Goal: Task Accomplishment & Management: Contribute content

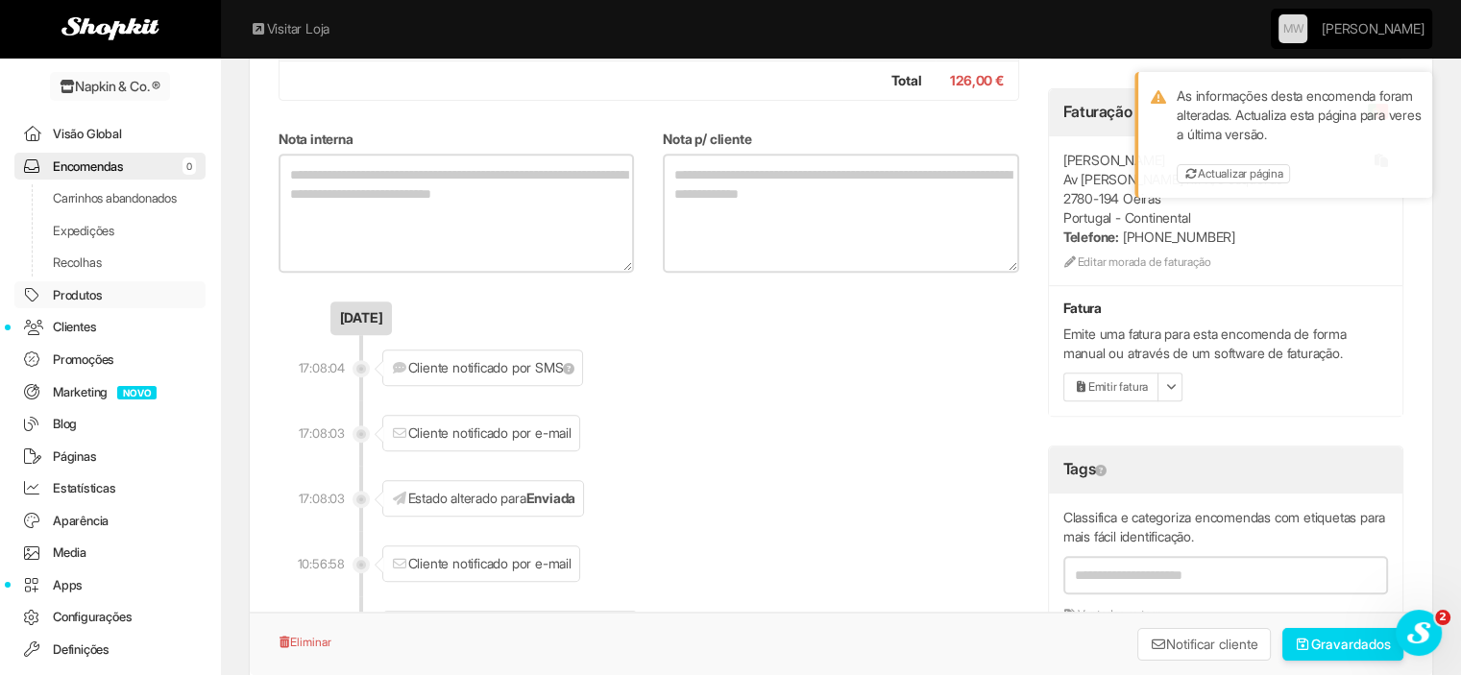
click at [68, 307] on link "Produtos" at bounding box center [109, 295] width 191 height 28
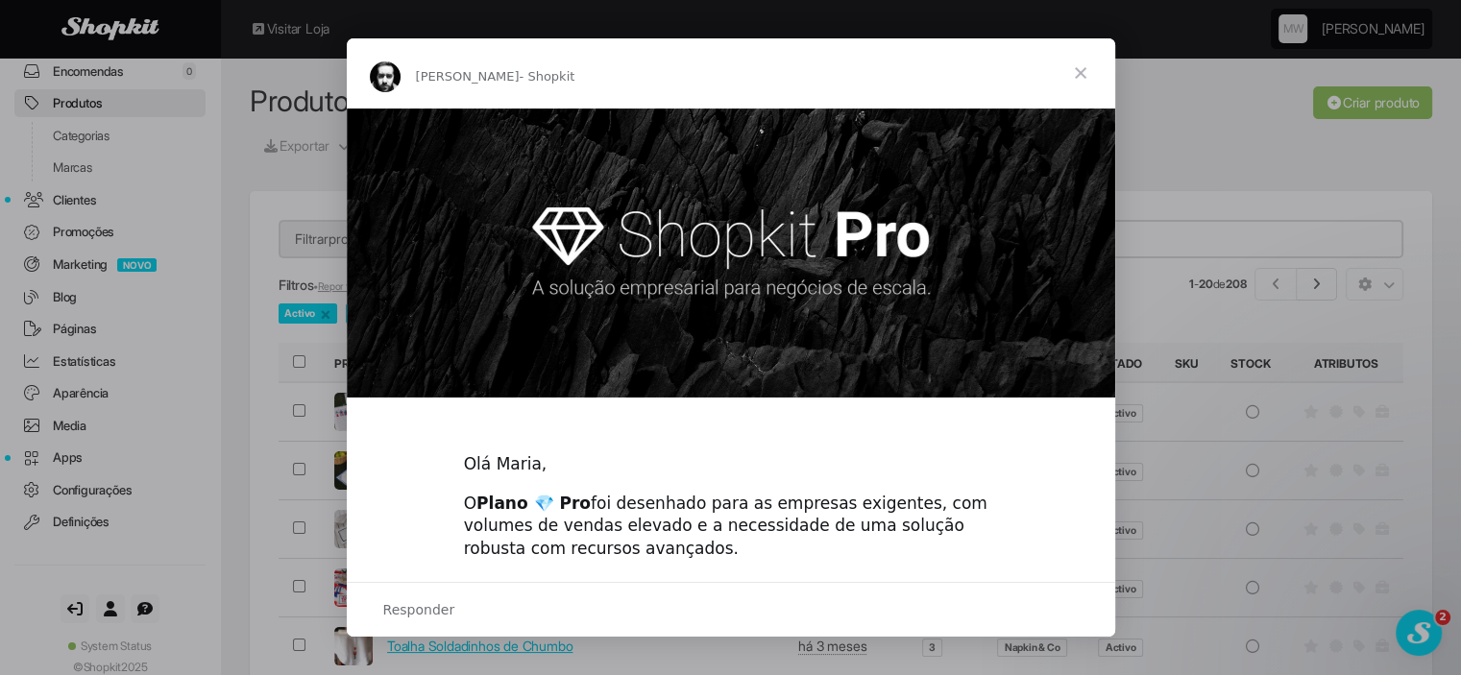
click at [1081, 65] on span "Fechar" at bounding box center [1080, 72] width 69 height 69
click at [1076, 70] on header "Produtos Exportar Toggle Dropdown Exportar Produtos PRO Exportar Stock Importar…" at bounding box center [841, 110] width 1240 height 105
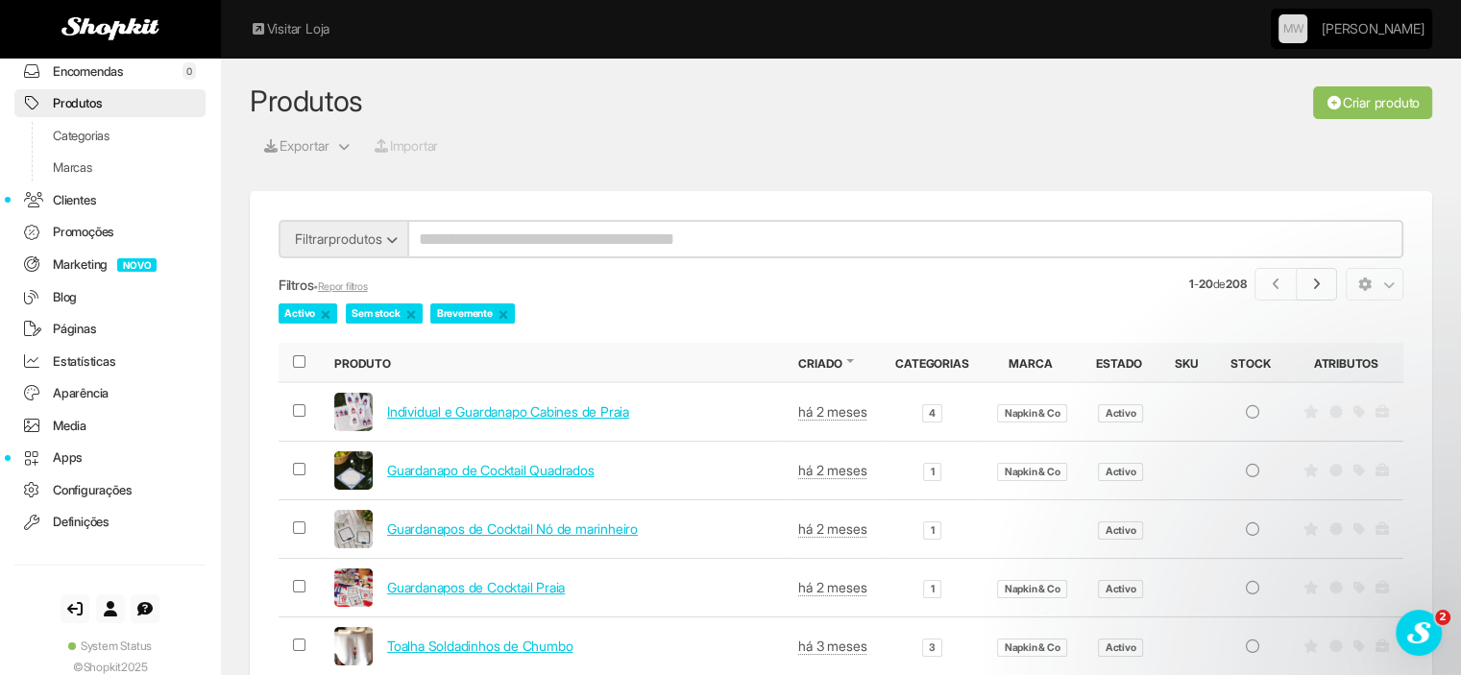
click at [1255, 93] on div "Criar produto" at bounding box center [1194, 102] width 504 height 33
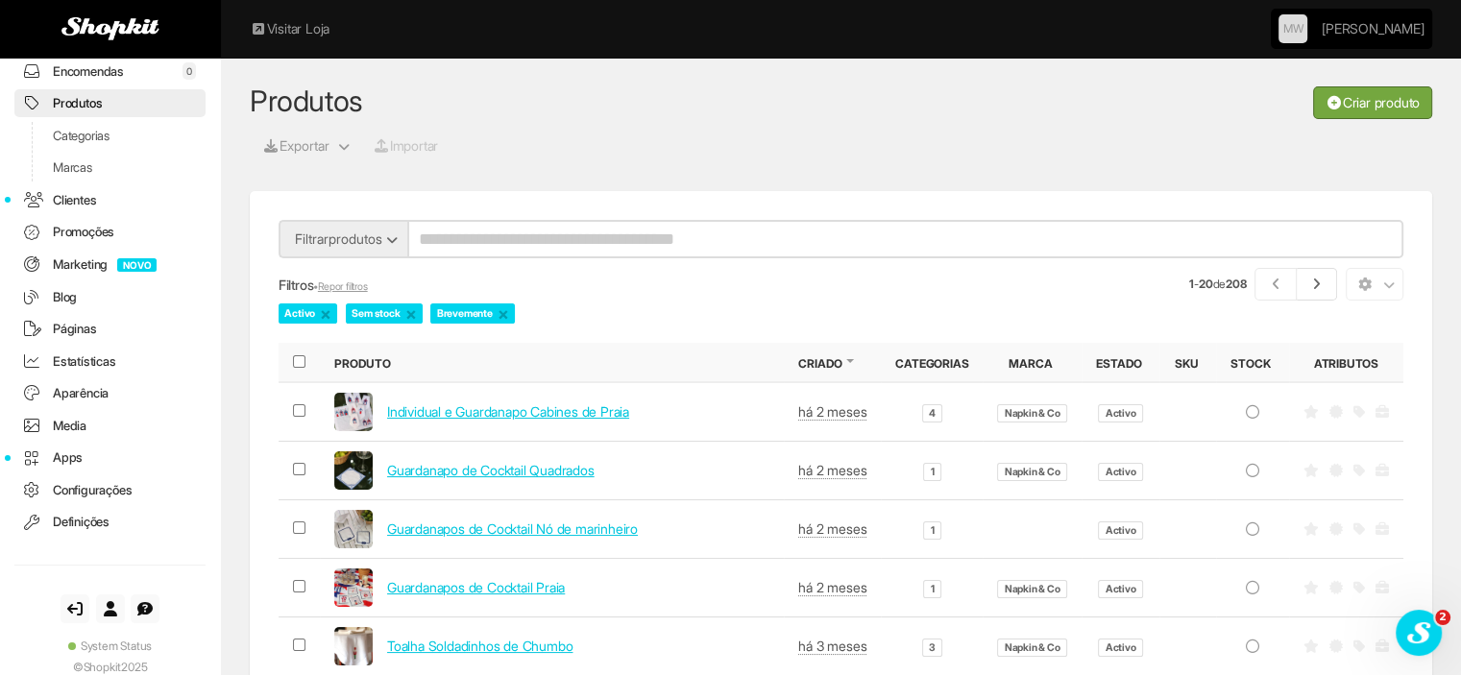
drag, startPoint x: 1399, startPoint y: 110, endPoint x: 199, endPoint y: 196, distance: 1203.6
click at [1399, 110] on link "Criar produto" at bounding box center [1372, 102] width 119 height 33
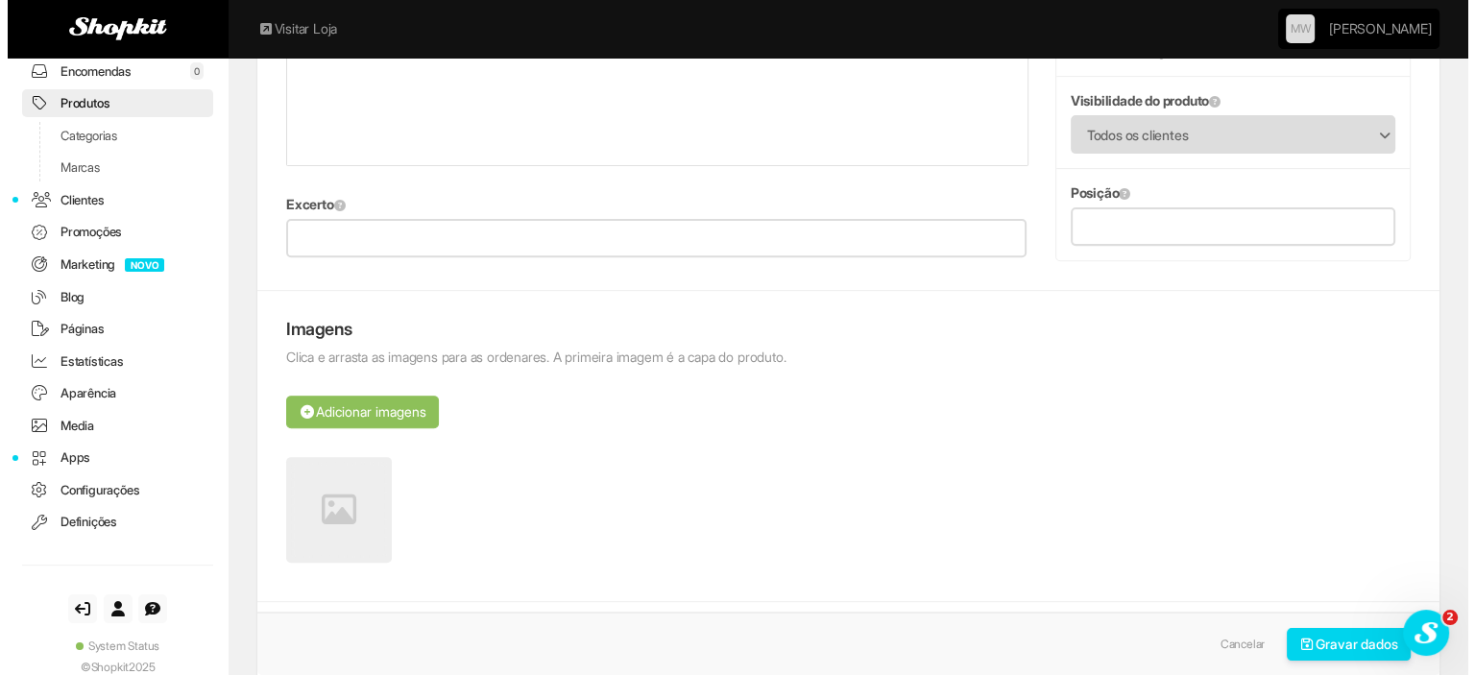
scroll to position [768, 0]
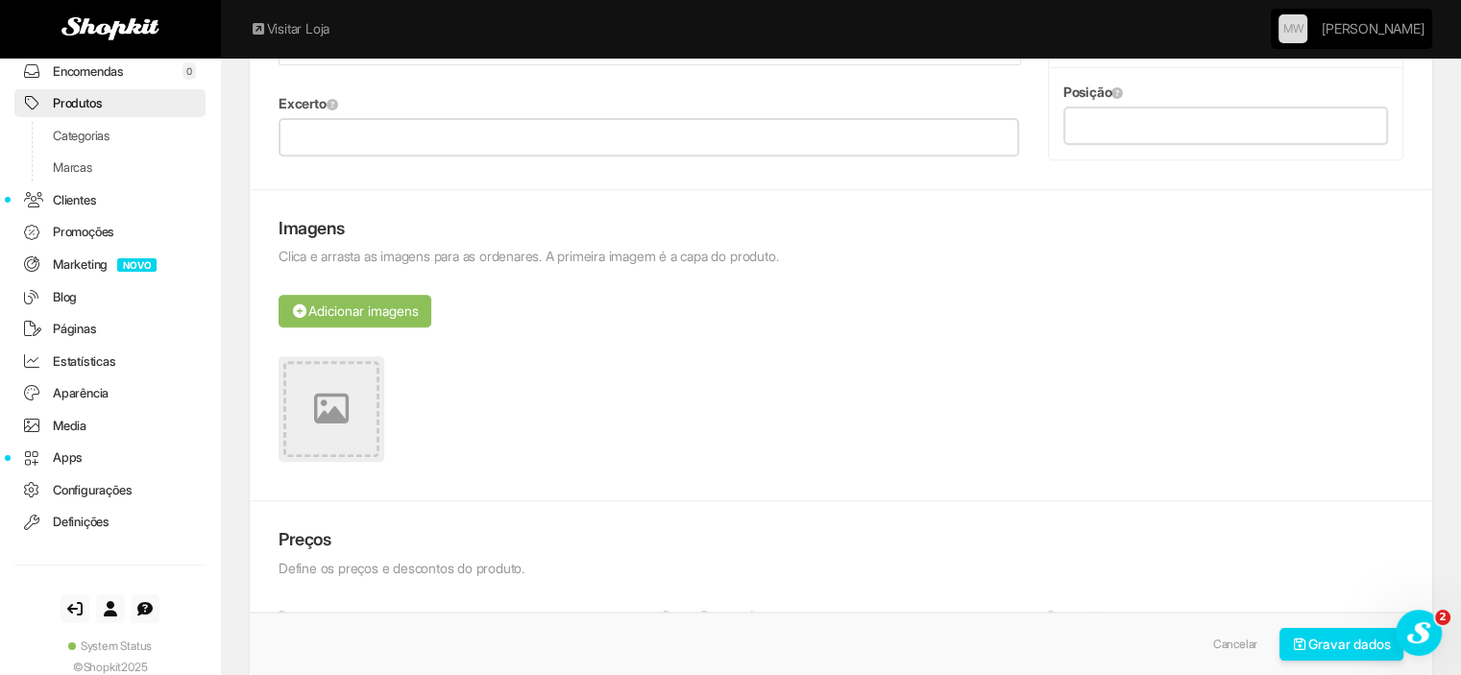
click at [307, 383] on link at bounding box center [332, 409] width 106 height 106
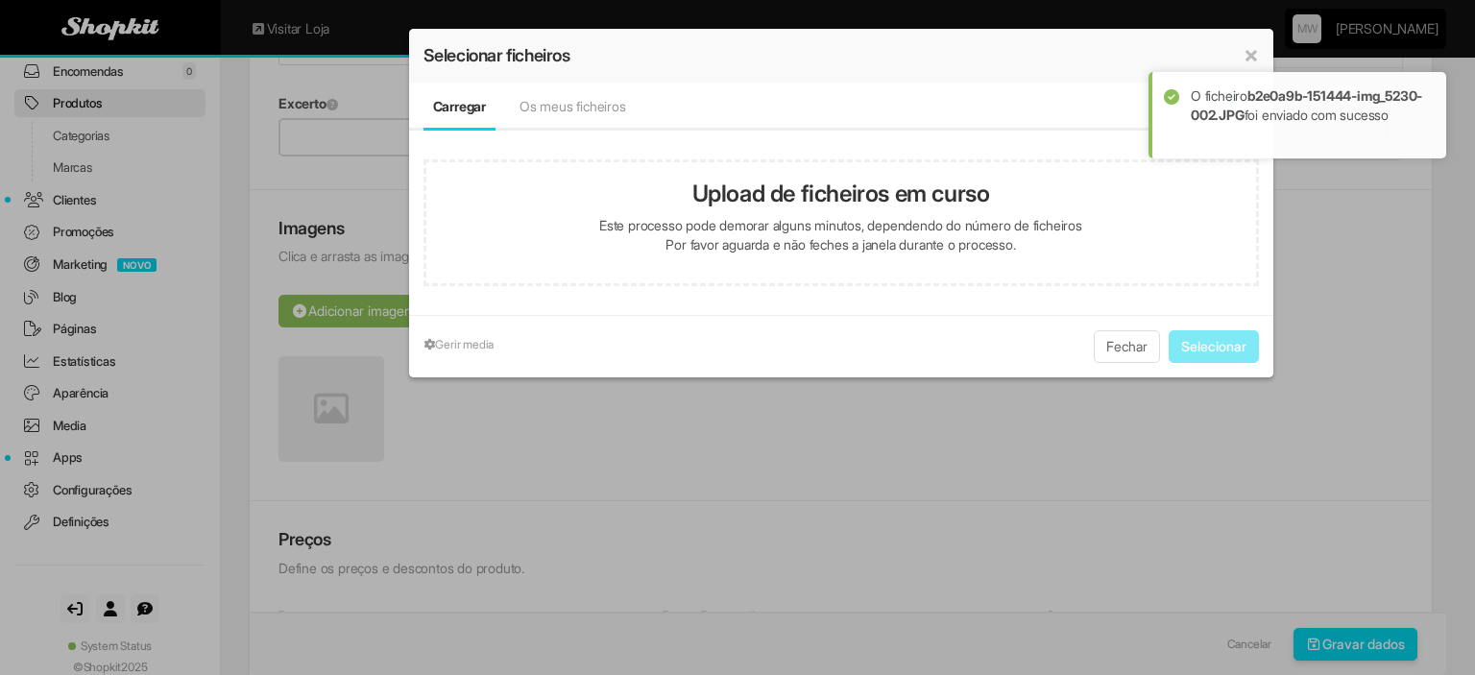
type input "**********"
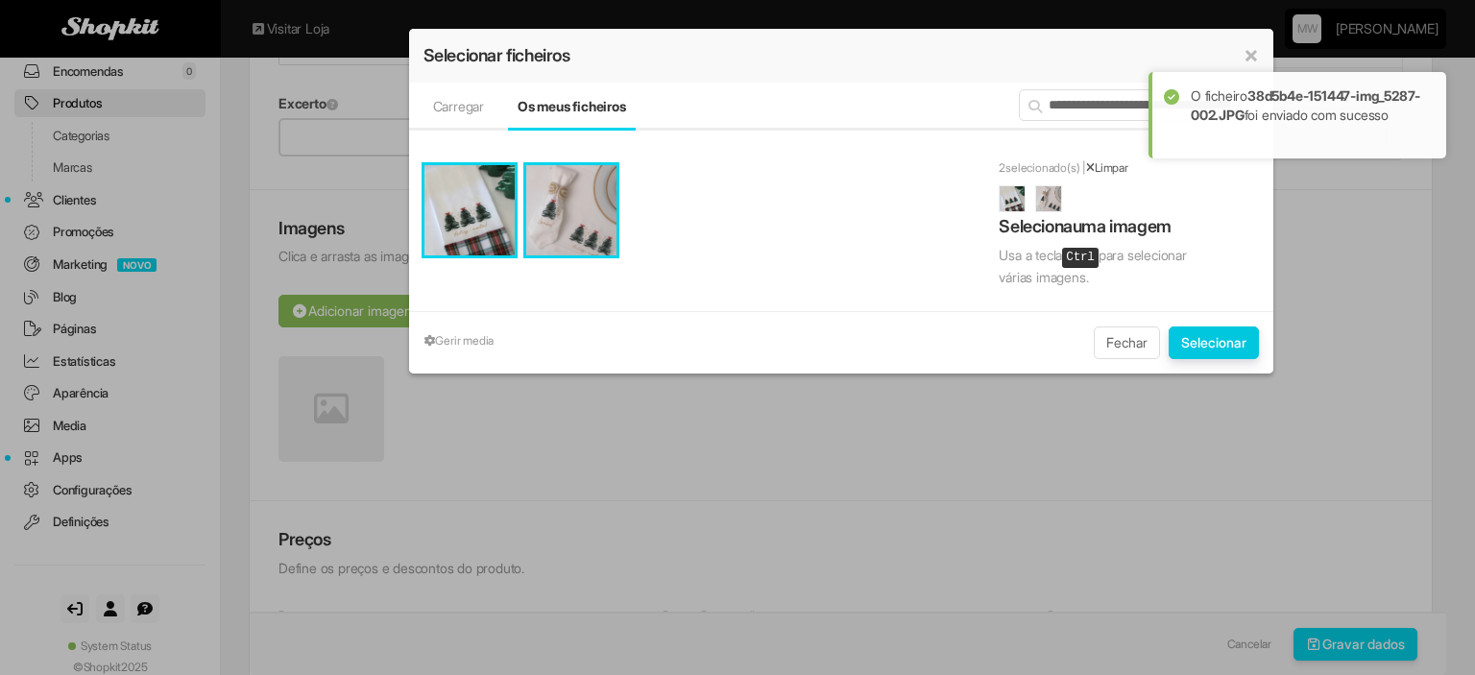
click at [1221, 337] on button "Selecionar" at bounding box center [1214, 343] width 90 height 33
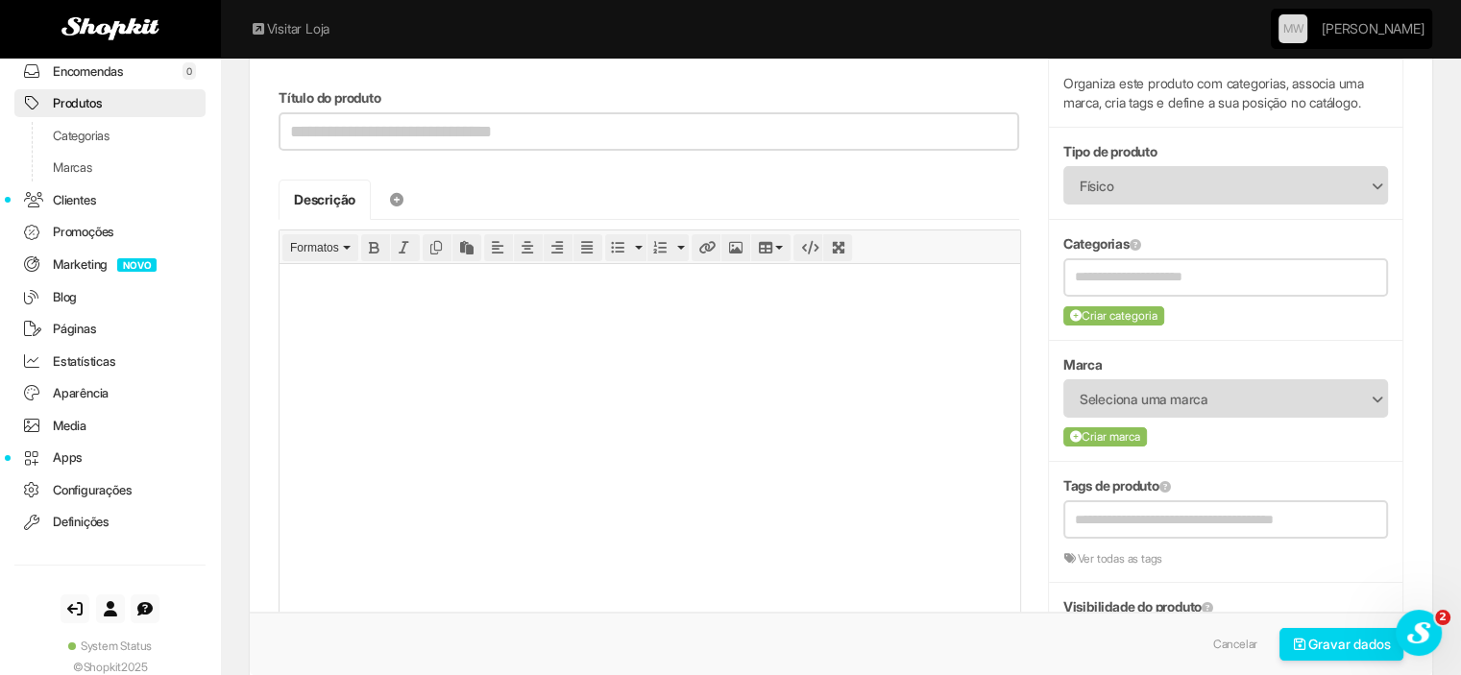
scroll to position [0, 0]
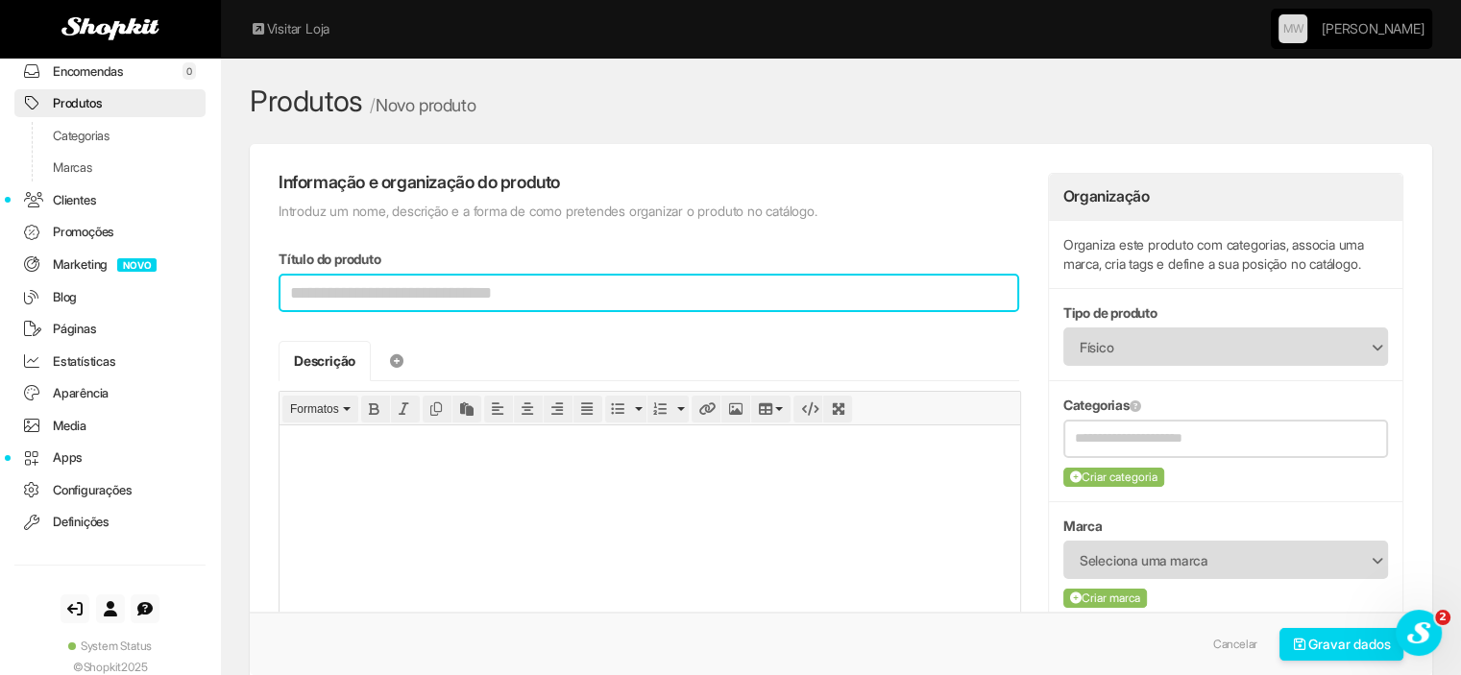
click at [438, 285] on input "Título do produto" at bounding box center [649, 293] width 741 height 38
drag, startPoint x: 330, startPoint y: 289, endPoint x: 382, endPoint y: 278, distance: 53.1
click at [361, 281] on input "**********" at bounding box center [649, 293] width 741 height 38
type input "**********"
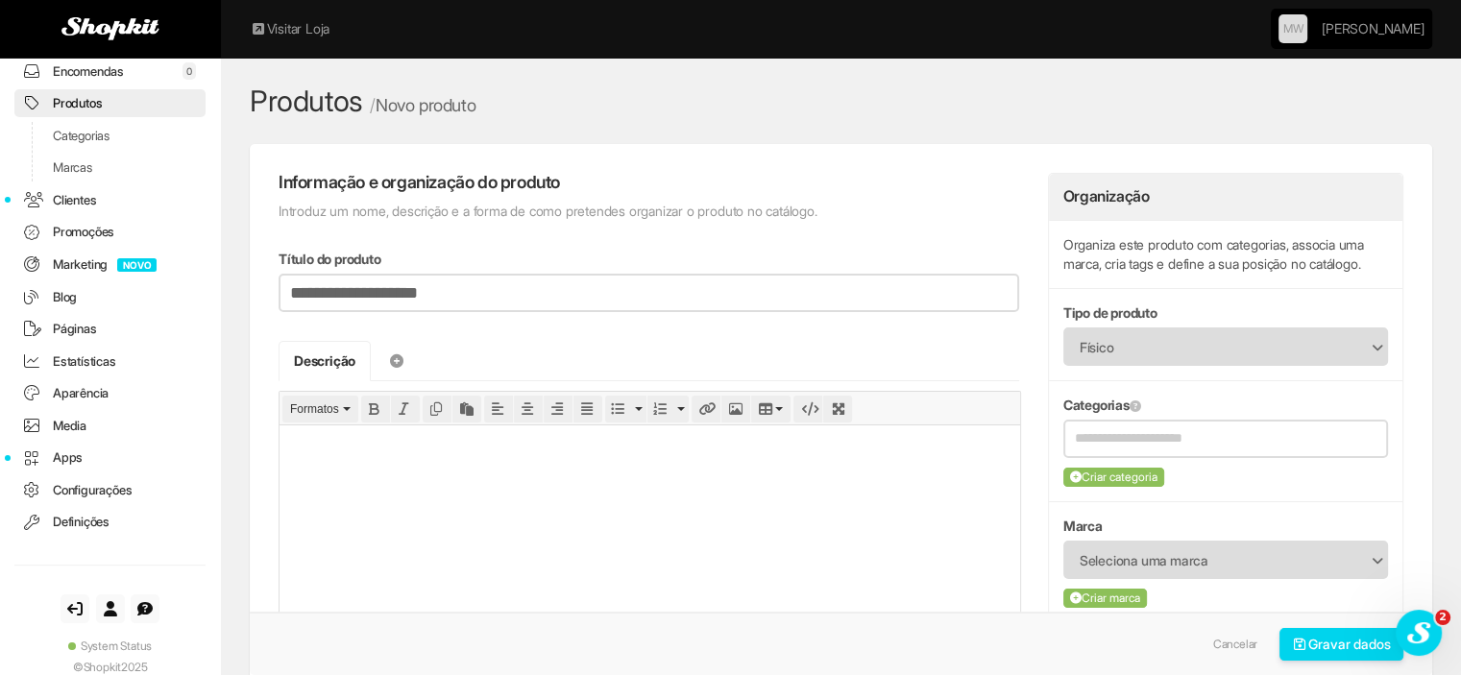
type input "**********"
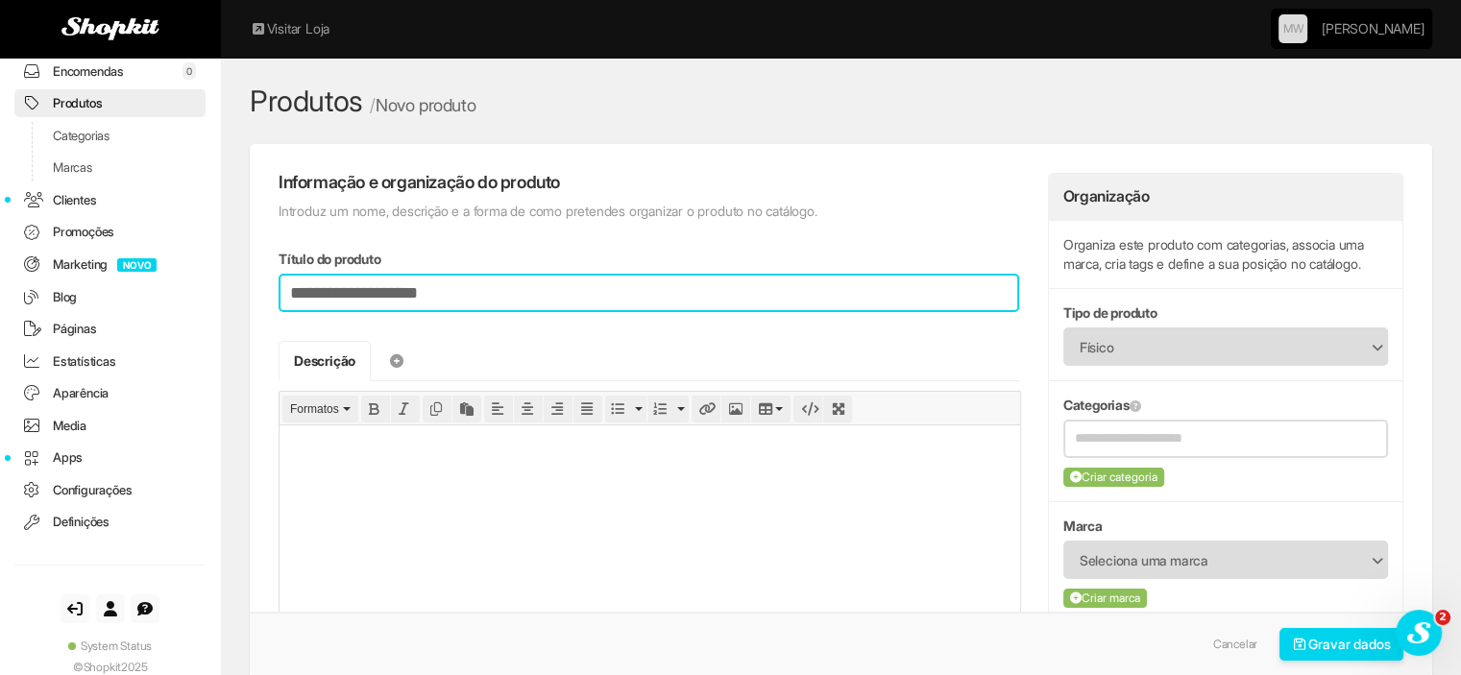
click at [327, 285] on input "**********" at bounding box center [649, 293] width 741 height 38
click at [425, 290] on input "**********" at bounding box center [649, 293] width 741 height 38
type input "**********"
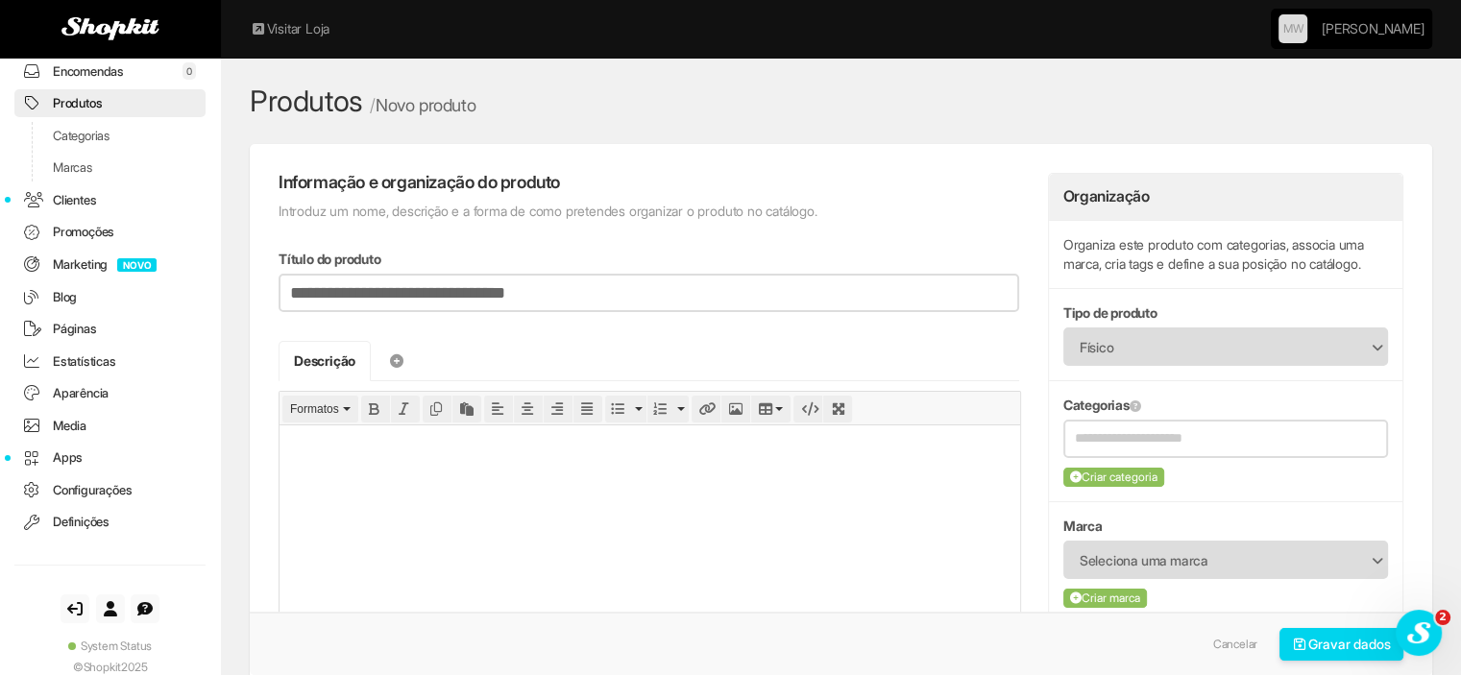
type input "**********"
click at [534, 449] on p at bounding box center [649, 446] width 725 height 16
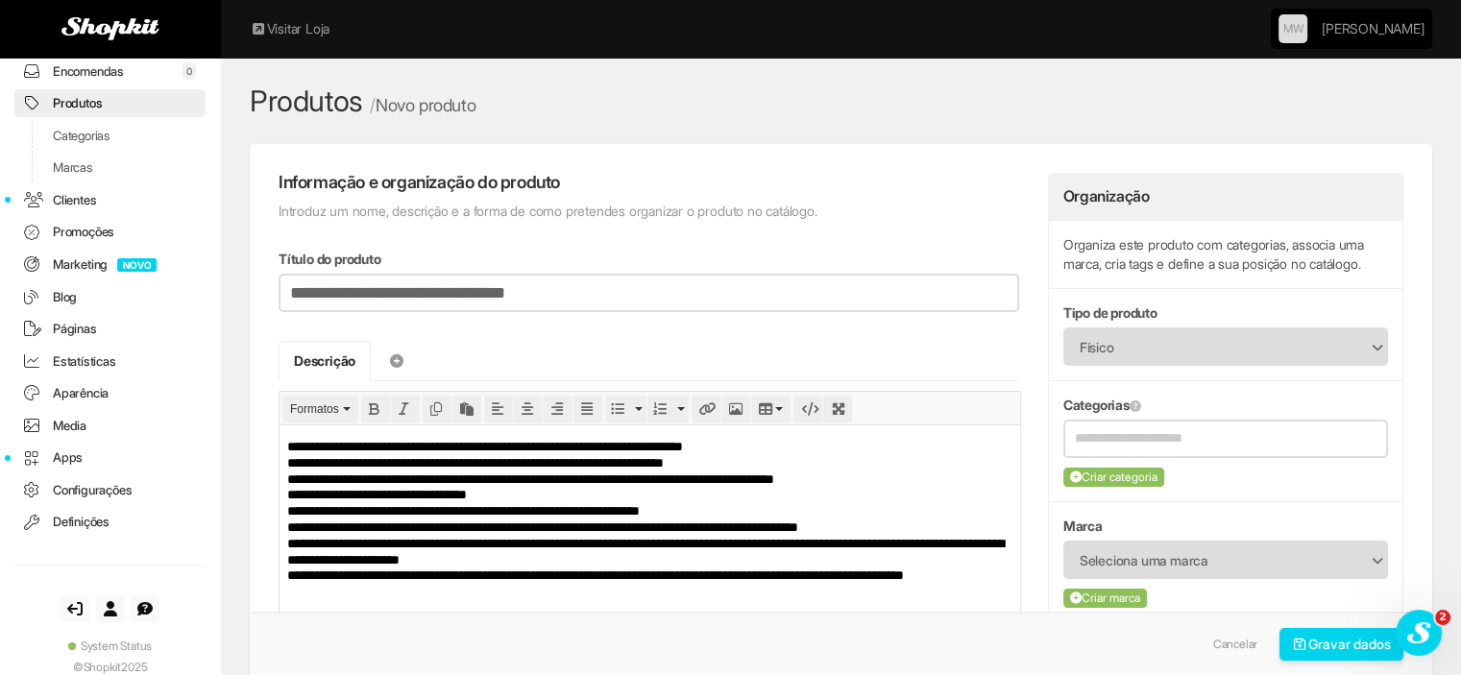
click at [289, 449] on p "**********" at bounding box center [649, 527] width 724 height 178
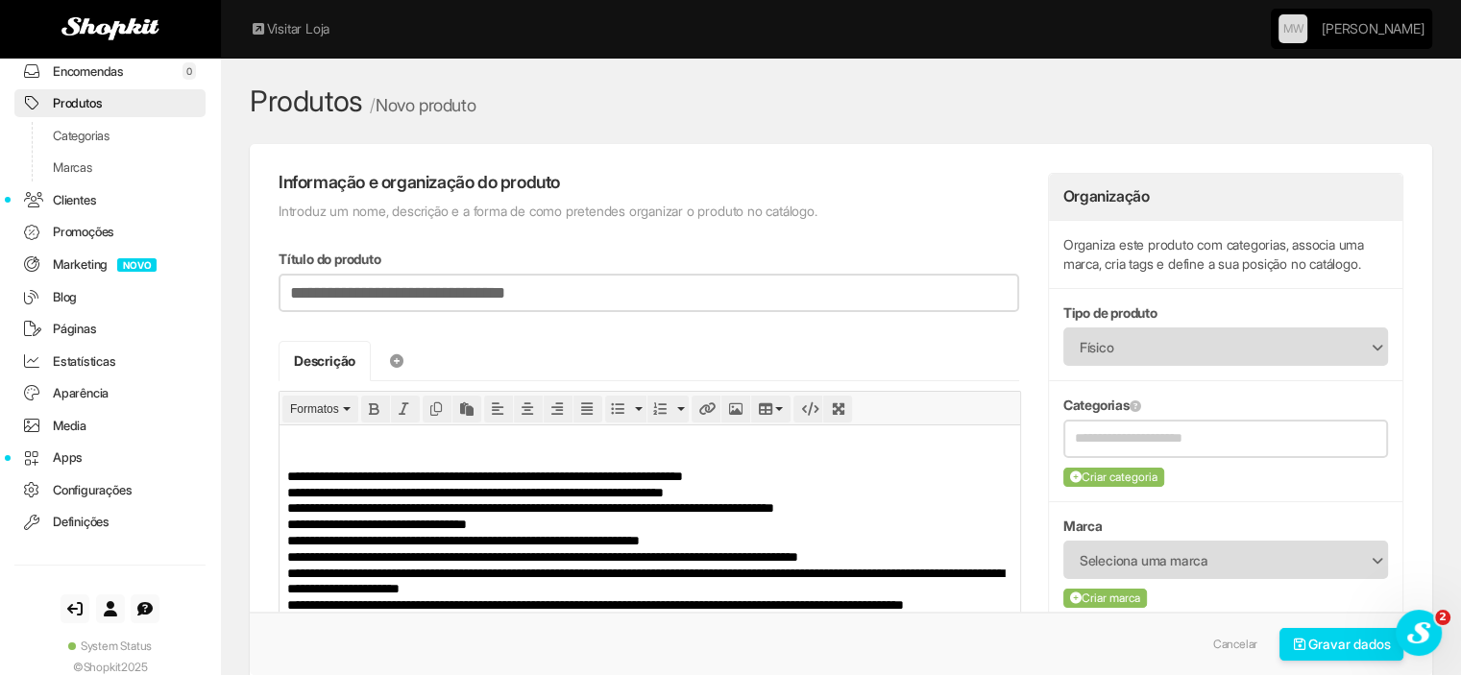
click at [320, 442] on p at bounding box center [649, 446] width 725 height 16
click at [316, 438] on p at bounding box center [649, 446] width 725 height 16
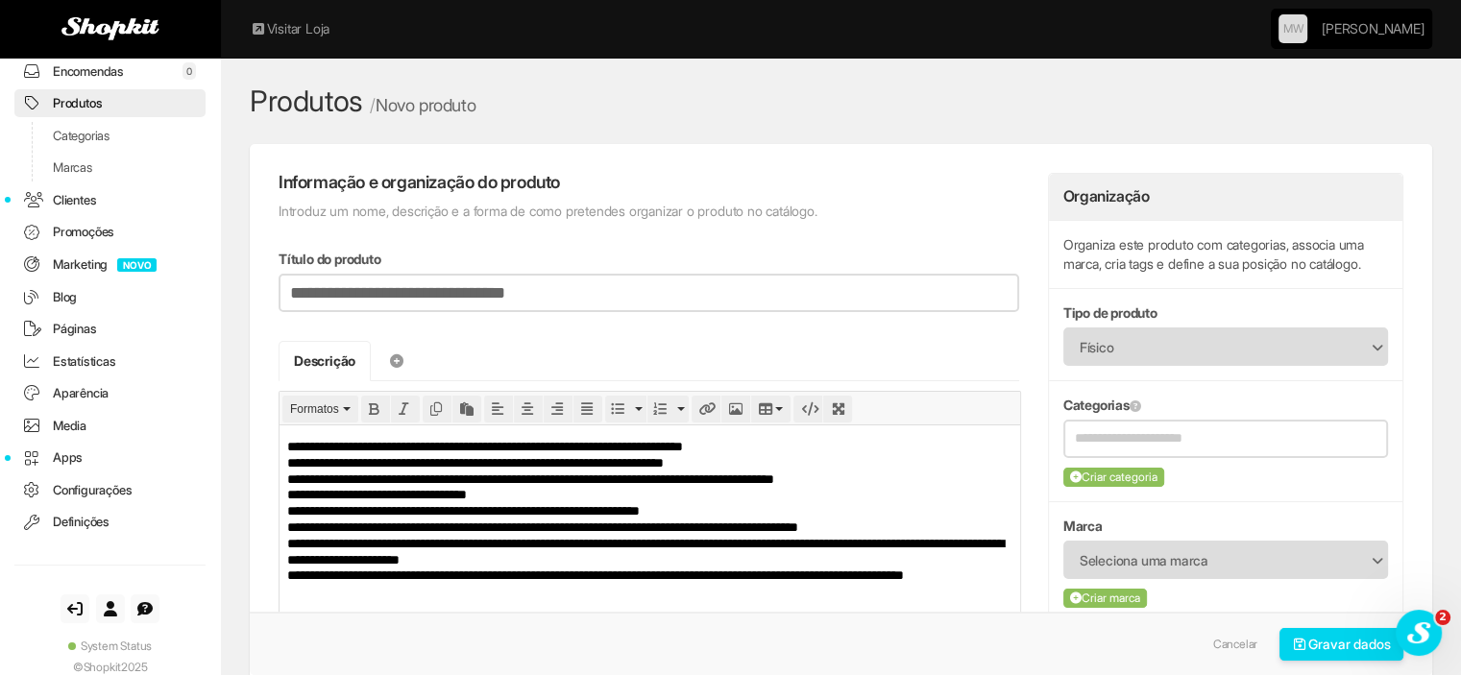
click at [288, 462] on html "**********" at bounding box center [649, 541] width 741 height 233
click at [290, 463] on p "**********" at bounding box center [649, 527] width 724 height 178
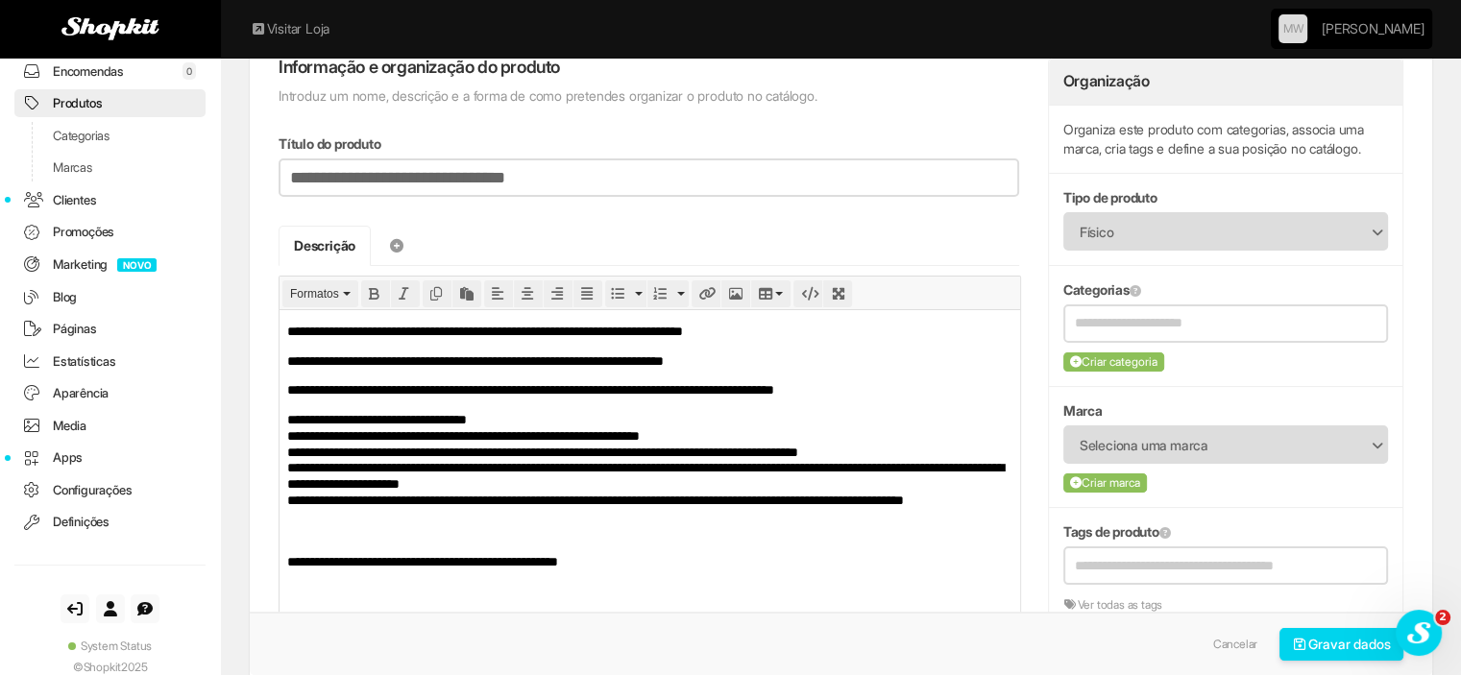
scroll to position [192, 0]
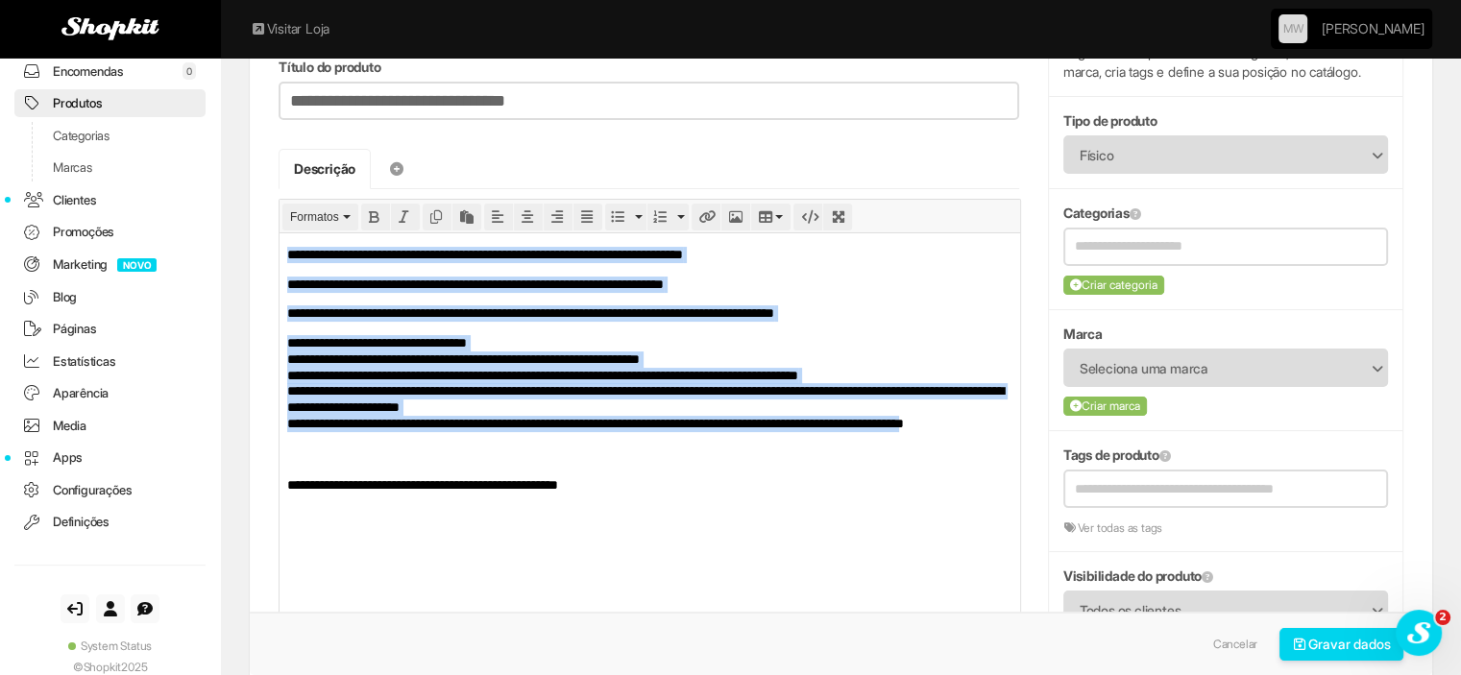
drag, startPoint x: 370, startPoint y: 442, endPoint x: 258, endPoint y: 249, distance: 222.9
click at [279, 249] on html "**********" at bounding box center [649, 369] width 741 height 274
click at [609, 207] on button "Bullet list" at bounding box center [617, 217] width 25 height 27
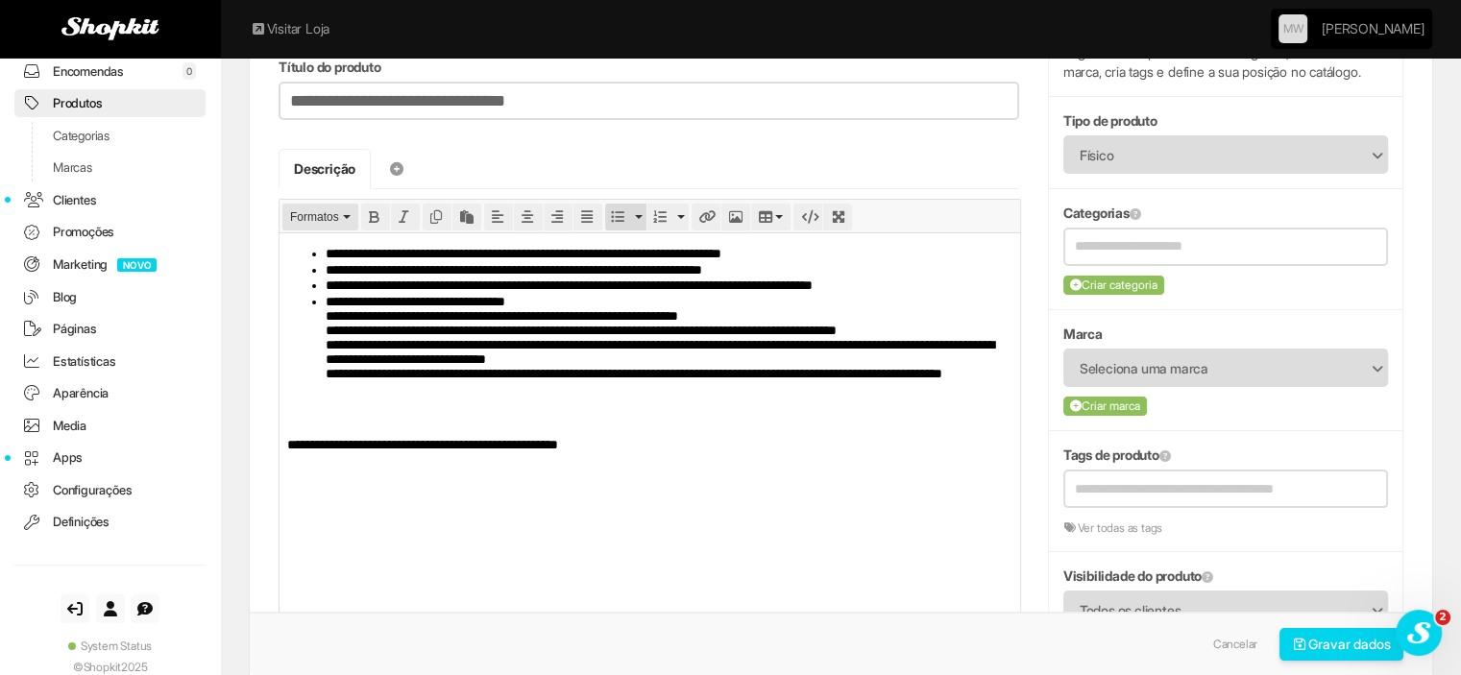
click at [306, 215] on span "Formatos" at bounding box center [314, 216] width 49 height 13
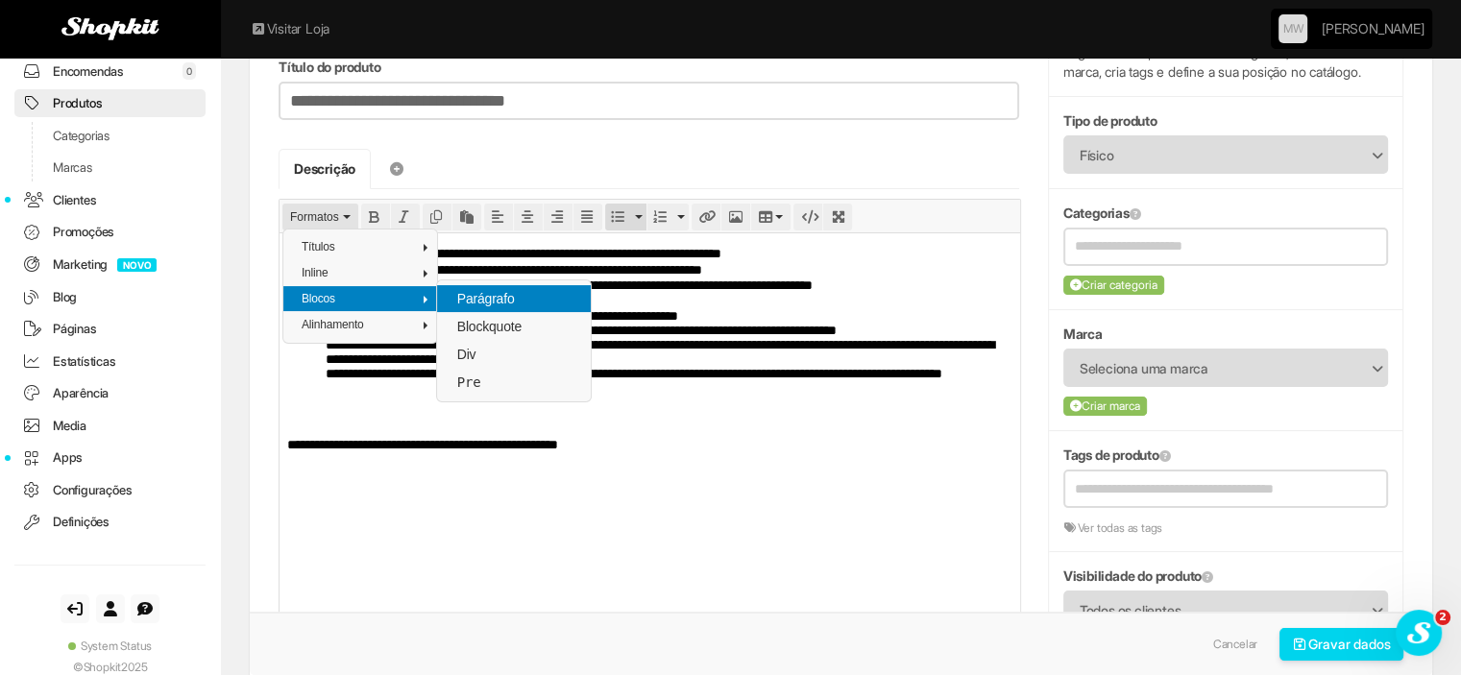
click at [475, 299] on span "Parágrafo" at bounding box center [485, 298] width 61 height 15
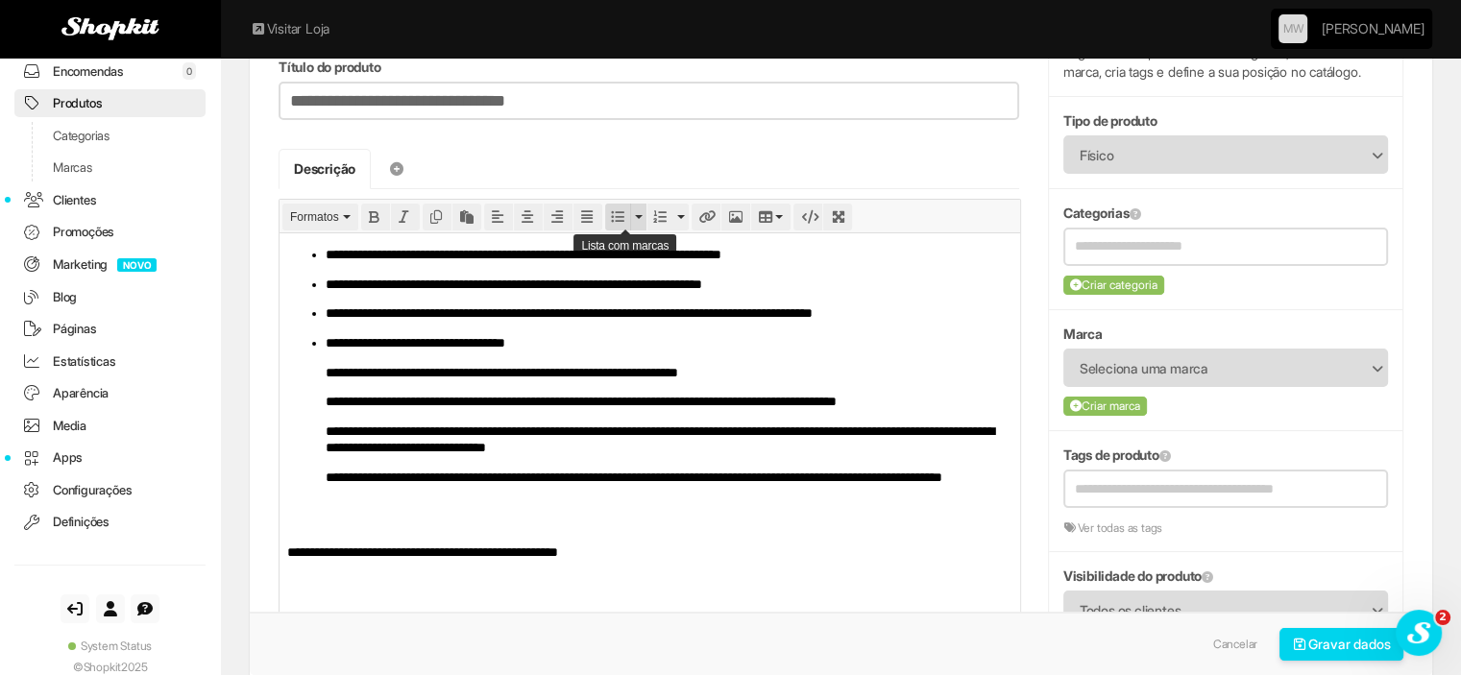
click at [616, 214] on icon "Bullet list" at bounding box center [617, 216] width 13 height 13
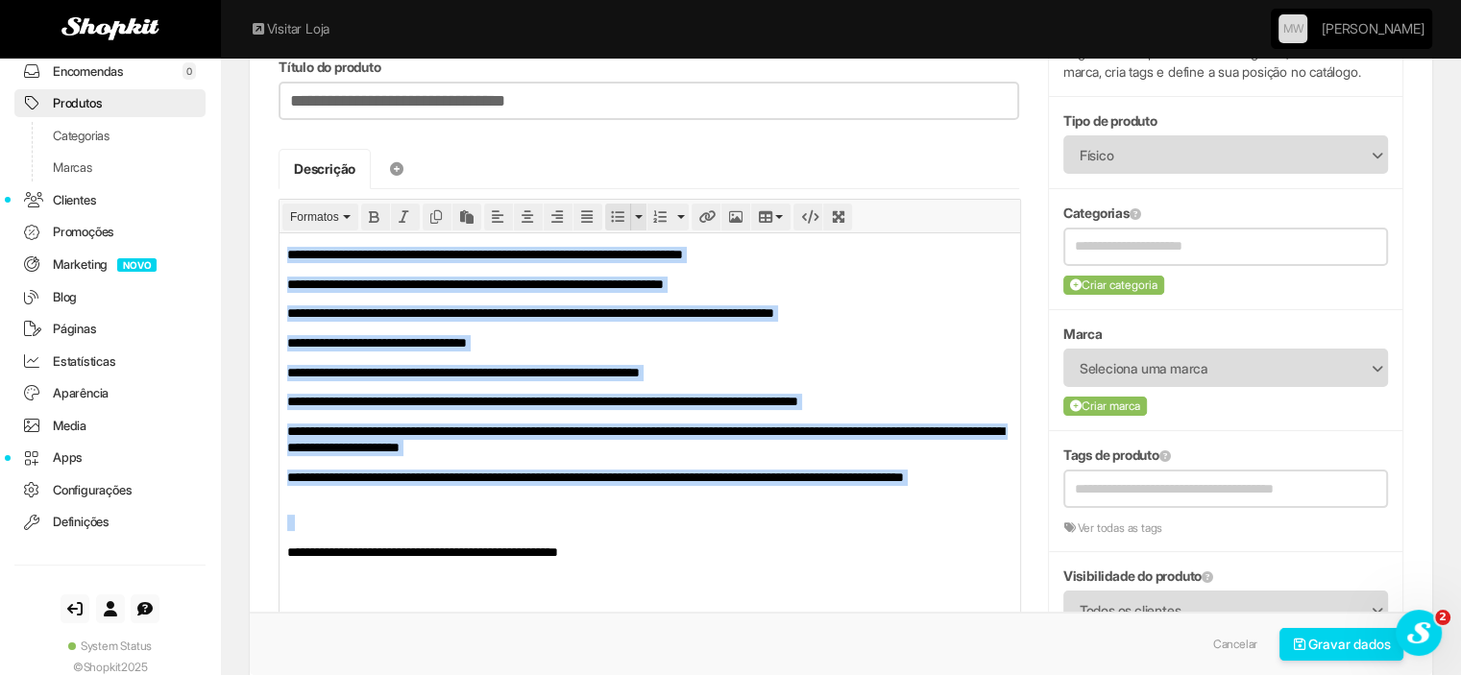
click at [616, 214] on icon "Bullet list" at bounding box center [617, 216] width 13 height 13
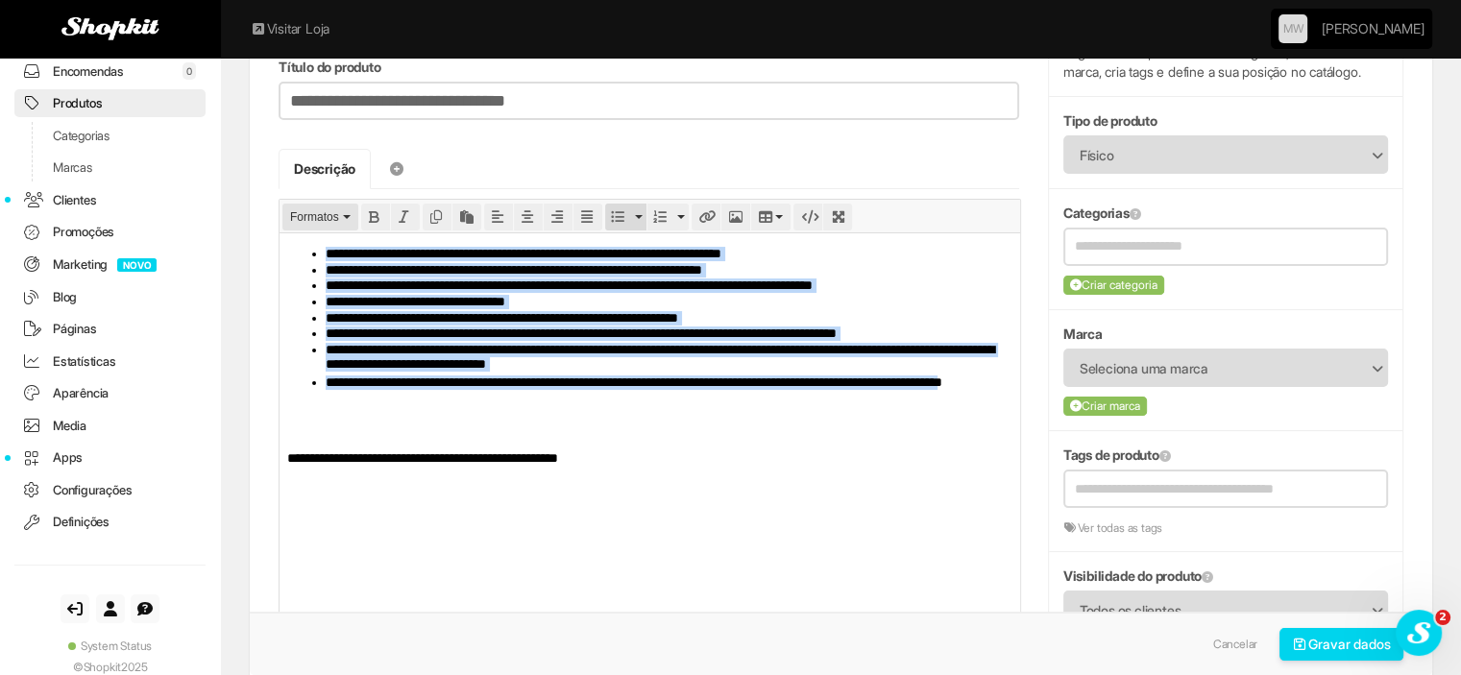
click at [293, 211] on span "Formatos" at bounding box center [314, 216] width 49 height 13
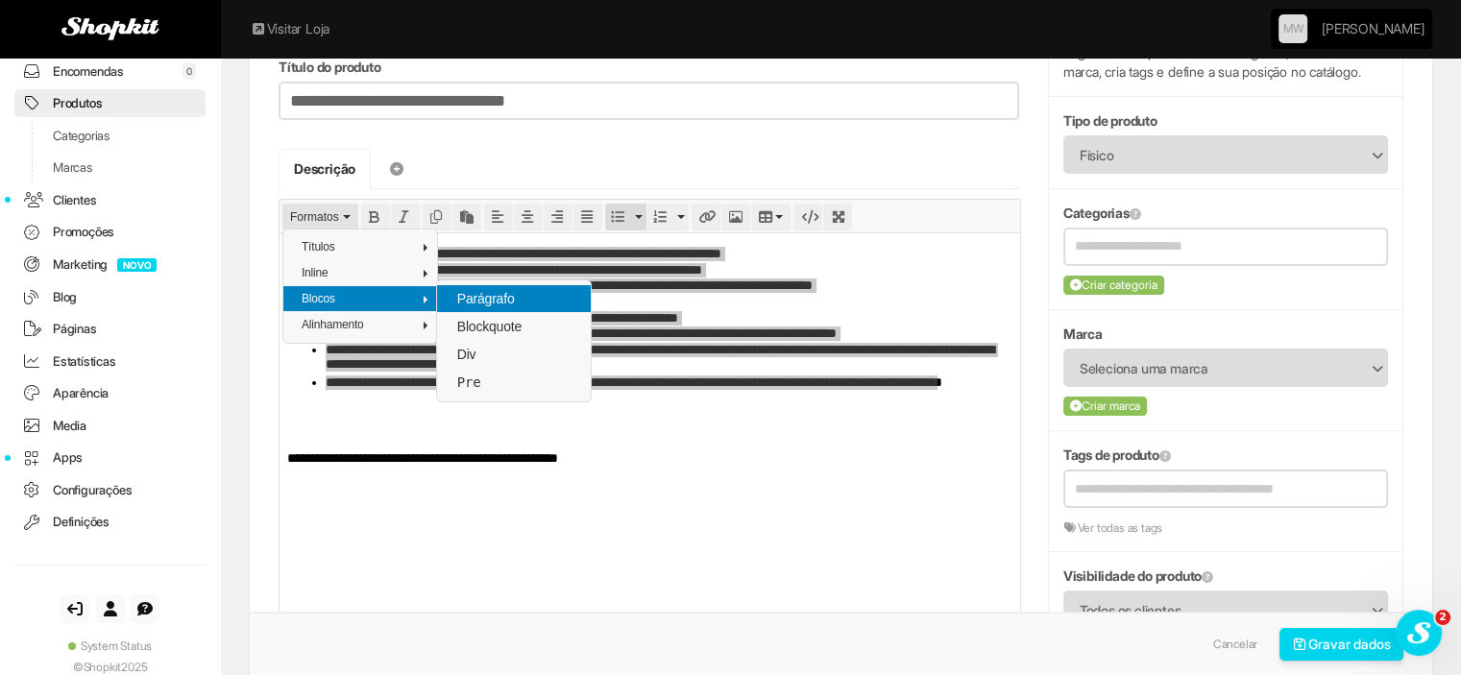
click at [453, 295] on div "Parágrafo" at bounding box center [514, 298] width 154 height 27
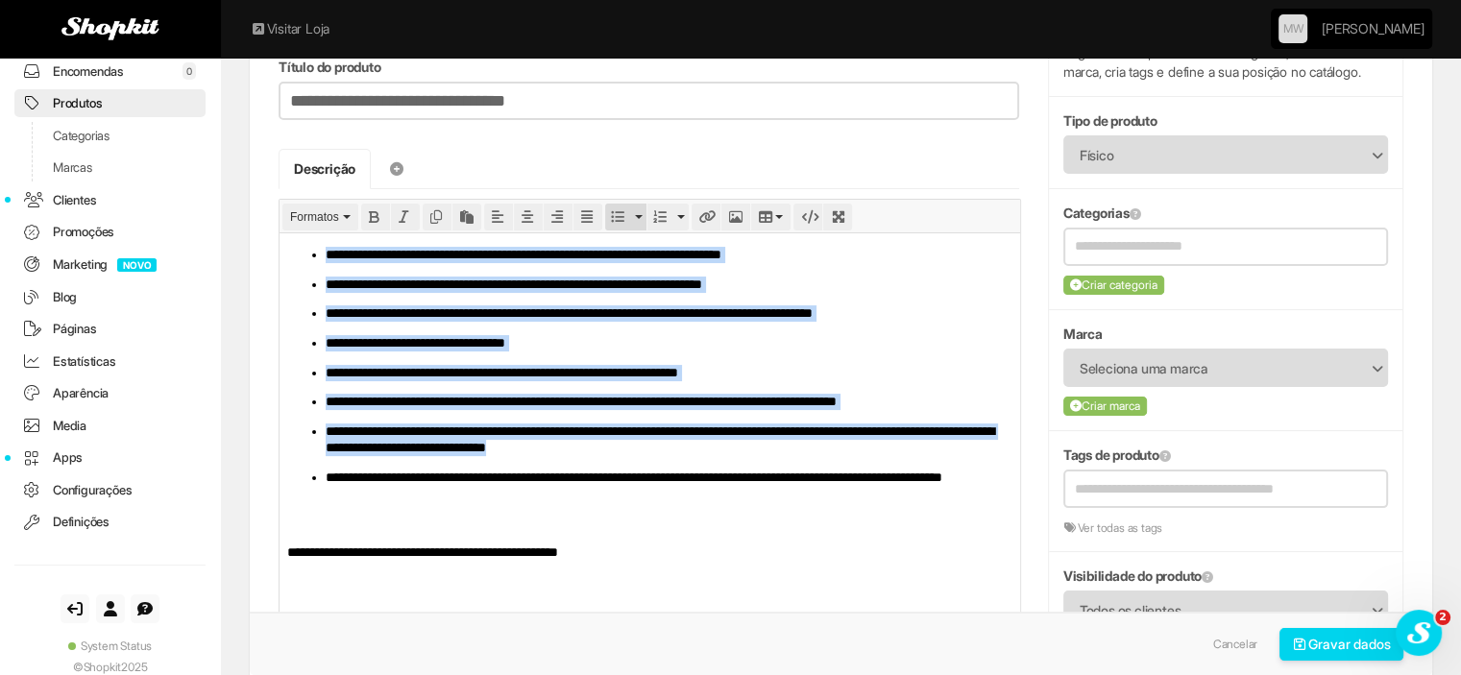
click at [478, 397] on p "**********" at bounding box center [669, 401] width 686 height 16
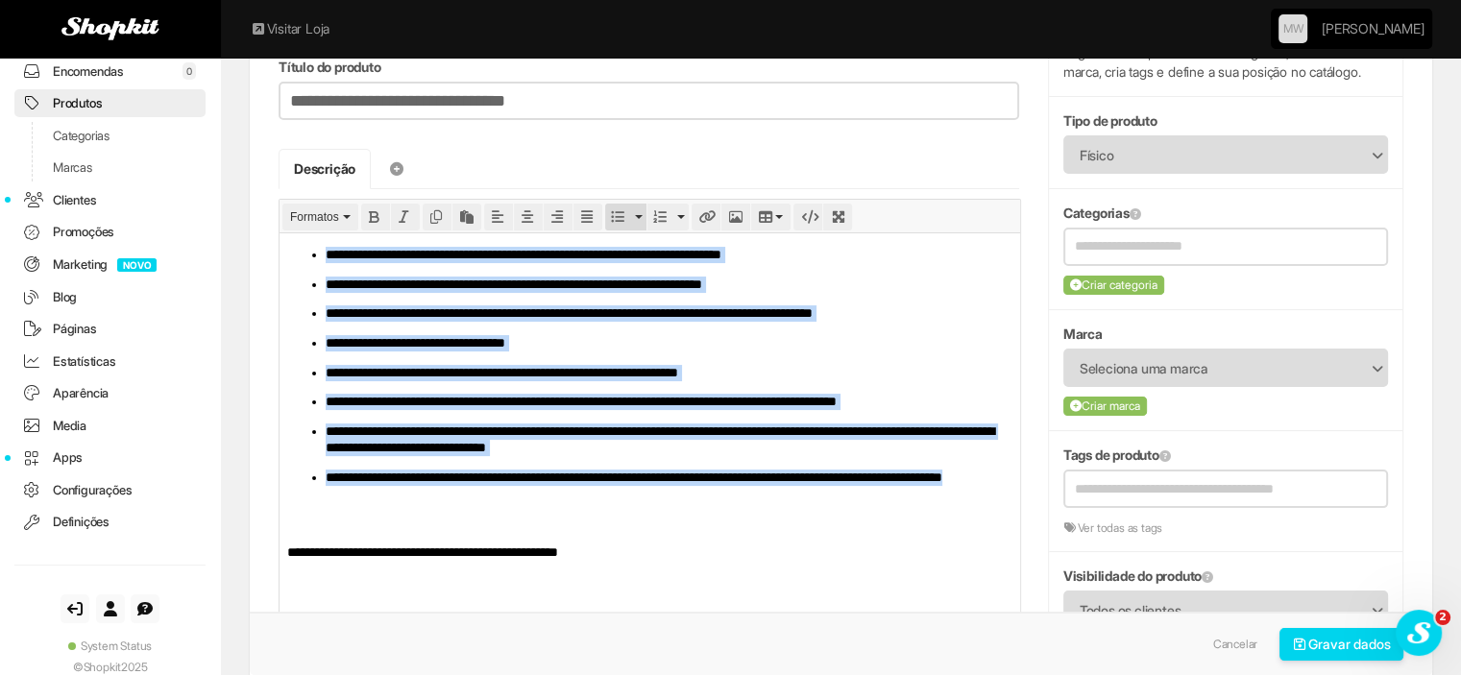
drag, startPoint x: 538, startPoint y: 497, endPoint x: 278, endPoint y: 215, distance: 383.3
click at [279, 232] on html "**********" at bounding box center [649, 402] width 741 height 341
click at [584, 218] on icon "Justify" at bounding box center [587, 216] width 13 height 13
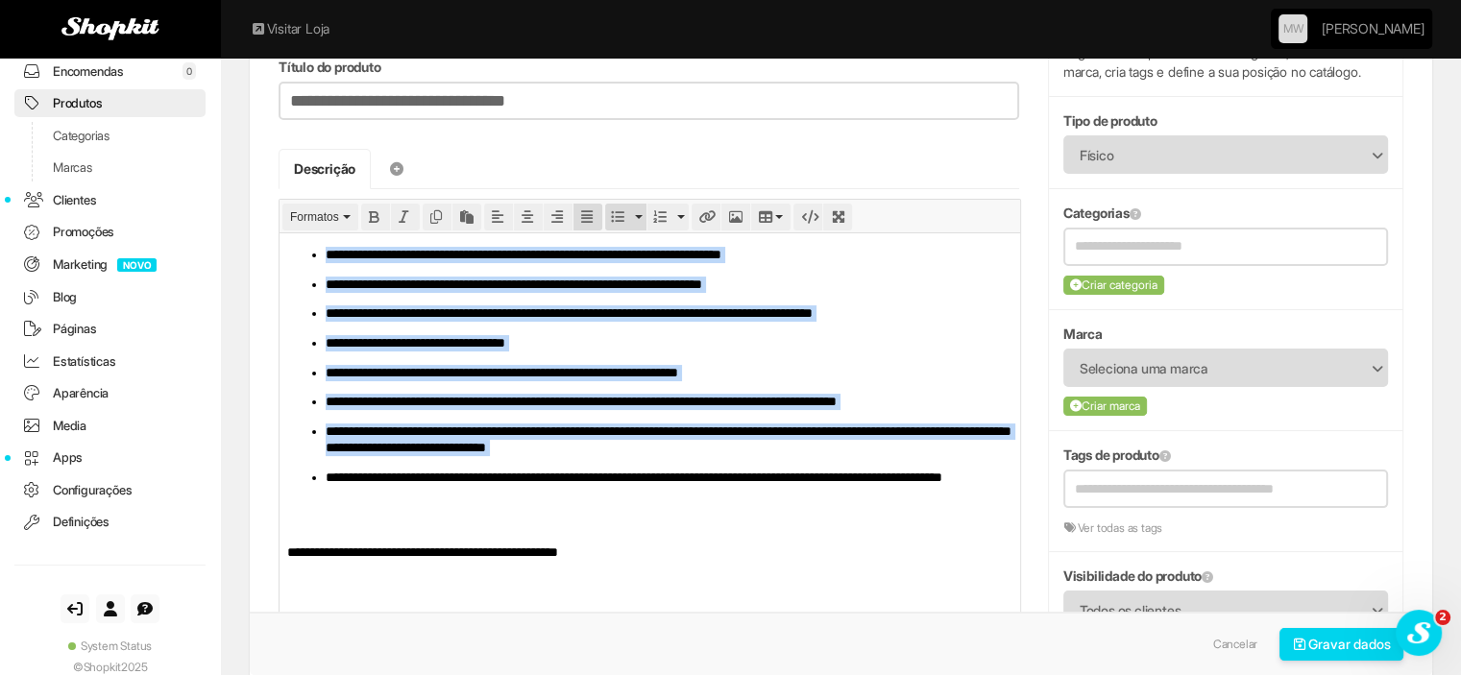
click at [627, 434] on p "**********" at bounding box center [669, 439] width 686 height 33
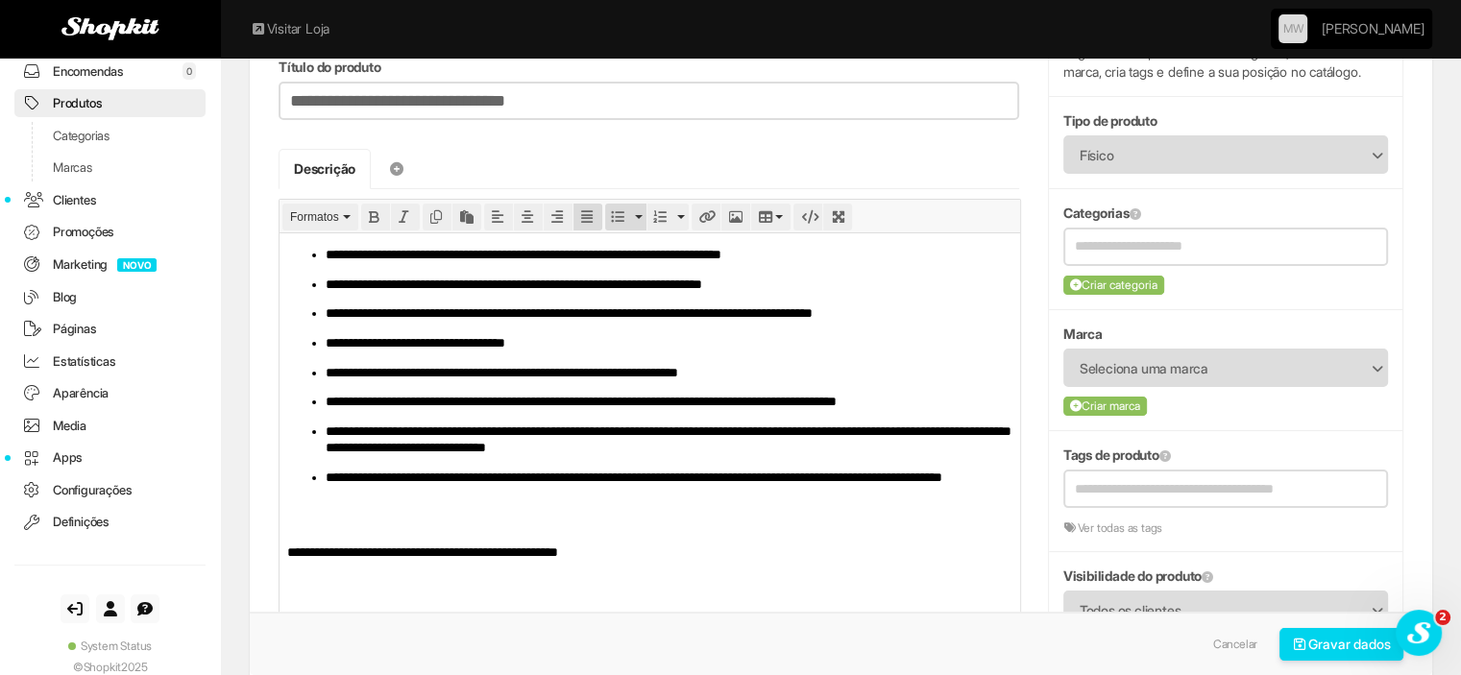
click at [765, 252] on p "**********" at bounding box center [669, 254] width 686 height 16
click at [715, 280] on p "**********" at bounding box center [669, 284] width 686 height 16
click at [1158, 238] on input "text" at bounding box center [1226, 246] width 302 height 24
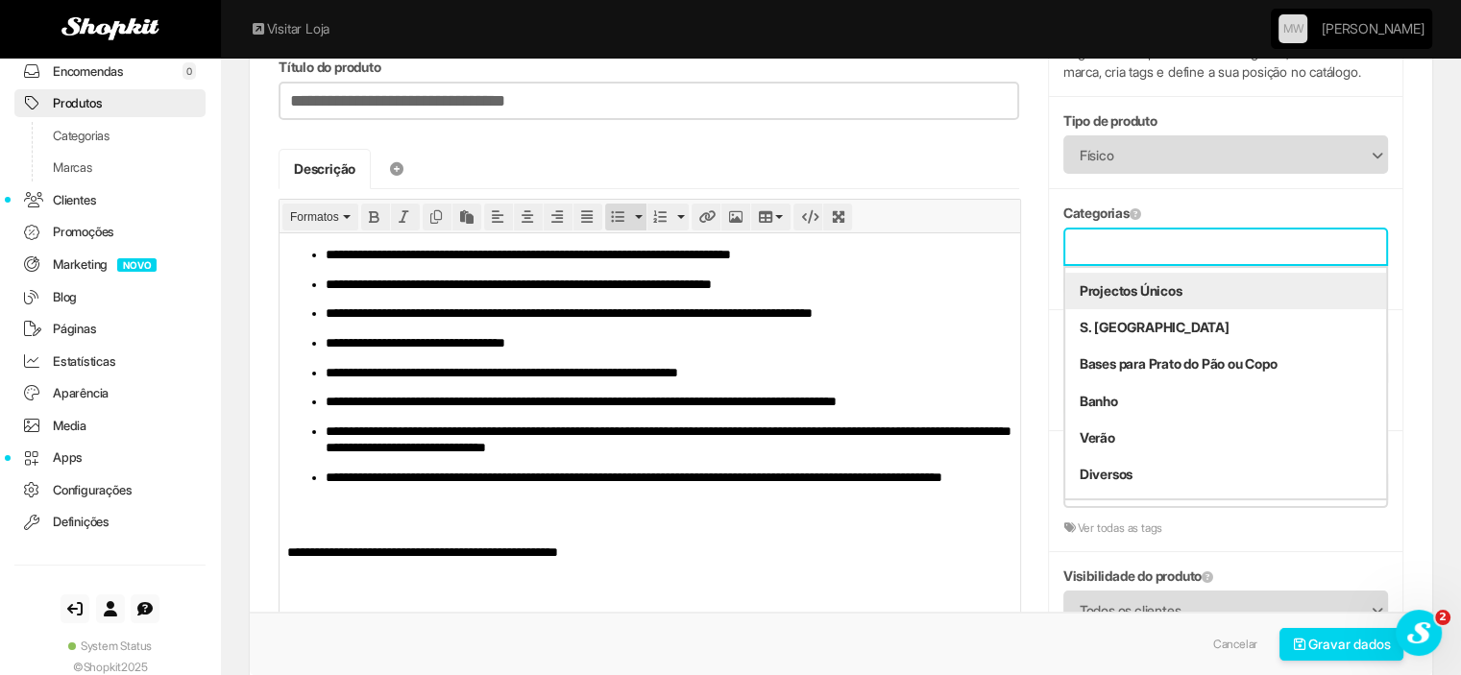
scroll to position [1023, 0]
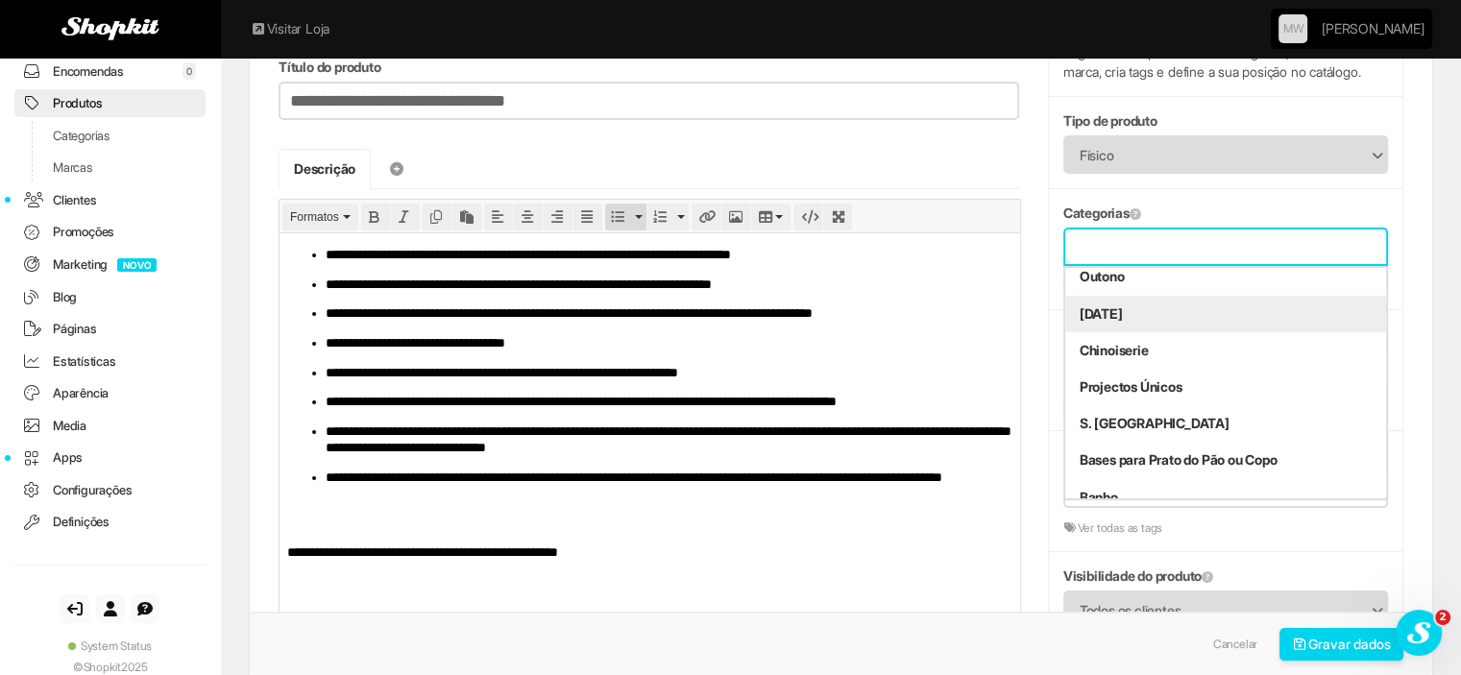
click at [1164, 315] on li "[DATE]" at bounding box center [1225, 314] width 321 height 36
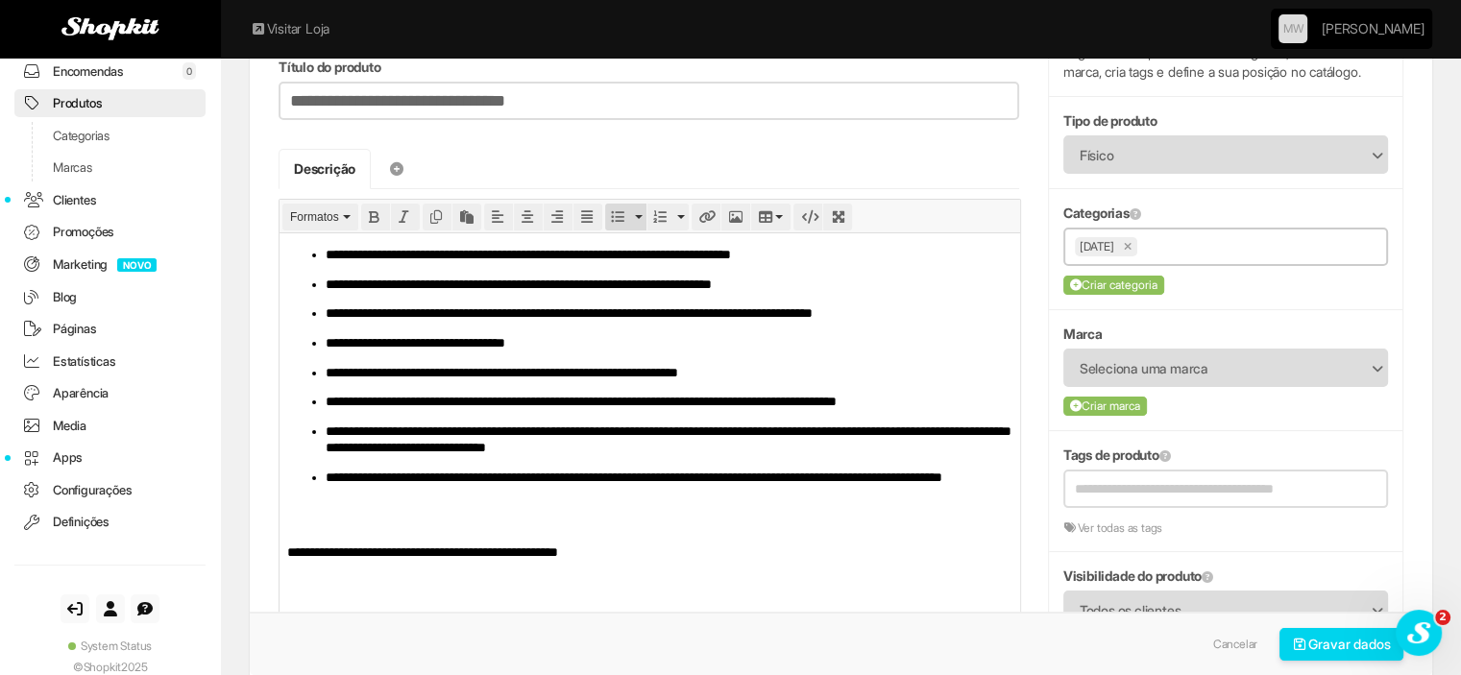
click at [1183, 252] on input "text" at bounding box center [1259, 246] width 234 height 24
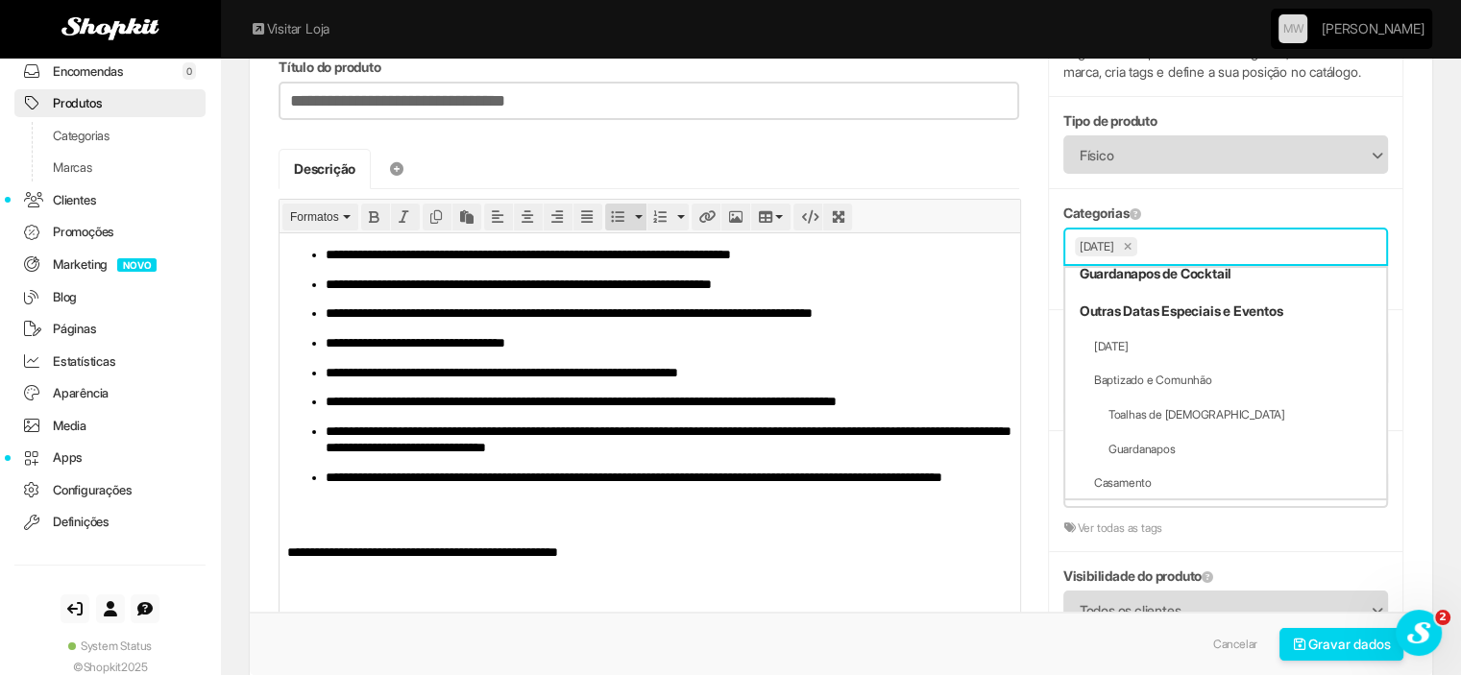
scroll to position [768, 0]
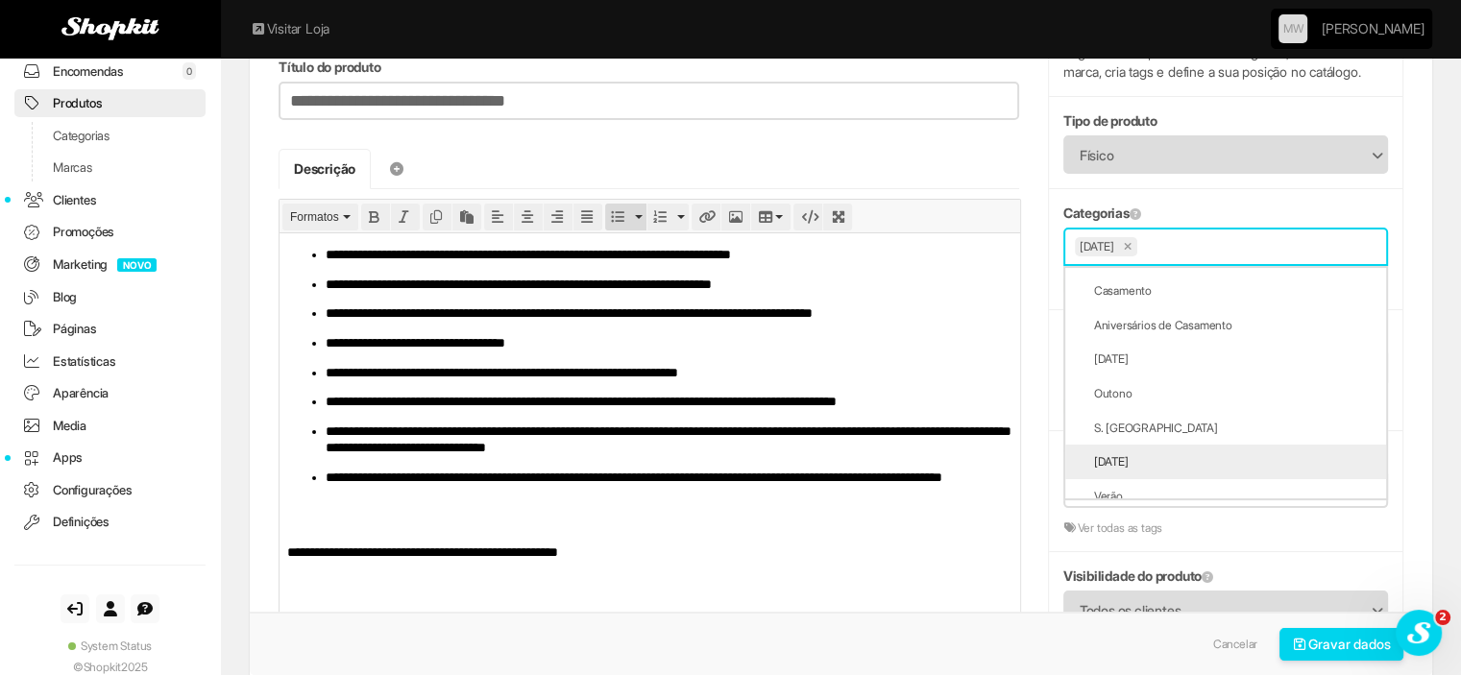
click at [1132, 456] on li "[DATE]" at bounding box center [1225, 462] width 321 height 35
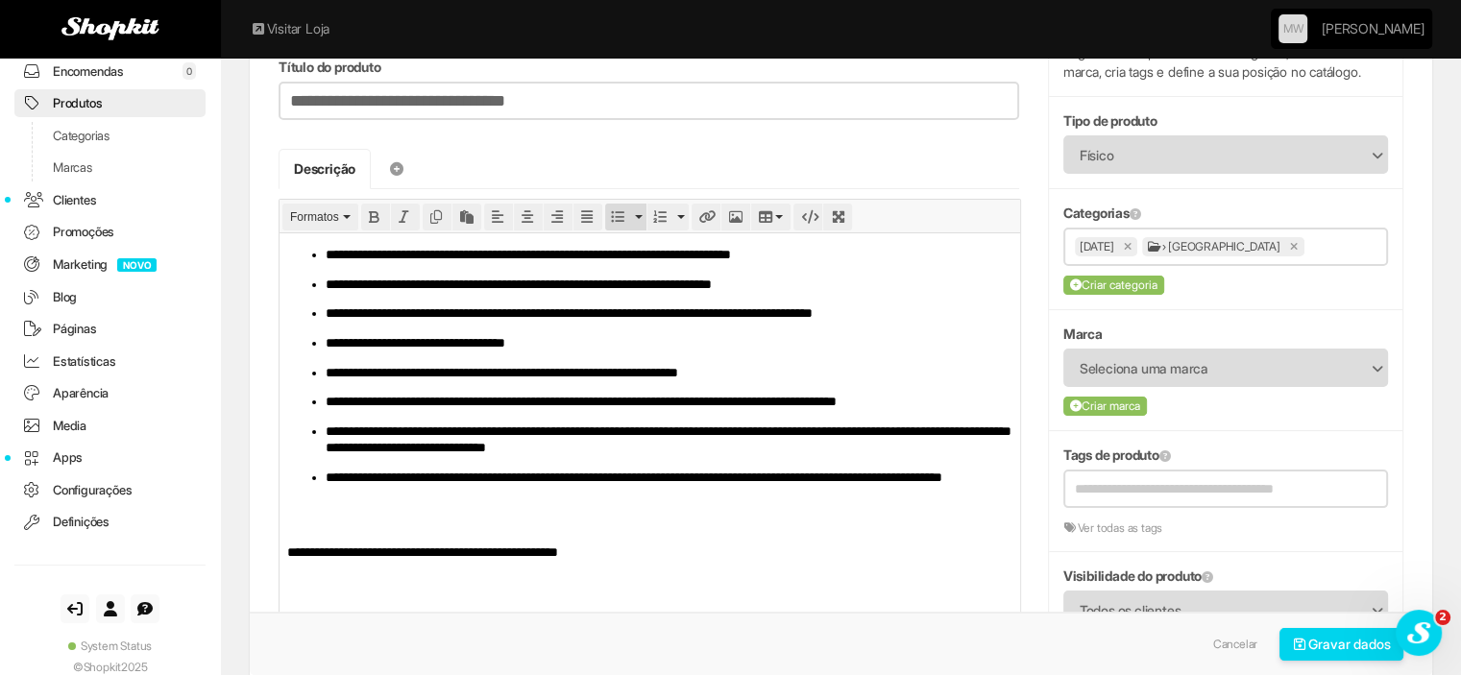
click at [779, 552] on p "**********" at bounding box center [649, 552] width 724 height 16
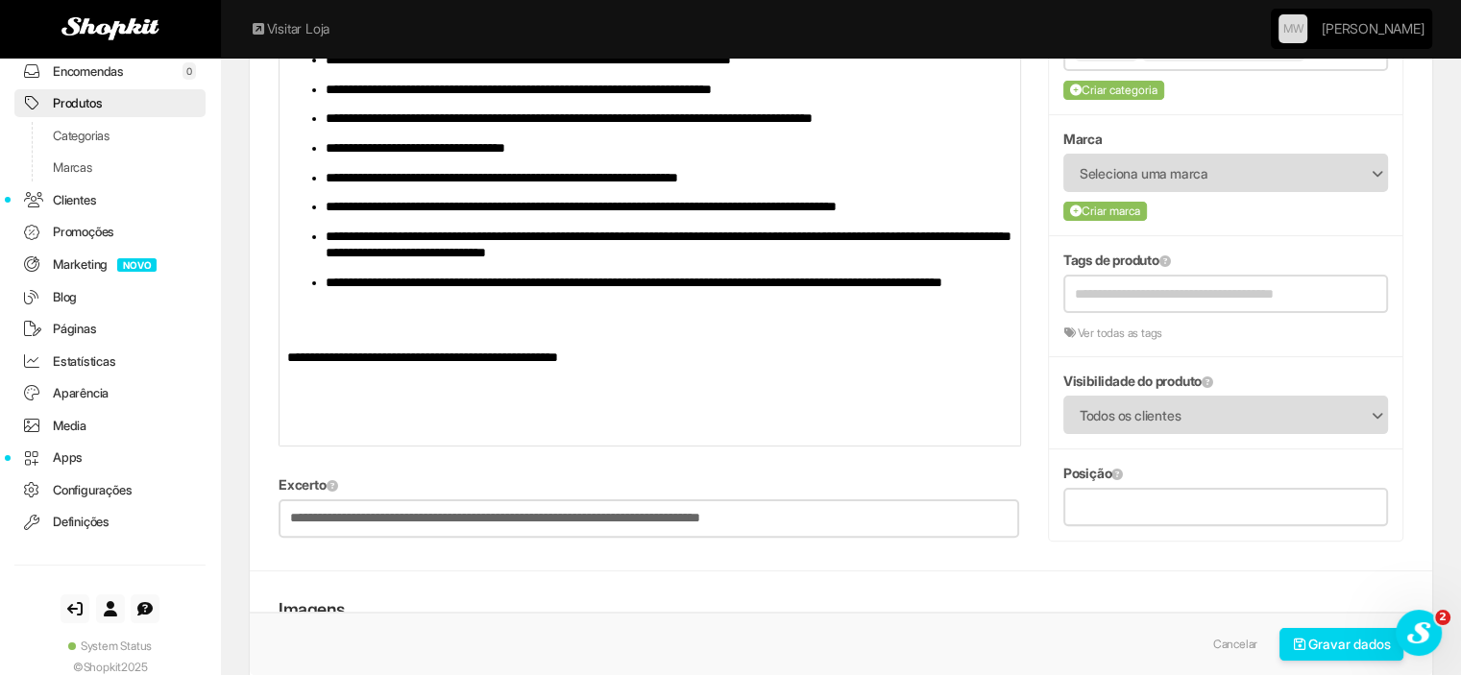
scroll to position [384, 0]
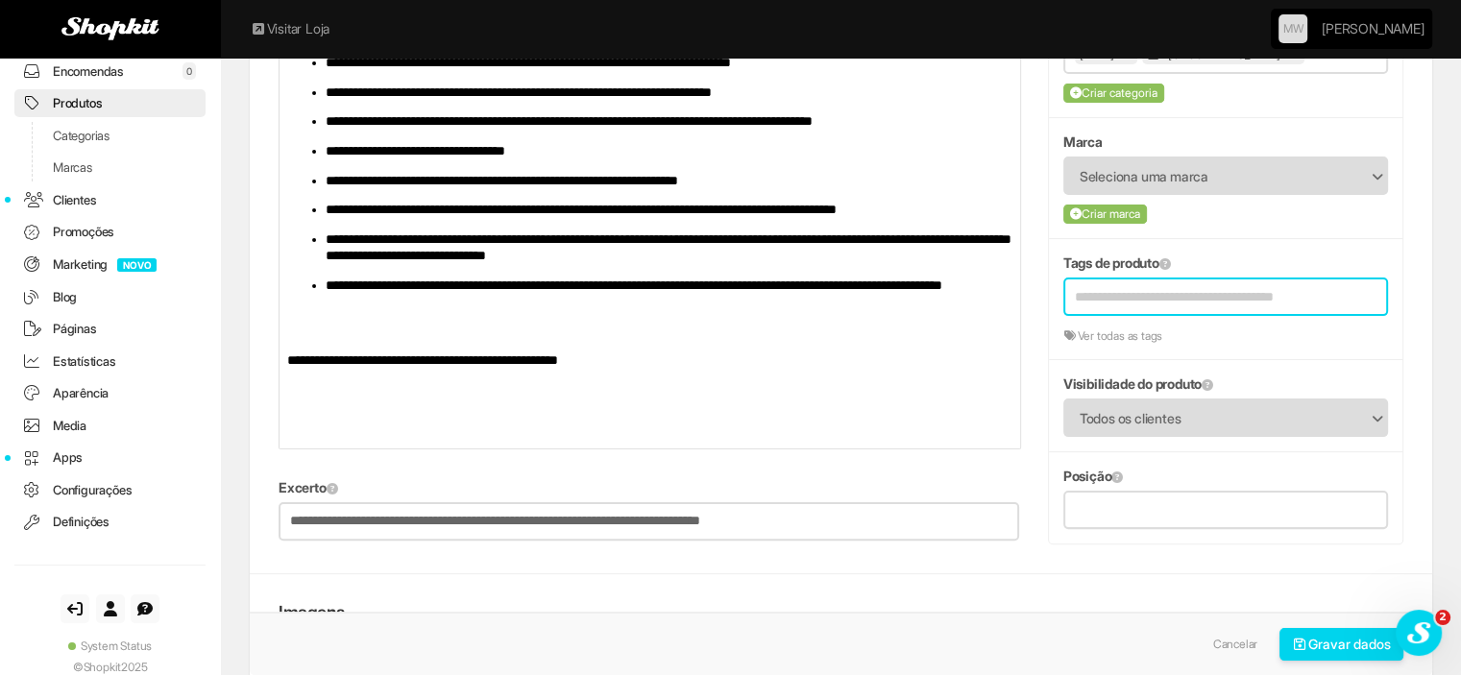
click at [1146, 297] on input "text" at bounding box center [1213, 296] width 276 height 35
type input "*"
click at [1091, 331] on link "N atal" at bounding box center [1225, 339] width 319 height 29
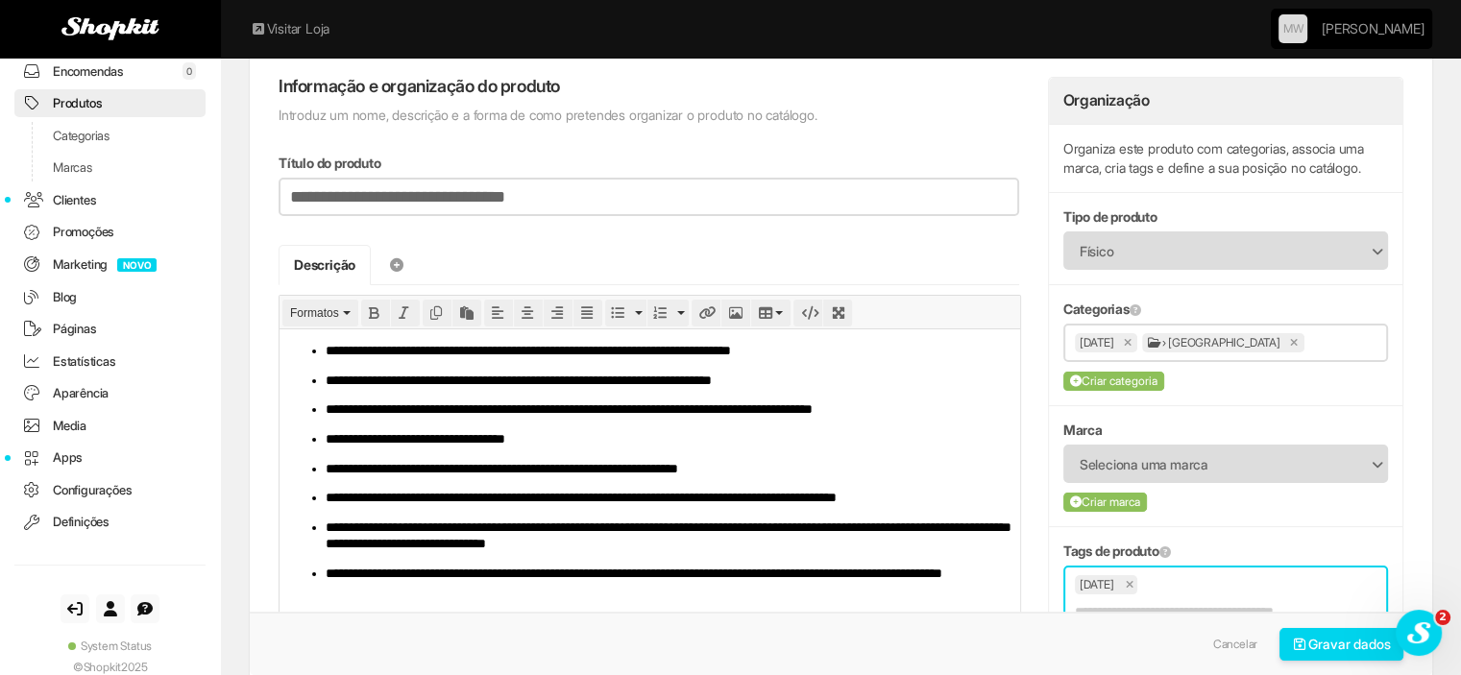
scroll to position [0, 0]
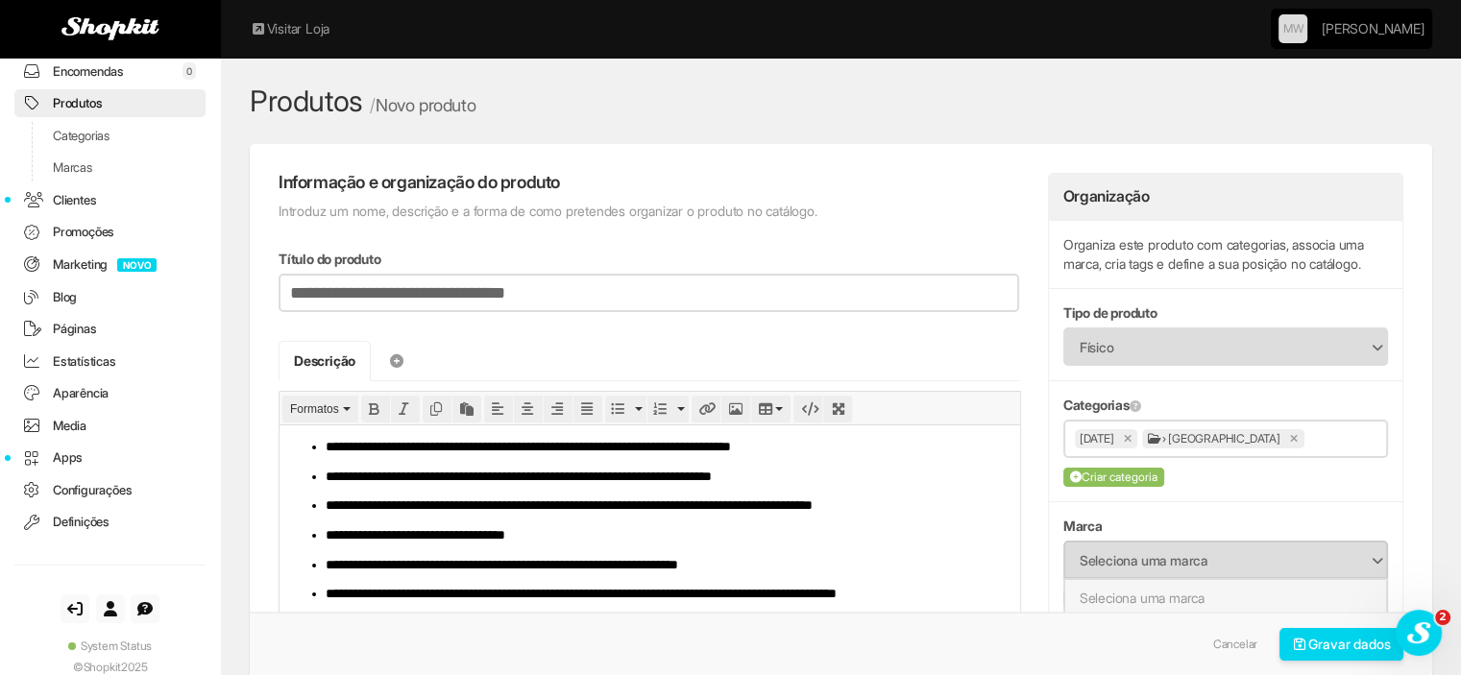
click at [1214, 562] on span "Seleciona uma marca" at bounding box center [1213, 561] width 267 height 36
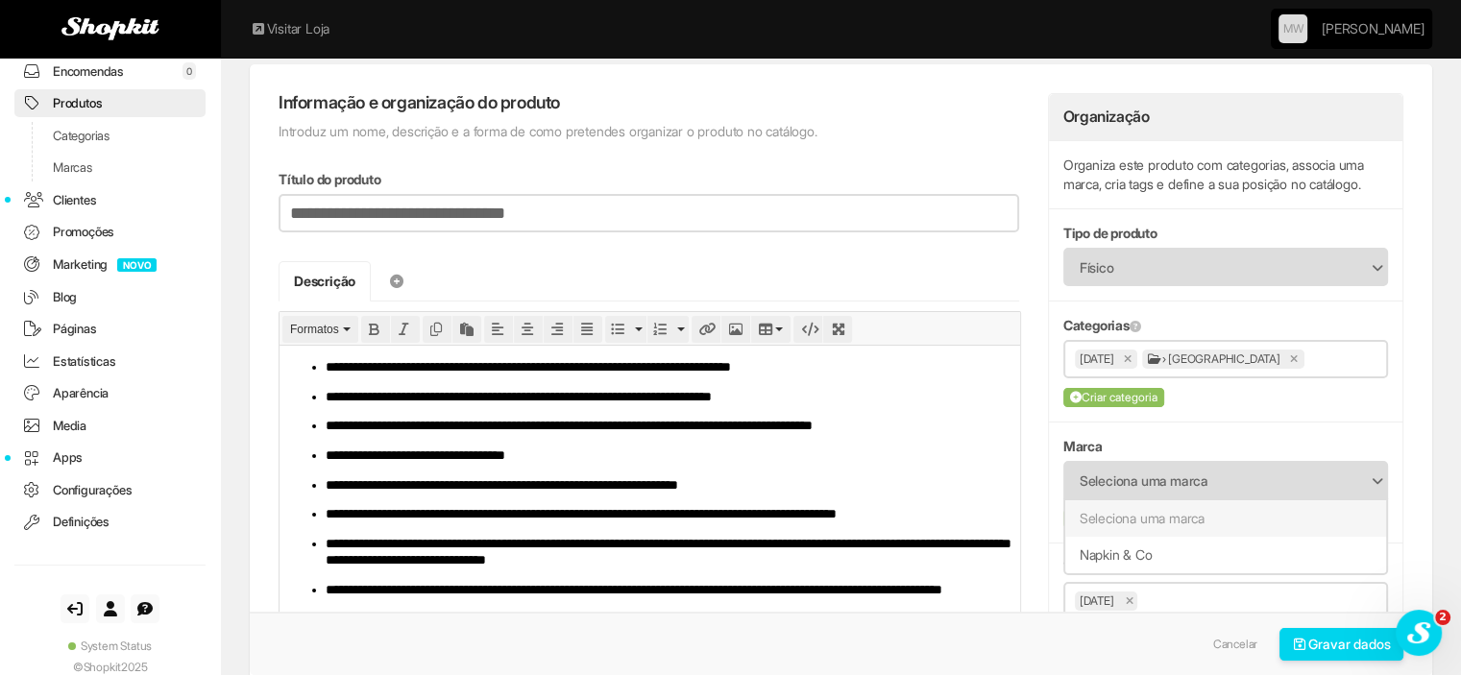
scroll to position [192, 0]
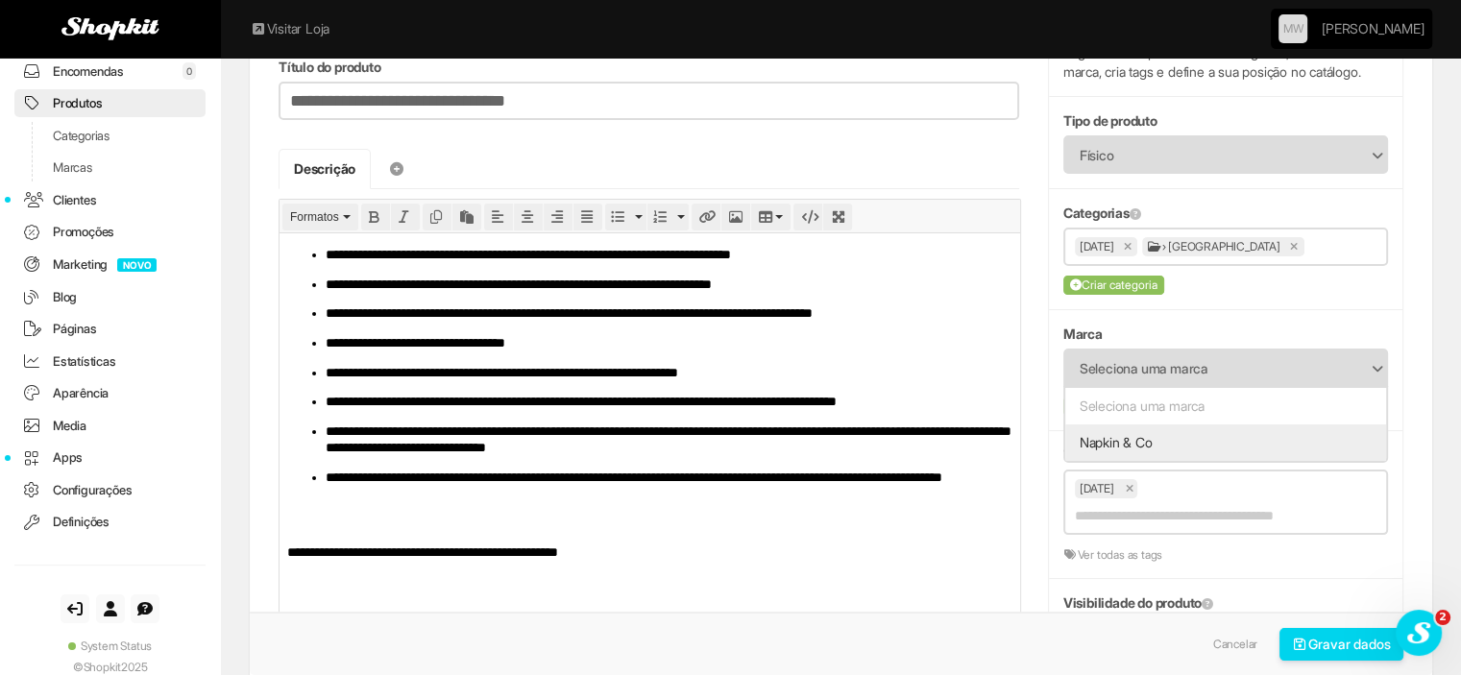
click at [1169, 439] on li "Napkin & Co" at bounding box center [1225, 443] width 321 height 36
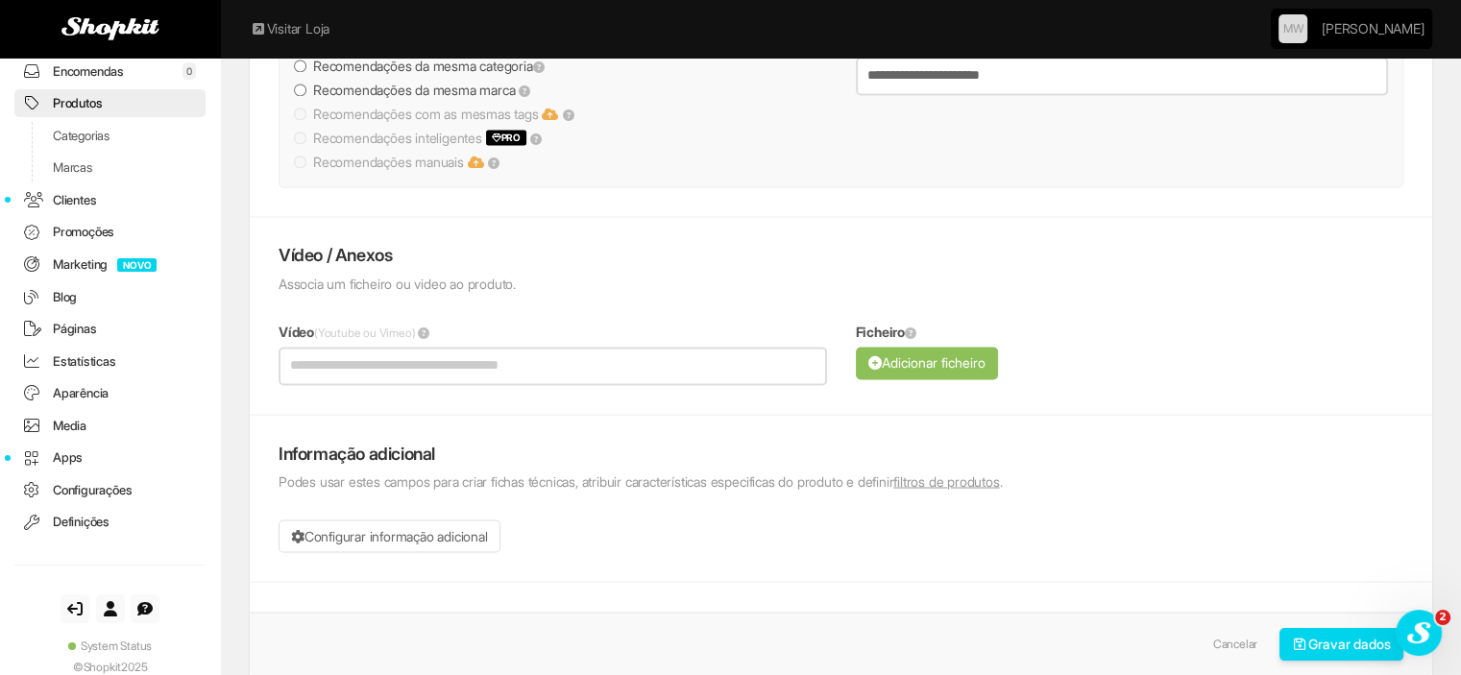
scroll to position [3654, 0]
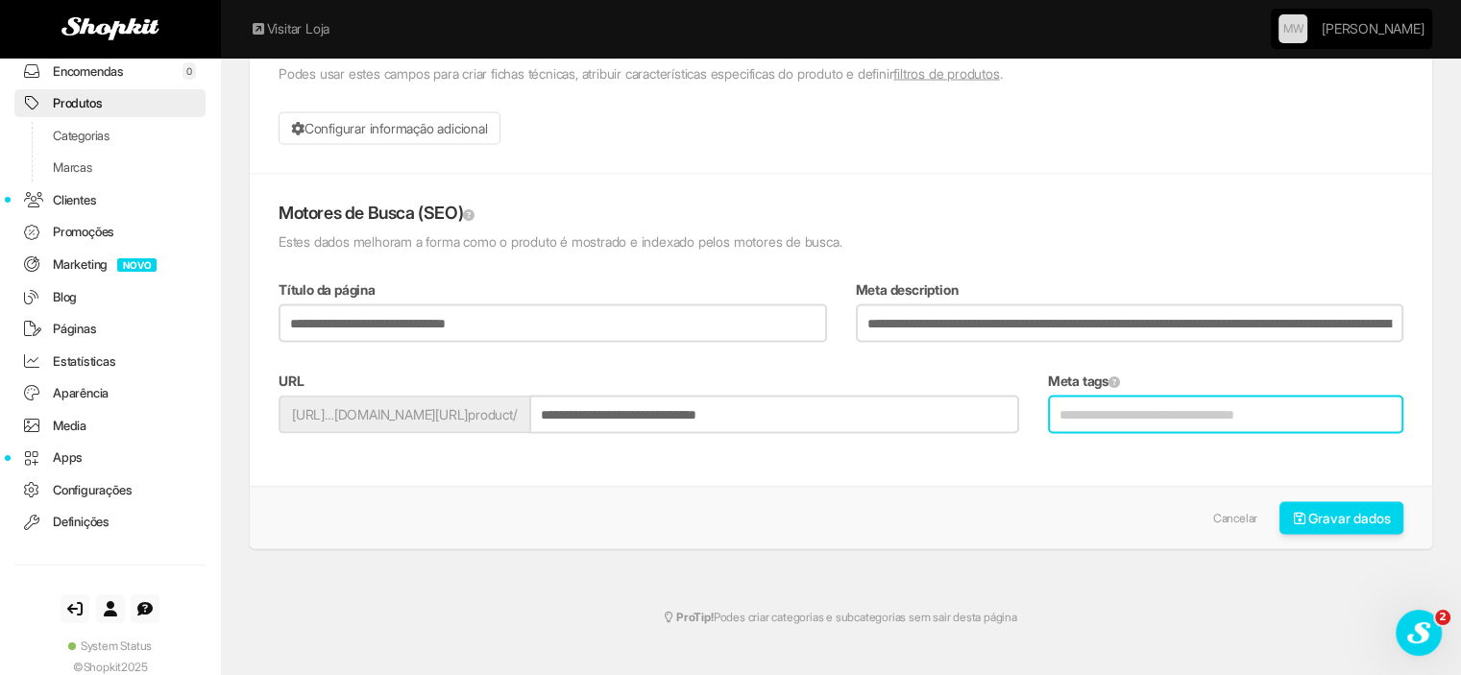
click at [1085, 402] on input "Meta tags" at bounding box center [1225, 415] width 355 height 38
type input "**********"
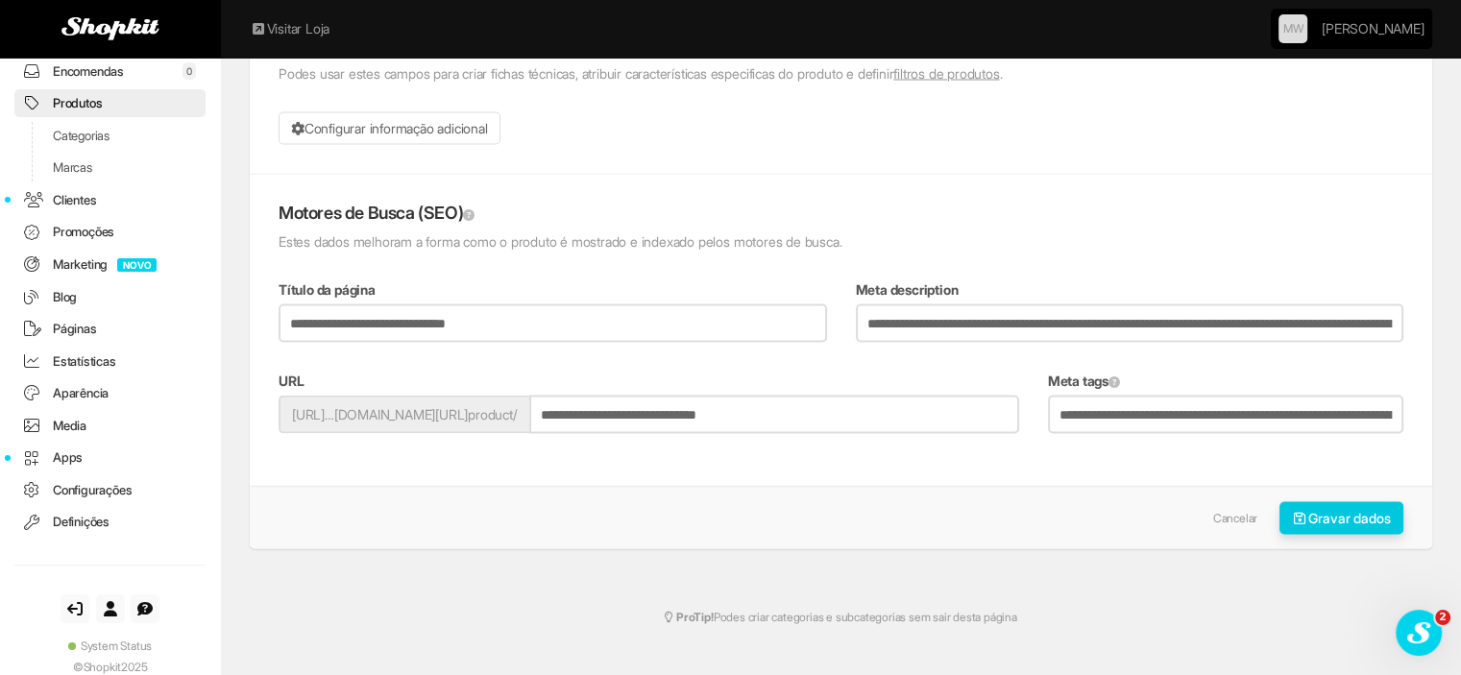
click at [1322, 502] on button "Gravar dados" at bounding box center [1341, 518] width 125 height 33
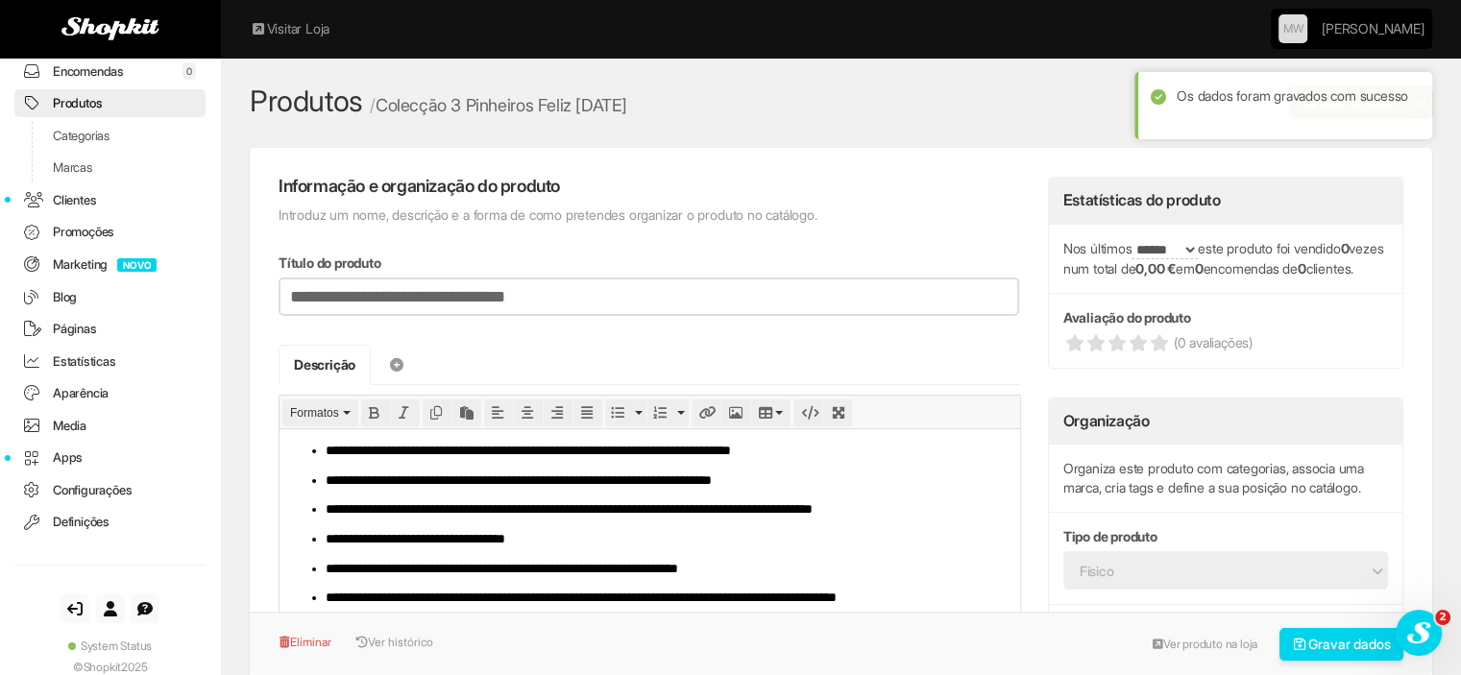
click at [115, 102] on link "Produtos" at bounding box center [109, 103] width 191 height 28
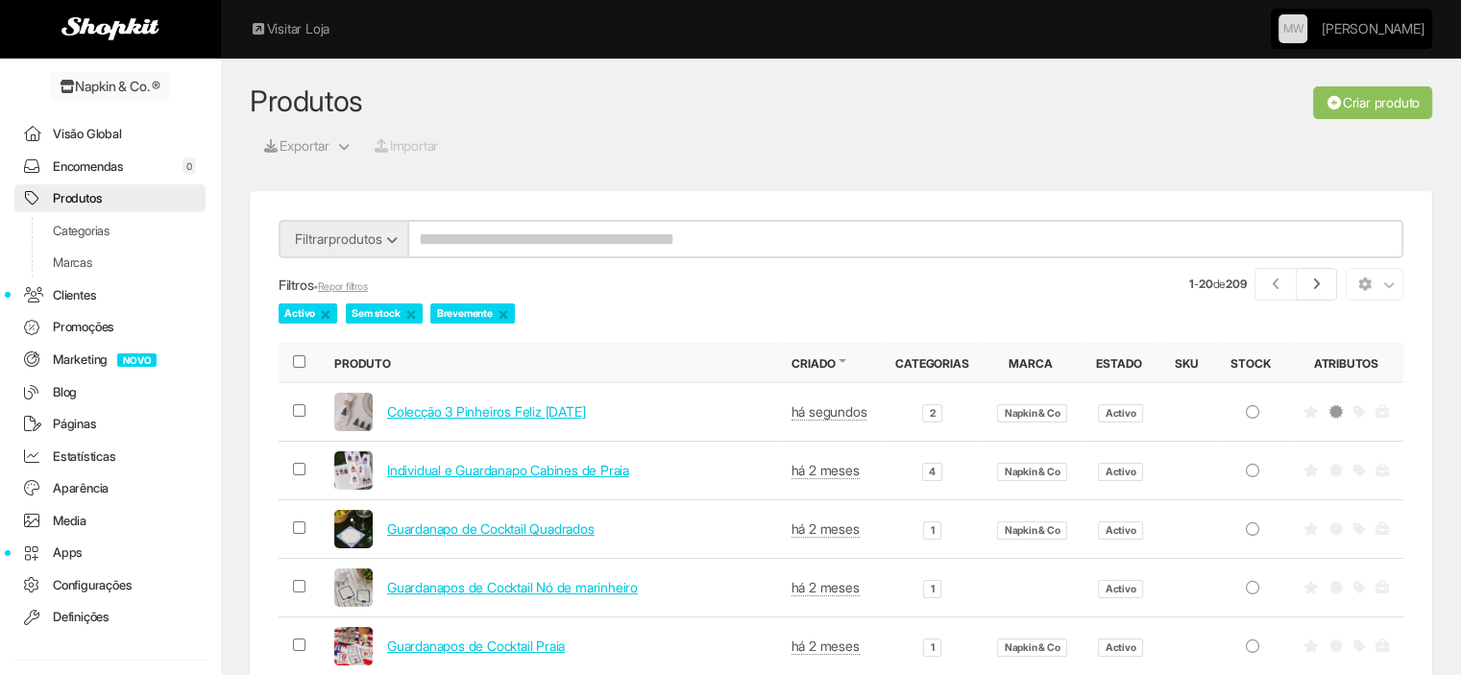
scroll to position [95, 0]
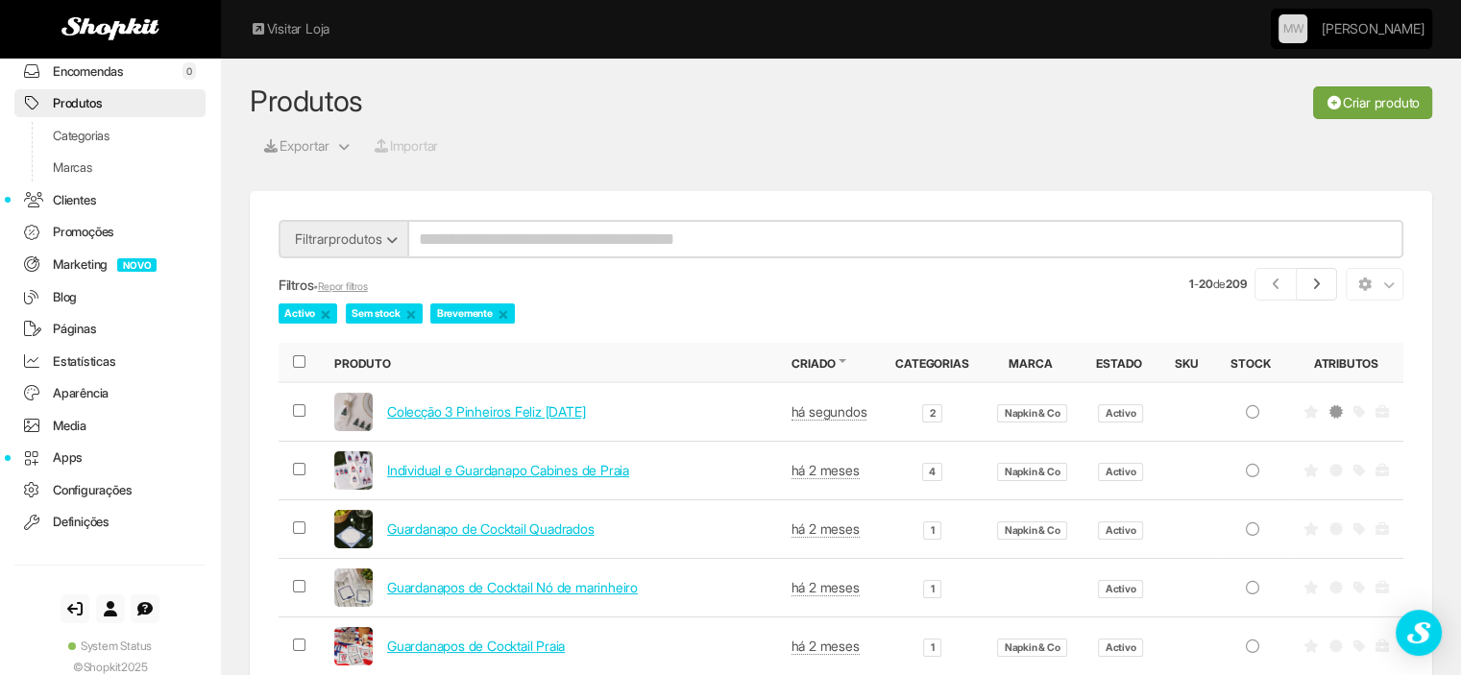
click at [1386, 108] on link "Criar produto" at bounding box center [1372, 102] width 119 height 33
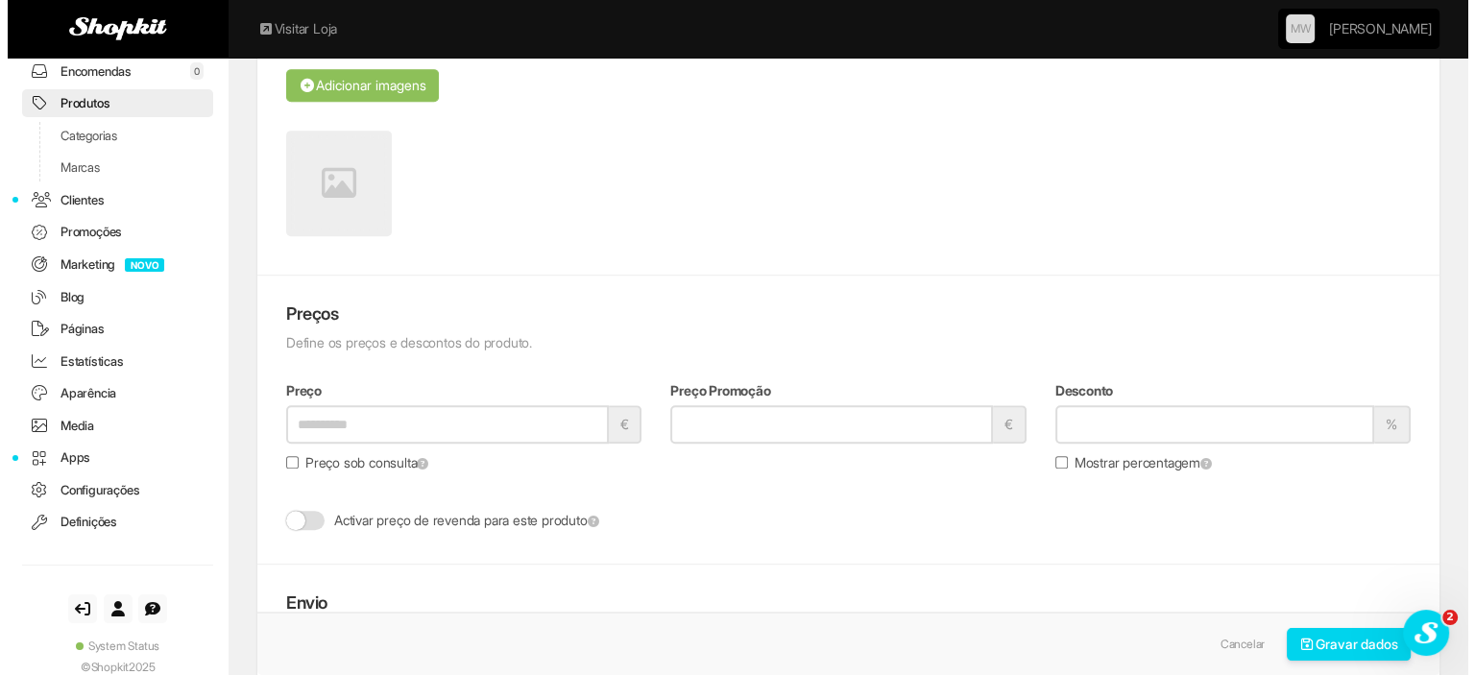
scroll to position [960, 0]
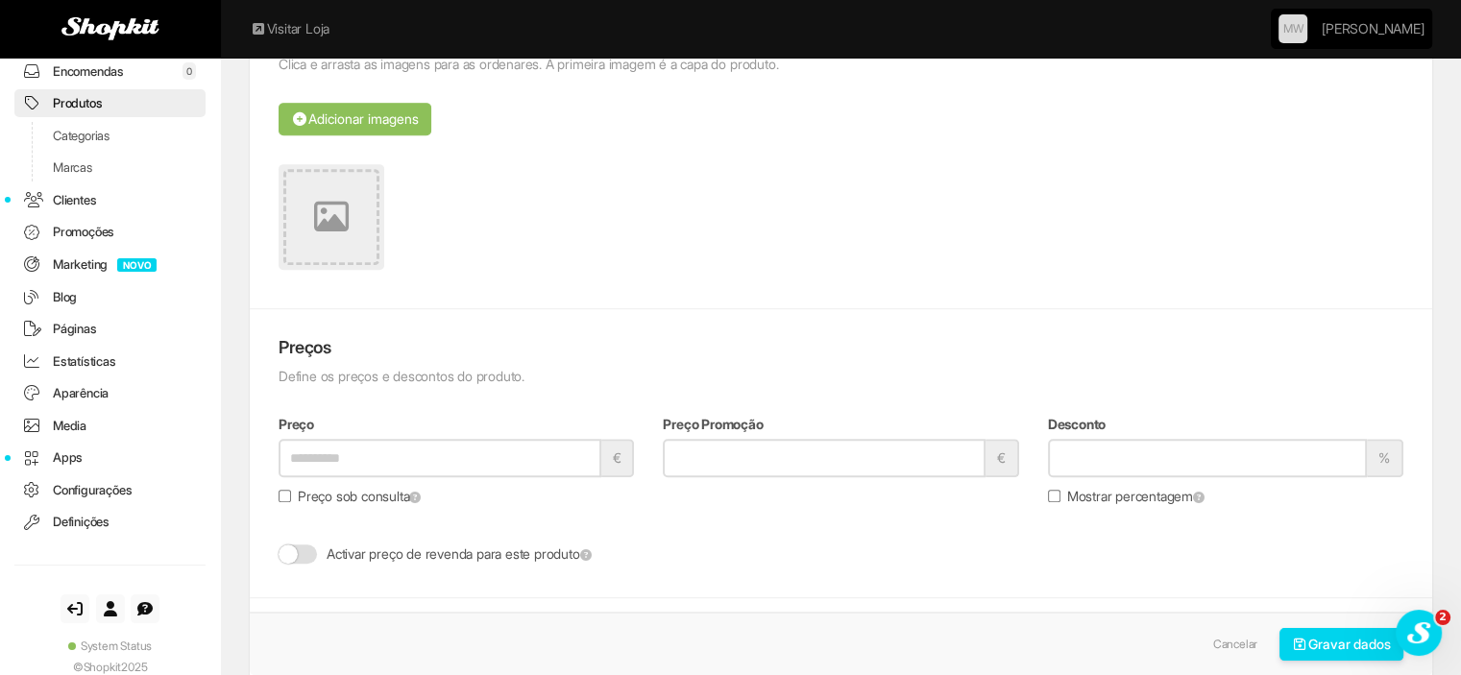
click at [353, 184] on link at bounding box center [332, 217] width 106 height 106
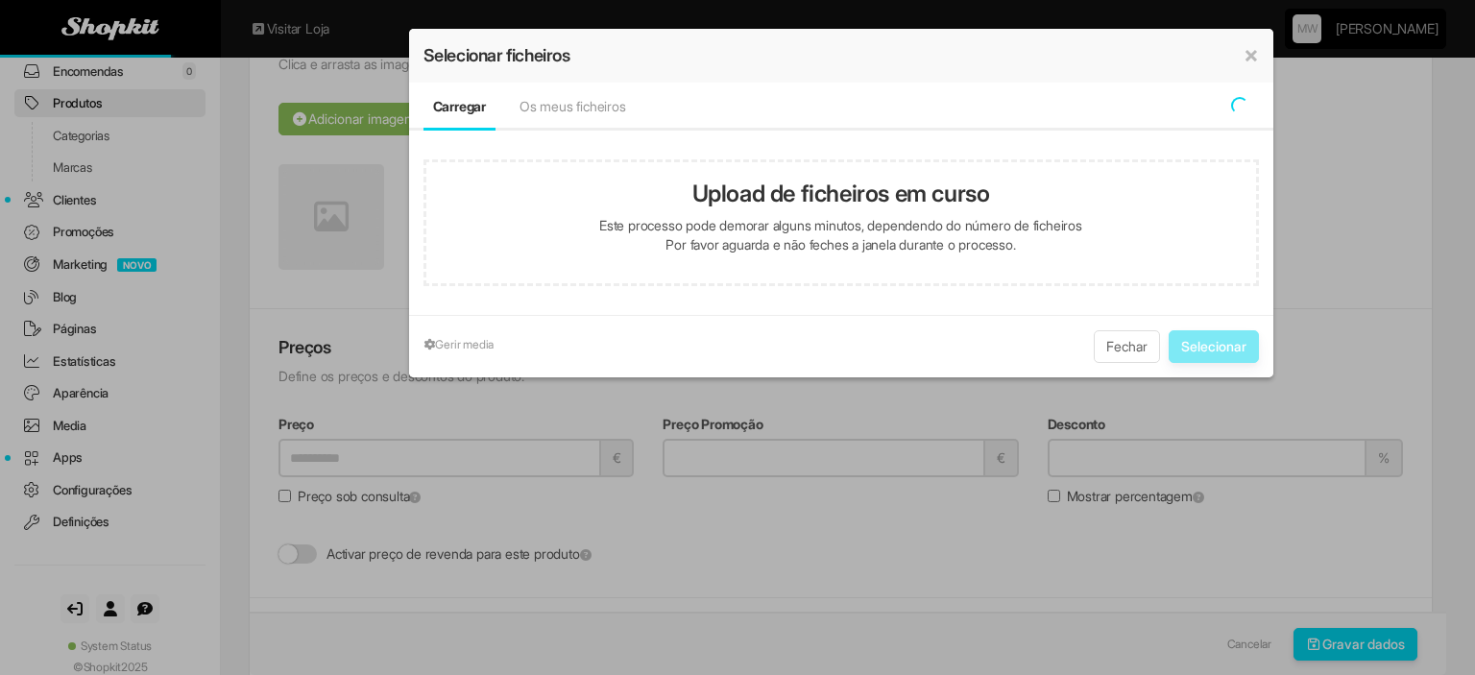
type input "**********"
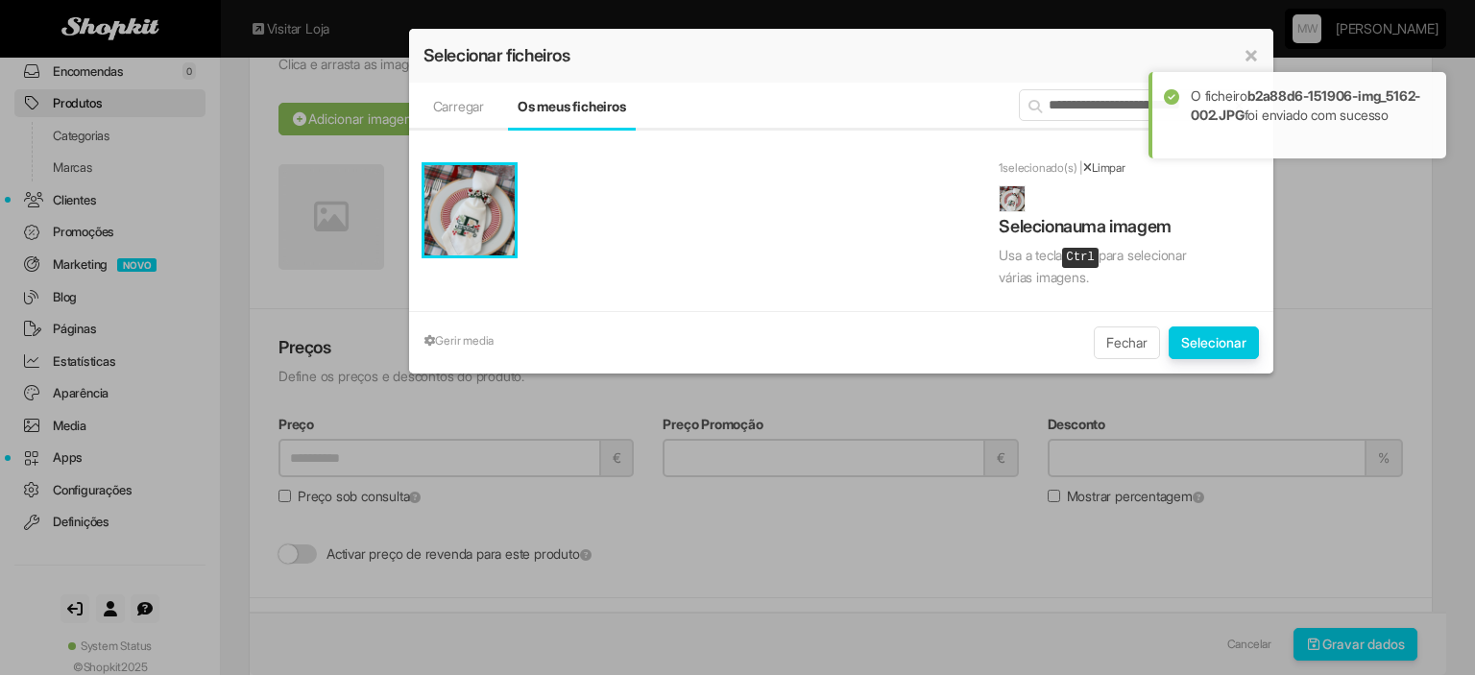
click at [1183, 354] on button "Selecionar" at bounding box center [1214, 343] width 90 height 33
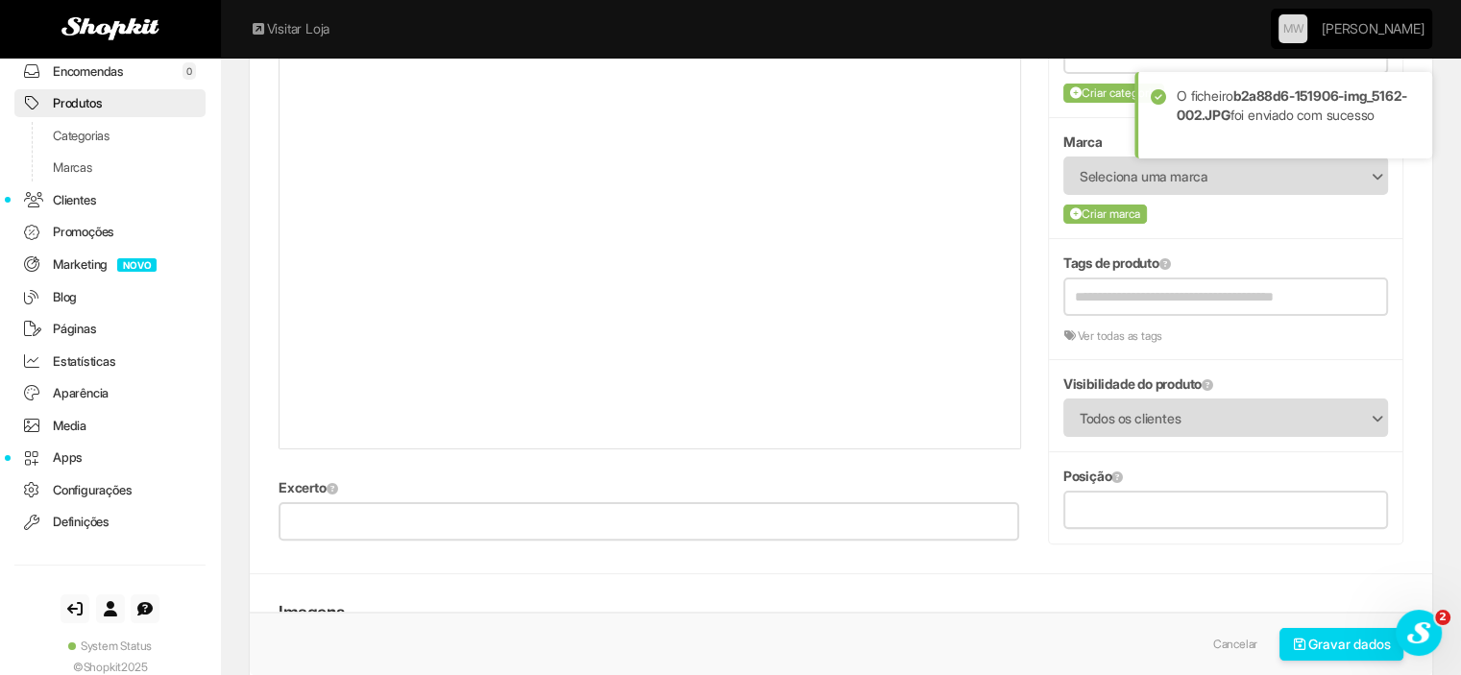
scroll to position [0, 0]
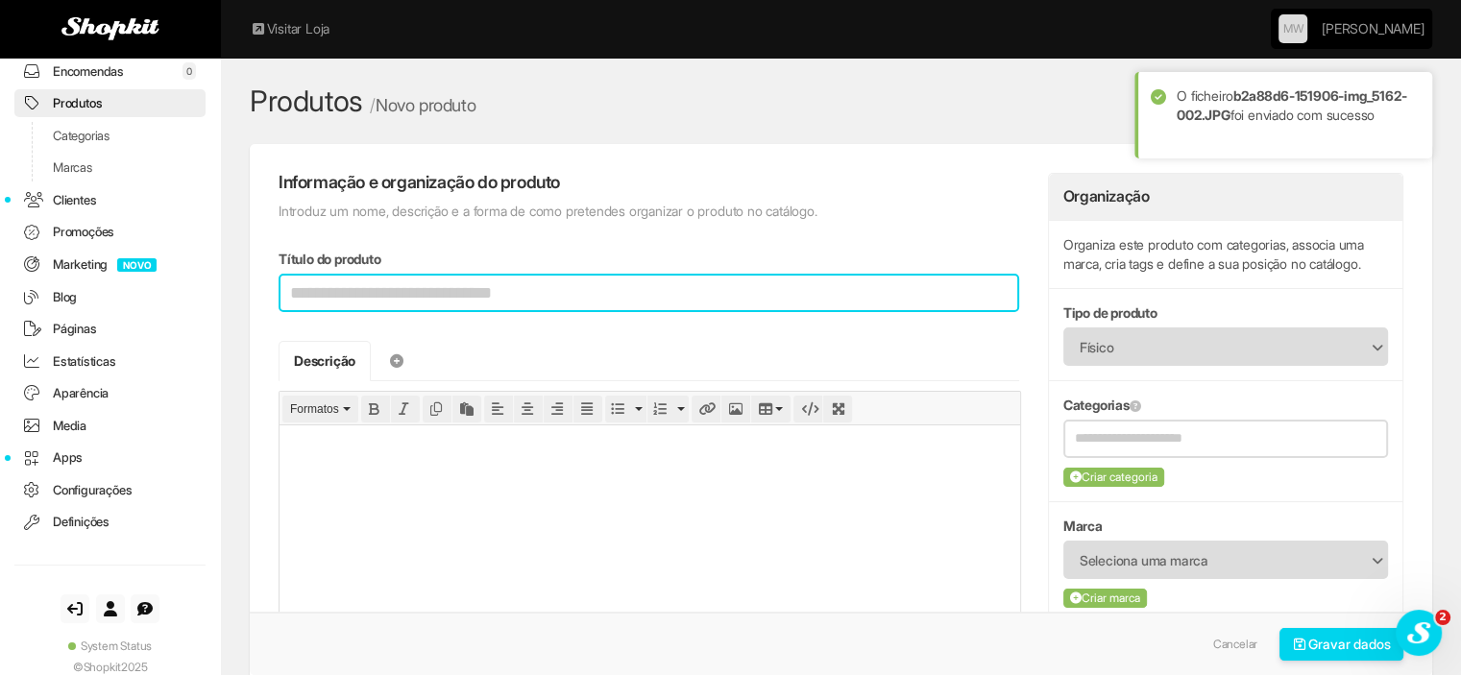
click at [606, 308] on input "Título do produto" at bounding box center [649, 293] width 741 height 38
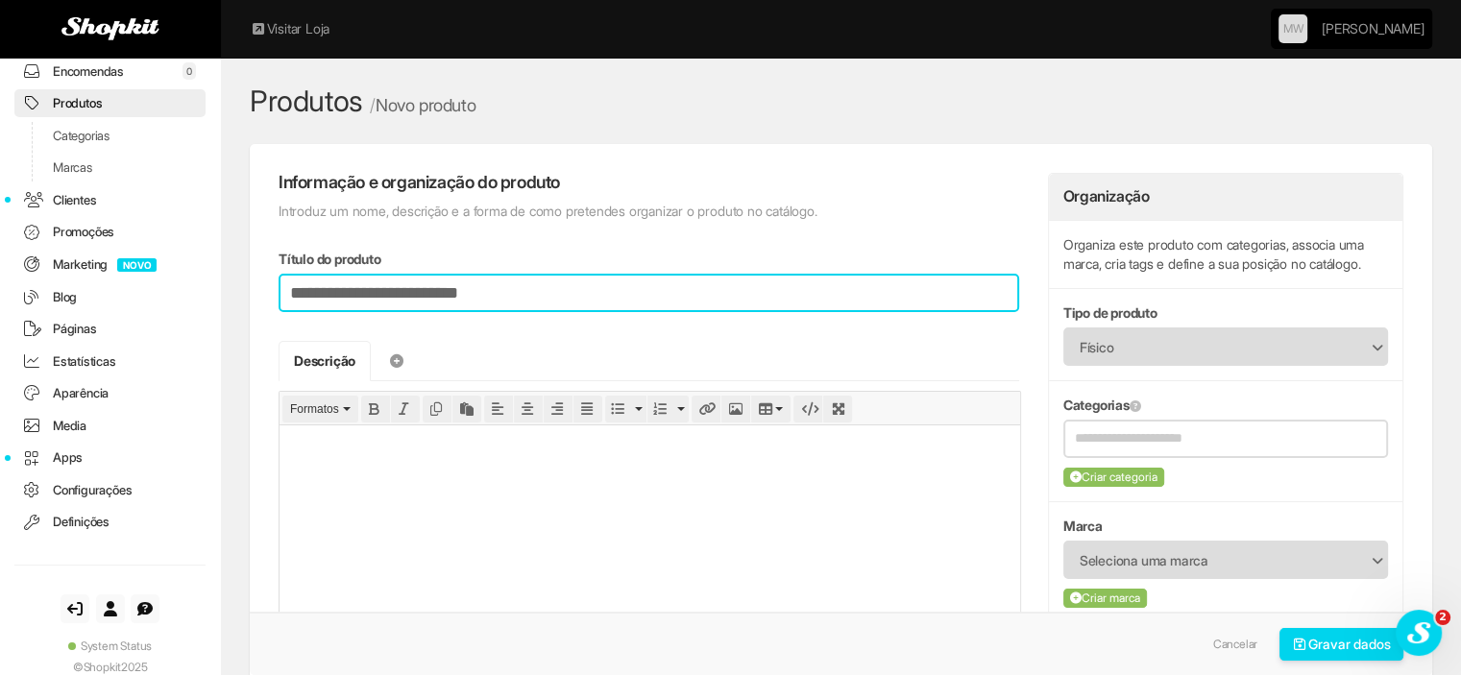
type input "**********"
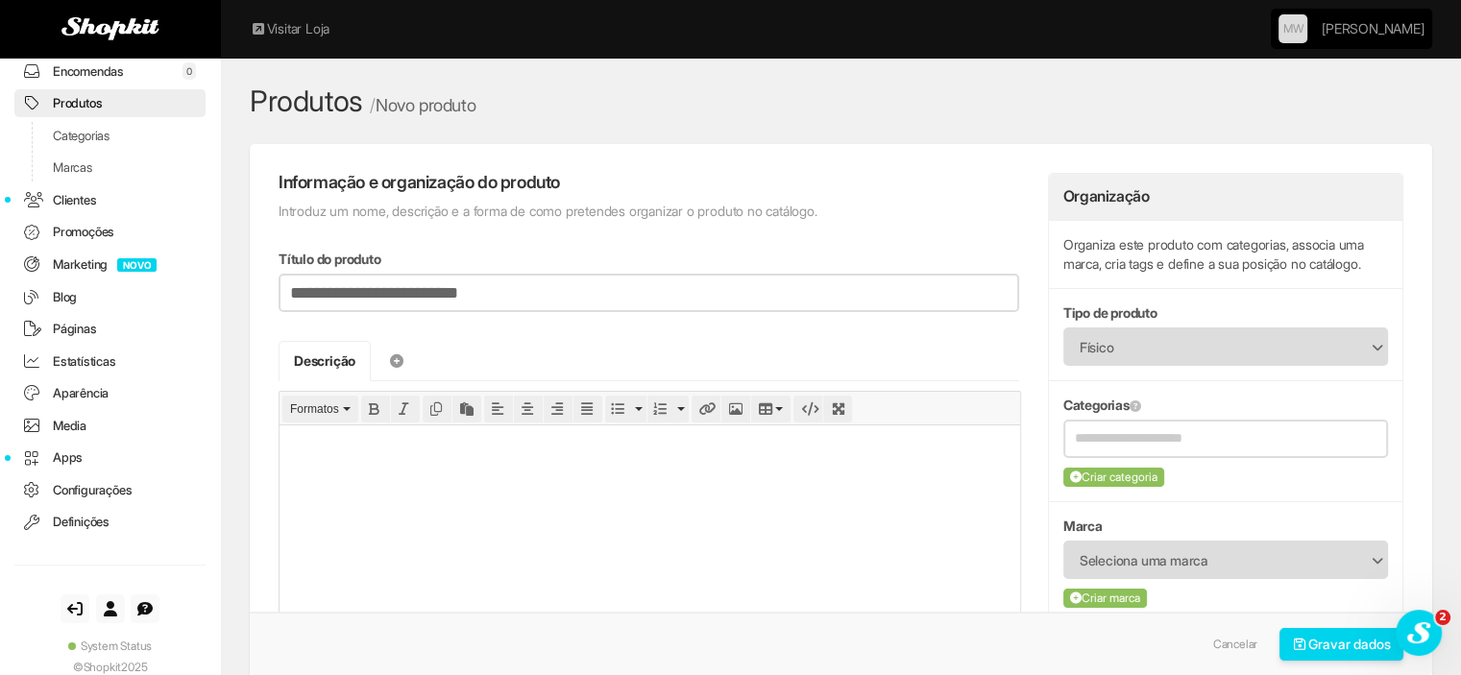
type input "**********"
click at [425, 468] on html at bounding box center [649, 446] width 741 height 43
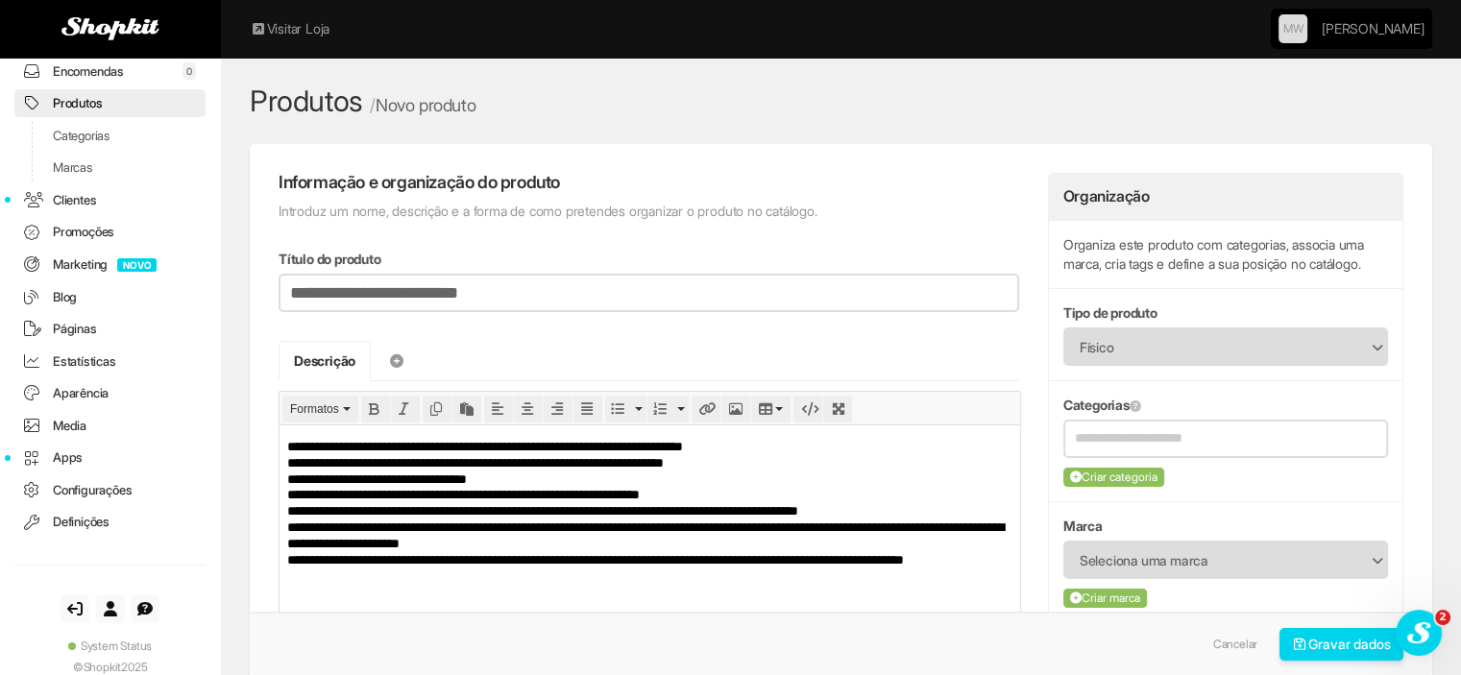
drag, startPoint x: 285, startPoint y: 461, endPoint x: 602, endPoint y: 474, distance: 317.2
click at [578, 484] on html "**********" at bounding box center [649, 534] width 741 height 218
drag, startPoint x: 775, startPoint y: 461, endPoint x: 275, endPoint y: 465, distance: 500.4
click at [279, 465] on html "**********" at bounding box center [649, 534] width 741 height 218
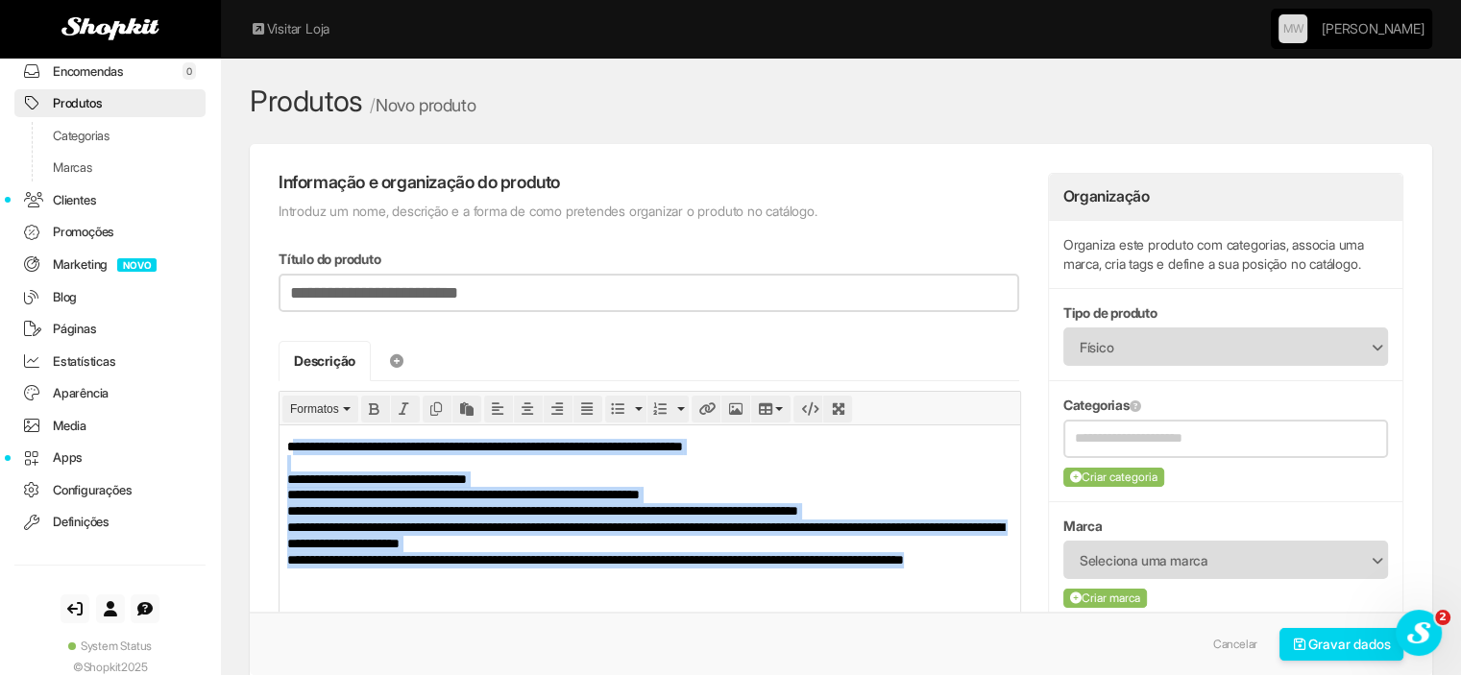
drag, startPoint x: 411, startPoint y: 583, endPoint x: 575, endPoint y: 848, distance: 311.8
click at [296, 425] on html "**********" at bounding box center [649, 534] width 741 height 218
click at [611, 404] on icon "Bullet list" at bounding box center [617, 408] width 13 height 13
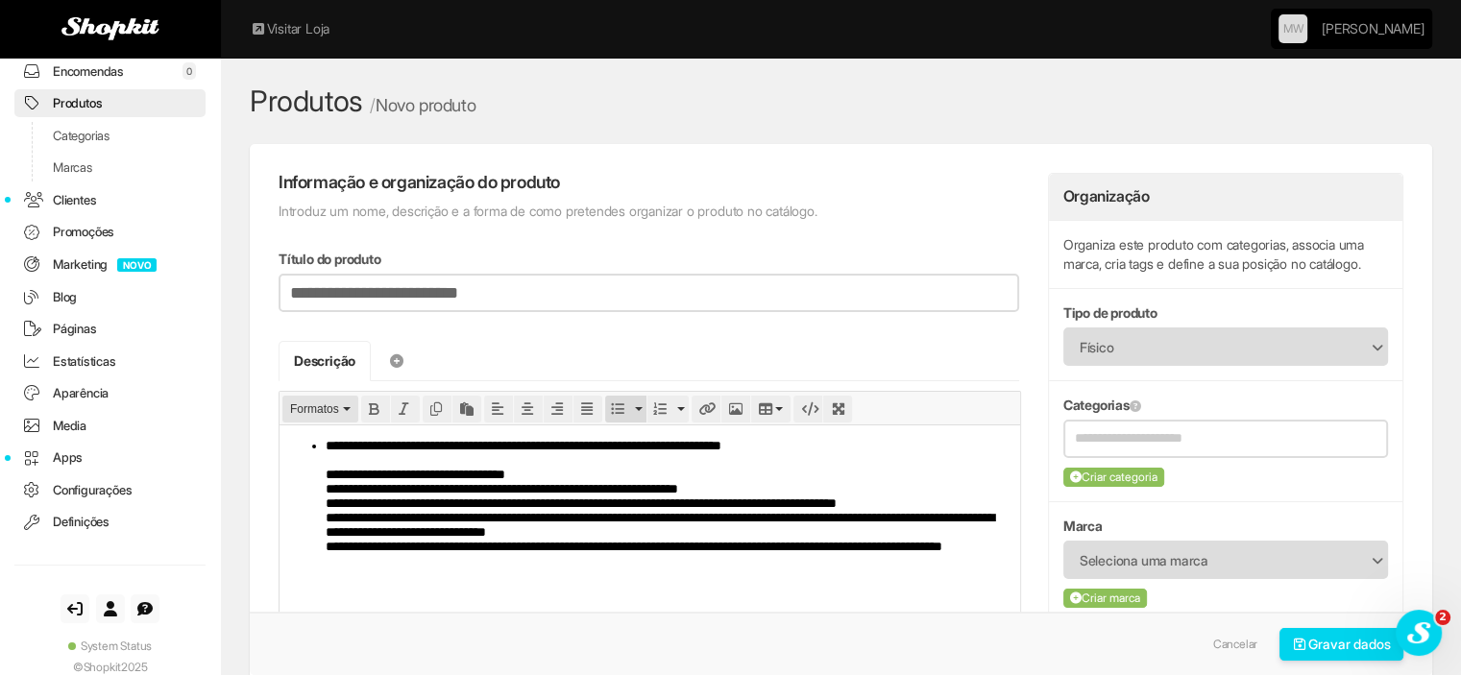
click at [314, 411] on span "Formatos" at bounding box center [314, 408] width 49 height 13
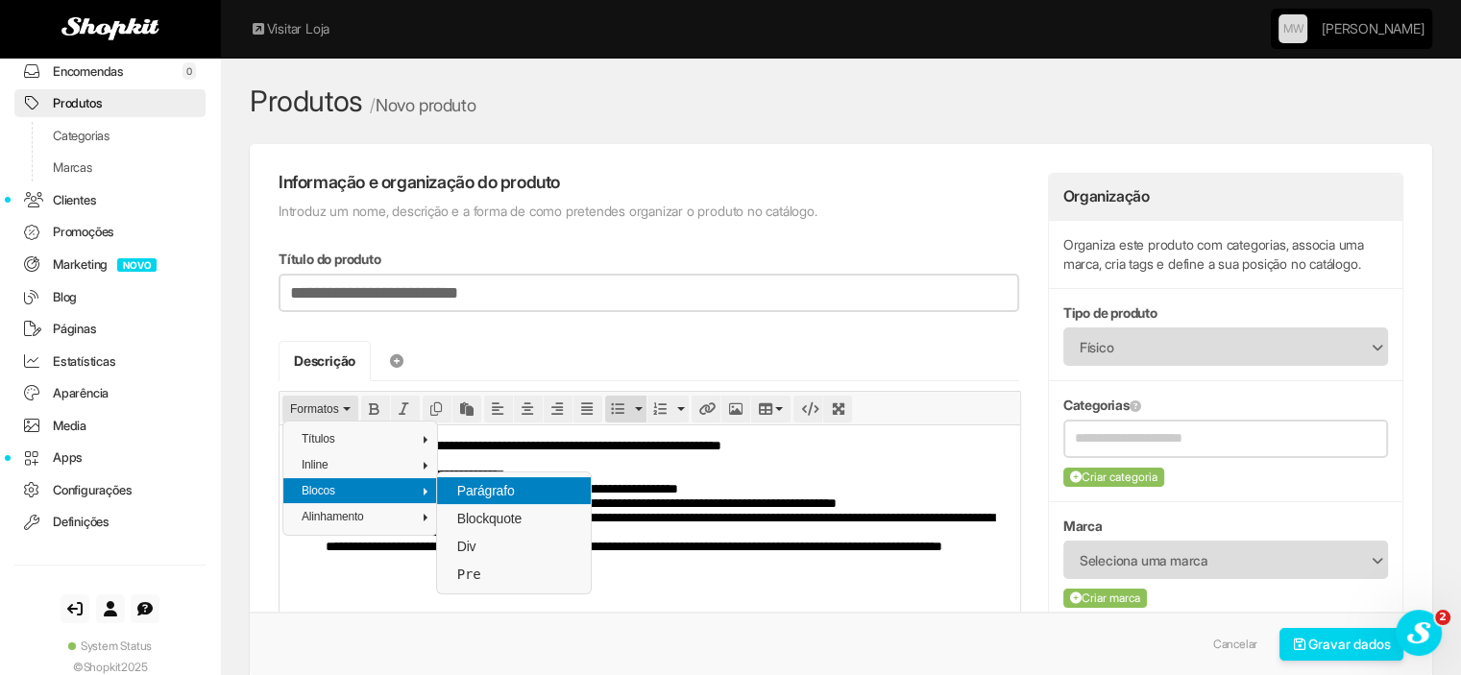
click at [499, 497] on span "Parágrafo" at bounding box center [485, 490] width 61 height 15
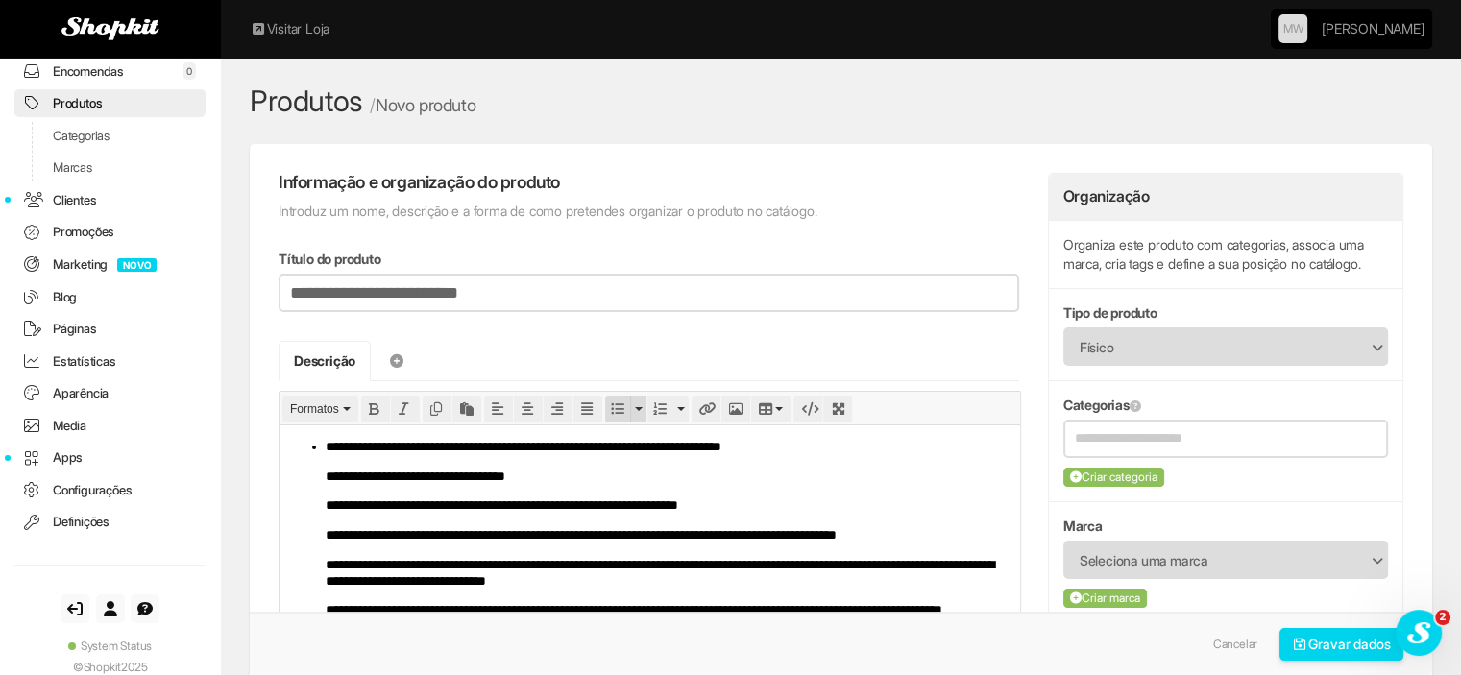
click at [613, 403] on icon "Bullet list" at bounding box center [617, 408] width 13 height 13
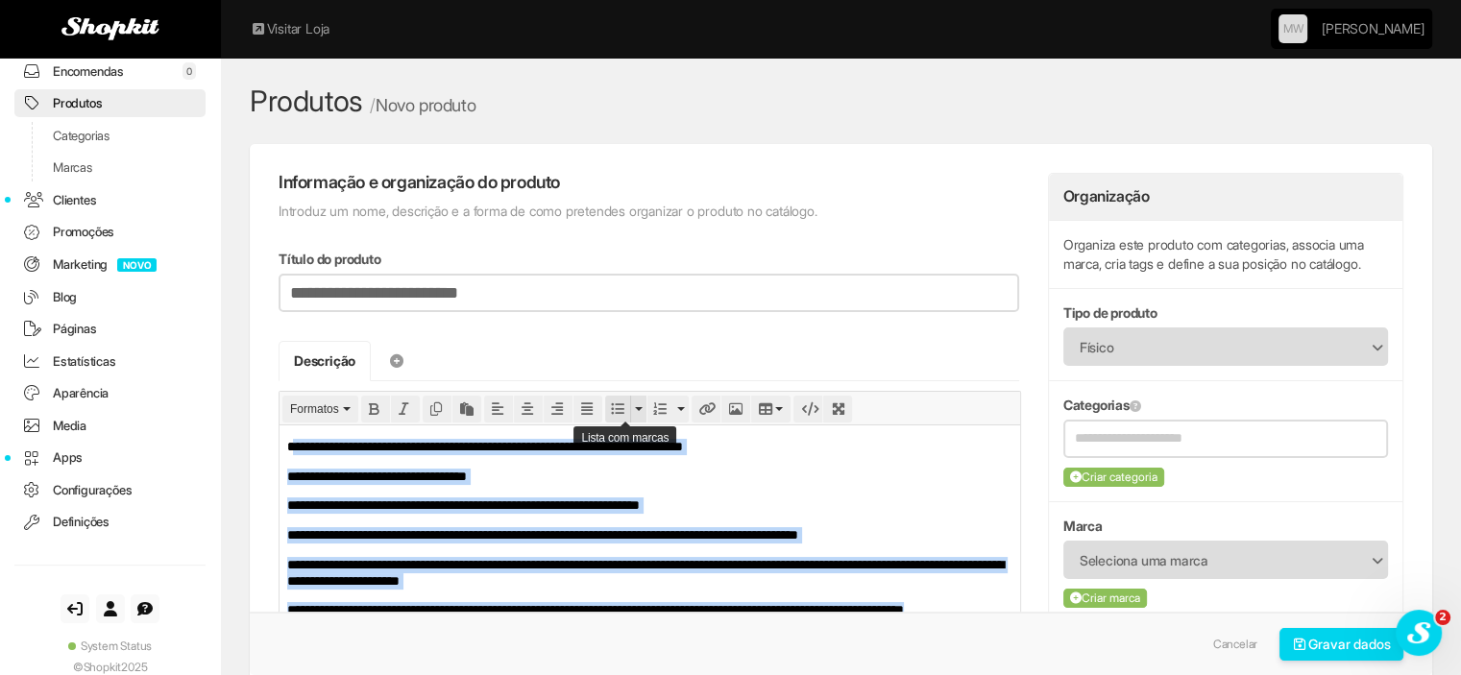
click at [618, 402] on icon "Bullet list" at bounding box center [617, 408] width 13 height 13
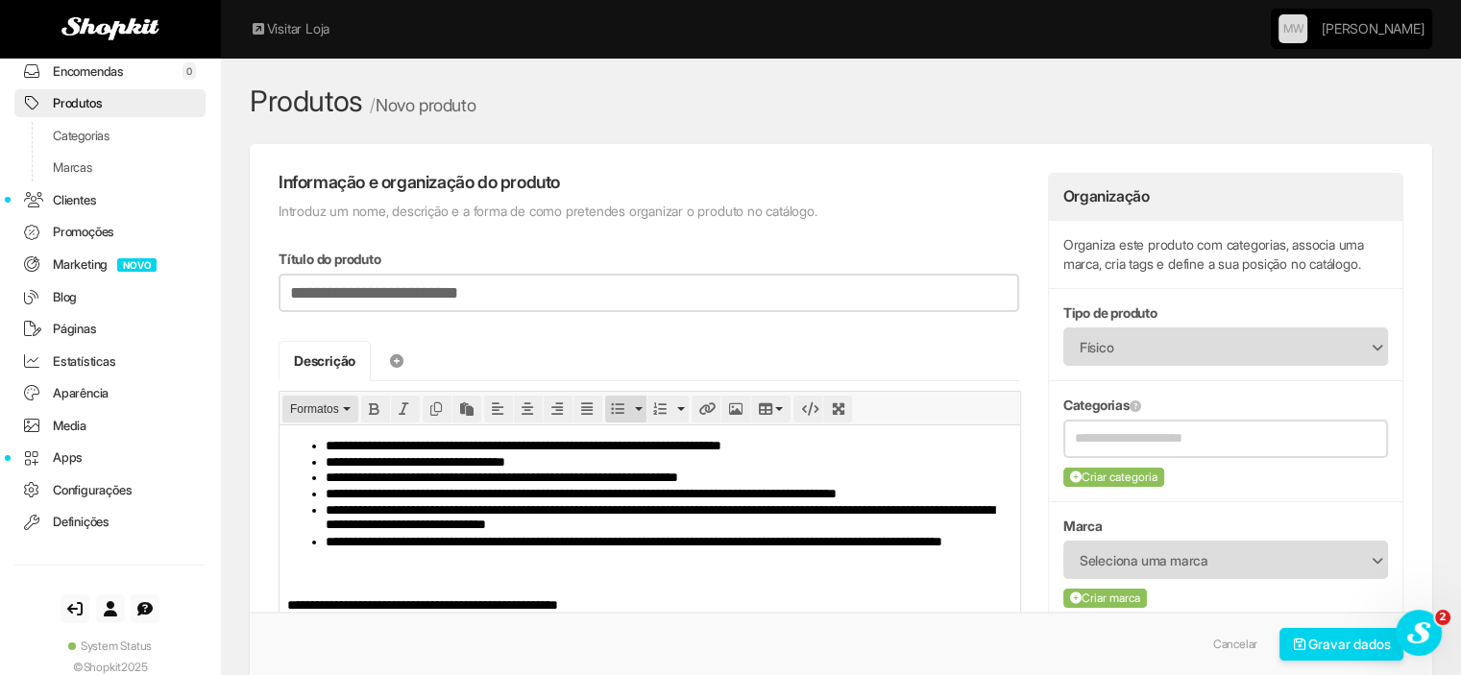
click at [294, 406] on span "Formatos" at bounding box center [314, 408] width 49 height 13
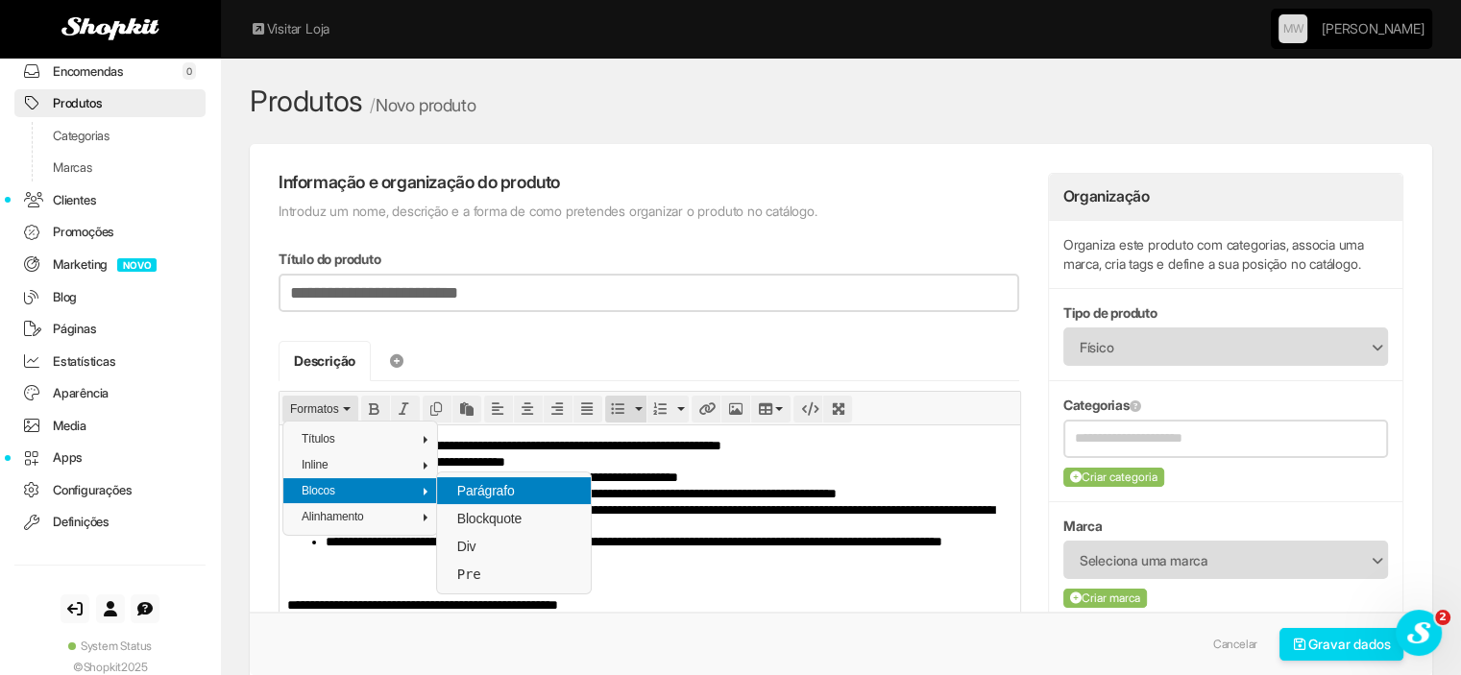
click at [457, 489] on span "Parágrafo" at bounding box center [485, 490] width 61 height 15
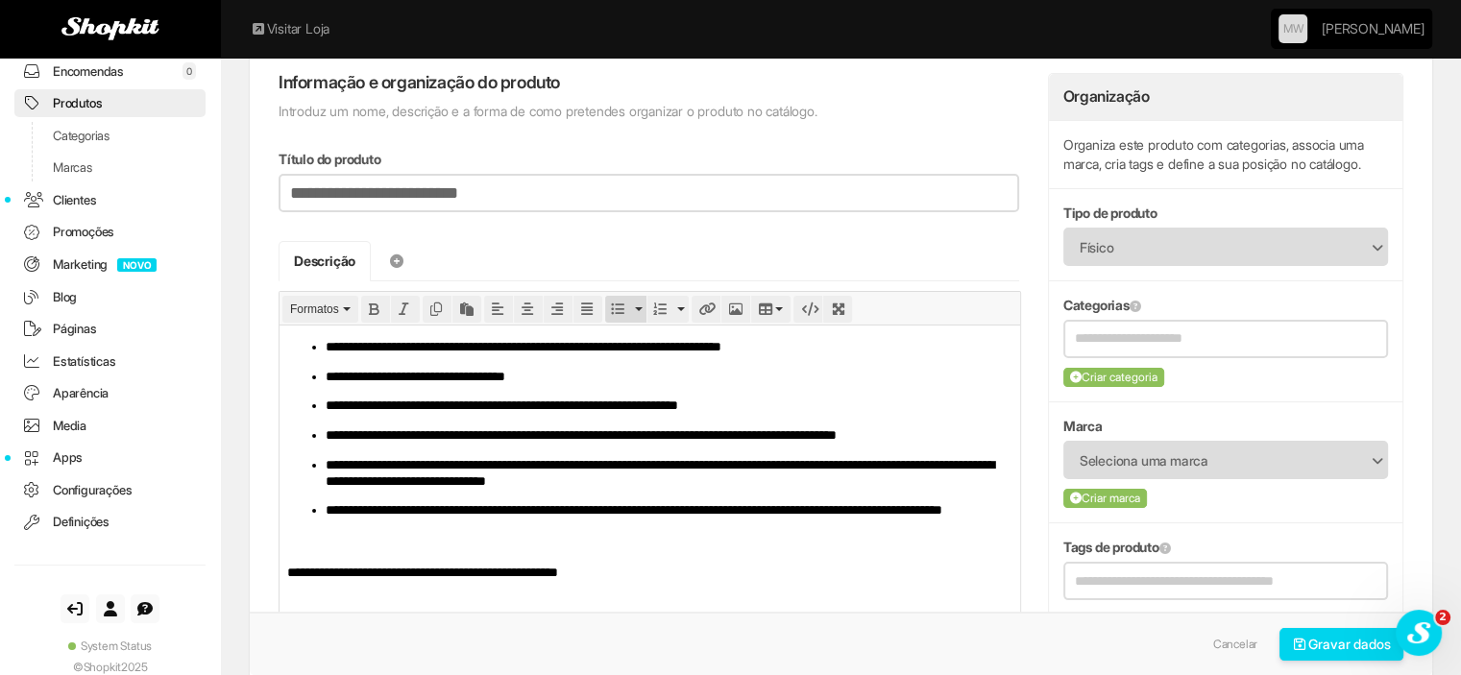
scroll to position [192, 0]
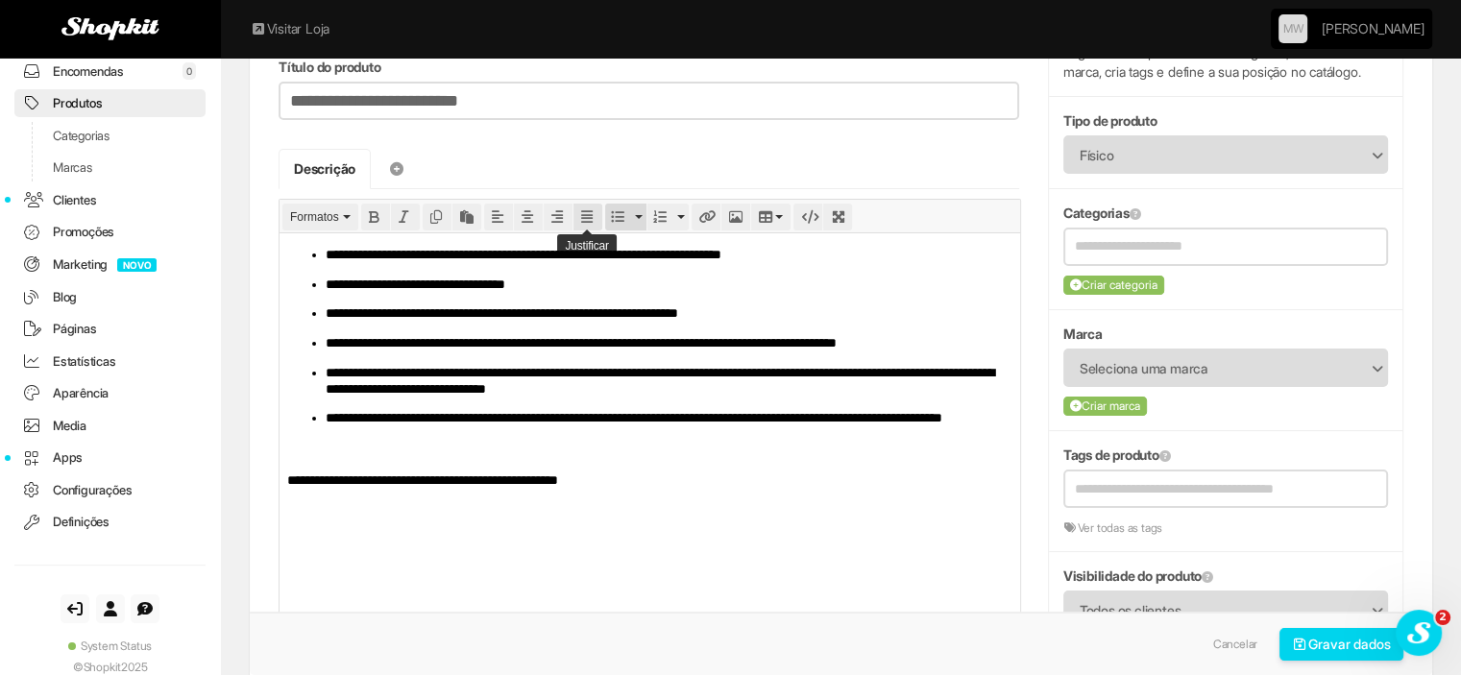
click at [576, 206] on button "Justify" at bounding box center [587, 217] width 29 height 27
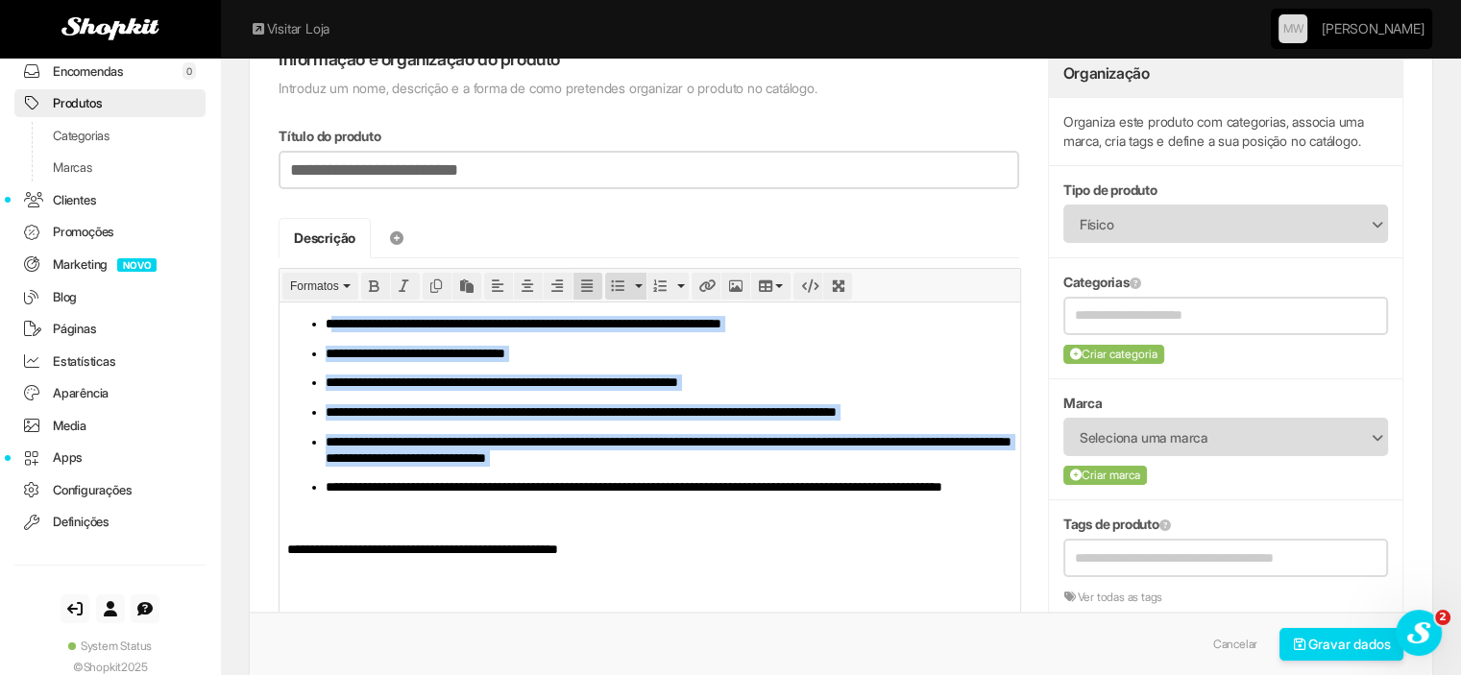
scroll to position [96, 0]
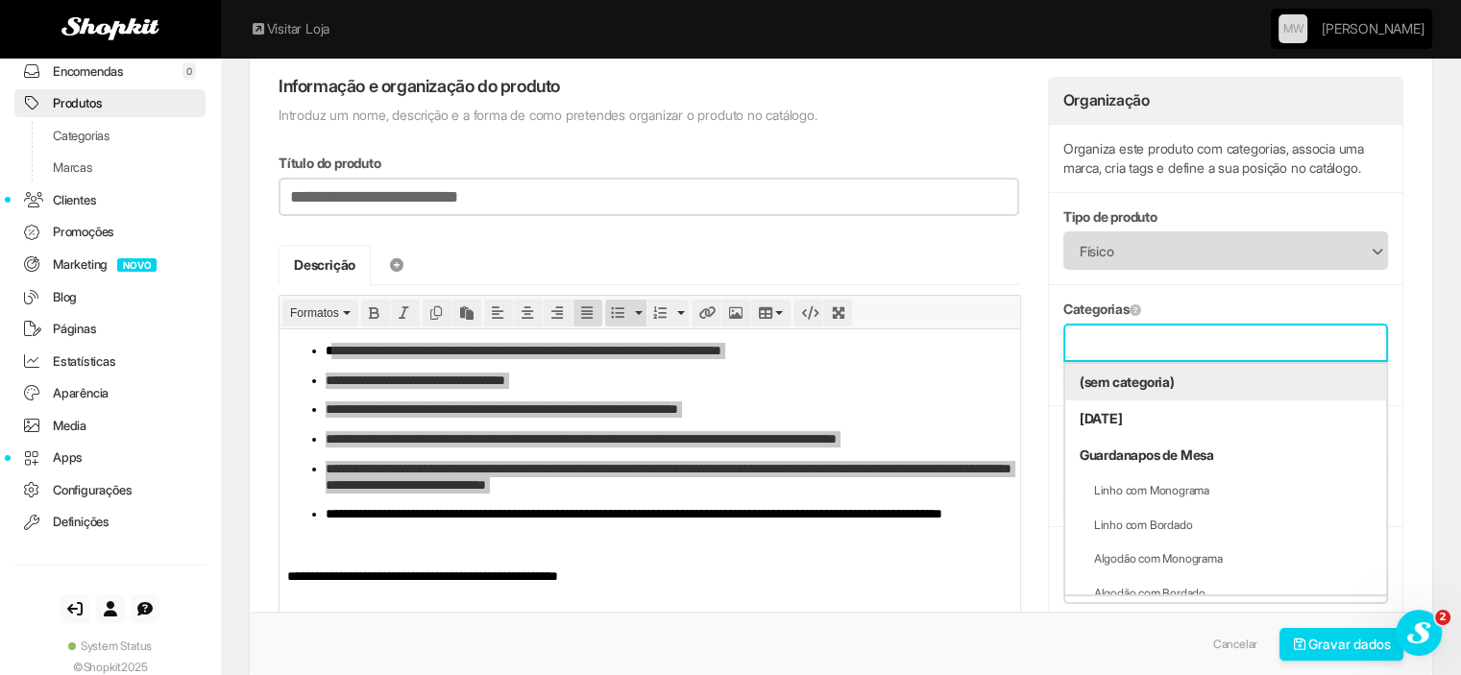
click at [1172, 352] on input "text" at bounding box center [1226, 342] width 302 height 24
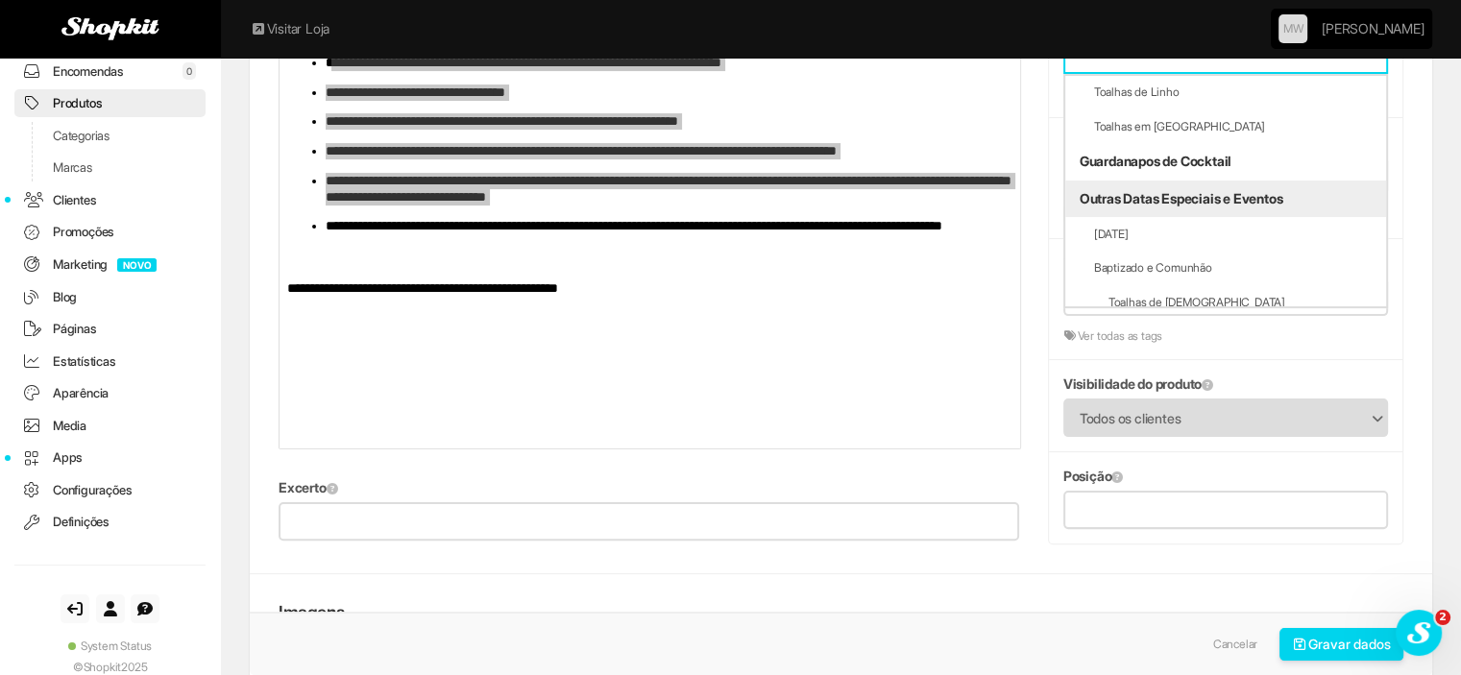
scroll to position [785, 0]
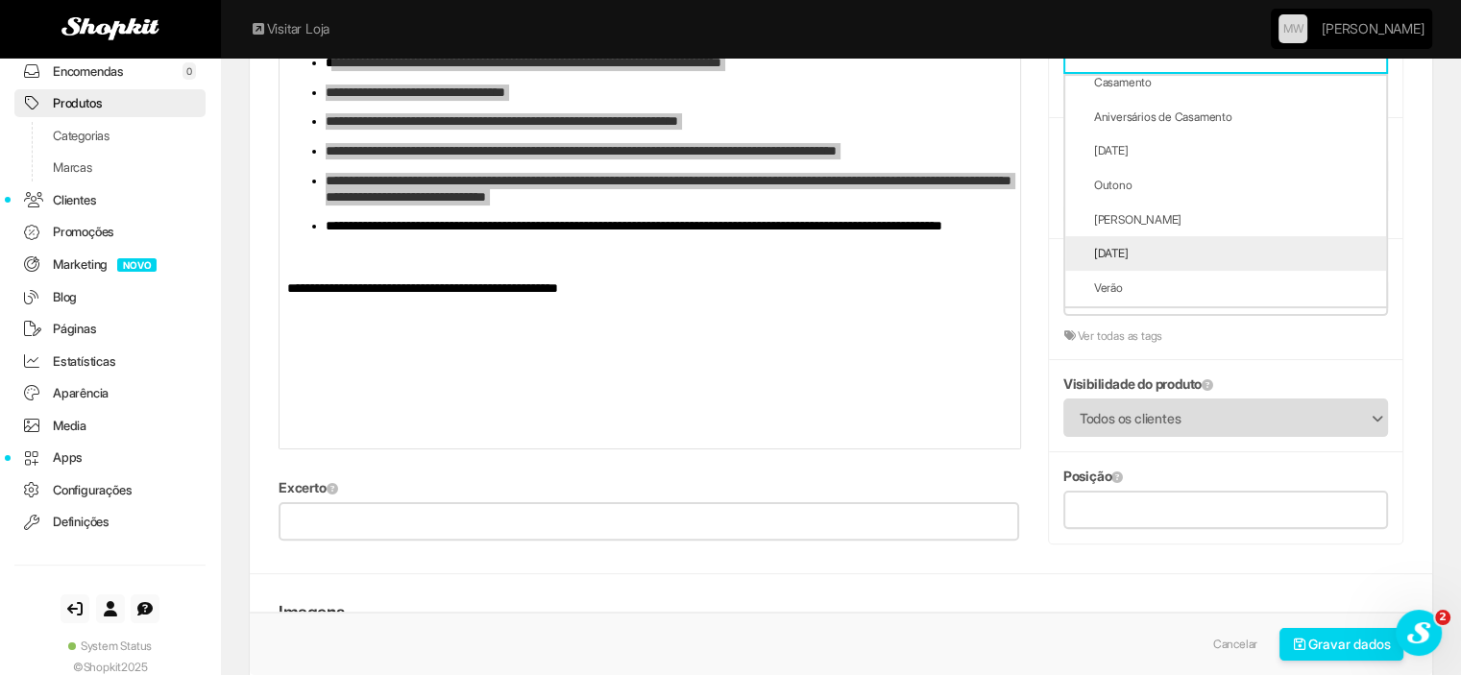
click at [1128, 249] on li "[DATE]" at bounding box center [1225, 253] width 321 height 35
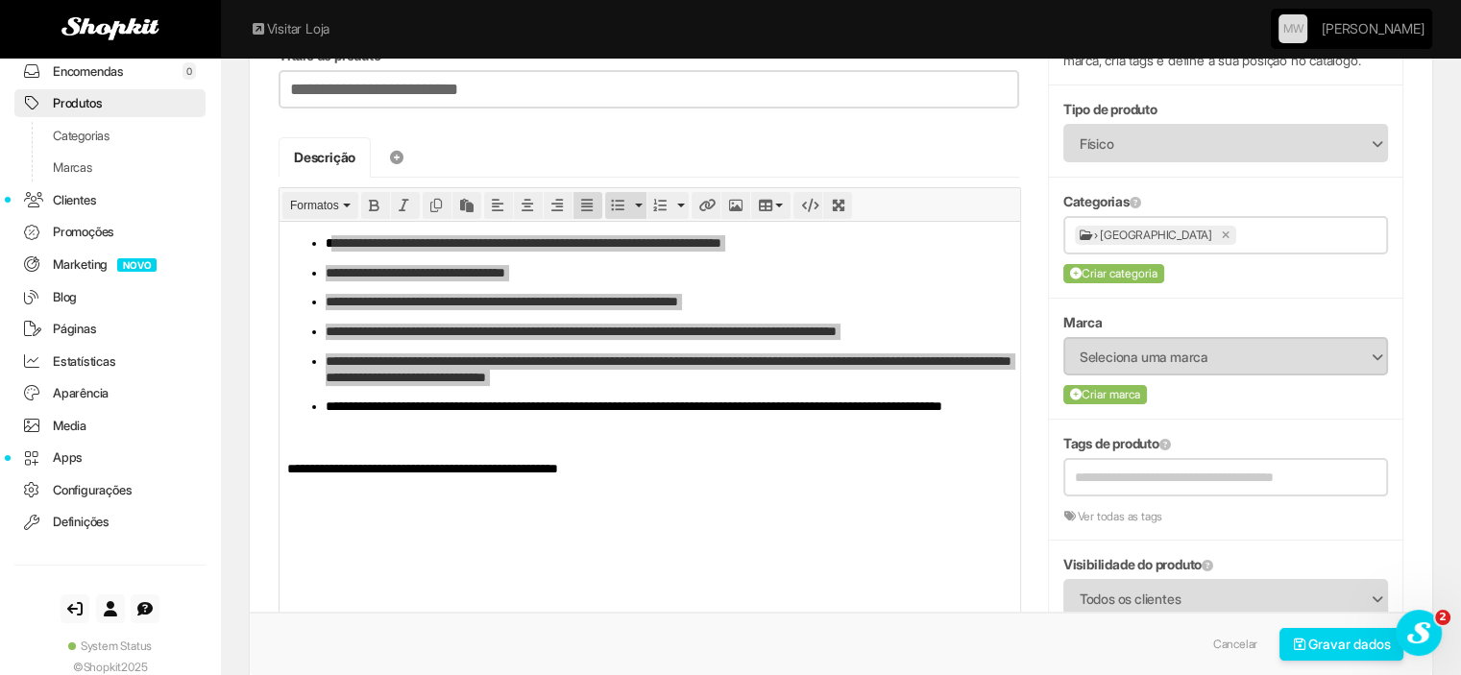
scroll to position [192, 0]
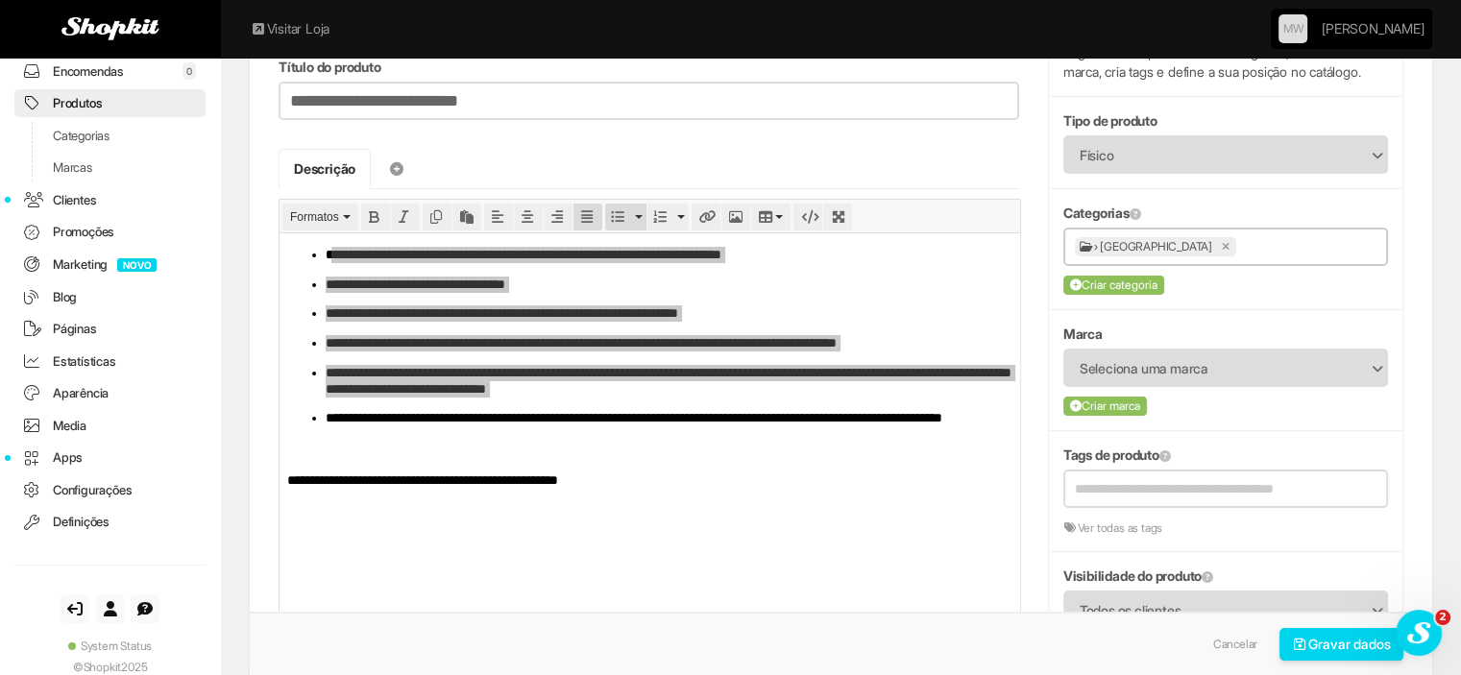
click at [1241, 246] on input "text" at bounding box center [1308, 246] width 135 height 24
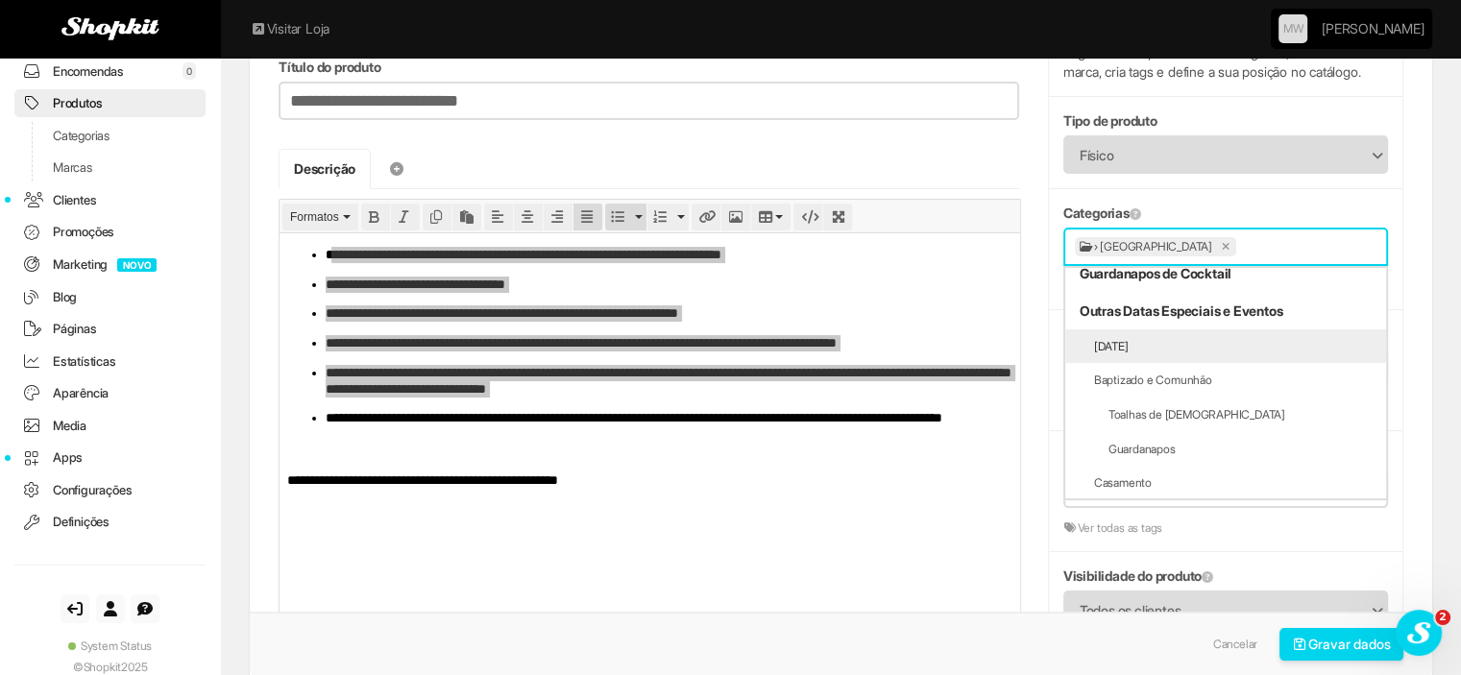
scroll to position [864, 0]
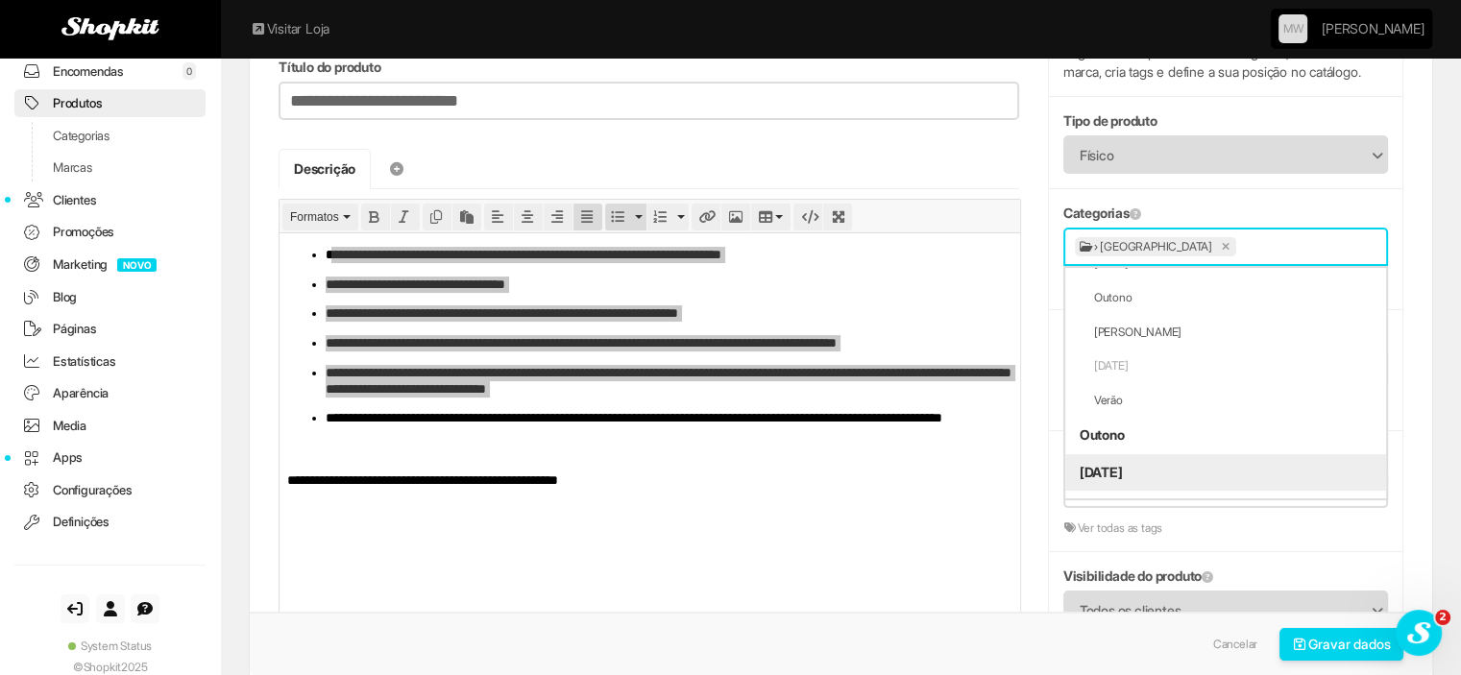
click at [1117, 460] on li "[DATE]" at bounding box center [1225, 472] width 321 height 36
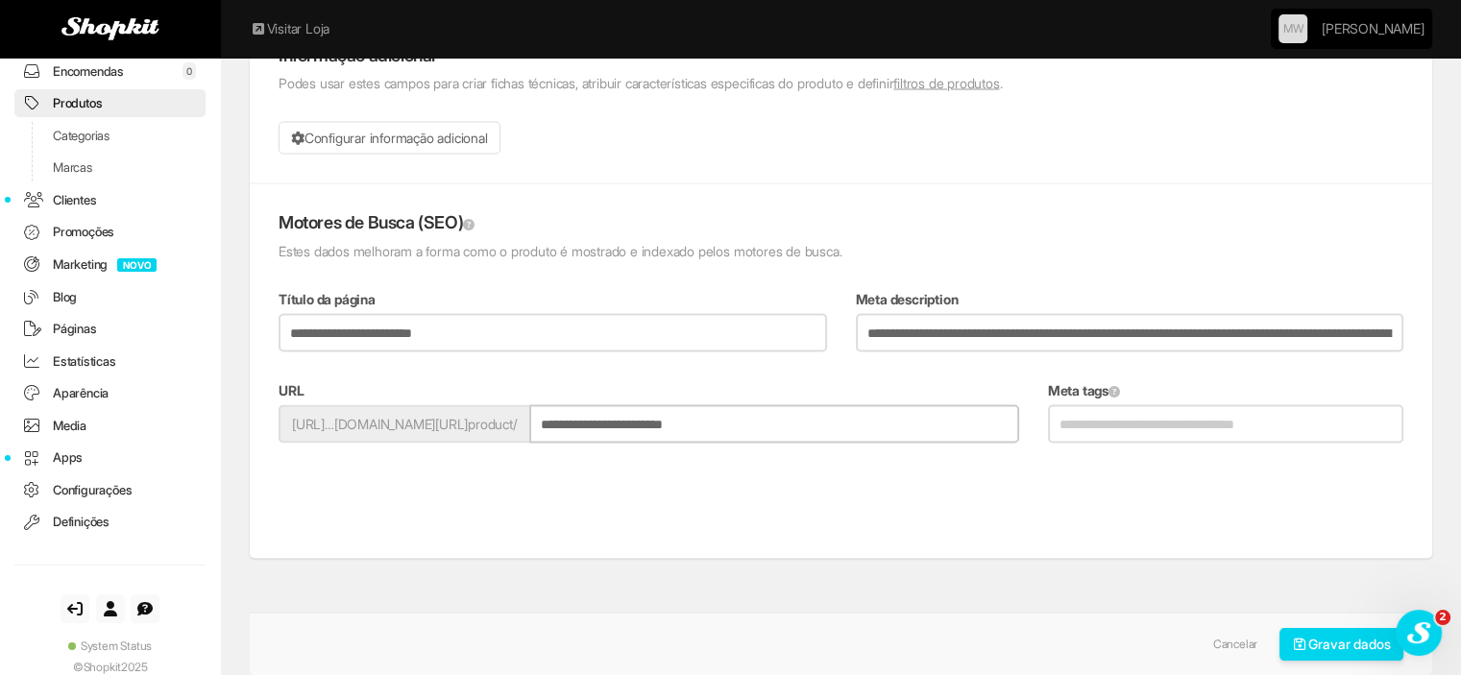
scroll to position [3627, 0]
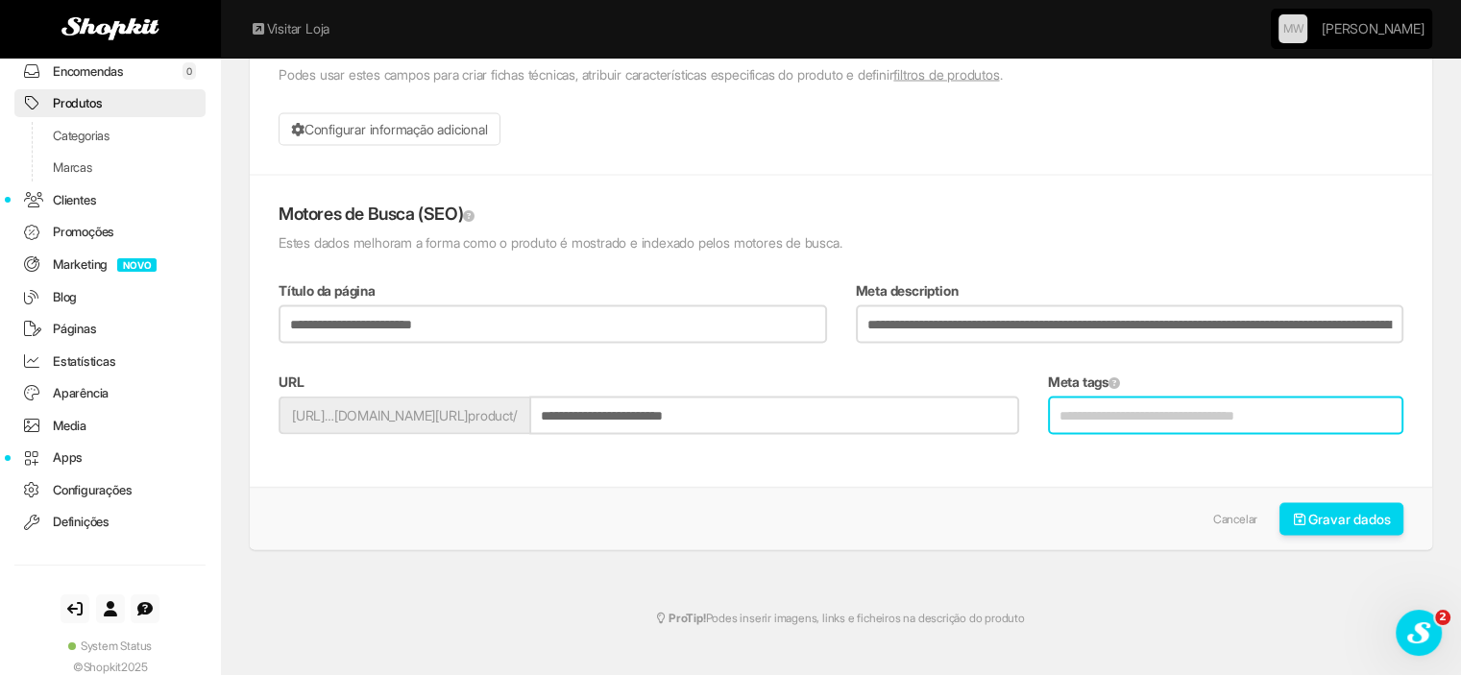
click at [1260, 399] on input "Meta tags" at bounding box center [1225, 415] width 355 height 38
type input "**********"
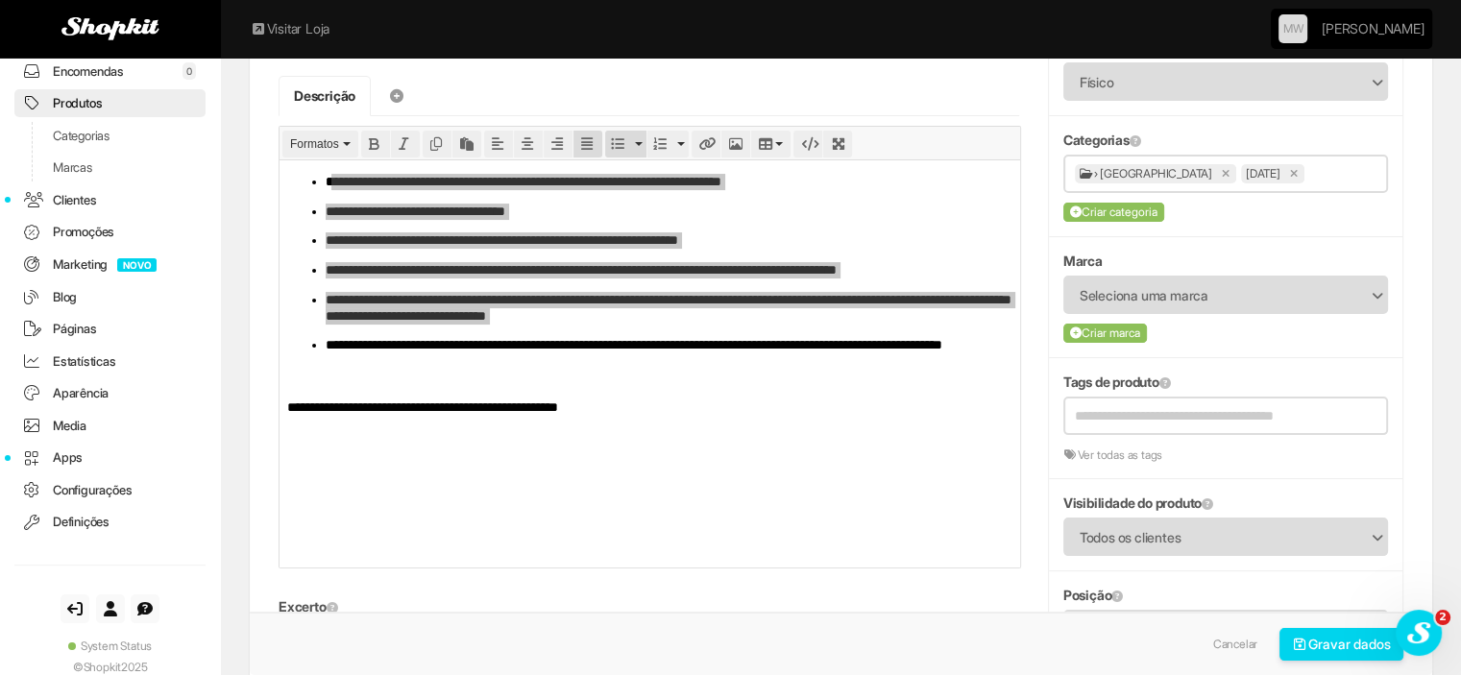
scroll to position [0, 0]
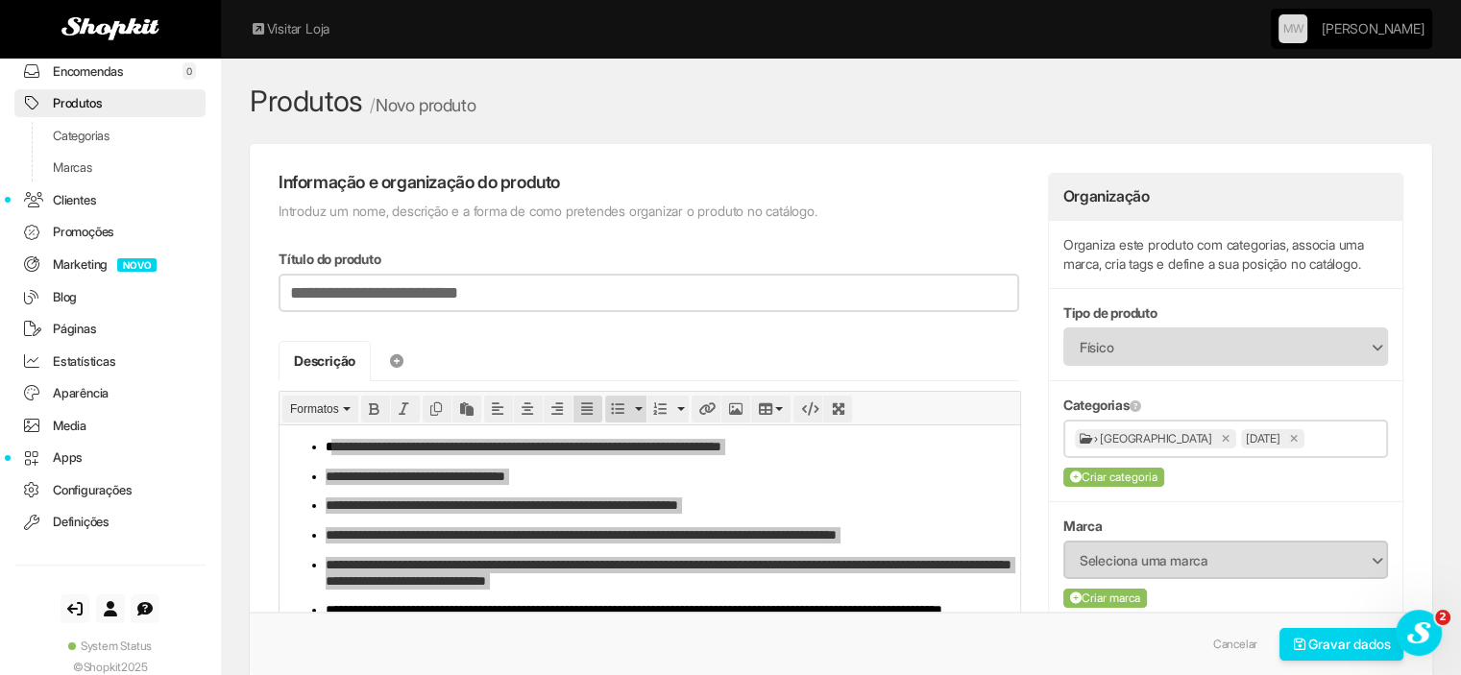
click at [1258, 559] on span "Seleciona uma marca" at bounding box center [1213, 561] width 267 height 36
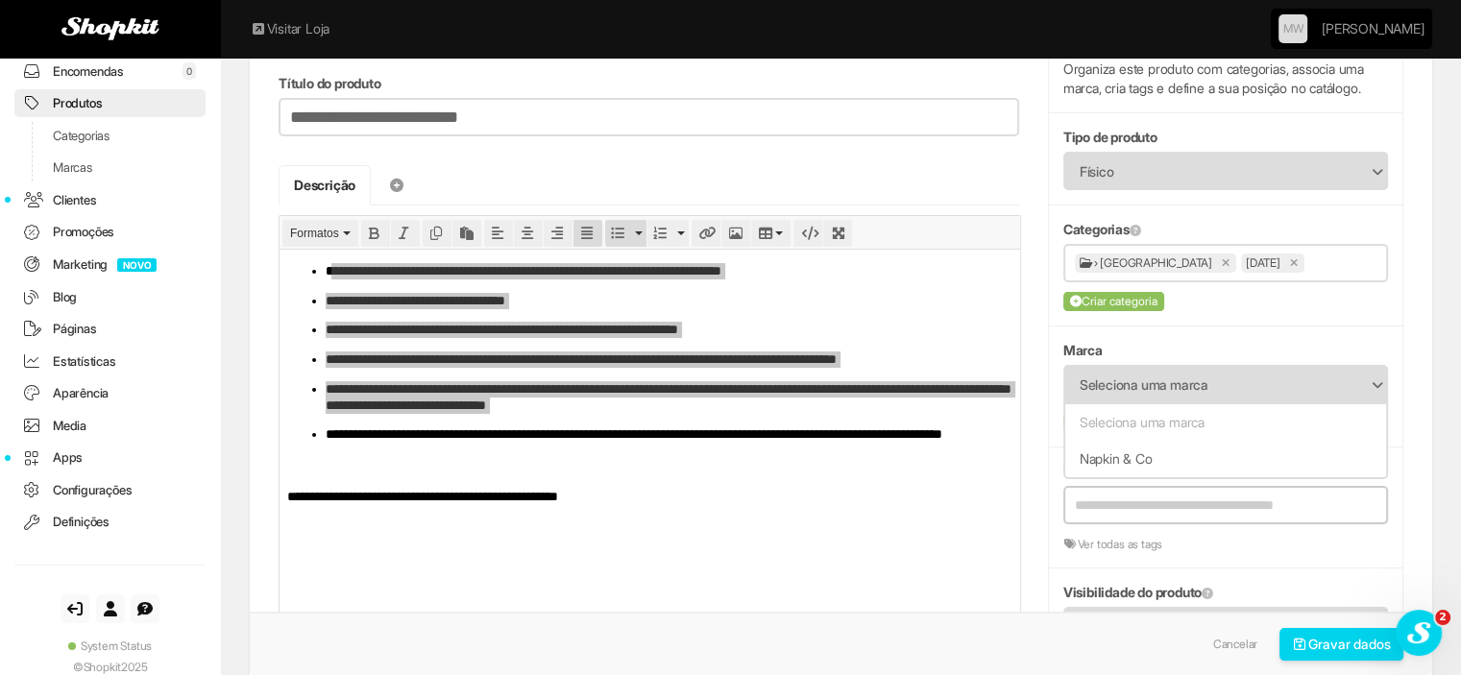
scroll to position [288, 0]
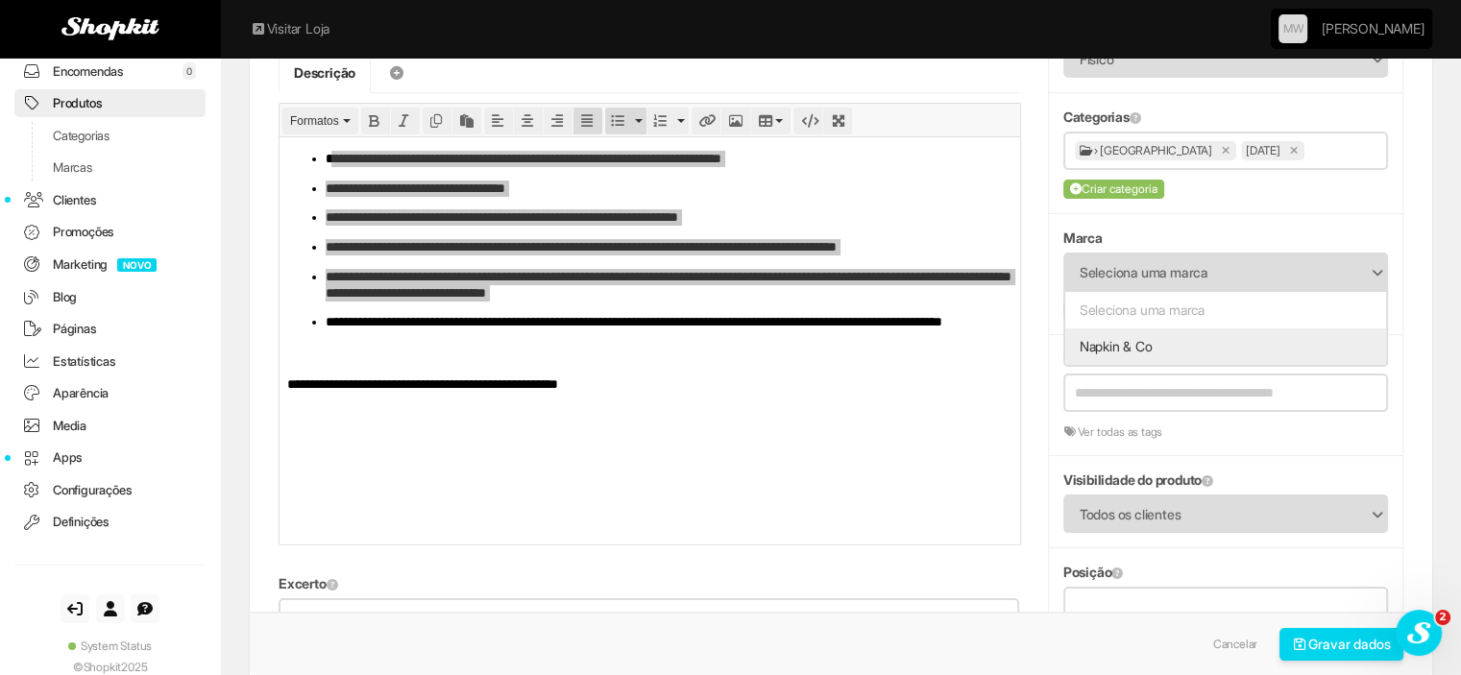
click at [1126, 341] on li "Napkin & Co" at bounding box center [1225, 346] width 321 height 36
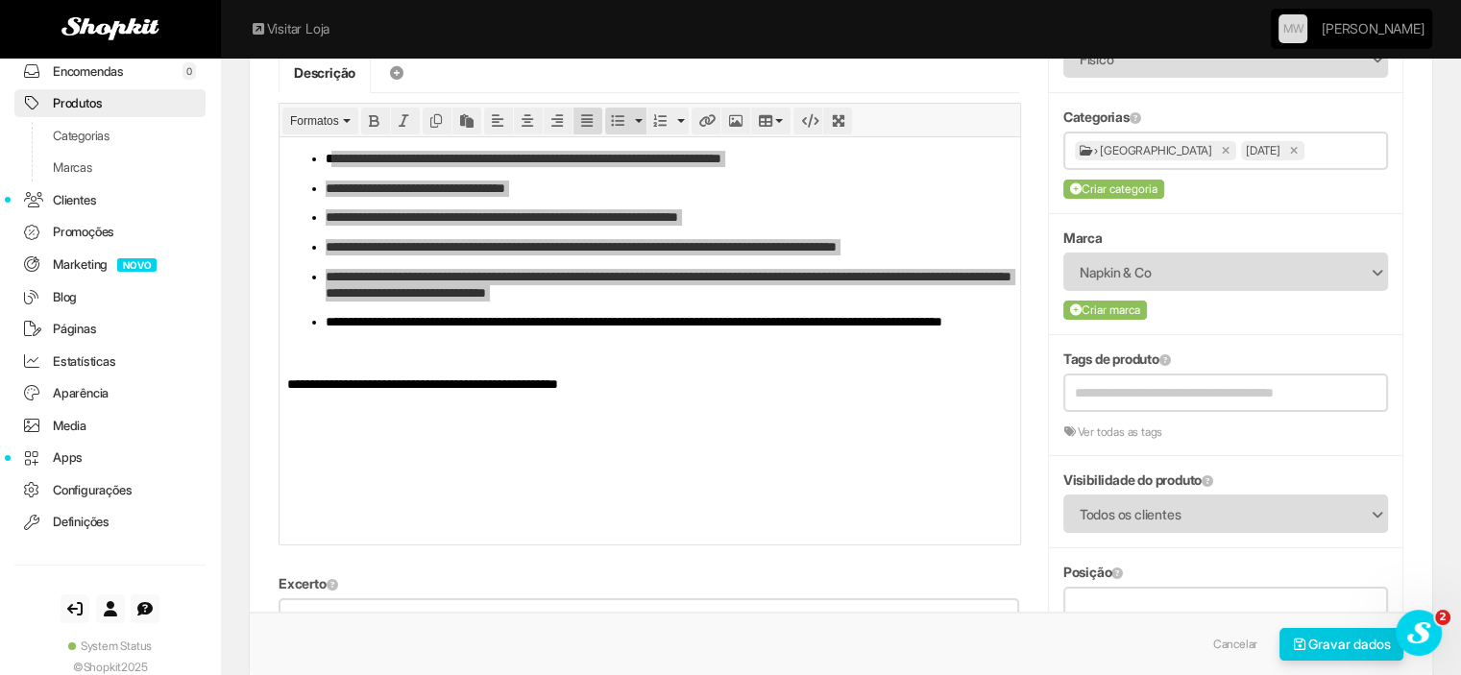
click at [1307, 642] on button "Gravar dados" at bounding box center [1341, 644] width 125 height 33
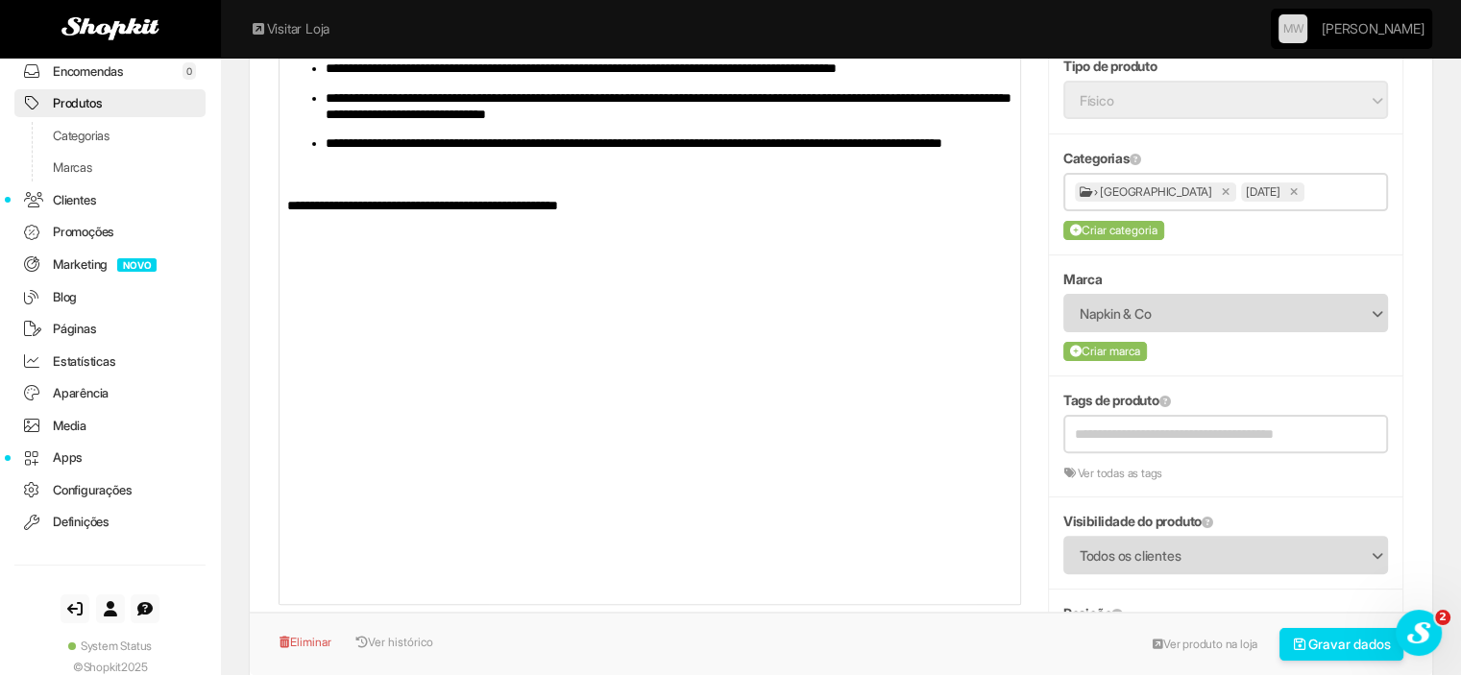
scroll to position [480, 0]
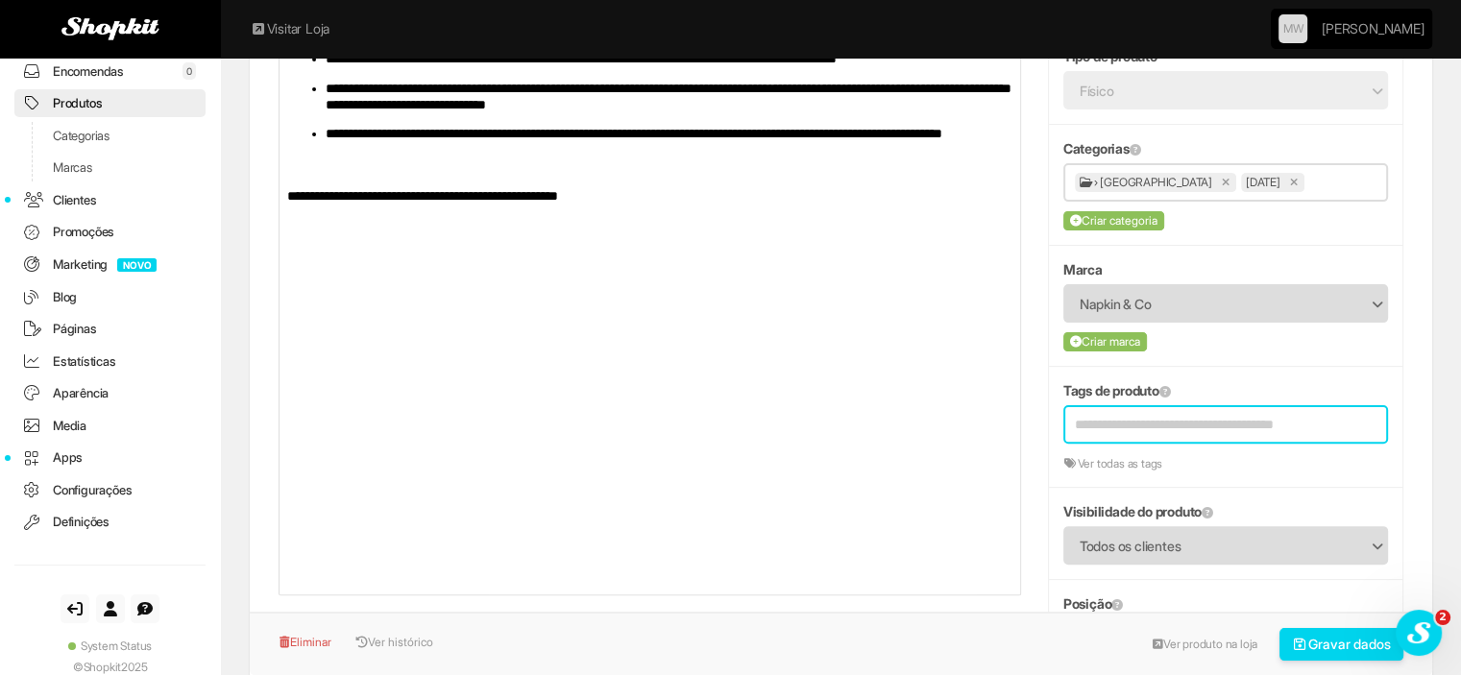
click at [1168, 442] on input "text" at bounding box center [1213, 424] width 276 height 35
type input "***"
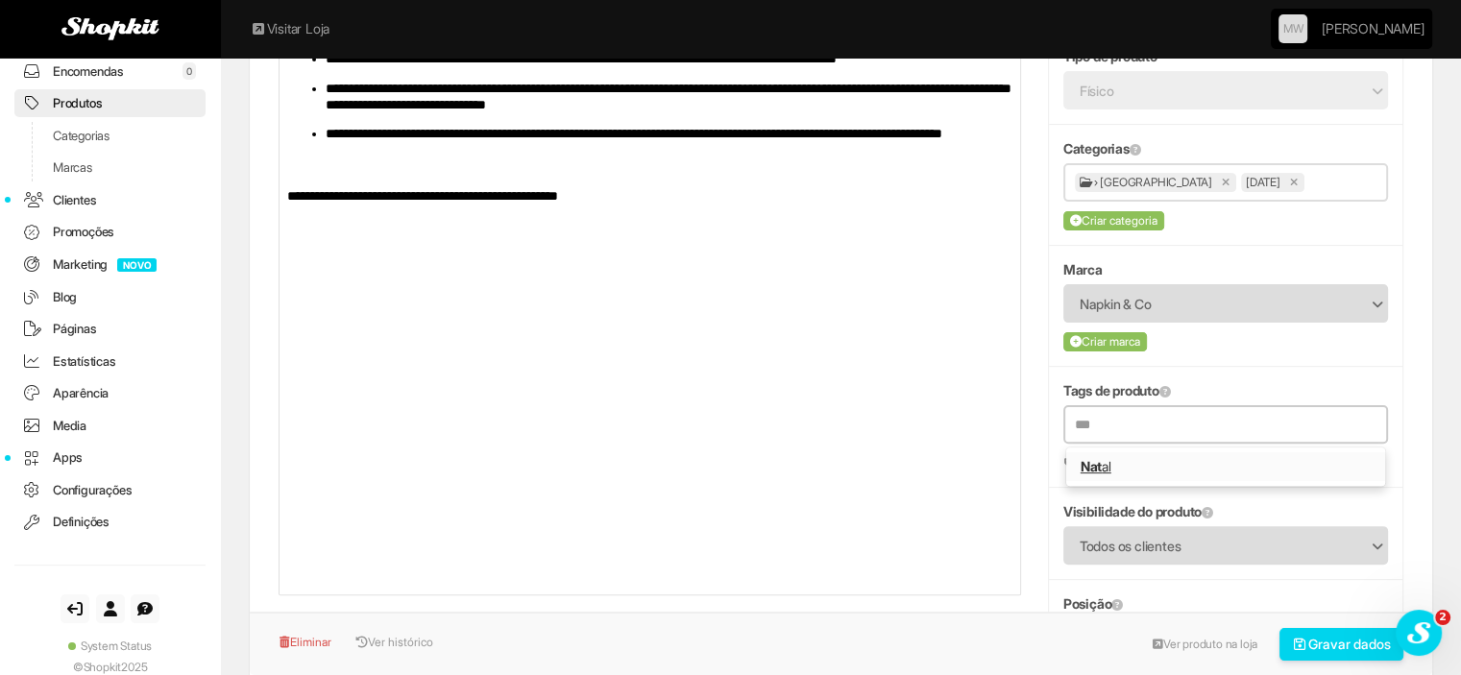
click at [1092, 474] on strong "Nat" at bounding box center [1091, 466] width 21 height 16
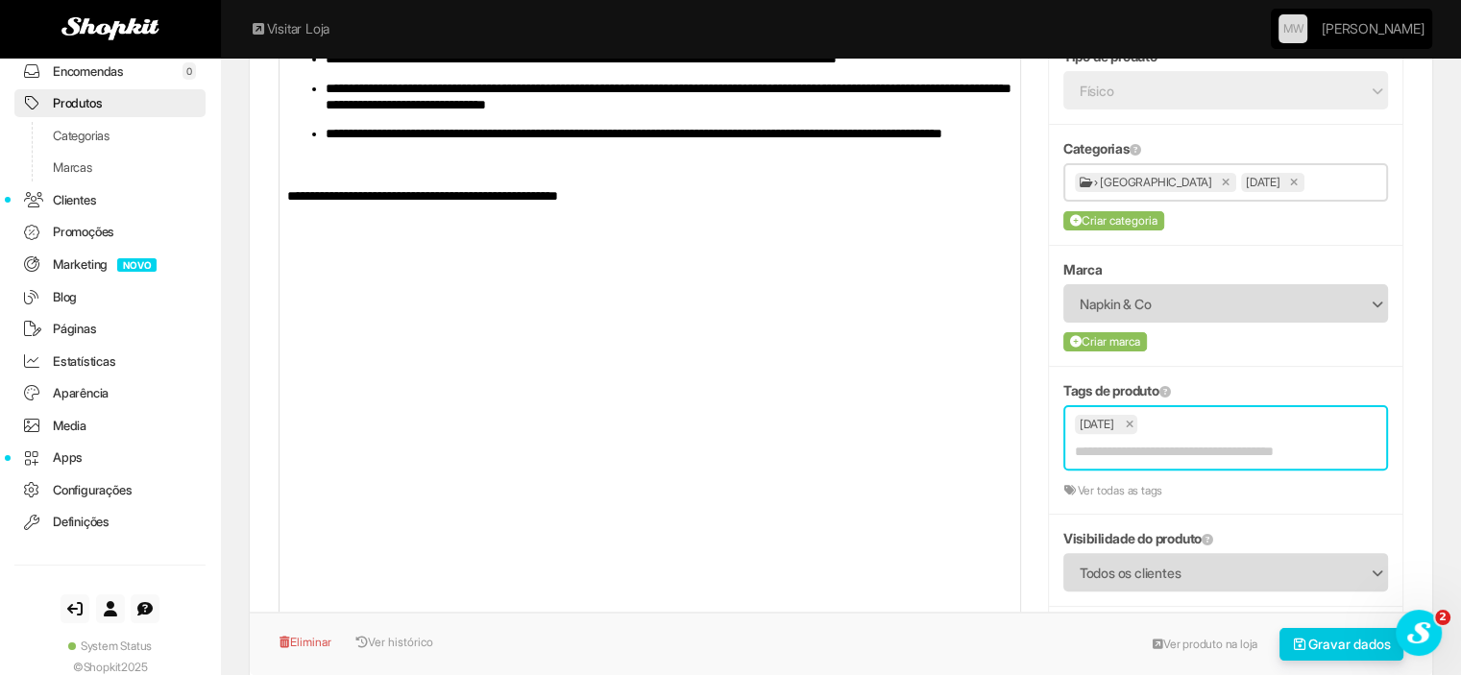
click at [1315, 649] on button "Gravar dados" at bounding box center [1341, 644] width 125 height 33
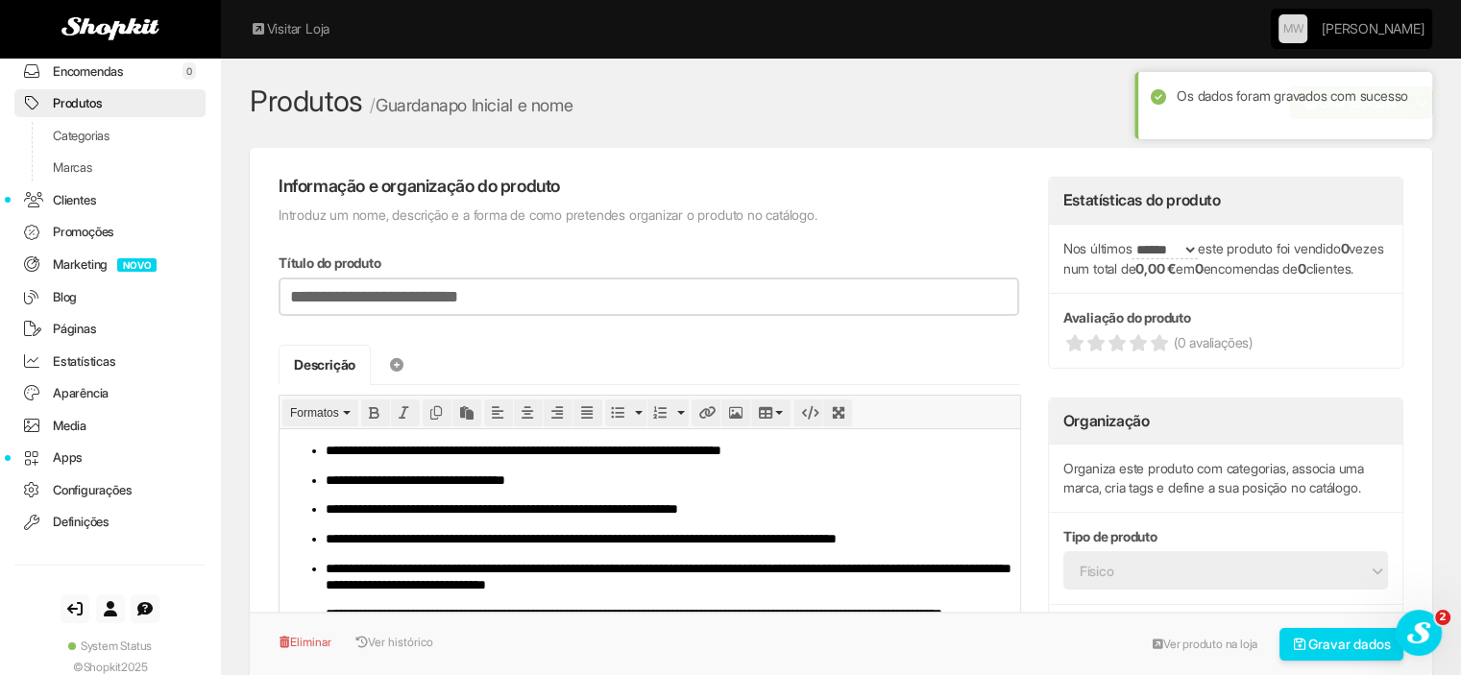
click at [75, 110] on link "Produtos" at bounding box center [109, 103] width 191 height 28
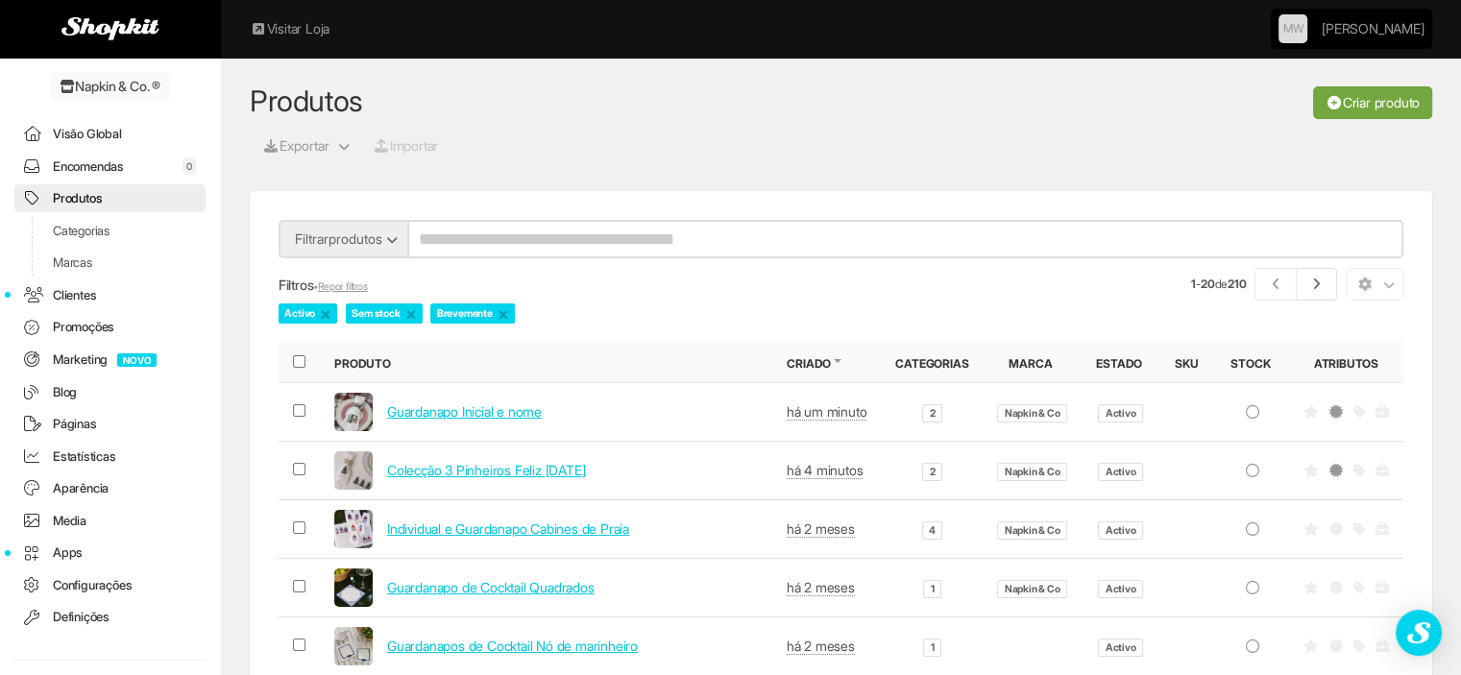
scroll to position [95, 0]
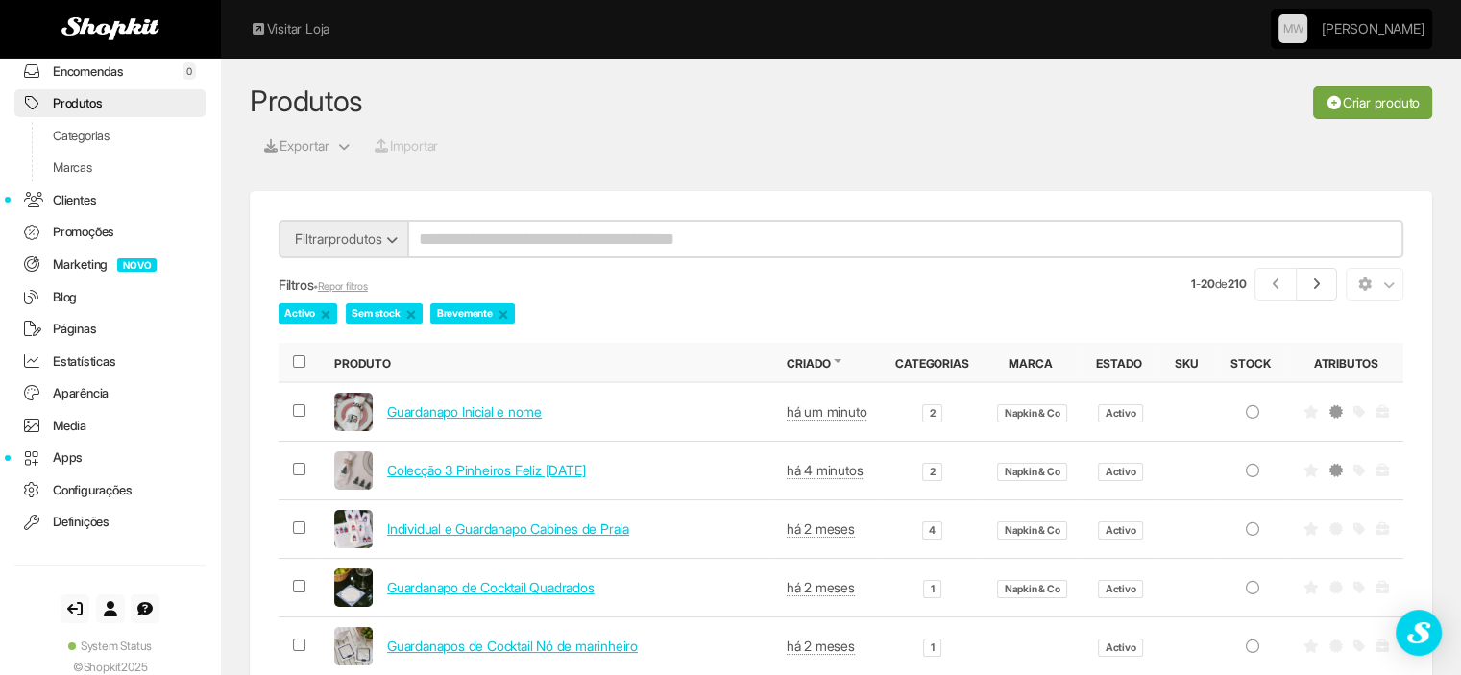
click at [1344, 105] on link "Criar produto" at bounding box center [1372, 102] width 119 height 33
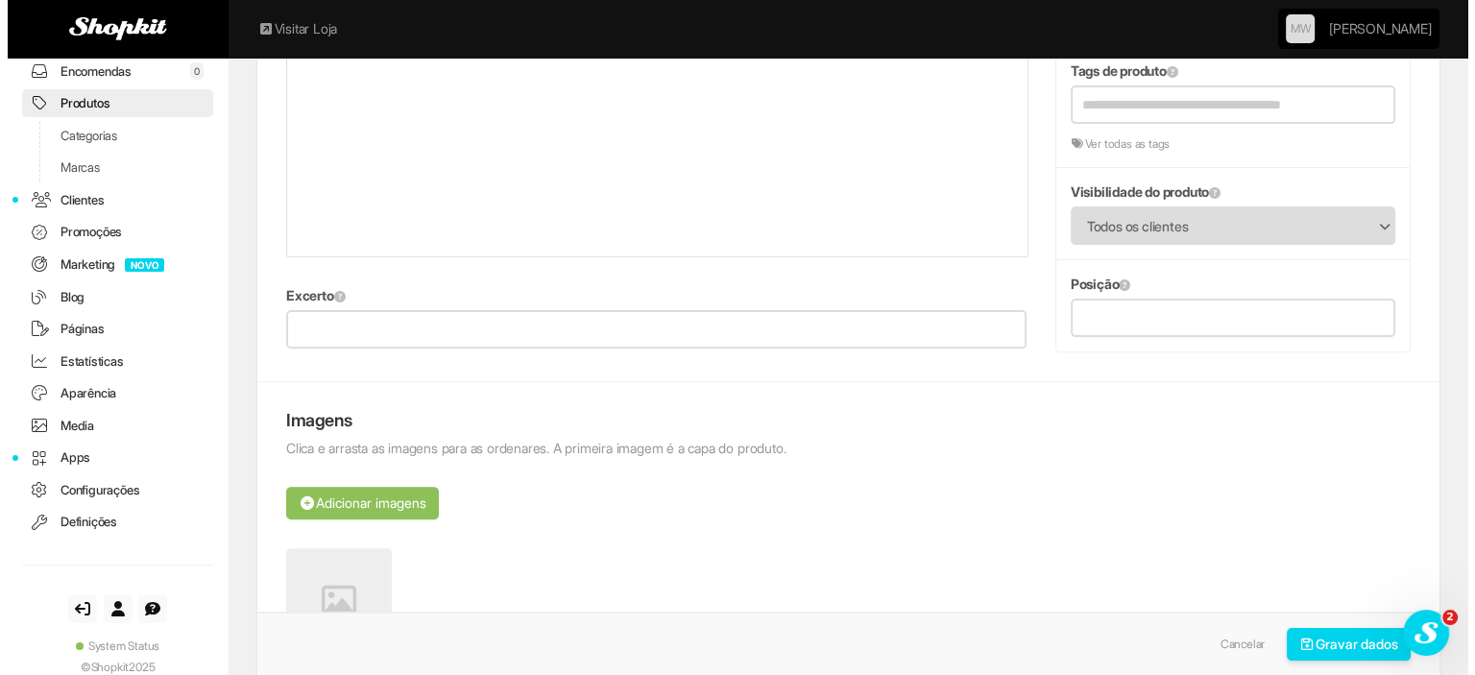
scroll to position [768, 0]
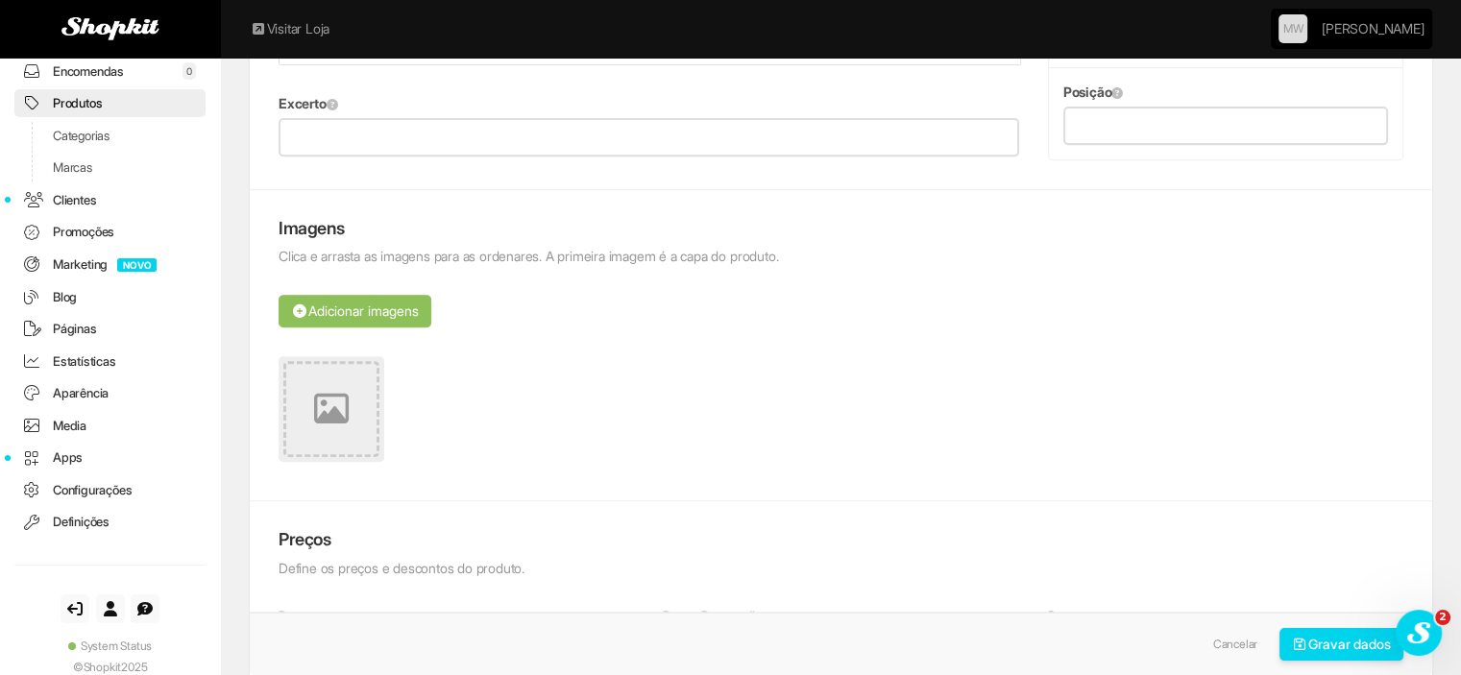
click at [366, 421] on link at bounding box center [332, 409] width 106 height 106
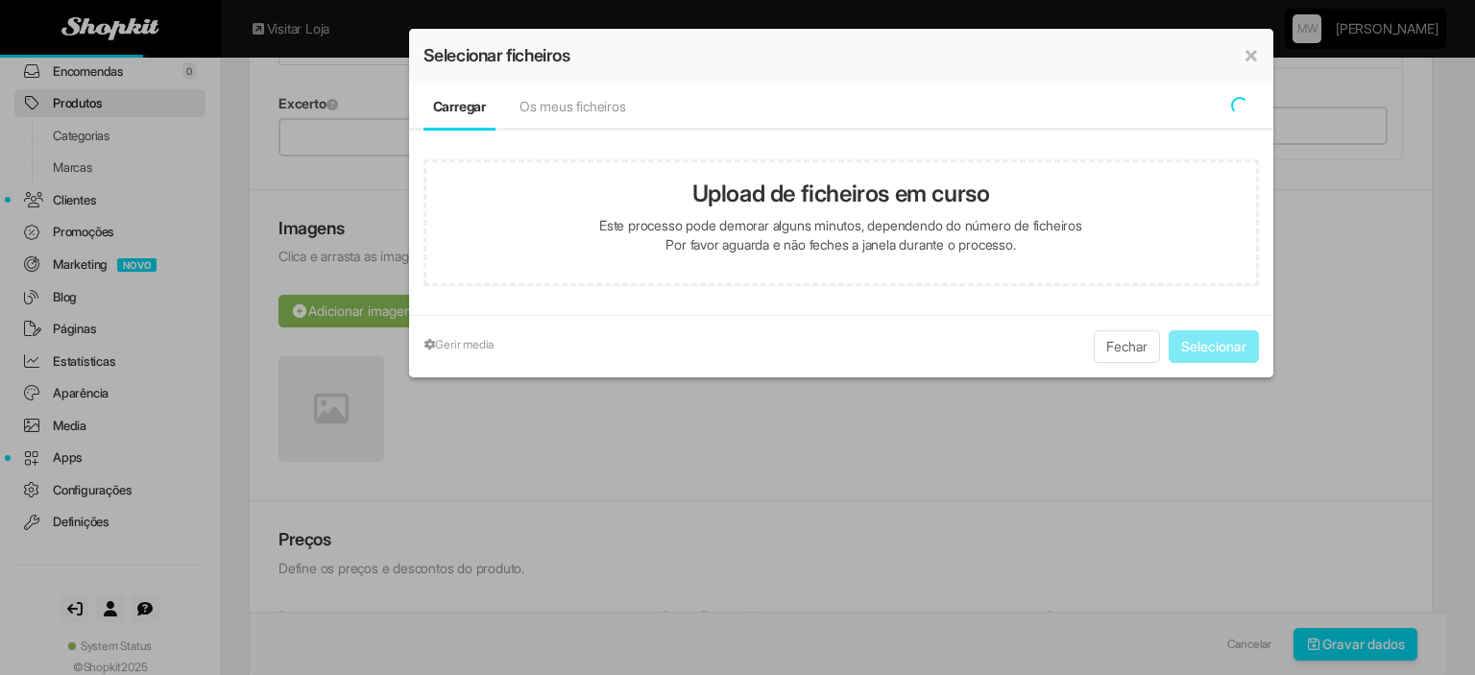
type input "**********"
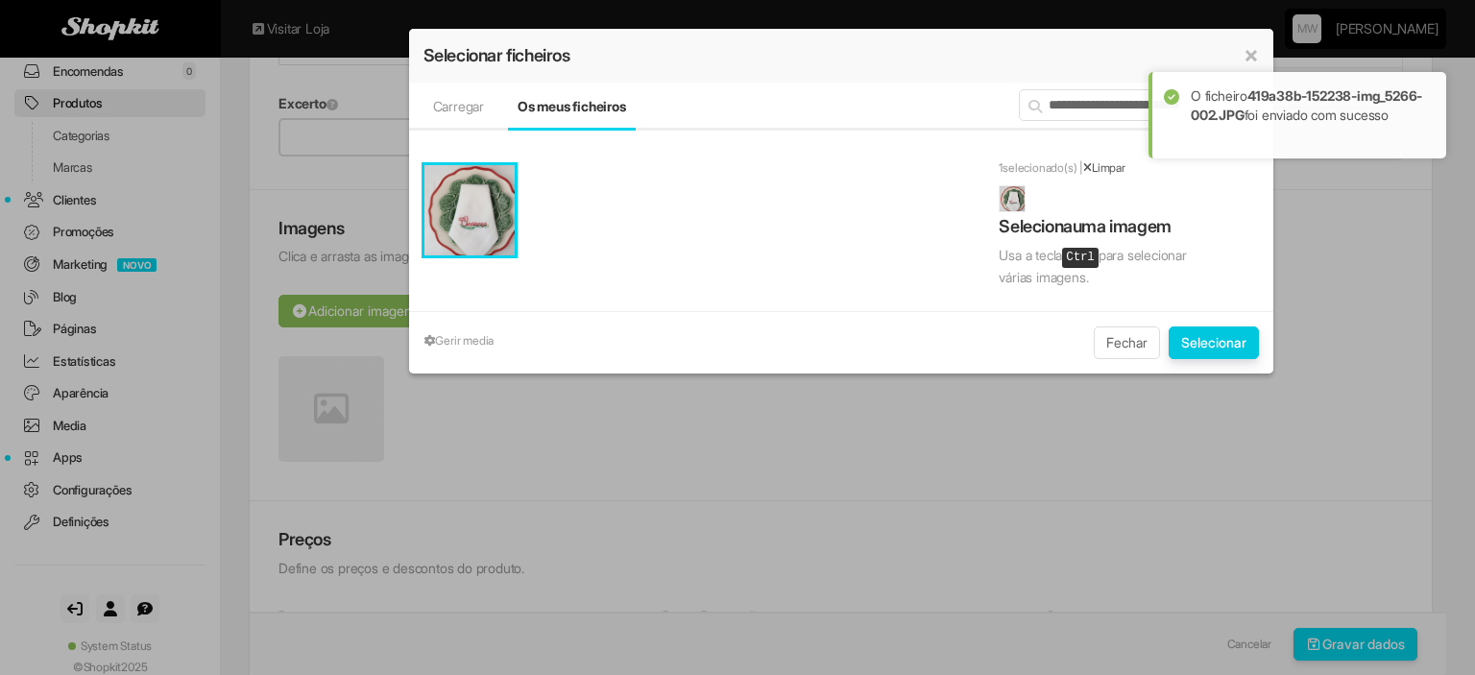
click at [1186, 337] on button "Selecionar" at bounding box center [1214, 343] width 90 height 33
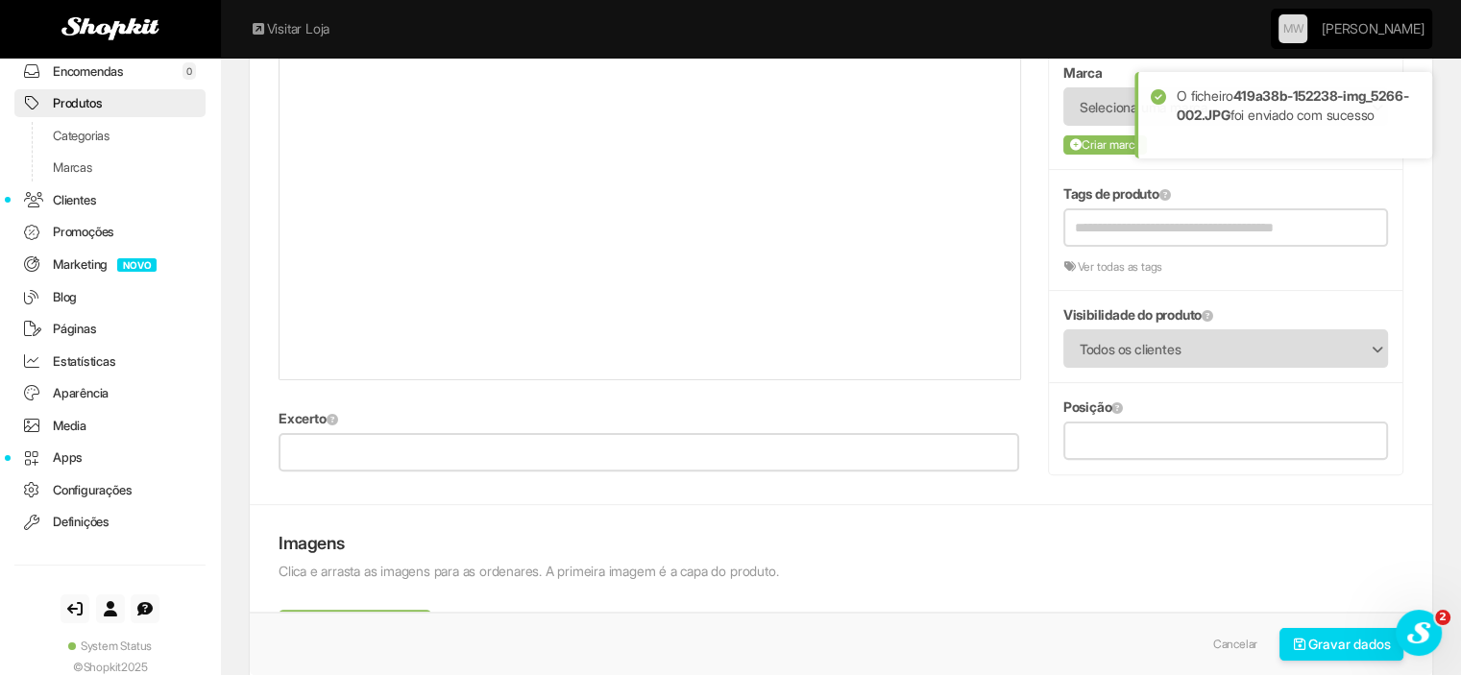
scroll to position [96, 0]
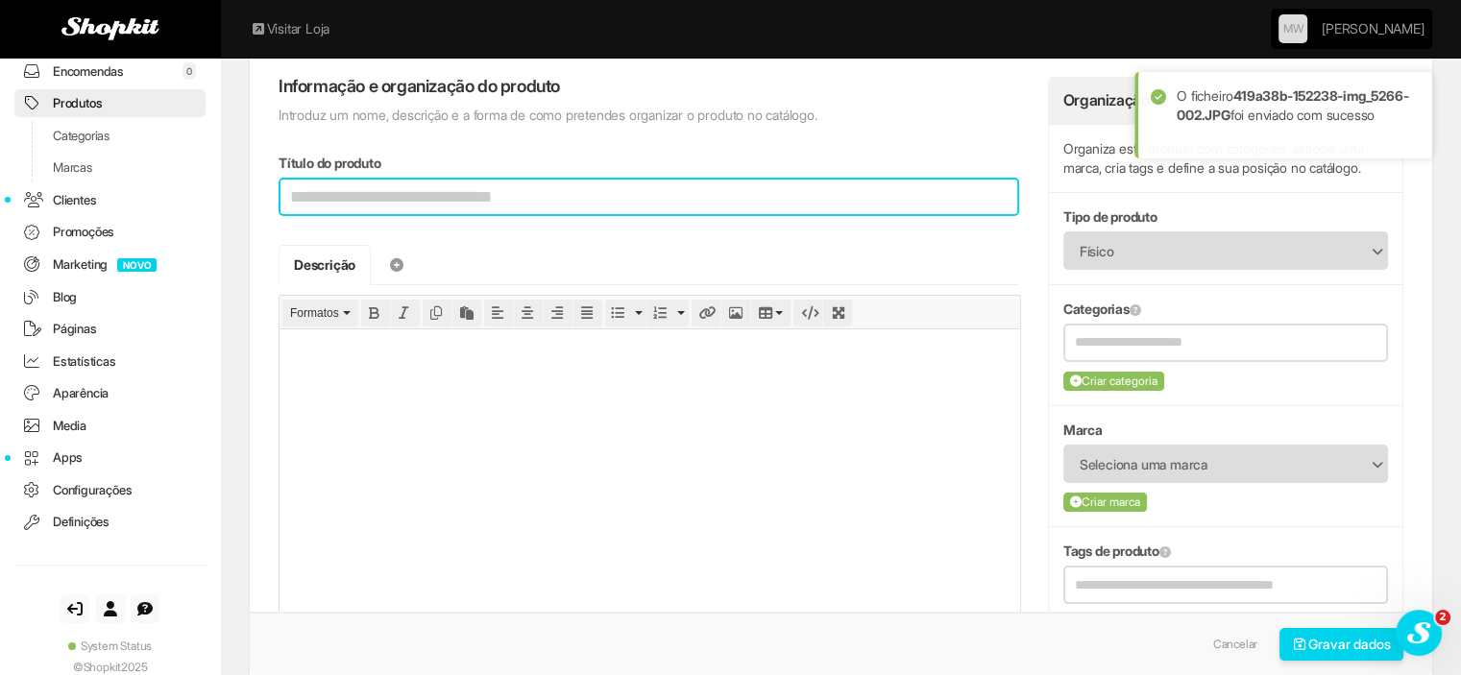
click at [449, 186] on input "Título do produto" at bounding box center [649, 197] width 741 height 38
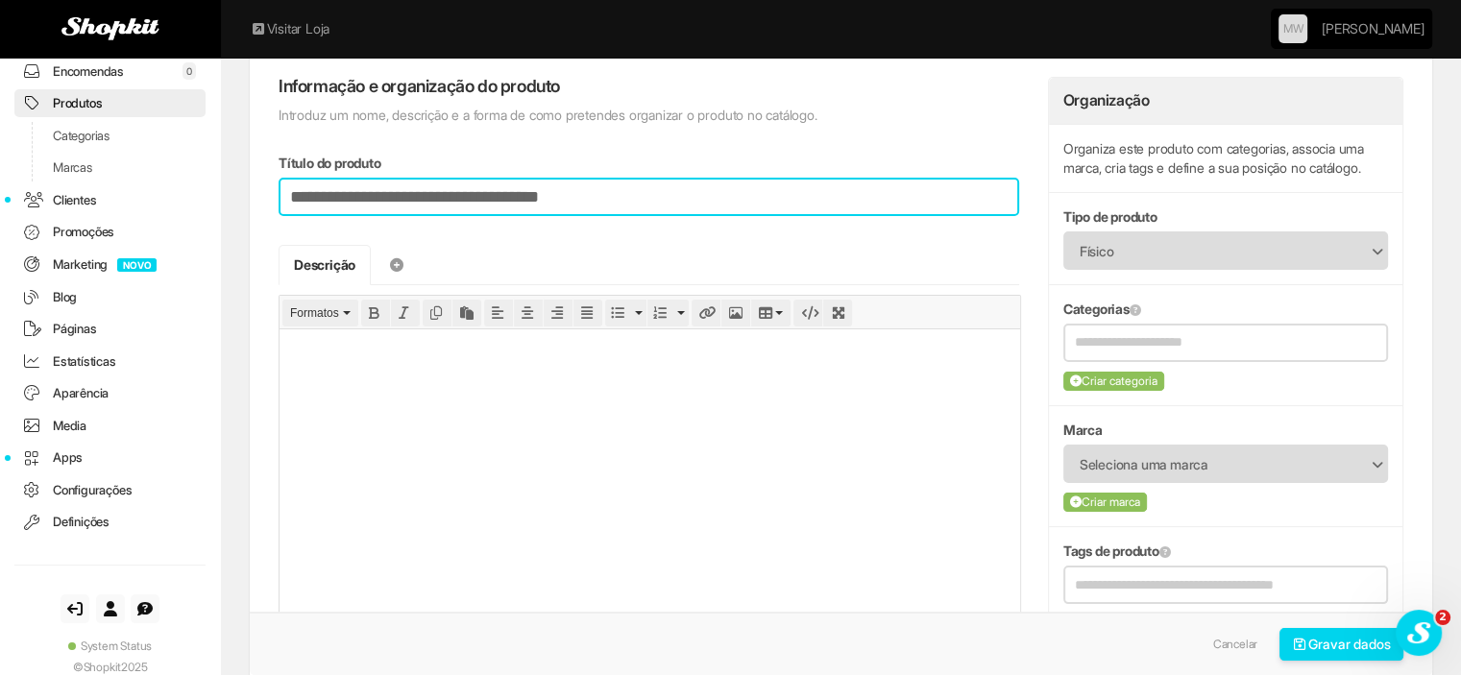
type input "**********"
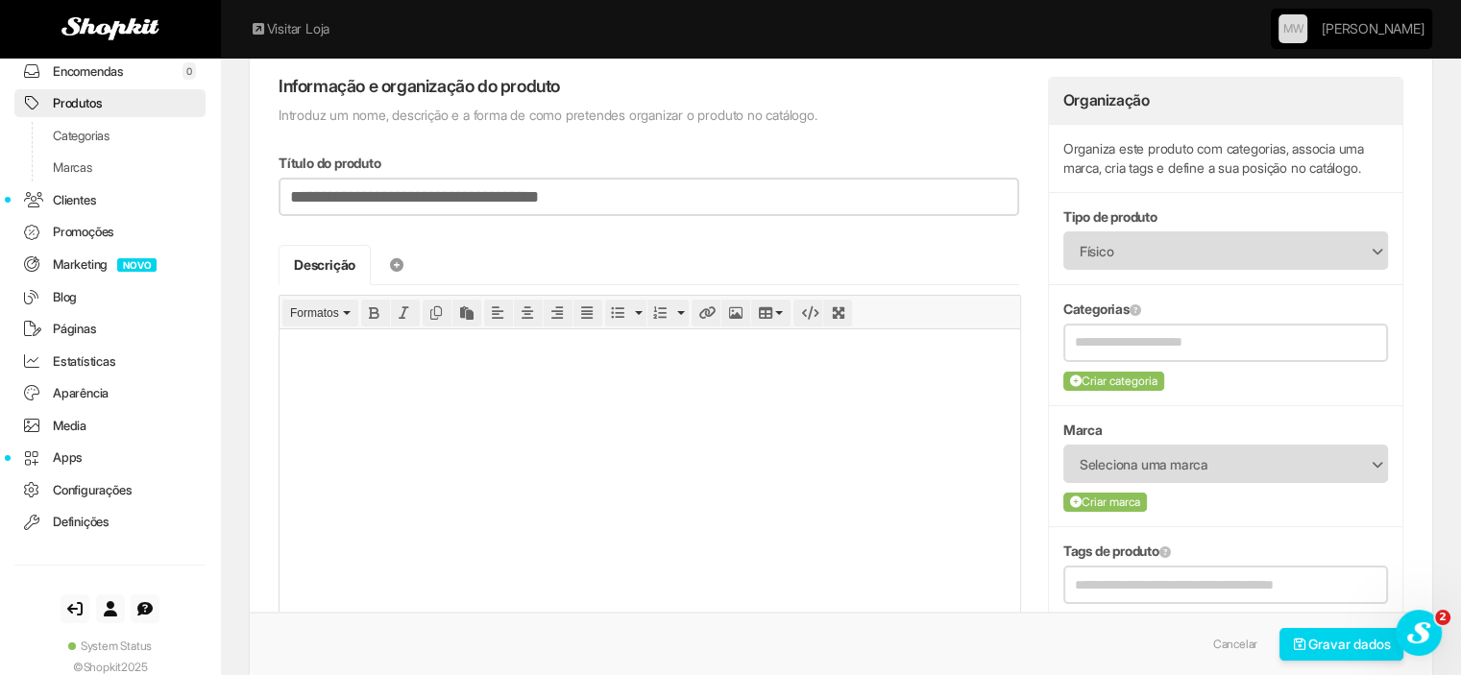
type input "**********"
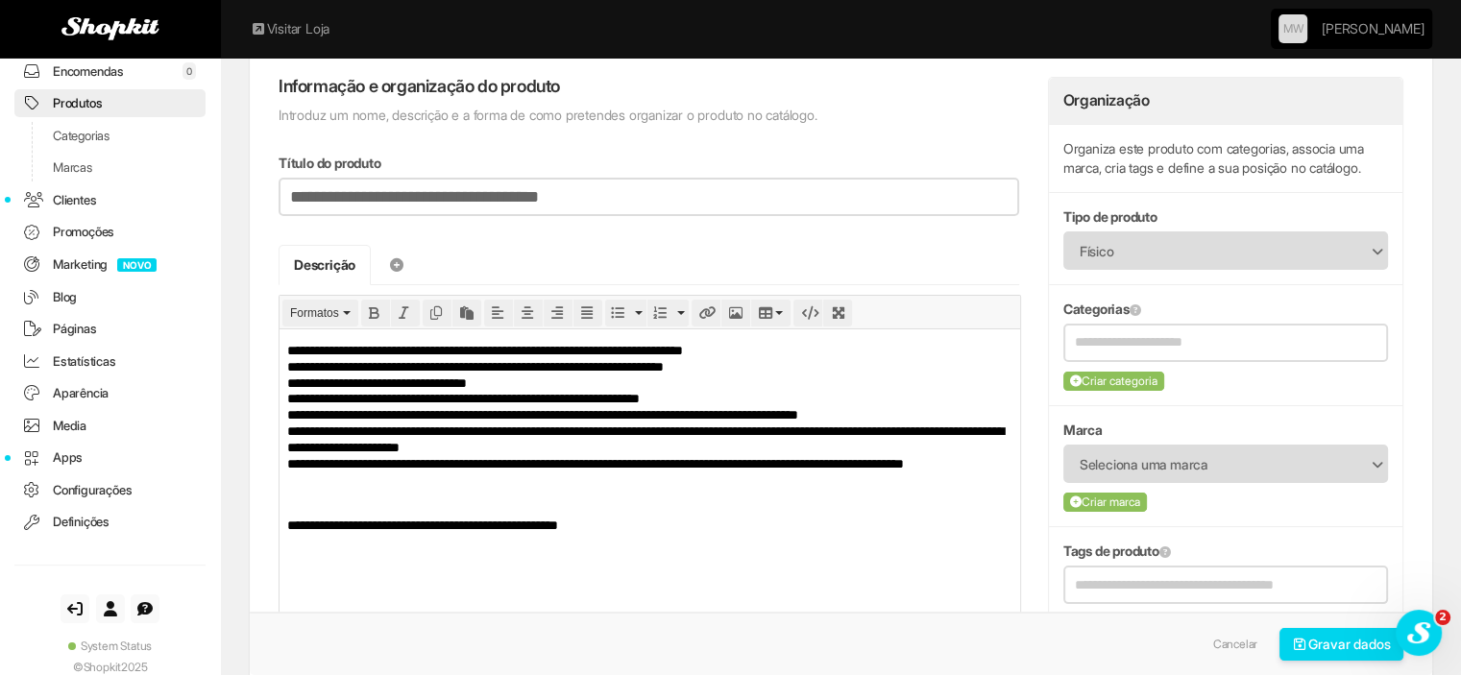
click at [750, 395] on p "**********" at bounding box center [649, 414] width 724 height 145
drag, startPoint x: 784, startPoint y: 368, endPoint x: 288, endPoint y: 361, distance: 495.6
click at [288, 361] on p "**********" at bounding box center [649, 414] width 724 height 145
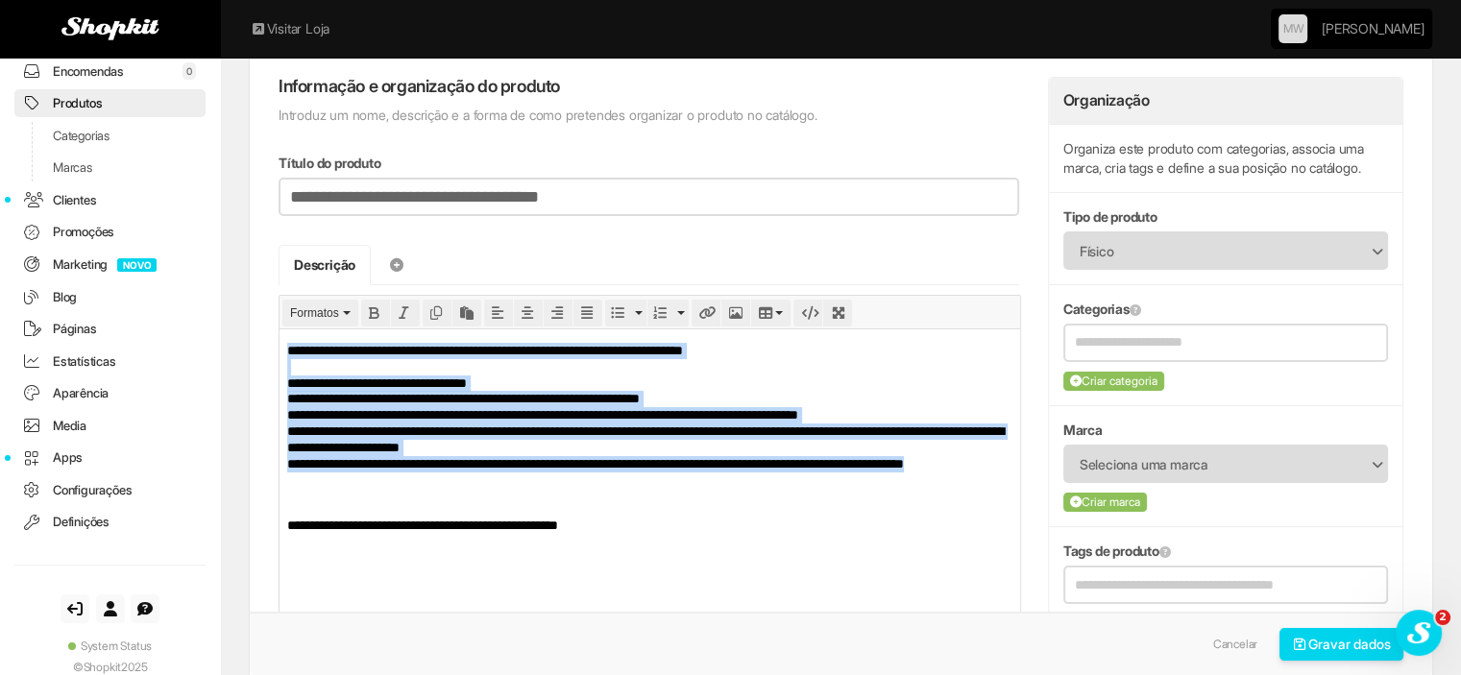
drag, startPoint x: 426, startPoint y: 484, endPoint x: 560, endPoint y: 631, distance: 198.5
click at [279, 332] on html "**********" at bounding box center [649, 437] width 741 height 218
click at [617, 318] on button "Bullet list" at bounding box center [617, 313] width 25 height 27
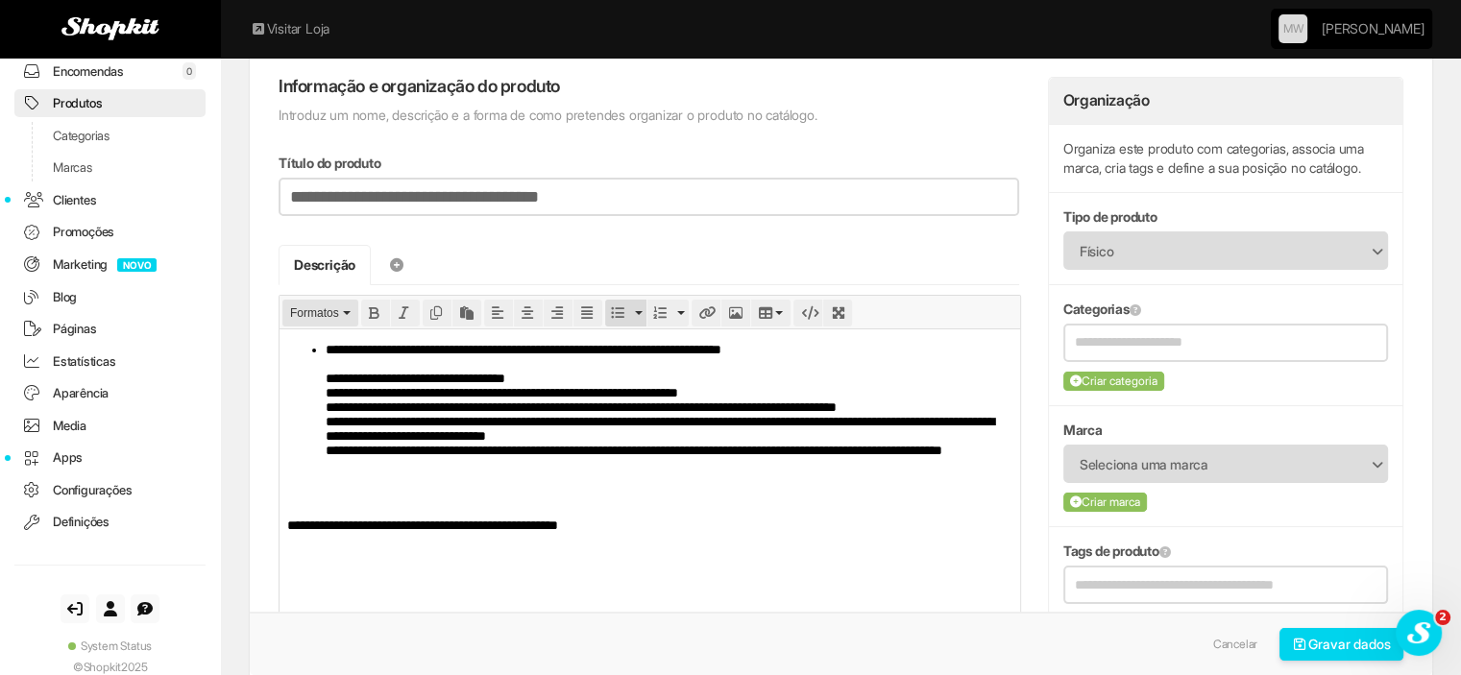
click at [327, 318] on span "Formatos" at bounding box center [314, 312] width 49 height 13
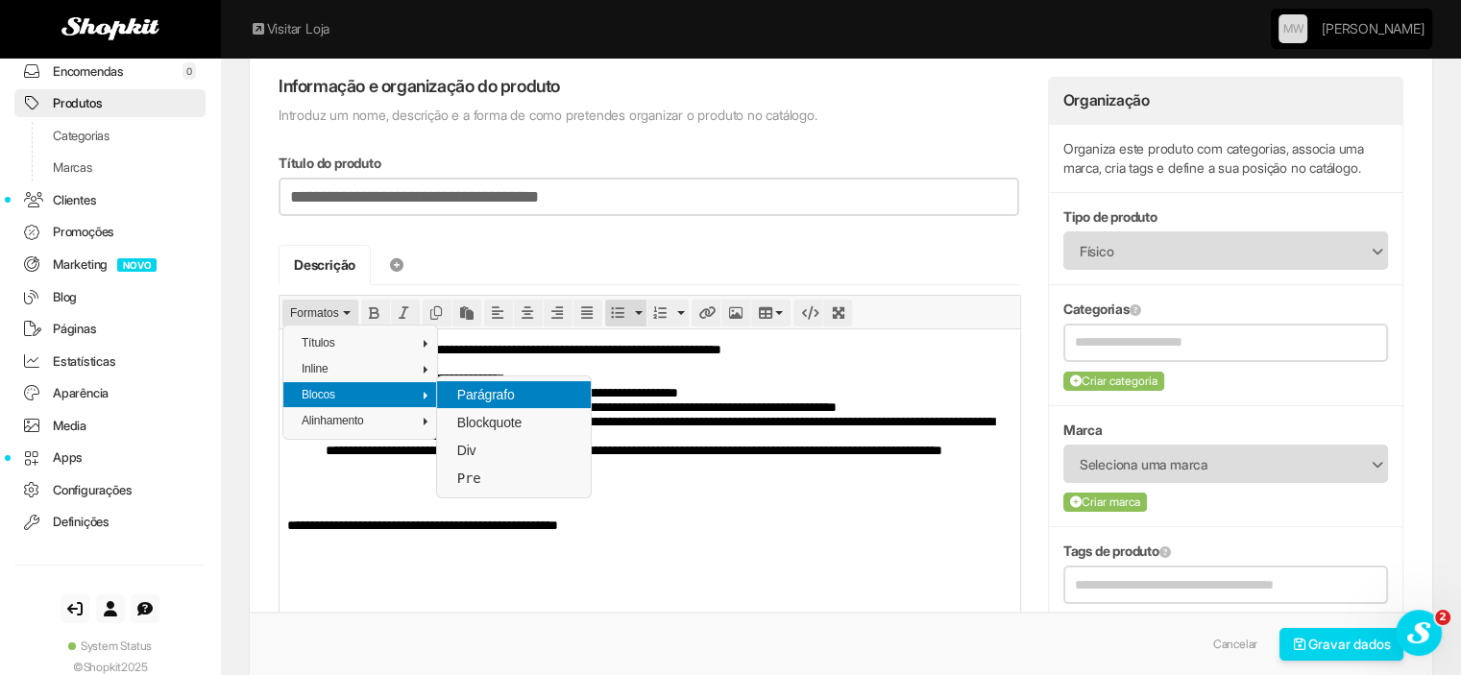
click at [477, 406] on div "Parágrafo" at bounding box center [514, 394] width 154 height 27
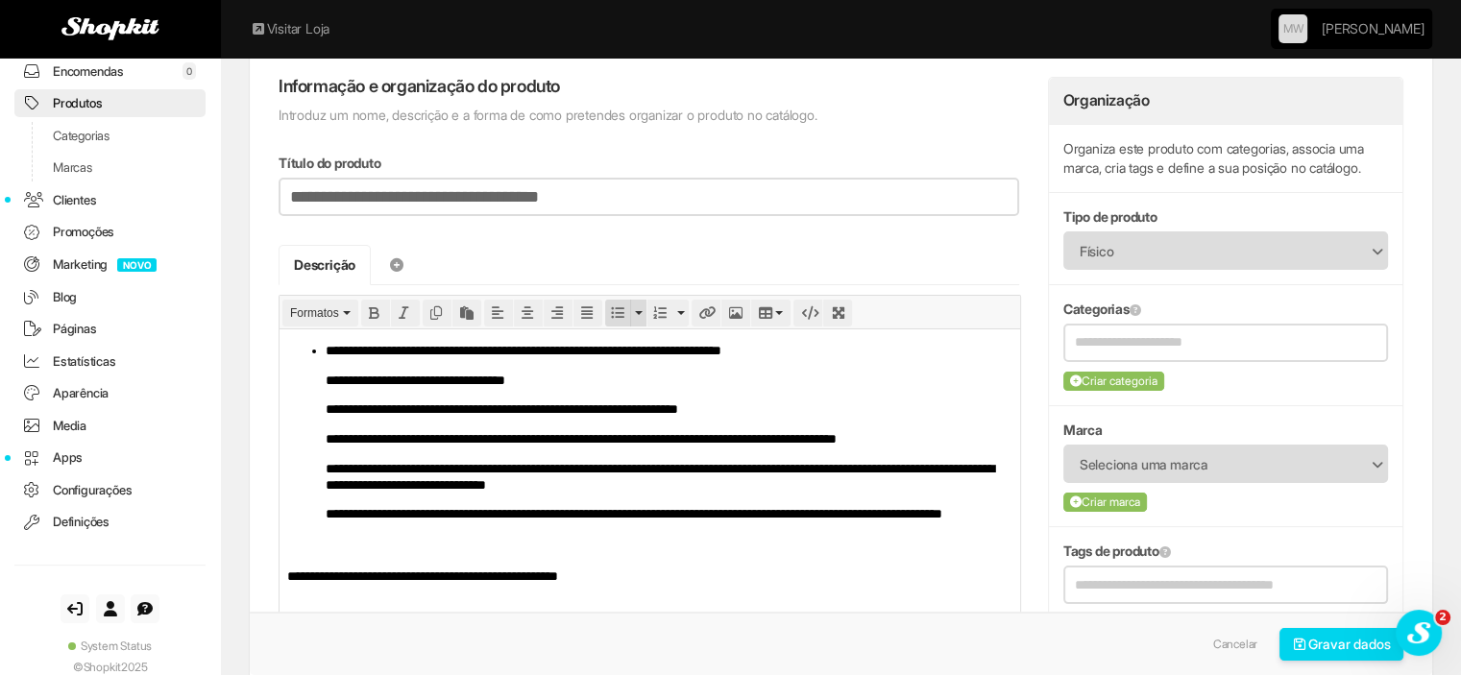
click at [613, 310] on icon "Bullet list" at bounding box center [617, 312] width 13 height 13
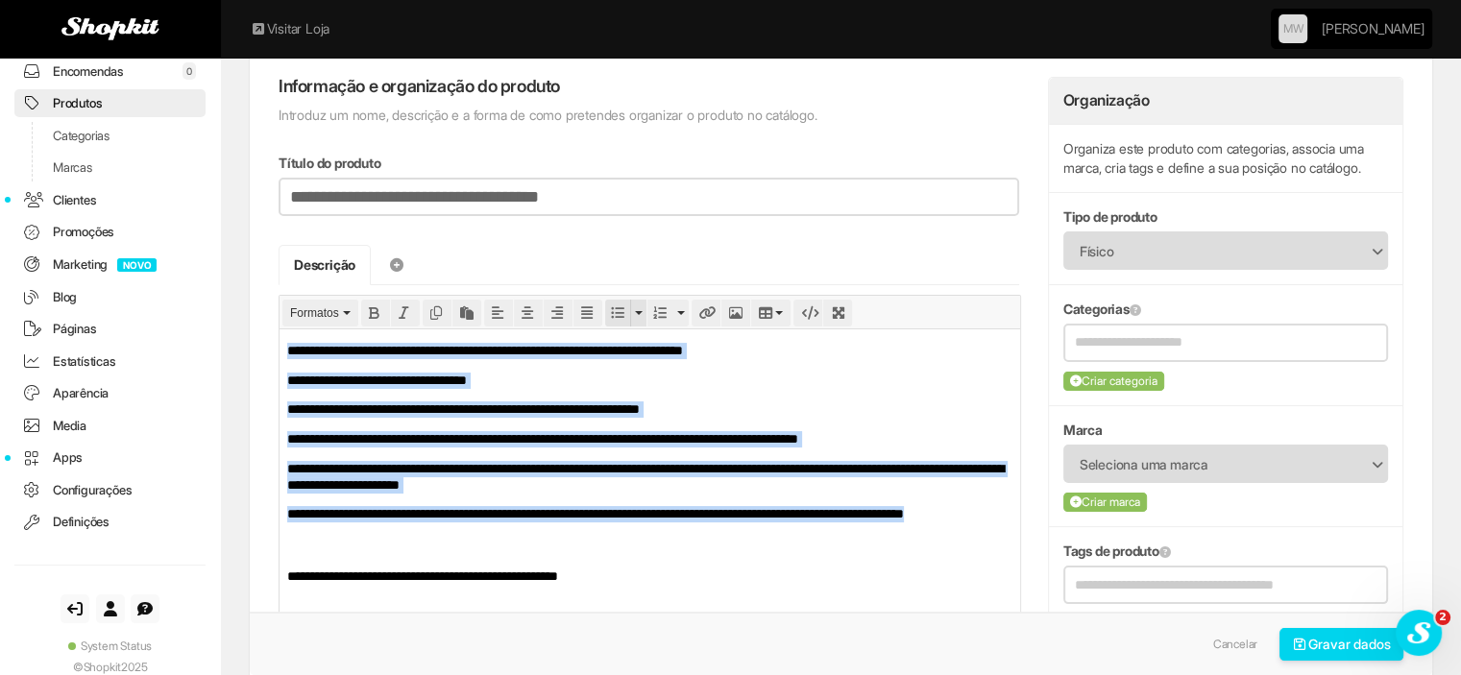
click at [613, 310] on icon "Bullet list" at bounding box center [617, 312] width 13 height 13
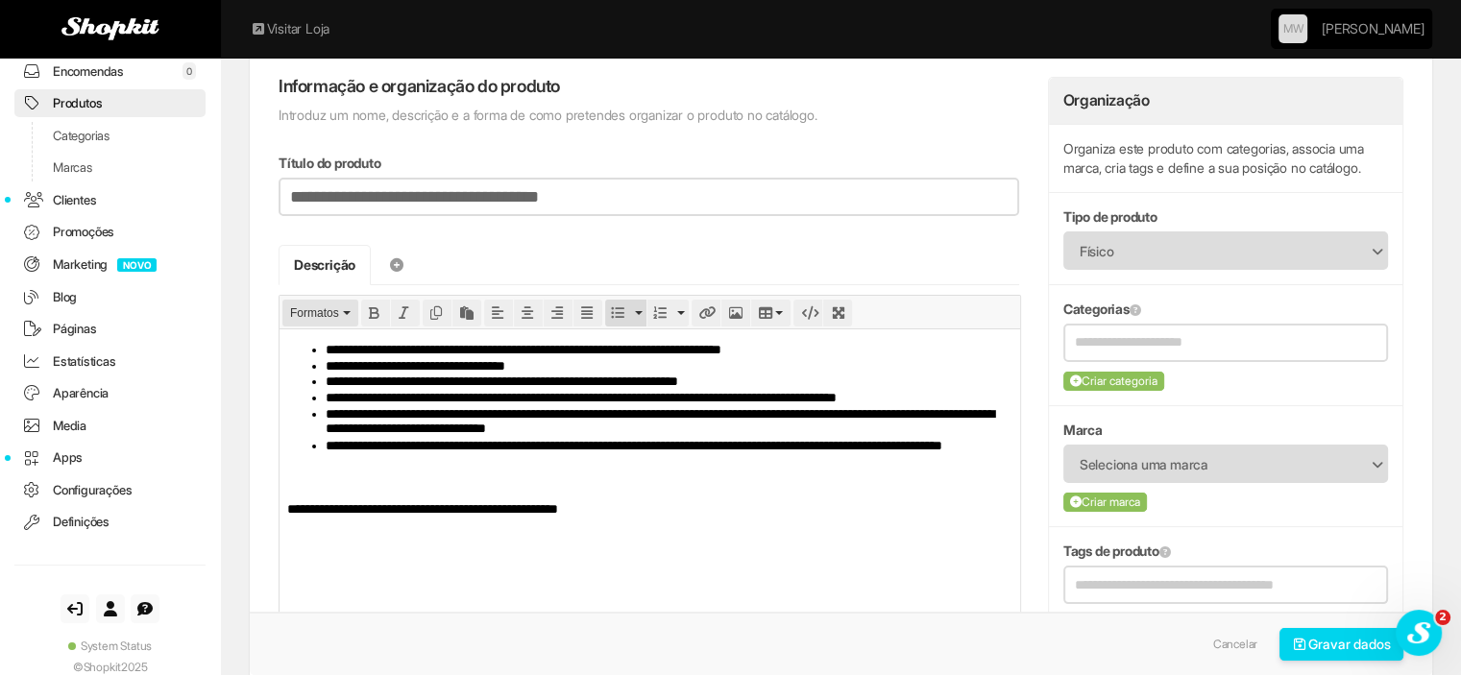
click at [300, 317] on span "Formatos" at bounding box center [314, 312] width 49 height 13
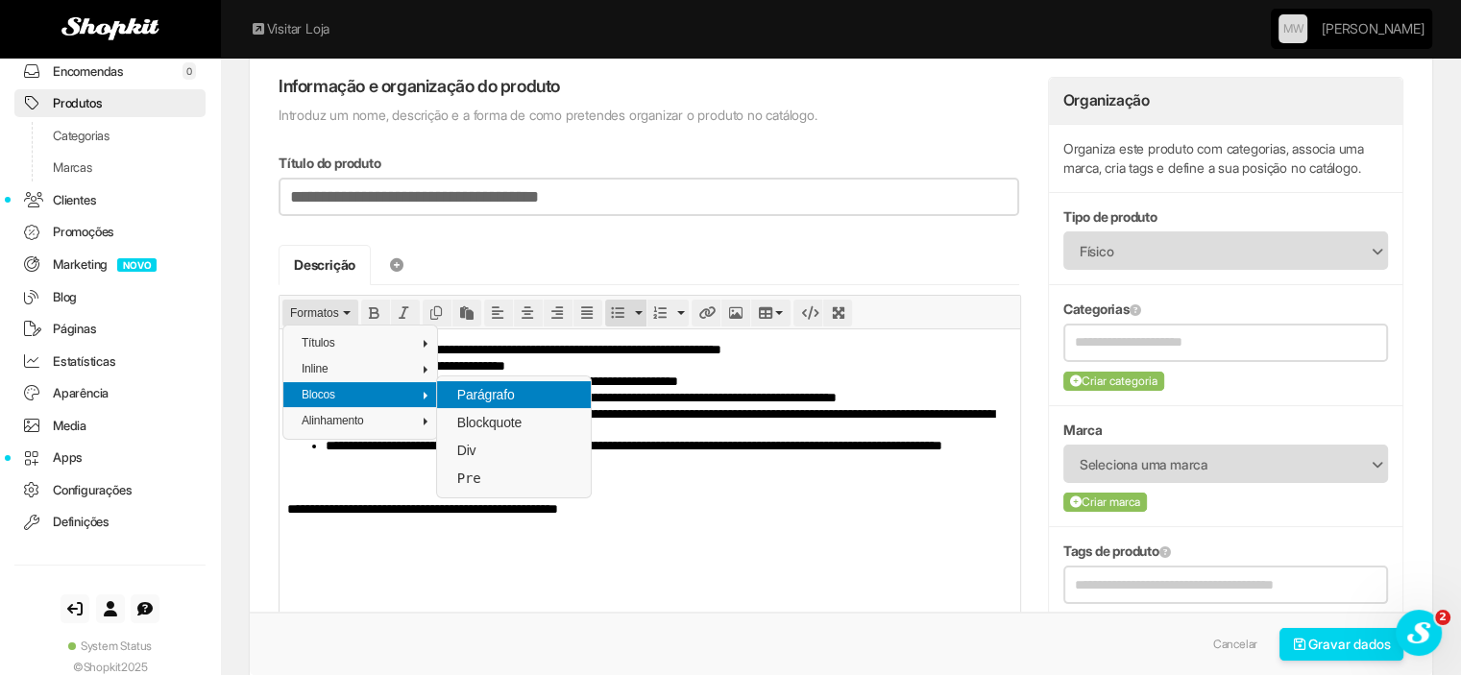
click at [469, 401] on span "Parágrafo" at bounding box center [485, 394] width 61 height 15
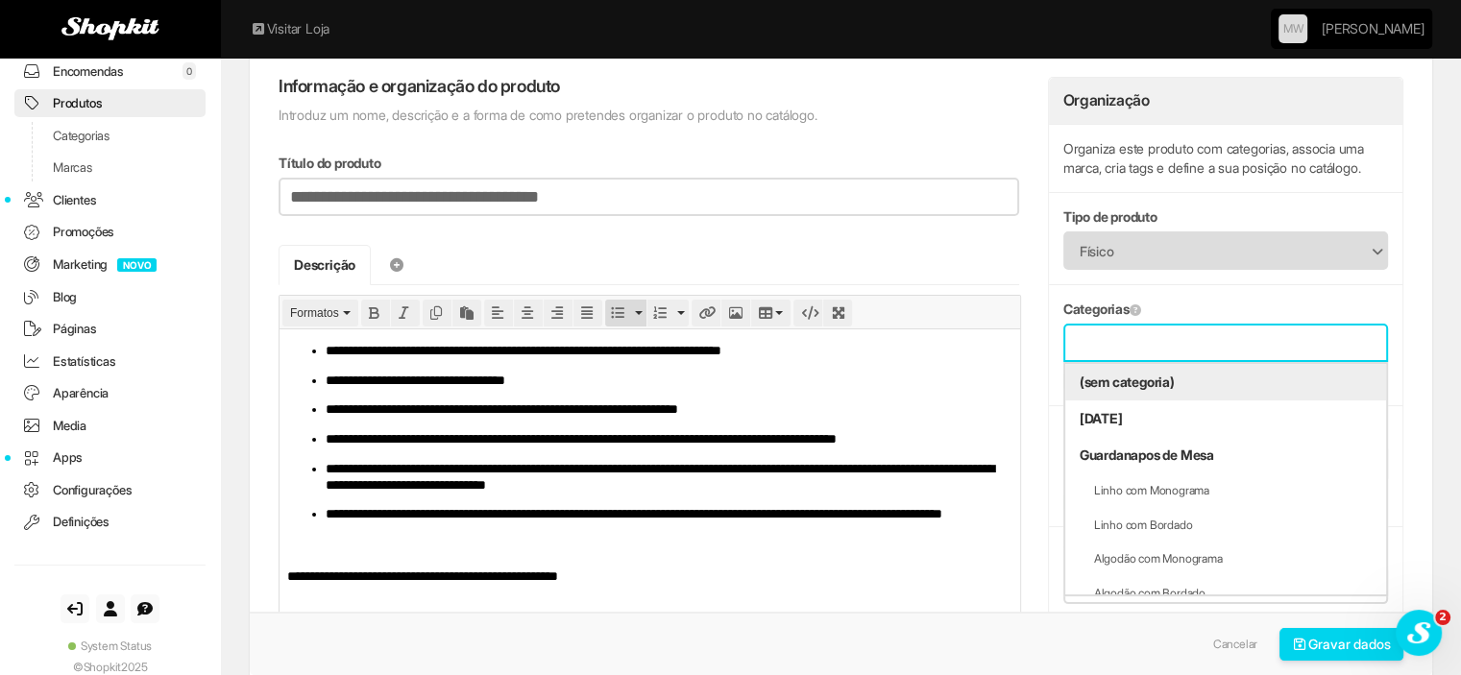
click at [1275, 343] on input "text" at bounding box center [1226, 342] width 302 height 24
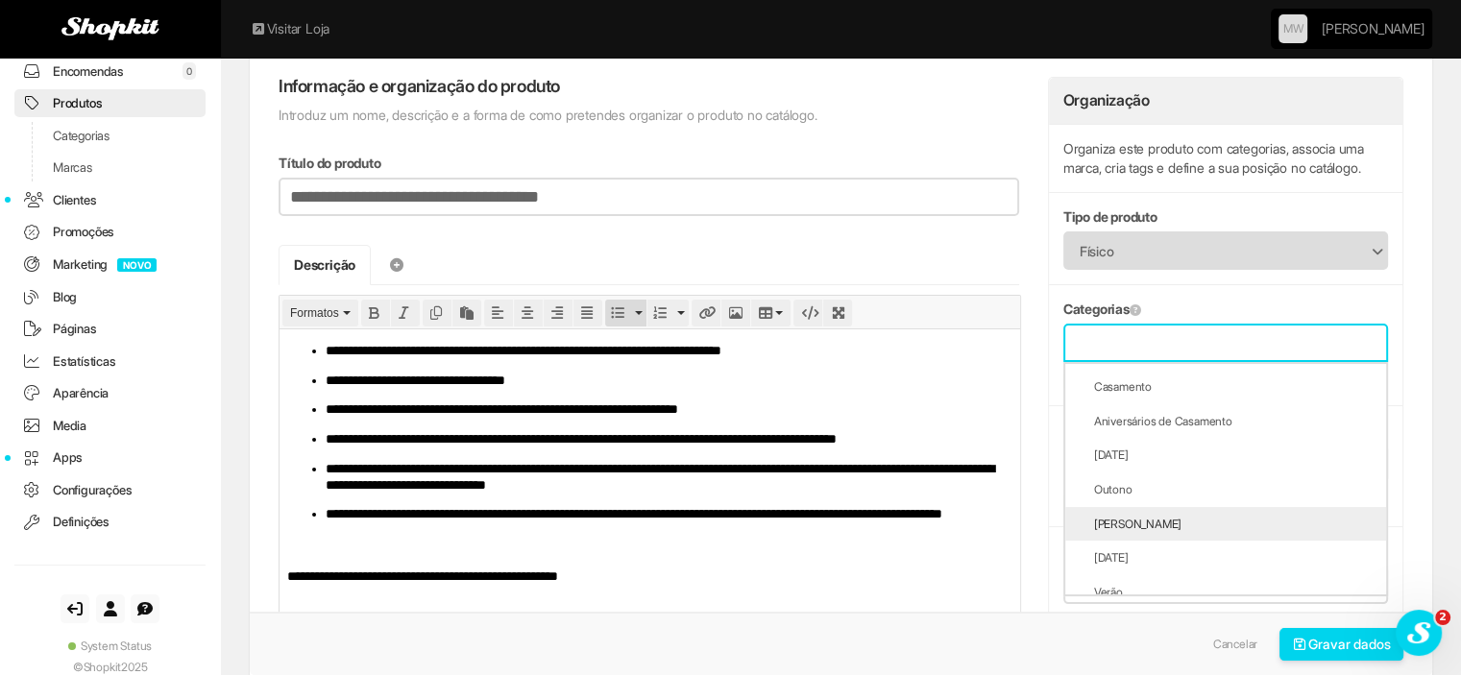
scroll to position [864, 0]
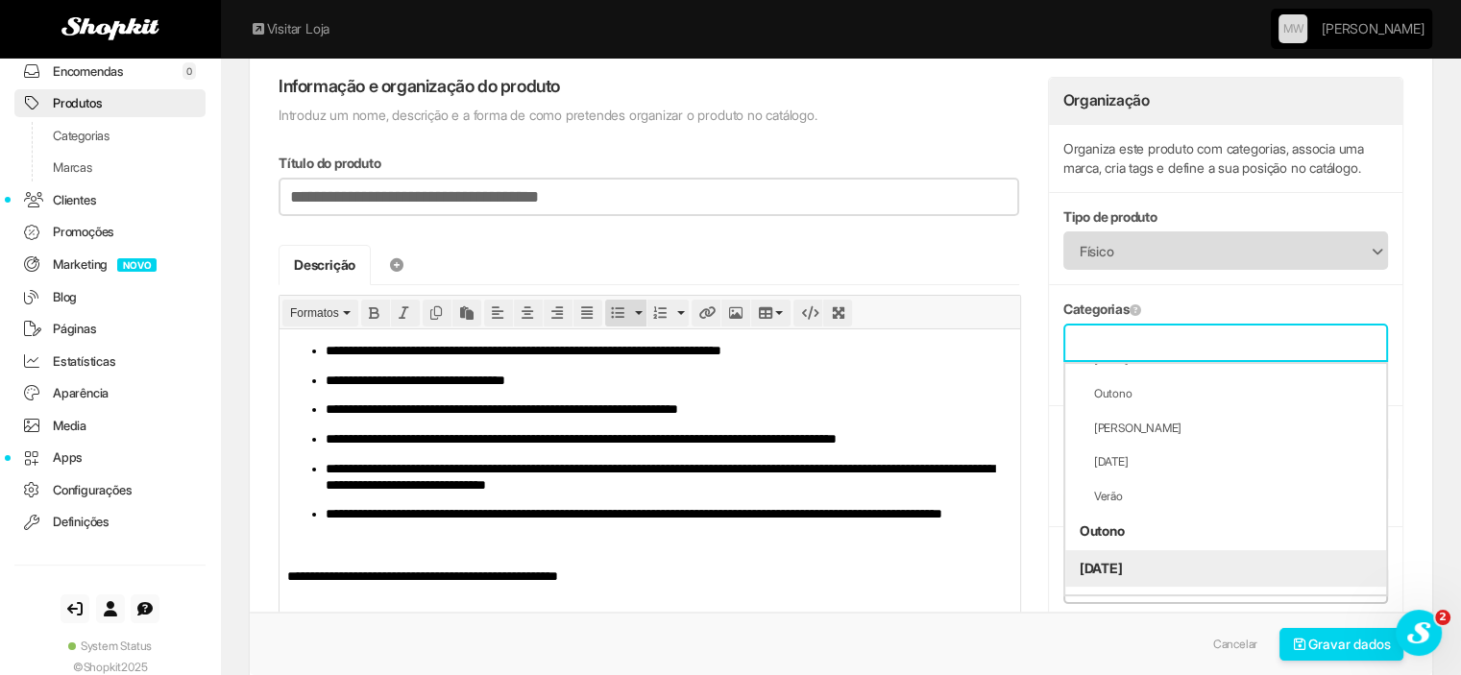
click at [1118, 568] on li "[DATE]" at bounding box center [1225, 568] width 321 height 36
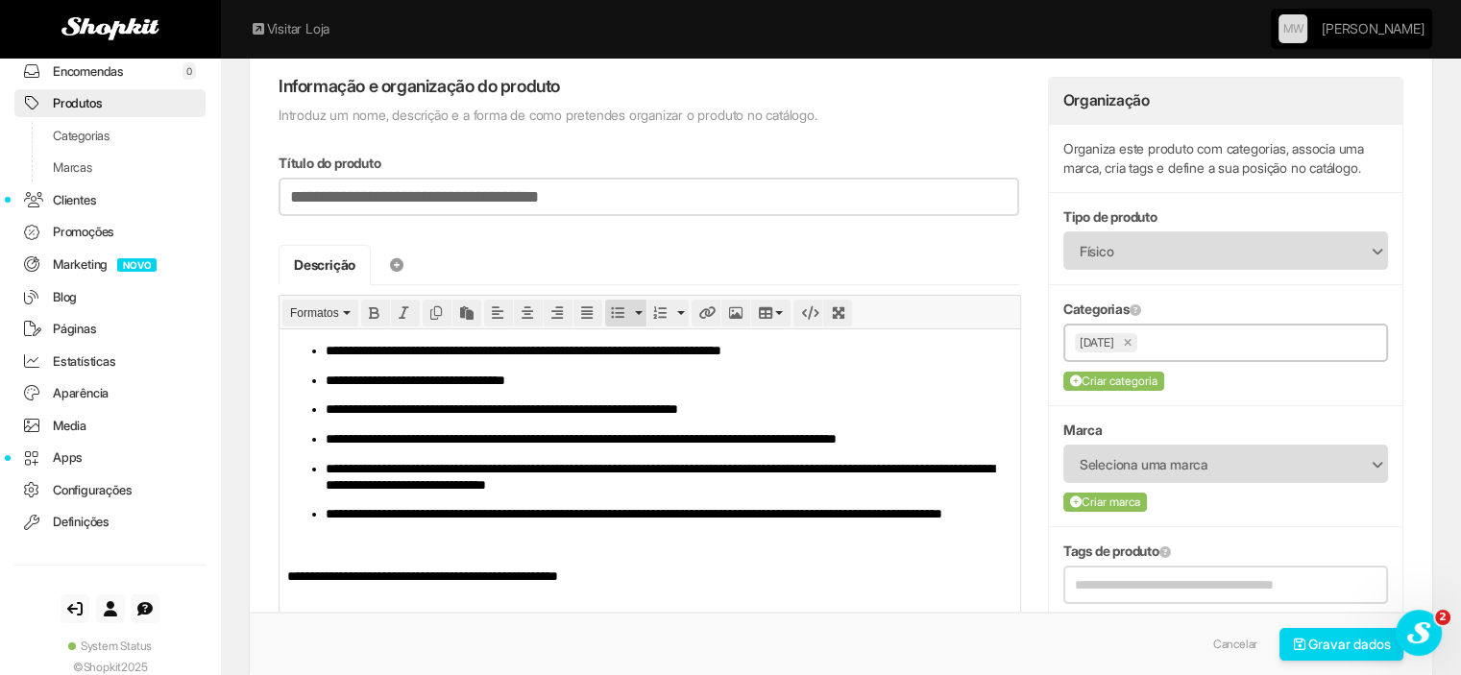
click at [1164, 330] on input "text" at bounding box center [1259, 342] width 234 height 24
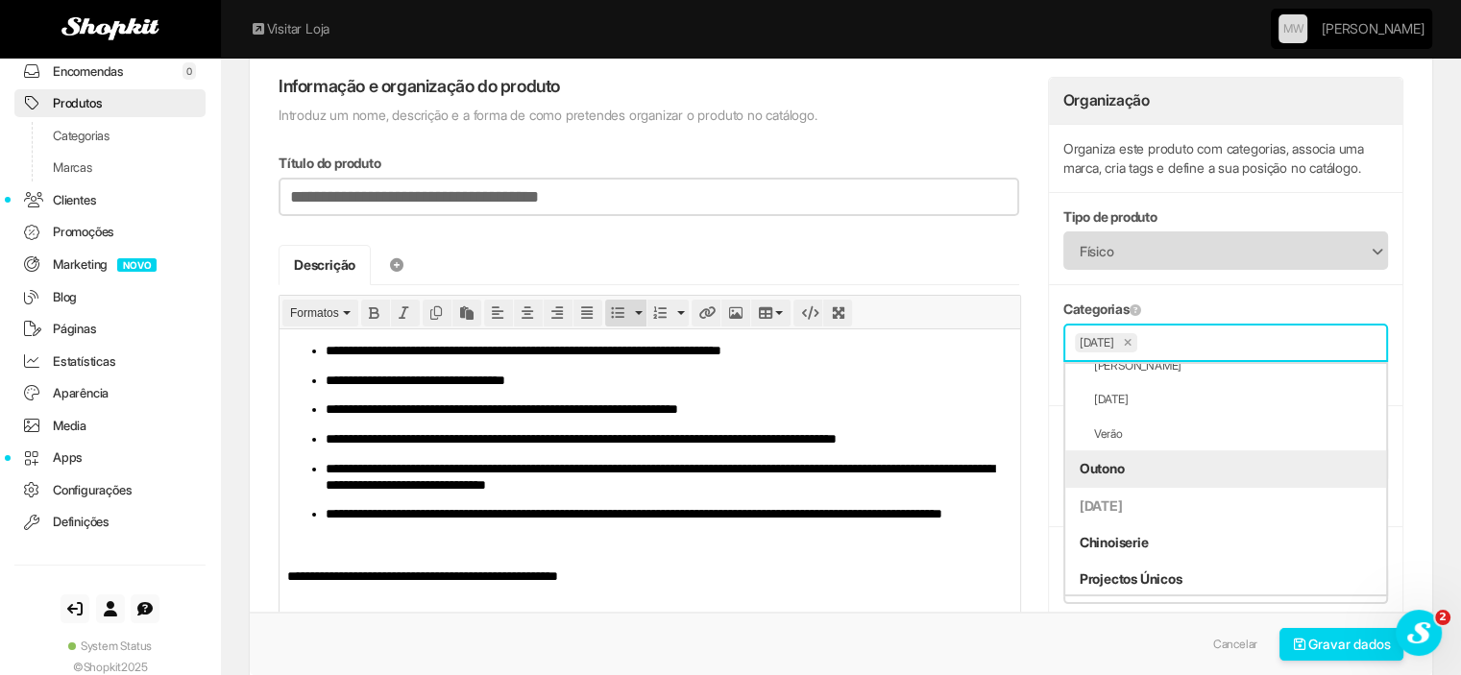
scroll to position [831, 0]
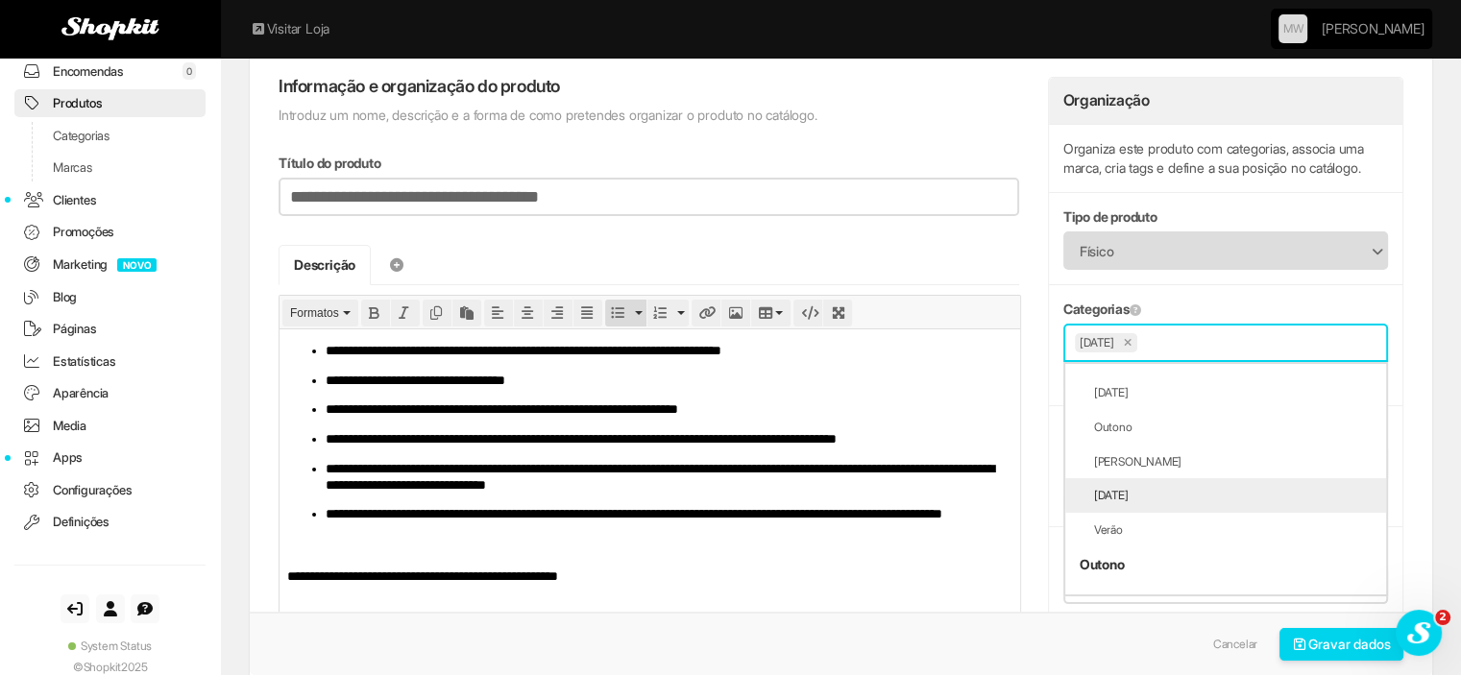
click at [1135, 494] on li "[DATE]" at bounding box center [1225, 495] width 321 height 35
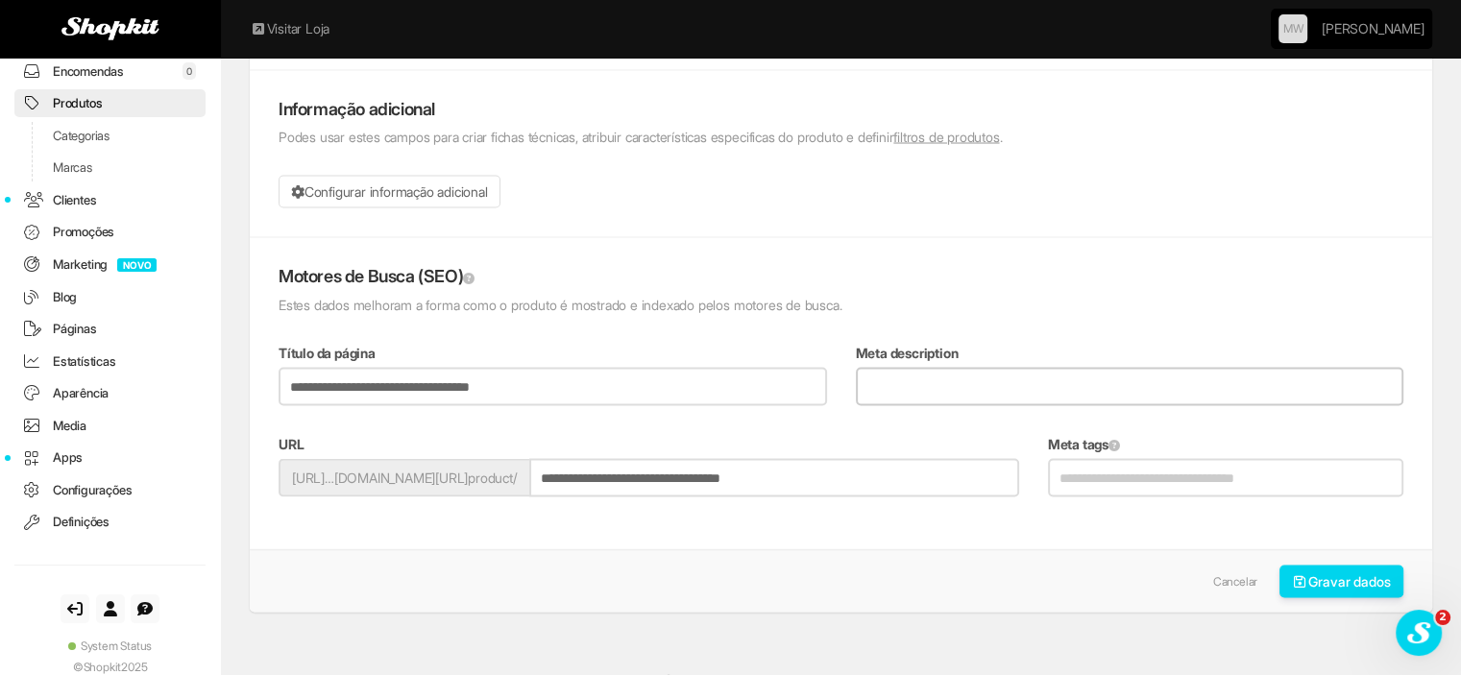
scroll to position [3531, 0]
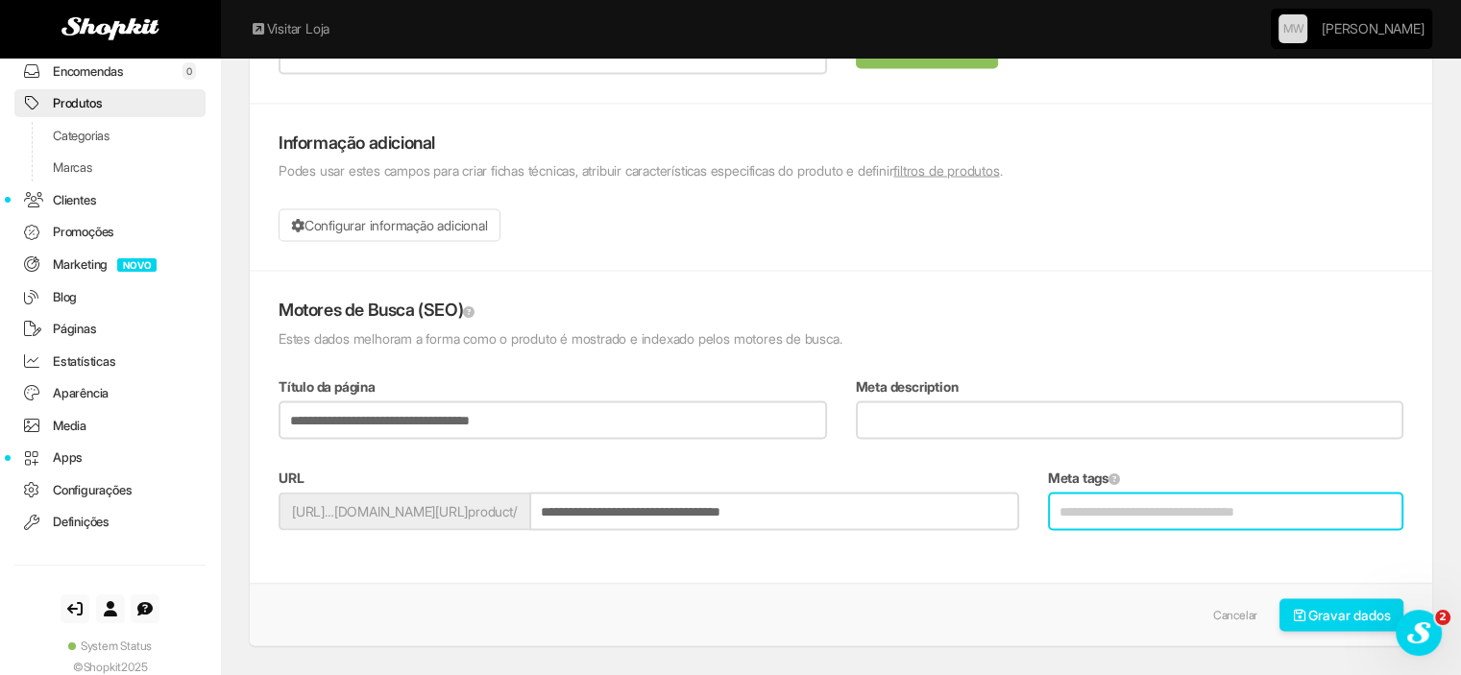
click at [1138, 500] on input "Meta tags" at bounding box center [1225, 511] width 355 height 38
type input "**********"
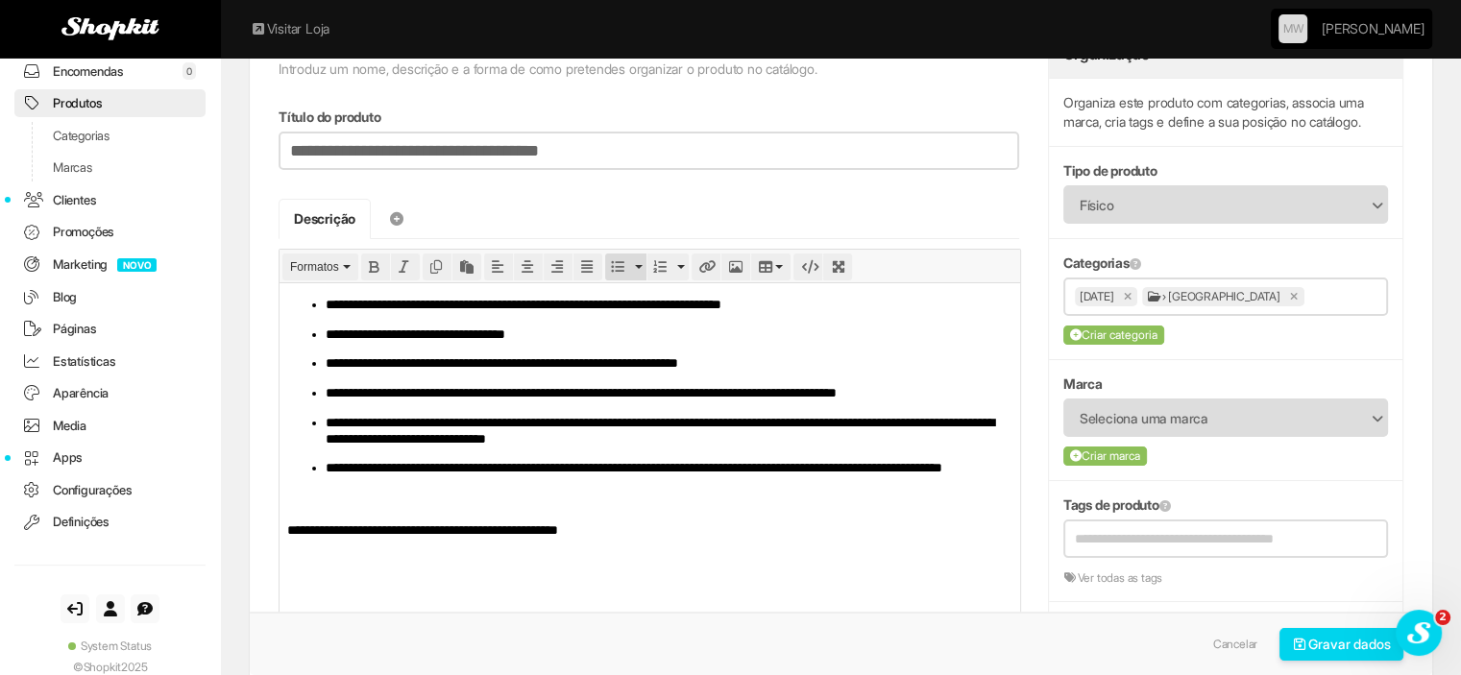
scroll to position [73, 0]
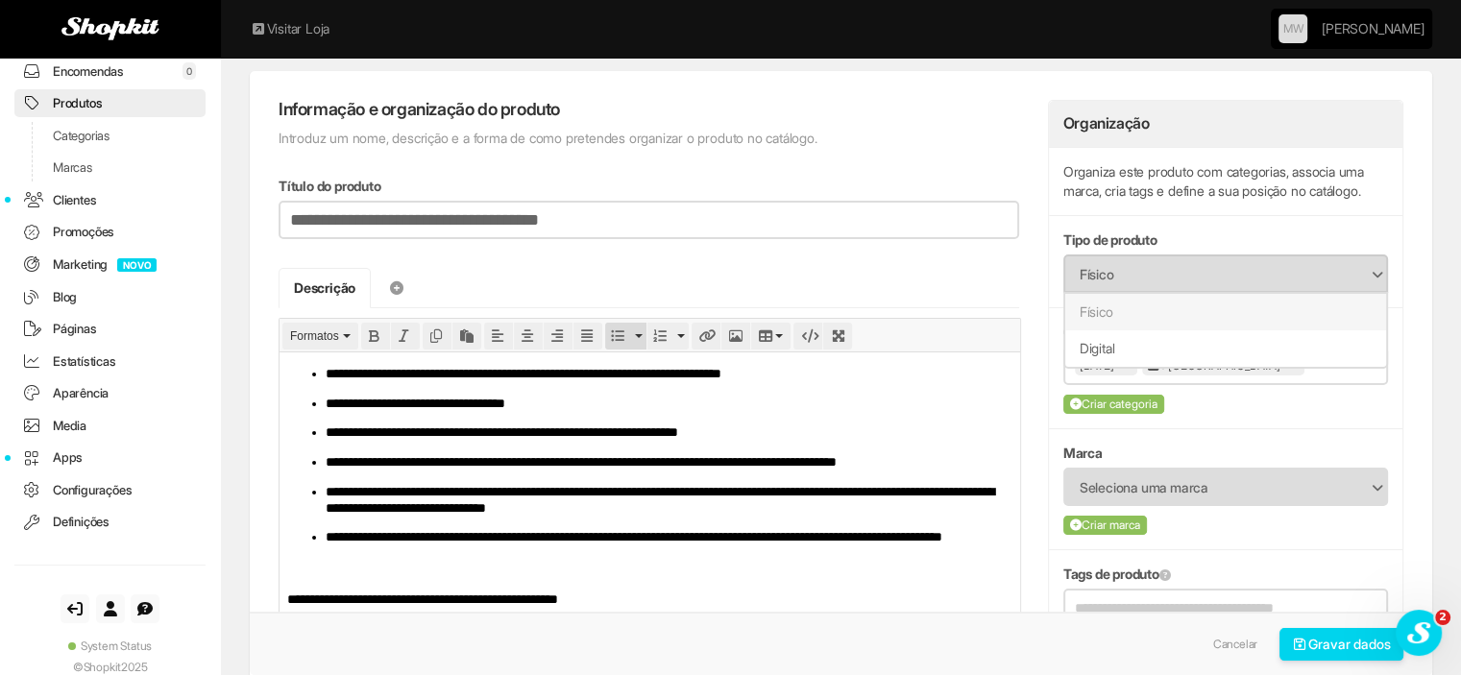
click at [1092, 276] on span "Físico" at bounding box center [1213, 274] width 267 height 36
click at [1162, 489] on span "Seleciona uma marca" at bounding box center [1213, 488] width 267 height 36
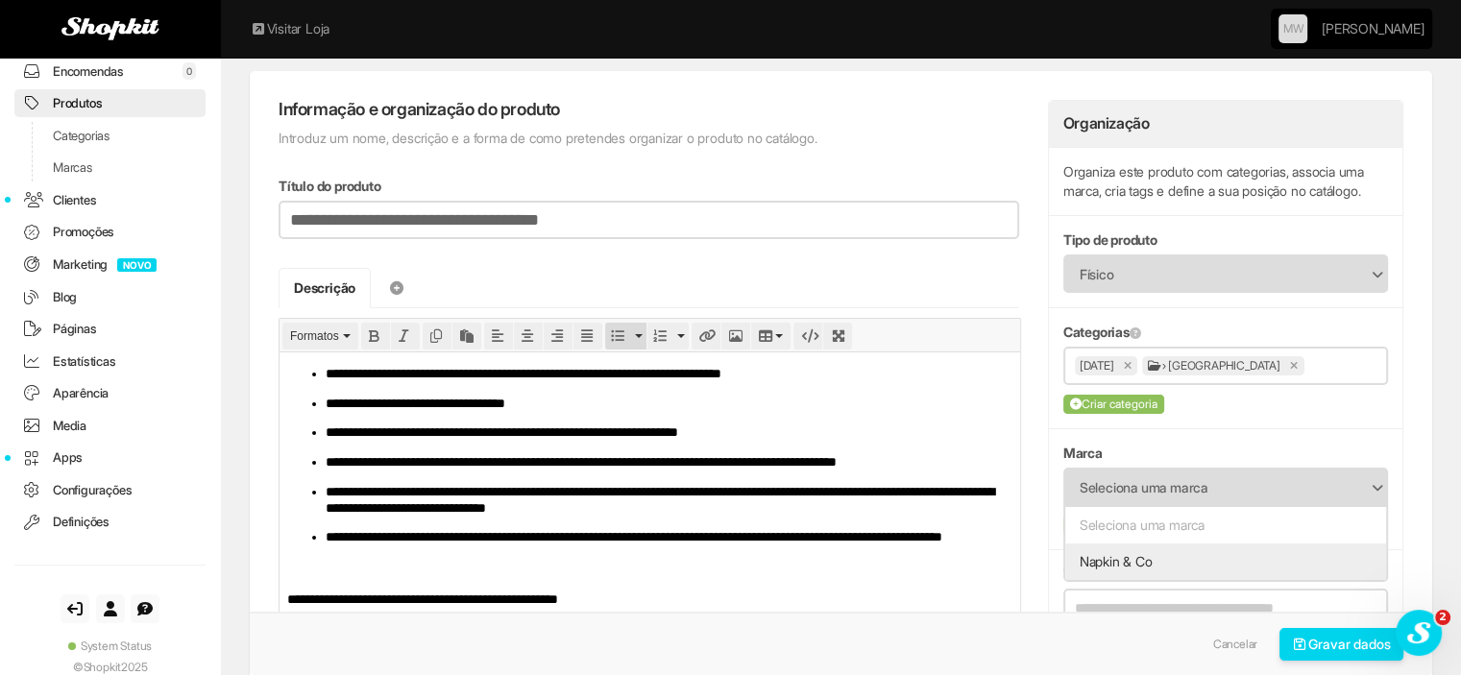
click at [1160, 558] on li "Napkin & Co" at bounding box center [1225, 562] width 321 height 36
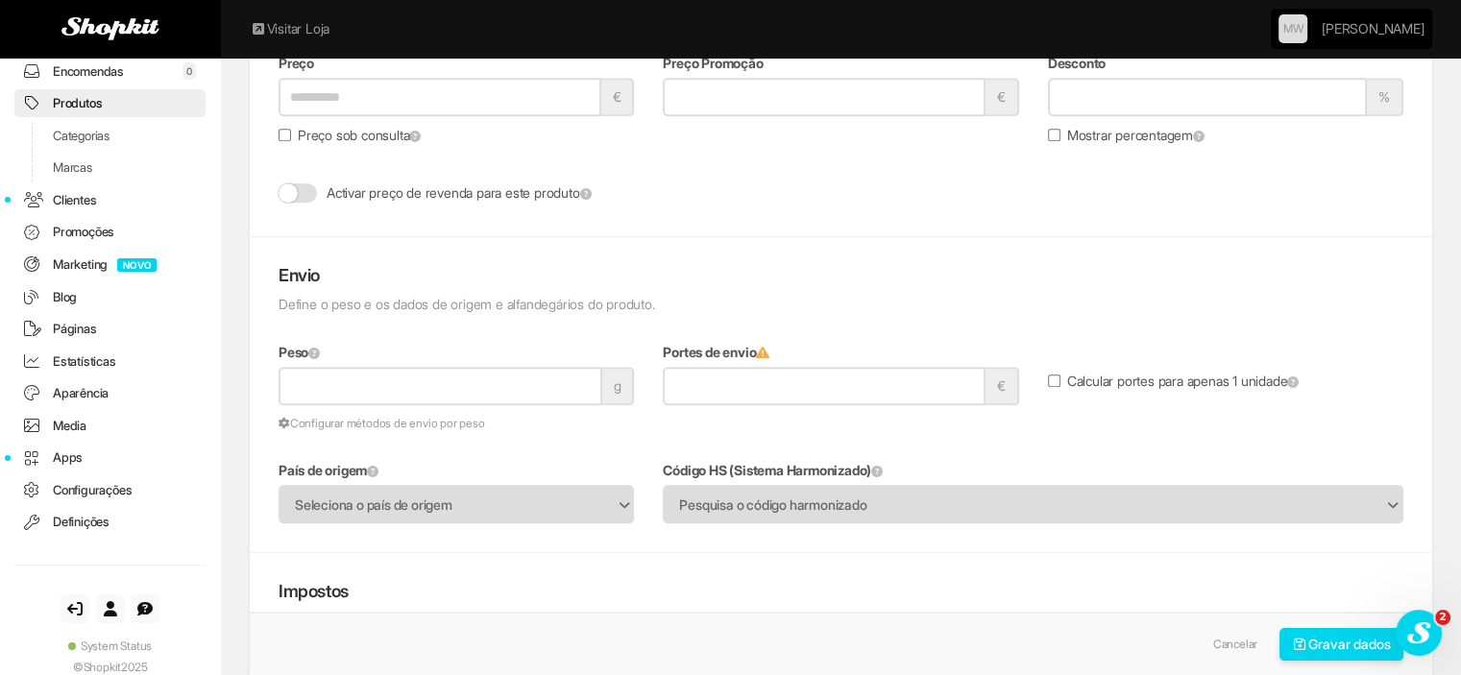
scroll to position [1226, 0]
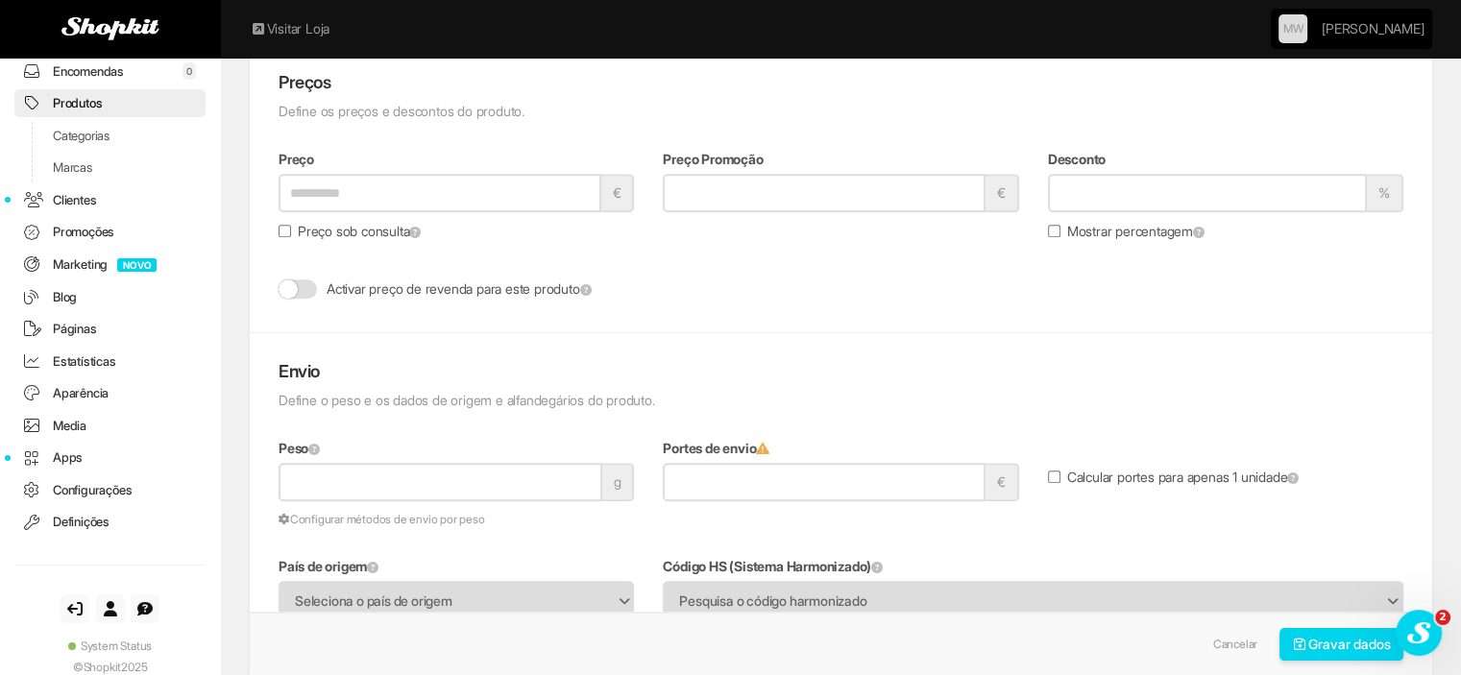
click at [294, 231] on label "Preço sob consulta" at bounding box center [350, 231] width 142 height 19
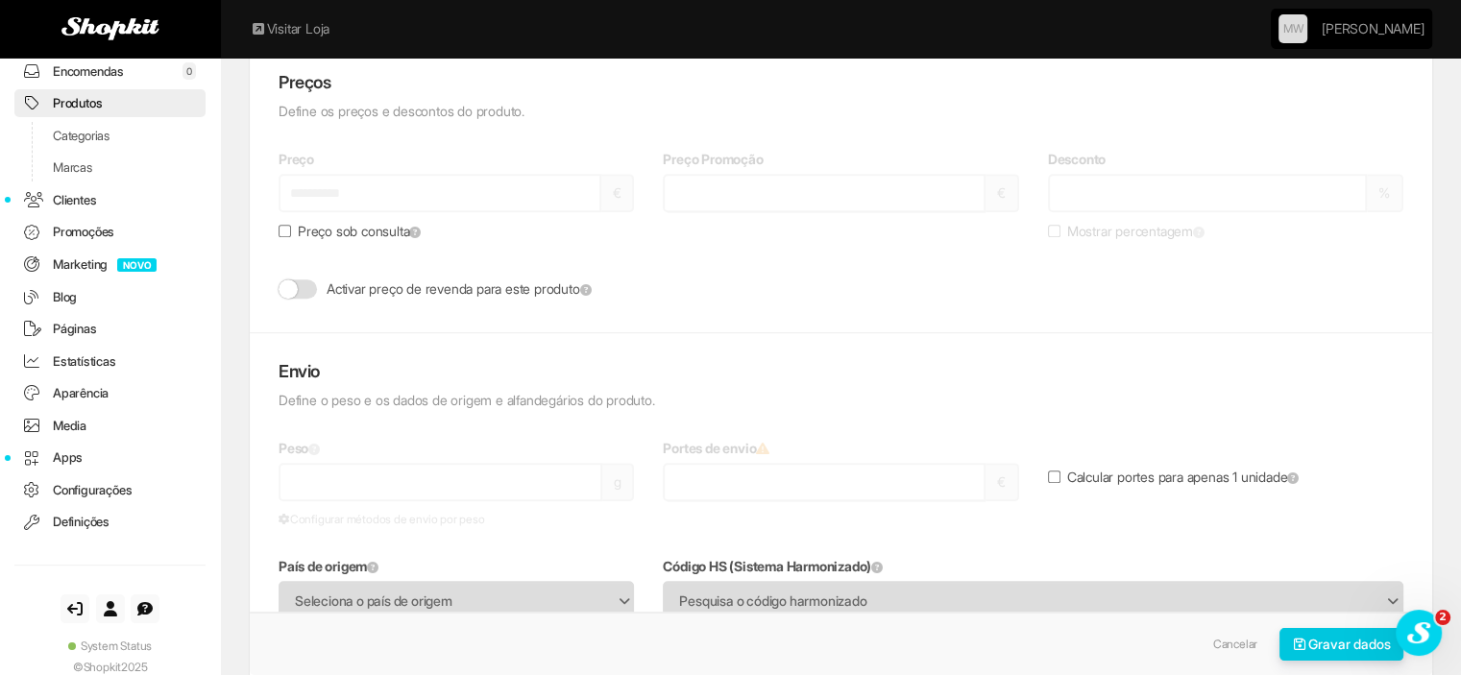
click at [1296, 639] on icon "submit" at bounding box center [1300, 644] width 17 height 13
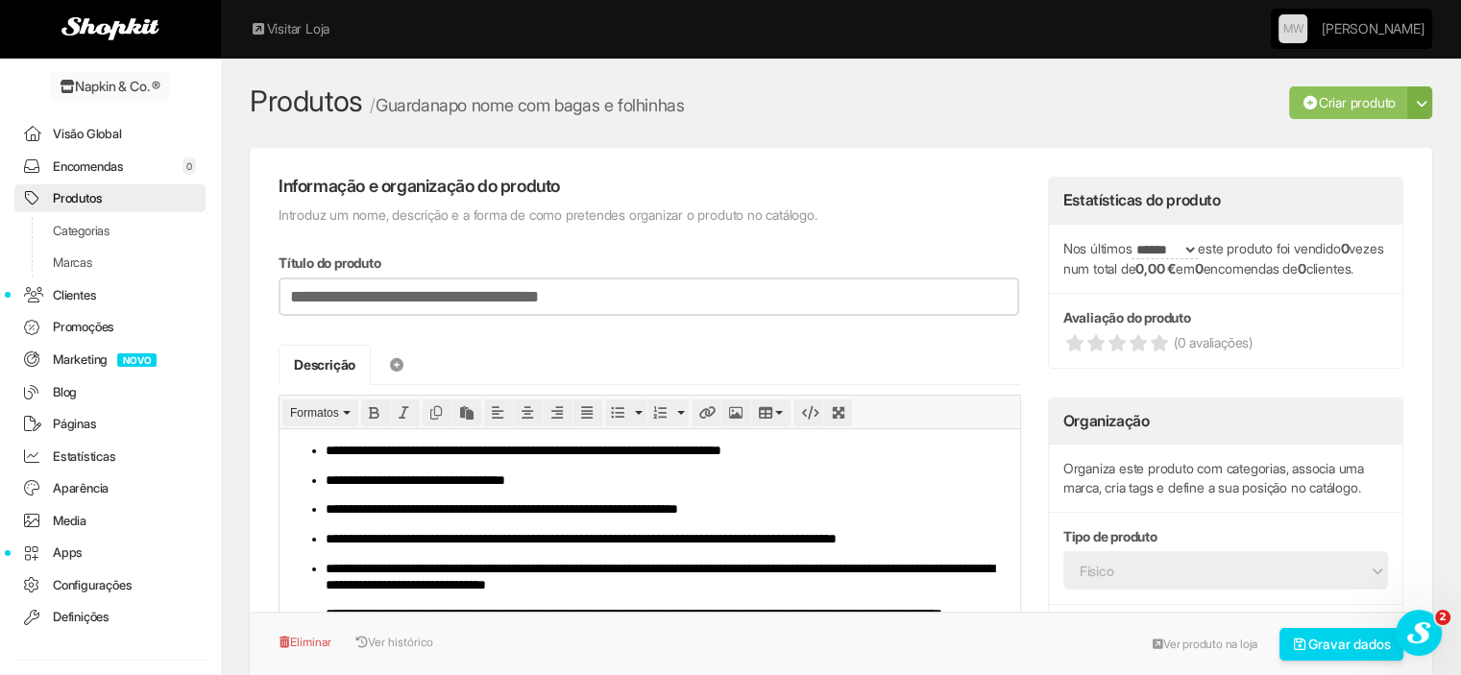
click at [76, 200] on link "Produtos" at bounding box center [109, 198] width 191 height 28
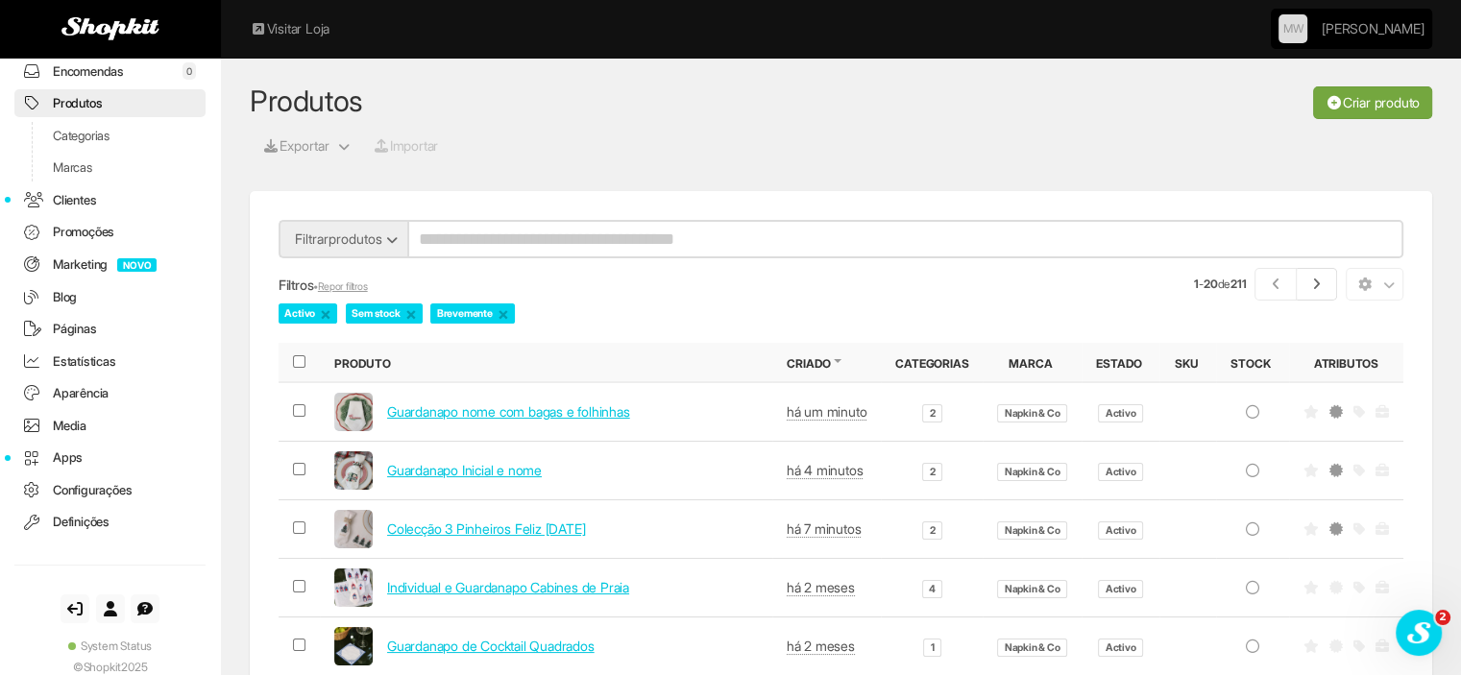
click at [1358, 107] on link "Criar produto" at bounding box center [1372, 102] width 119 height 33
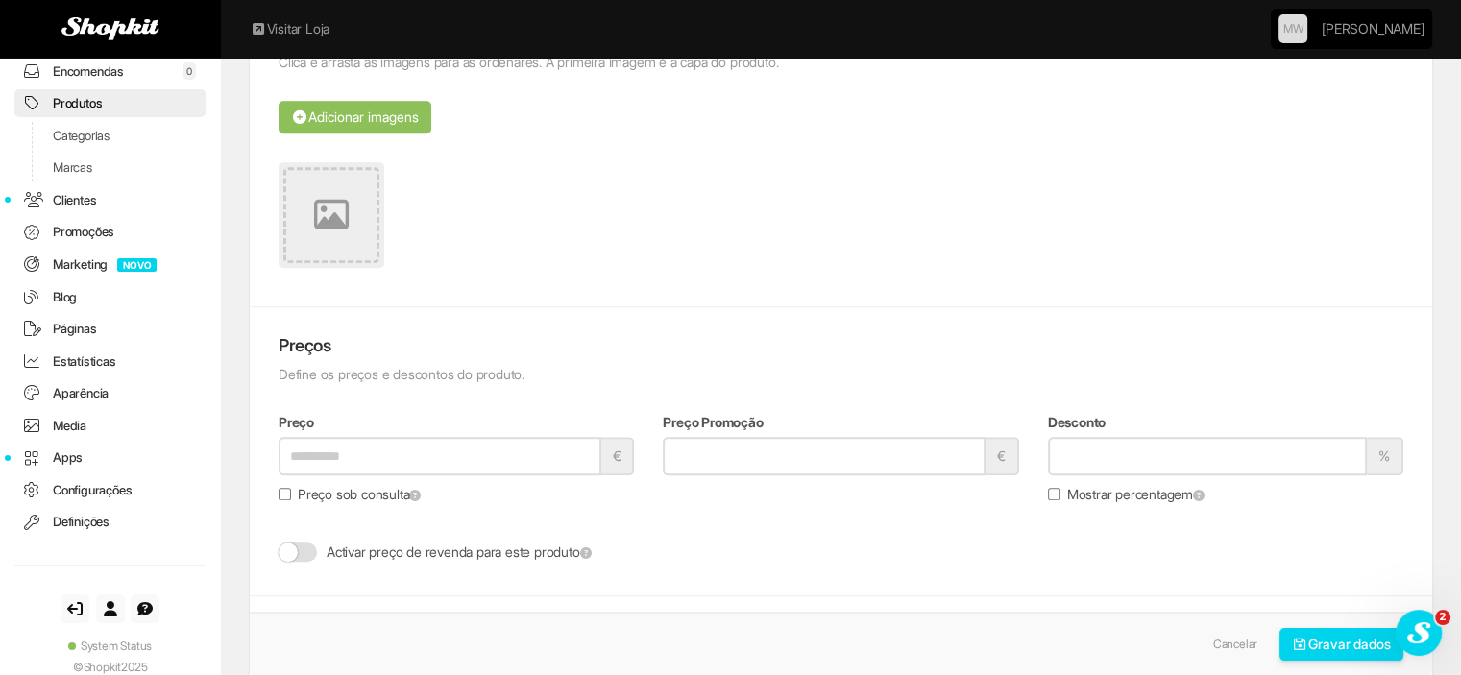
scroll to position [960, 0]
click at [311, 208] on link at bounding box center [332, 217] width 106 height 106
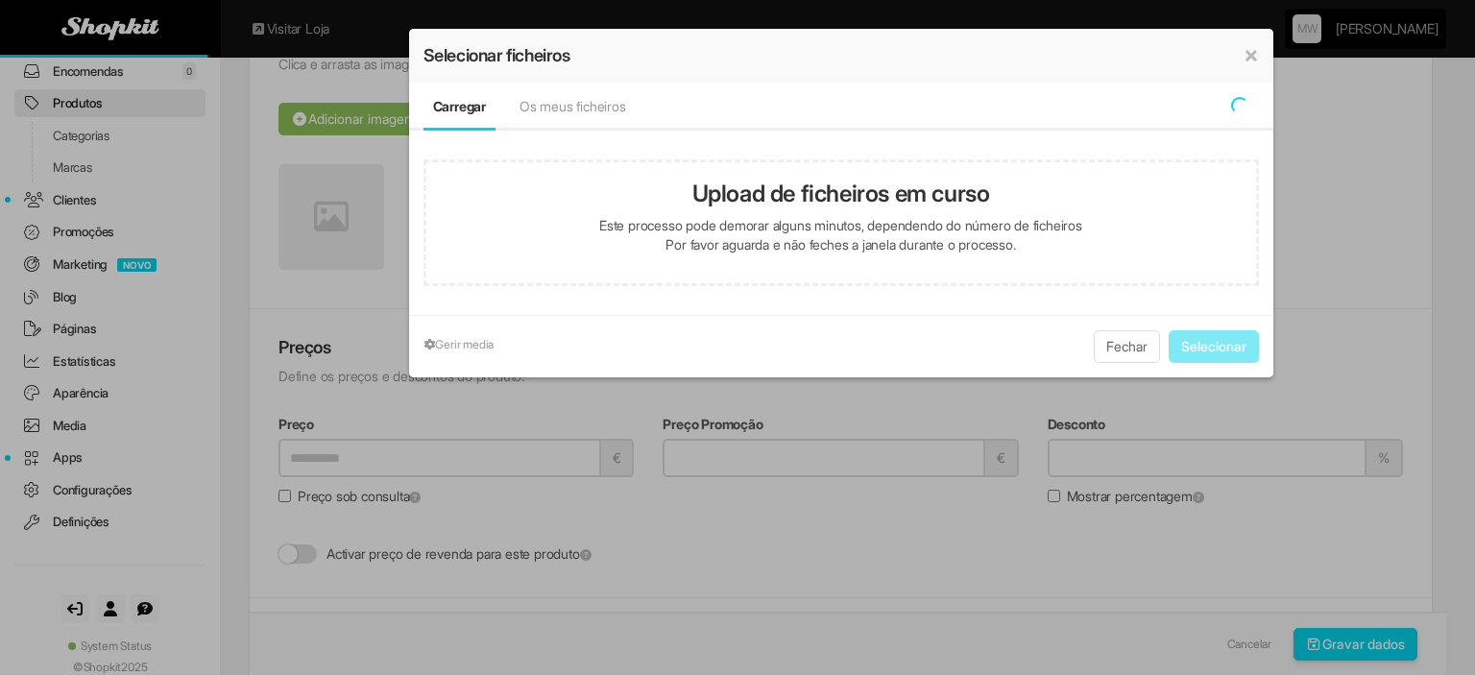
type input "**********"
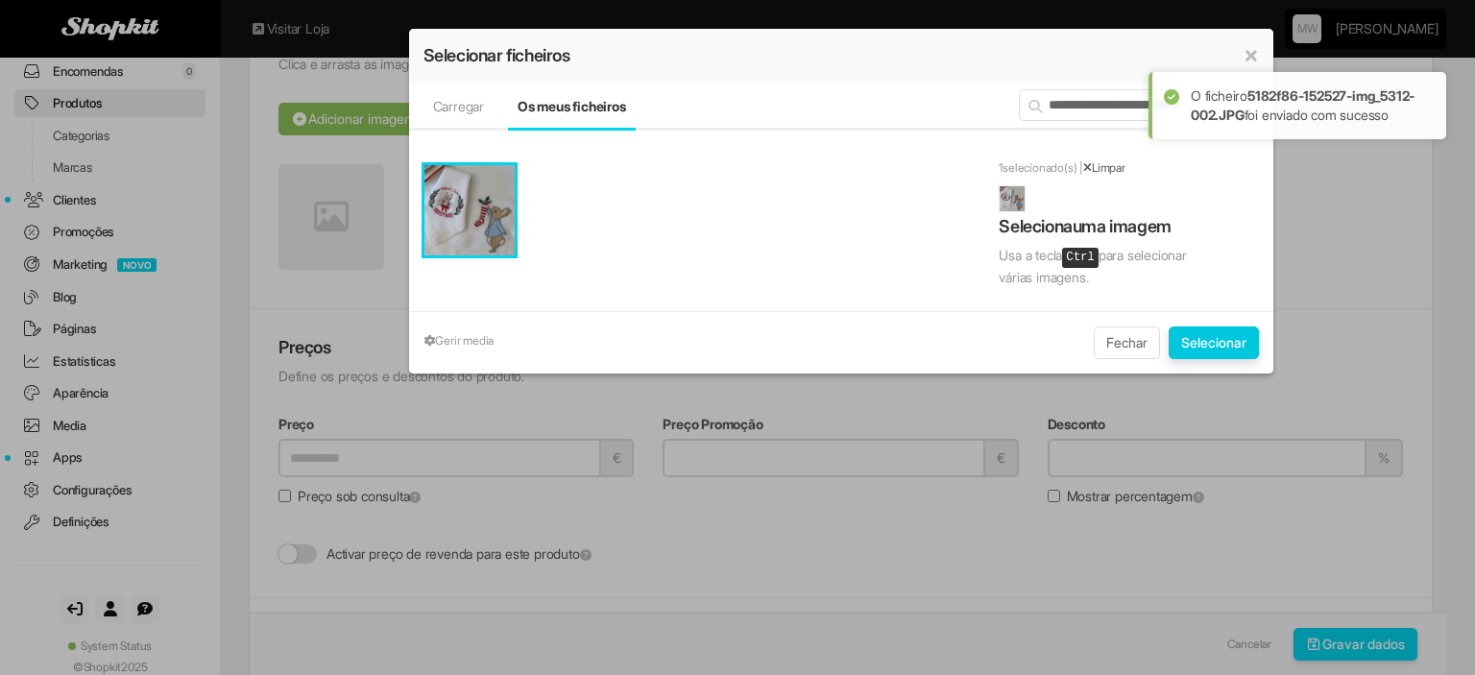
click at [1199, 333] on button "Selecionar" at bounding box center [1214, 343] width 90 height 33
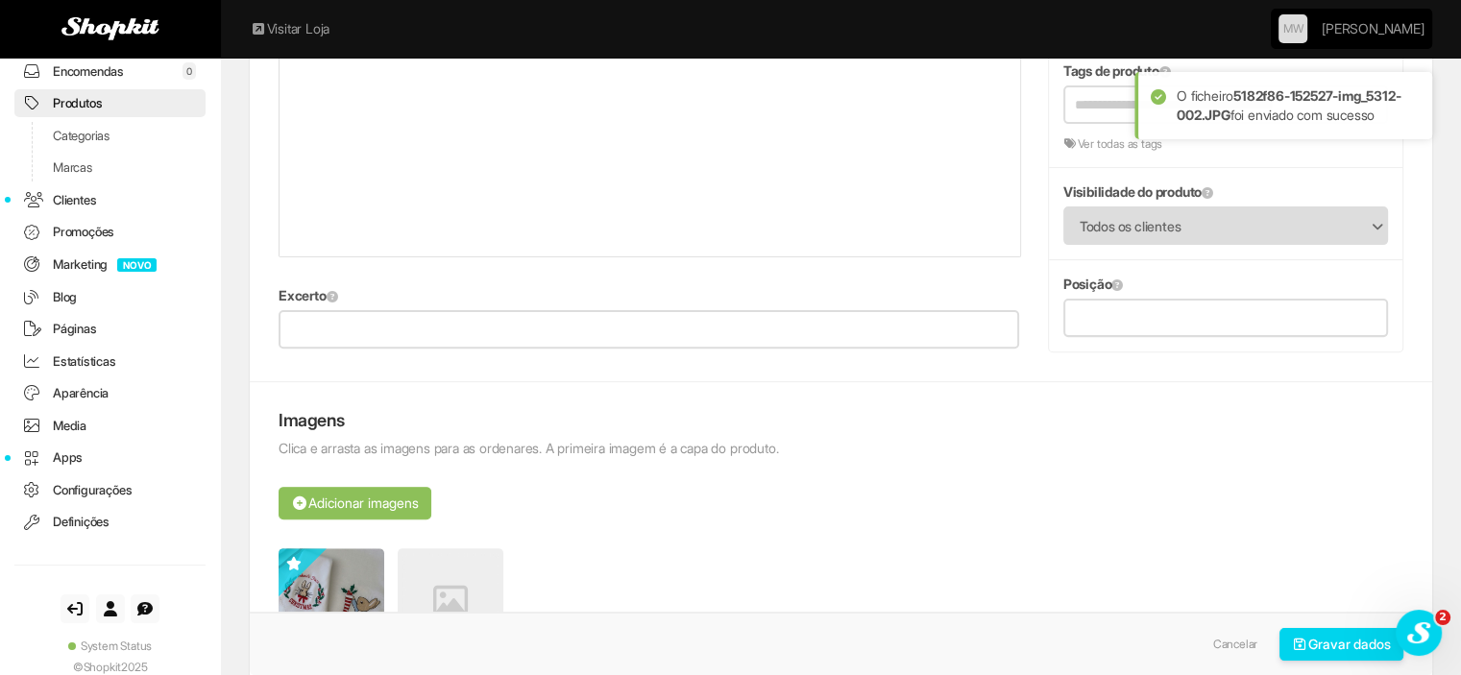
scroll to position [0, 0]
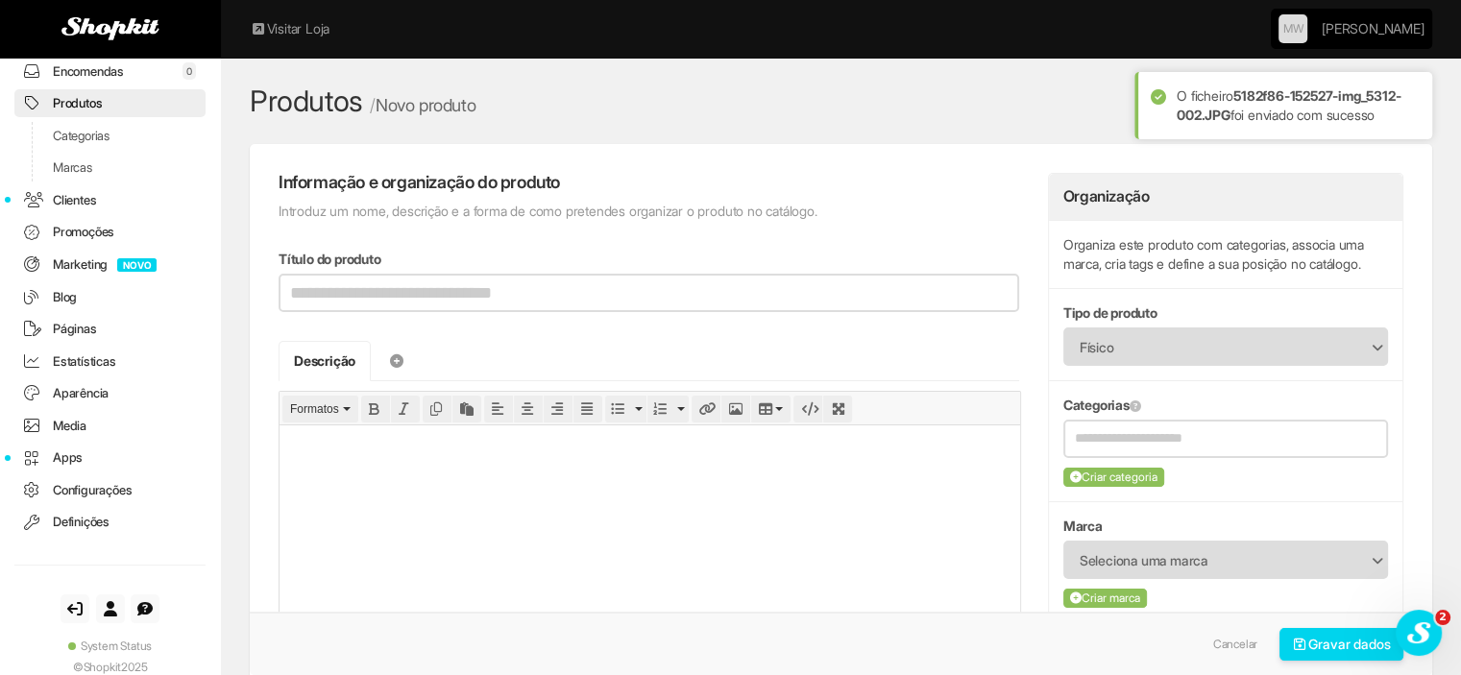
click at [376, 468] on html at bounding box center [649, 446] width 741 height 43
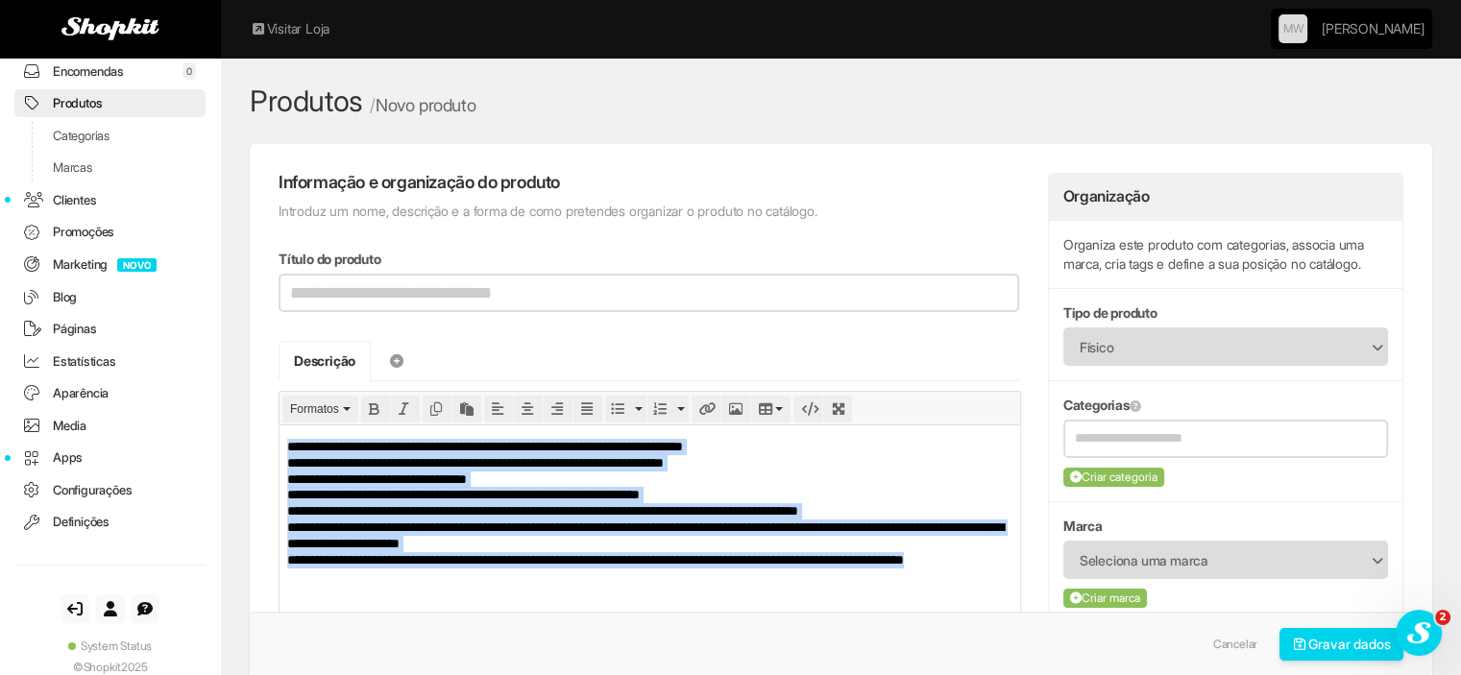
drag, startPoint x: 389, startPoint y: 572, endPoint x: 238, endPoint y: 415, distance: 218.1
click at [279, 425] on html "**********" at bounding box center [649, 534] width 741 height 218
click at [619, 396] on button "Bullet list" at bounding box center [617, 409] width 25 height 27
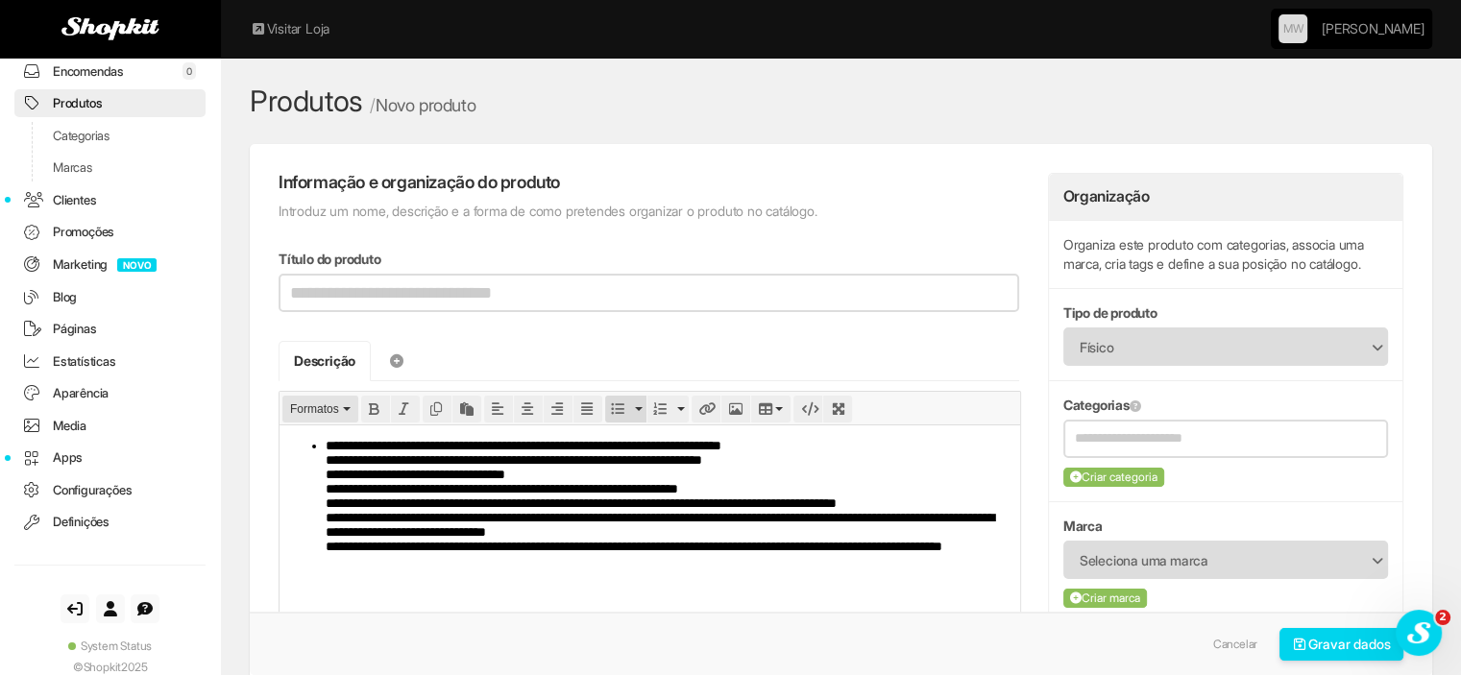
click at [345, 413] on button "Formatos" at bounding box center [320, 409] width 76 height 27
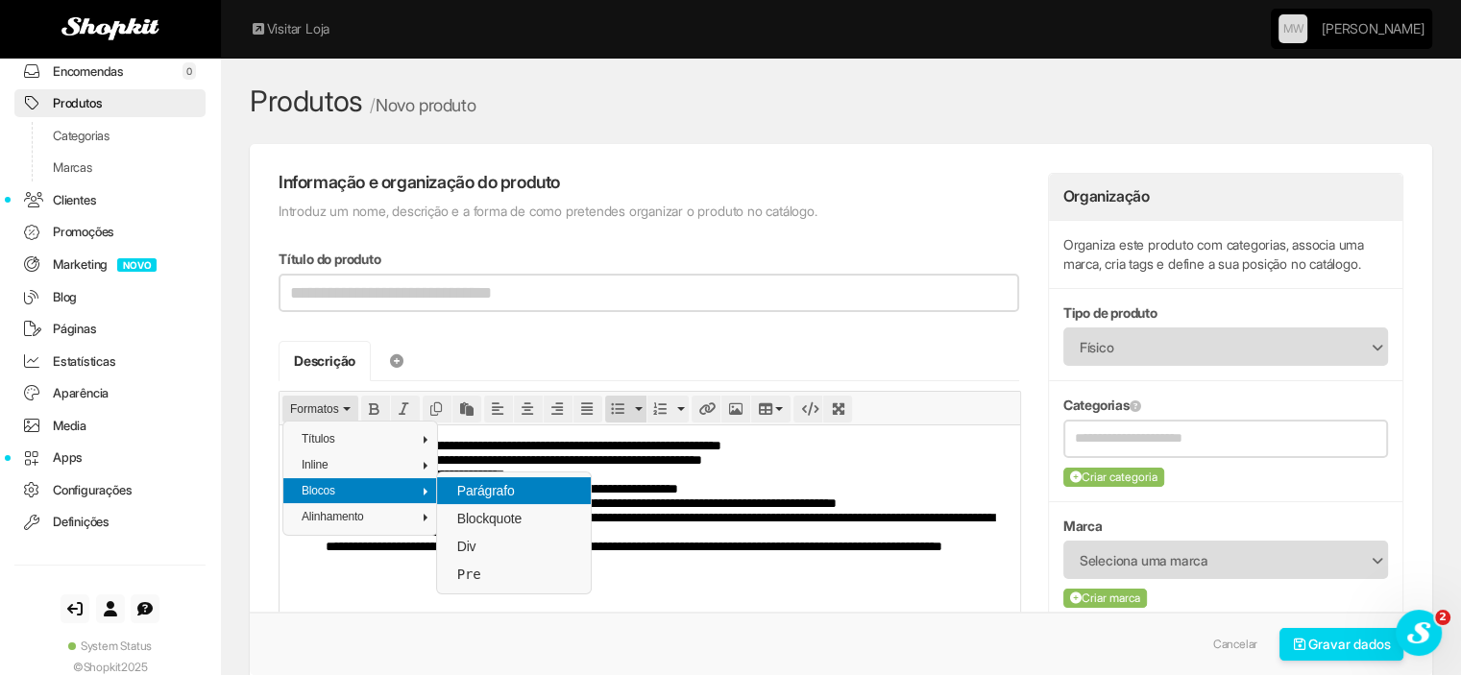
click at [463, 498] on span "Parágrafo" at bounding box center [485, 490] width 61 height 15
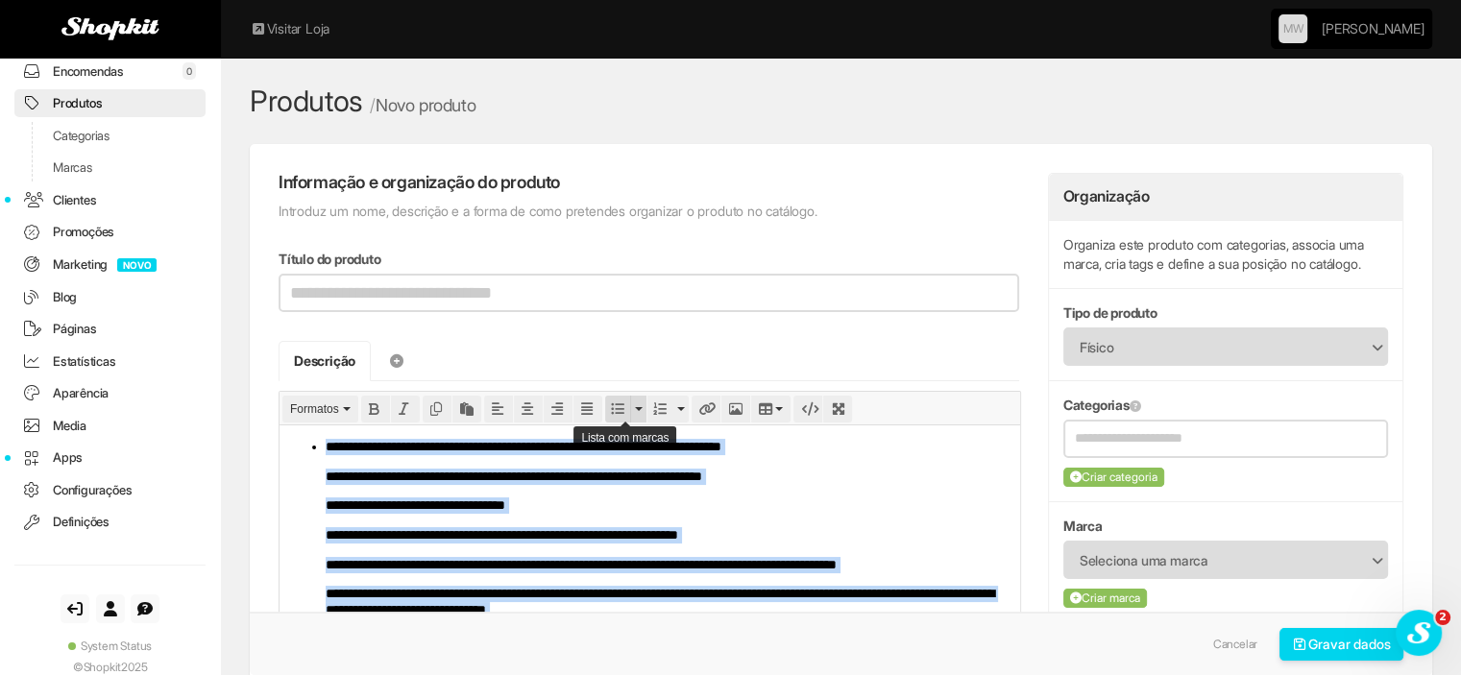
click at [615, 410] on icon "Bullet list" at bounding box center [617, 408] width 13 height 13
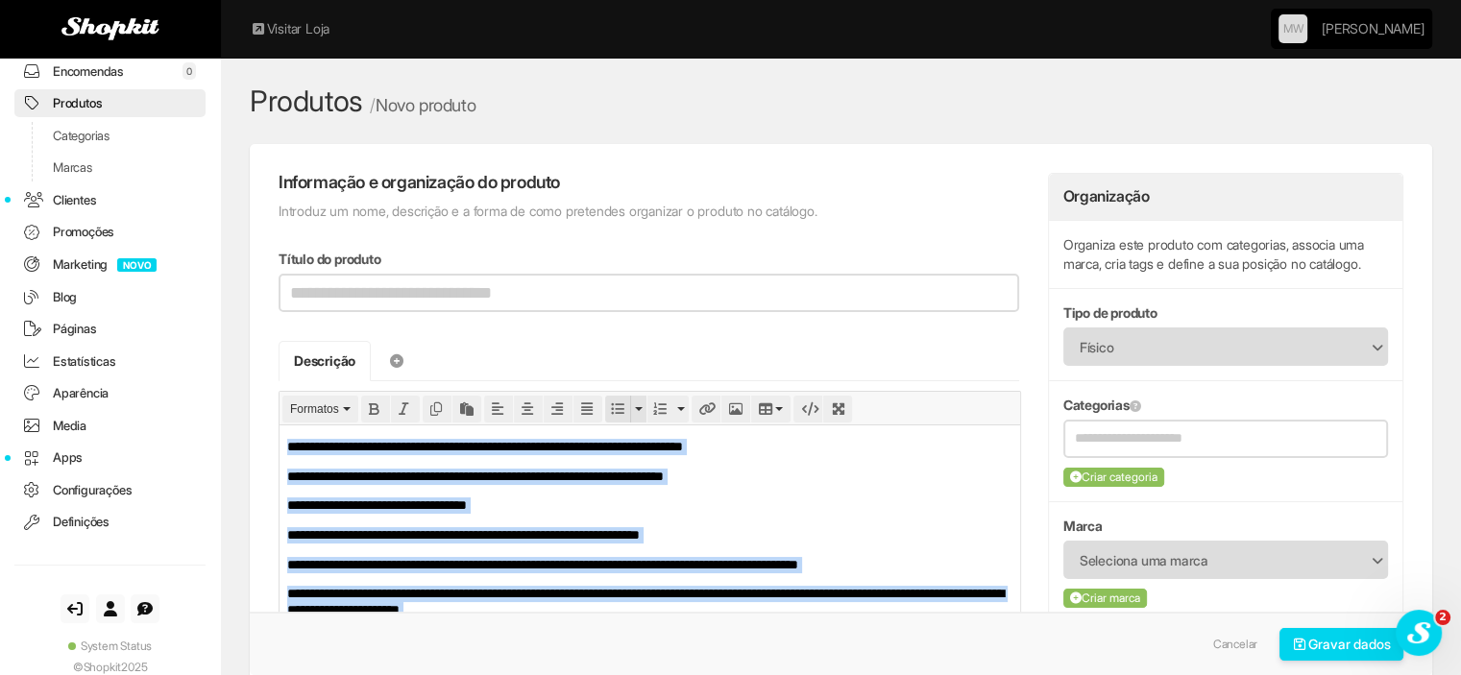
click at [615, 410] on icon "Bullet list" at bounding box center [617, 408] width 13 height 13
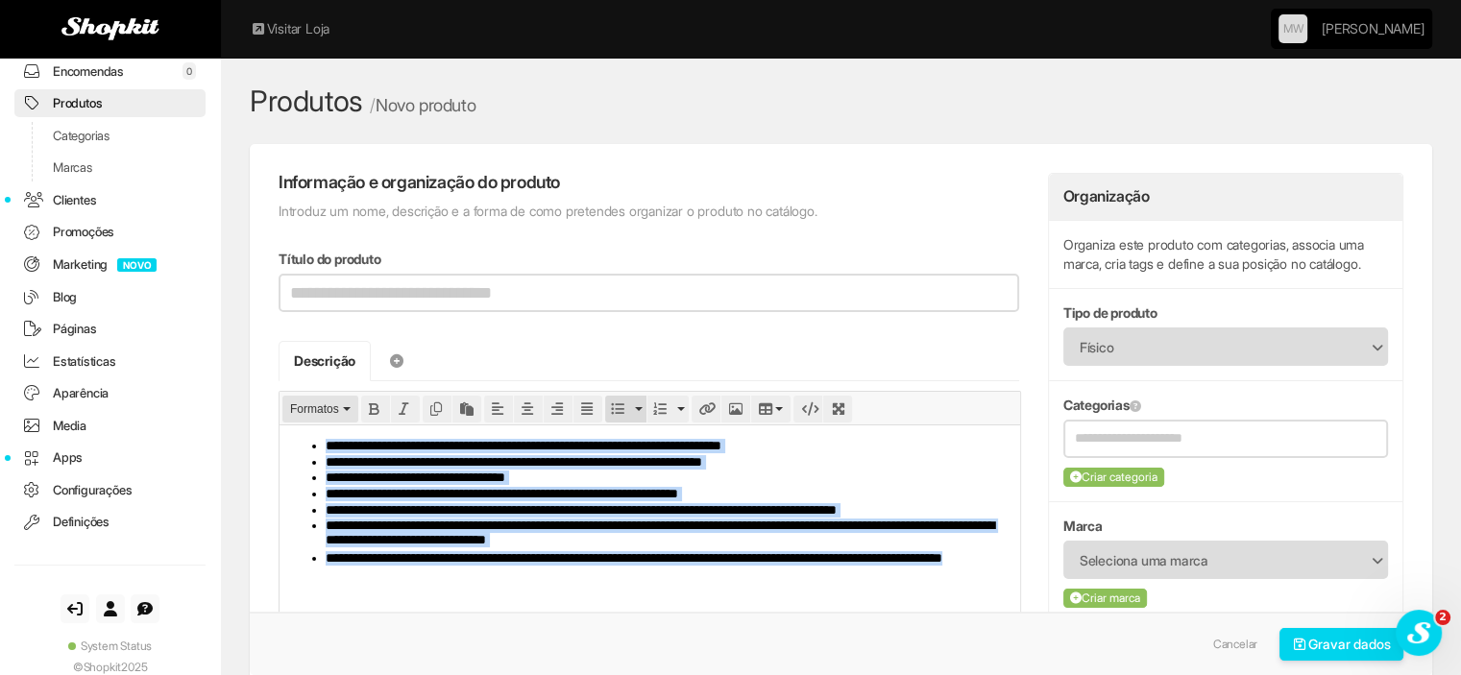
click at [323, 406] on span "Formatos" at bounding box center [314, 408] width 49 height 13
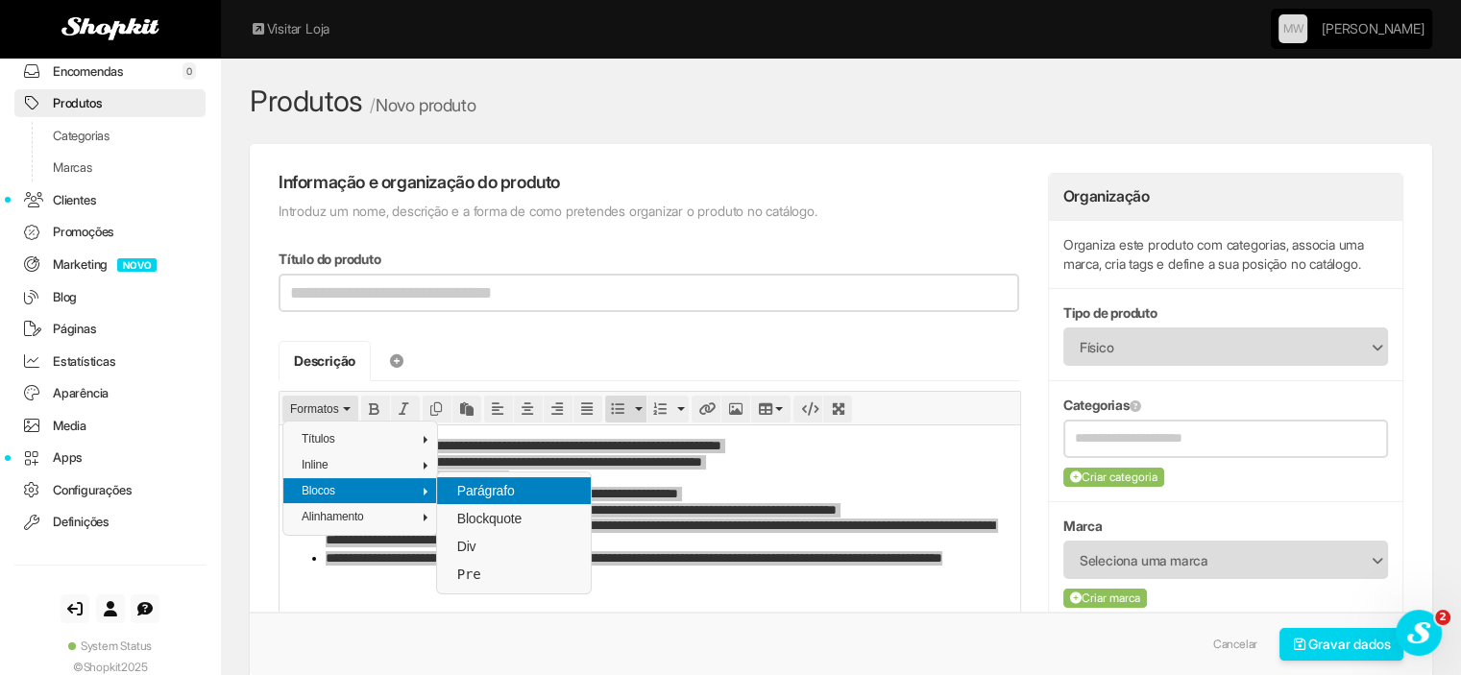
click at [449, 489] on div "Parágrafo" at bounding box center [514, 490] width 154 height 27
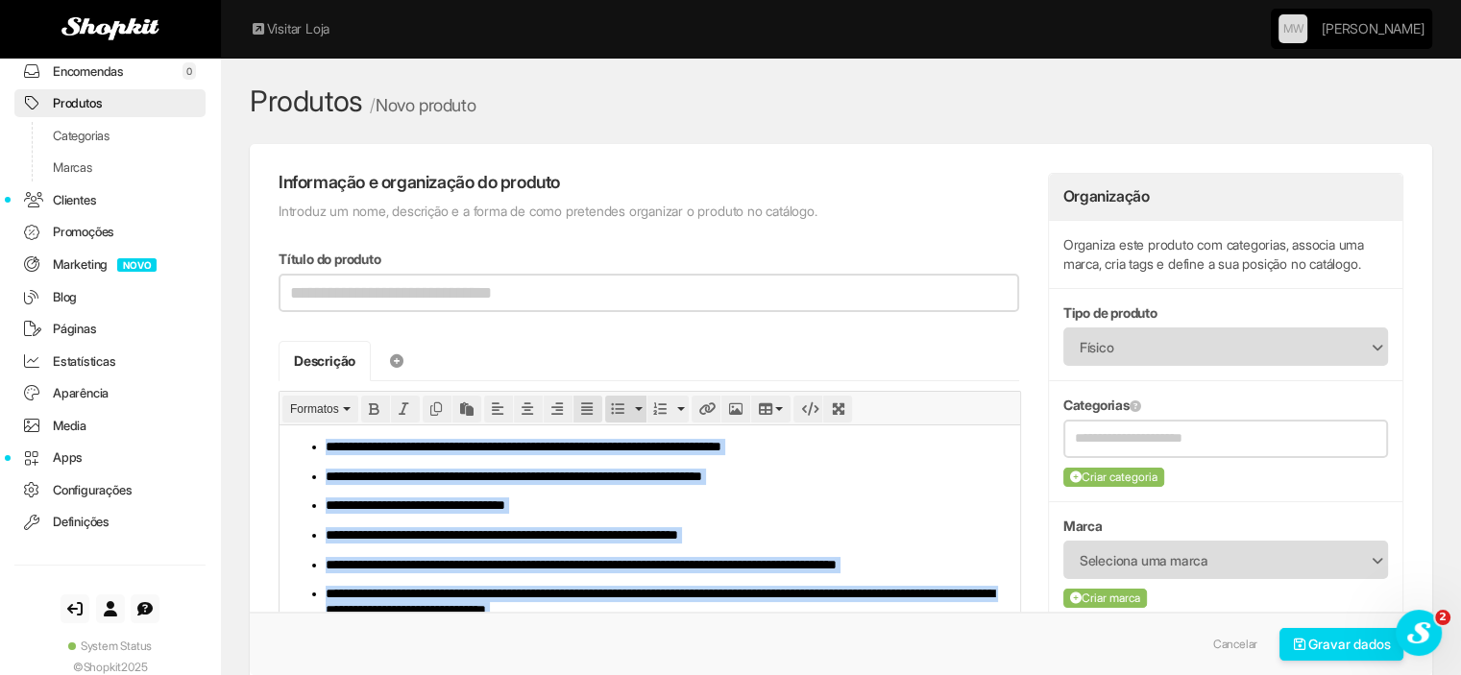
click at [590, 403] on icon "Justify" at bounding box center [587, 408] width 13 height 13
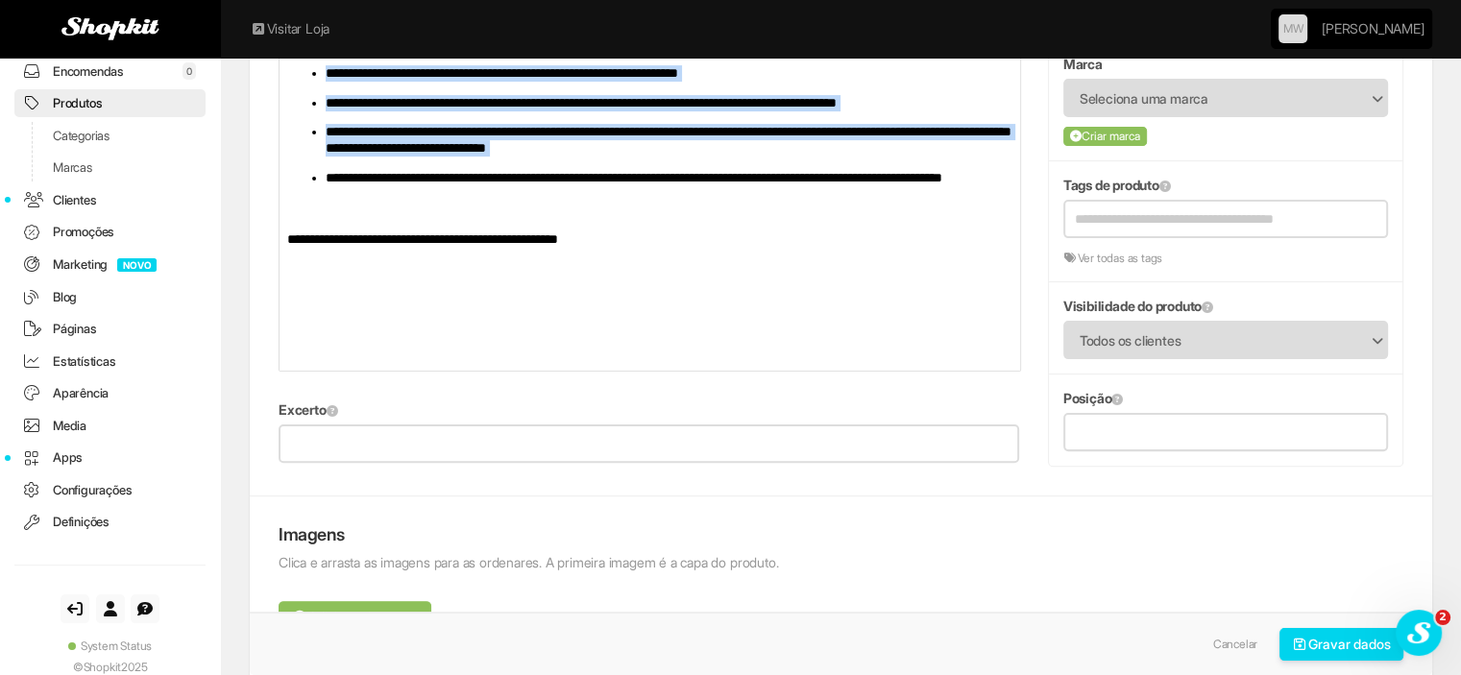
scroll to position [384, 0]
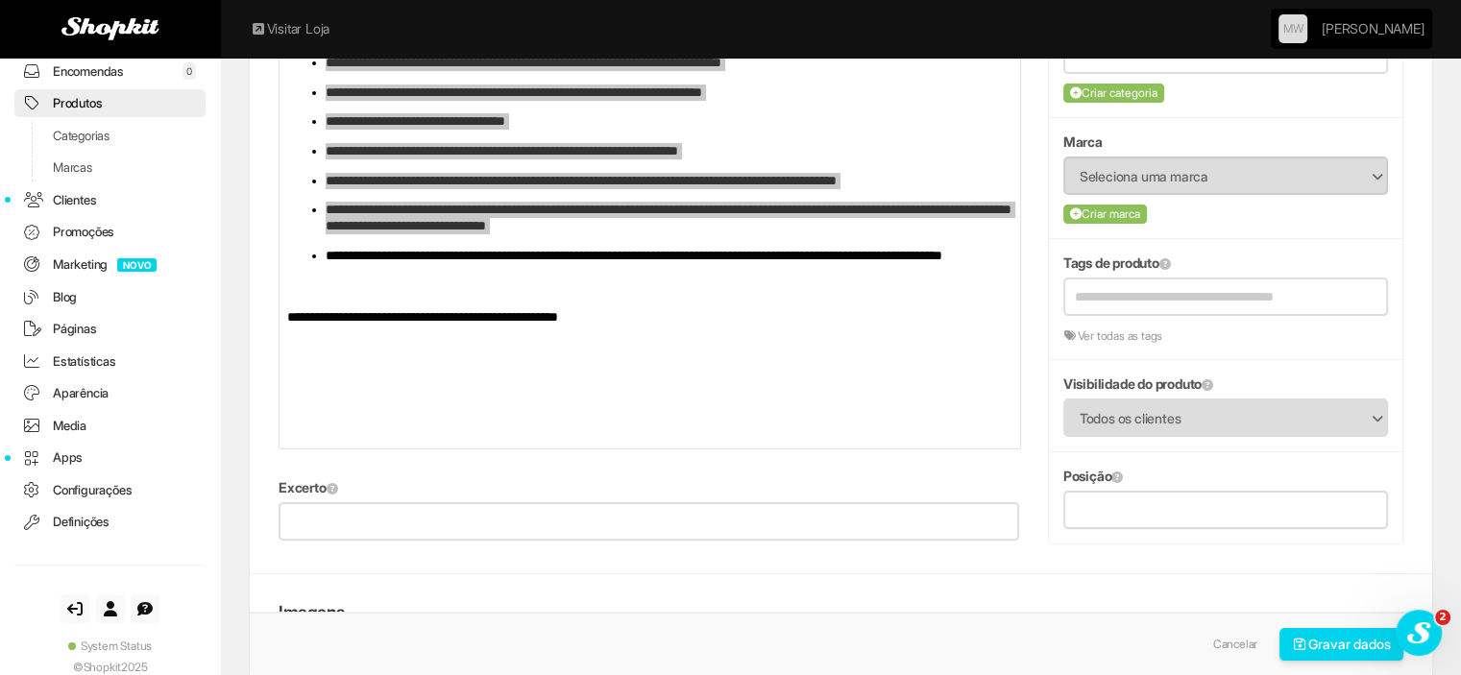
click at [1135, 176] on span "Seleciona uma marca" at bounding box center [1213, 176] width 267 height 36
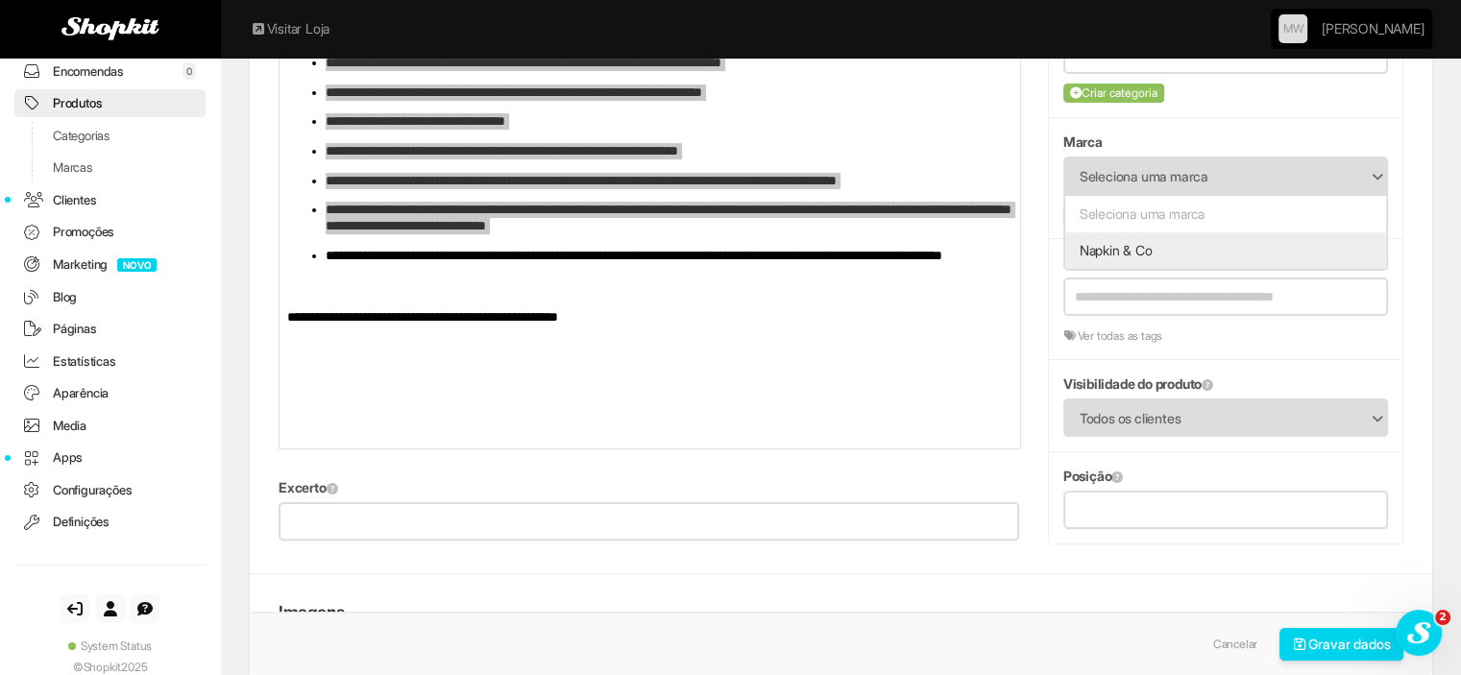
click at [1132, 253] on li "Napkin & Co" at bounding box center [1225, 250] width 321 height 36
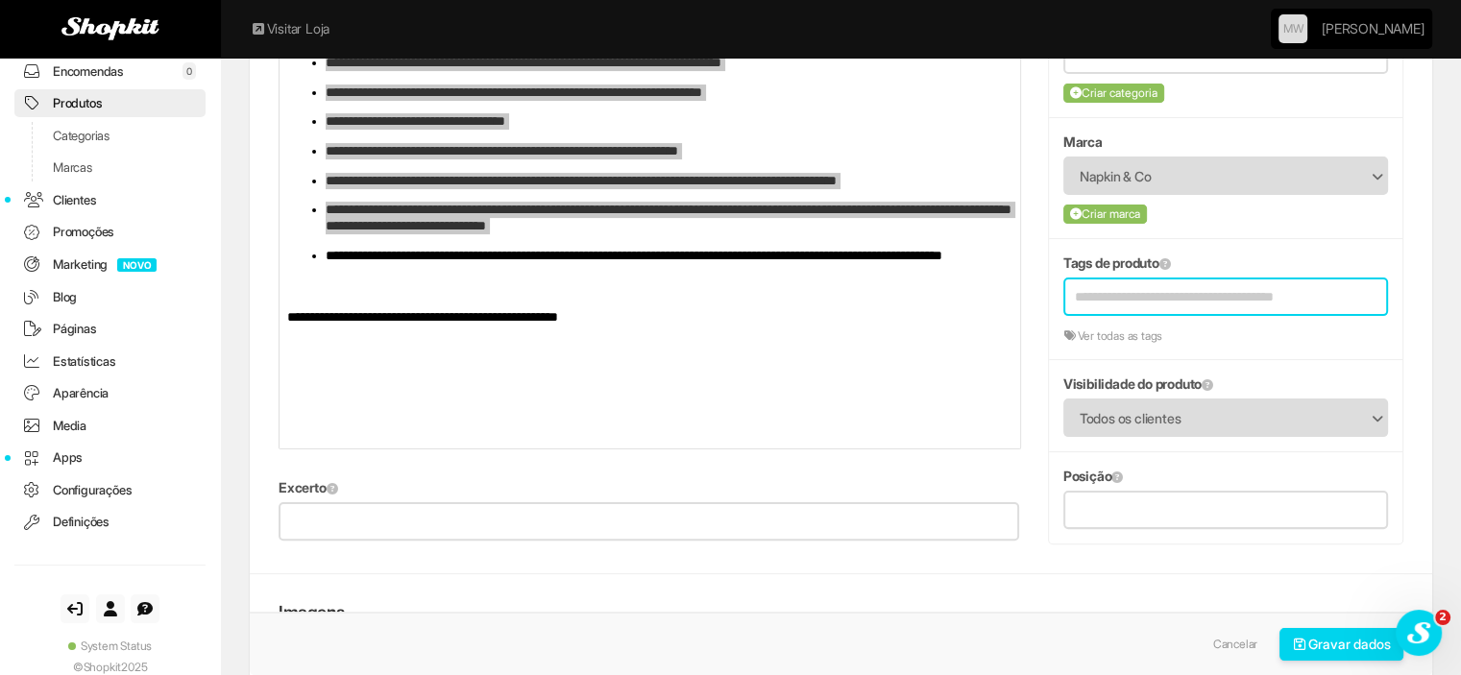
click at [1160, 296] on input "text" at bounding box center [1213, 296] width 276 height 35
type input "**"
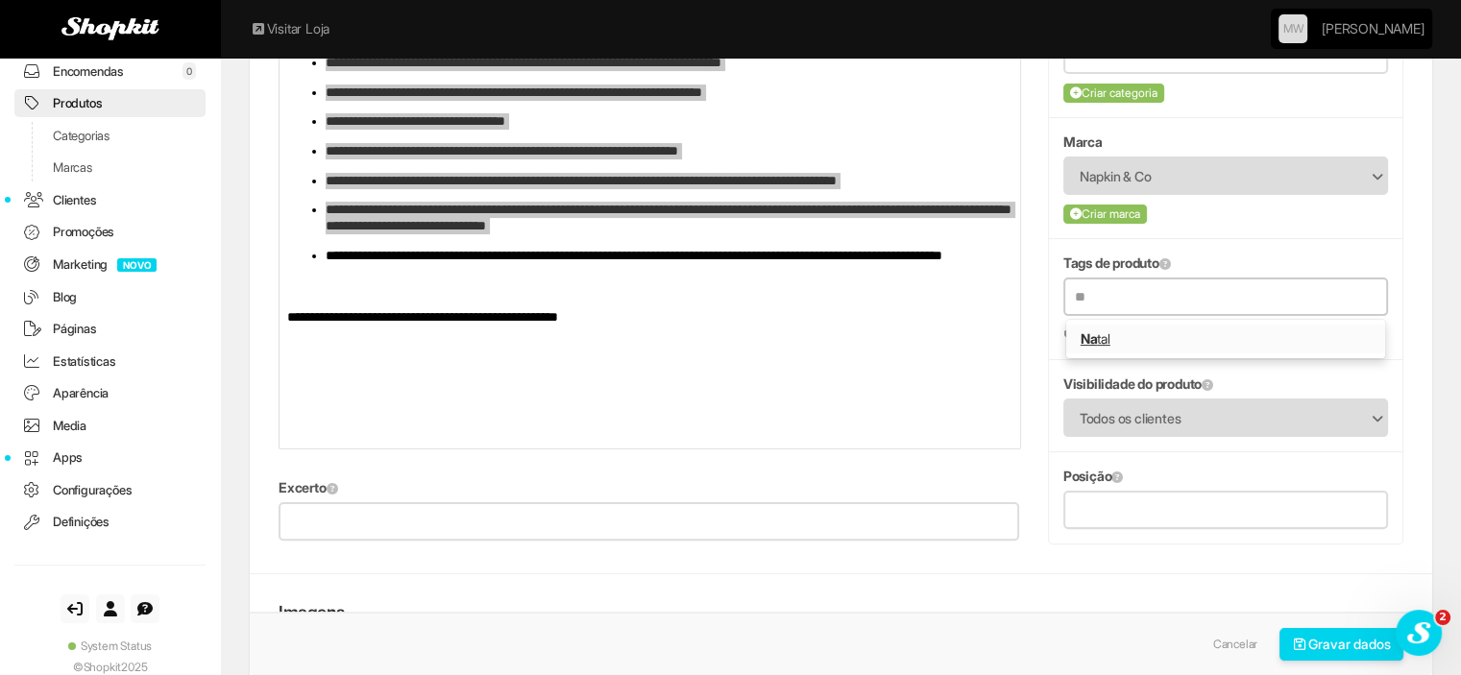
click at [1125, 330] on link "Na tal" at bounding box center [1225, 339] width 319 height 29
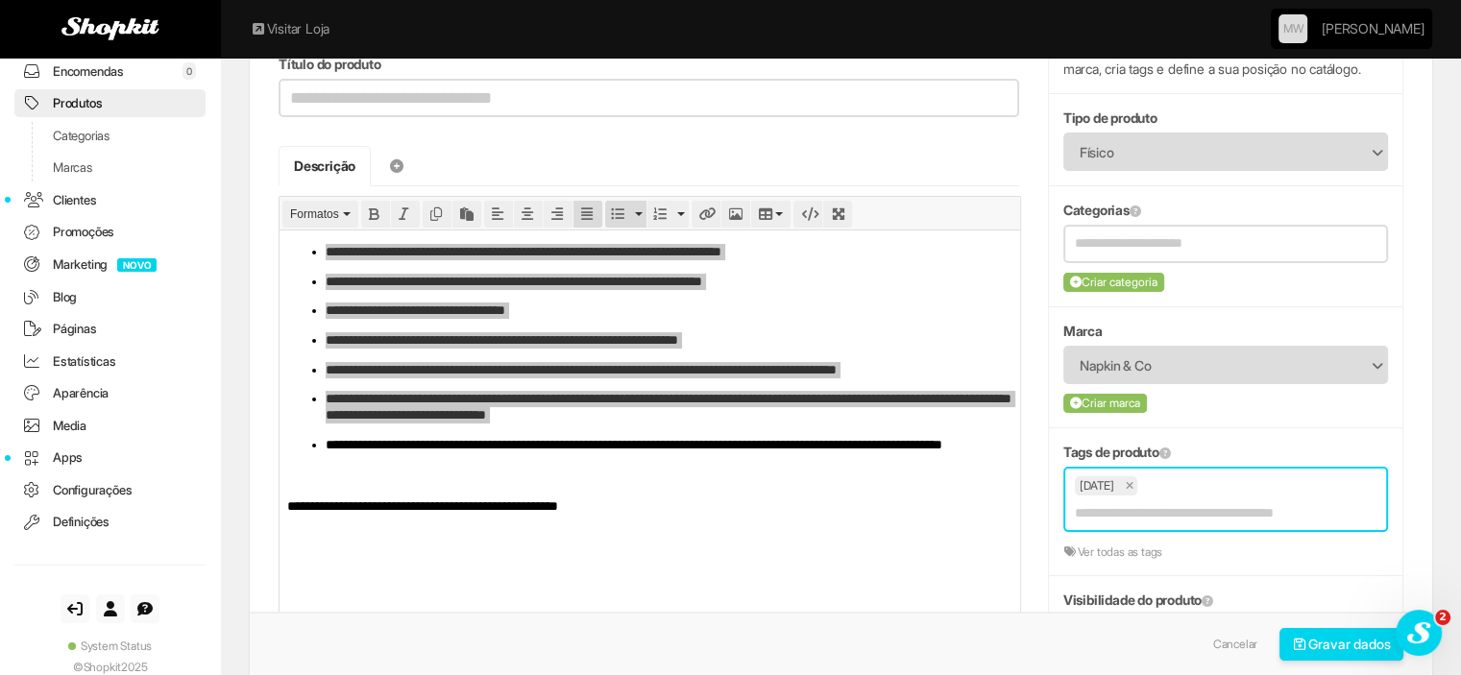
scroll to position [192, 0]
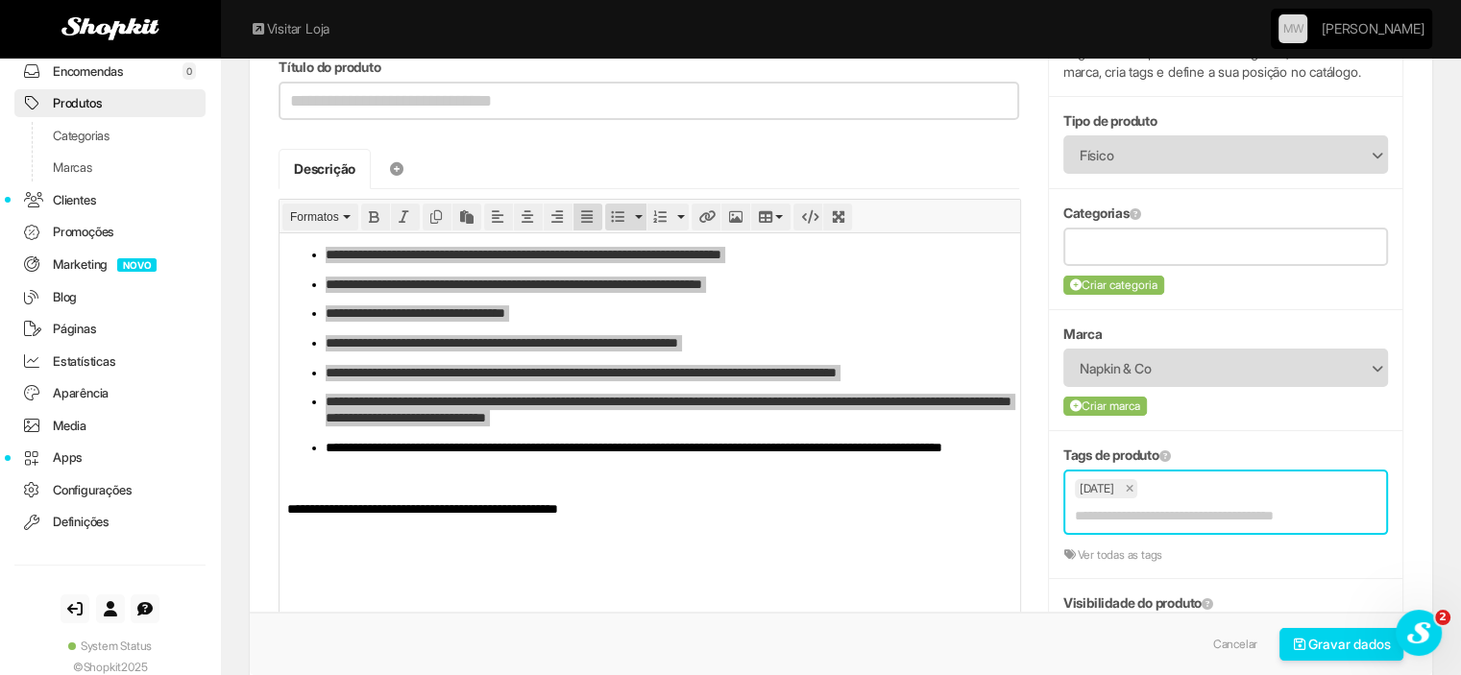
click at [1156, 251] on input "text" at bounding box center [1226, 246] width 302 height 24
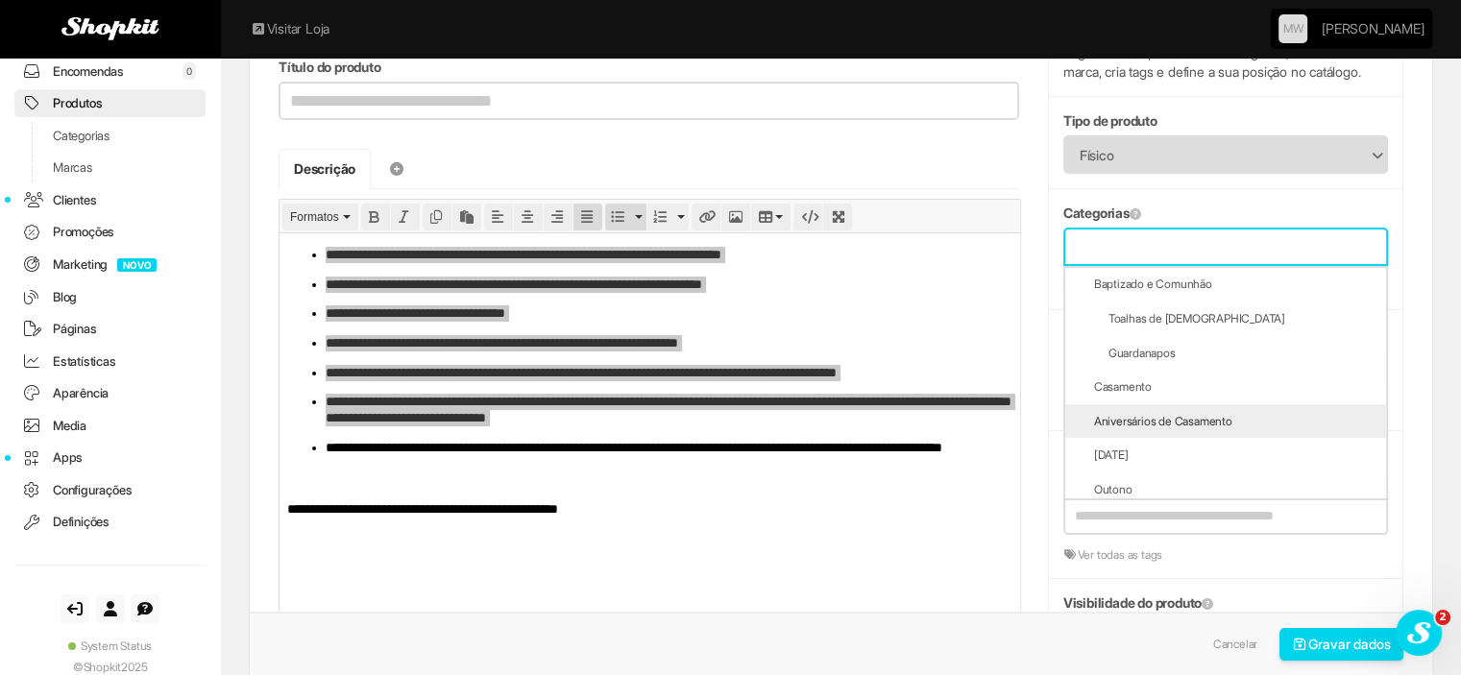
scroll to position [768, 0]
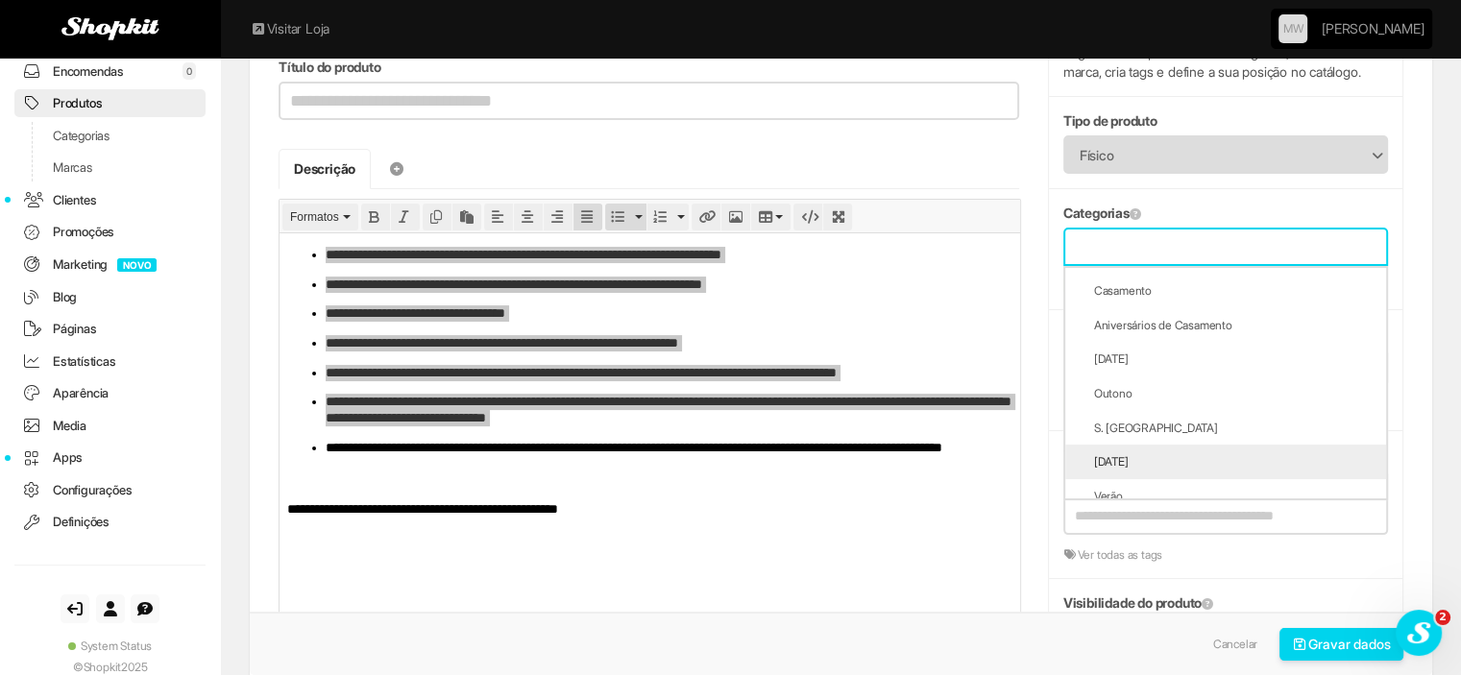
click at [1130, 469] on li "[DATE]" at bounding box center [1225, 462] width 321 height 35
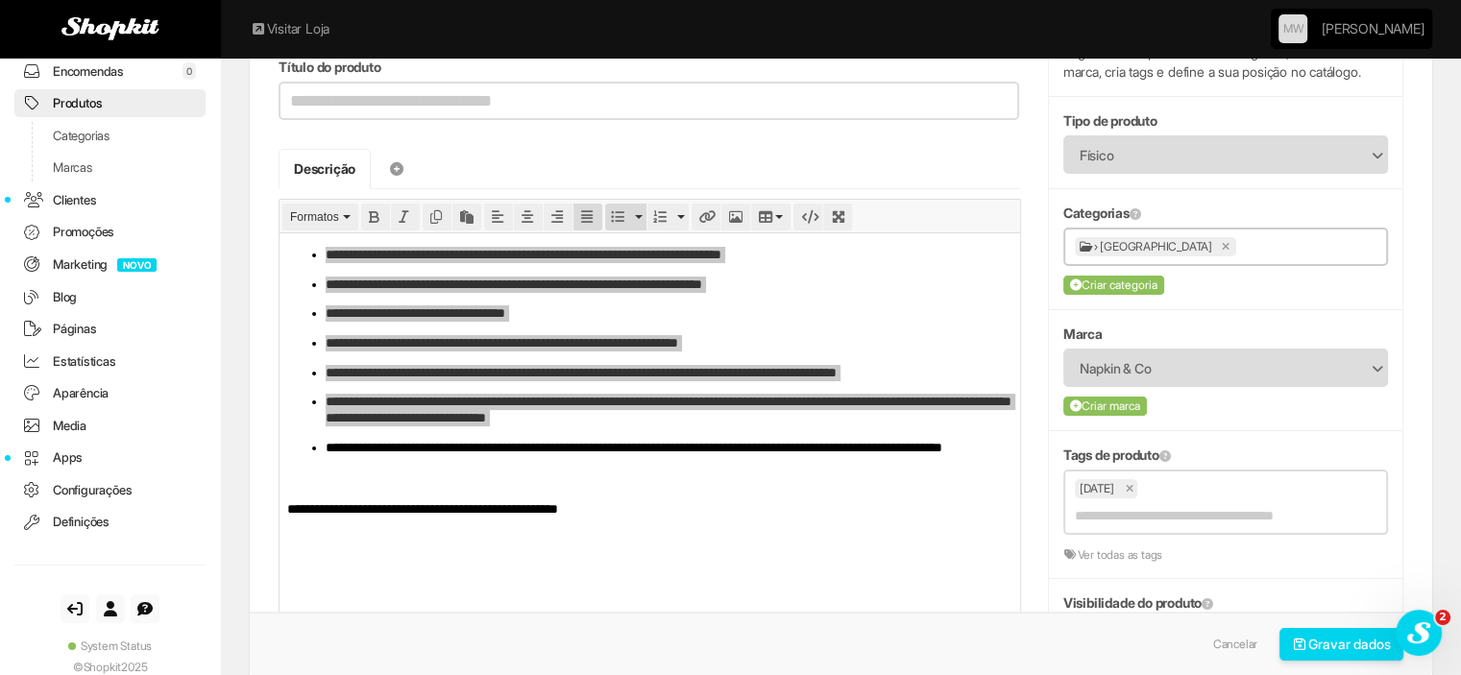
click at [1241, 244] on input "text" at bounding box center [1308, 246] width 135 height 24
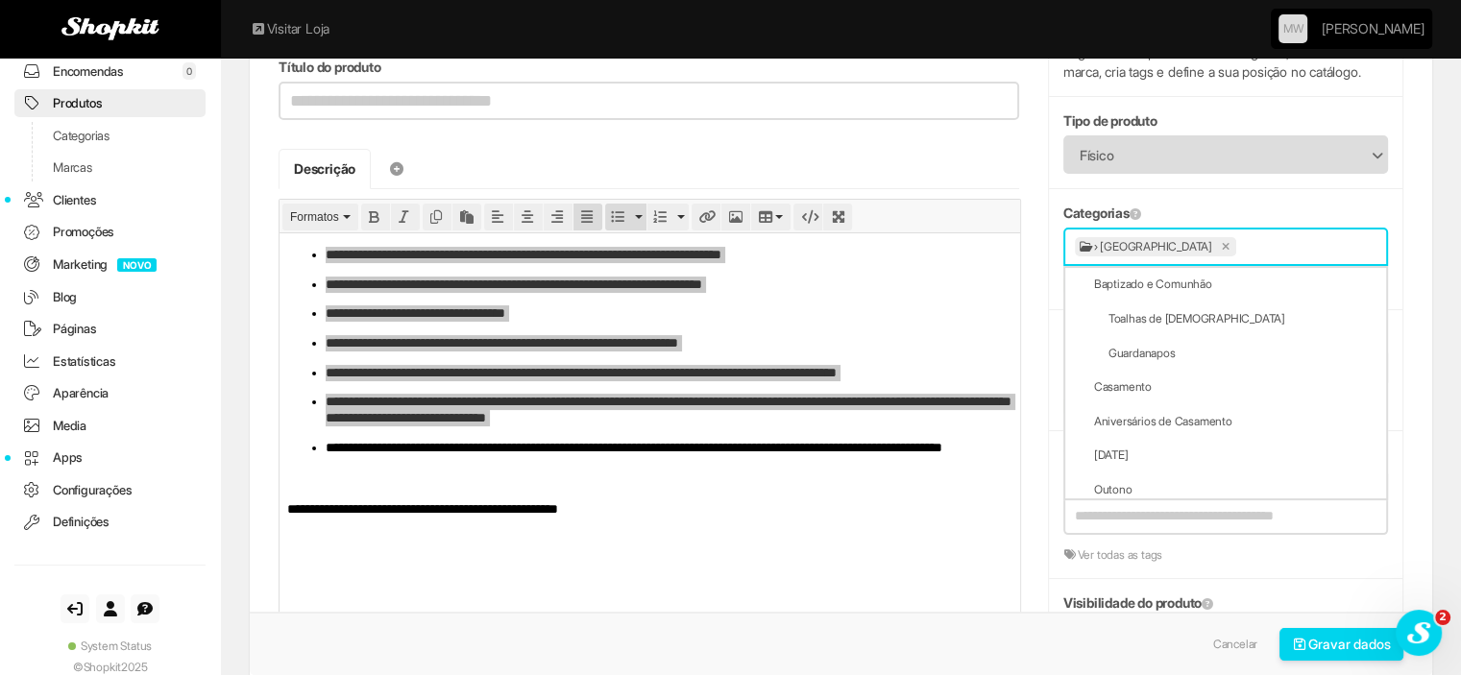
scroll to position [960, 0]
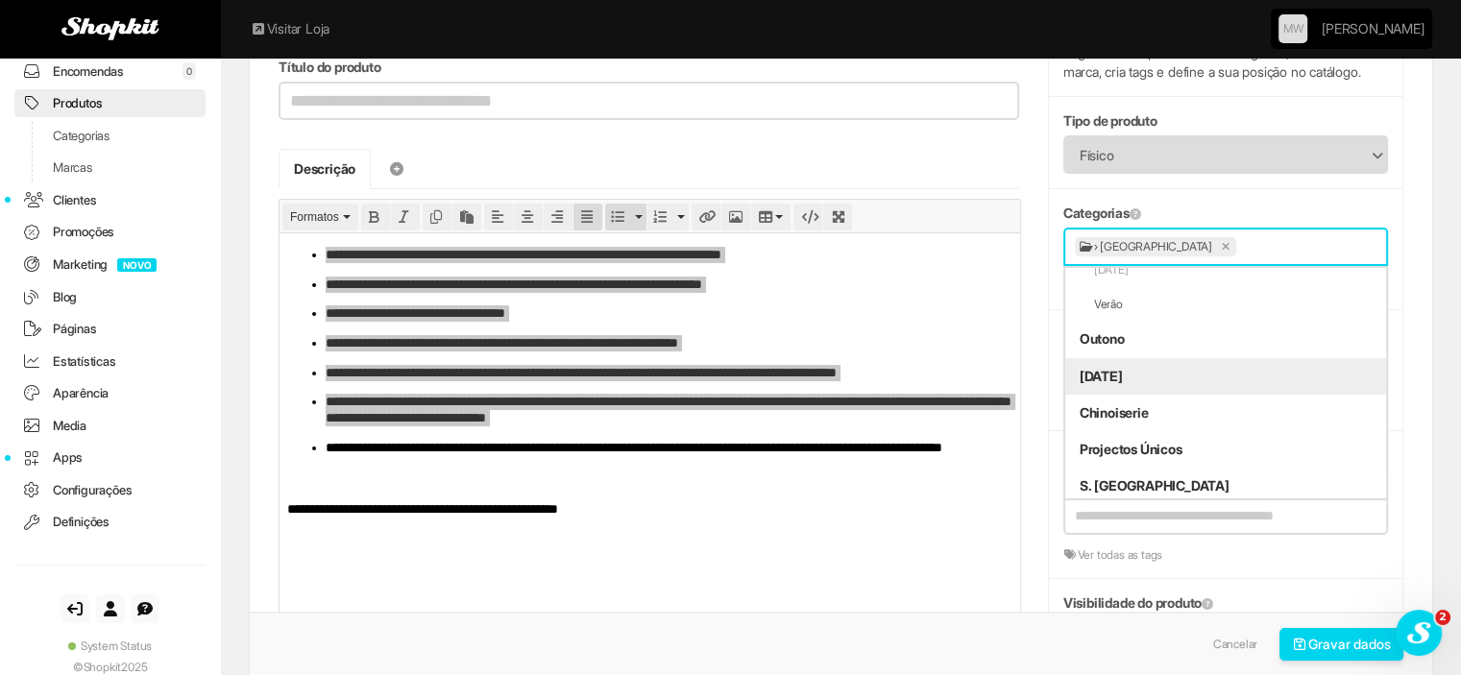
click at [1149, 387] on li "[DATE]" at bounding box center [1225, 376] width 321 height 36
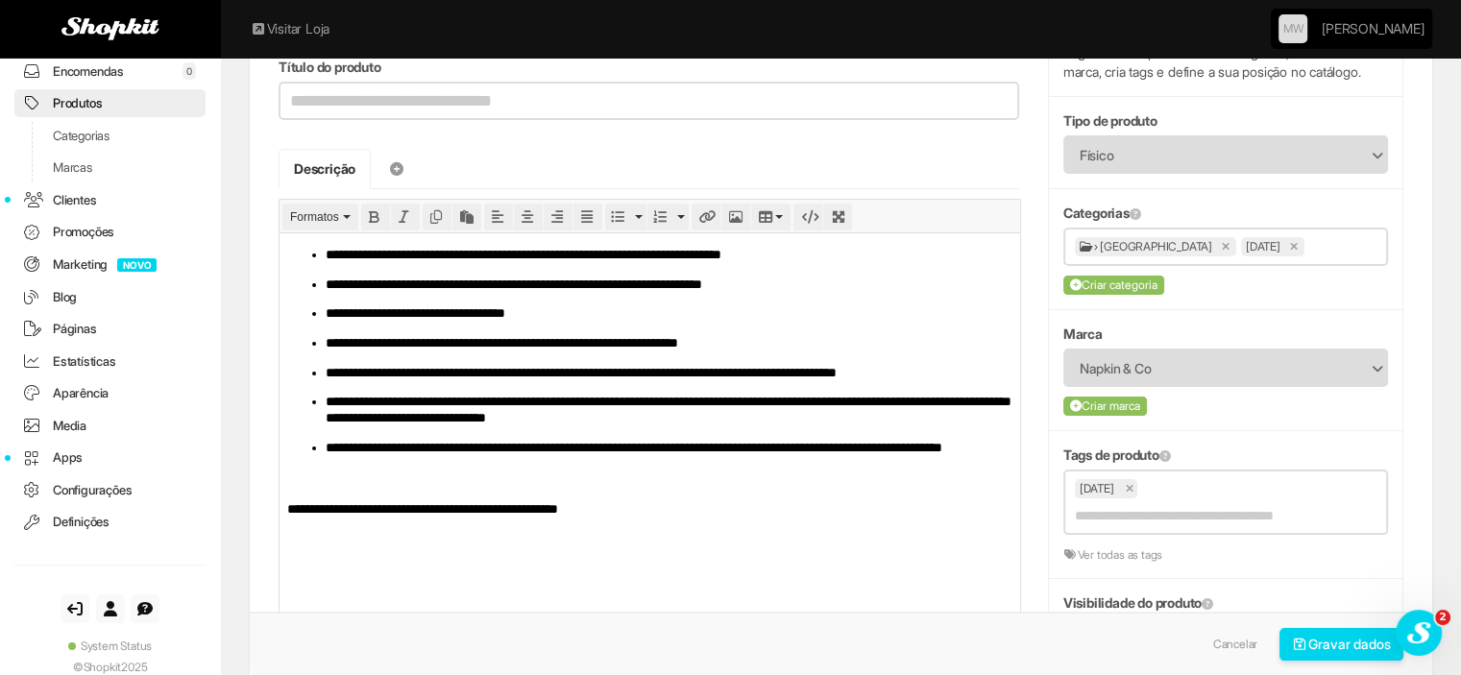
click at [892, 530] on html "**********" at bounding box center [649, 381] width 741 height 298
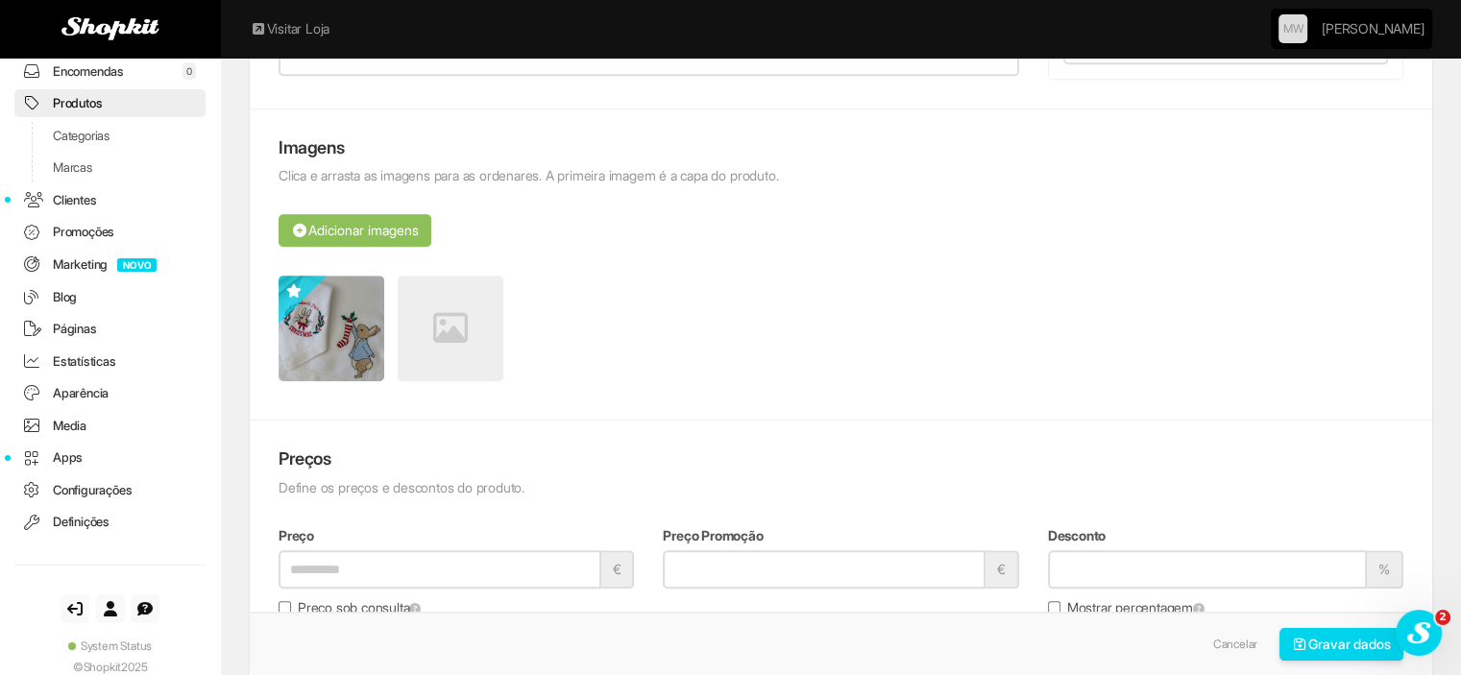
scroll to position [1249, 0]
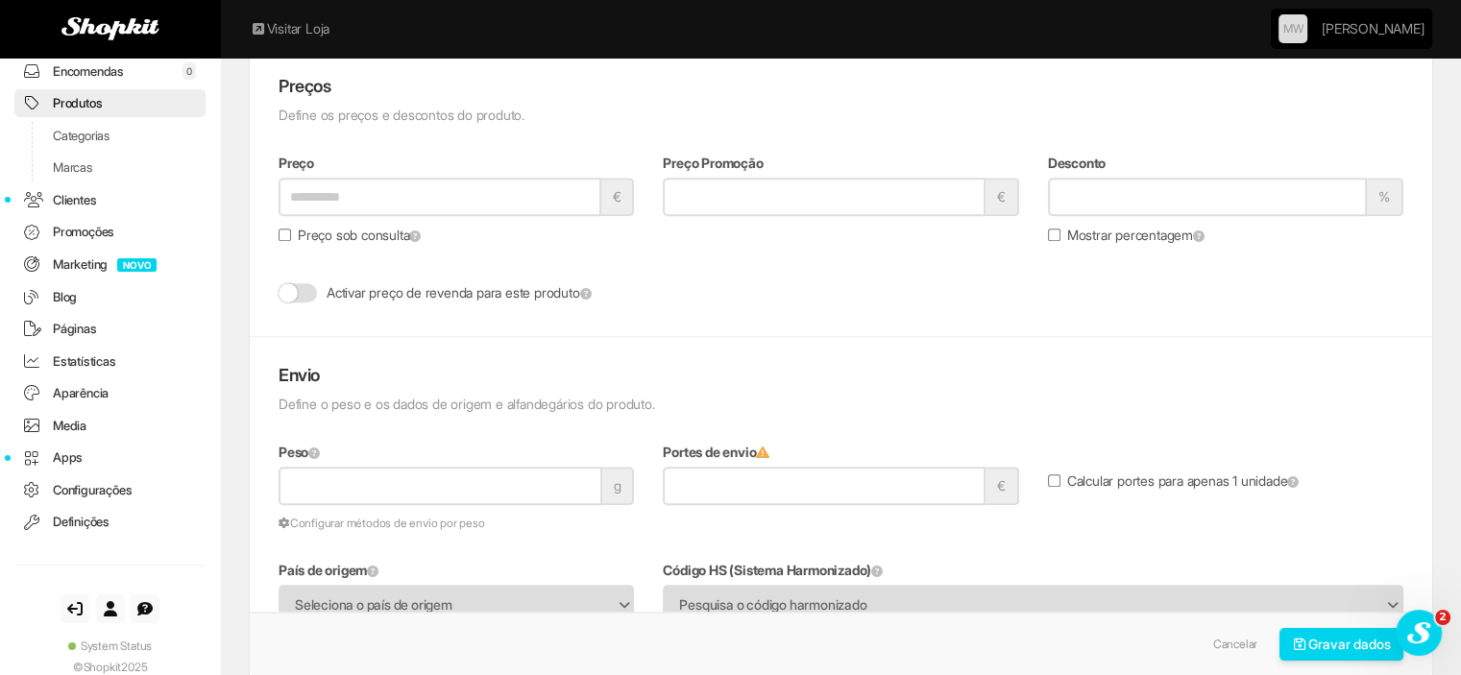
click at [289, 240] on label "Preço sob consulta" at bounding box center [350, 235] width 142 height 19
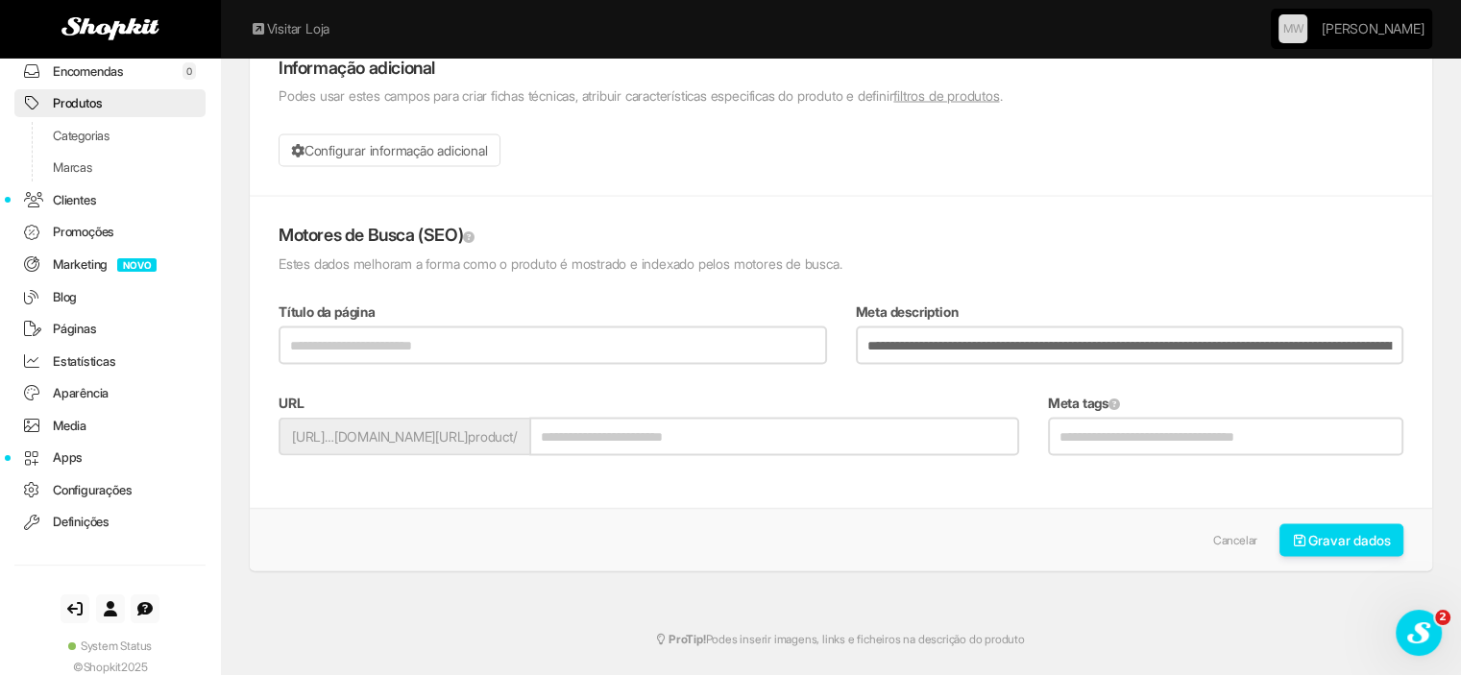
scroll to position [3654, 0]
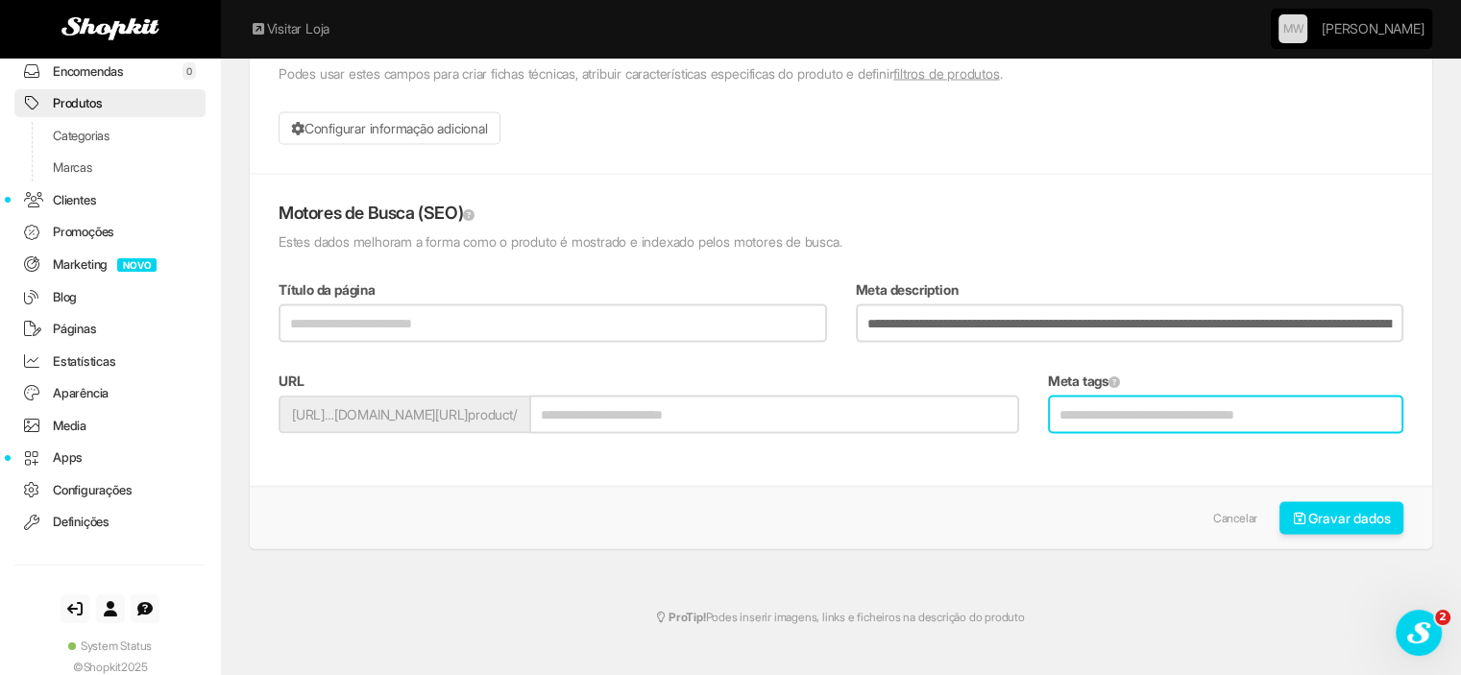
click at [1241, 413] on input "Meta tags" at bounding box center [1225, 415] width 355 height 38
type input "**********"
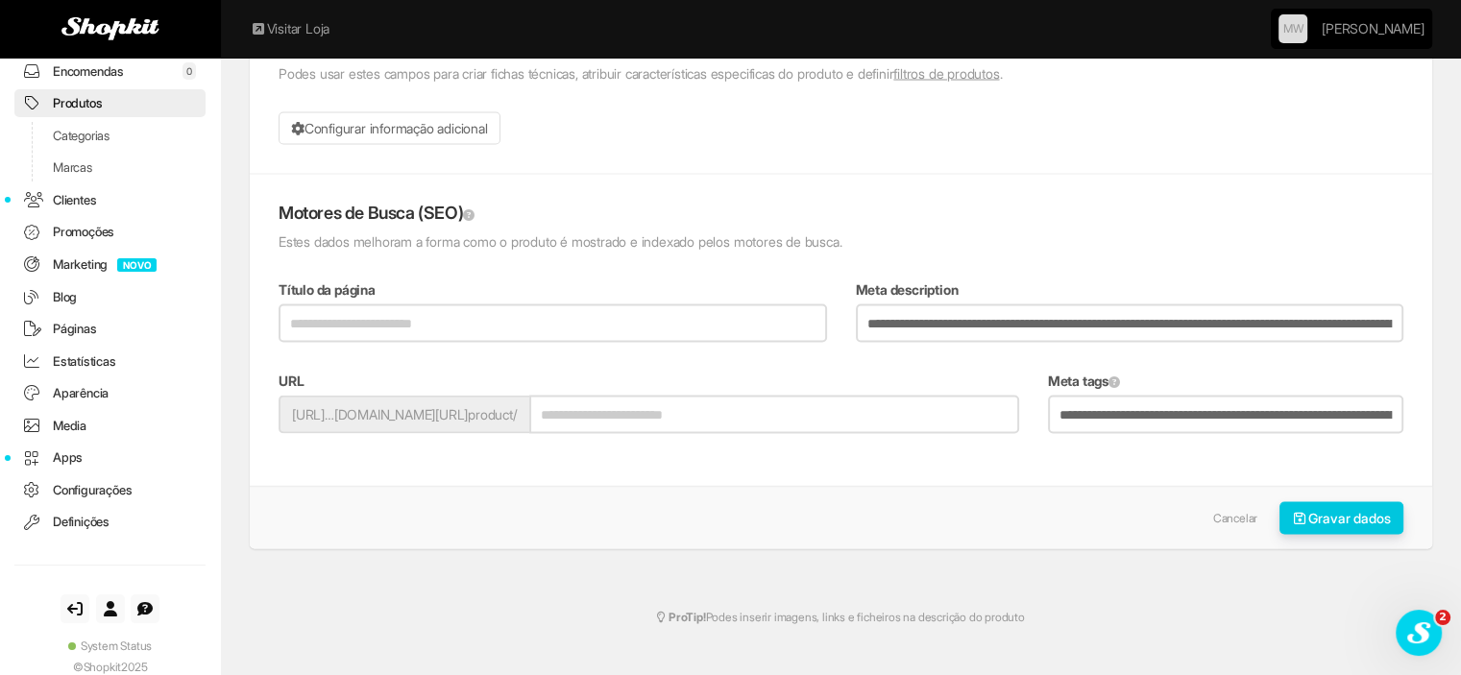
click at [1305, 506] on button "Gravar dados" at bounding box center [1341, 518] width 125 height 33
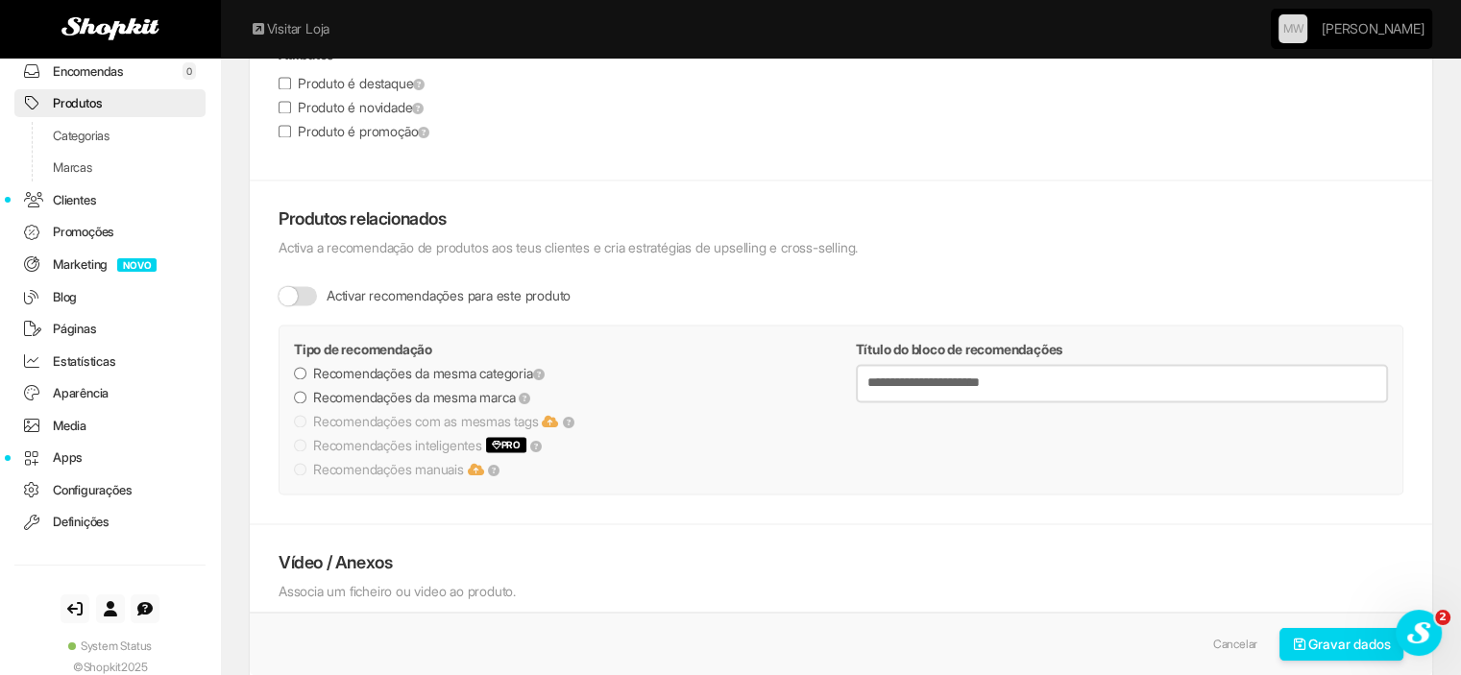
scroll to position [2770, 0]
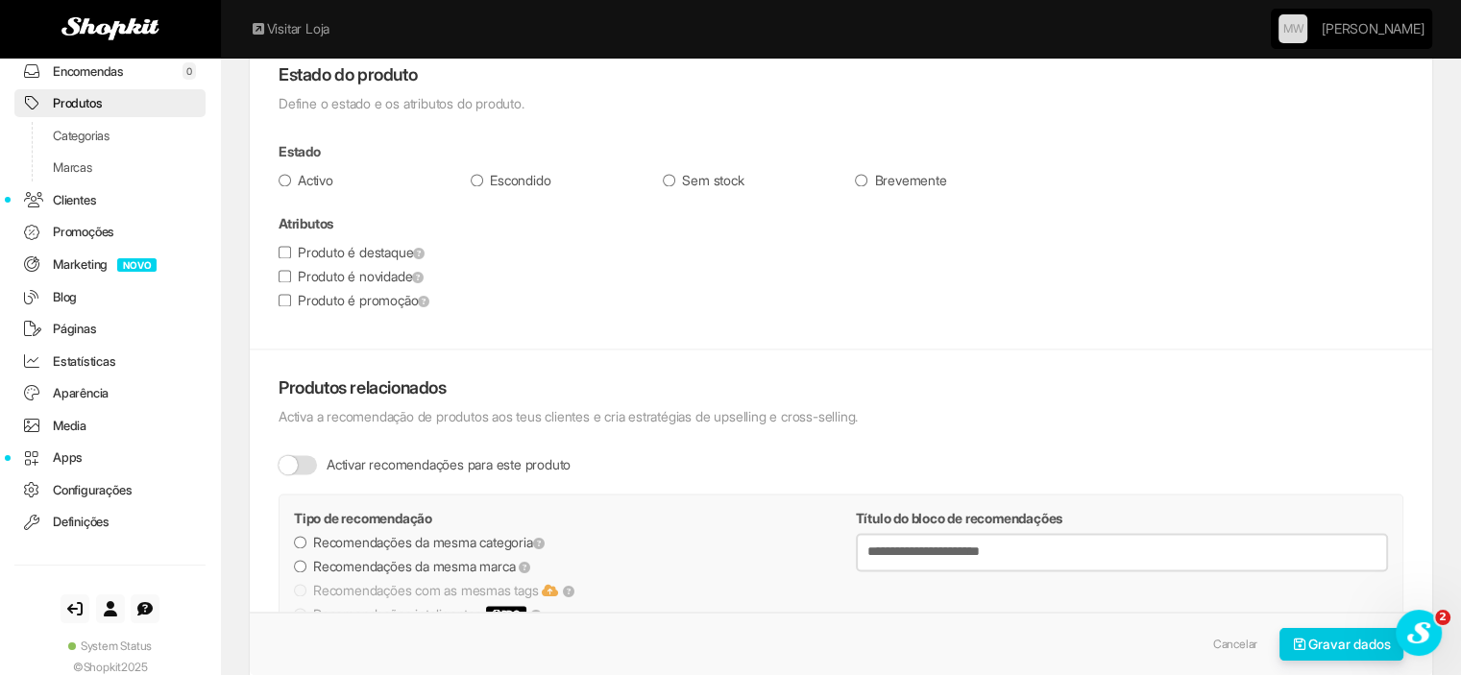
click at [1337, 644] on button "Gravar dados" at bounding box center [1341, 644] width 125 height 33
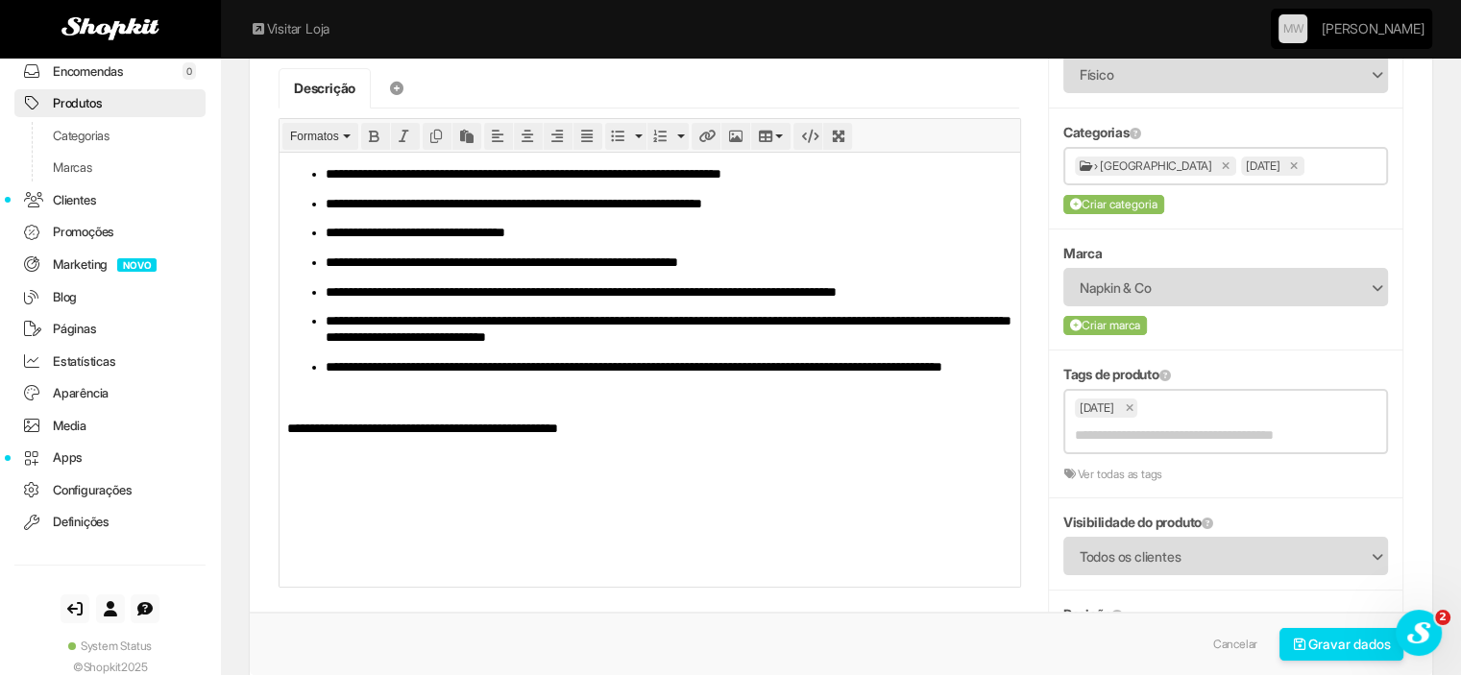
click at [638, 449] on html "**********" at bounding box center [649, 301] width 741 height 298
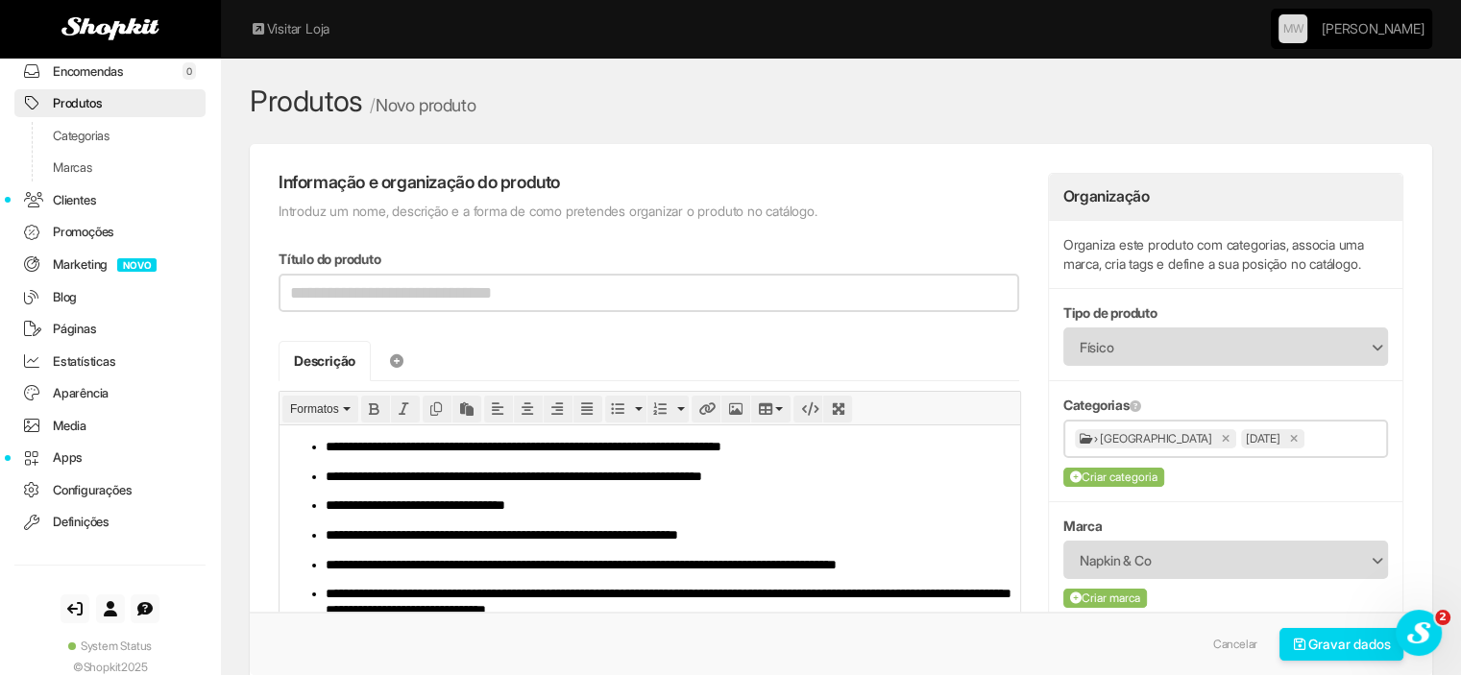
click at [596, 272] on div "Título do produto" at bounding box center [649, 281] width 741 height 62
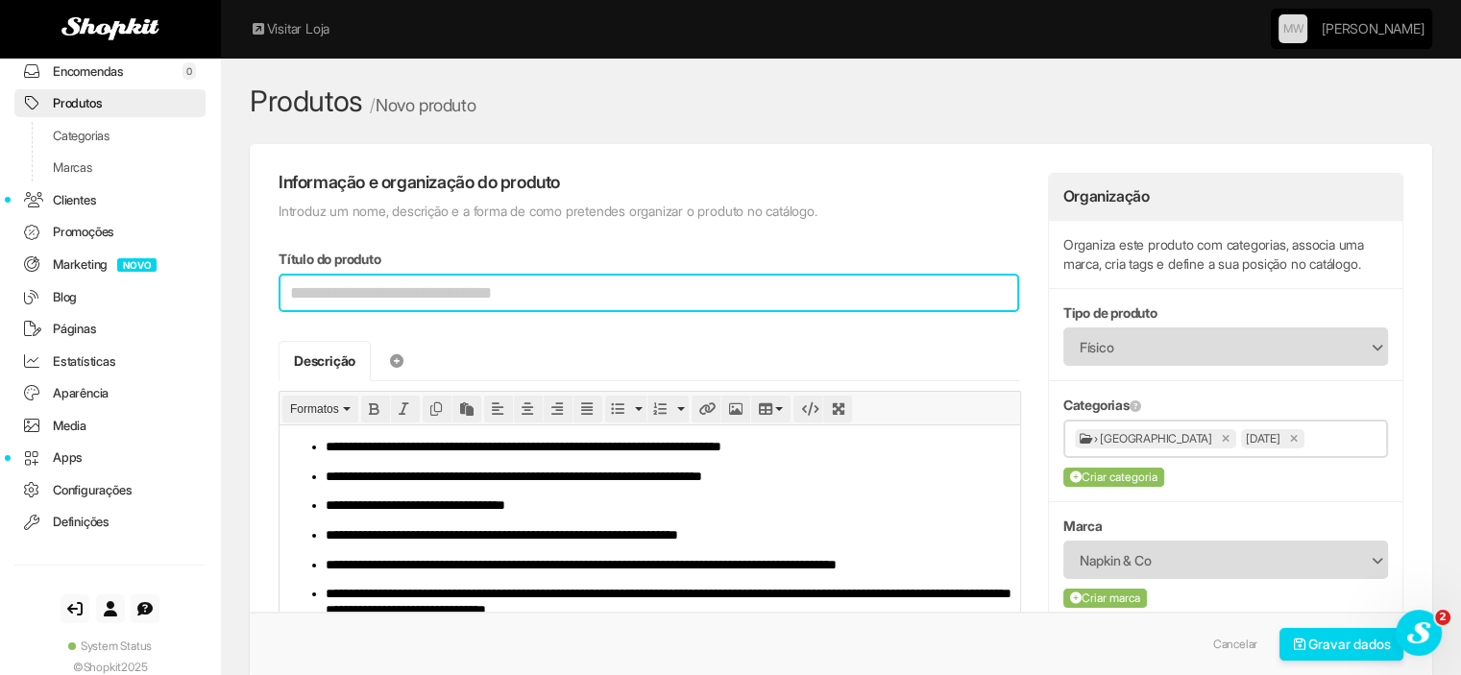
click at [599, 287] on input "Título do produto" at bounding box center [649, 293] width 741 height 38
type input "**********"
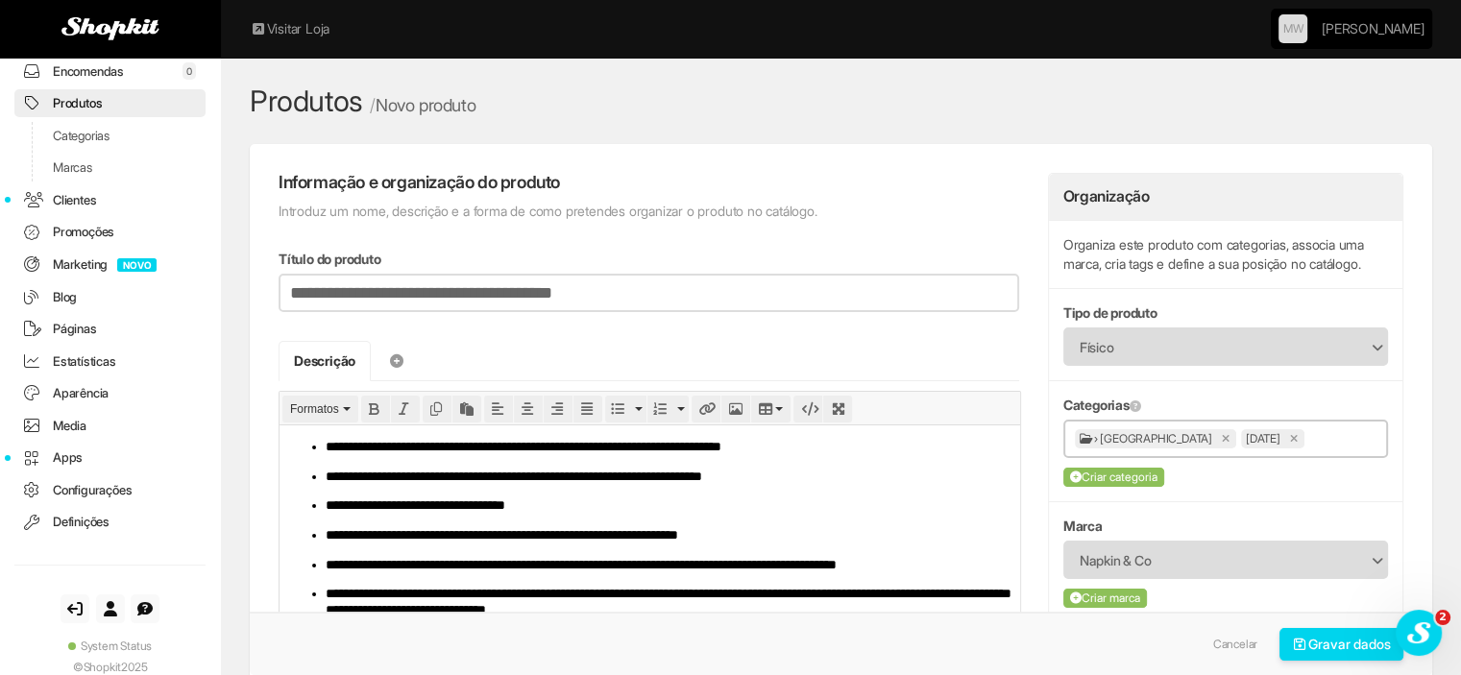
type input "**********"
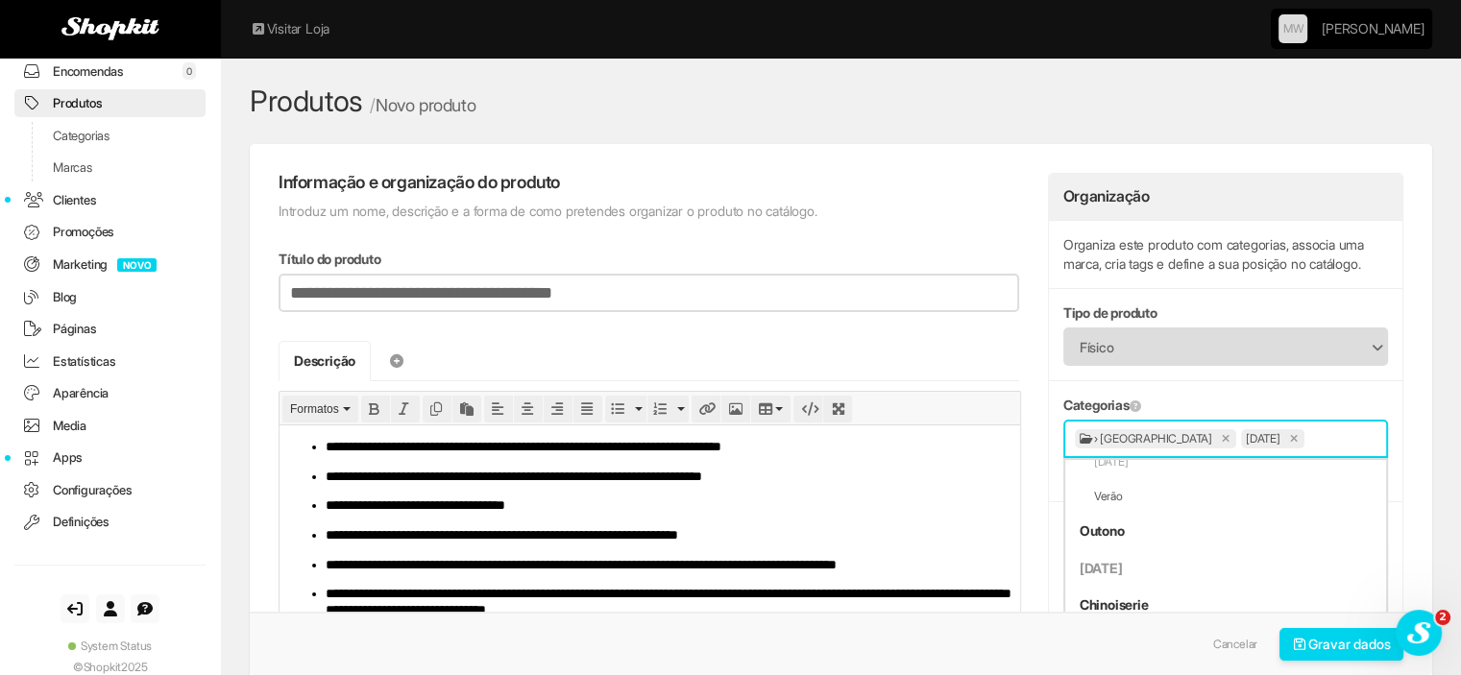
click at [1309, 431] on input "text" at bounding box center [1342, 438] width 67 height 24
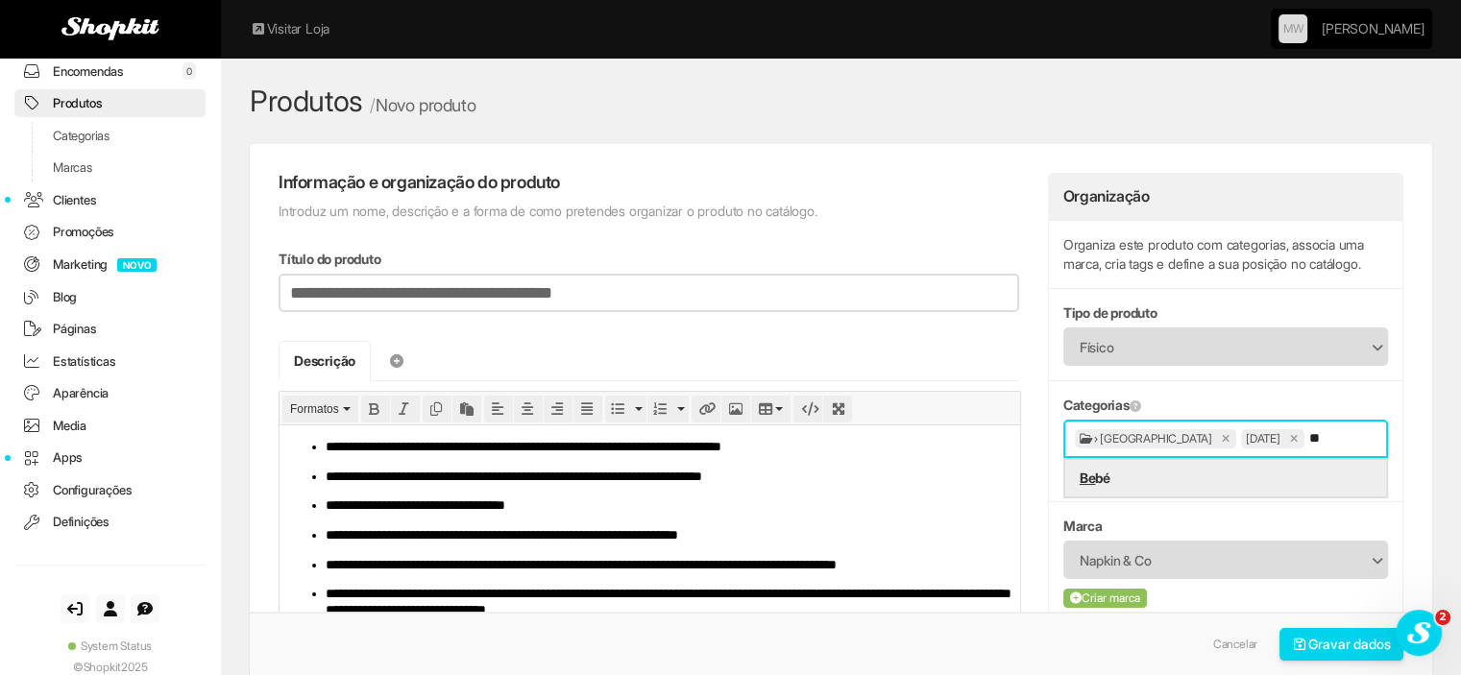
type input "**"
click at [1202, 476] on li "Be bé" at bounding box center [1225, 478] width 321 height 36
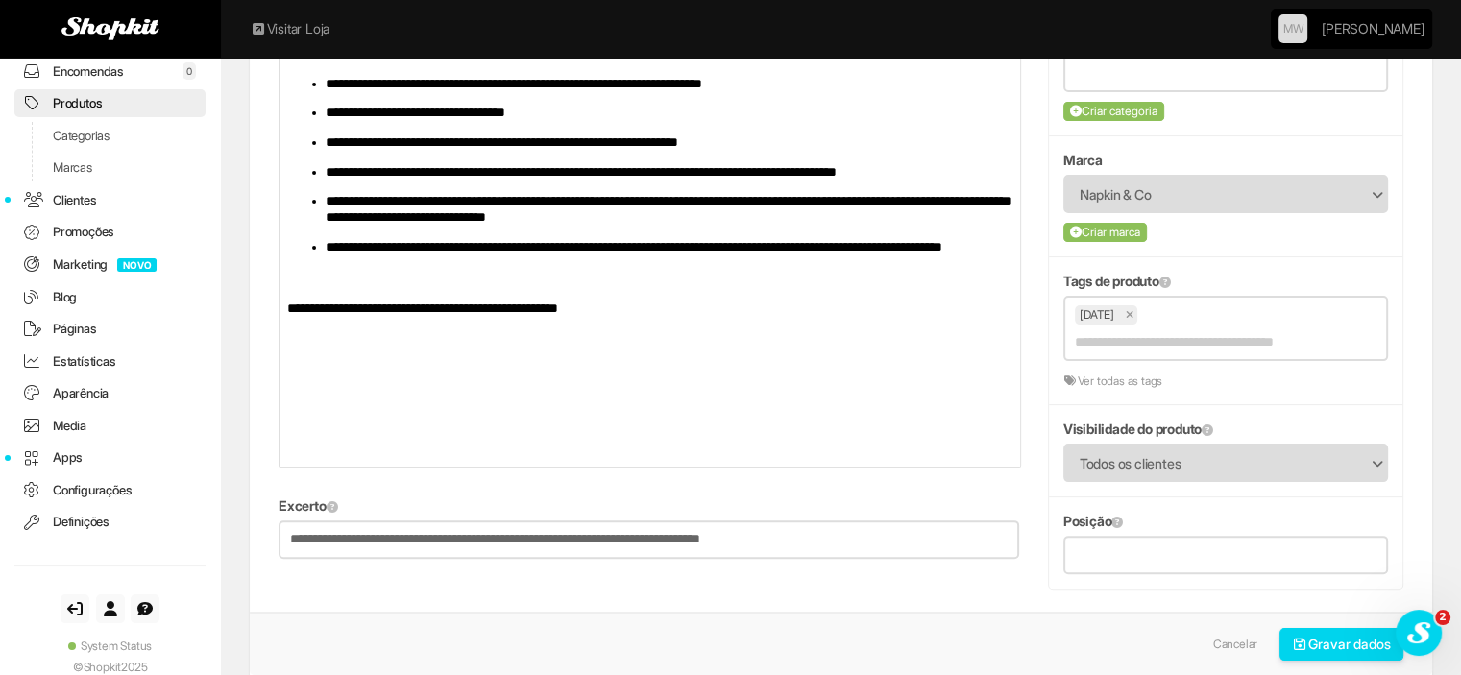
scroll to position [480, 0]
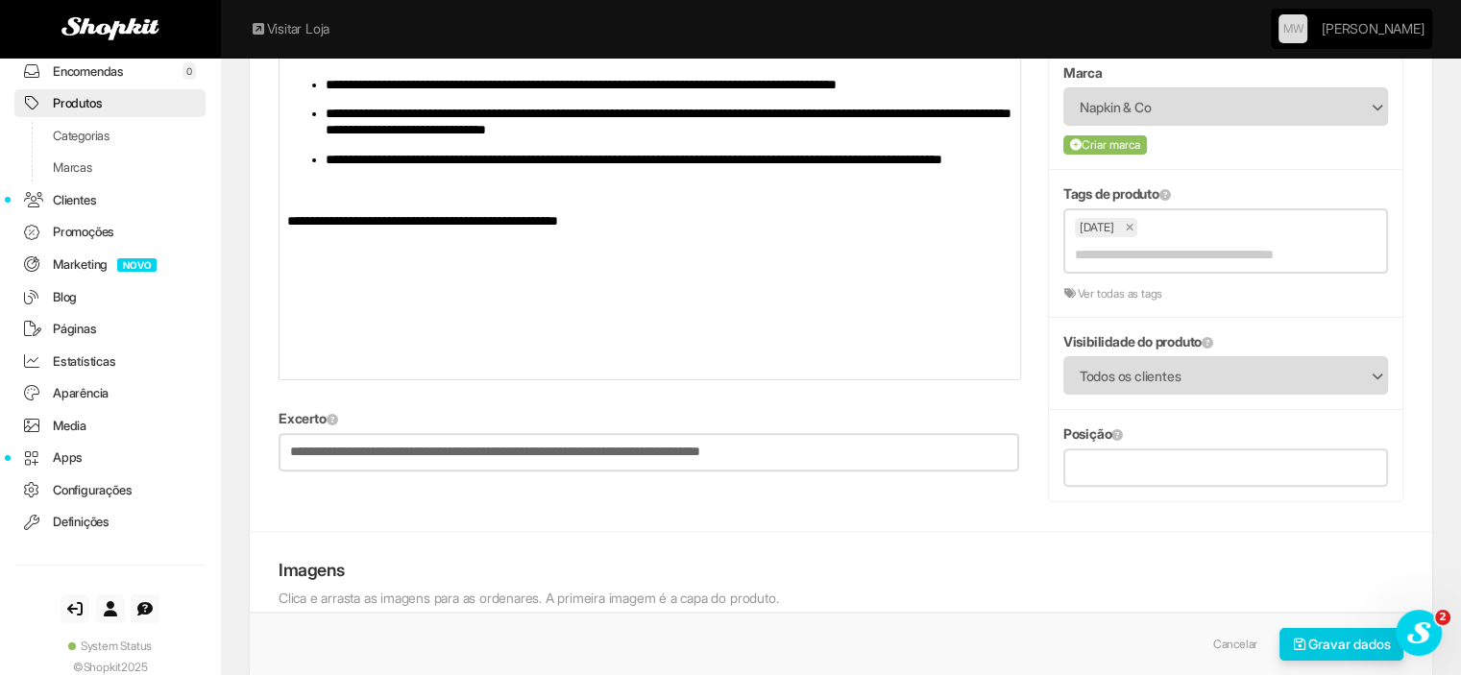
click at [1292, 647] on icon "submit" at bounding box center [1300, 644] width 17 height 13
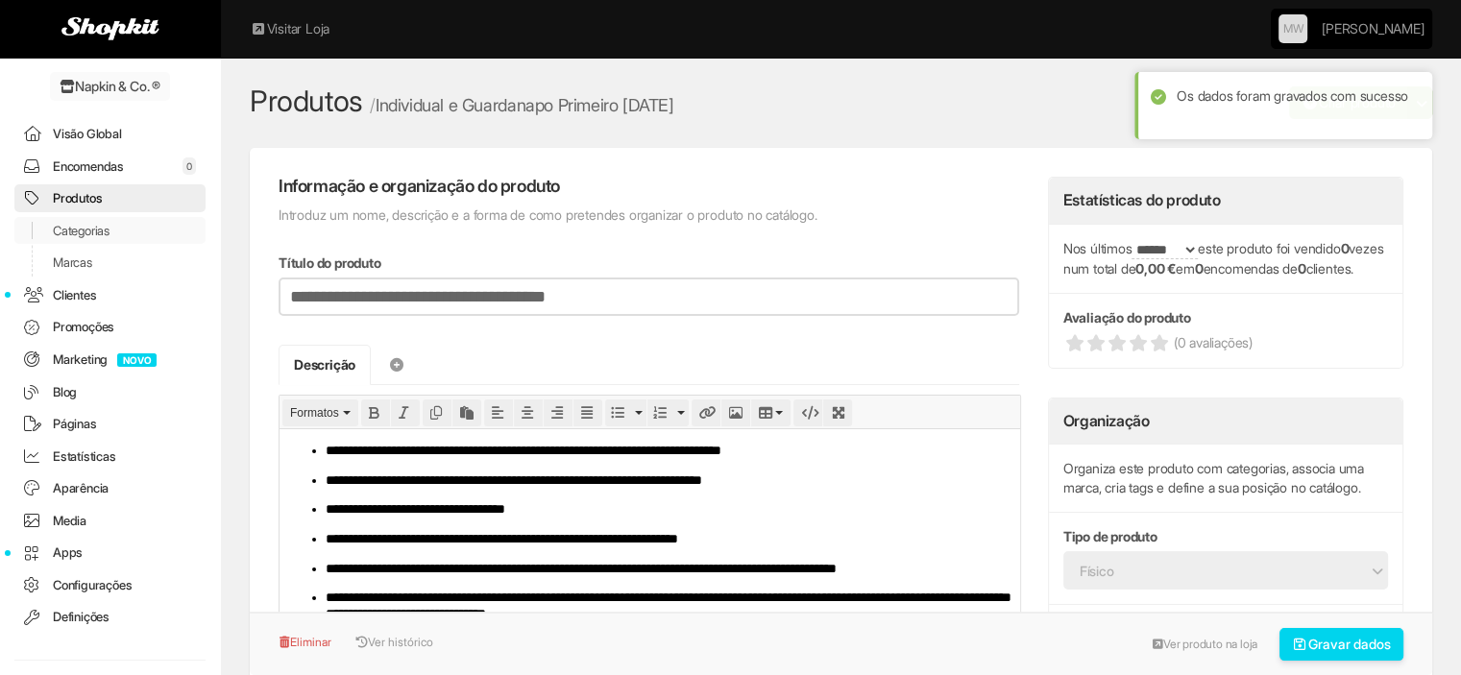
scroll to position [95, 0]
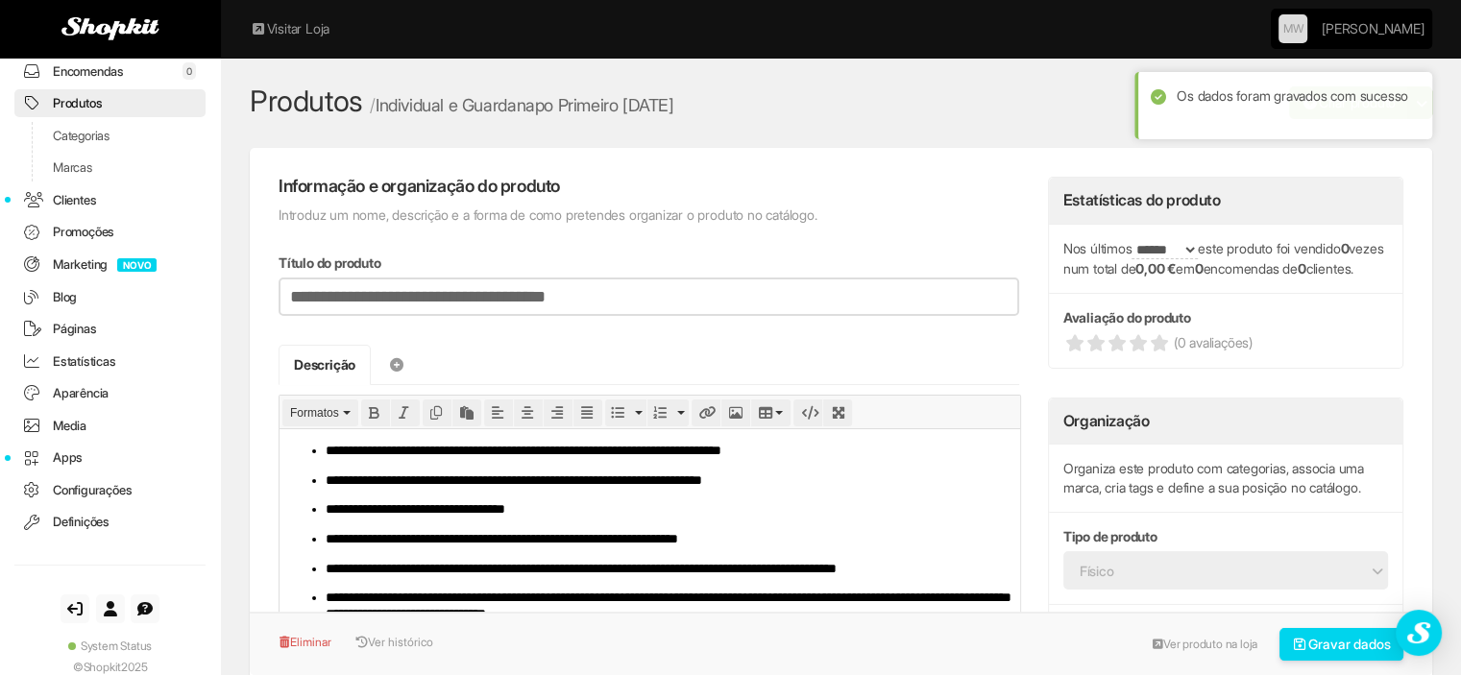
click at [101, 106] on link "Produtos" at bounding box center [109, 103] width 191 height 28
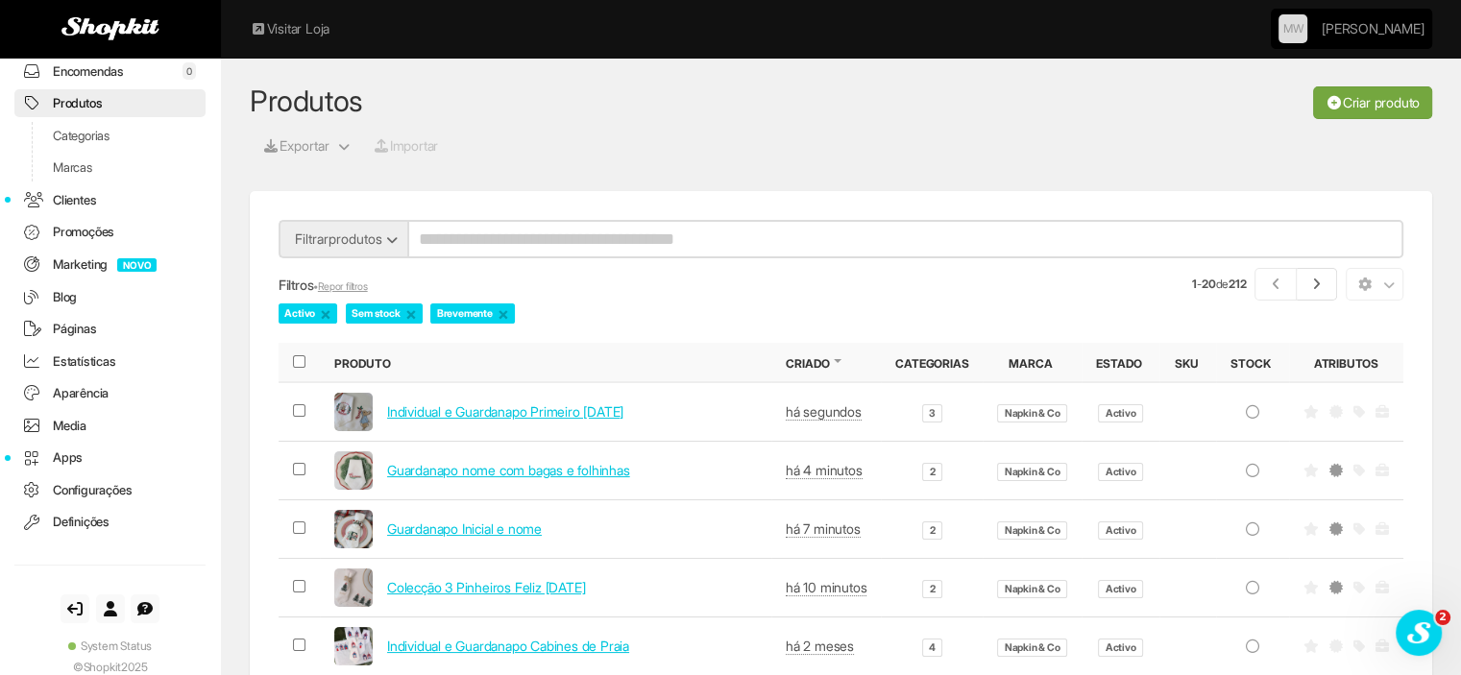
click at [1362, 97] on link "Criar produto" at bounding box center [1372, 102] width 119 height 33
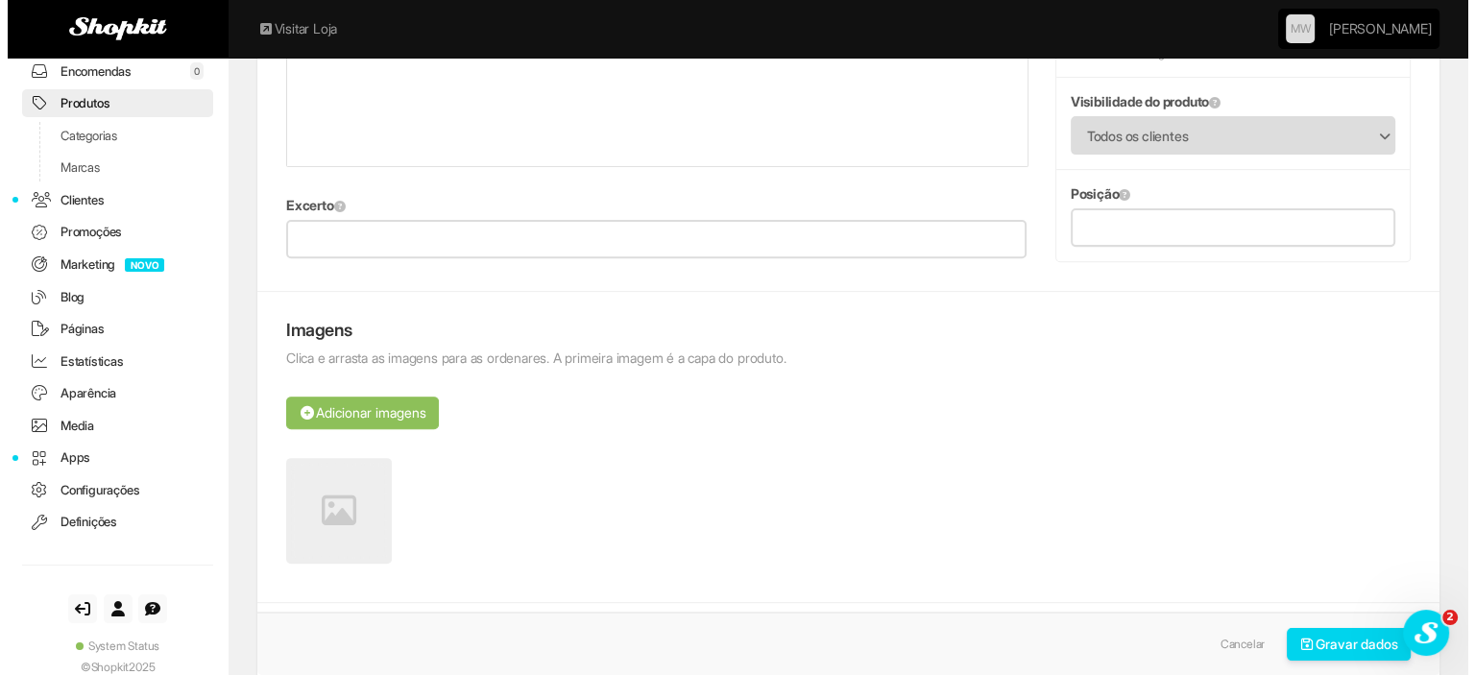
scroll to position [672, 0]
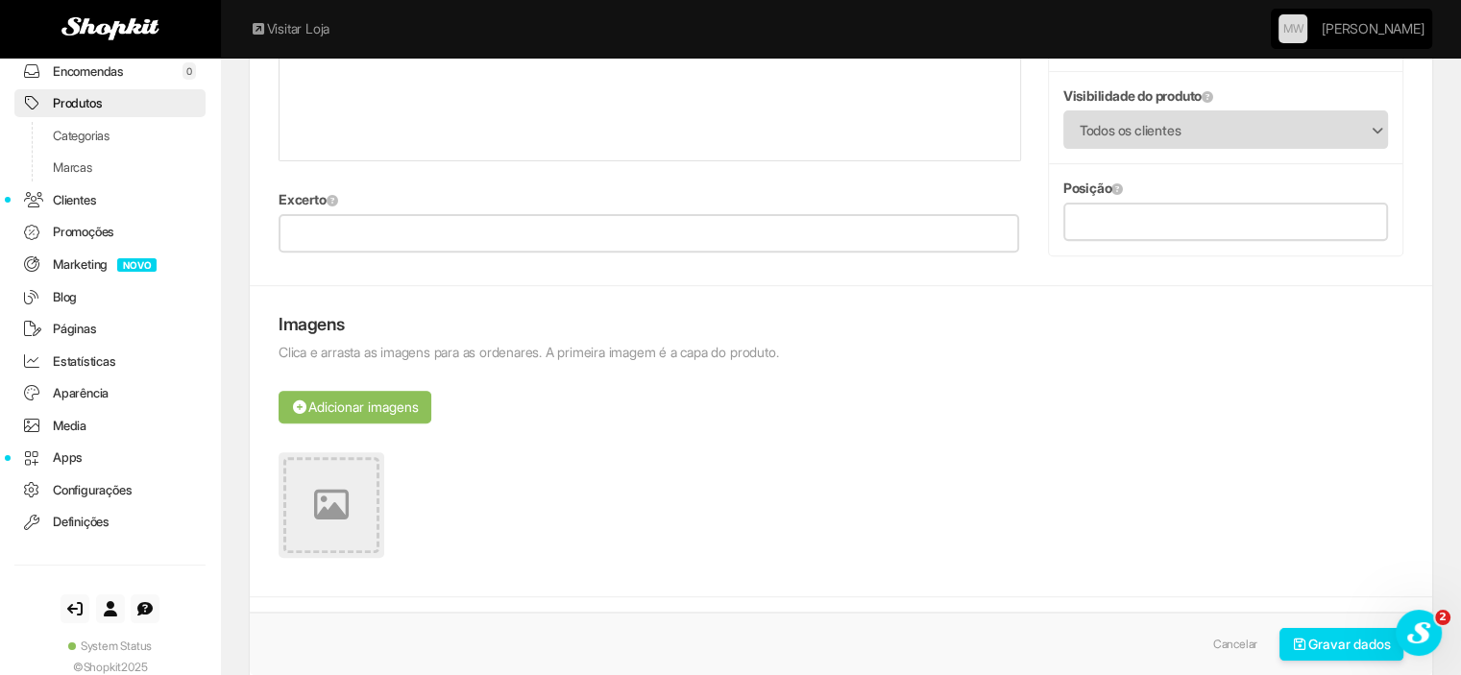
click at [297, 495] on link at bounding box center [332, 505] width 106 height 106
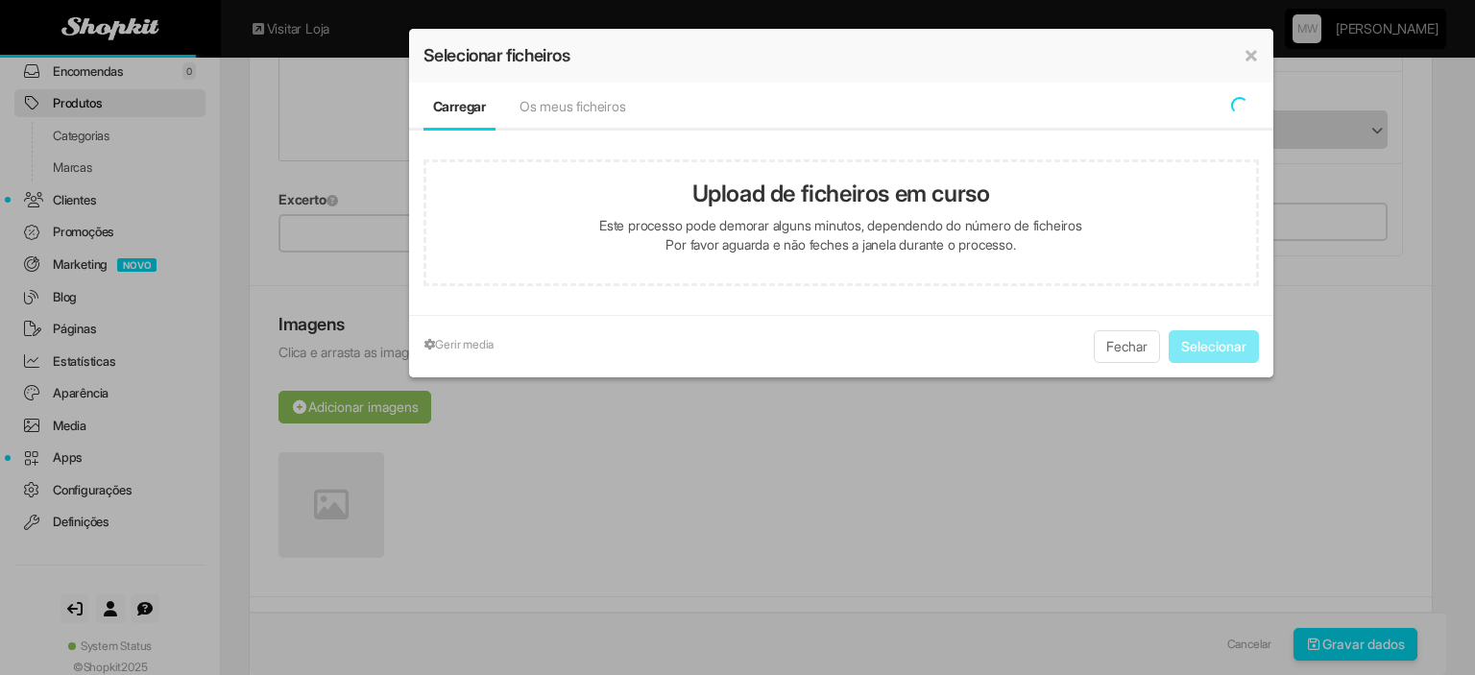
type input "**********"
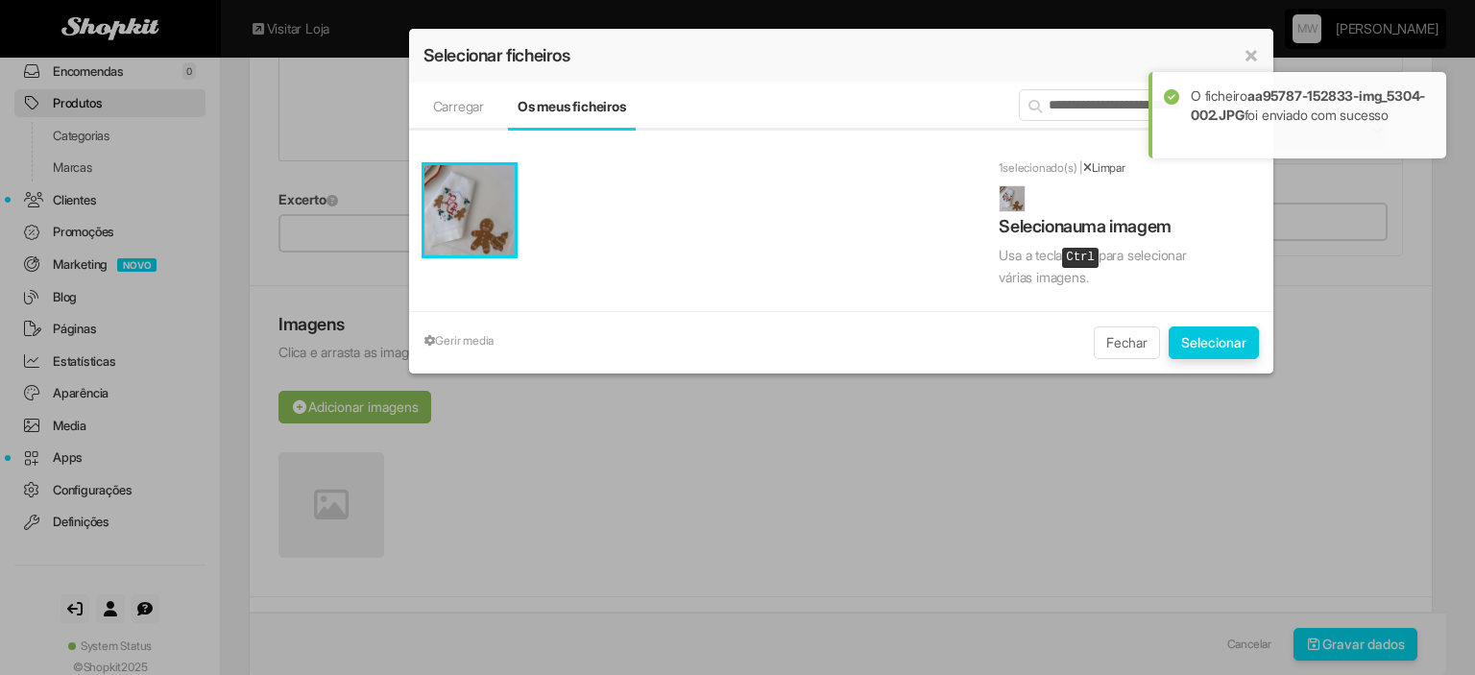
click at [1245, 329] on button "Selecionar" at bounding box center [1214, 343] width 90 height 33
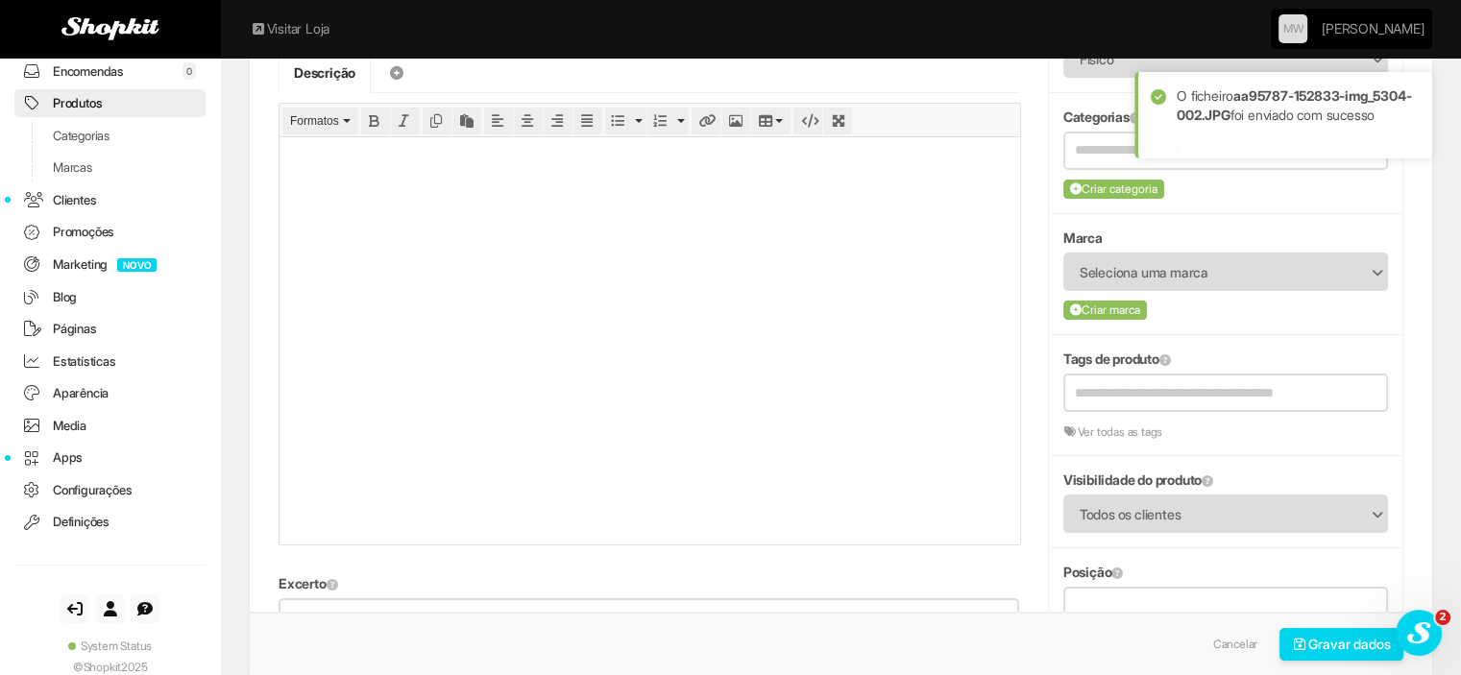
scroll to position [0, 0]
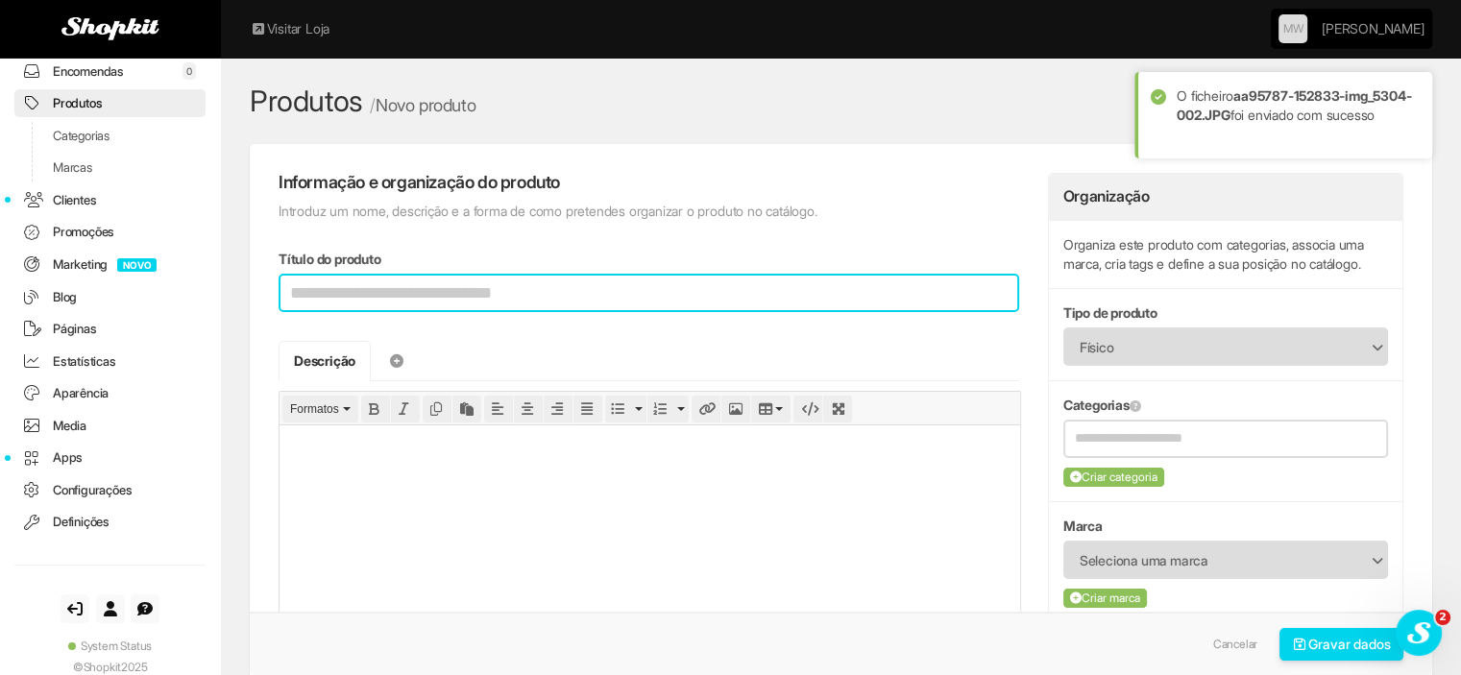
click at [496, 295] on input "Título do produto" at bounding box center [649, 293] width 741 height 38
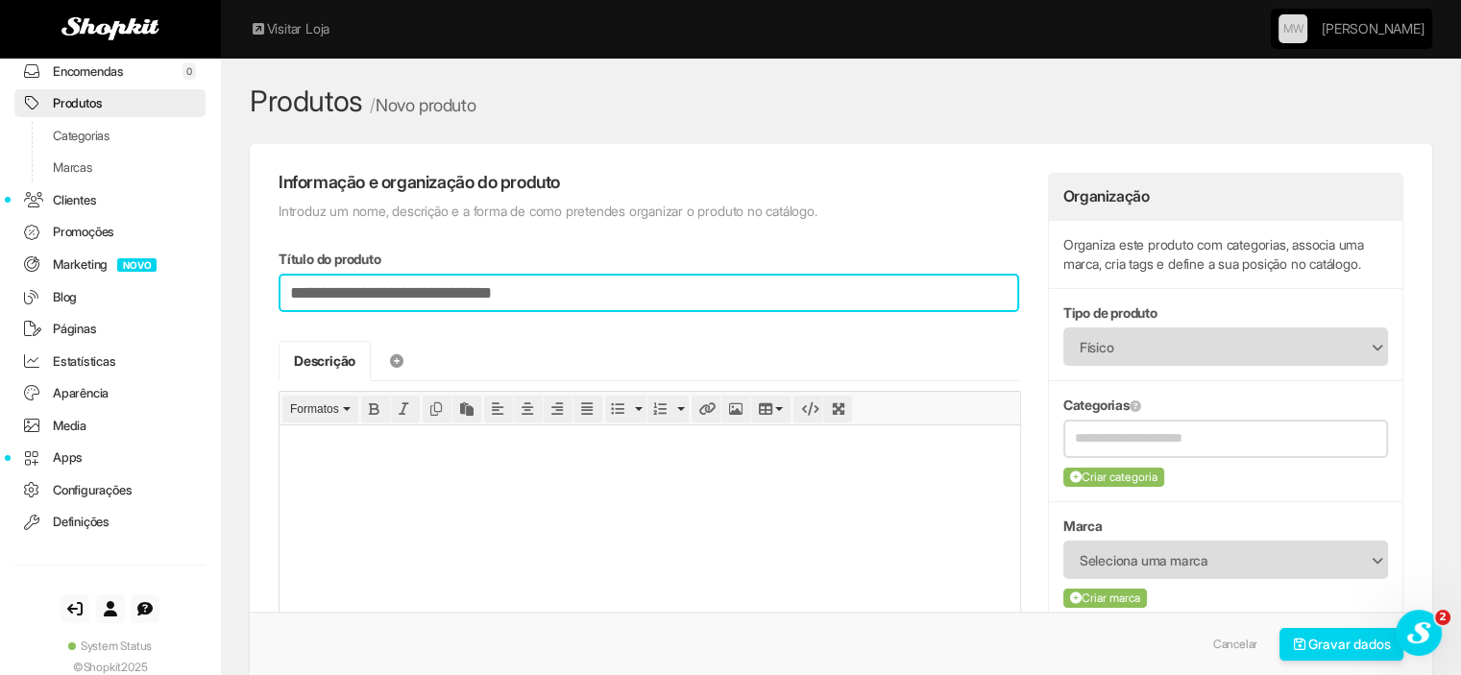
type input "**********"
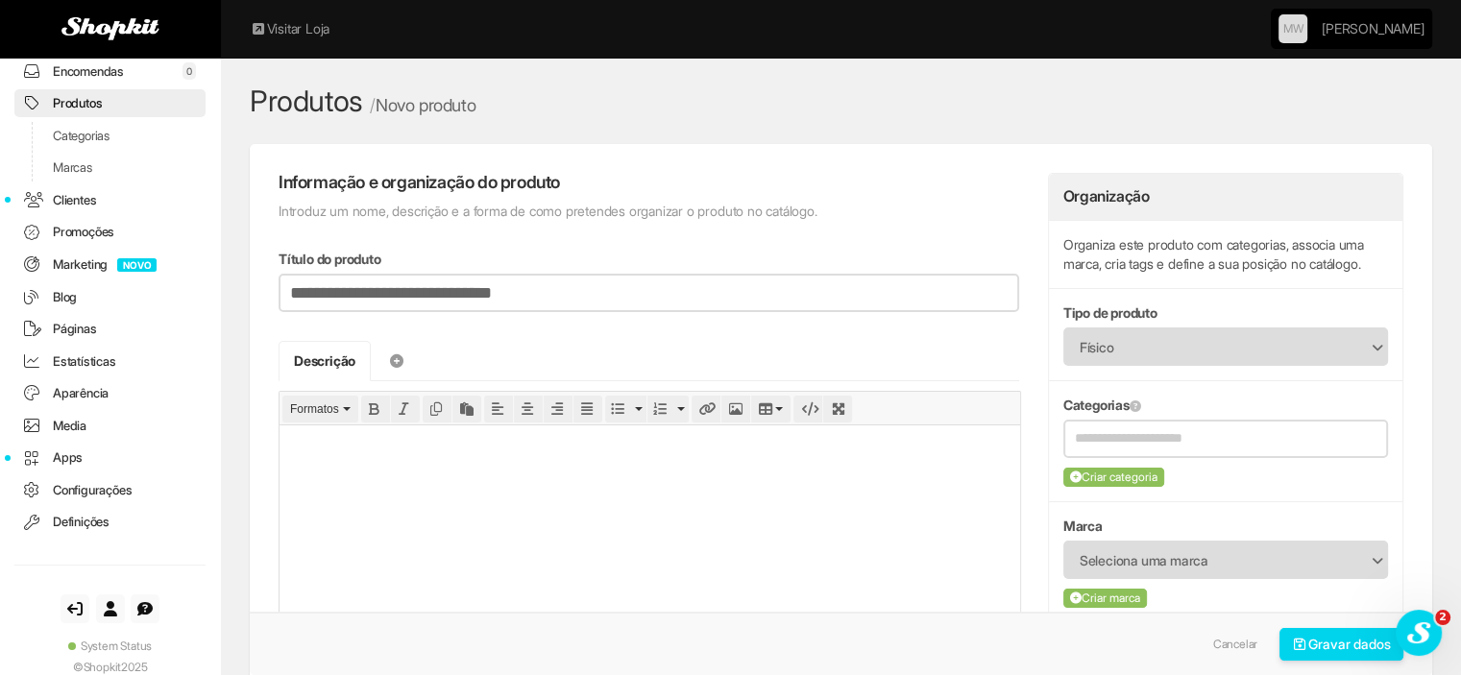
type input "**********"
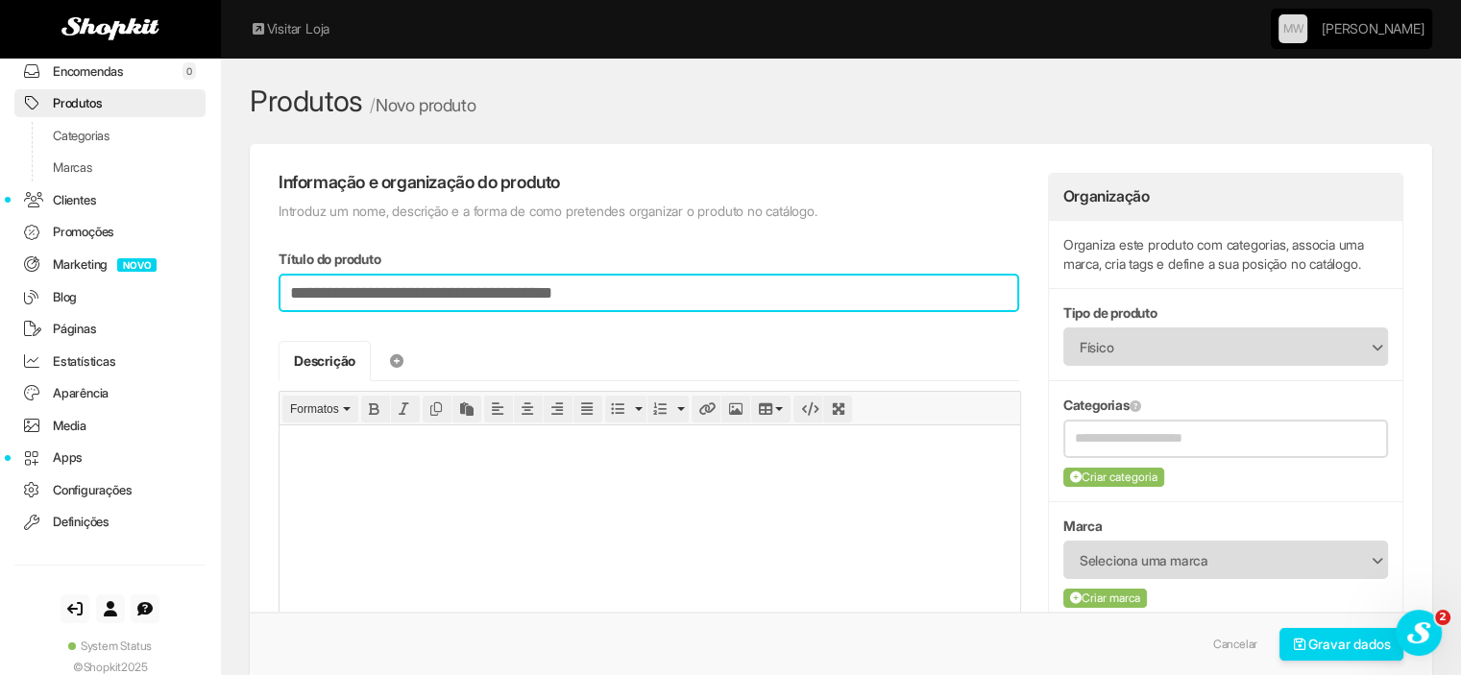
type input "**********"
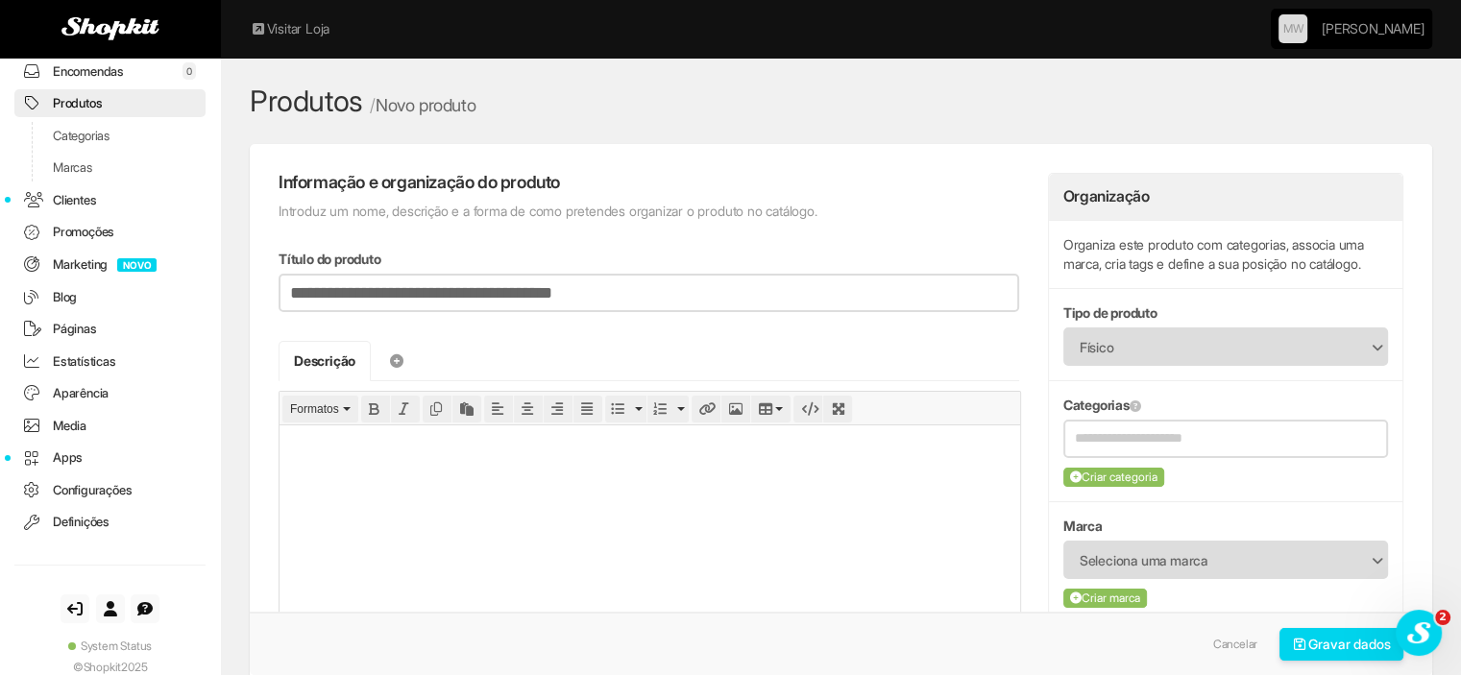
type input "**********"
click at [423, 468] on html at bounding box center [649, 446] width 741 height 43
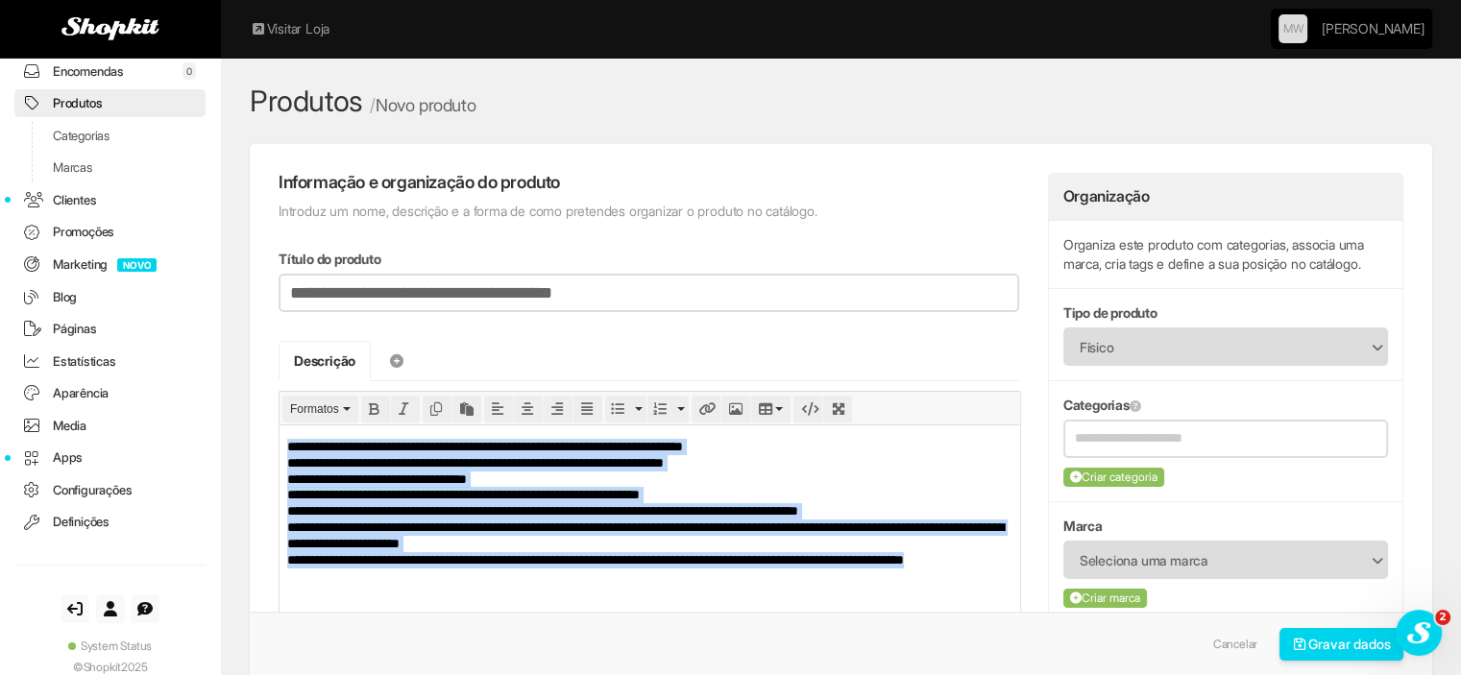
drag, startPoint x: 393, startPoint y: 581, endPoint x: 554, endPoint y: 837, distance: 302.2
click at [279, 425] on html "**********" at bounding box center [649, 534] width 741 height 218
click at [615, 411] on icon "Bullet list" at bounding box center [617, 408] width 13 height 13
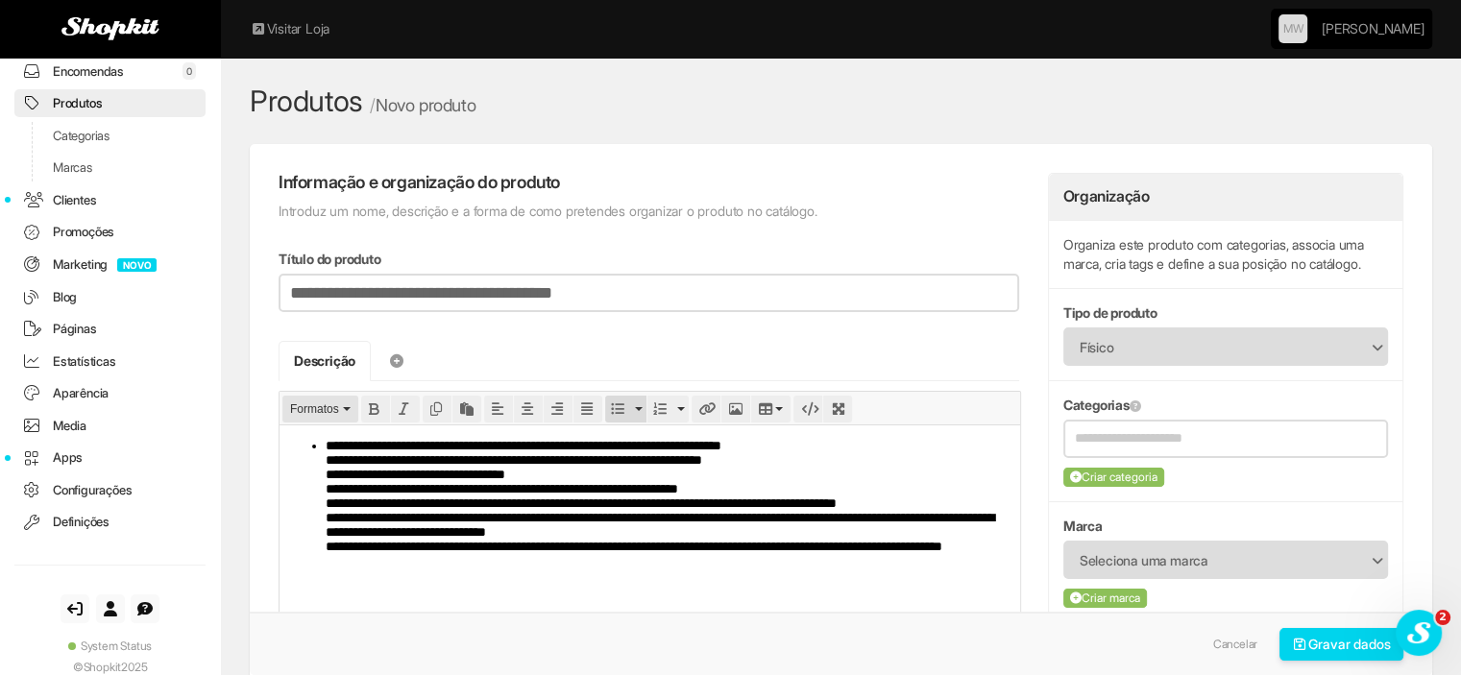
click at [311, 413] on span "Formatos" at bounding box center [314, 408] width 49 height 13
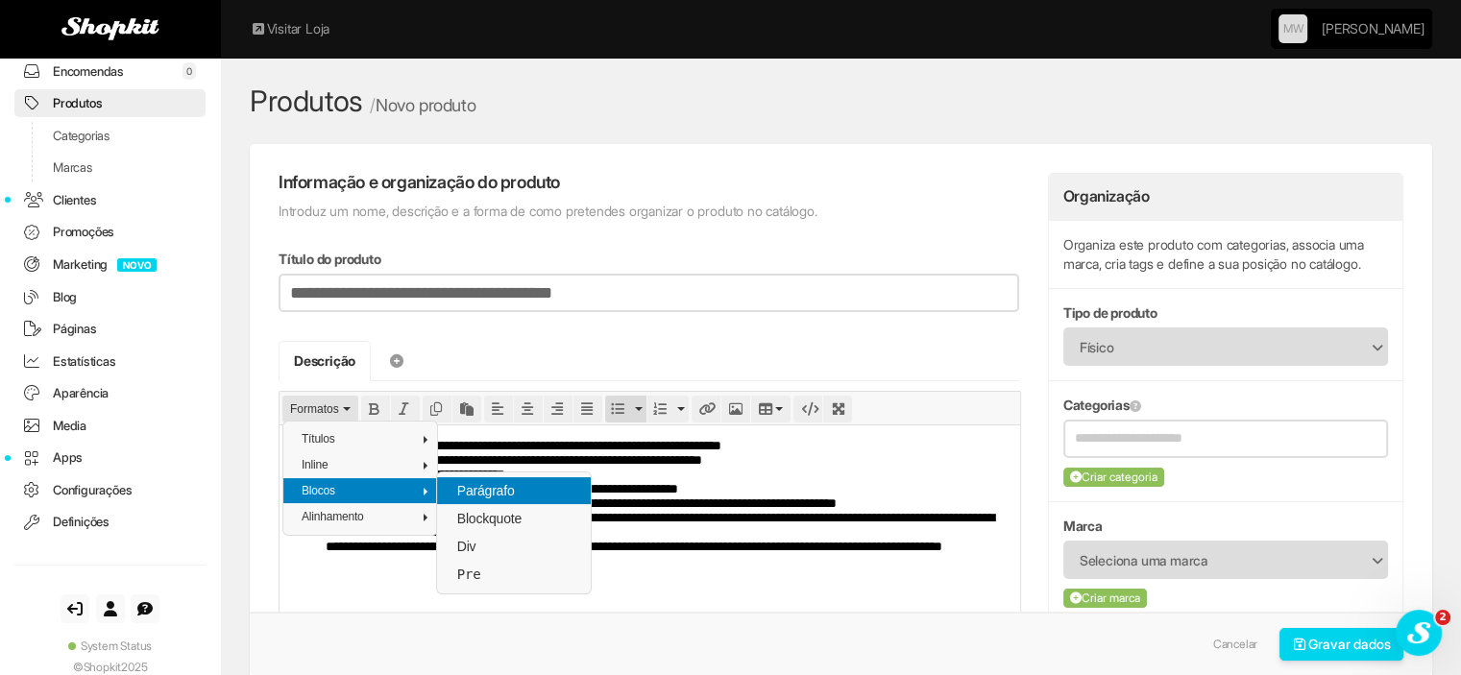
click at [481, 488] on span "Parágrafo" at bounding box center [485, 490] width 61 height 15
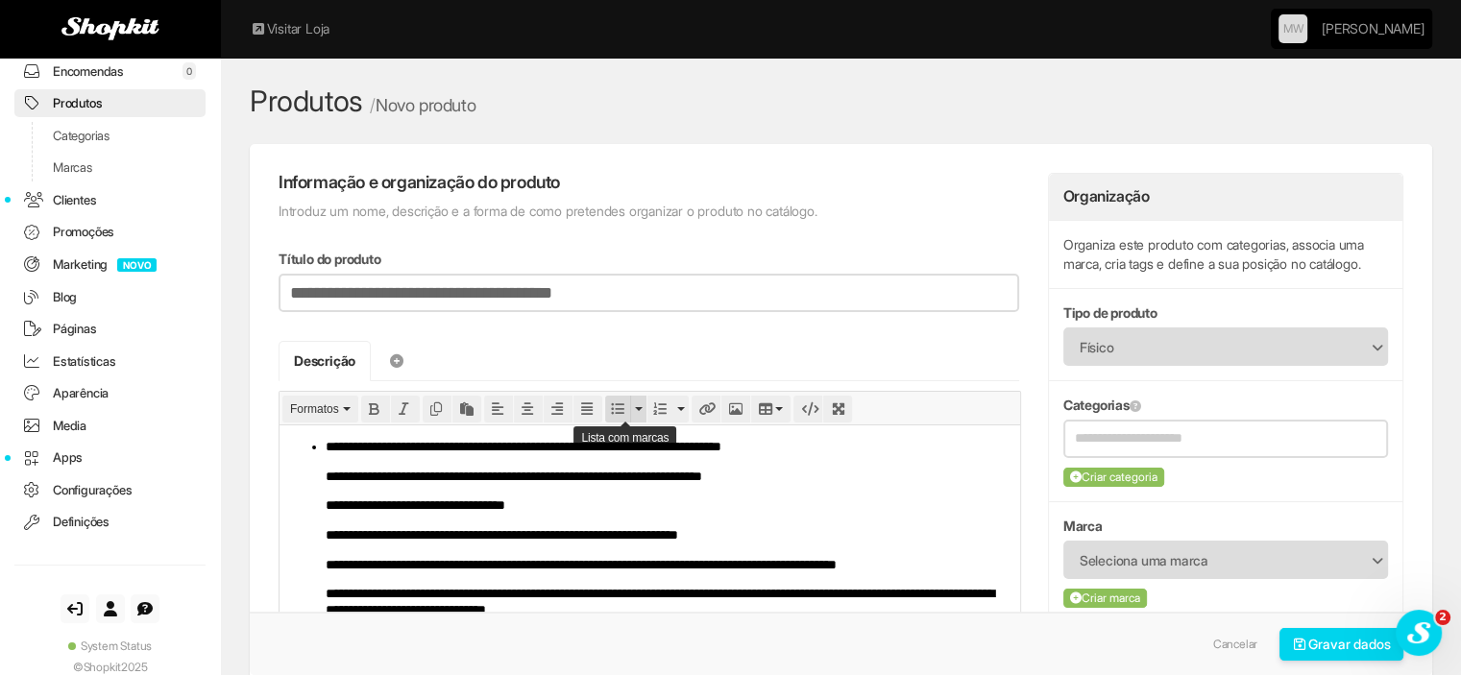
click at [614, 405] on icon "Bullet list" at bounding box center [617, 408] width 13 height 13
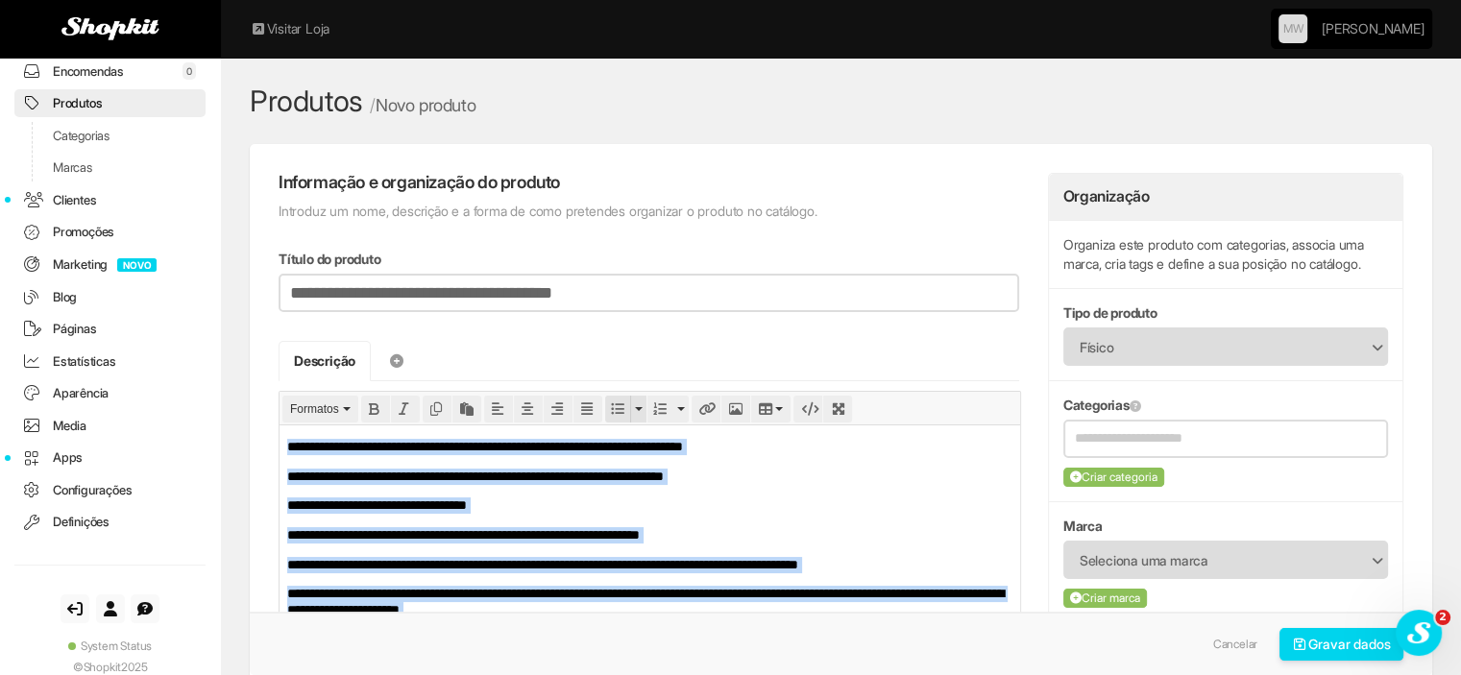
click at [614, 405] on icon "Bullet list" at bounding box center [617, 408] width 13 height 13
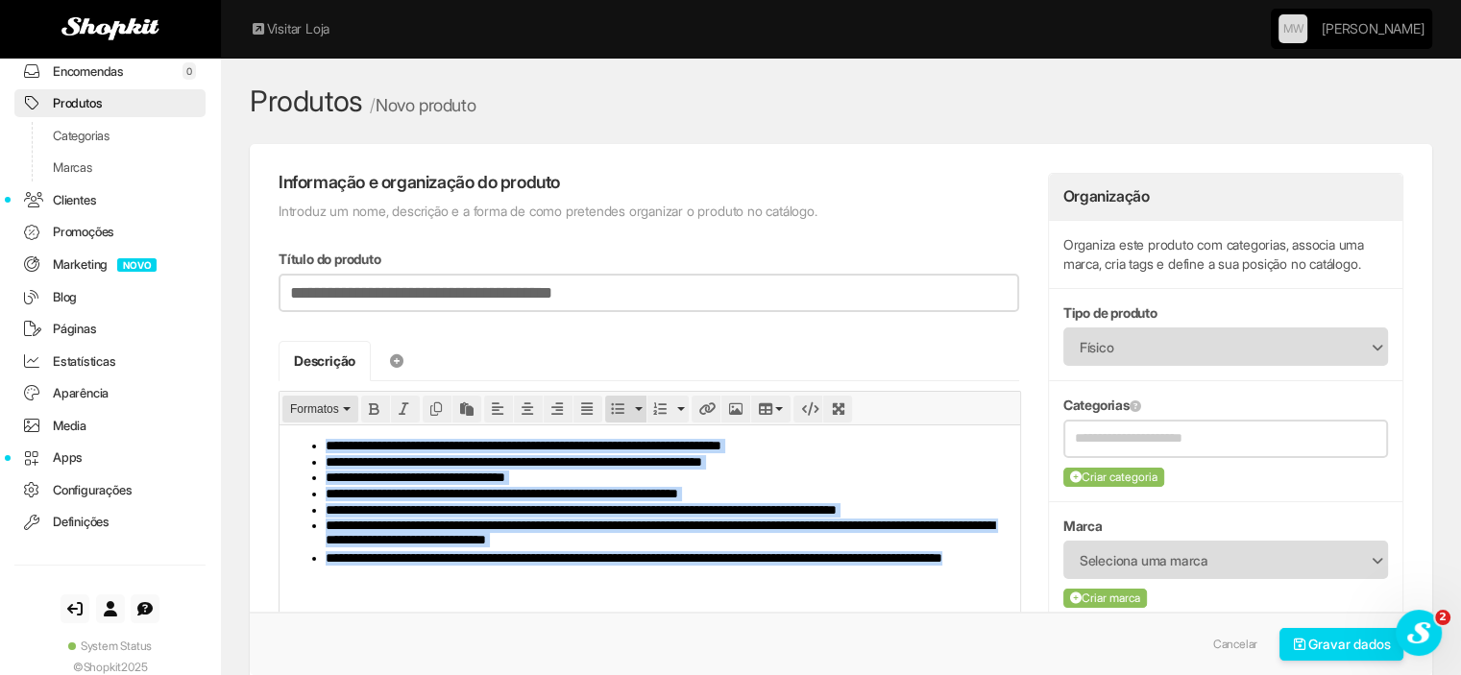
click at [296, 409] on span "Formatos" at bounding box center [314, 408] width 49 height 13
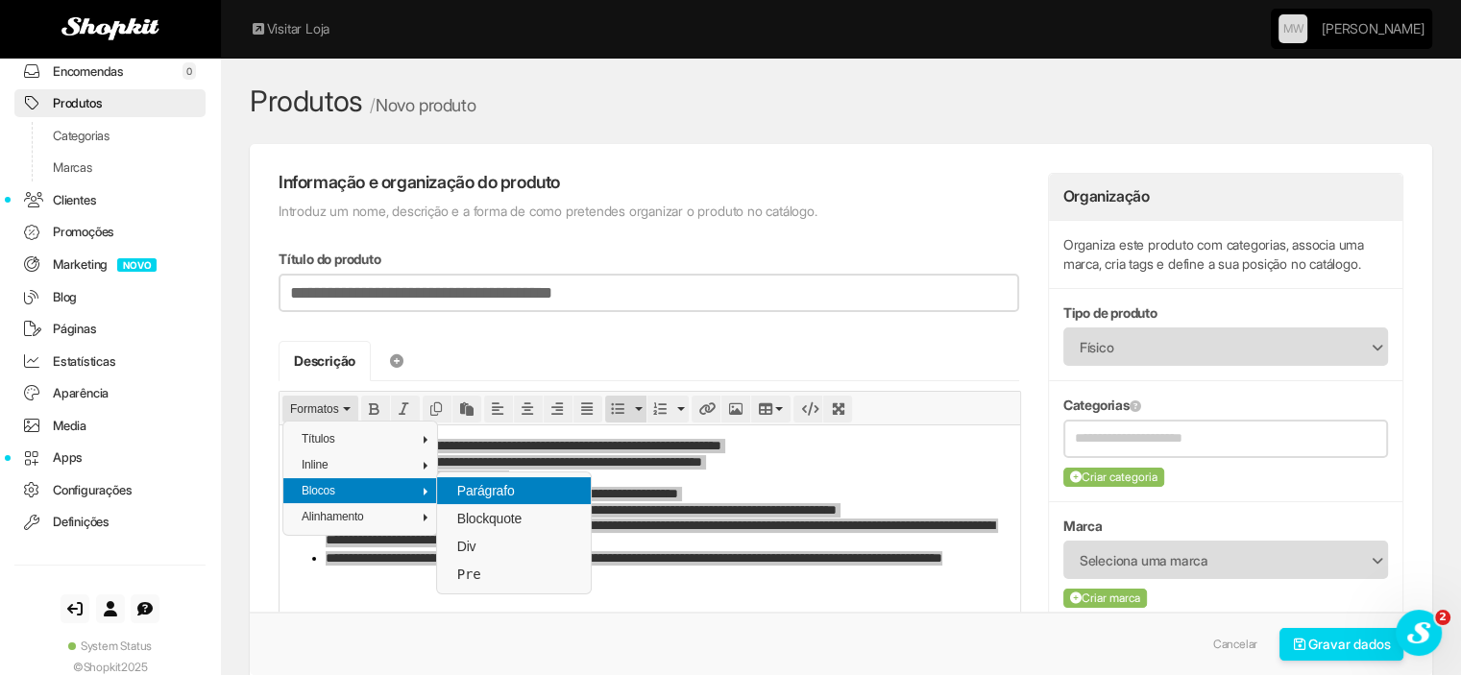
click at [490, 489] on span "Parágrafo" at bounding box center [485, 490] width 61 height 15
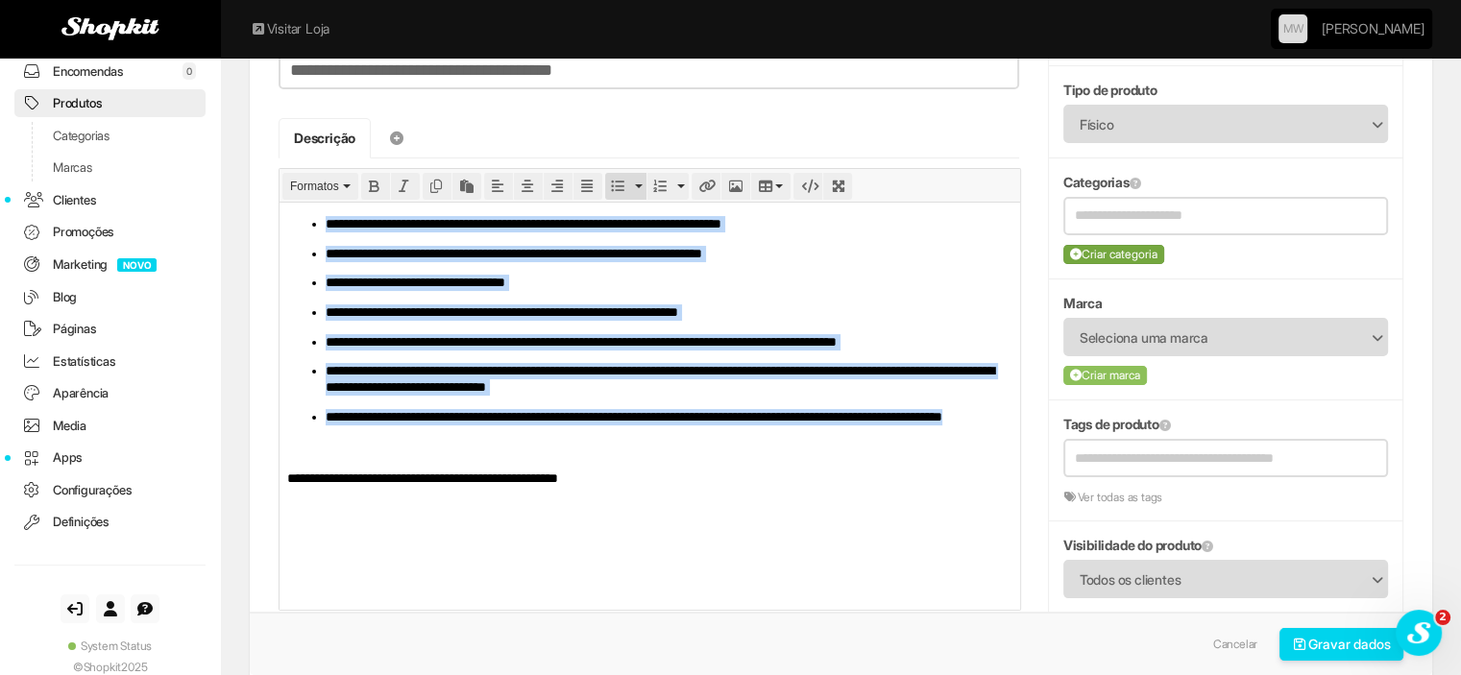
scroll to position [192, 0]
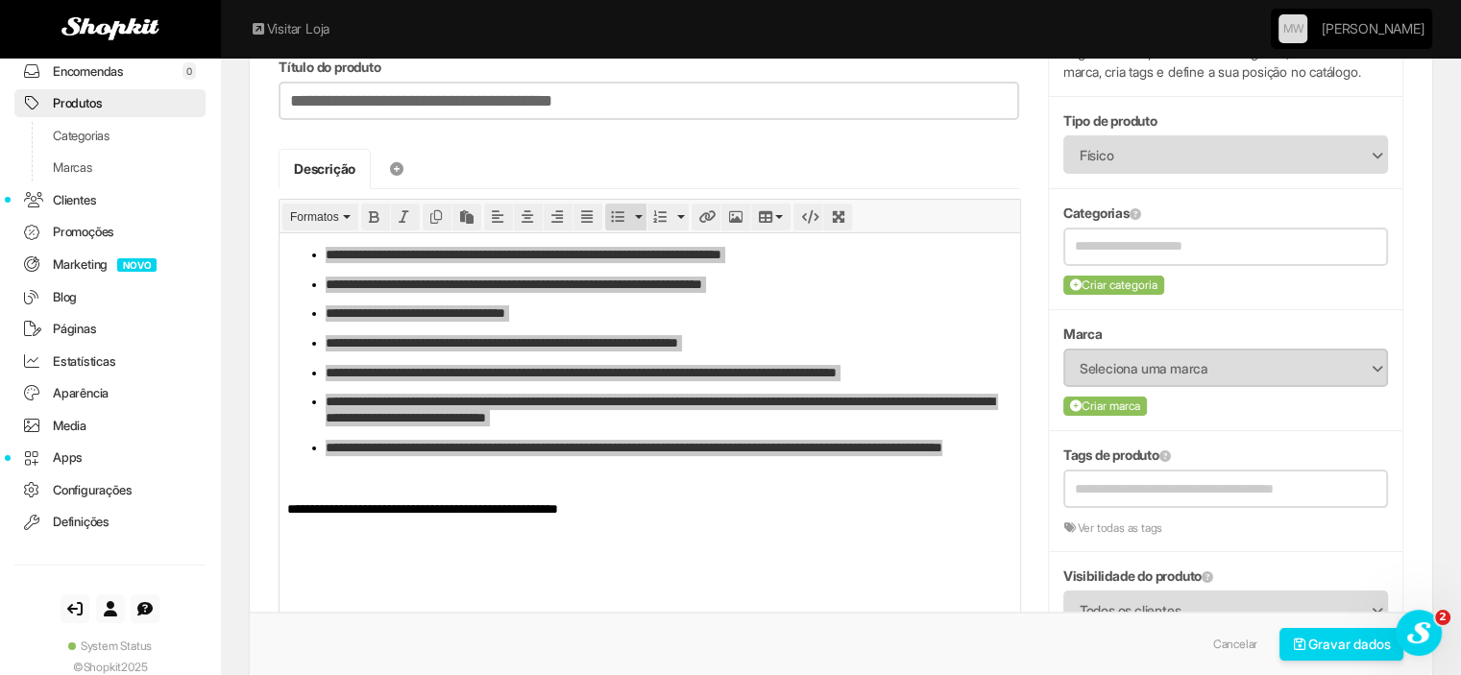
click at [1196, 360] on span "Seleciona uma marca" at bounding box center [1213, 369] width 267 height 36
click at [1158, 447] on li "Napkin & Co" at bounding box center [1225, 443] width 321 height 36
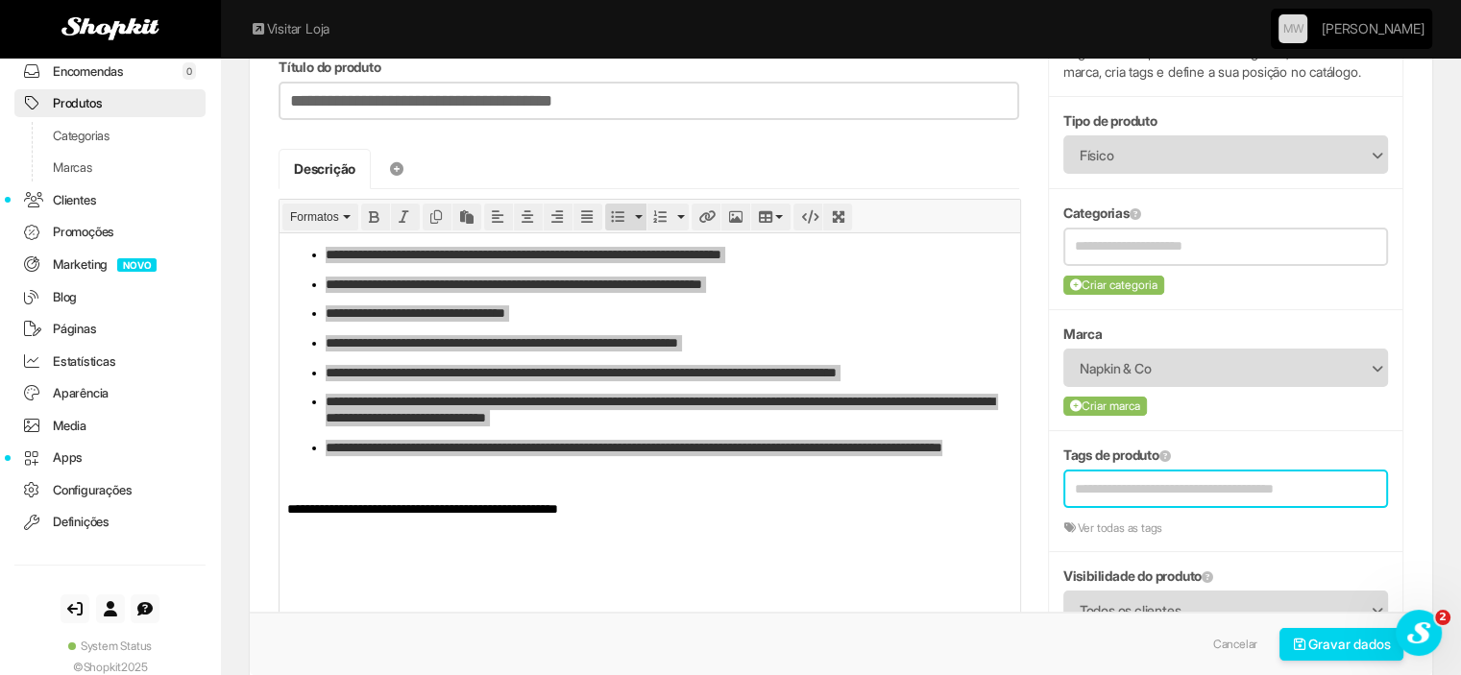
click at [1153, 480] on input "text" at bounding box center [1213, 489] width 276 height 35
type input "***"
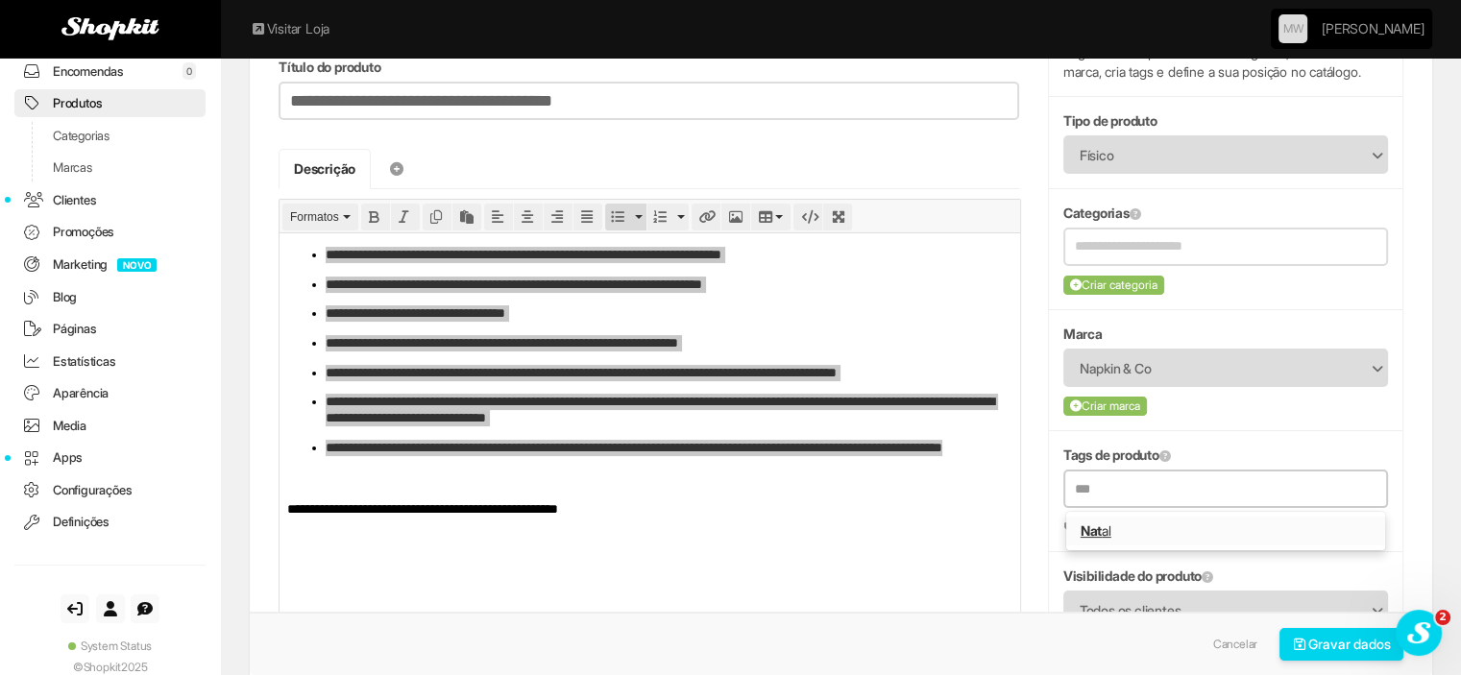
click at [1119, 536] on link "Nat al" at bounding box center [1225, 531] width 319 height 29
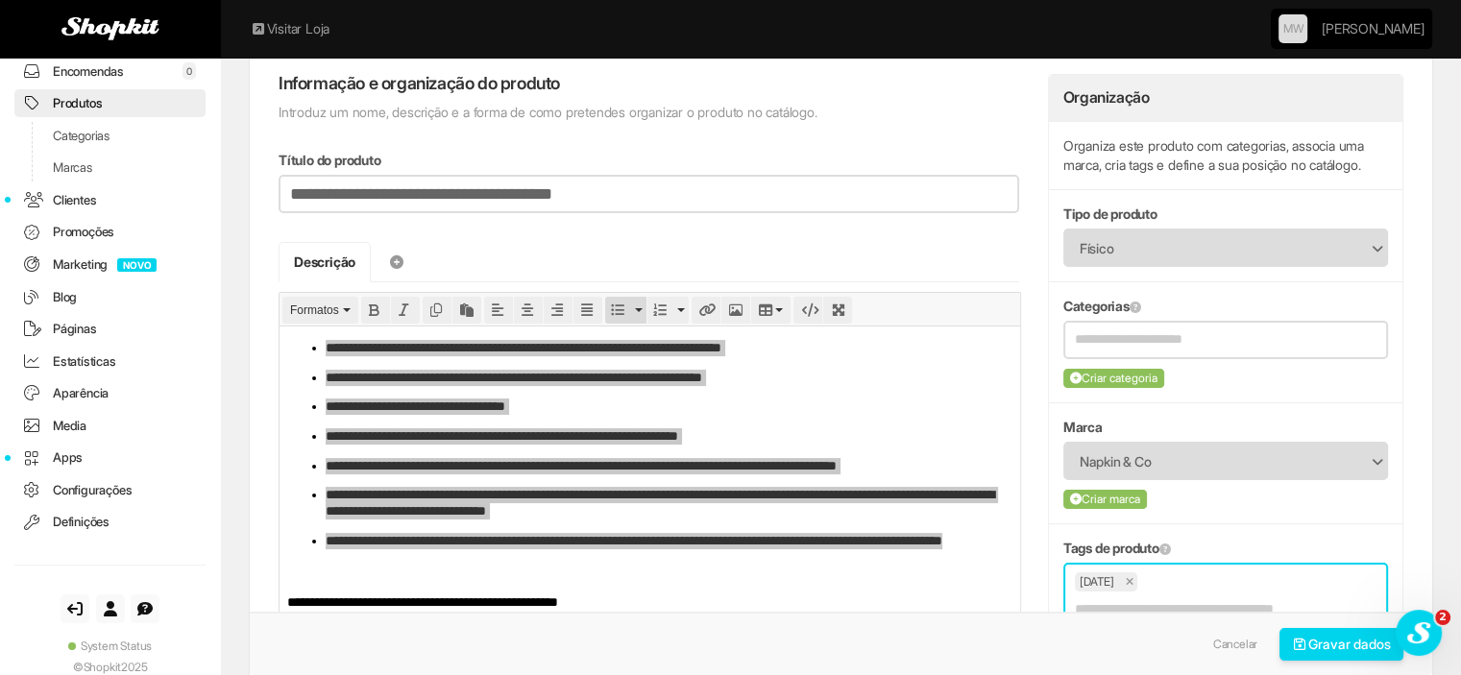
scroll to position [96, 0]
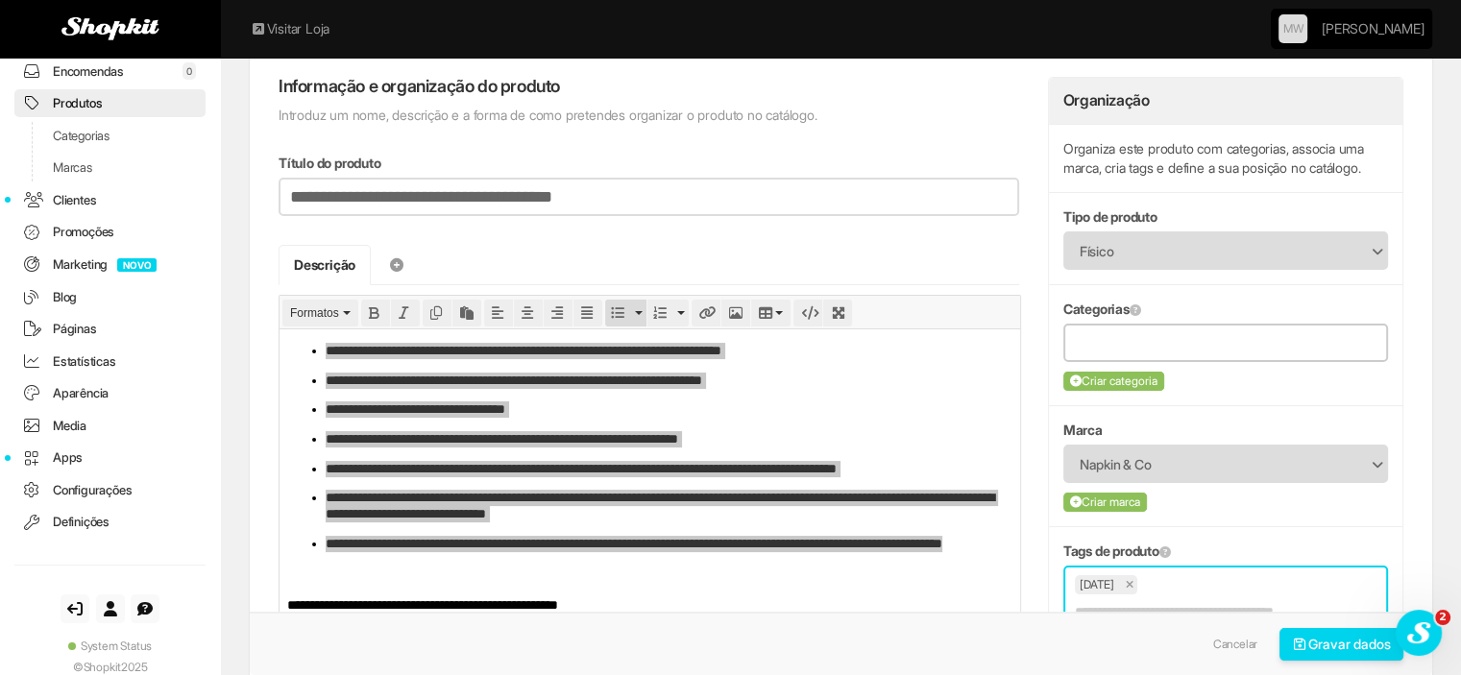
click at [1165, 349] on input "text" at bounding box center [1226, 342] width 302 height 24
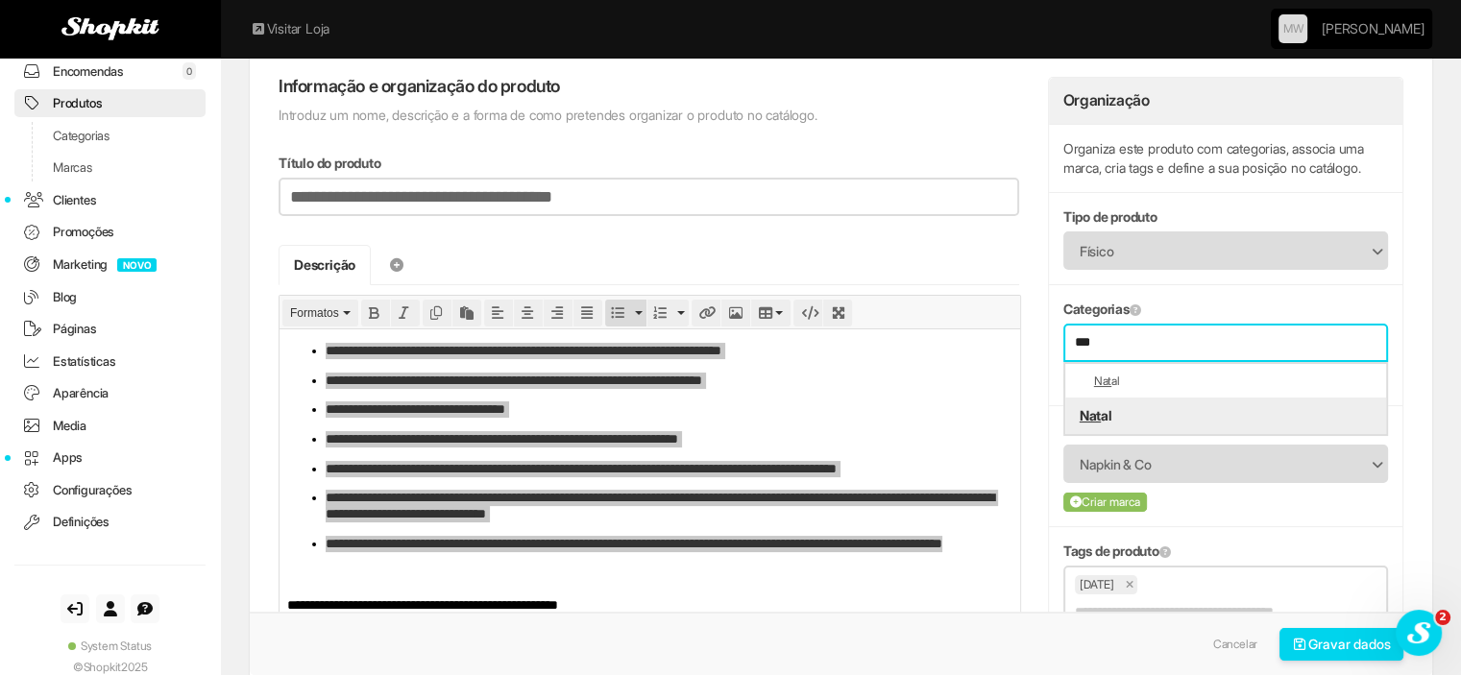
type input "***"
click at [1111, 405] on li "Nat al" at bounding box center [1225, 416] width 321 height 36
type input "***"
click at [1105, 408] on li "Nat al" at bounding box center [1225, 416] width 321 height 36
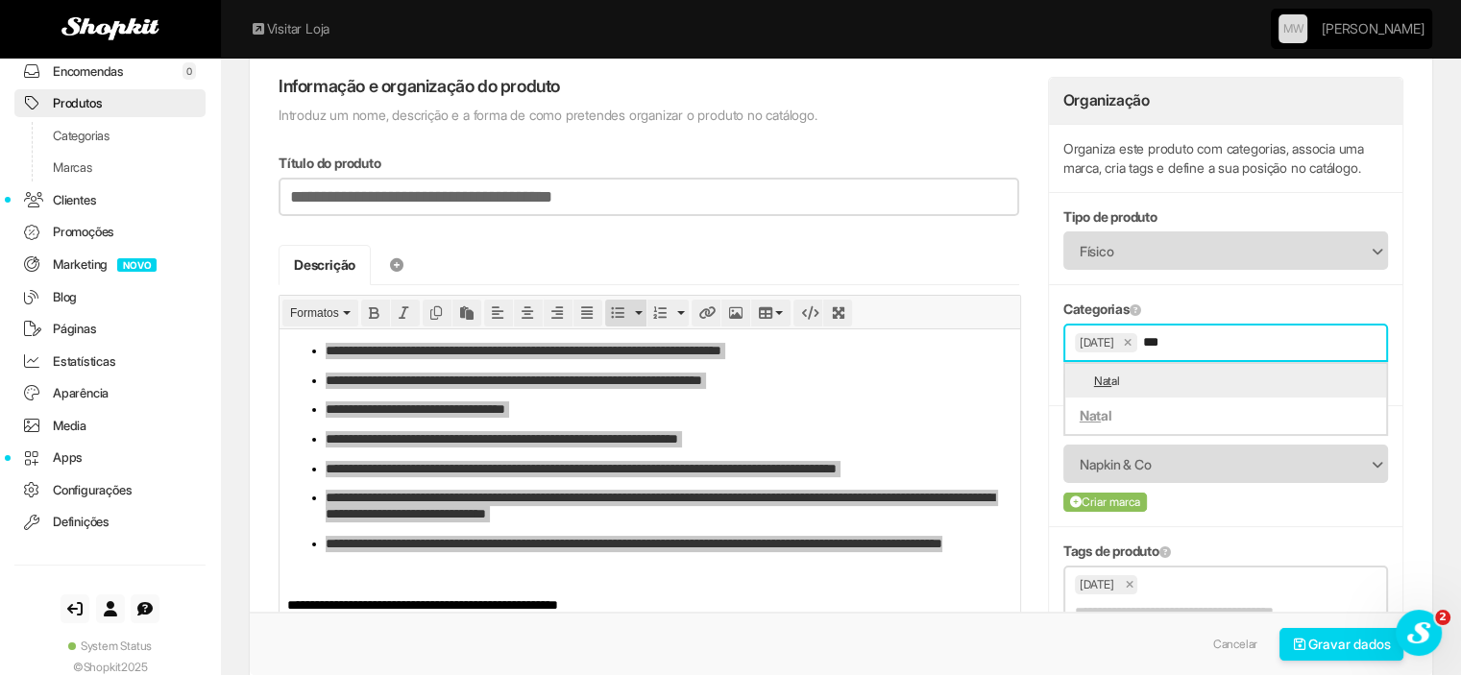
click at [1129, 376] on li "Nat al" at bounding box center [1225, 381] width 321 height 35
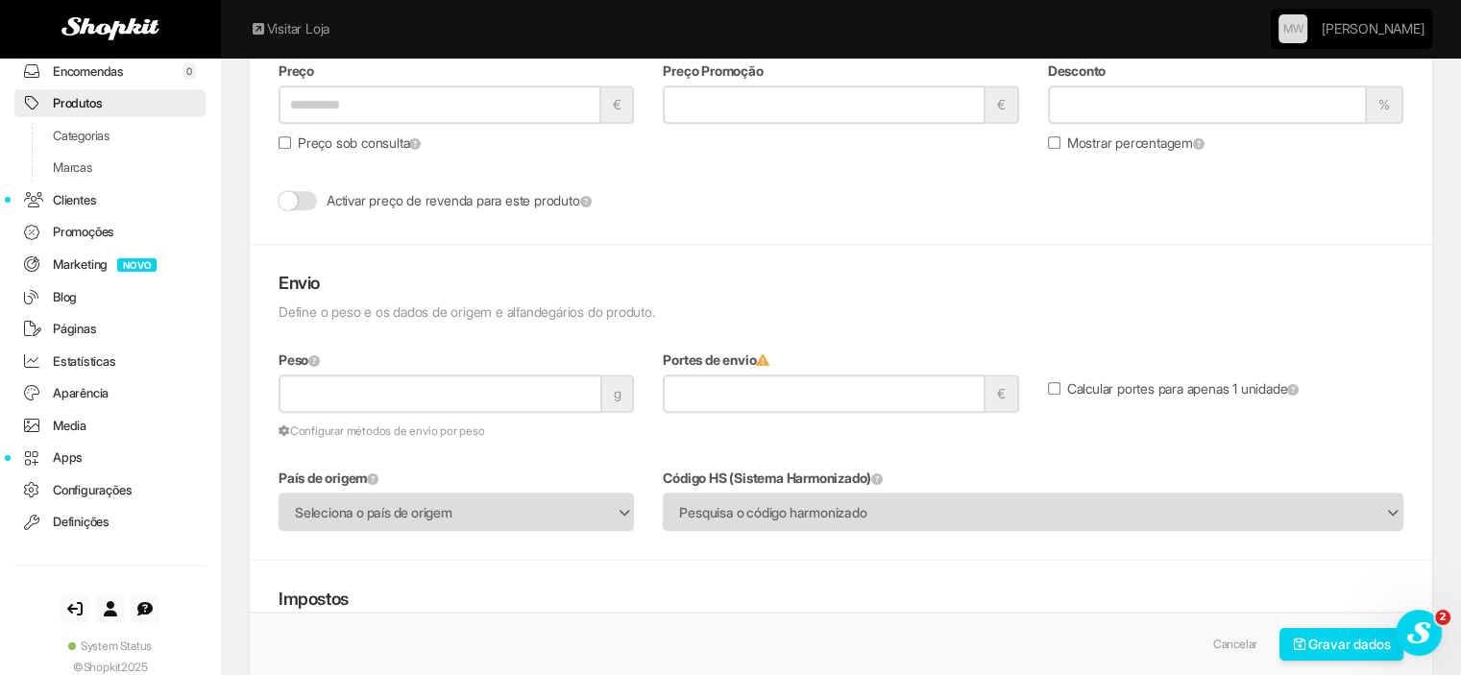
scroll to position [1249, 0]
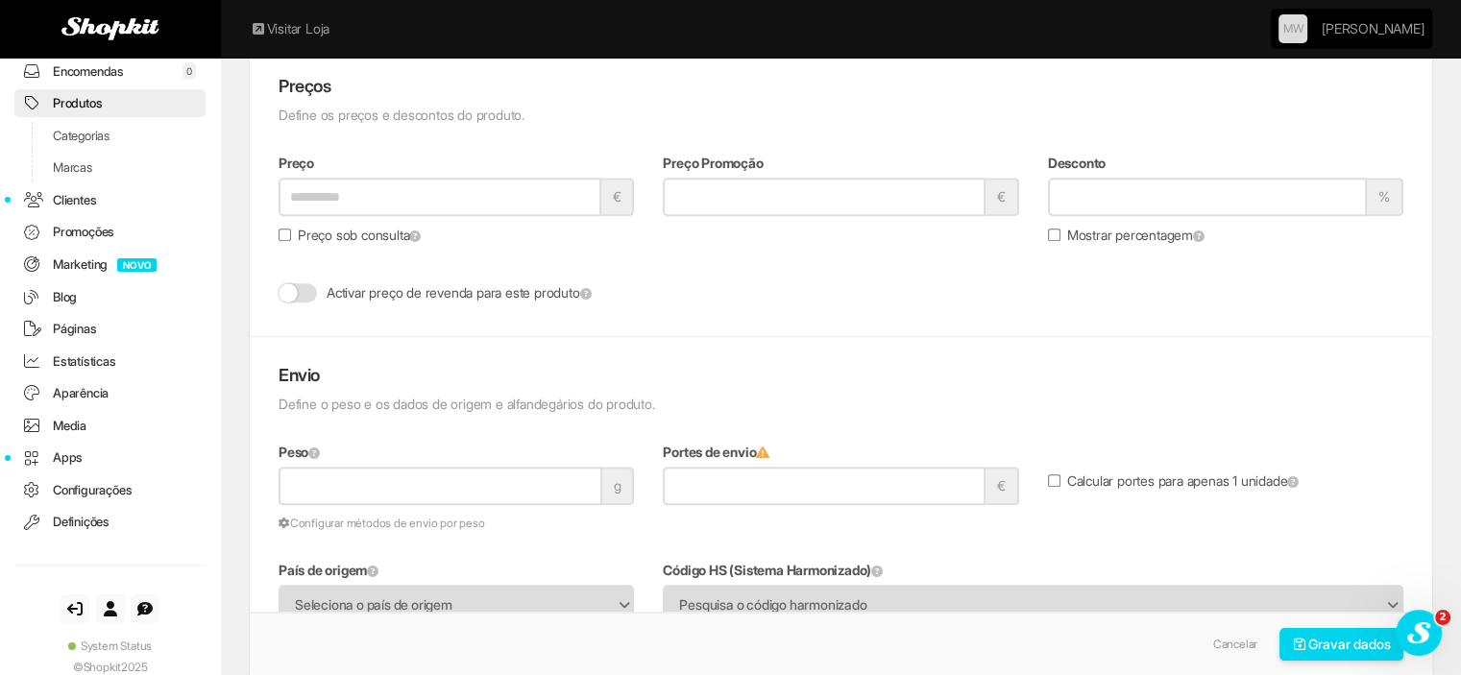
click at [295, 237] on label "Preço sob consulta" at bounding box center [350, 235] width 142 height 19
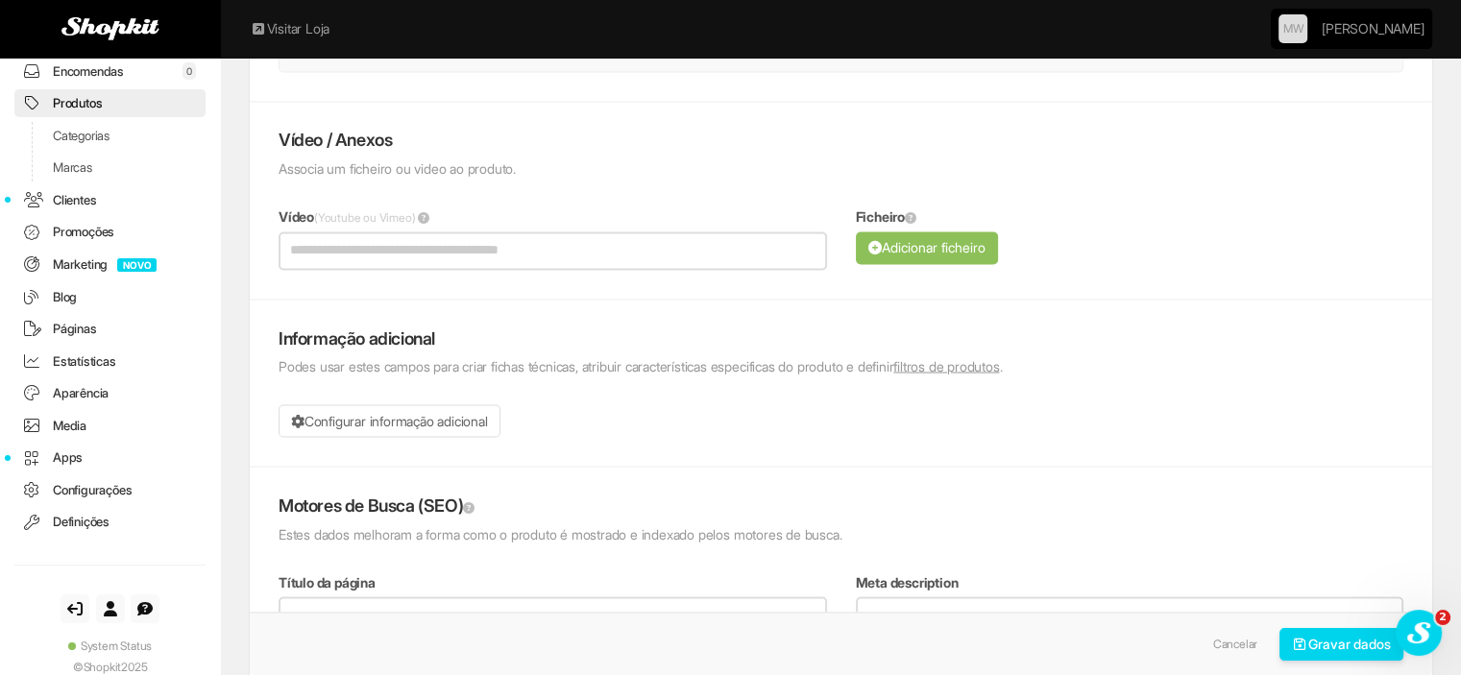
scroll to position [3654, 0]
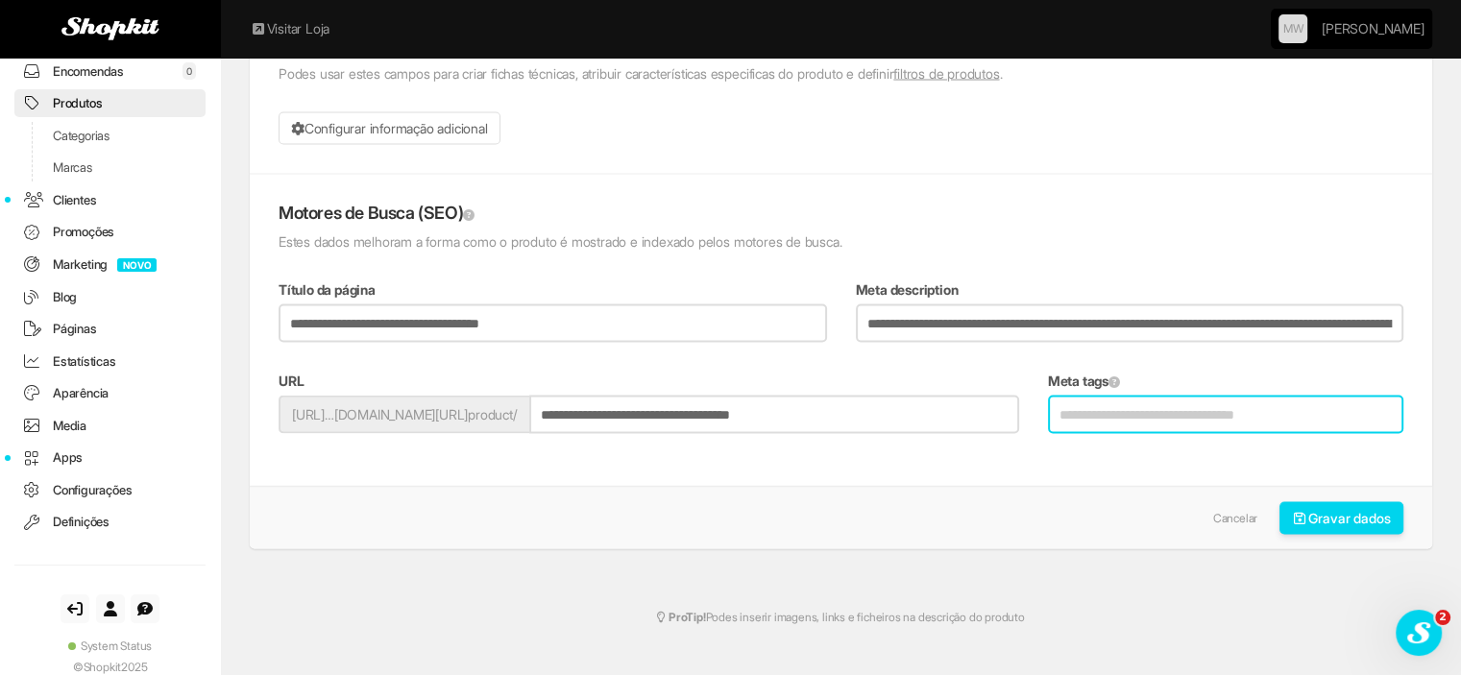
click at [1291, 405] on input "Meta tags" at bounding box center [1225, 415] width 355 height 38
type input "**********"
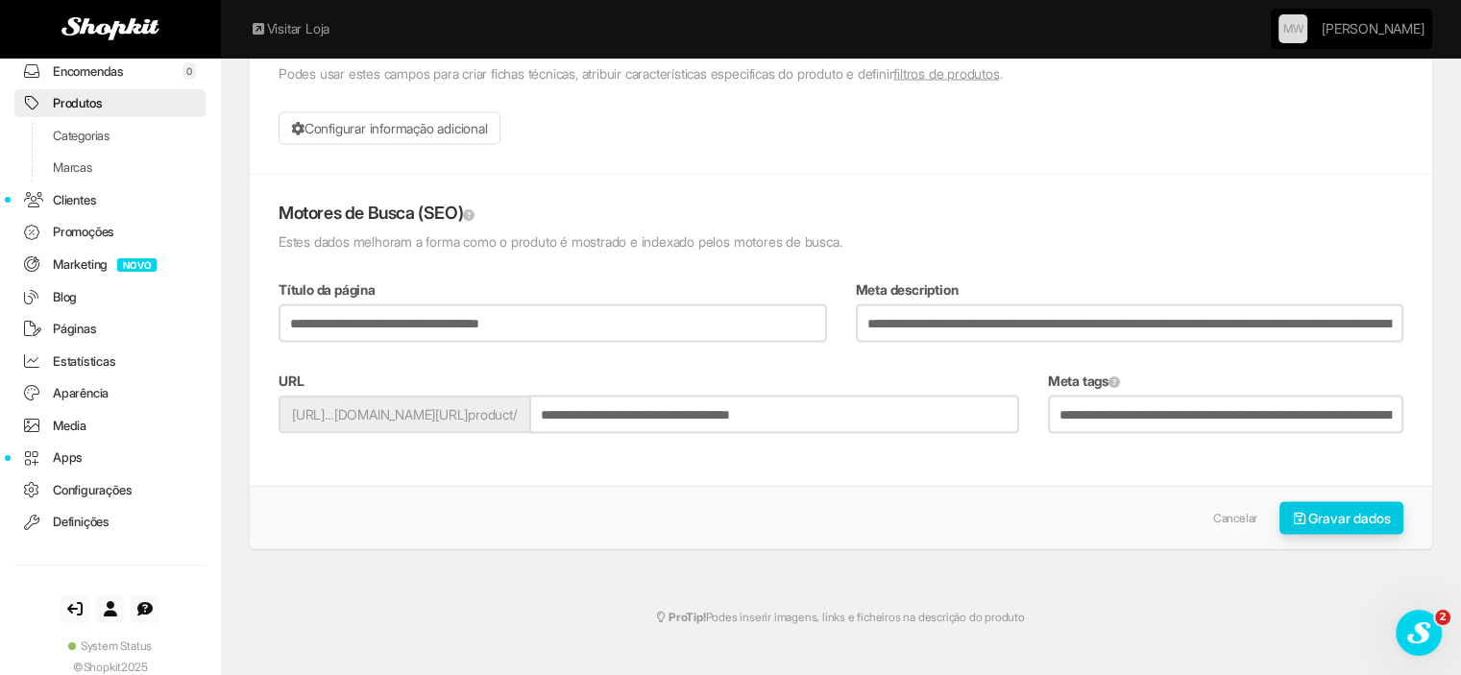
click at [1303, 503] on button "Gravar dados" at bounding box center [1341, 518] width 125 height 33
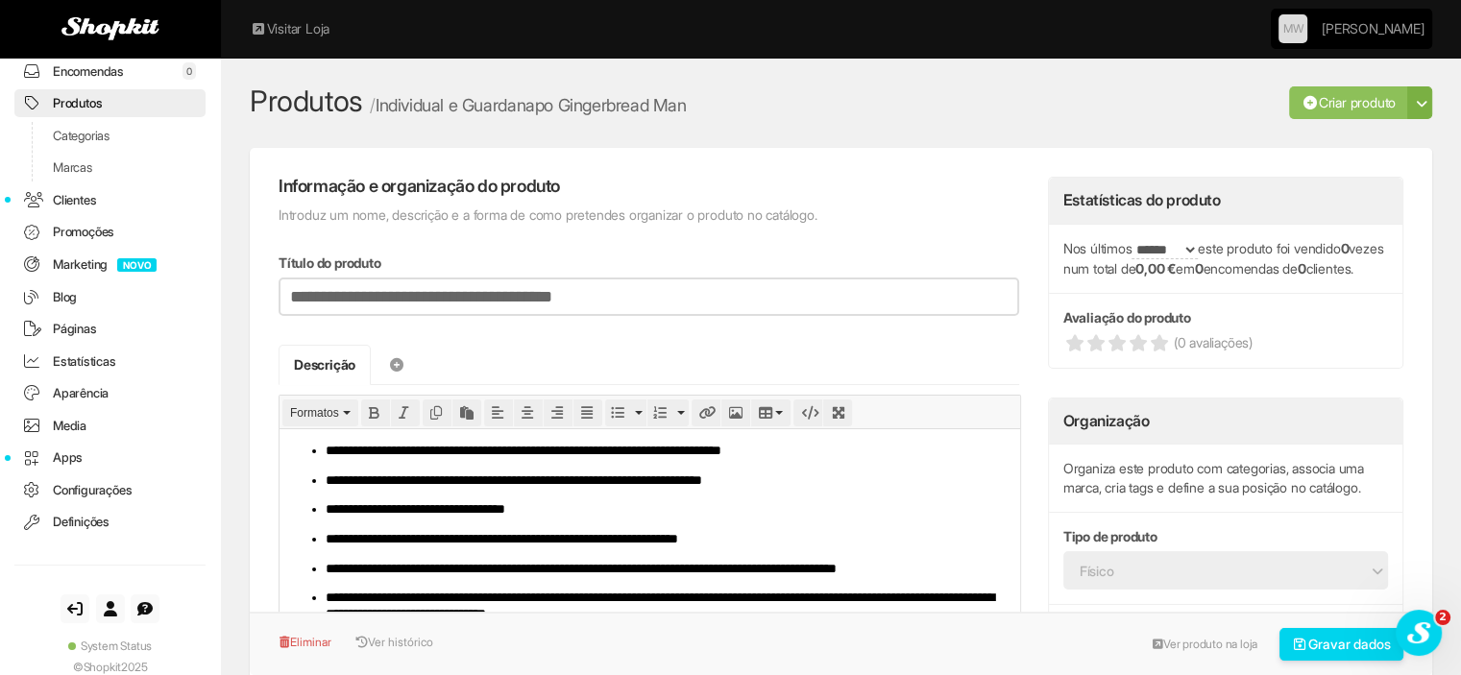
click at [135, 109] on link "Produtos" at bounding box center [109, 103] width 191 height 28
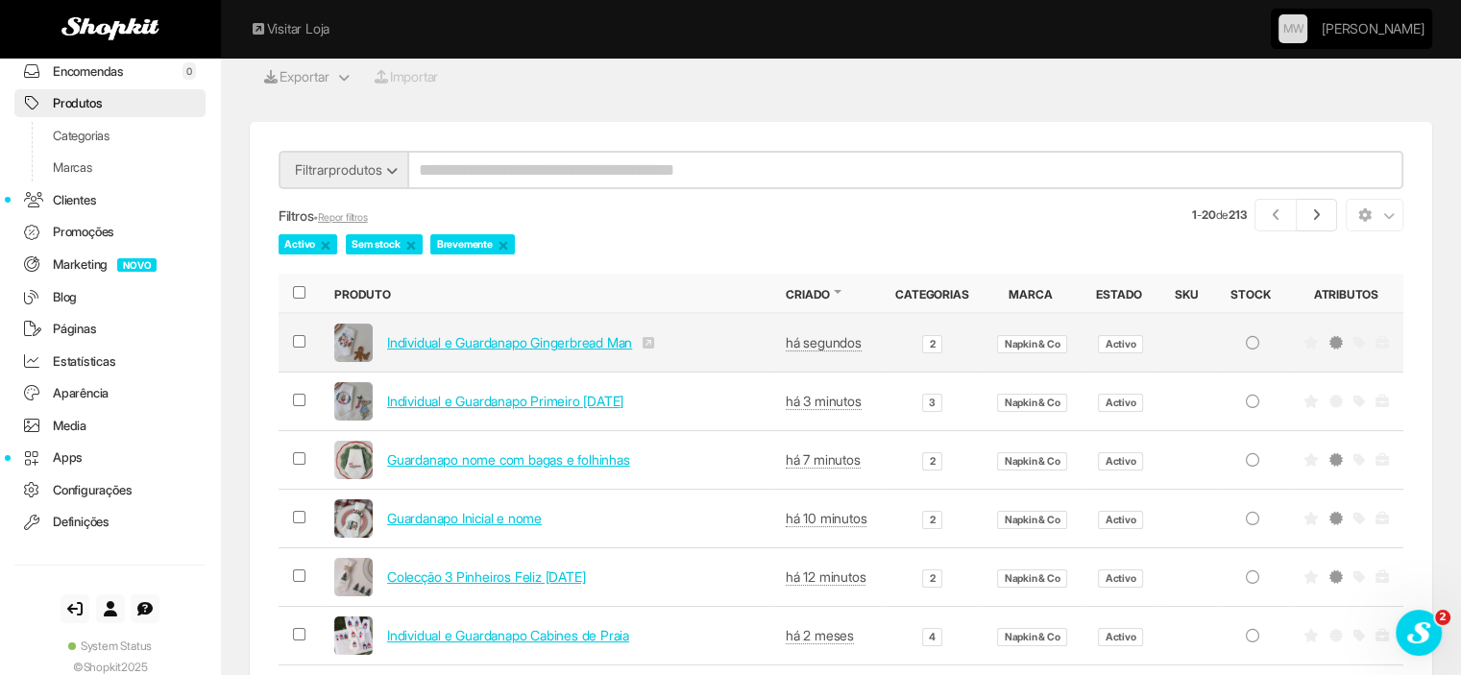
scroll to position [96, 0]
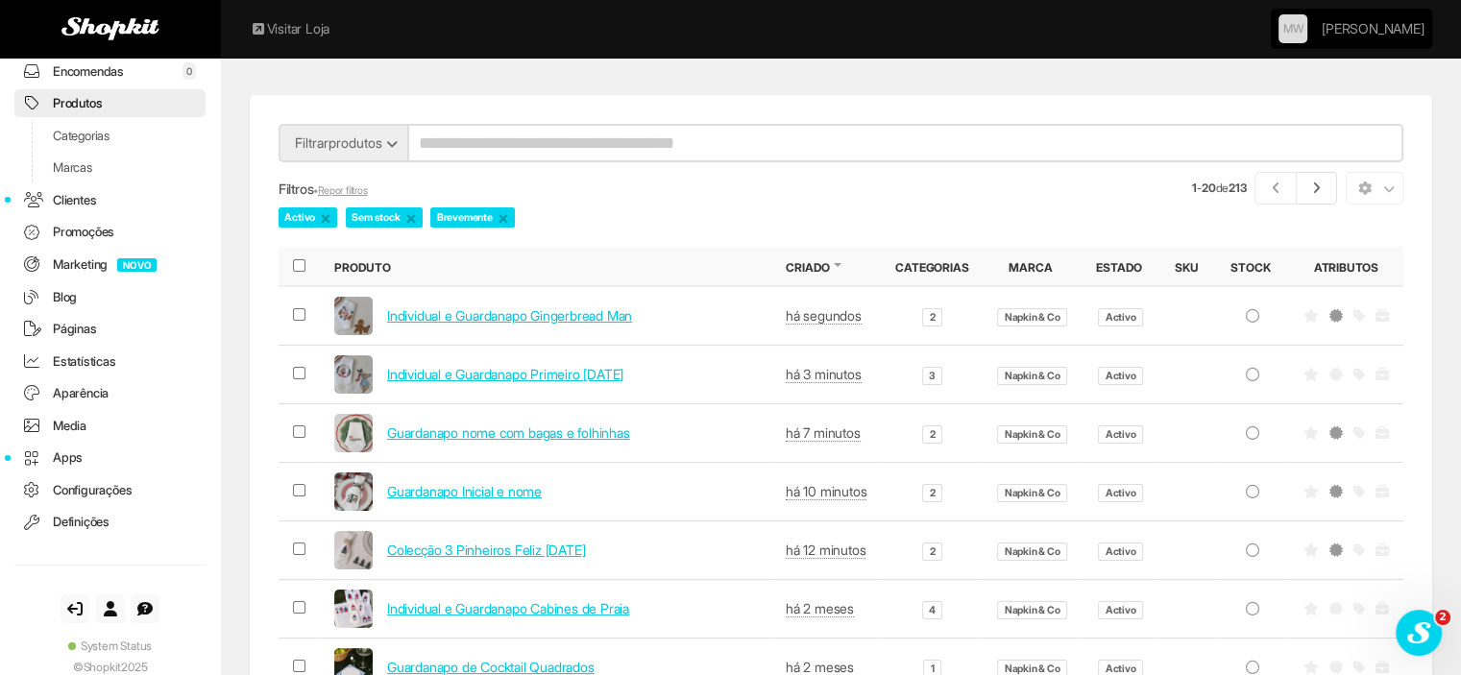
click at [307, 265] on th at bounding box center [299, 266] width 41 height 39
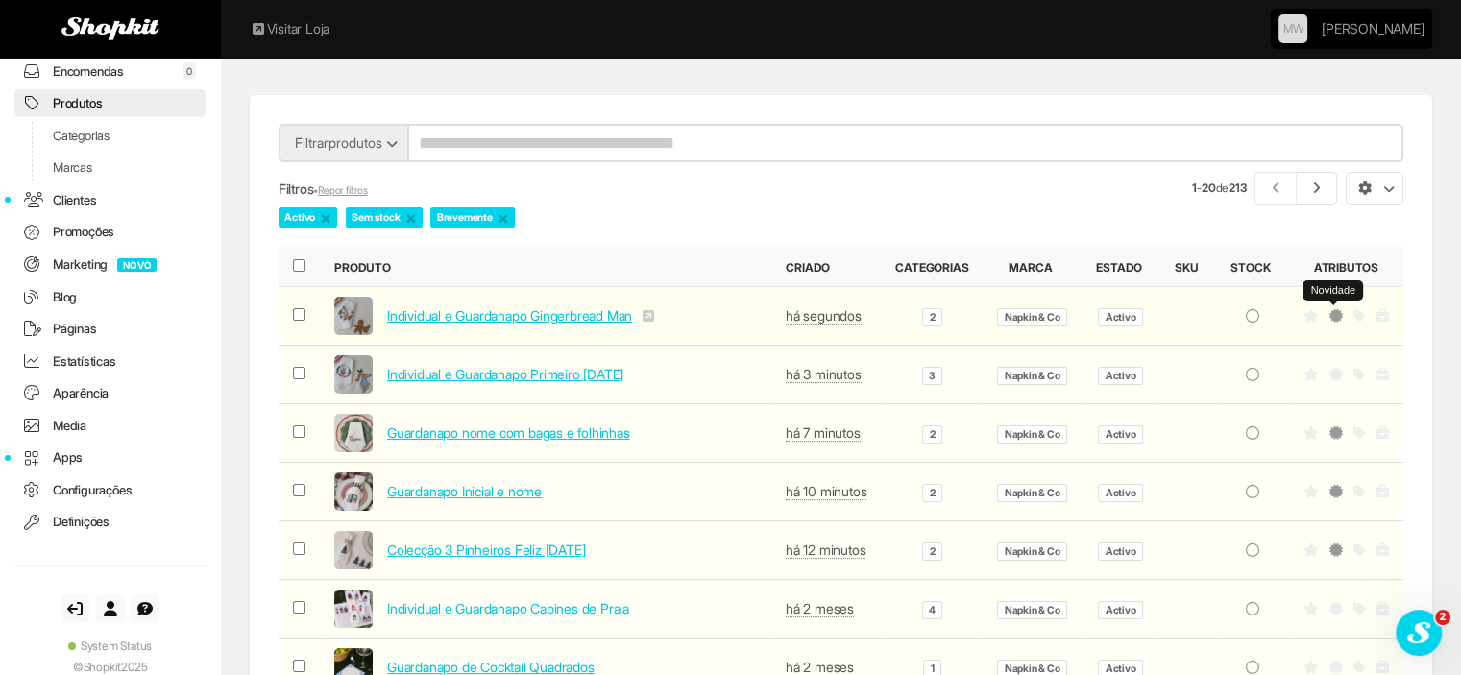
click at [1332, 314] on icon at bounding box center [1335, 315] width 13 height 13
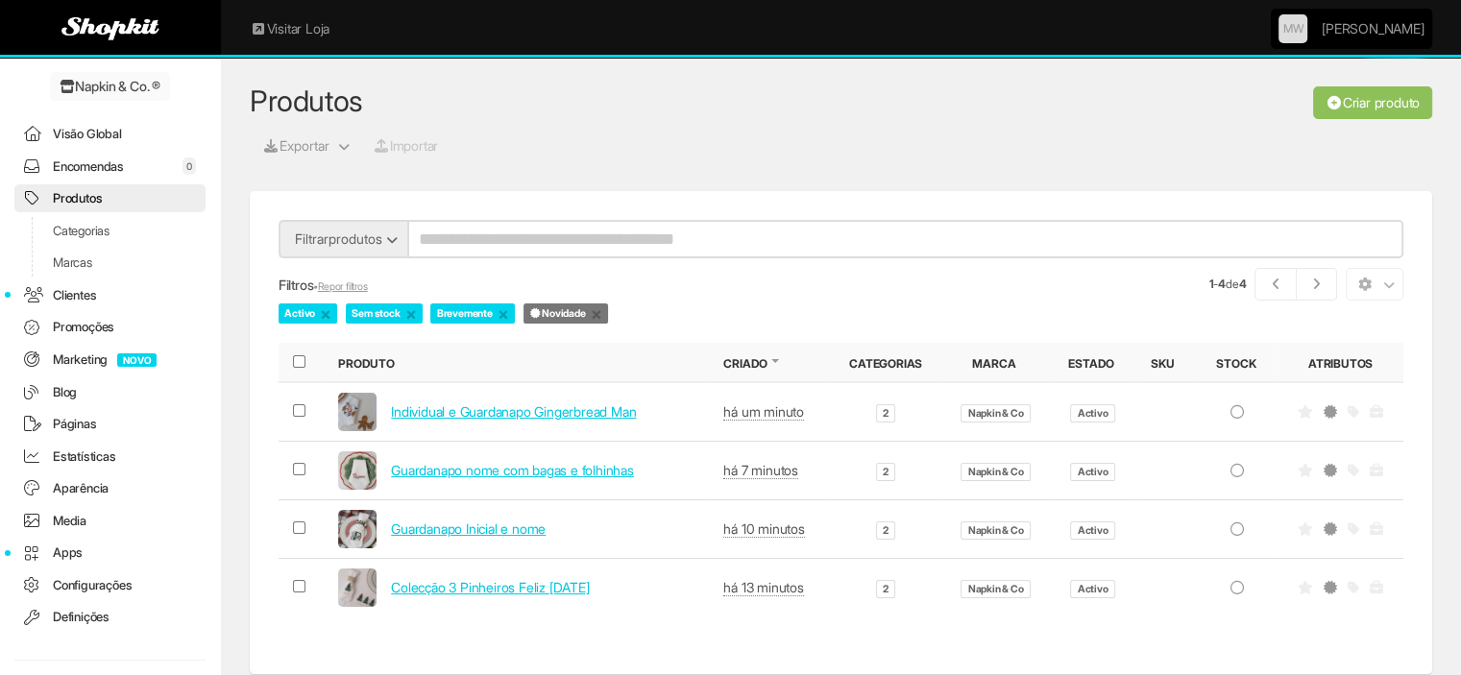
scroll to position [95, 0]
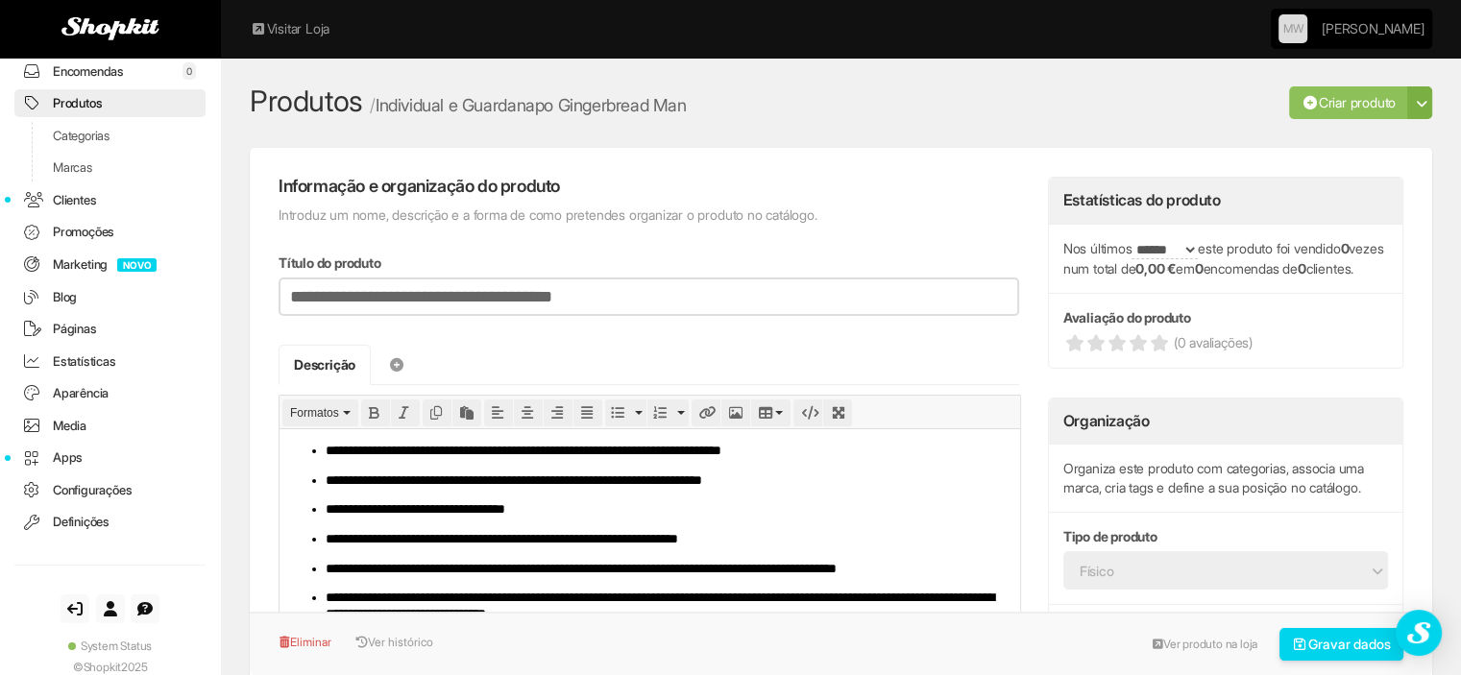
click at [107, 110] on link "Produtos" at bounding box center [109, 103] width 191 height 28
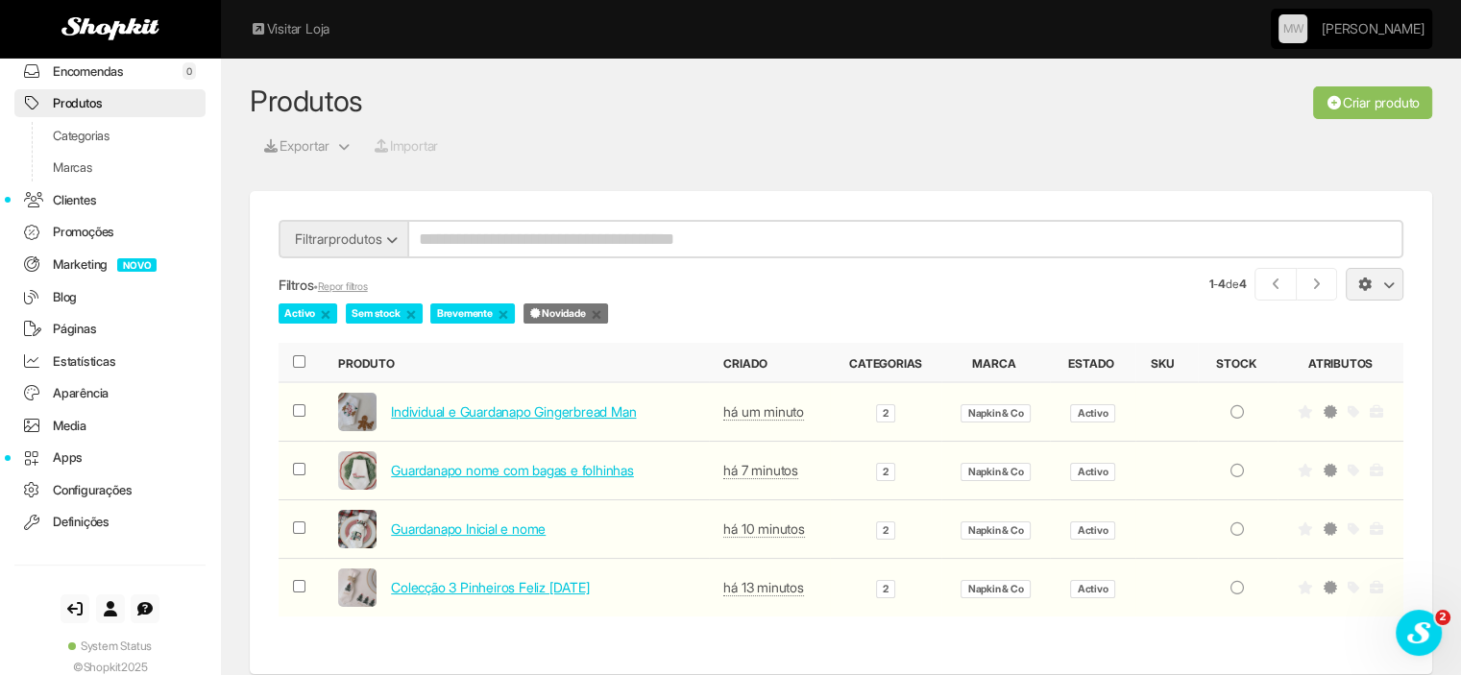
click at [1391, 276] on button "button" at bounding box center [1375, 284] width 58 height 33
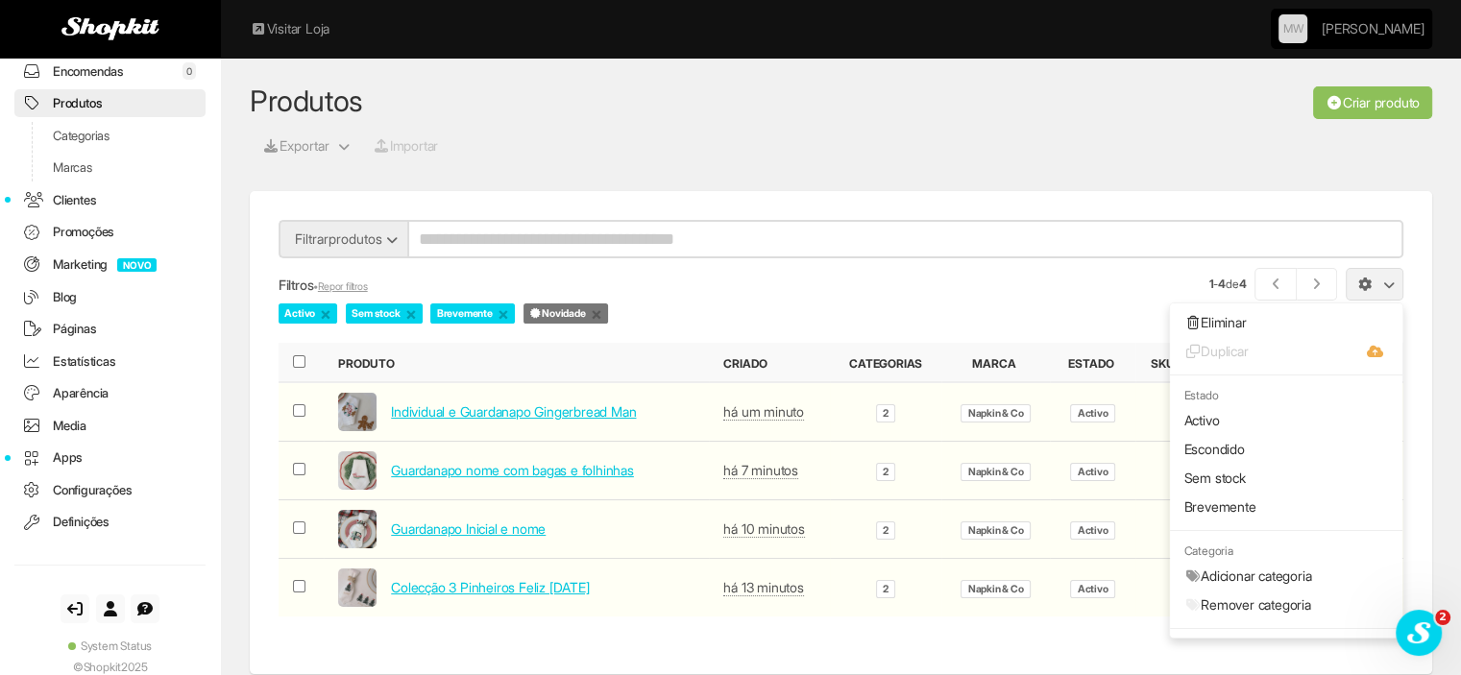
click at [1214, 187] on section "Produtos Exportar Toggle Dropdown Exportar Produtos PRO Exportar Stock Importar…" at bounding box center [841, 458] width 1240 height 916
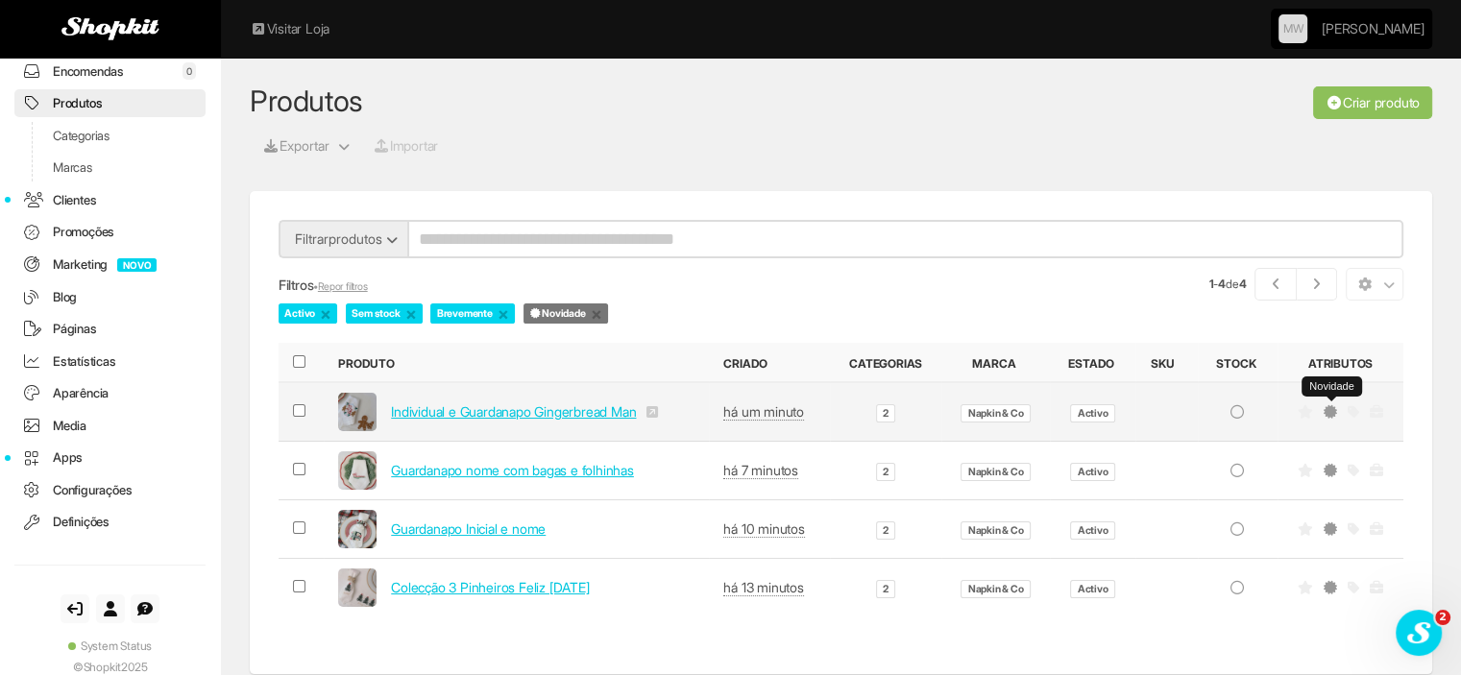
click at [1333, 405] on icon at bounding box center [1330, 411] width 13 height 13
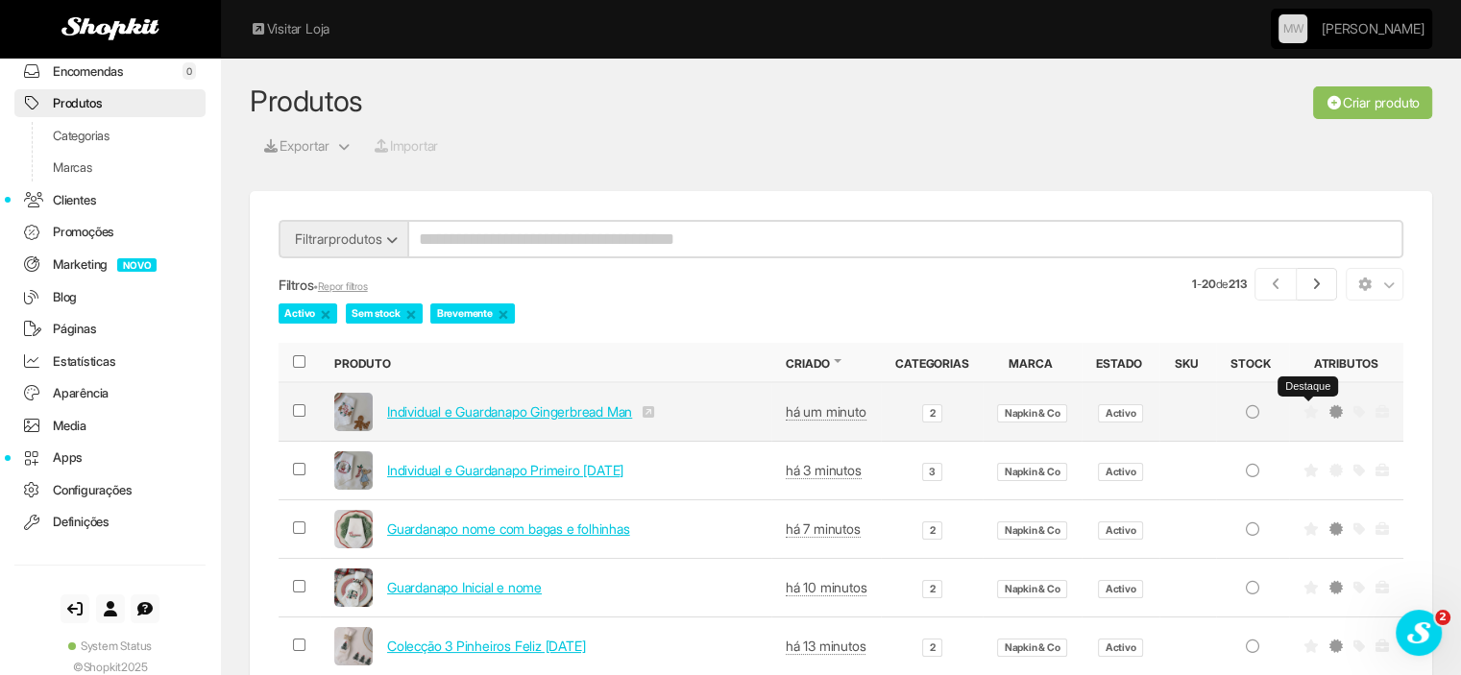
click at [1305, 414] on icon at bounding box center [1310, 411] width 15 height 13
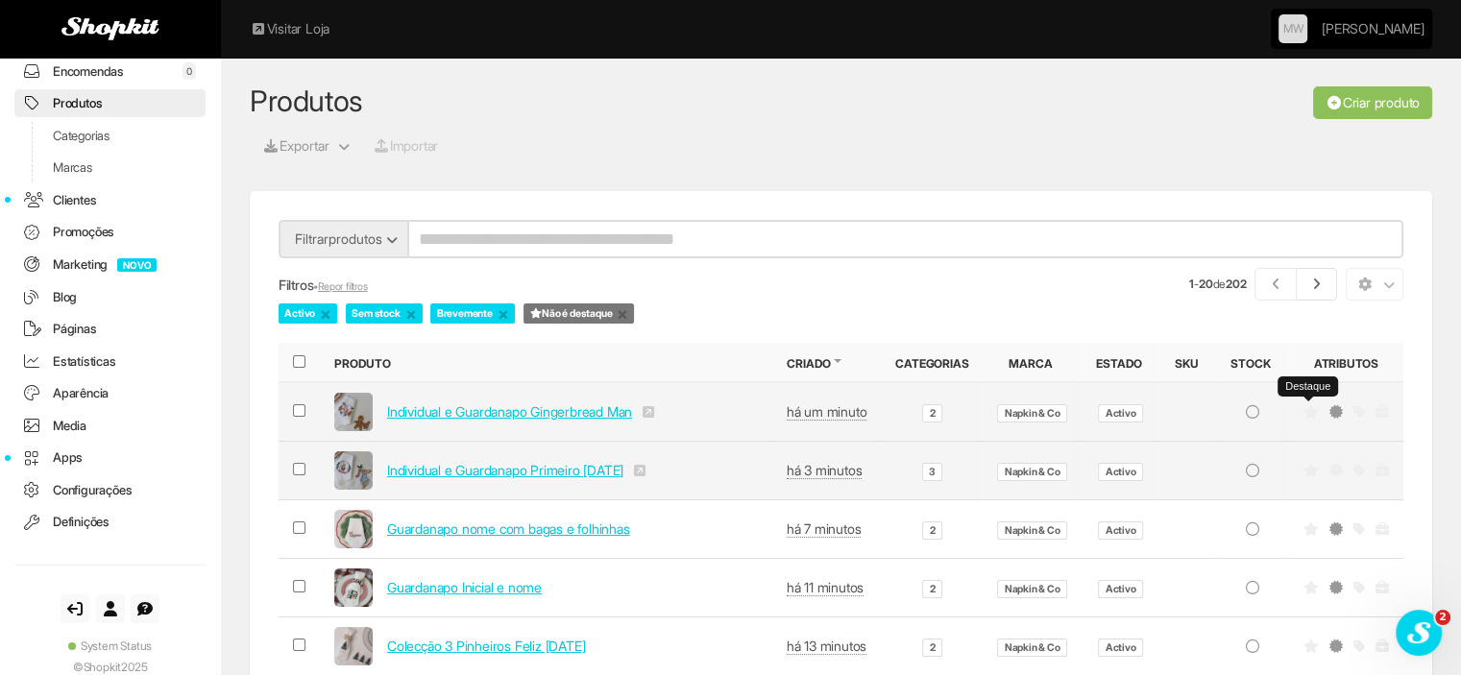
click at [1304, 405] on icon at bounding box center [1310, 411] width 15 height 13
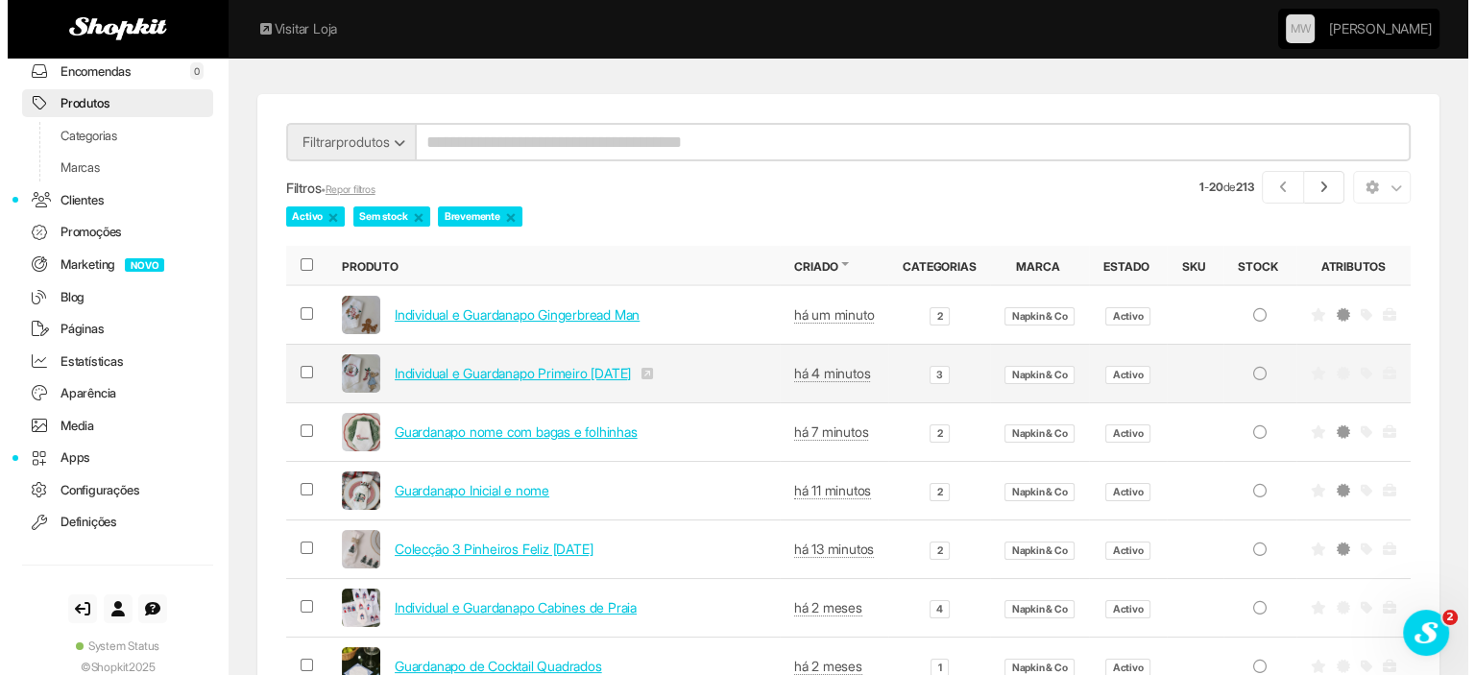
scroll to position [96, 0]
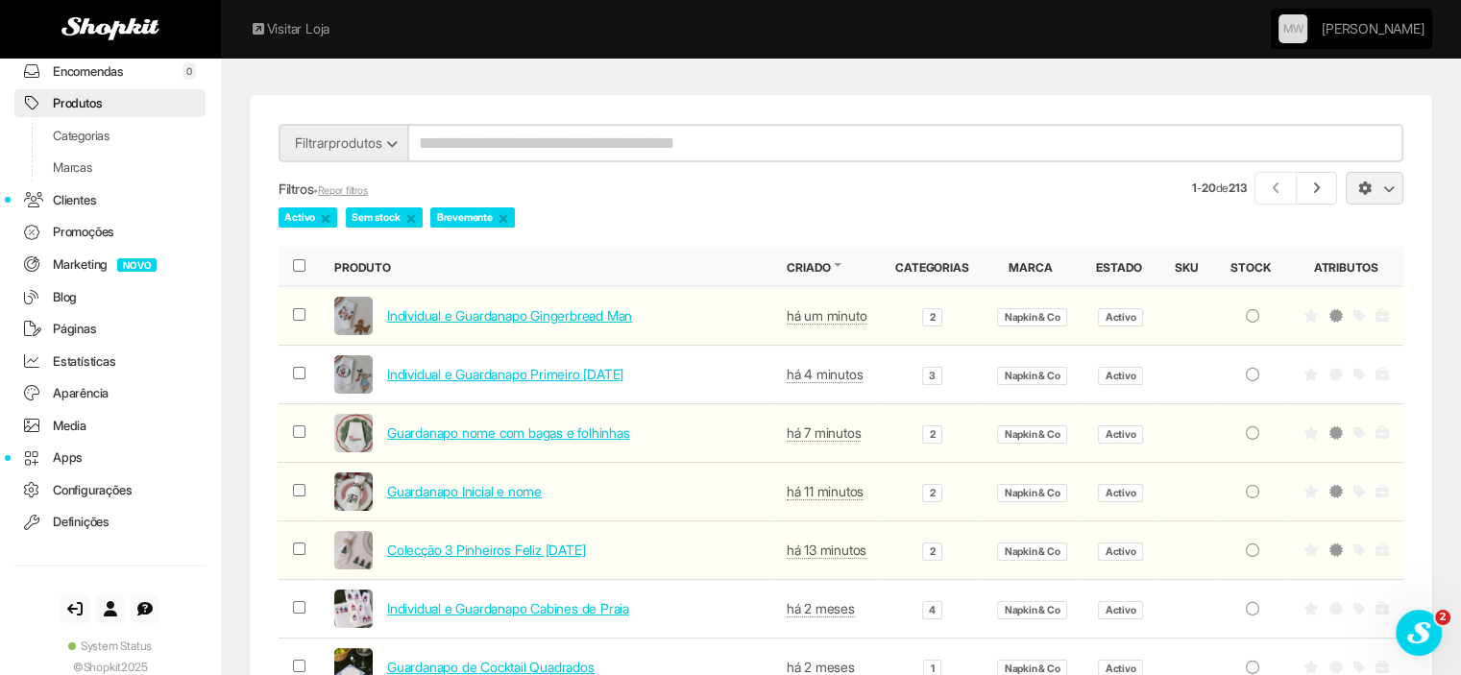
click at [1372, 191] on button "button" at bounding box center [1375, 188] width 58 height 33
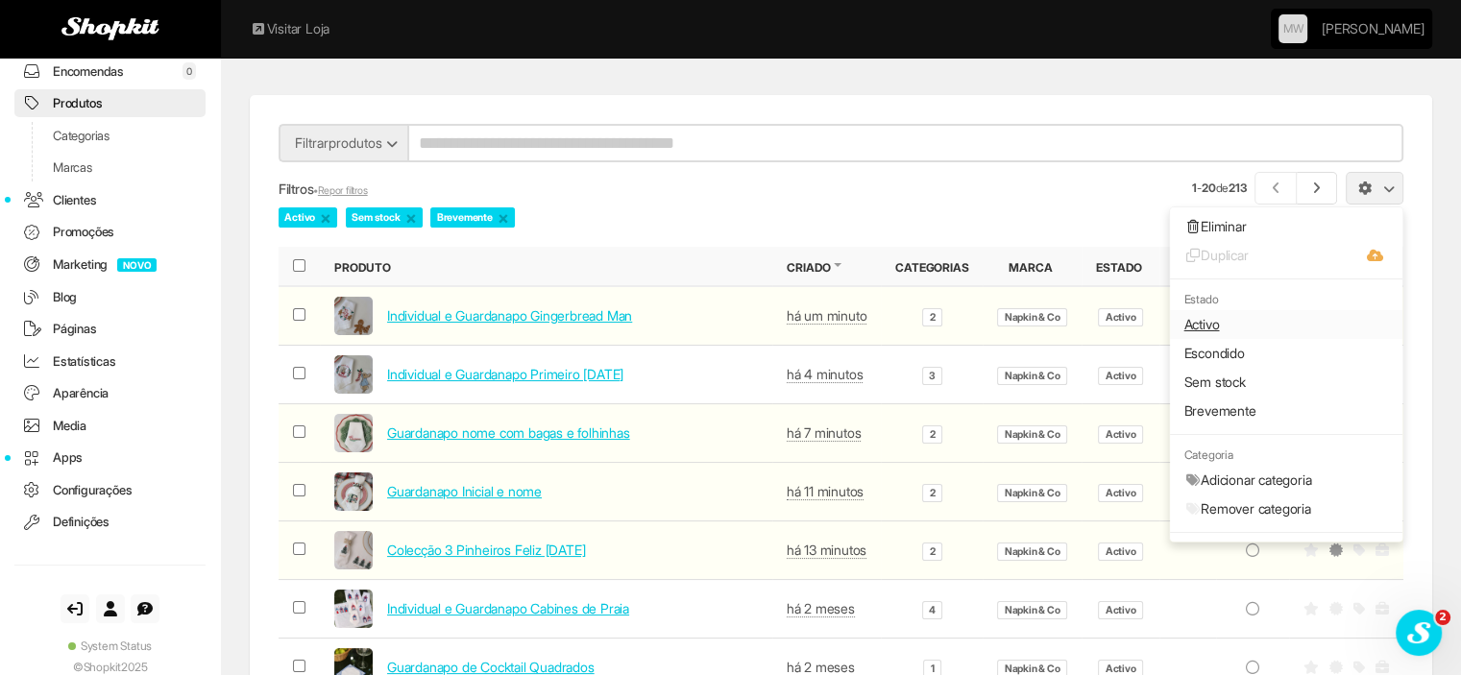
click at [1173, 325] on link "Activo" at bounding box center [1286, 324] width 232 height 29
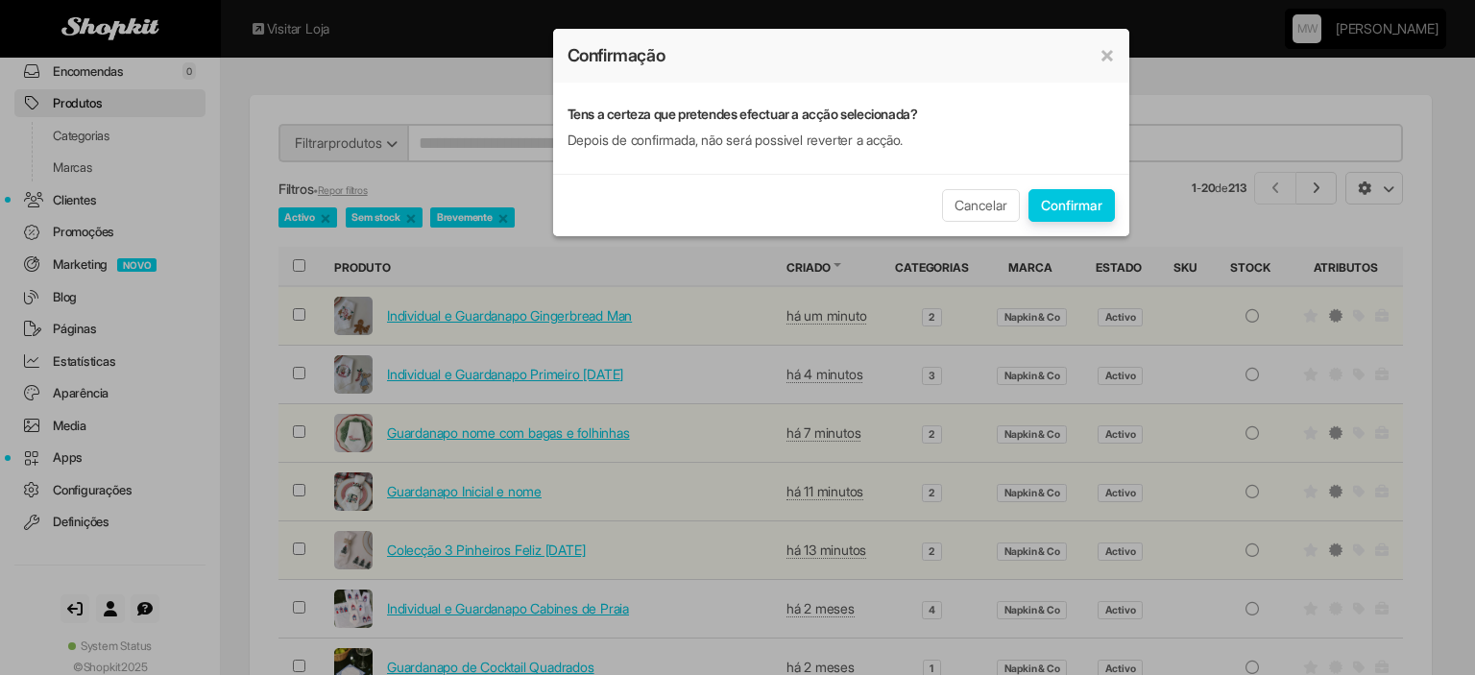
click at [1055, 203] on button "Confirmar" at bounding box center [1072, 205] width 86 height 33
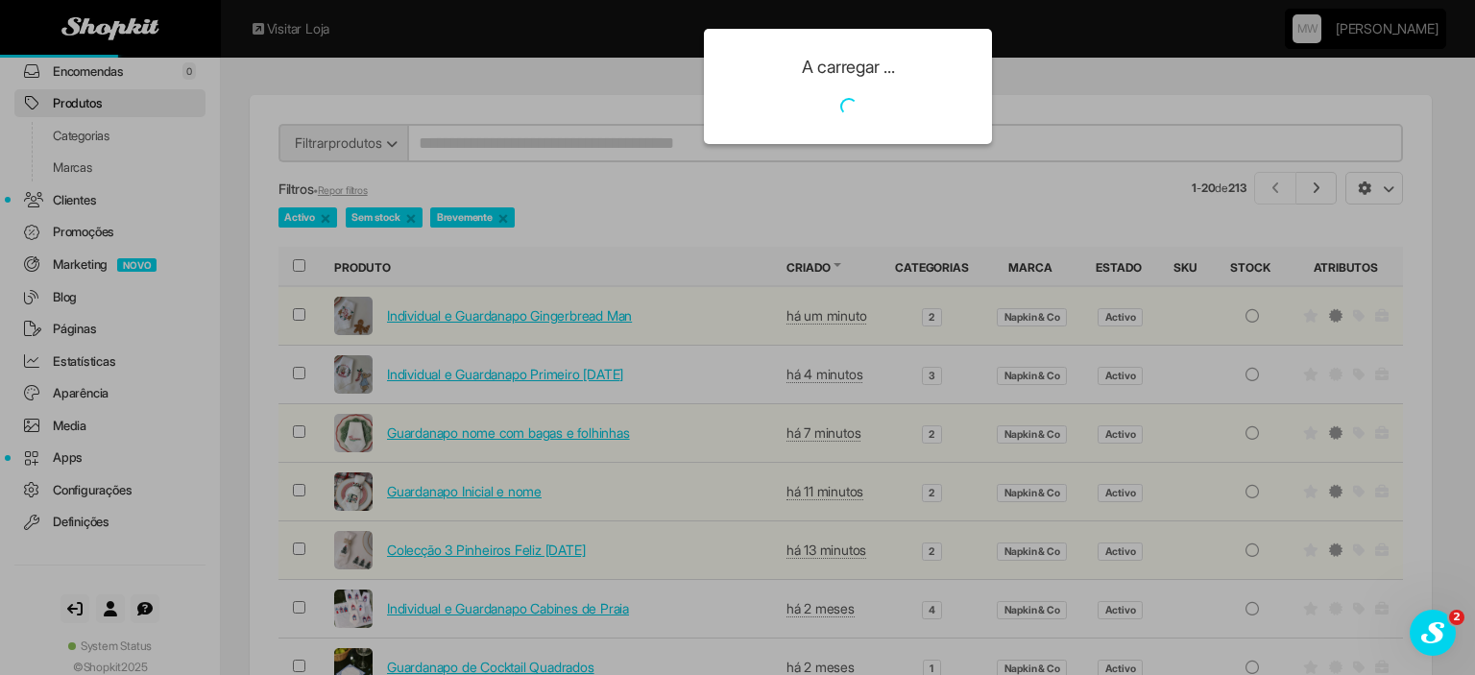
scroll to position [0, 0]
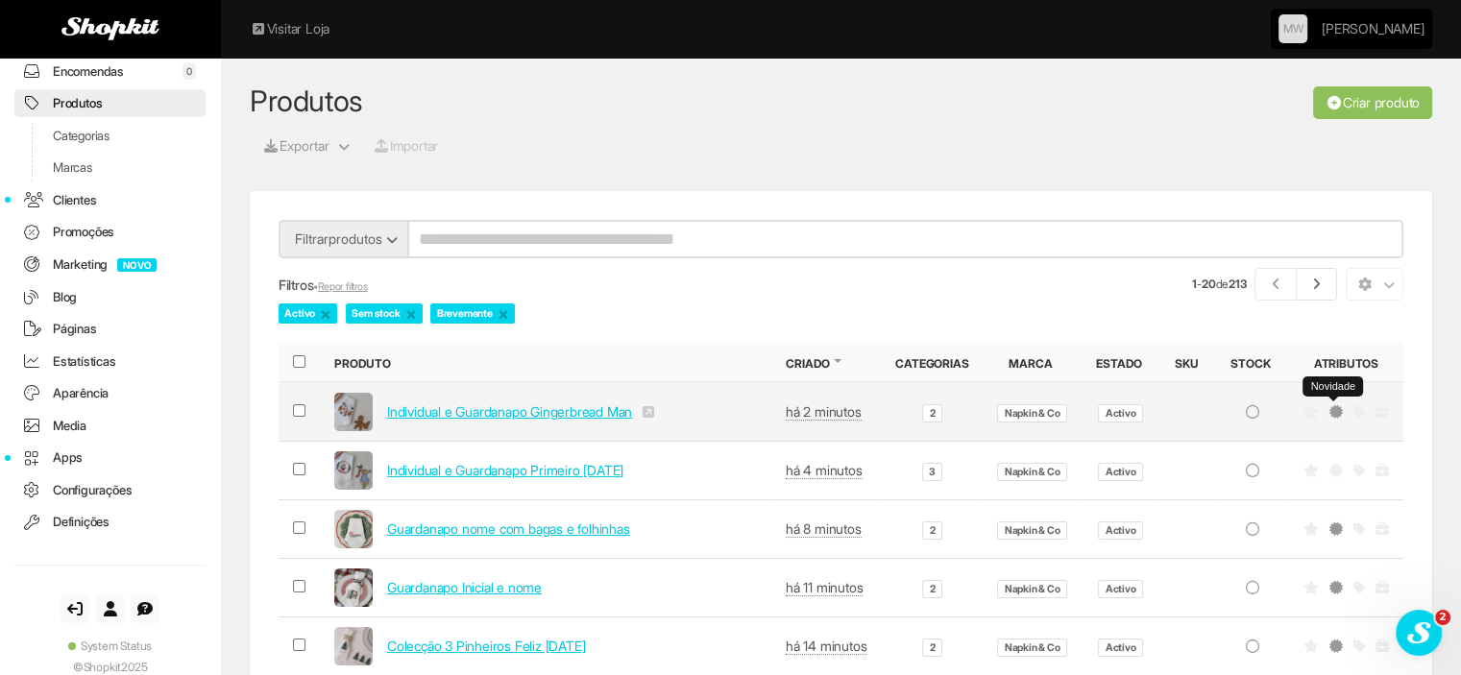
drag, startPoint x: 1337, startPoint y: 404, endPoint x: 1384, endPoint y: 399, distance: 47.4
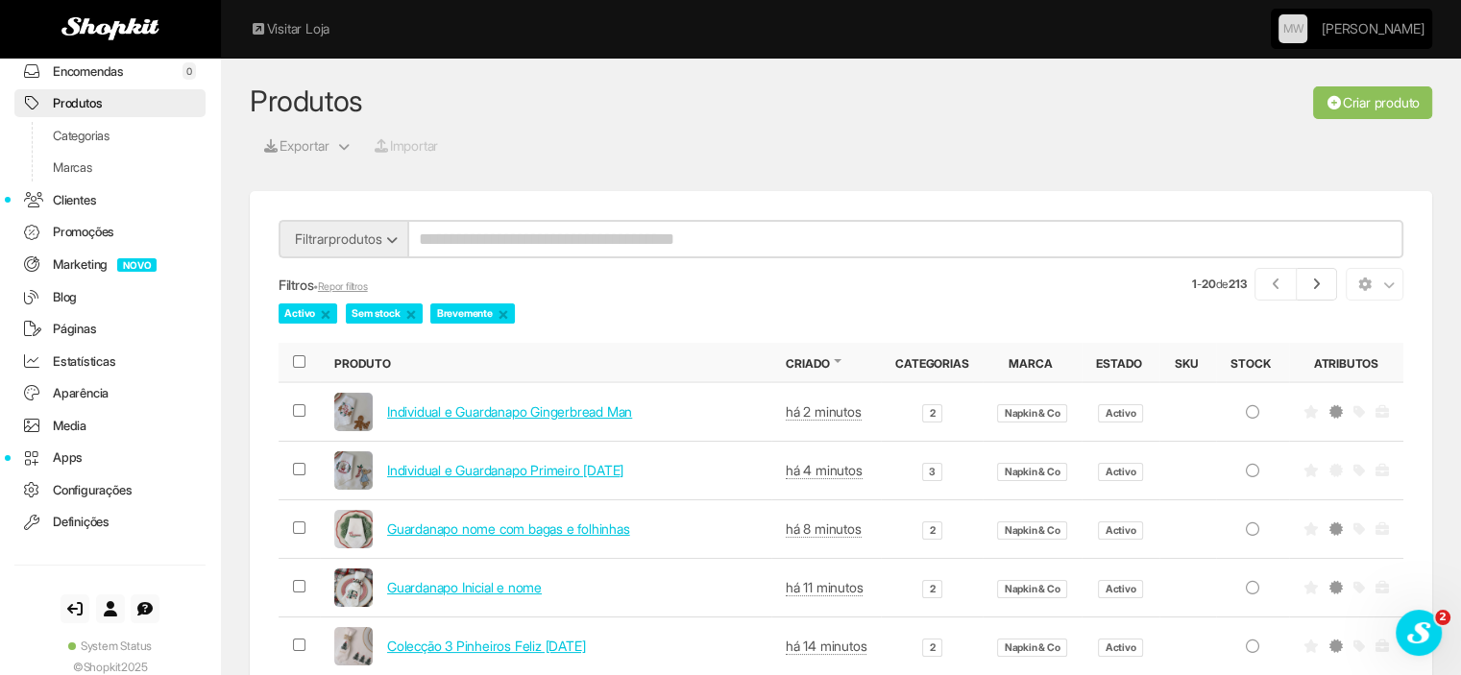
drag, startPoint x: 1384, startPoint y: 399, endPoint x: 1422, endPoint y: 349, distance: 63.0
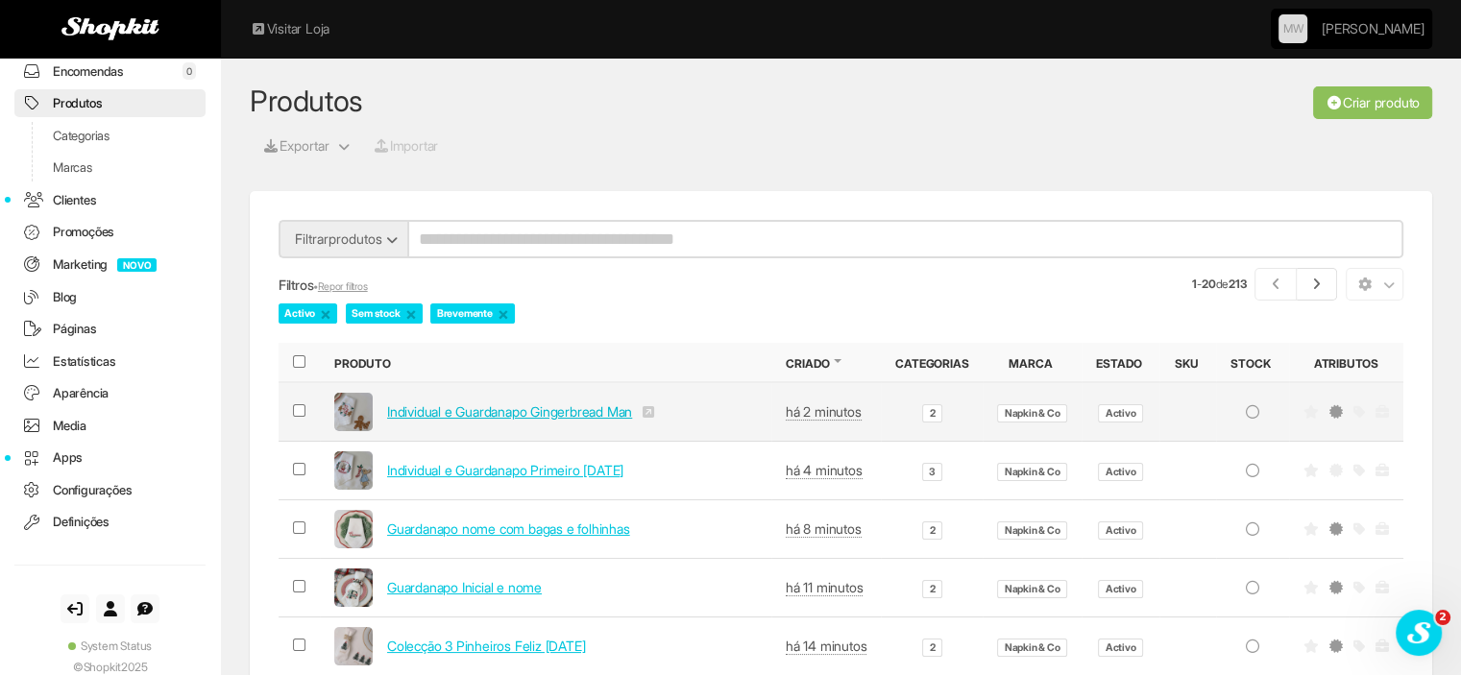
click at [463, 418] on link "Individual e Guardanapo Gingerbread Man" at bounding box center [509, 411] width 245 height 16
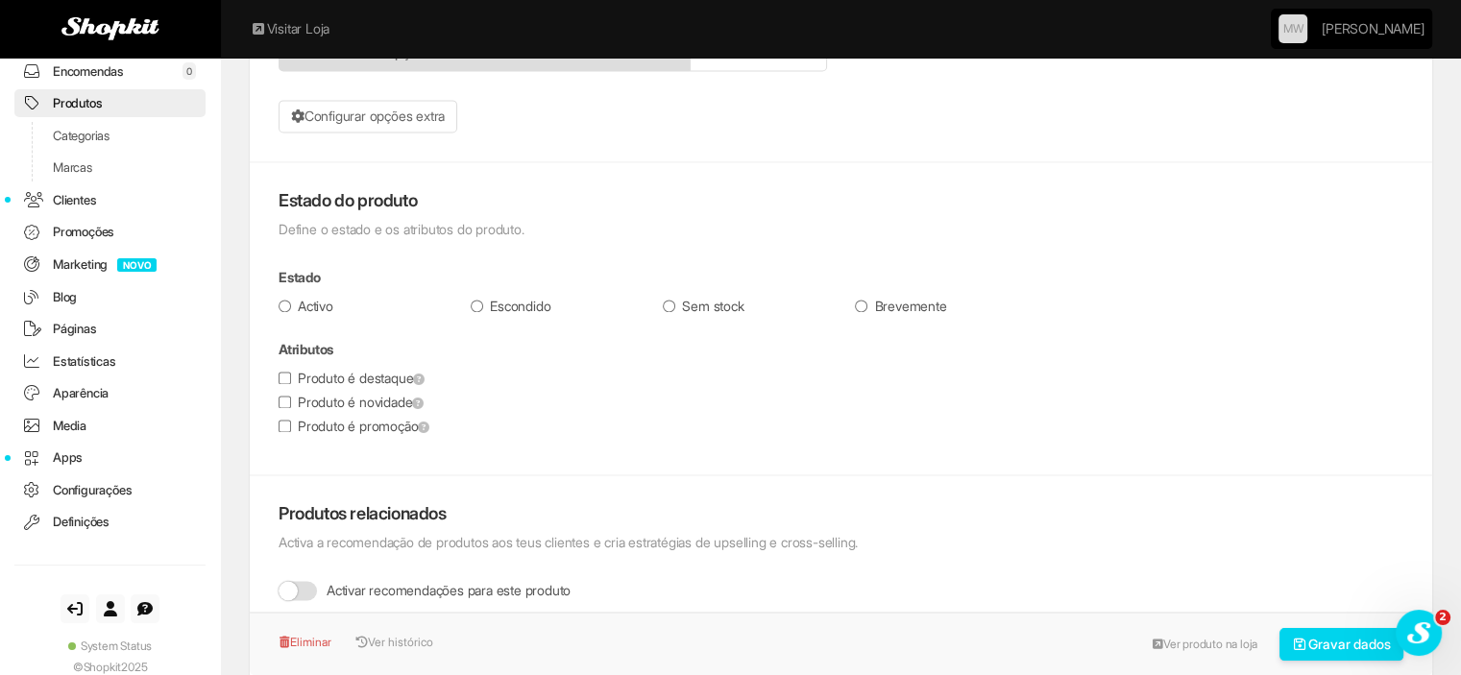
scroll to position [2977, 0]
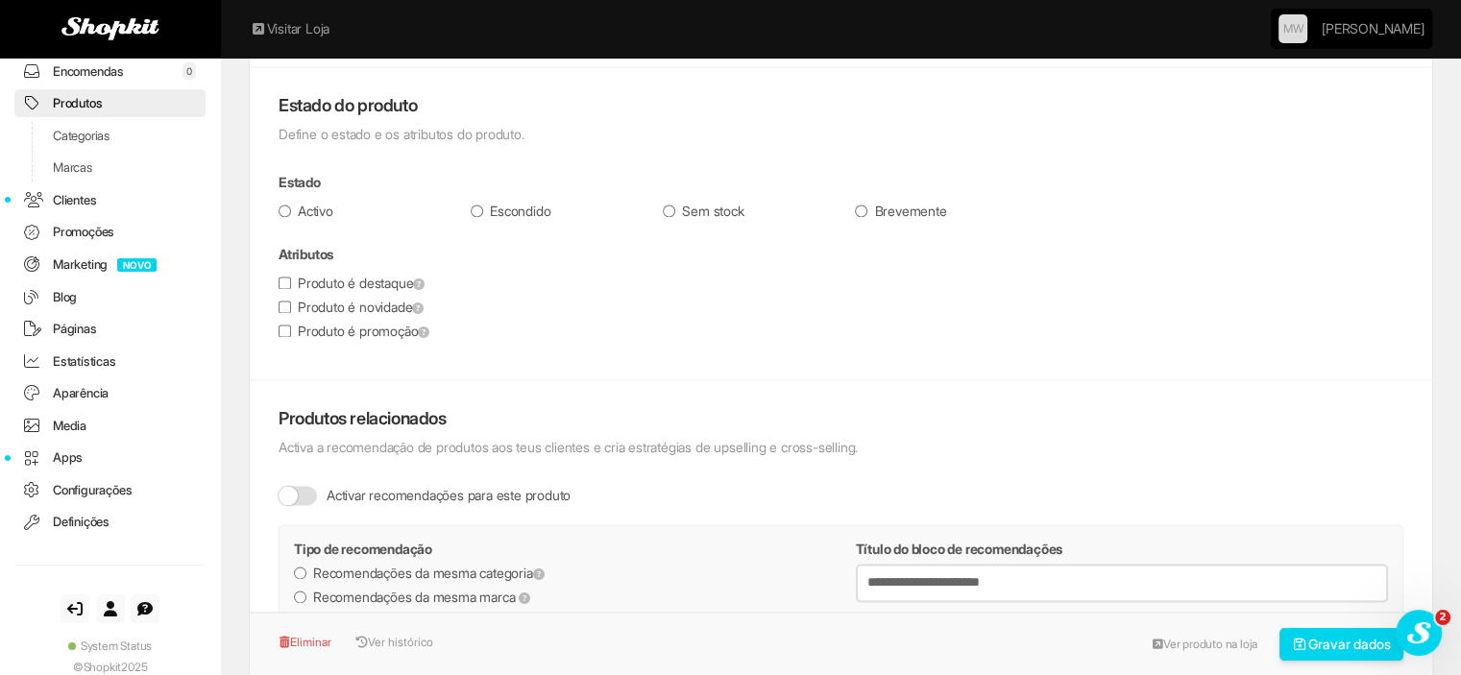
click at [316, 303] on label "Produto é novidade" at bounding box center [351, 307] width 145 height 19
click at [1321, 645] on button "Gravar dados" at bounding box center [1341, 644] width 125 height 33
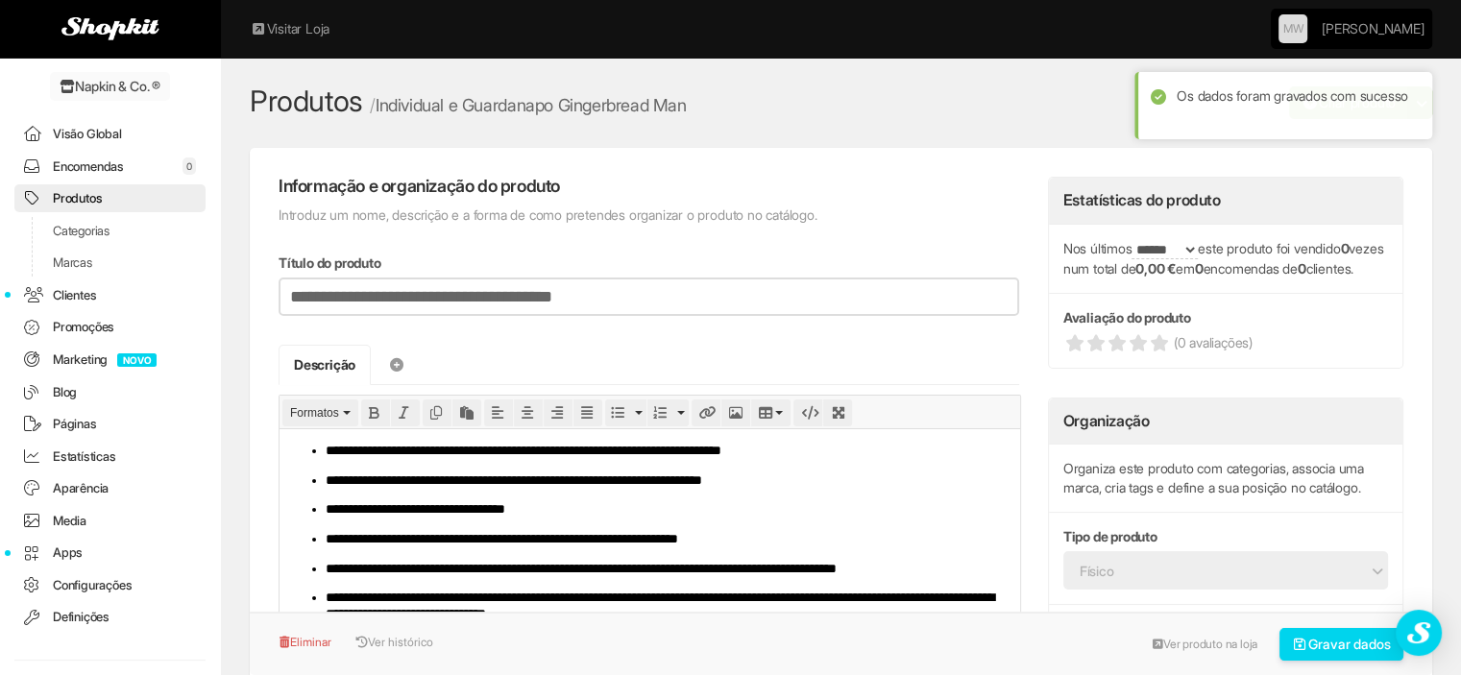
scroll to position [95, 0]
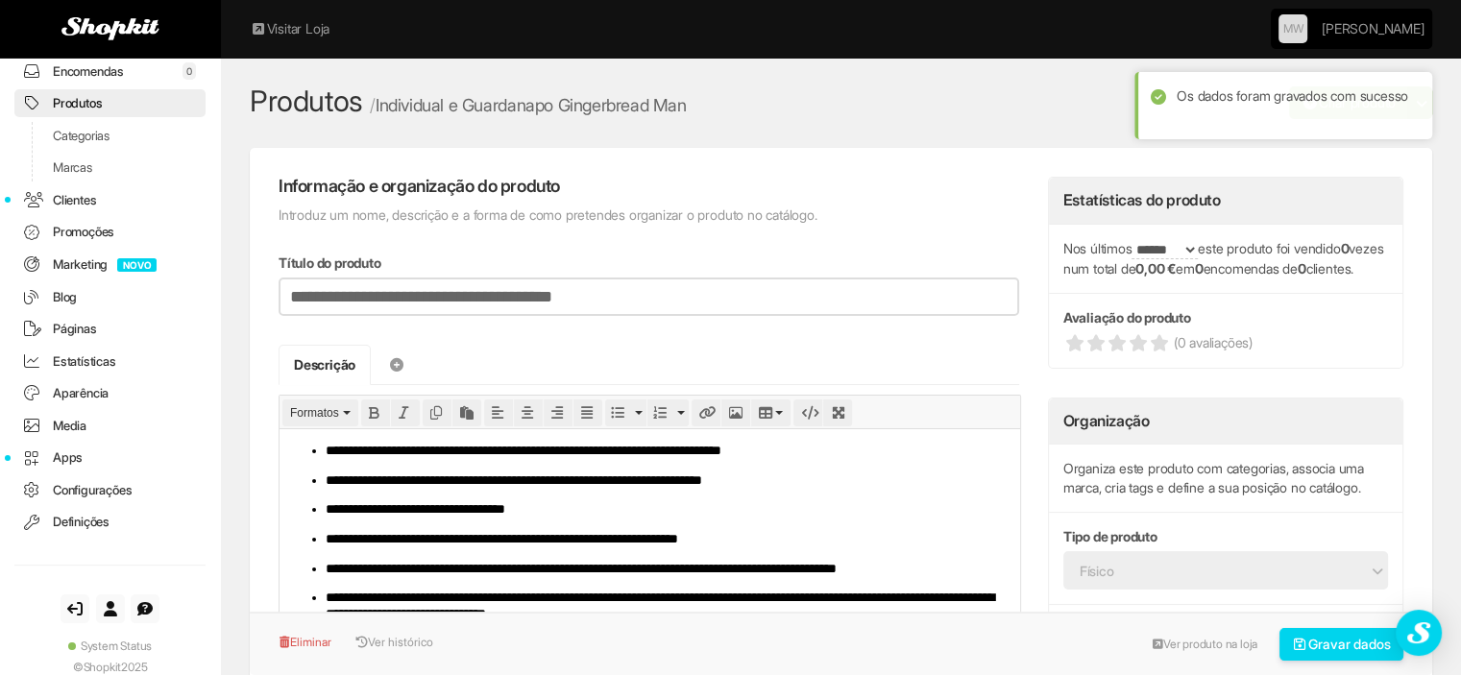
click at [71, 101] on link "Produtos" at bounding box center [109, 103] width 191 height 28
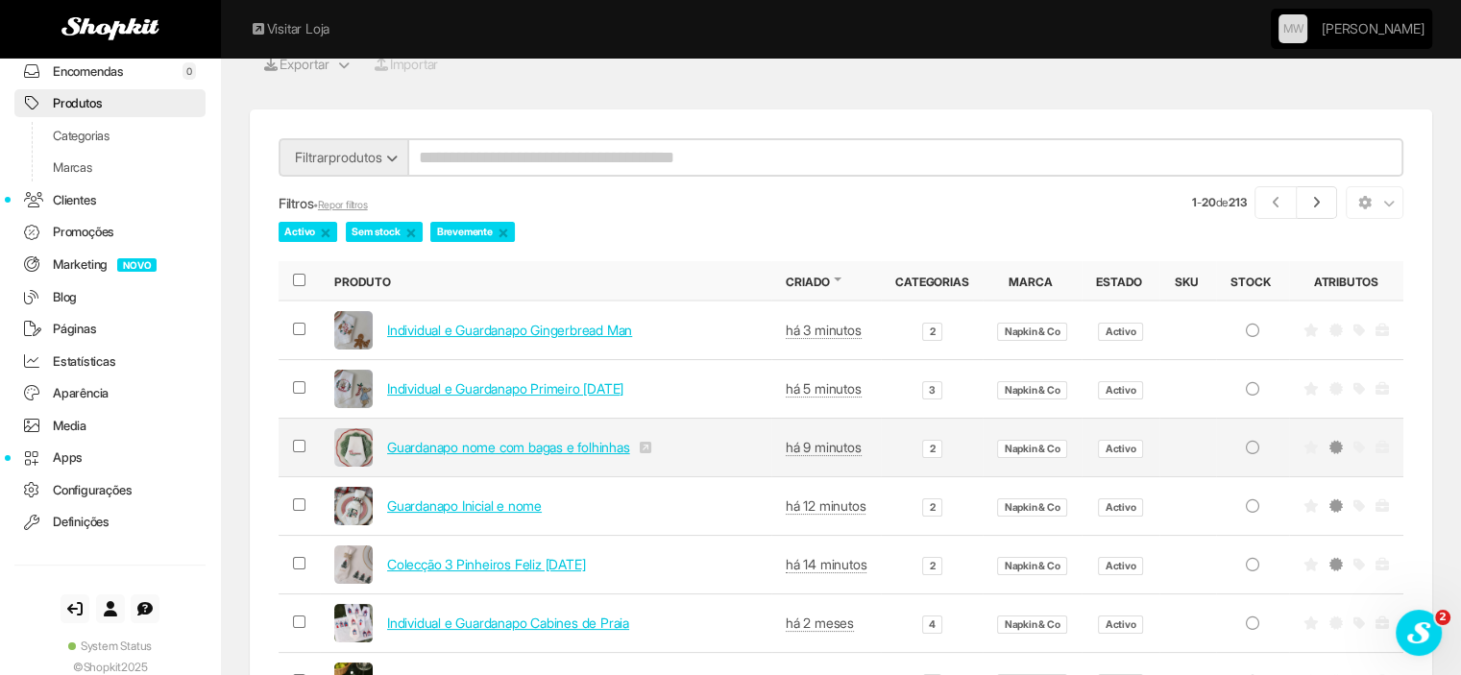
scroll to position [96, 0]
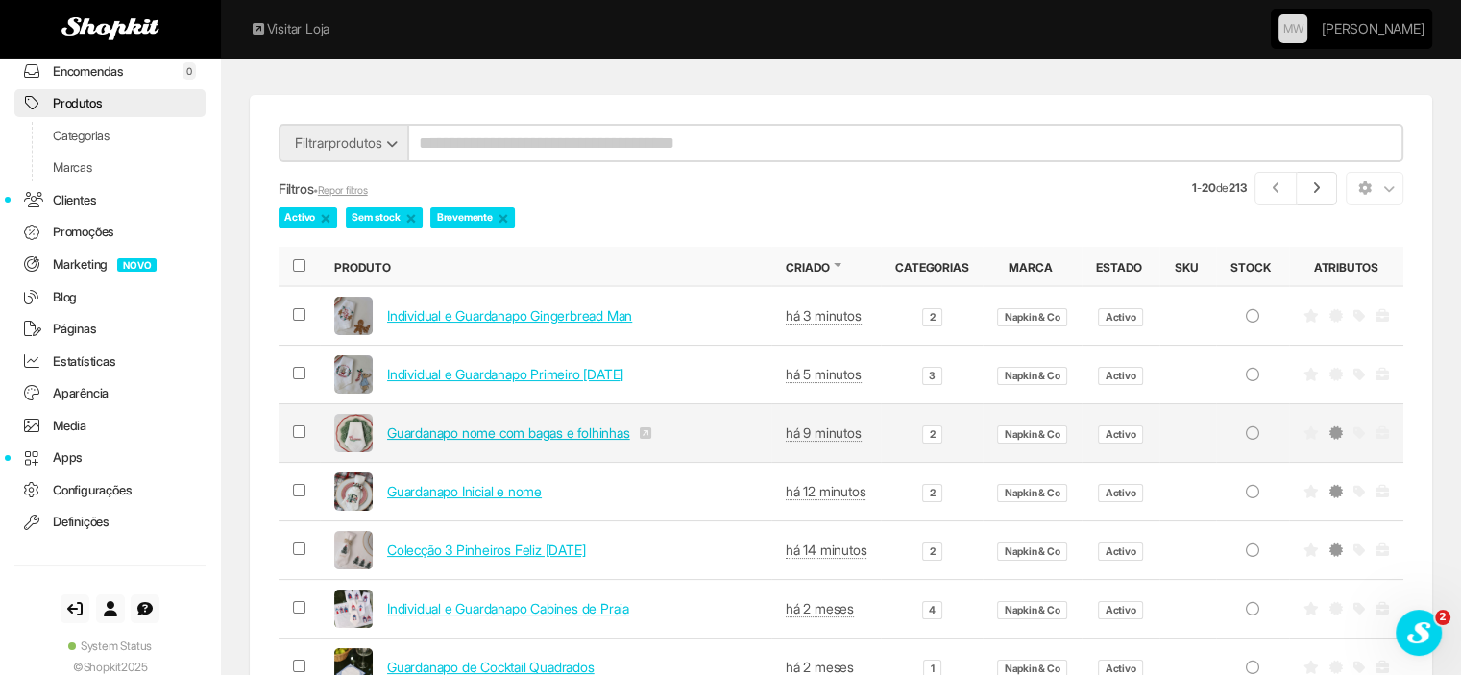
click at [514, 426] on link "Guardanapo nome com bagas e folhinhas" at bounding box center [508, 433] width 243 height 16
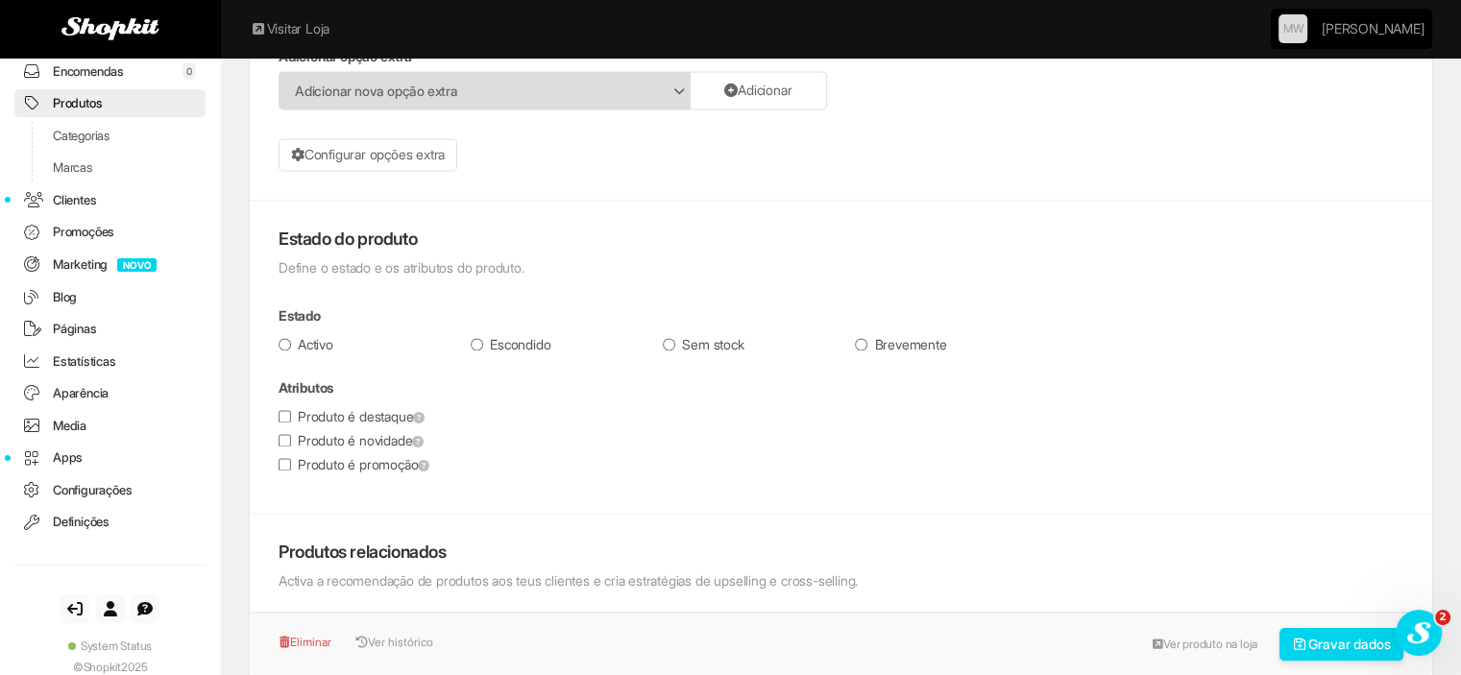
scroll to position [2783, 0]
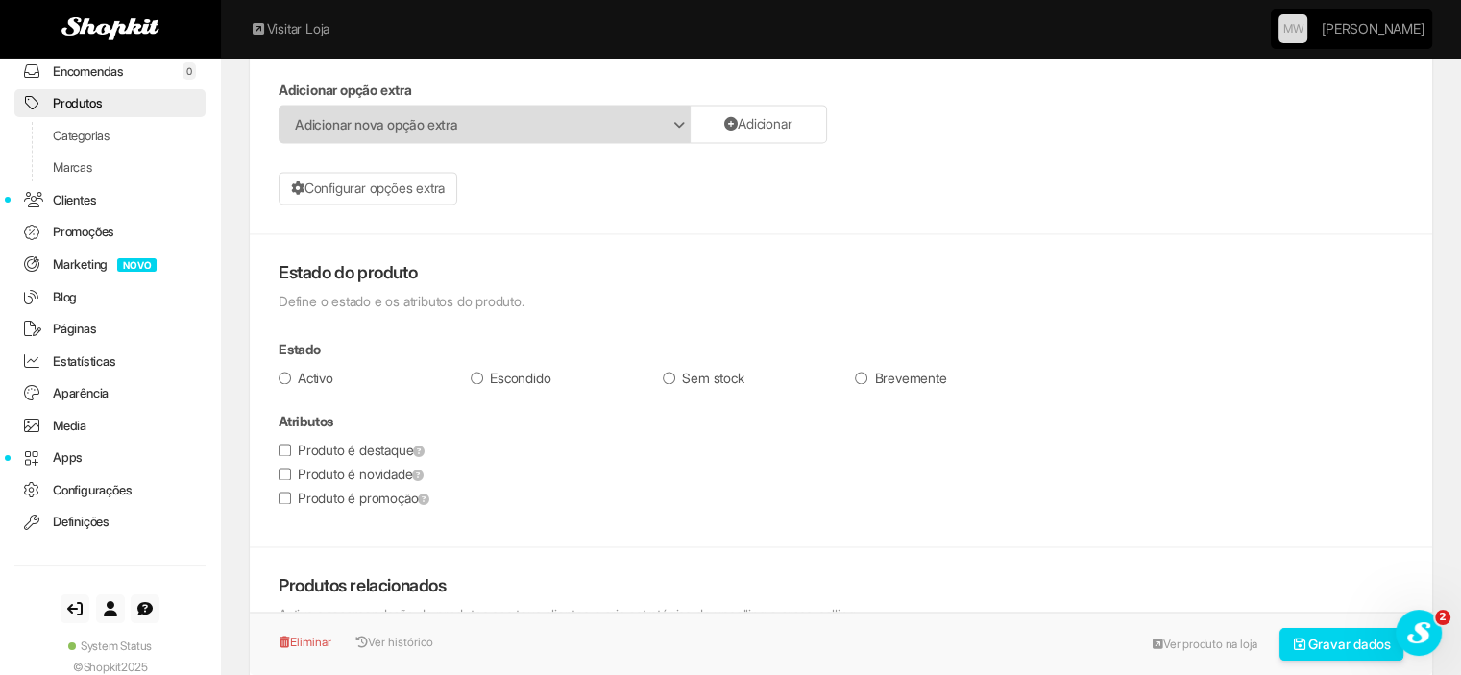
click at [311, 466] on label "Produto é novidade" at bounding box center [351, 474] width 145 height 19
click at [1341, 644] on button "Gravar dados" at bounding box center [1341, 644] width 125 height 33
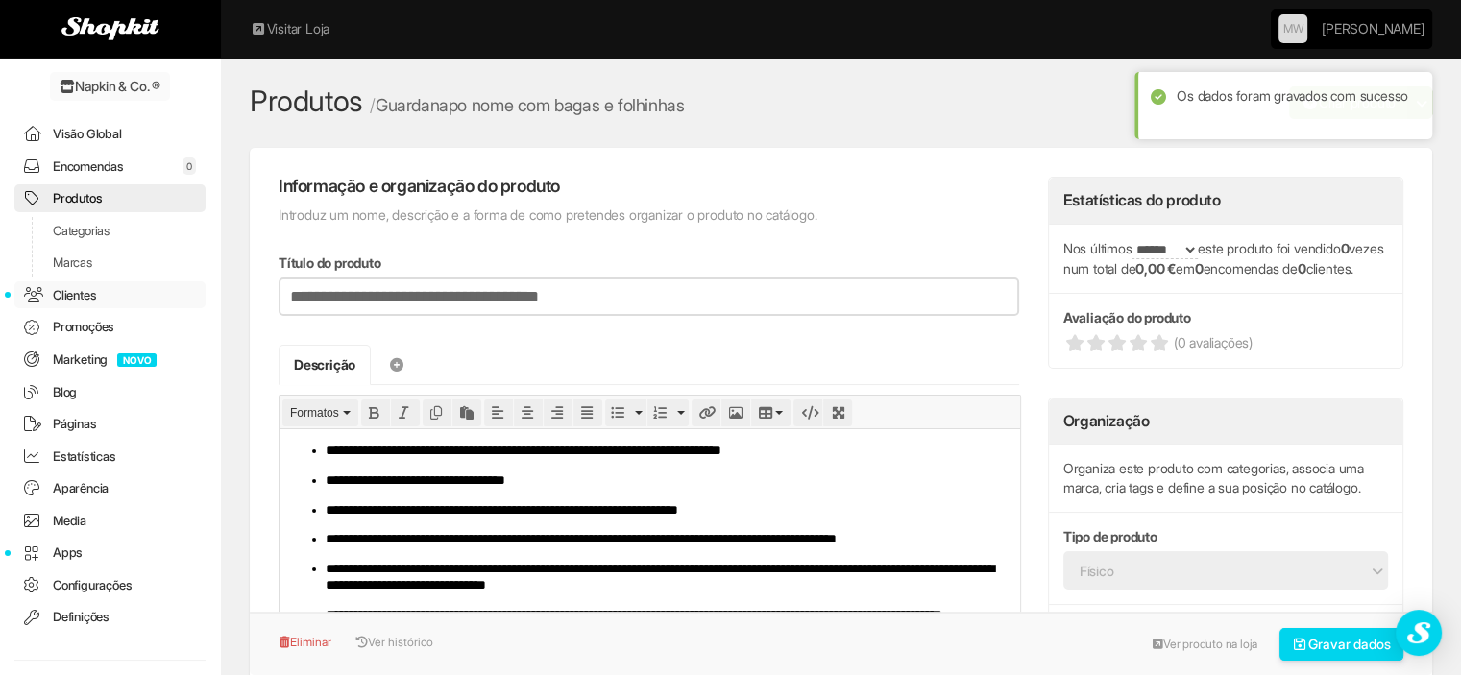
scroll to position [95, 0]
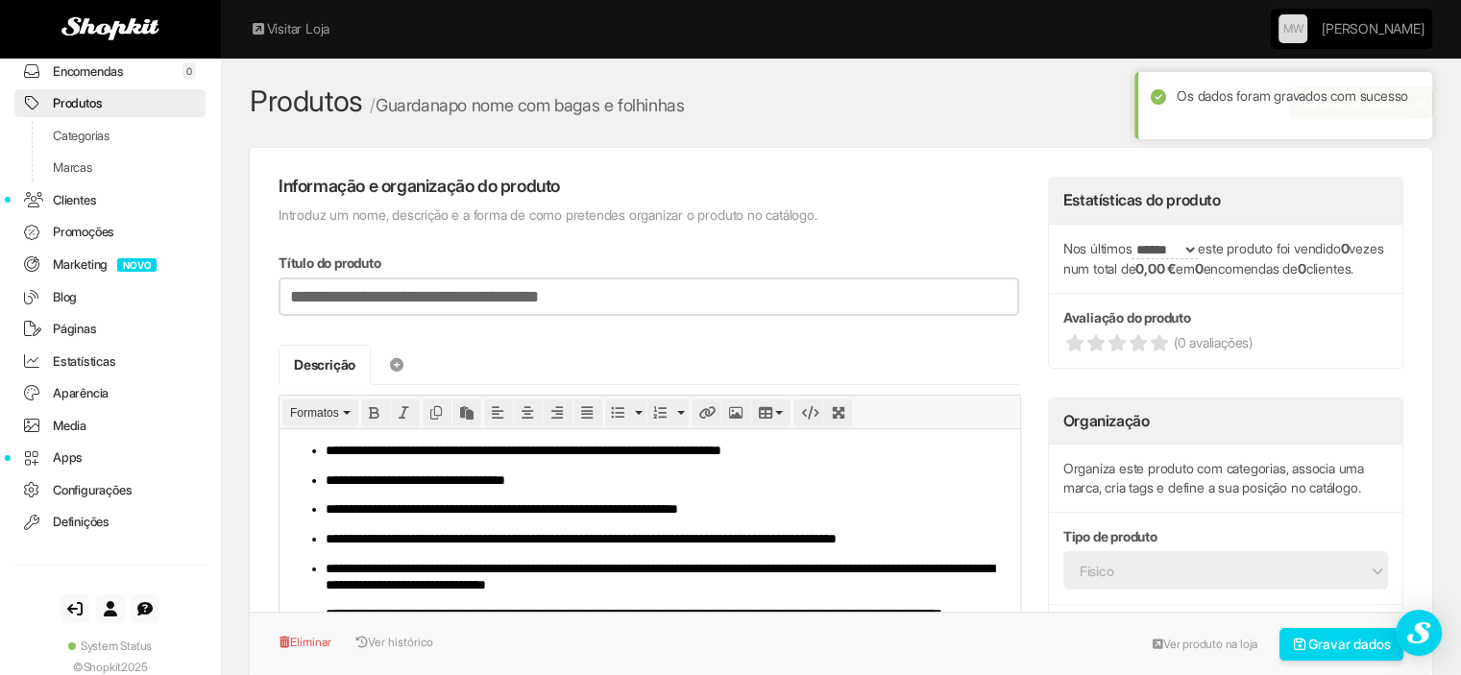
click at [103, 99] on link "Produtos" at bounding box center [109, 103] width 191 height 28
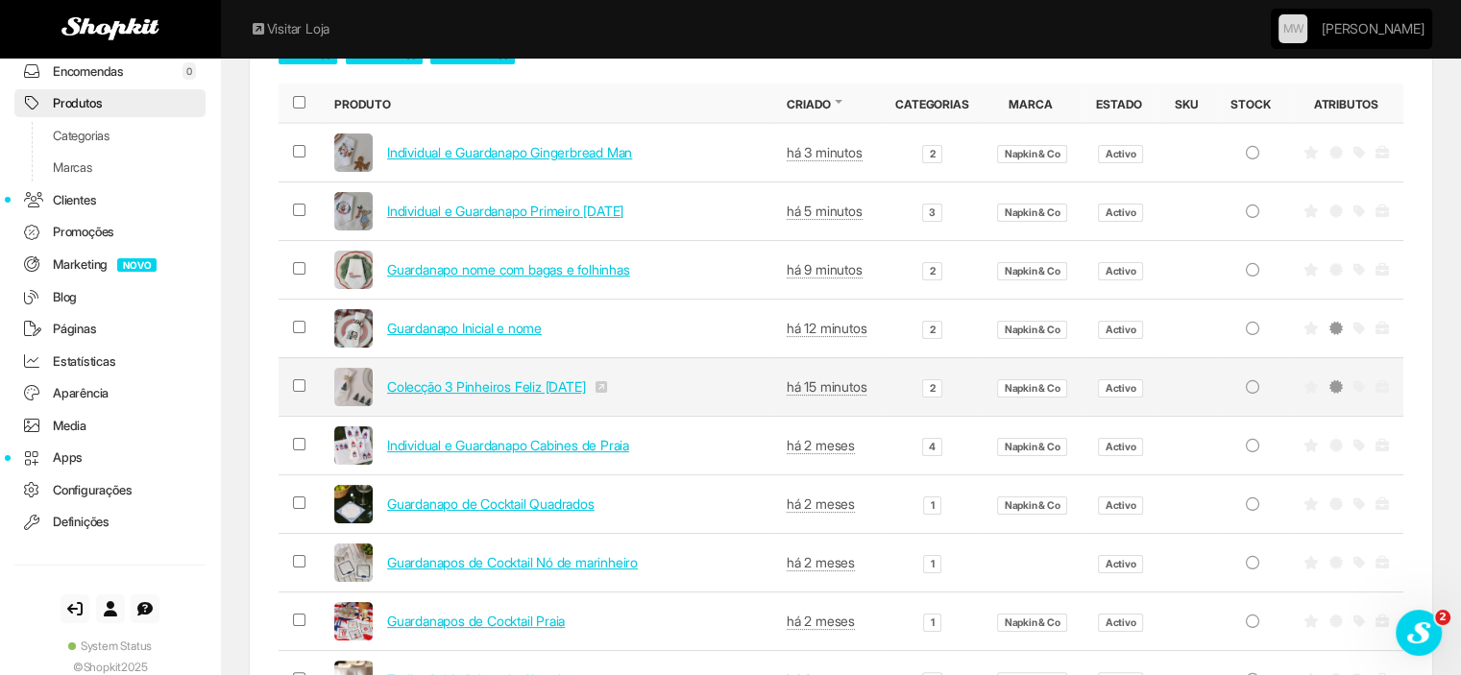
scroll to position [384, 0]
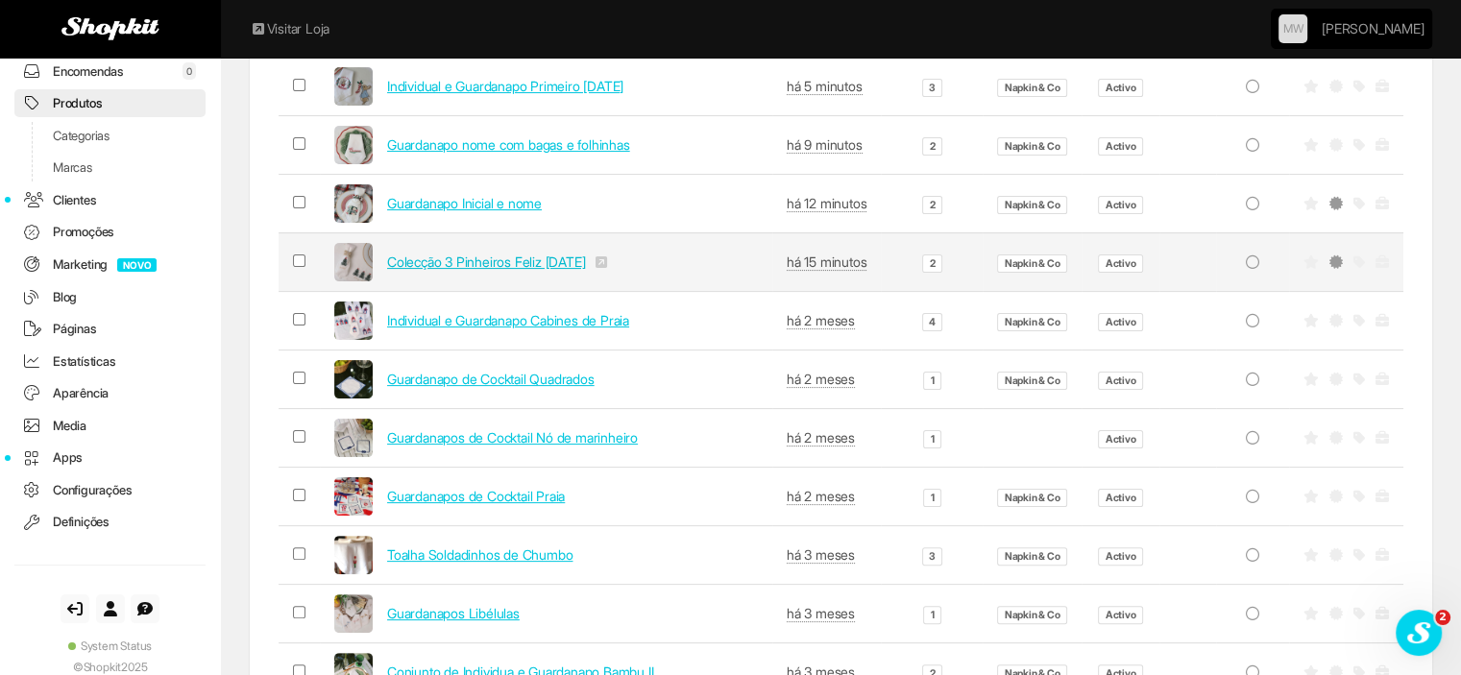
click at [443, 254] on link "Colecção 3 Pinheiros Feliz [DATE]" at bounding box center [486, 262] width 198 height 16
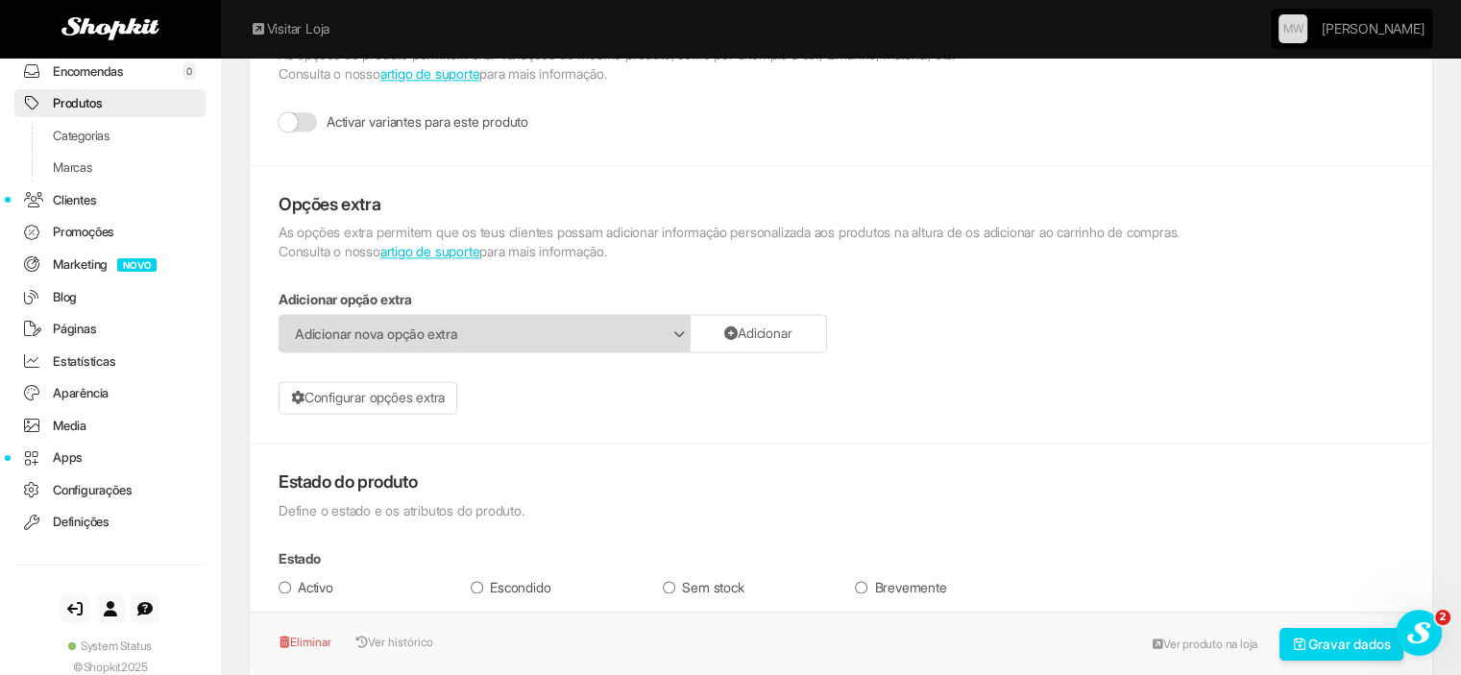
scroll to position [2881, 0]
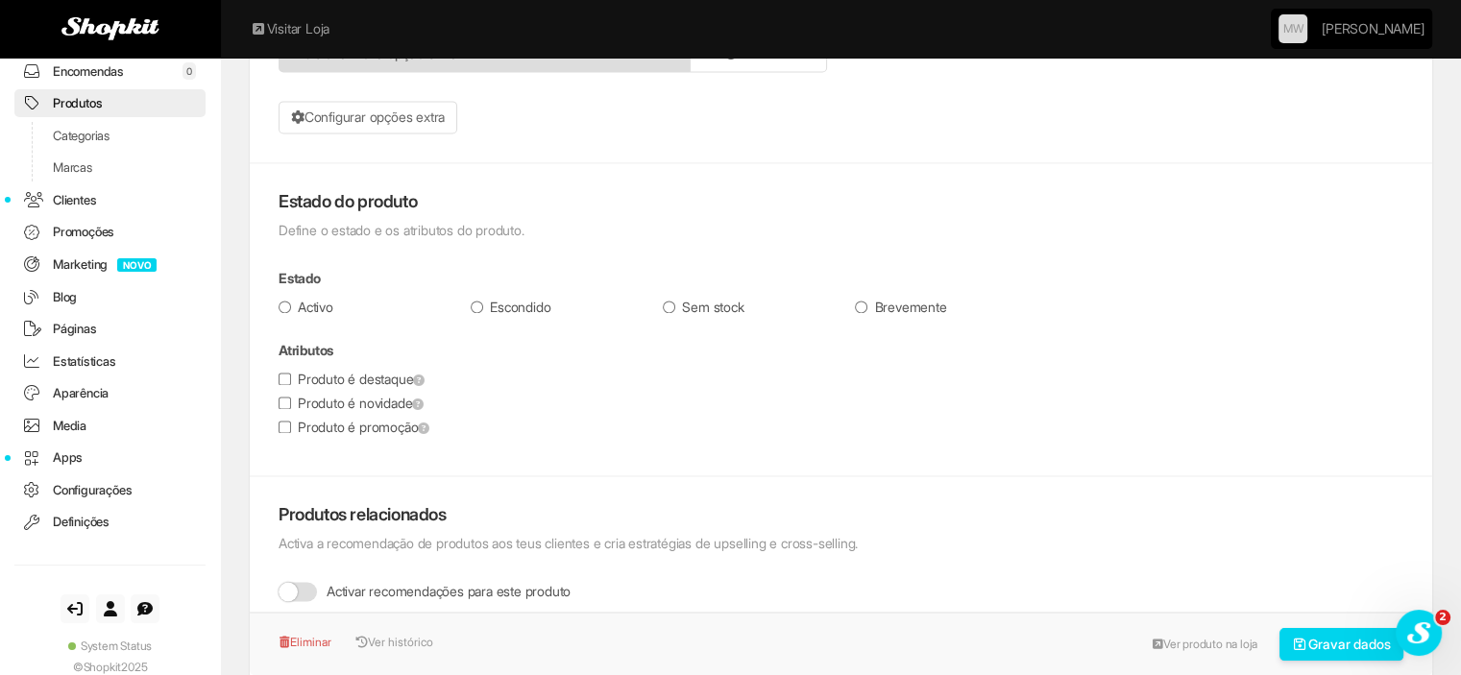
click at [328, 400] on label "Produto é novidade" at bounding box center [351, 403] width 145 height 19
click at [1307, 641] on button "Gravar dados" at bounding box center [1341, 644] width 125 height 33
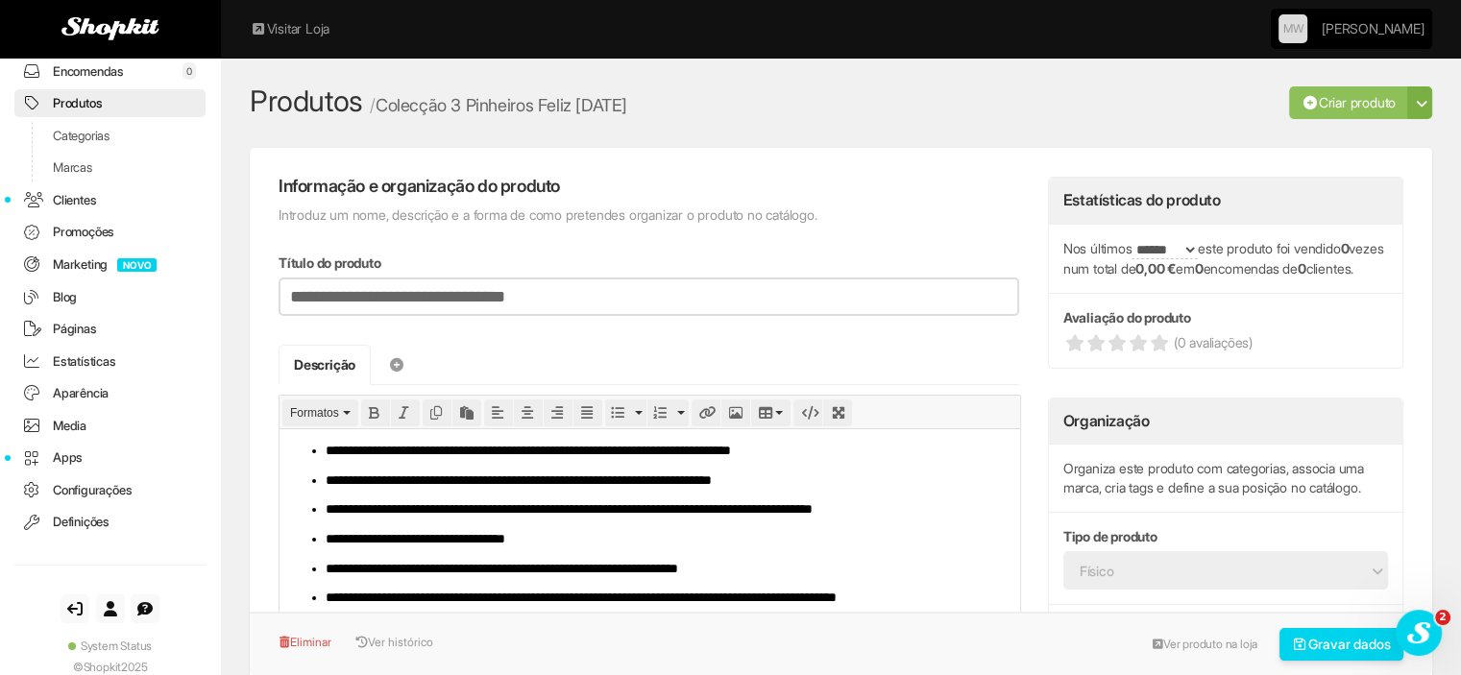
click at [90, 103] on link "Produtos" at bounding box center [109, 103] width 191 height 28
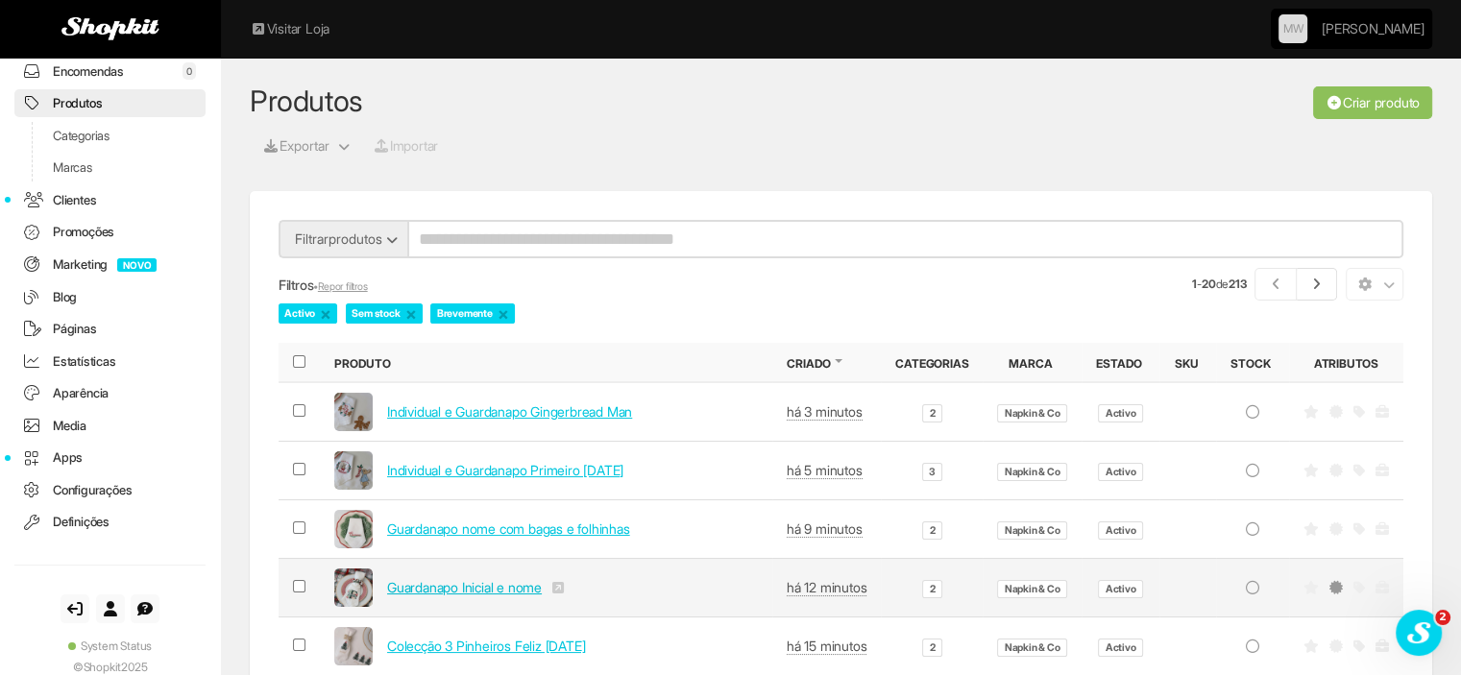
click at [496, 581] on link "Guardanapo Inicial e nome" at bounding box center [464, 587] width 155 height 16
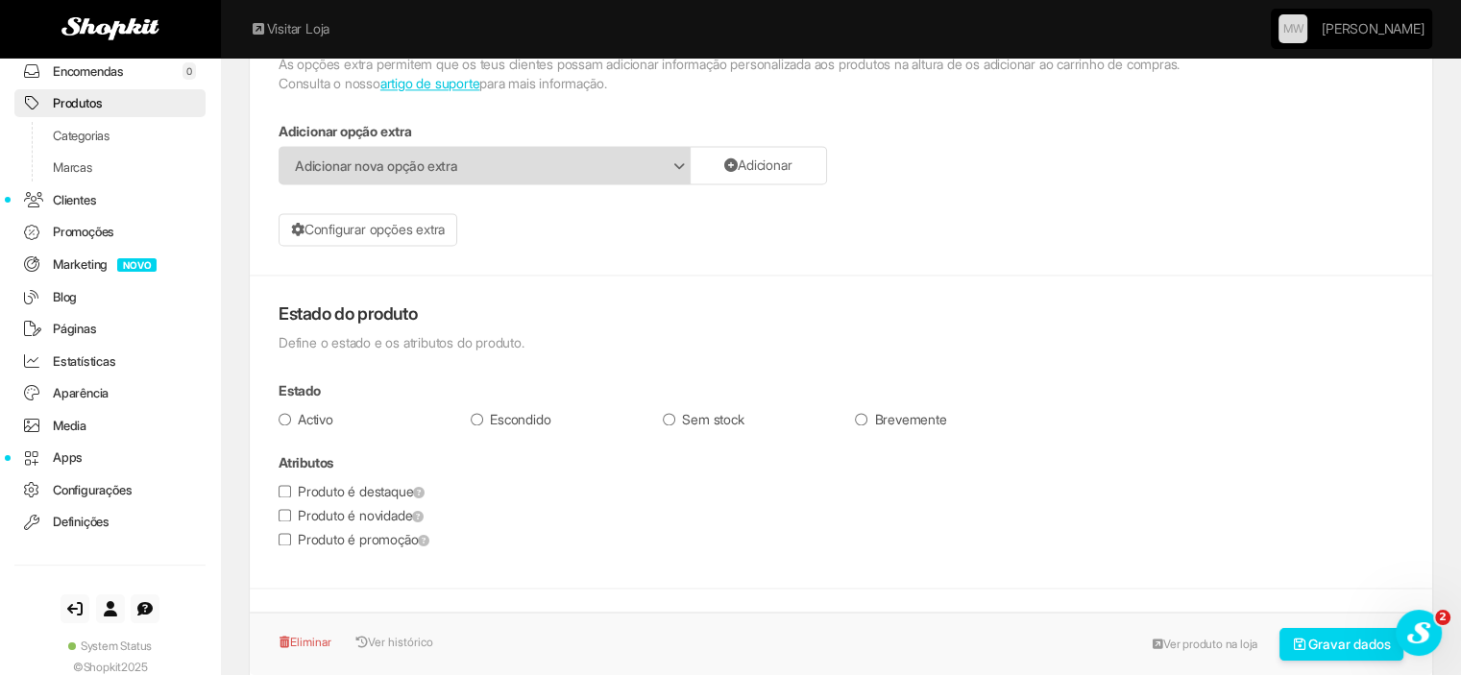
scroll to position [2785, 0]
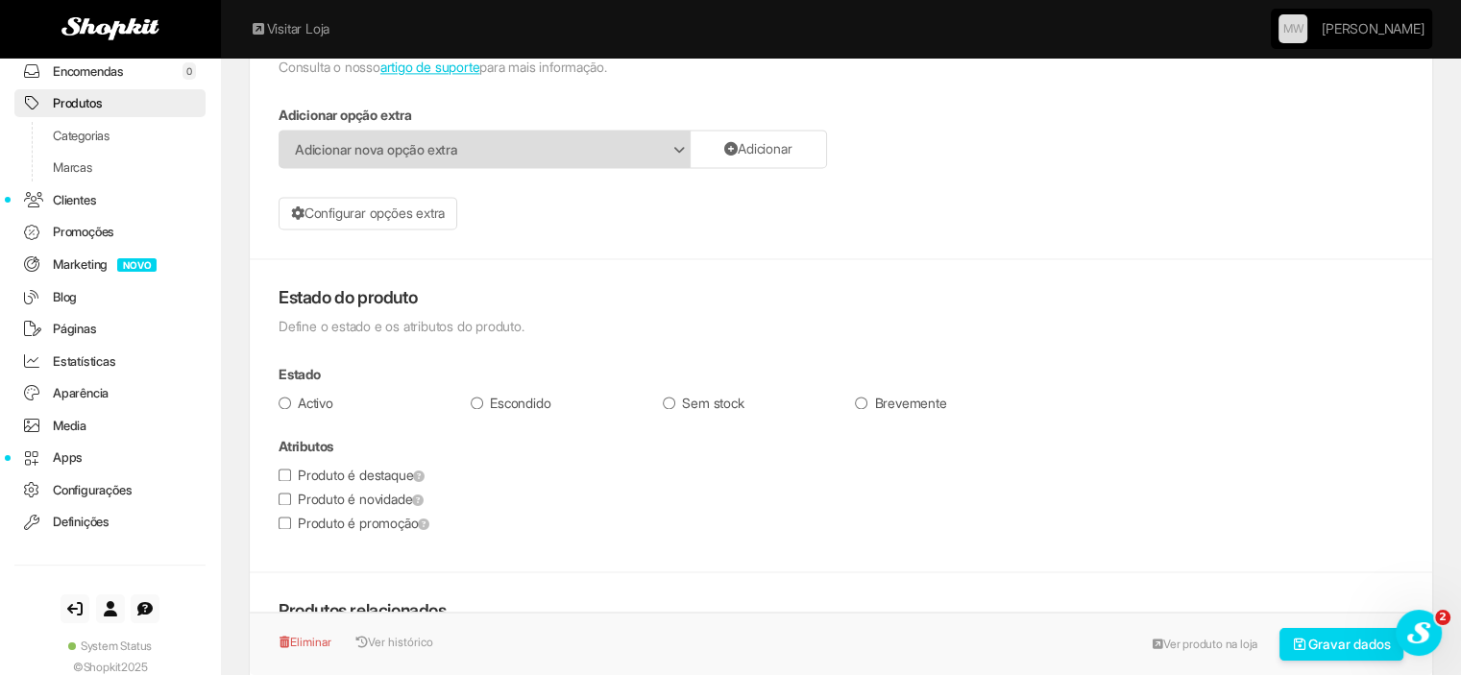
click at [318, 498] on label "Produto é novidade" at bounding box center [351, 499] width 145 height 19
click at [1316, 644] on button "Gravar dados" at bounding box center [1341, 644] width 125 height 33
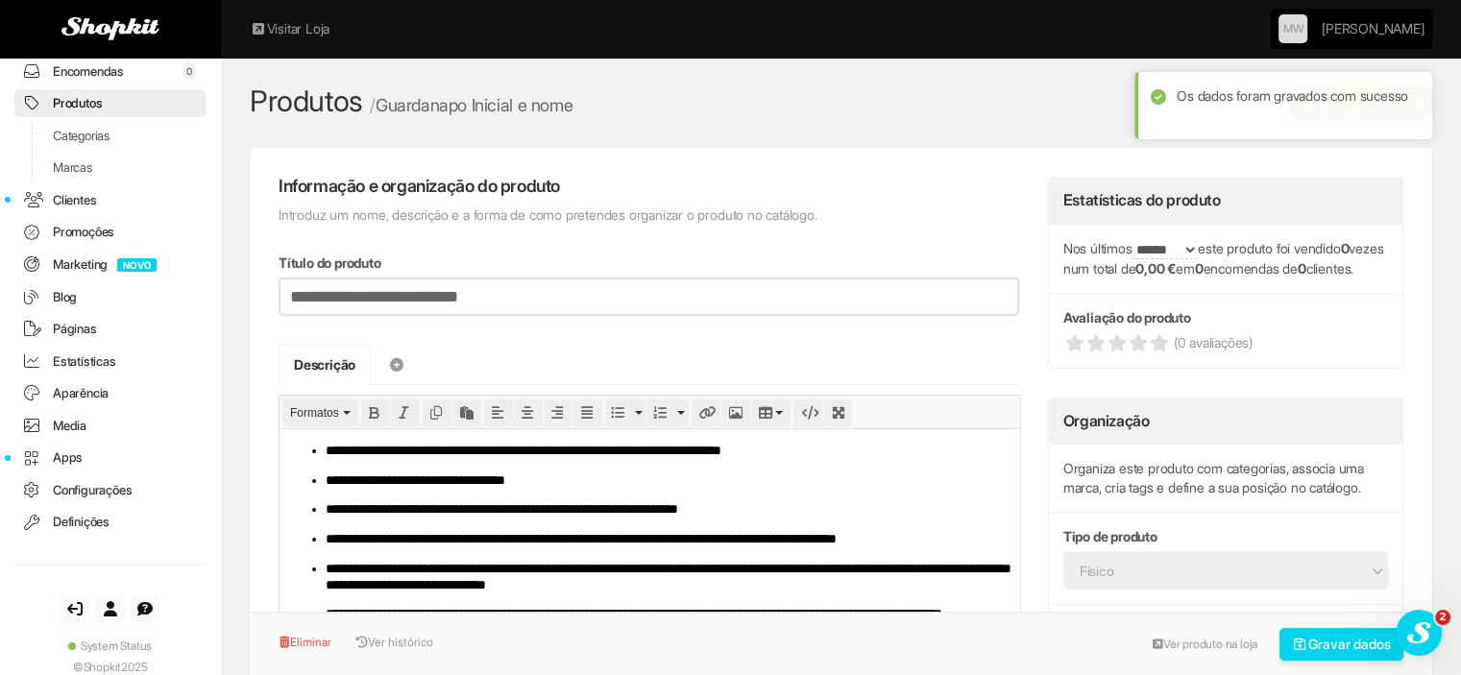
click at [116, 93] on link "Produtos" at bounding box center [109, 103] width 191 height 28
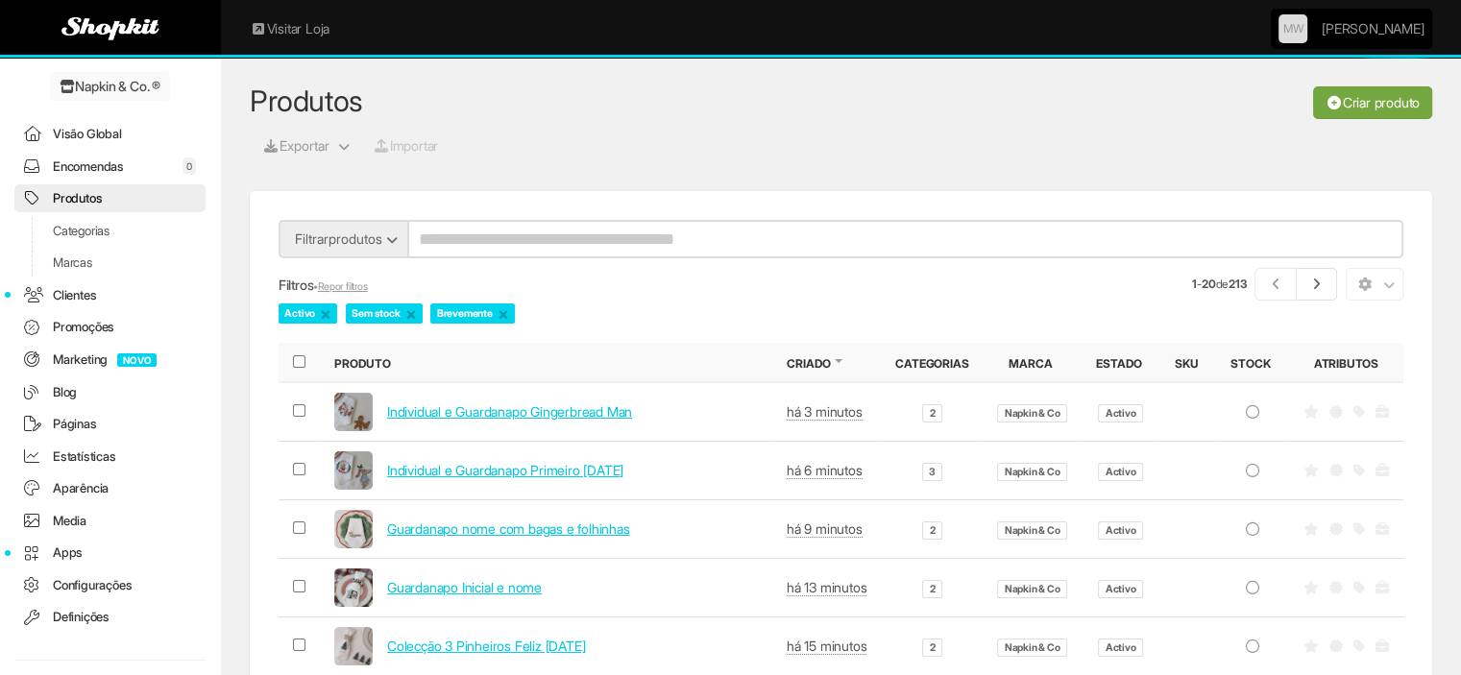
scroll to position [95, 0]
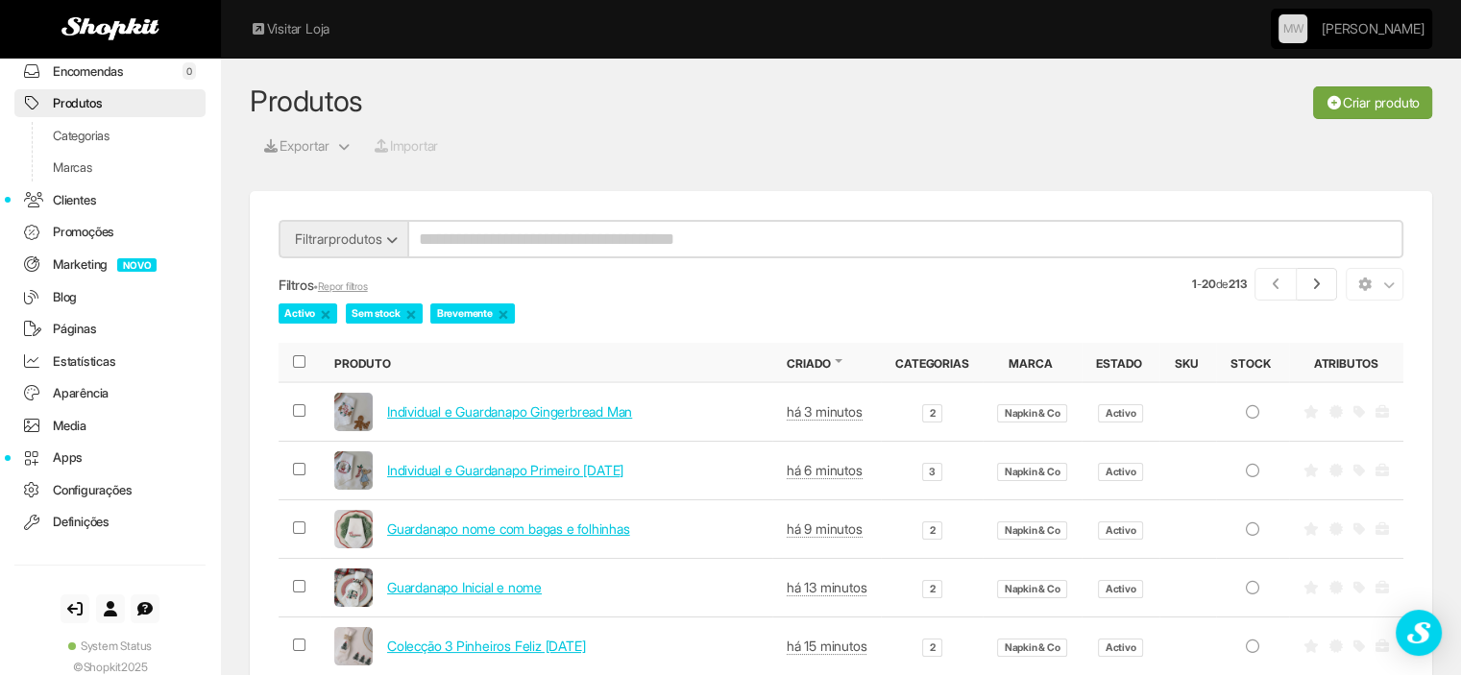
click at [1372, 95] on link "Criar produto" at bounding box center [1372, 102] width 119 height 33
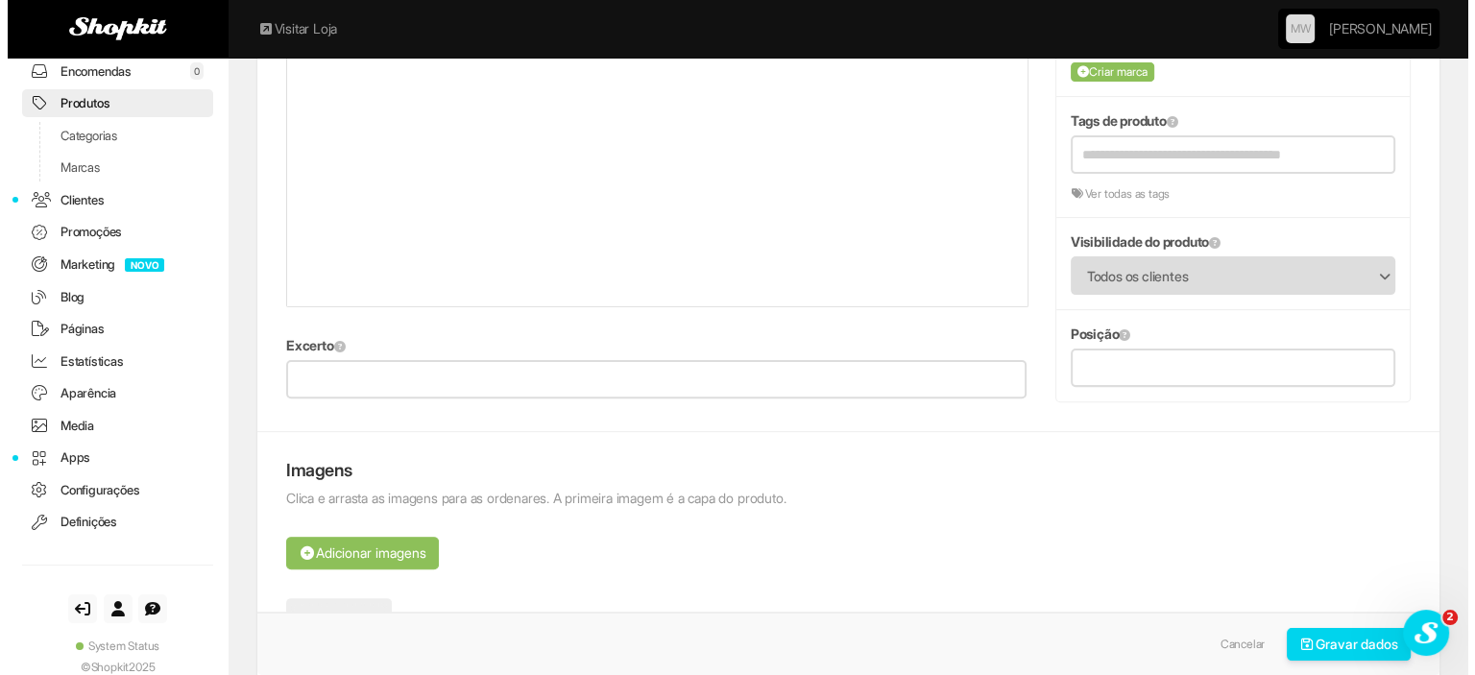
scroll to position [576, 0]
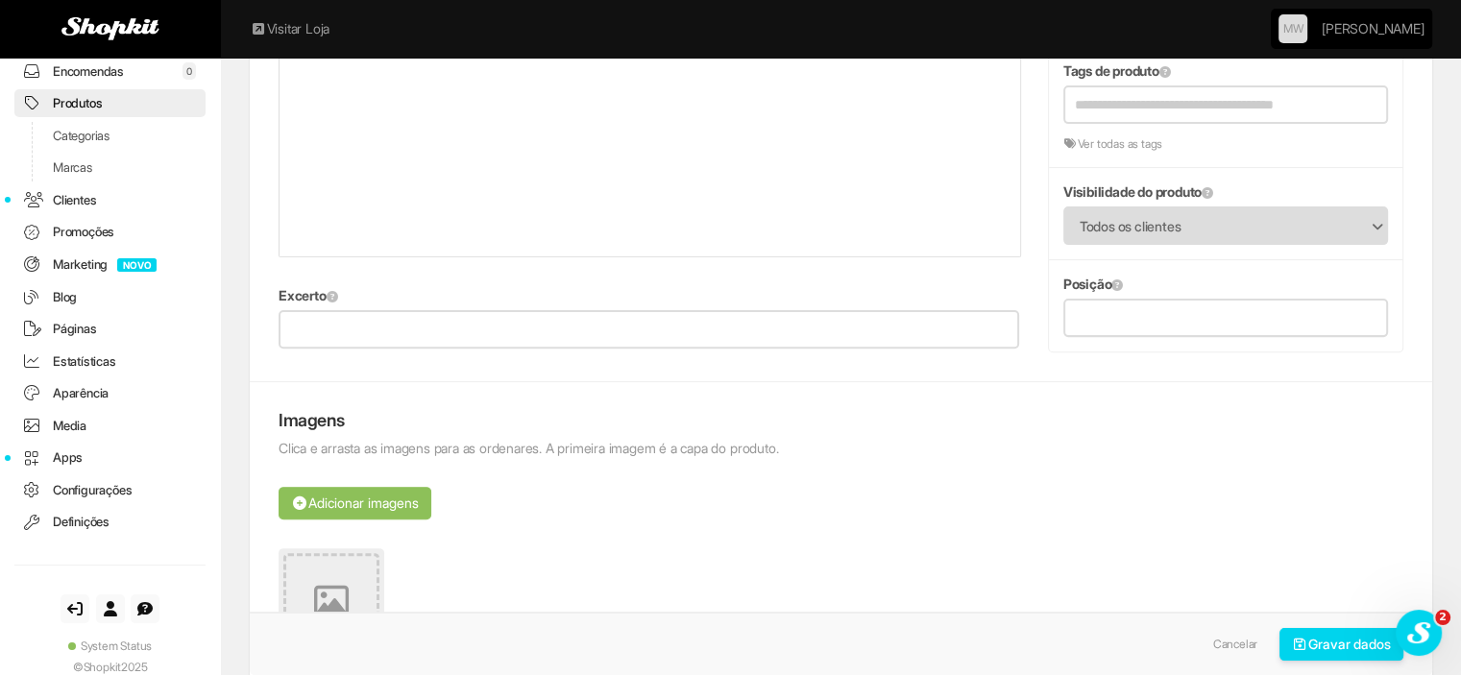
click at [346, 591] on icon at bounding box center [331, 601] width 35 height 35
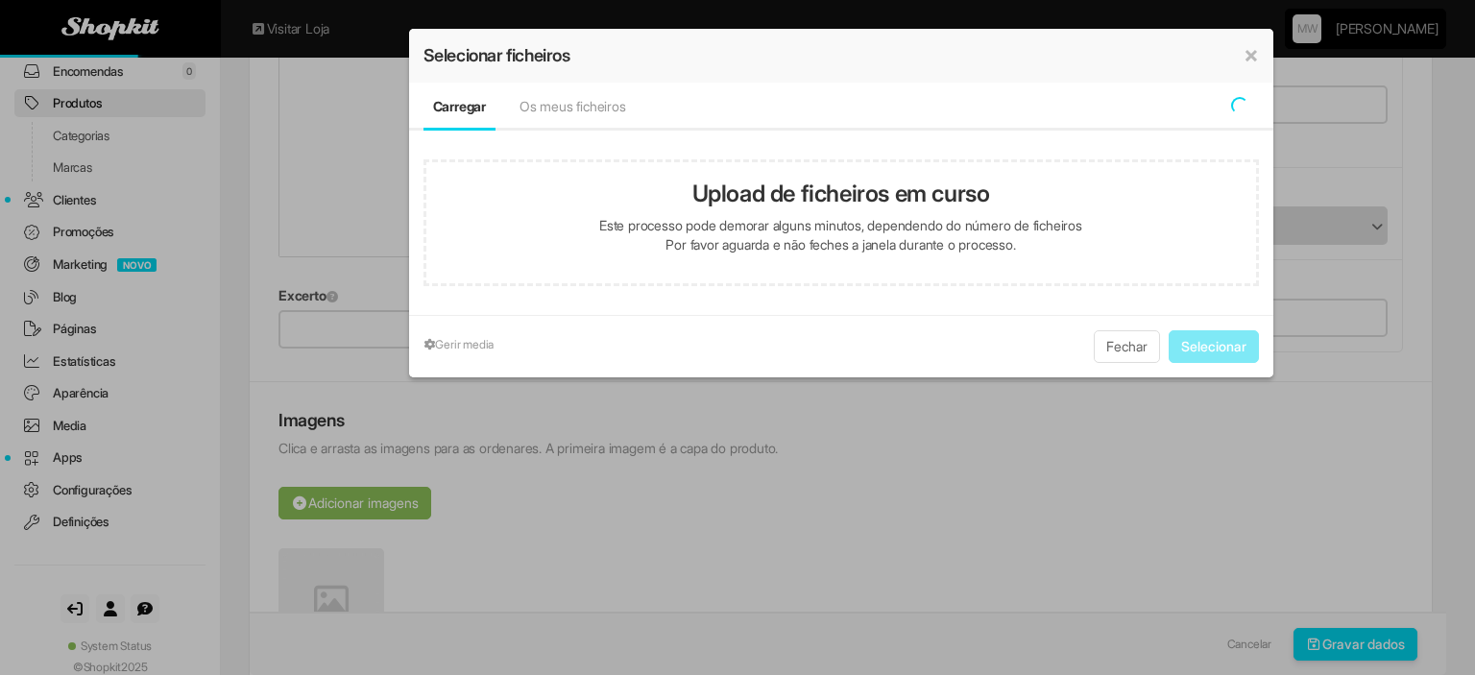
type input "**********"
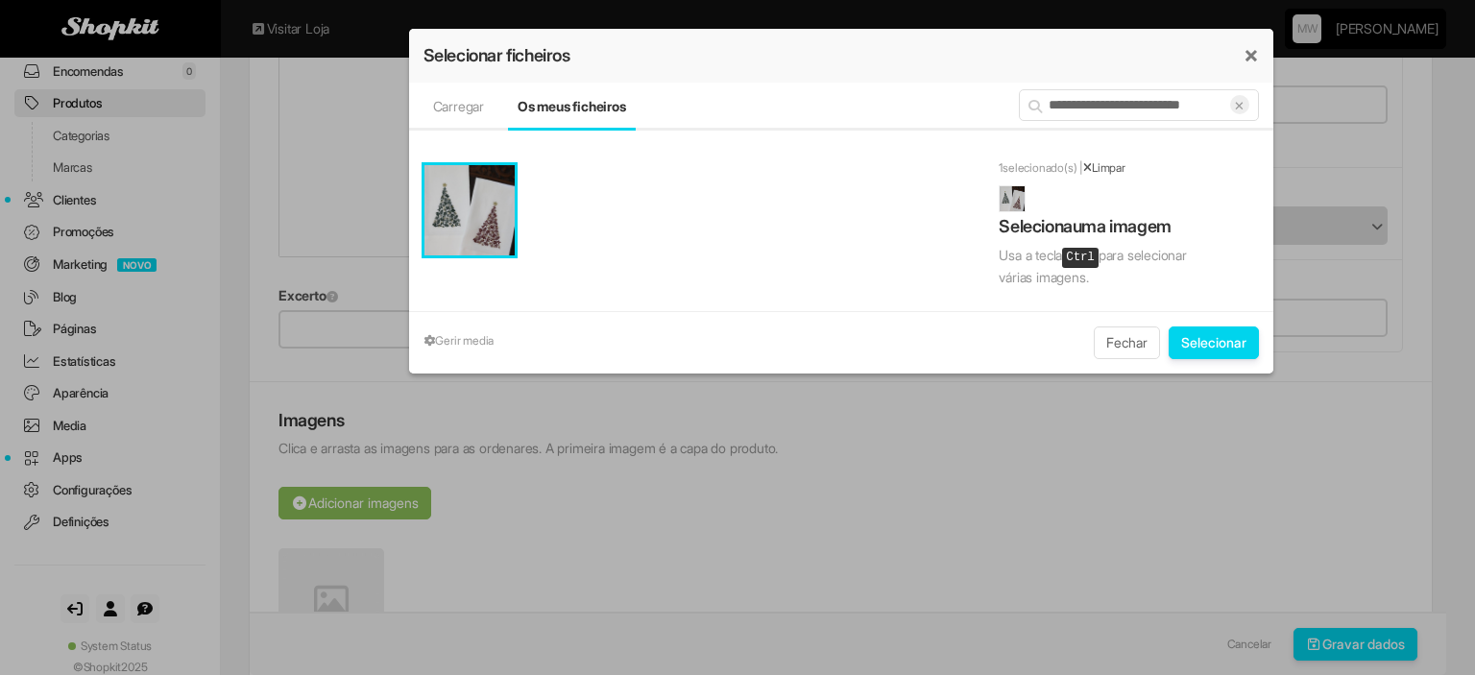
click at [1248, 52] on button "×" at bounding box center [1251, 54] width 15 height 23
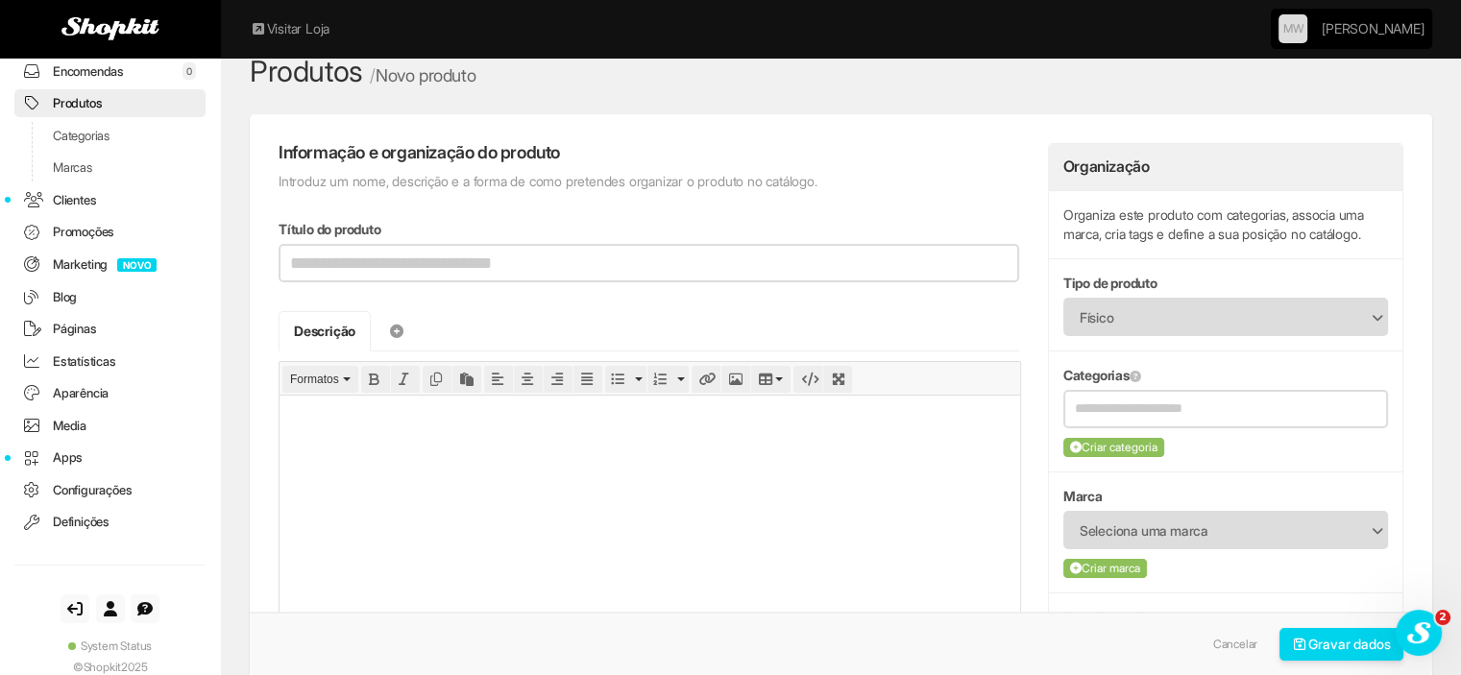
scroll to position [0, 0]
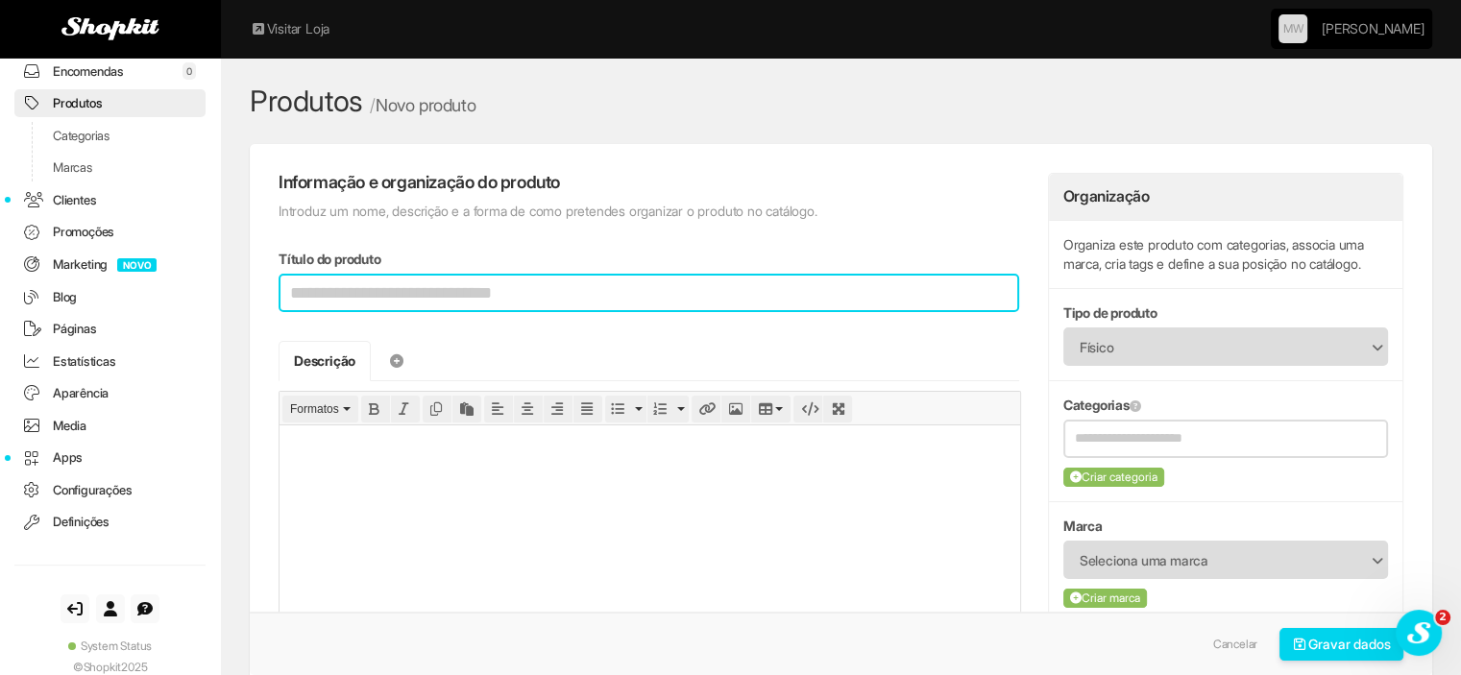
click at [497, 304] on input "Título do produto" at bounding box center [649, 293] width 741 height 38
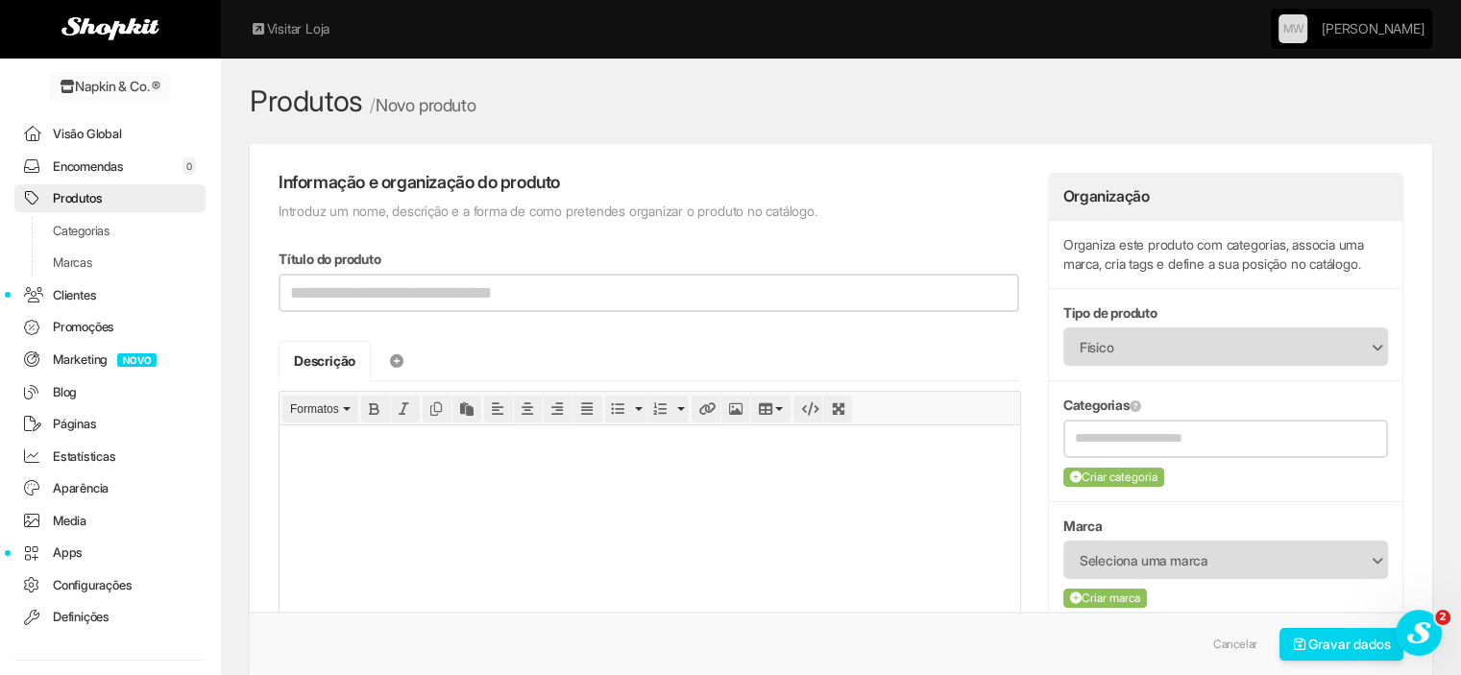
click at [120, 190] on link "Produtos" at bounding box center [109, 198] width 191 height 28
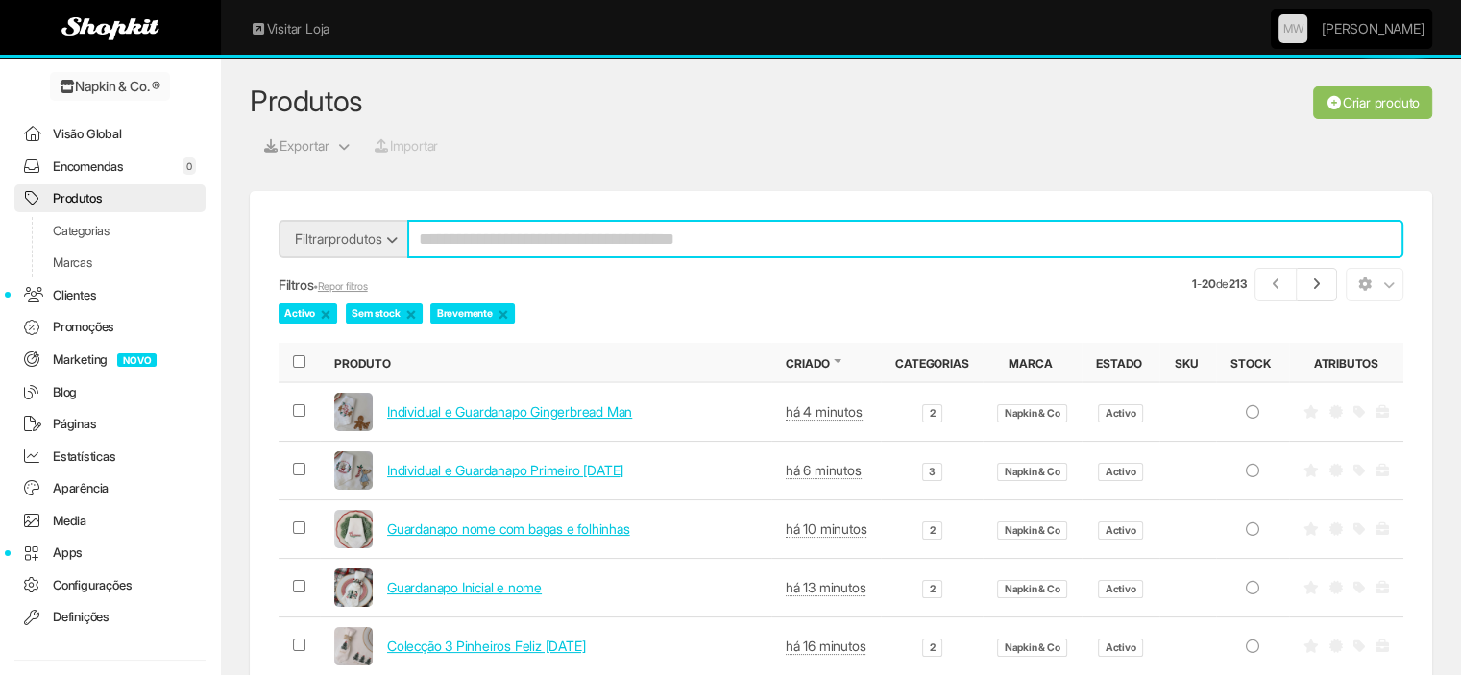
click at [684, 241] on input "search" at bounding box center [905, 239] width 996 height 38
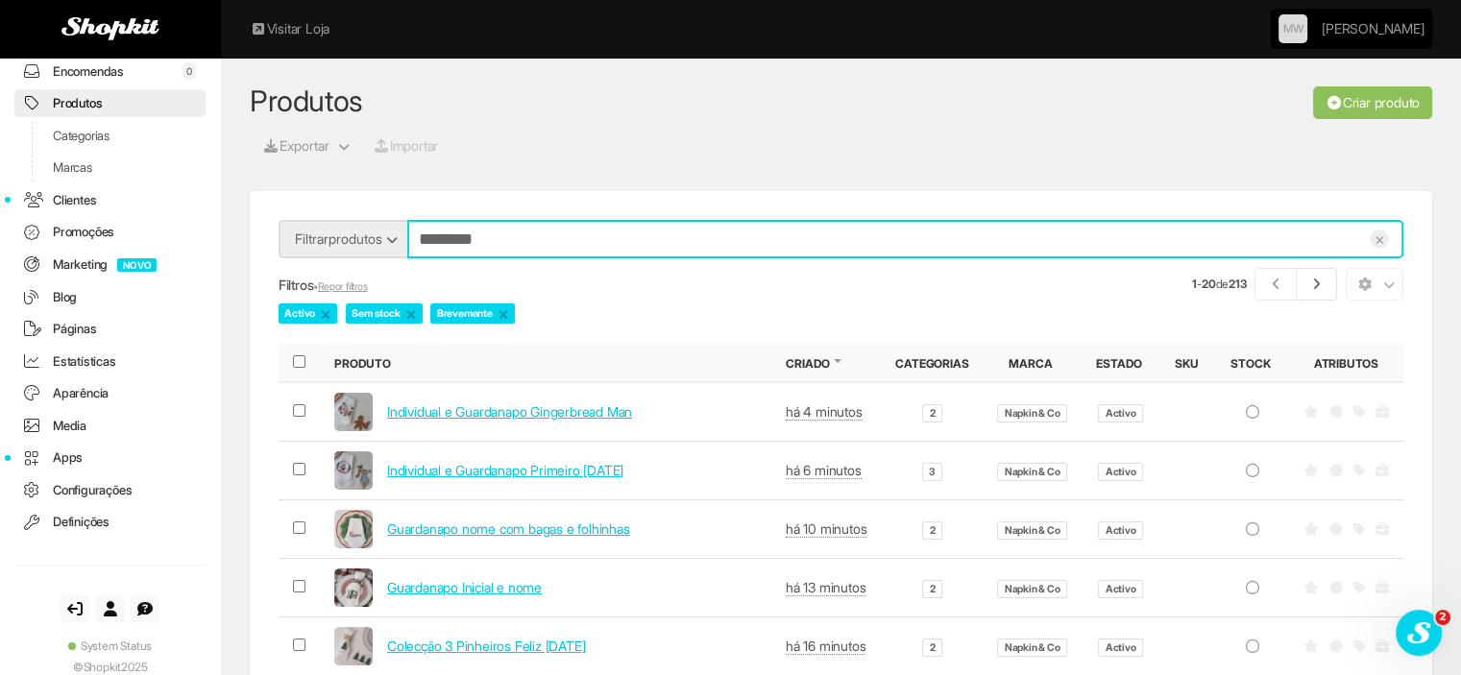
type input "********"
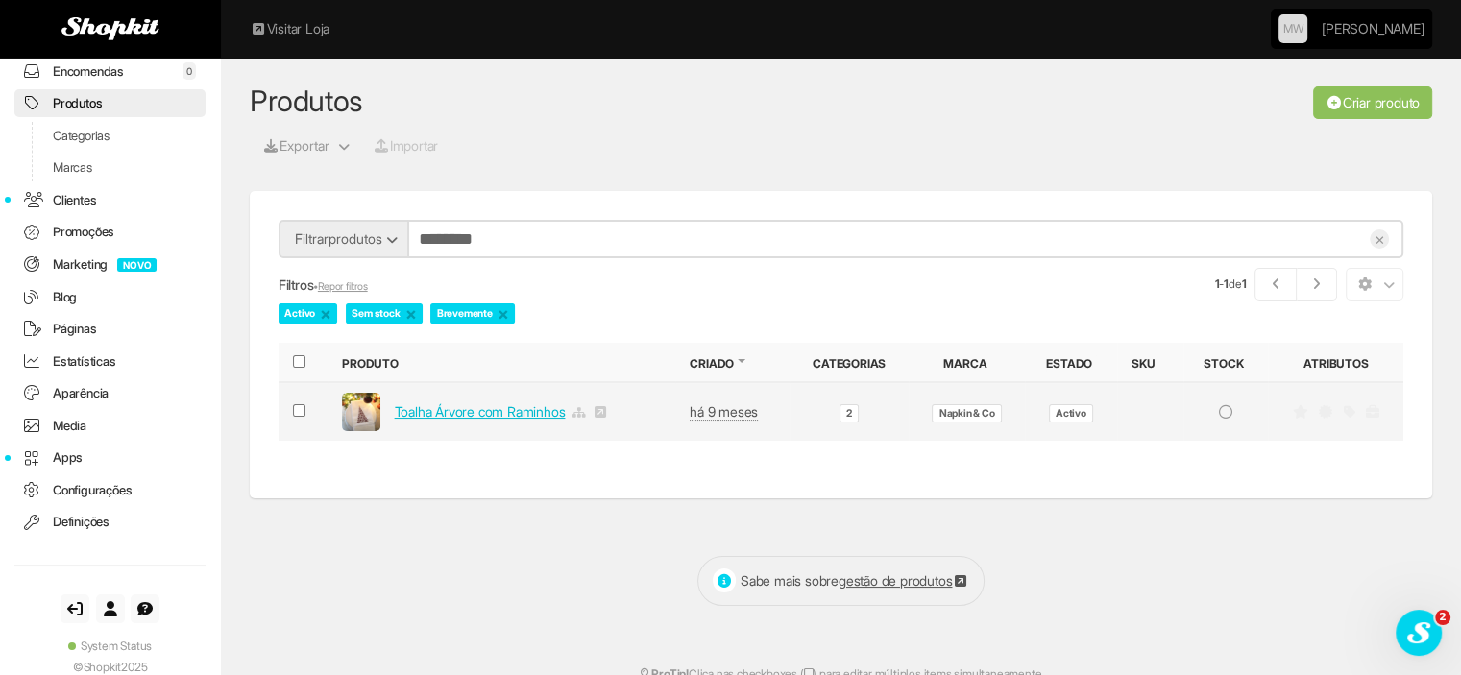
click at [528, 403] on link "Toalha Árvore com Raminhos" at bounding box center [480, 411] width 171 height 16
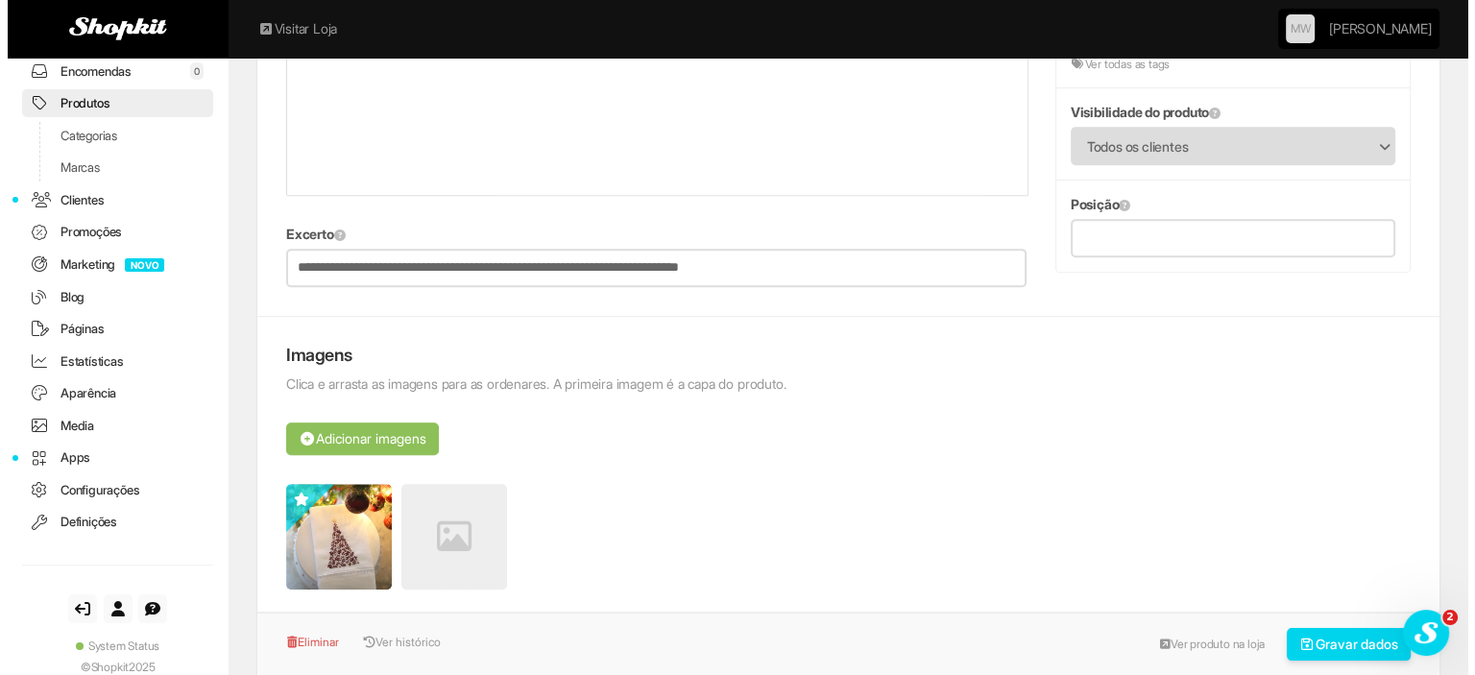
scroll to position [1056, 0]
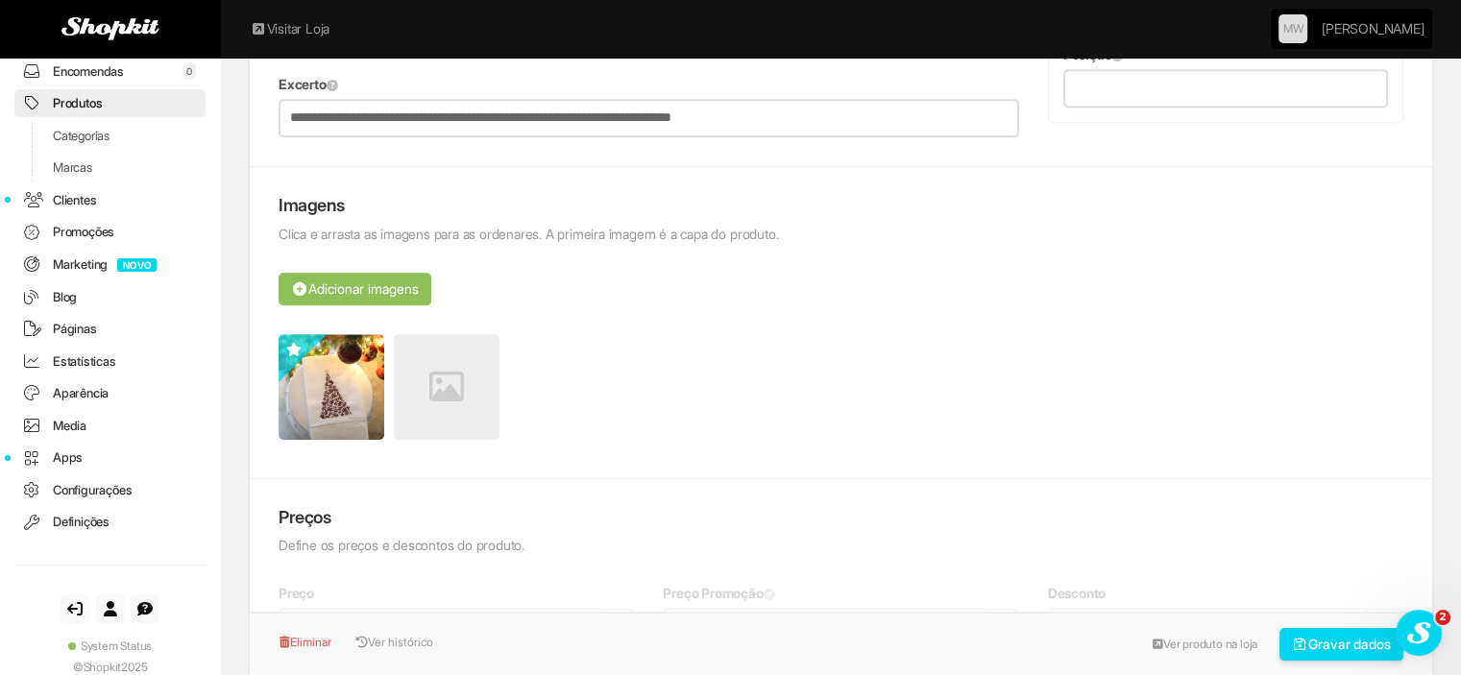
click at [450, 379] on icon at bounding box center [446, 387] width 35 height 35
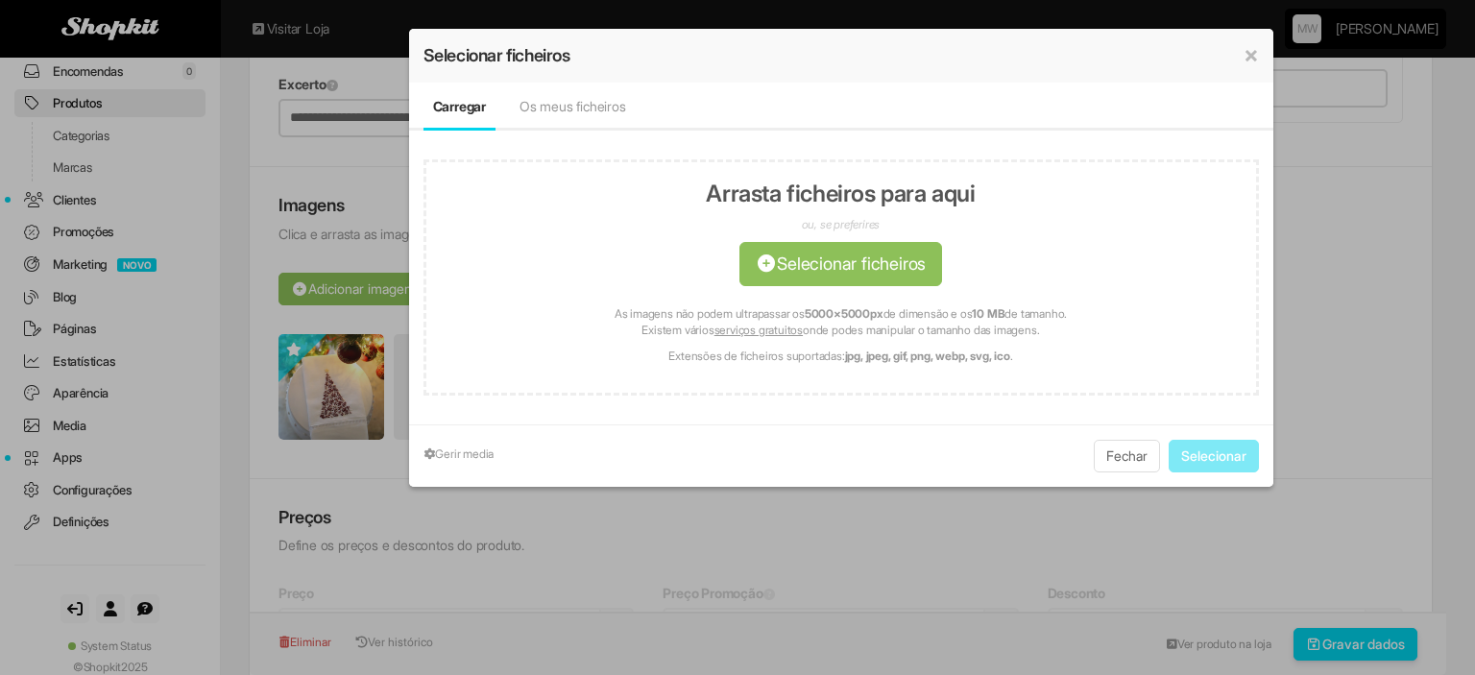
click at [569, 93] on div "× Selecionar ficheiros Carregar Os meus ficheiros × selecionado(s) | Limpar Nom…" at bounding box center [841, 258] width 864 height 458
click at [571, 100] on link "Os meus ficheiros" at bounding box center [573, 106] width 107 height 16
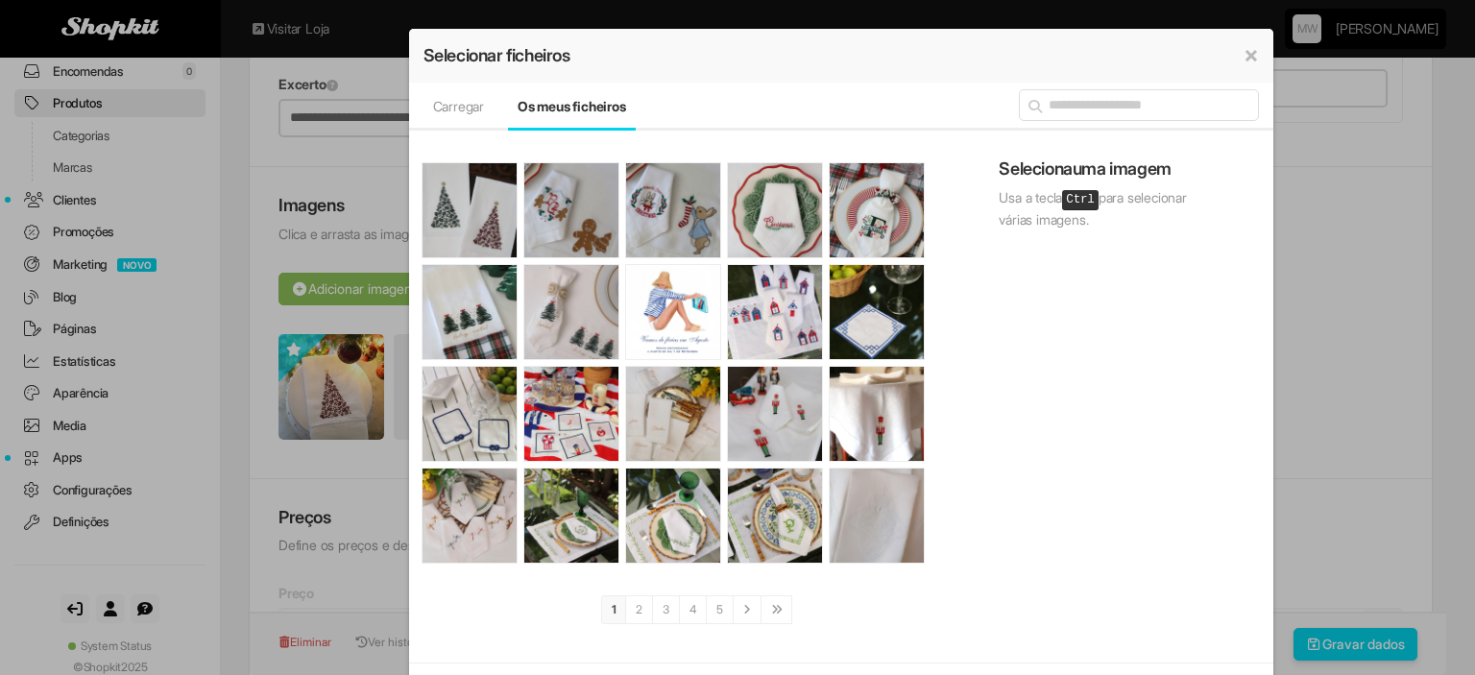
click at [476, 209] on img at bounding box center [470, 210] width 94 height 94
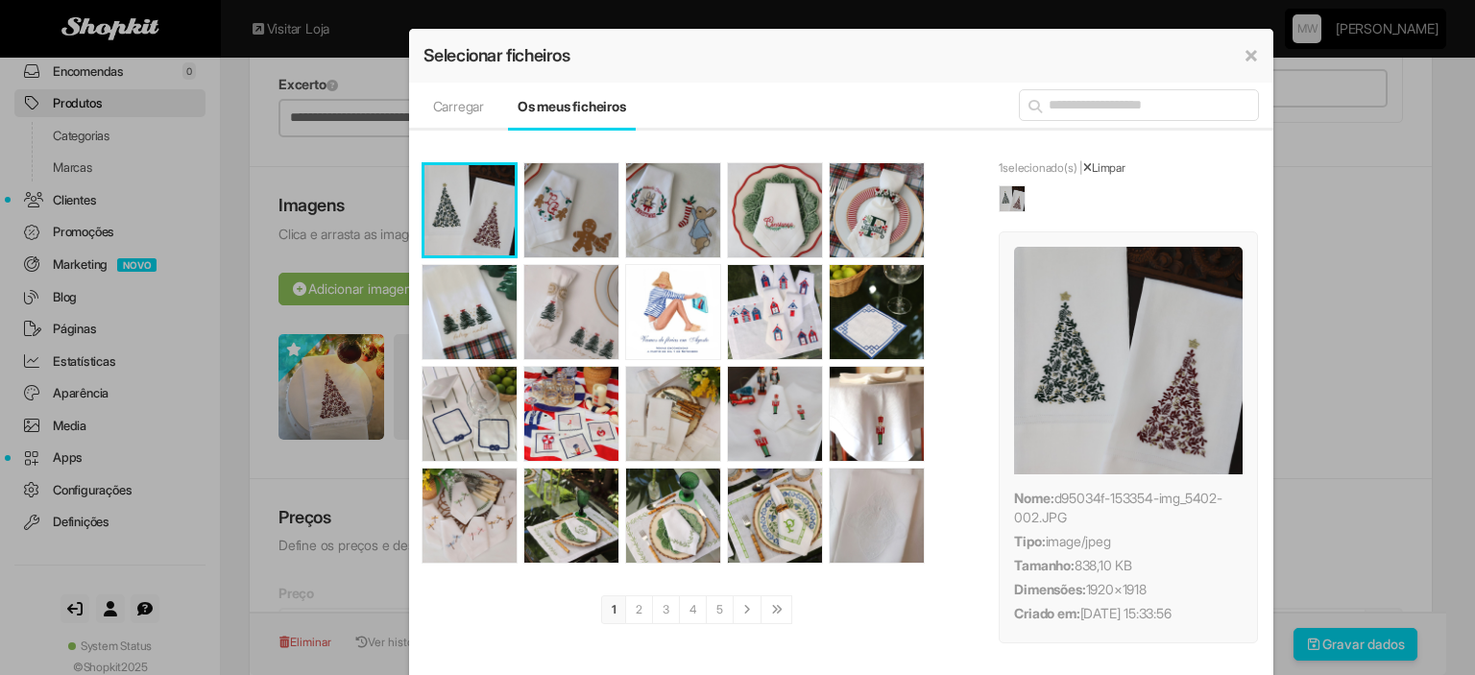
scroll to position [102, 0]
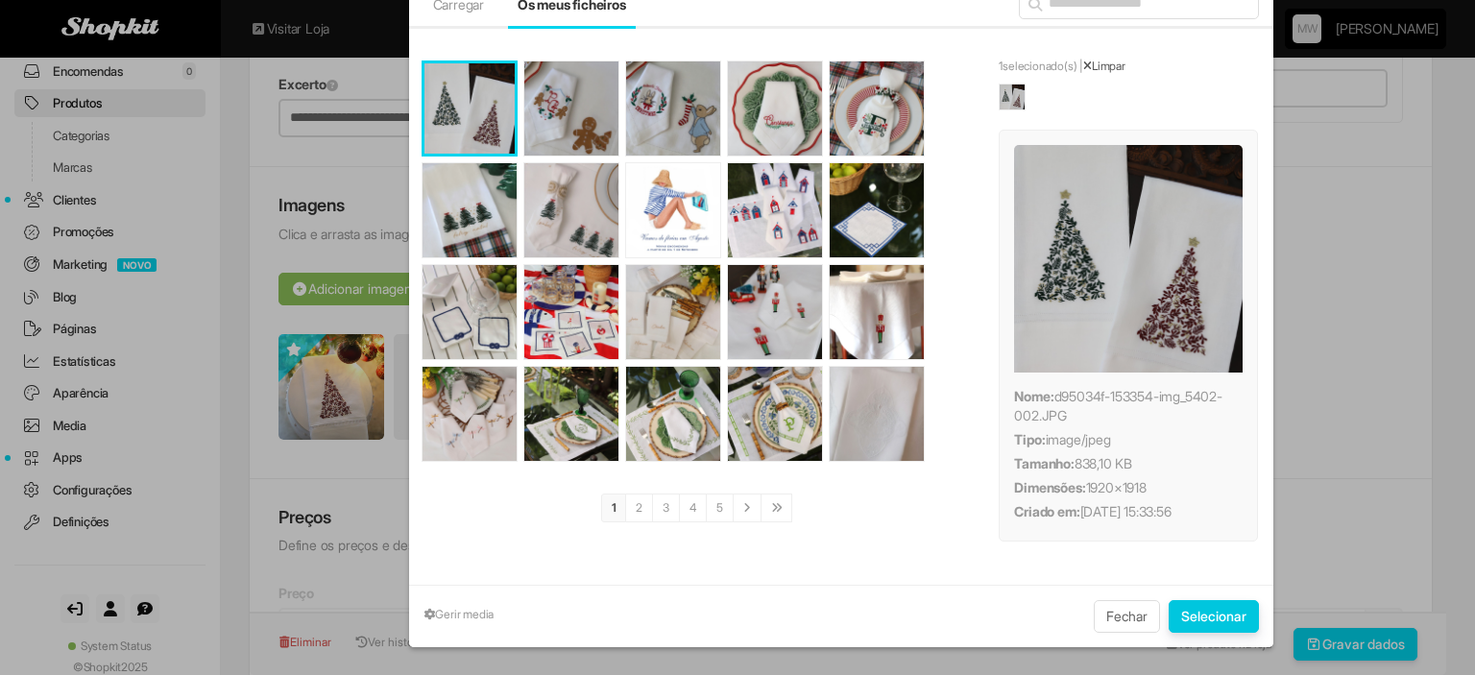
click at [1214, 613] on button "Selecionar" at bounding box center [1214, 616] width 90 height 33
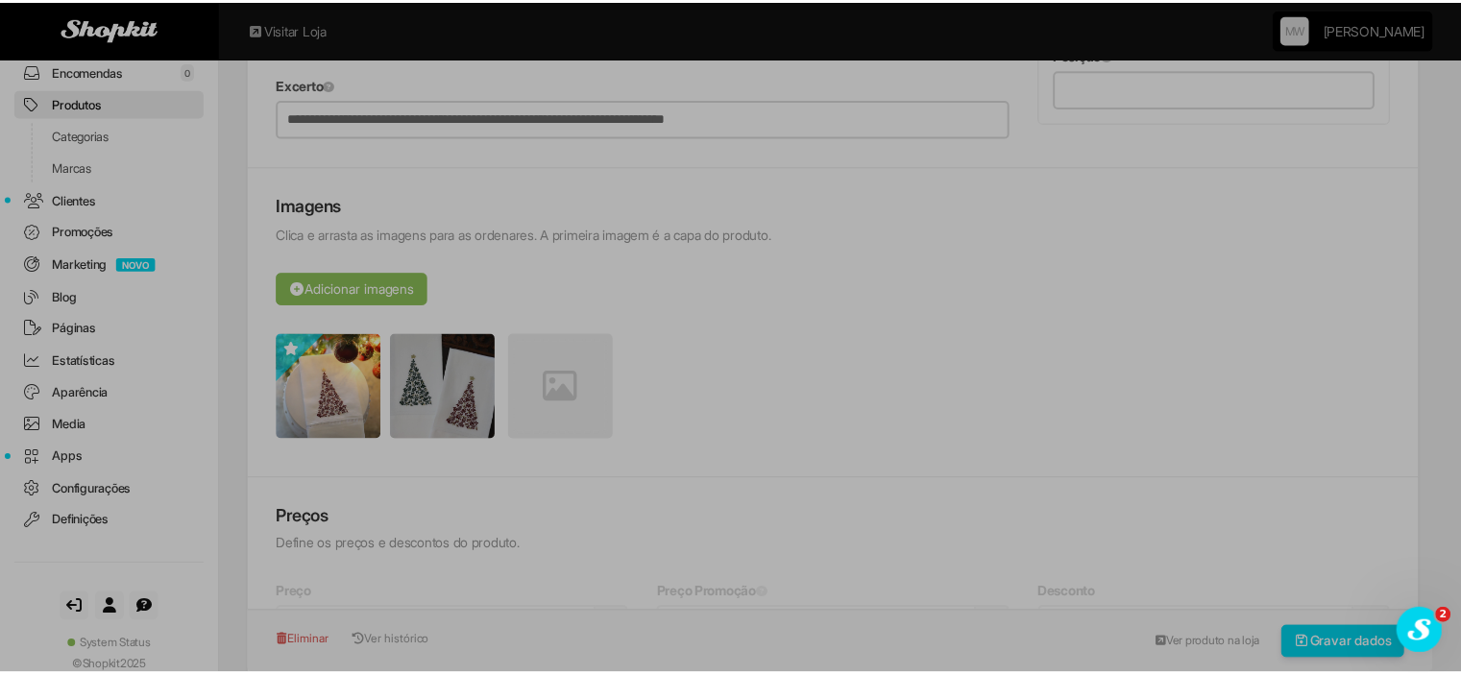
scroll to position [0, 0]
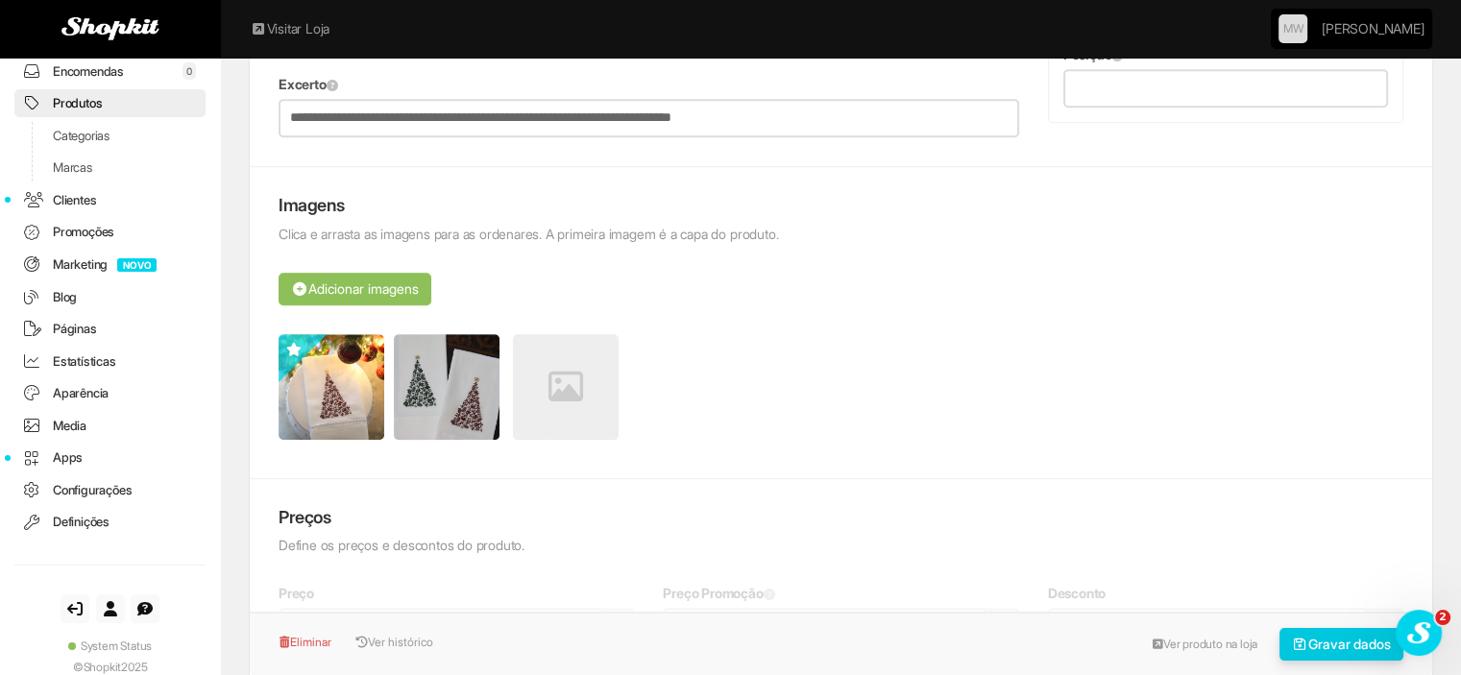
click at [1311, 650] on button "Gravar dados" at bounding box center [1341, 644] width 125 height 33
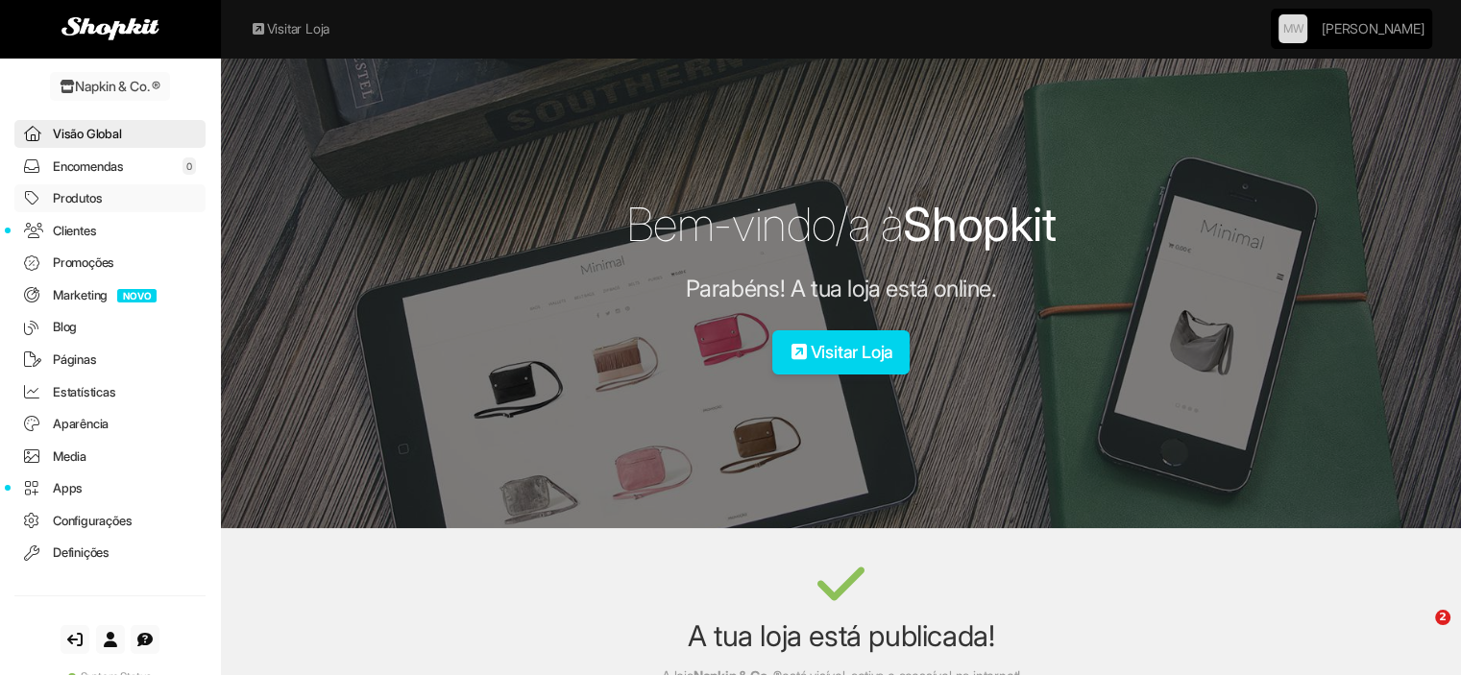
click at [81, 200] on link "Produtos" at bounding box center [109, 198] width 191 height 28
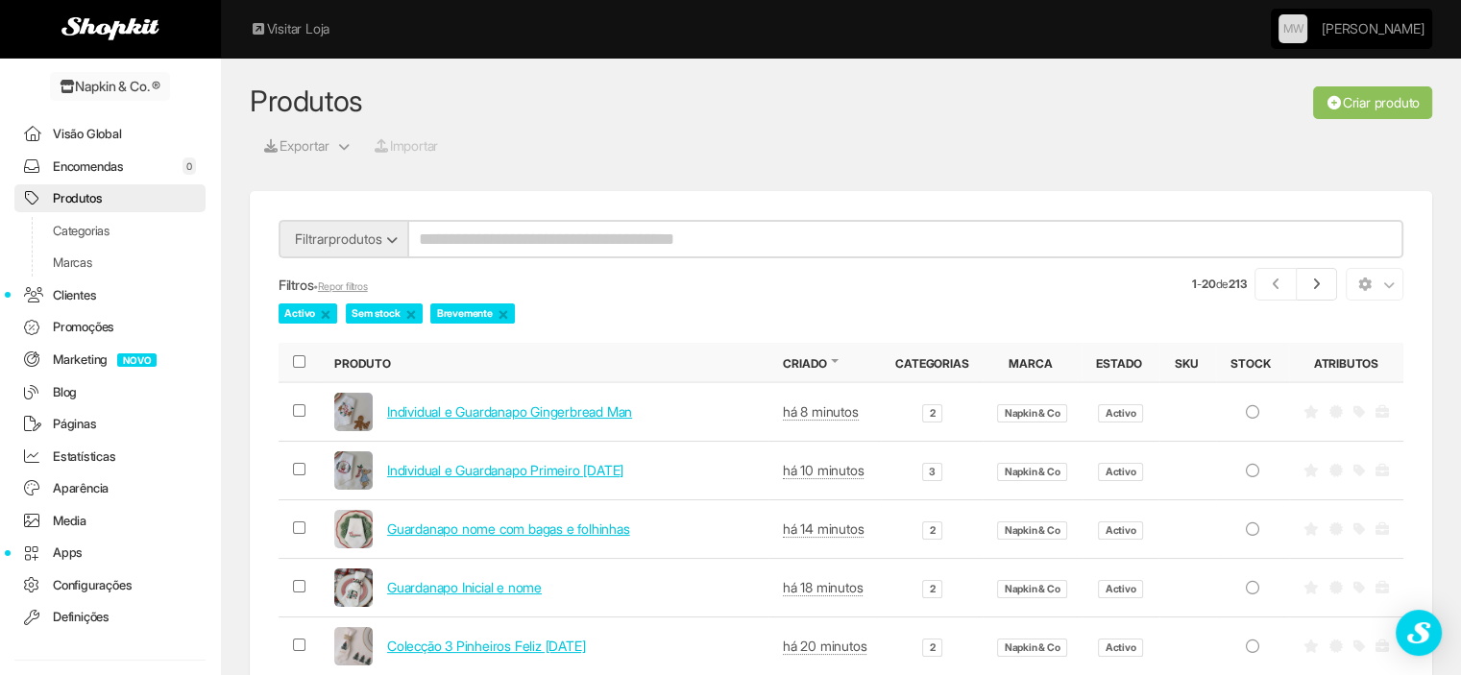
scroll to position [95, 0]
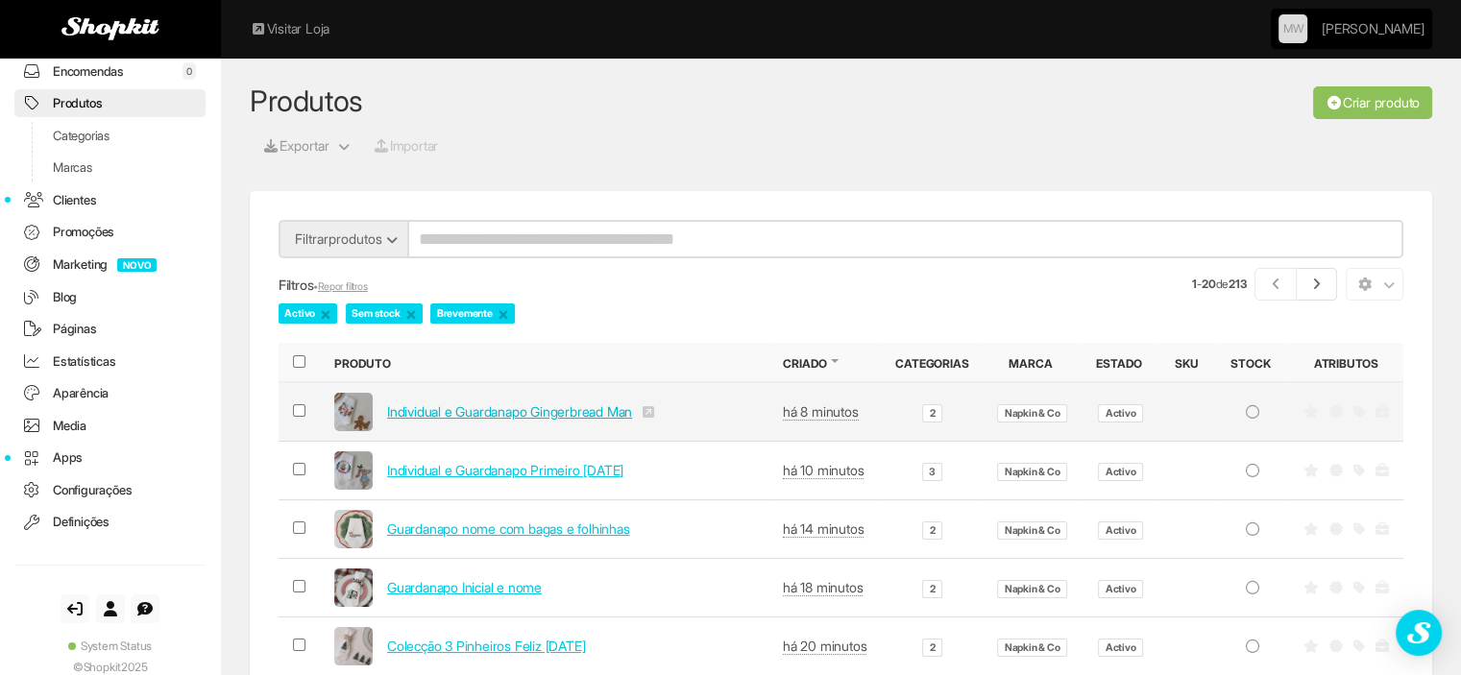
click at [572, 416] on link "Individual e Guardanapo Gingerbread Man" at bounding box center [509, 411] width 245 height 16
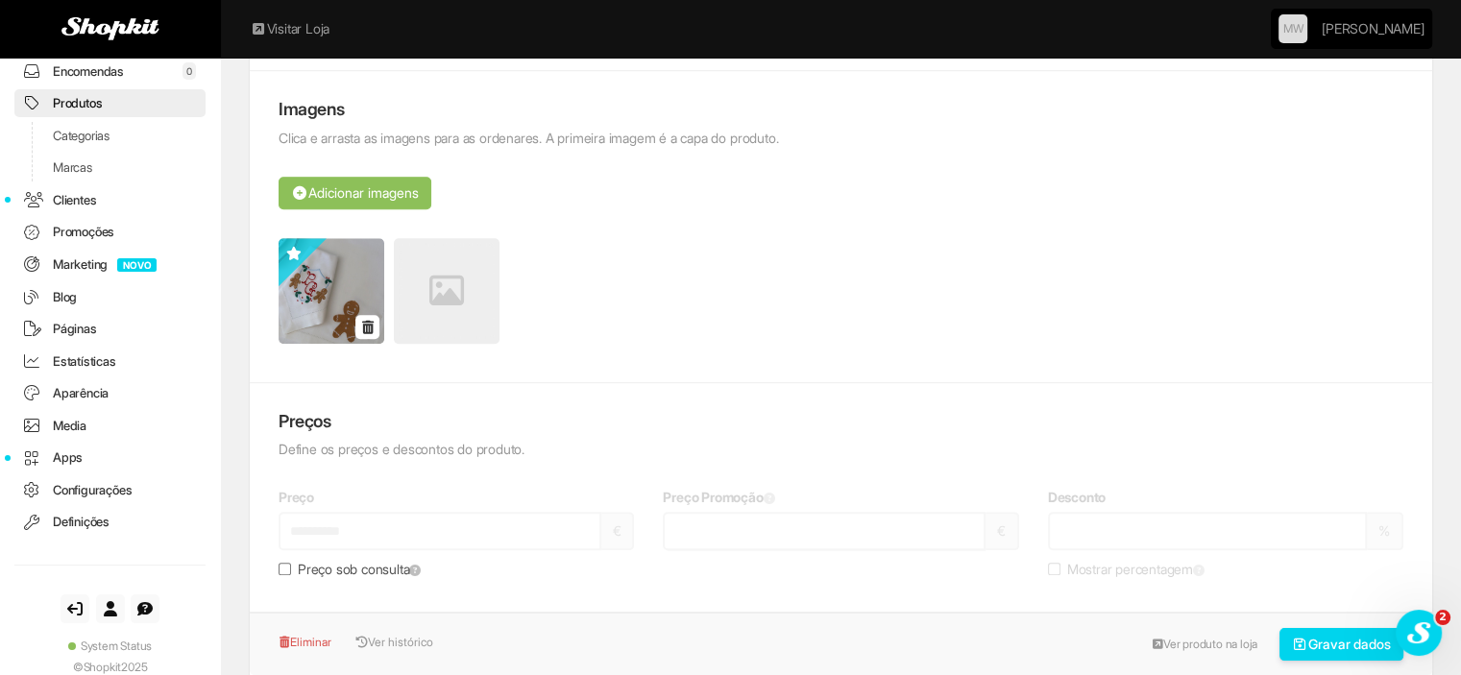
click at [362, 330] on icon at bounding box center [368, 327] width 12 height 13
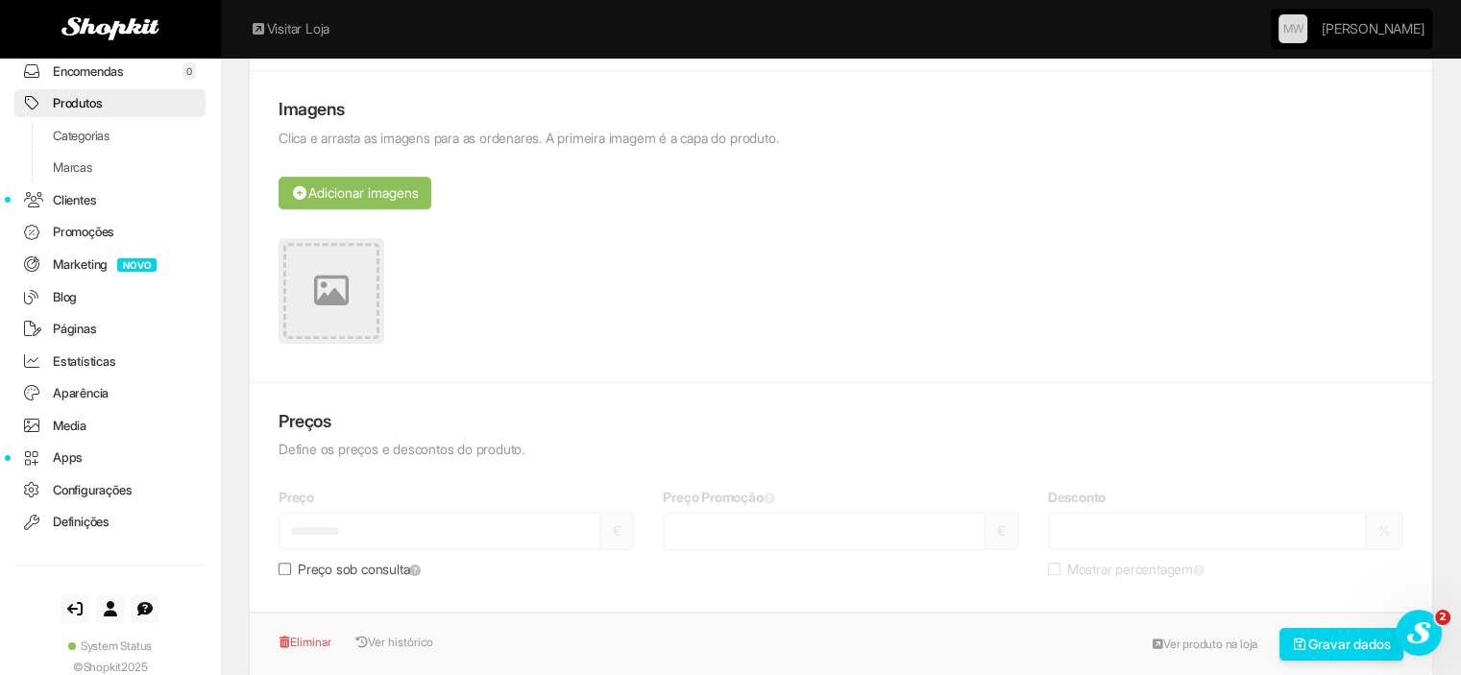
click at [330, 306] on icon at bounding box center [331, 291] width 35 height 35
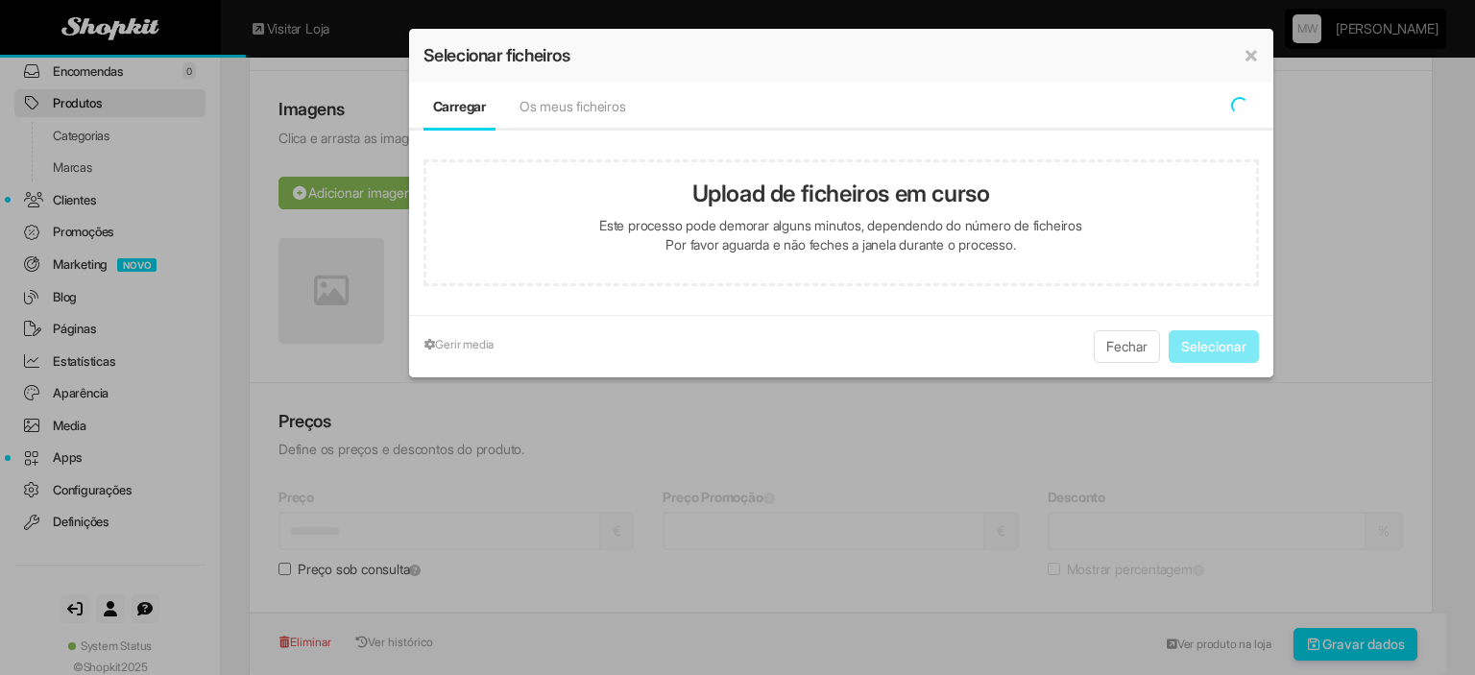
type input "**********"
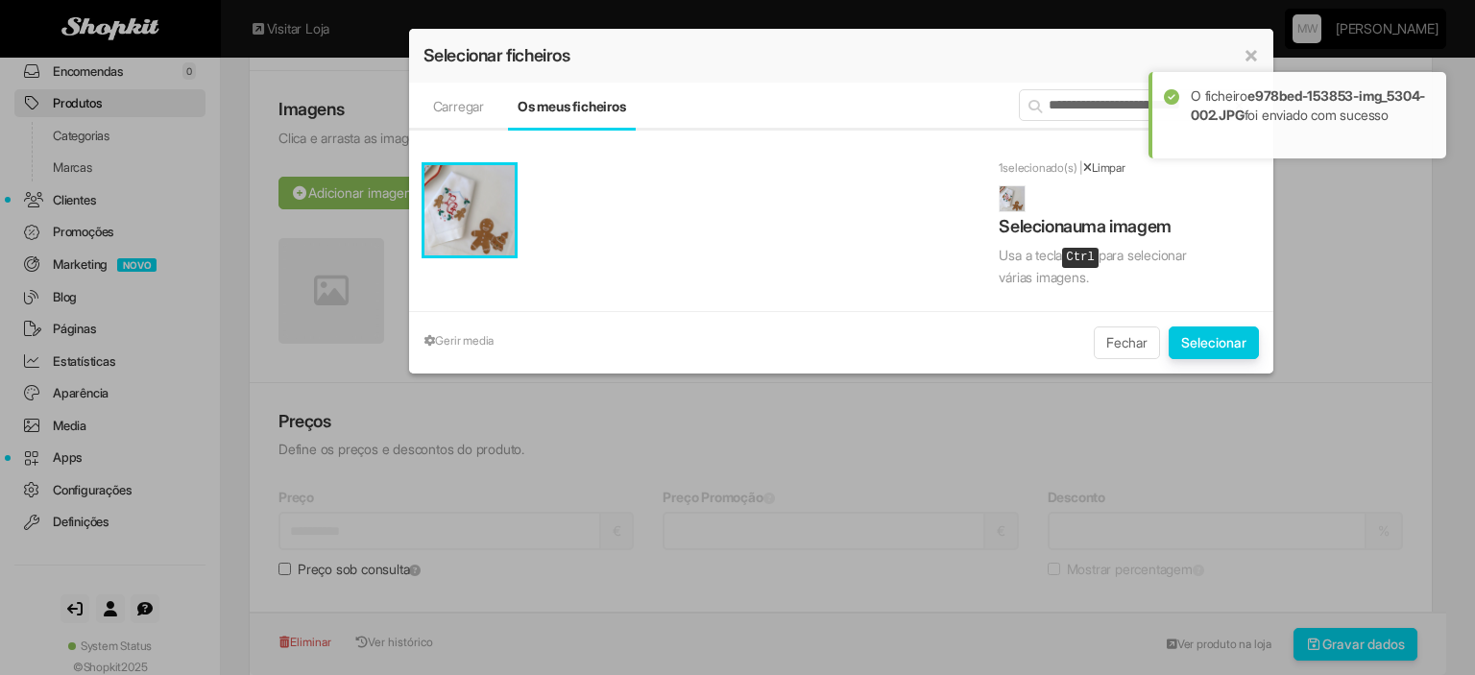
click at [1220, 329] on button "Selecionar" at bounding box center [1214, 343] width 90 height 33
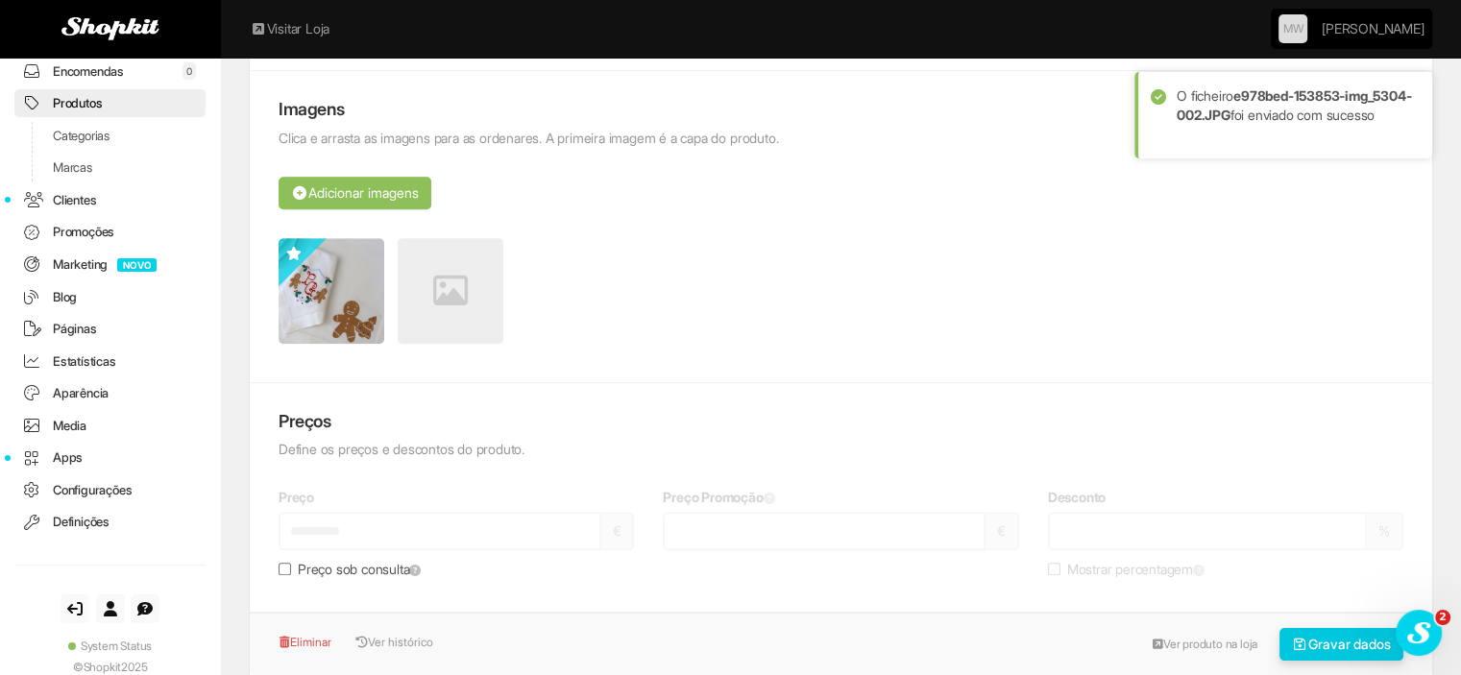
click at [1299, 633] on button "Gravar dados" at bounding box center [1341, 644] width 125 height 33
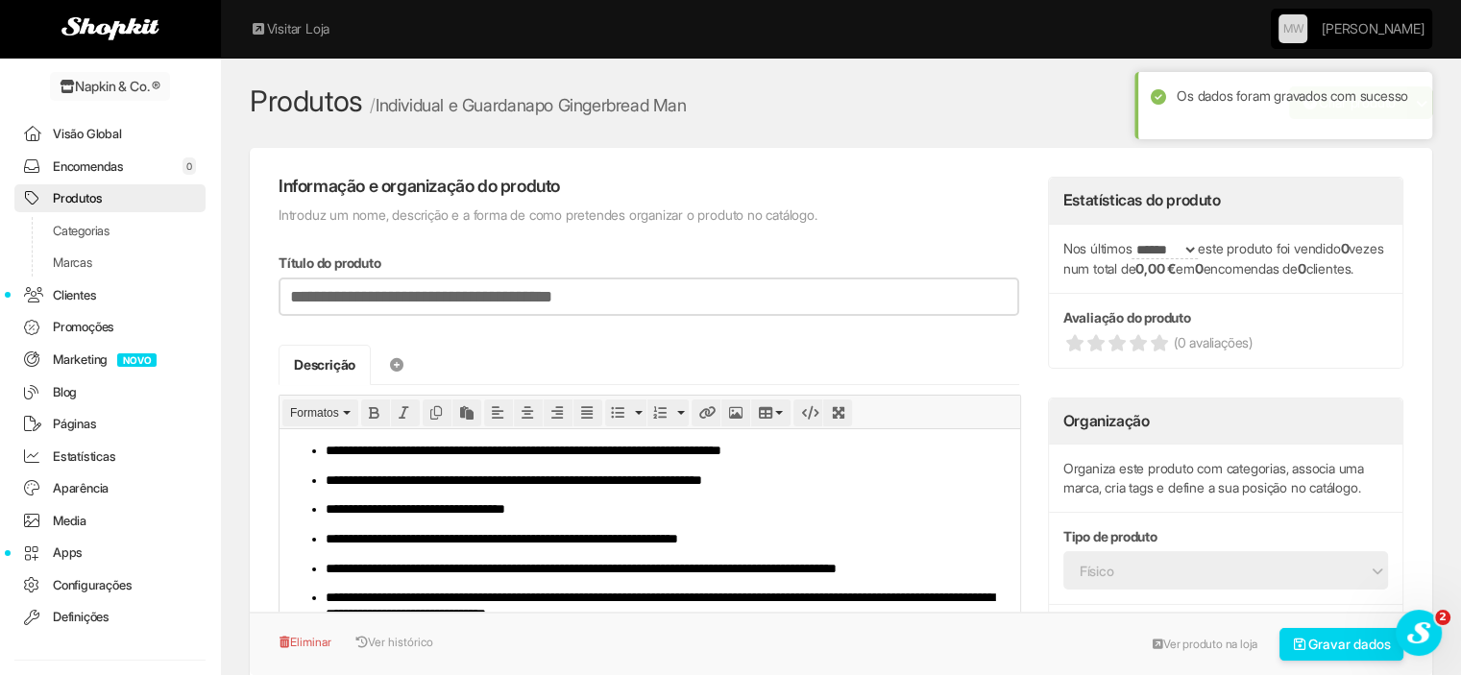
click at [116, 193] on link "Produtos" at bounding box center [109, 198] width 191 height 28
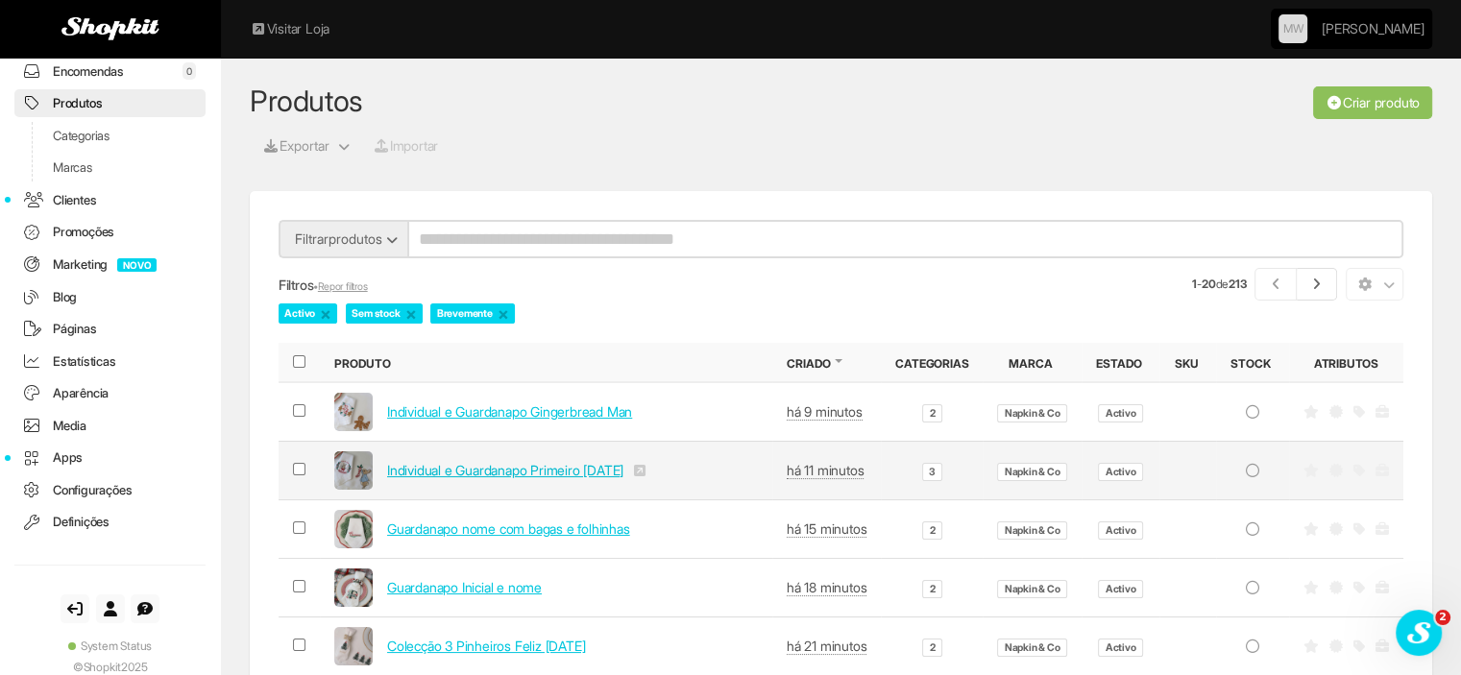
click at [434, 462] on link "Individual e Guardanapo Primeiro Natal" at bounding box center [505, 470] width 236 height 16
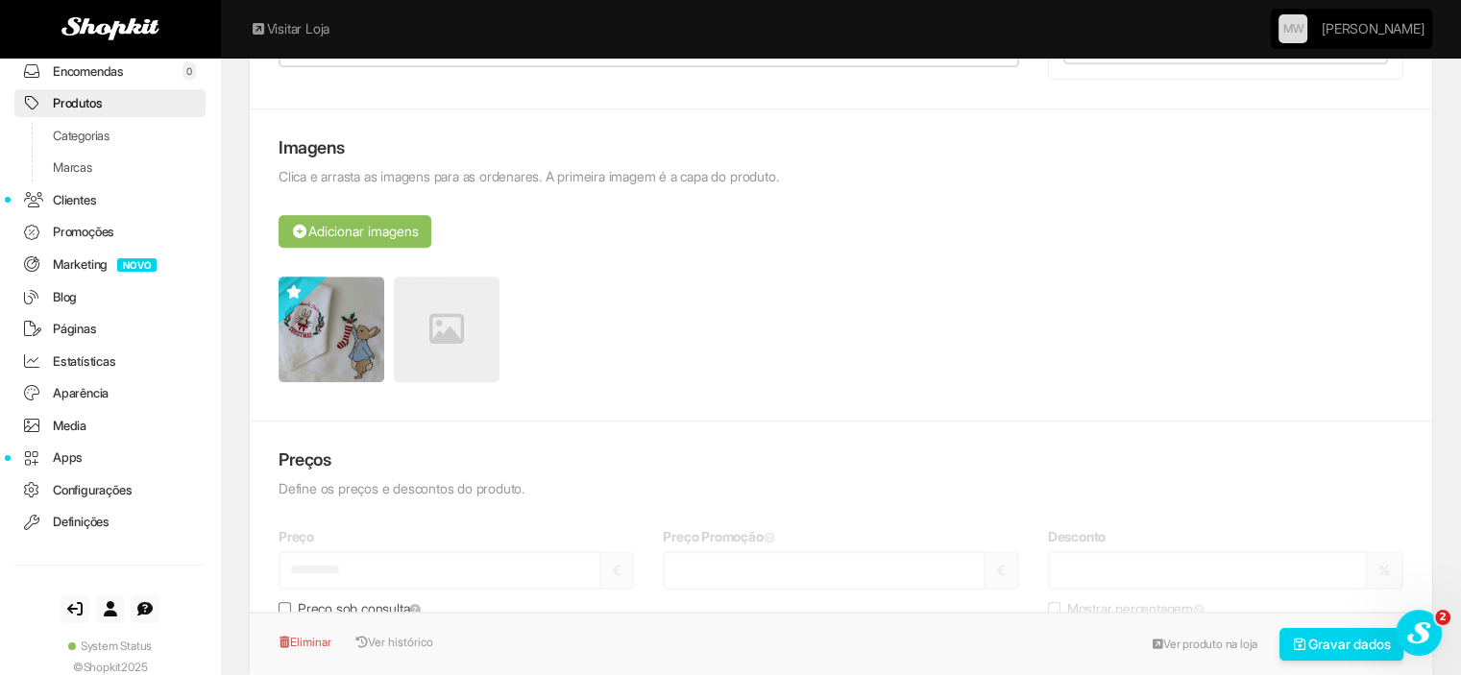
scroll to position [1153, 0]
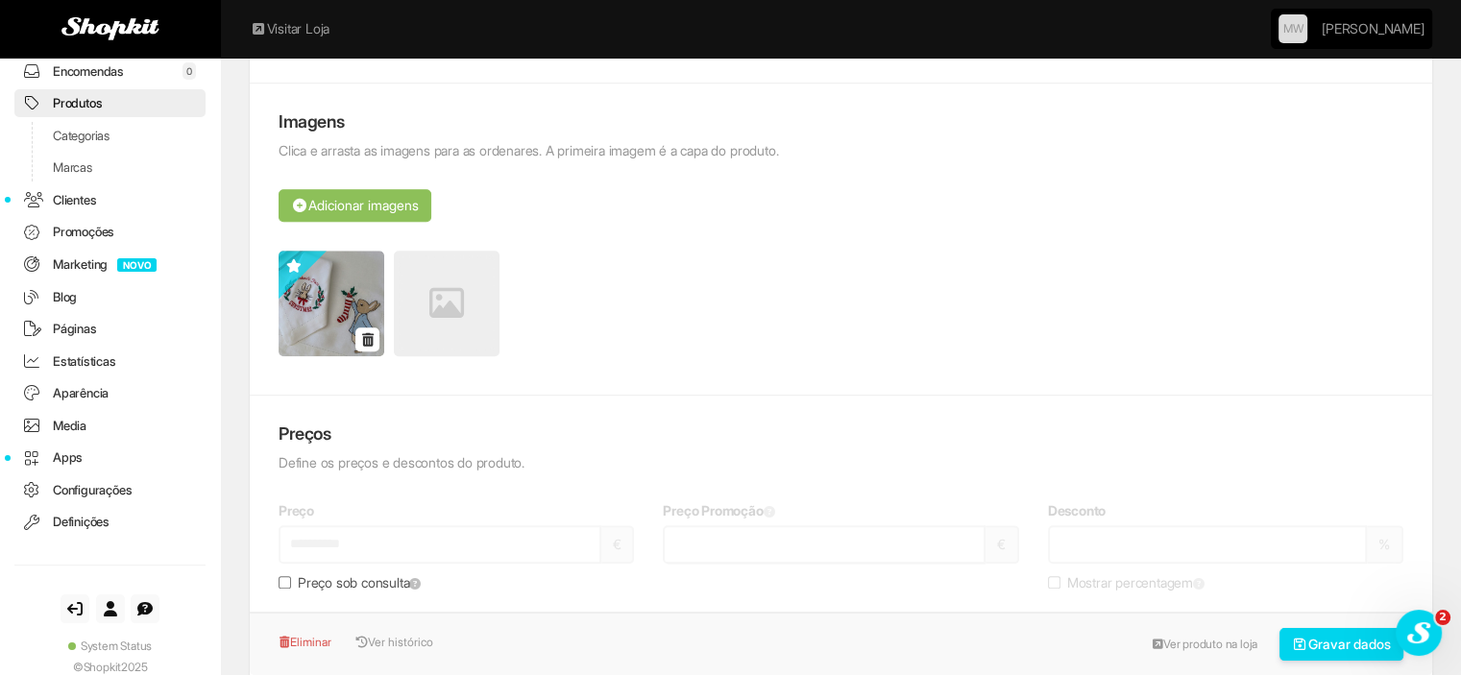
click at [360, 334] on link at bounding box center [367, 340] width 24 height 24
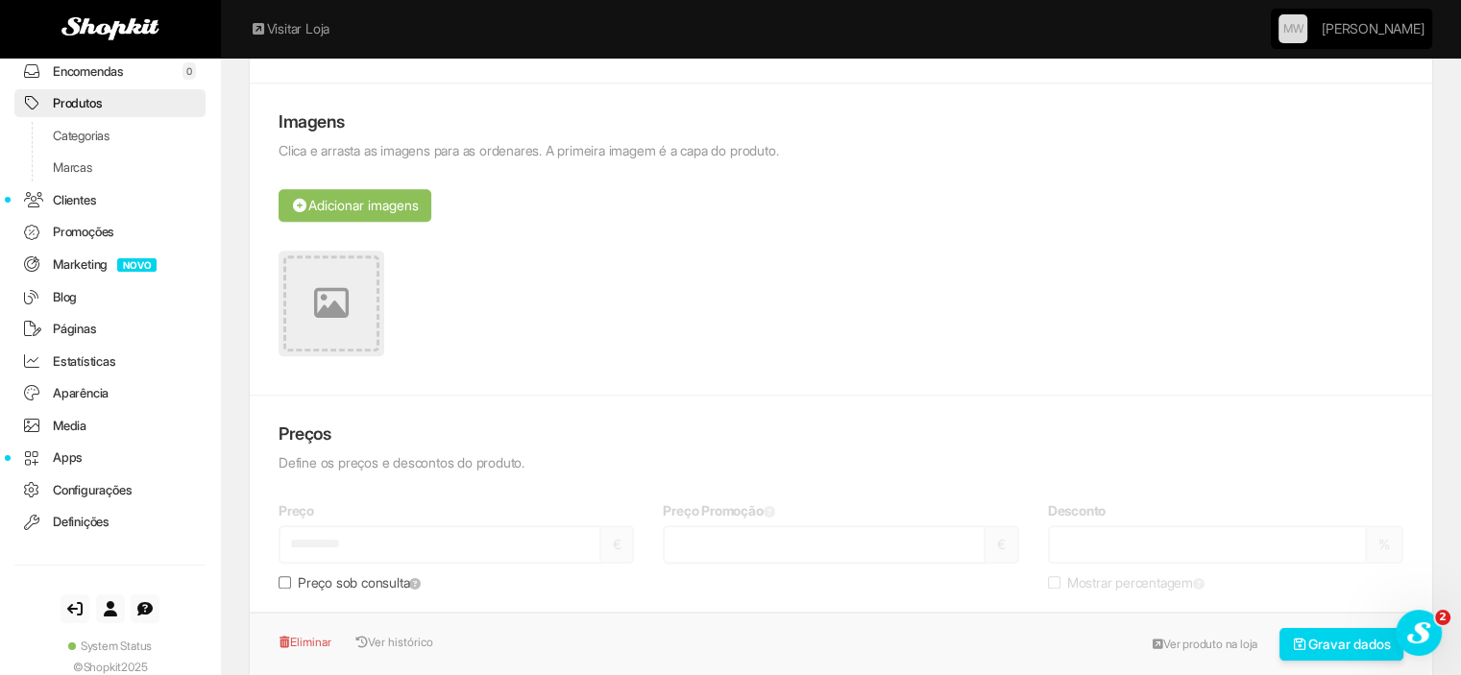
click at [329, 286] on icon at bounding box center [331, 303] width 35 height 35
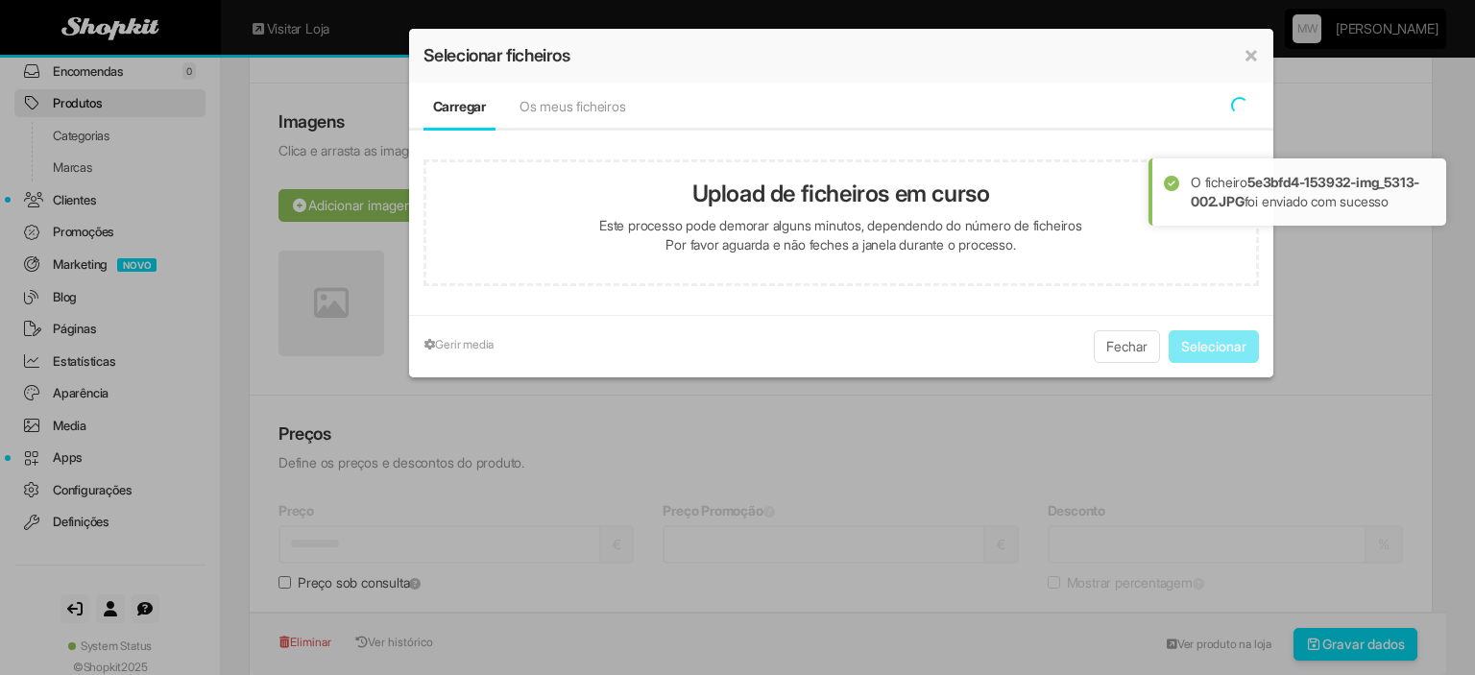
type input "**********"
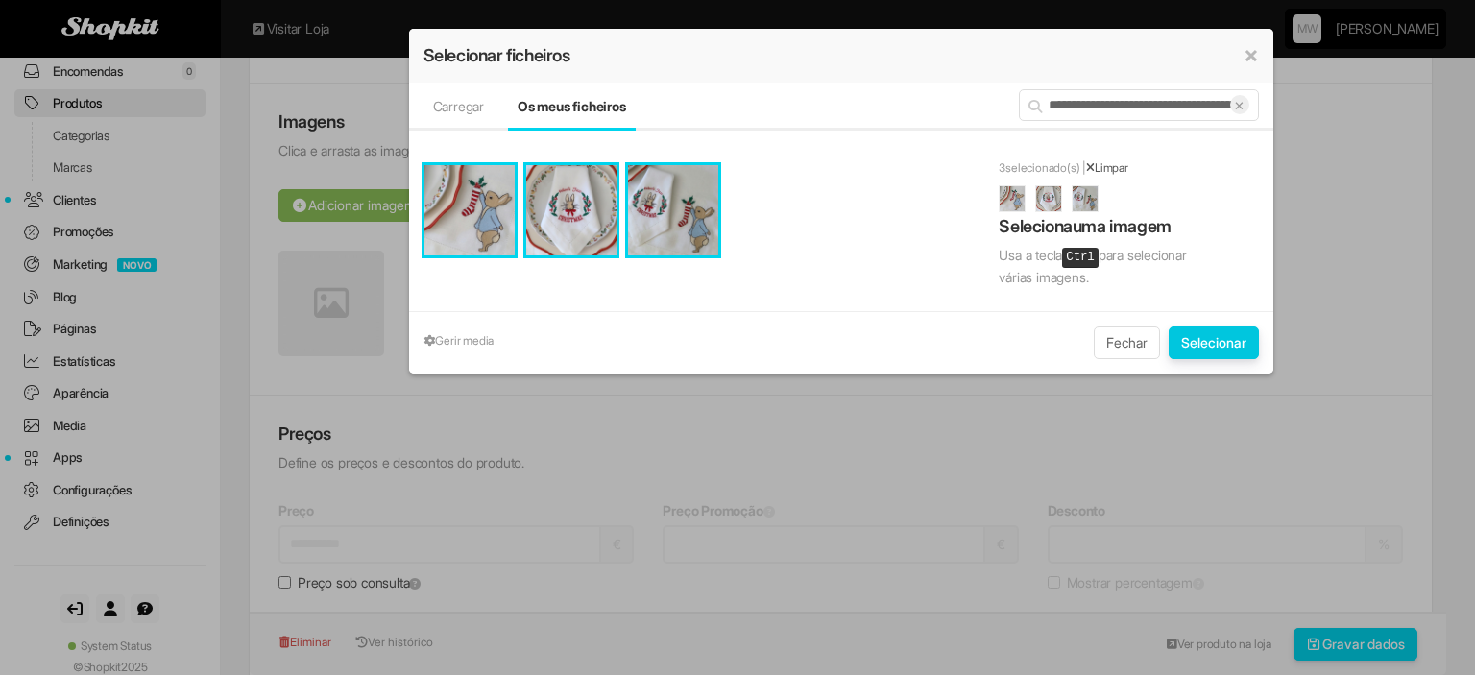
click at [1222, 339] on button "Selecionar" at bounding box center [1214, 343] width 90 height 33
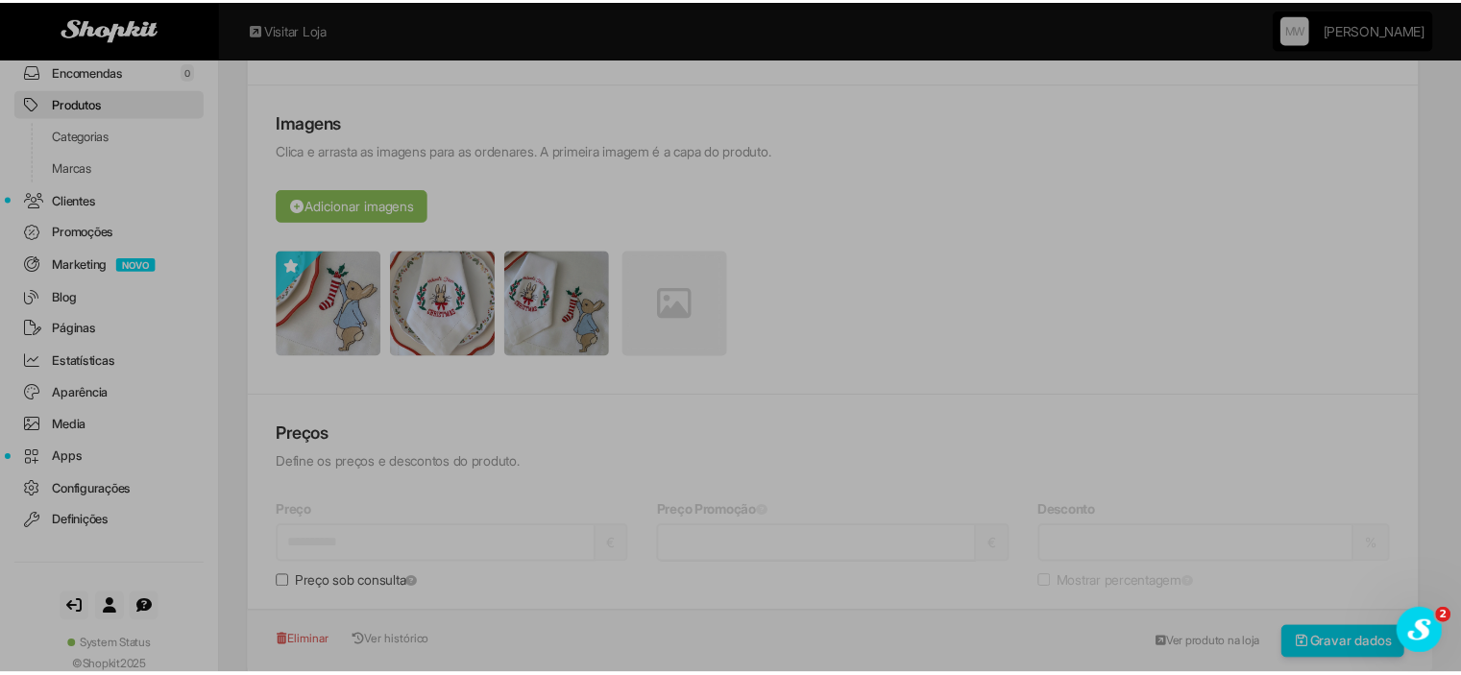
scroll to position [0, 0]
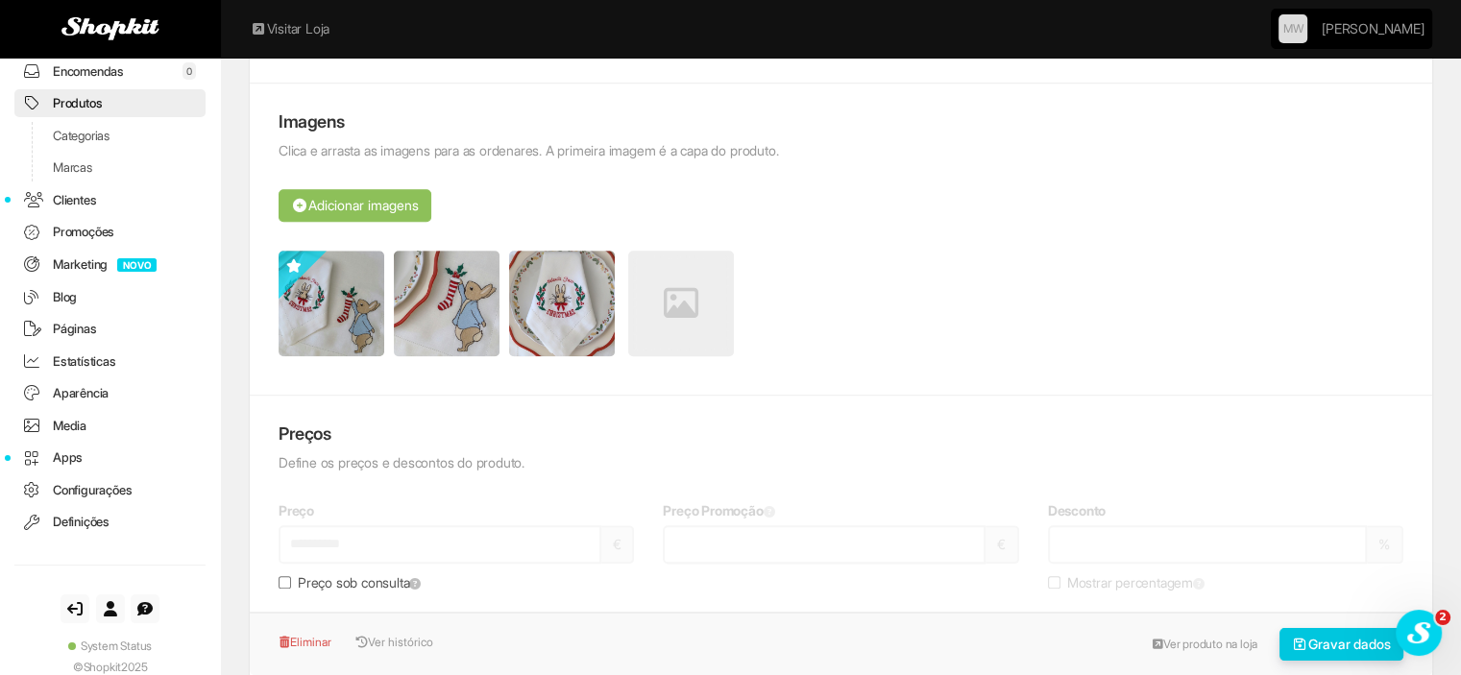
click at [1315, 644] on button "Gravar dados" at bounding box center [1341, 644] width 125 height 33
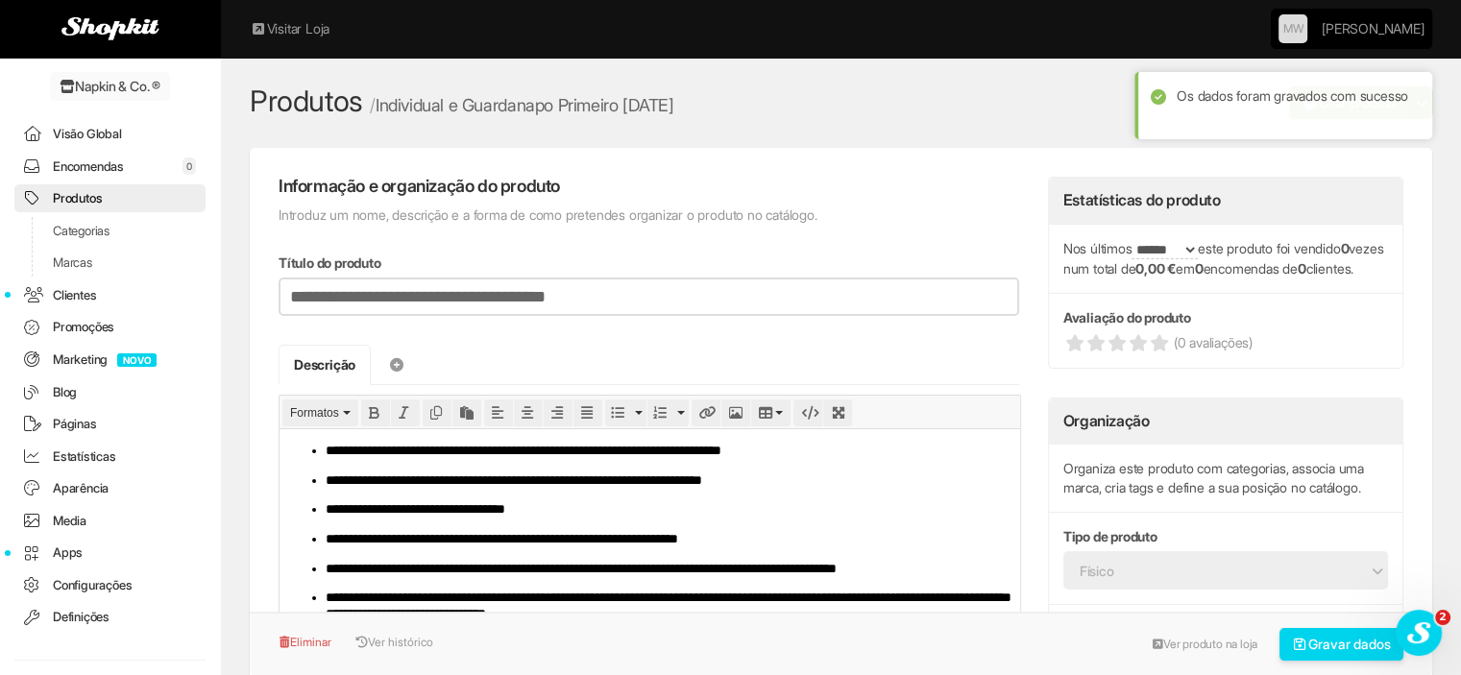
click at [97, 202] on link "Produtos" at bounding box center [109, 198] width 191 height 28
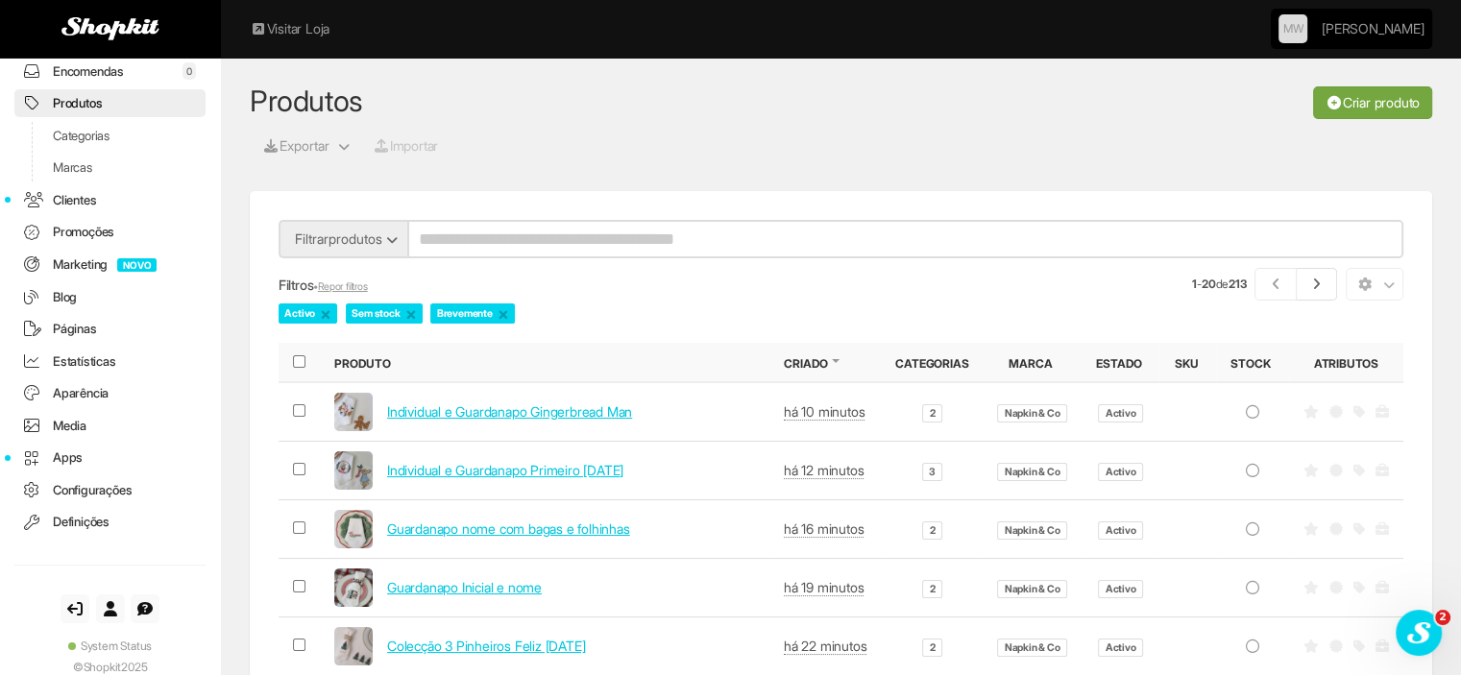
click at [1365, 103] on link "Criar produto" at bounding box center [1372, 102] width 119 height 33
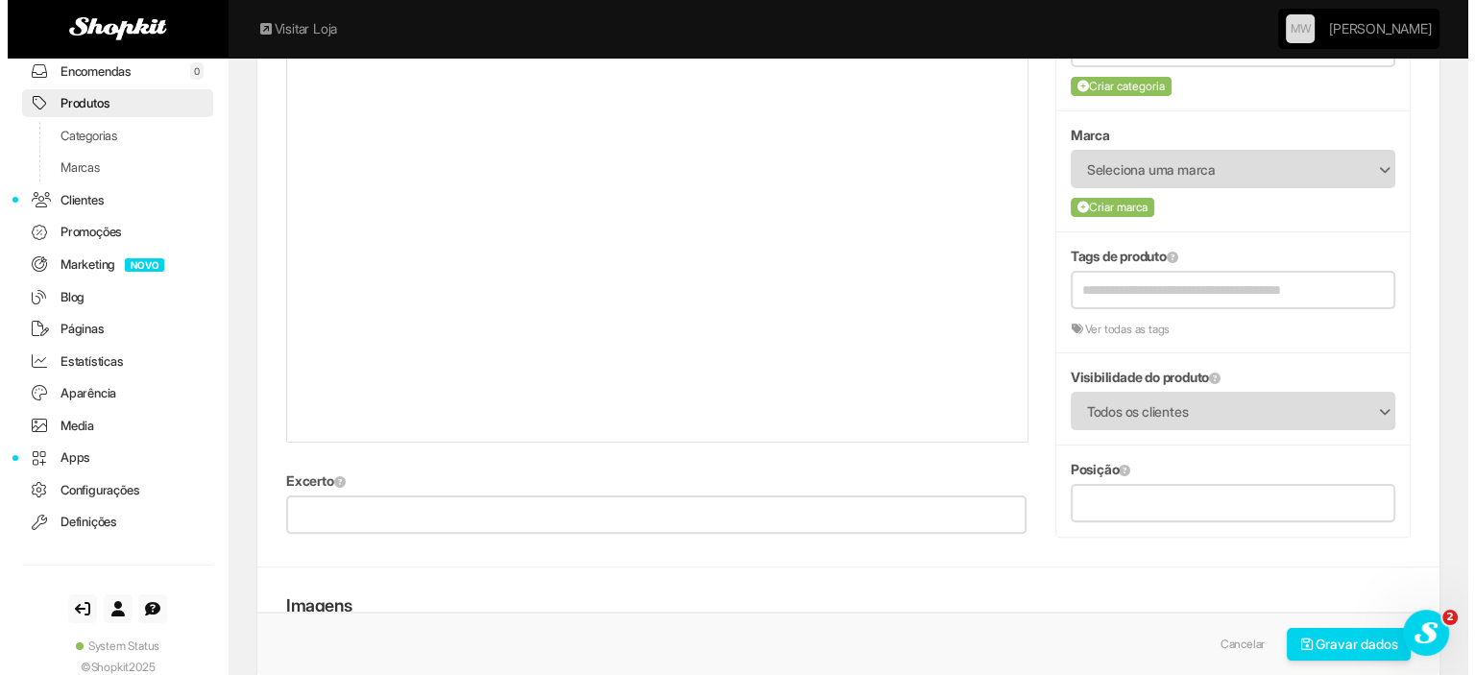
scroll to position [576, 0]
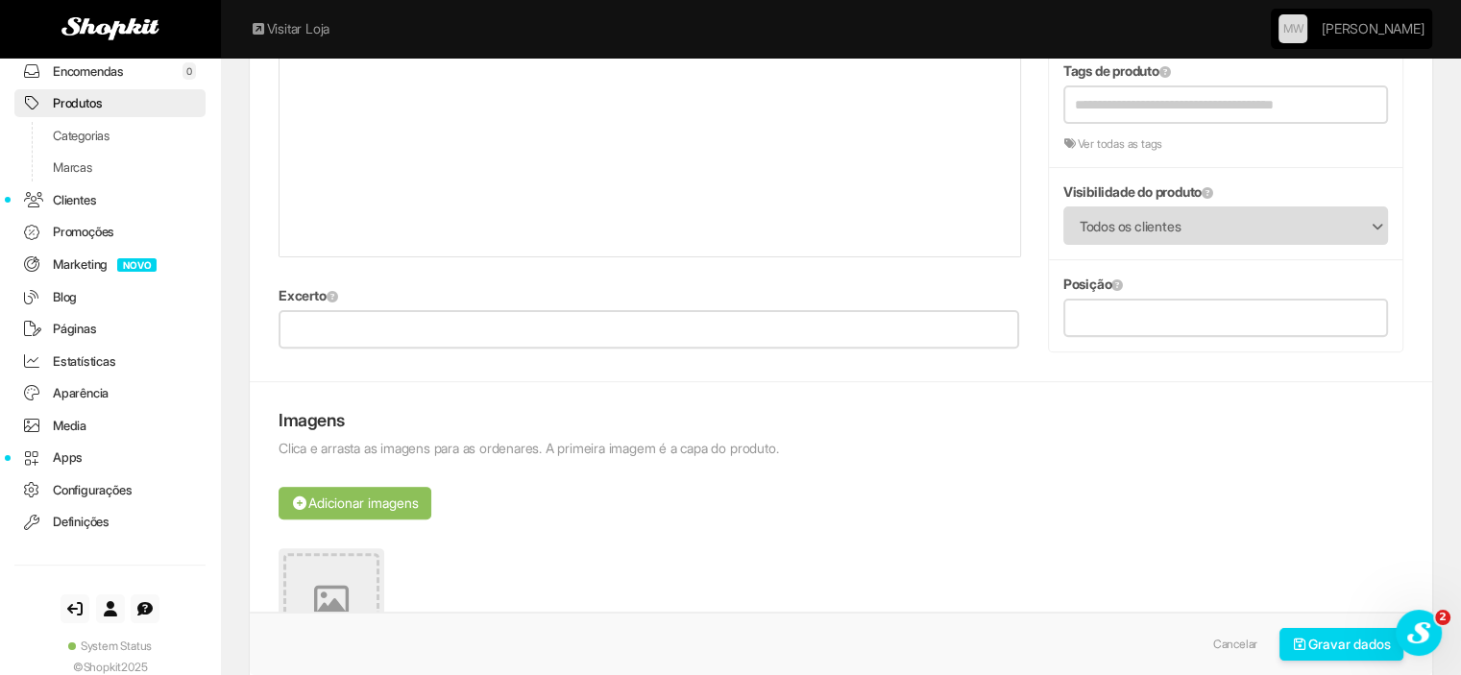
click at [352, 593] on link at bounding box center [332, 601] width 106 height 106
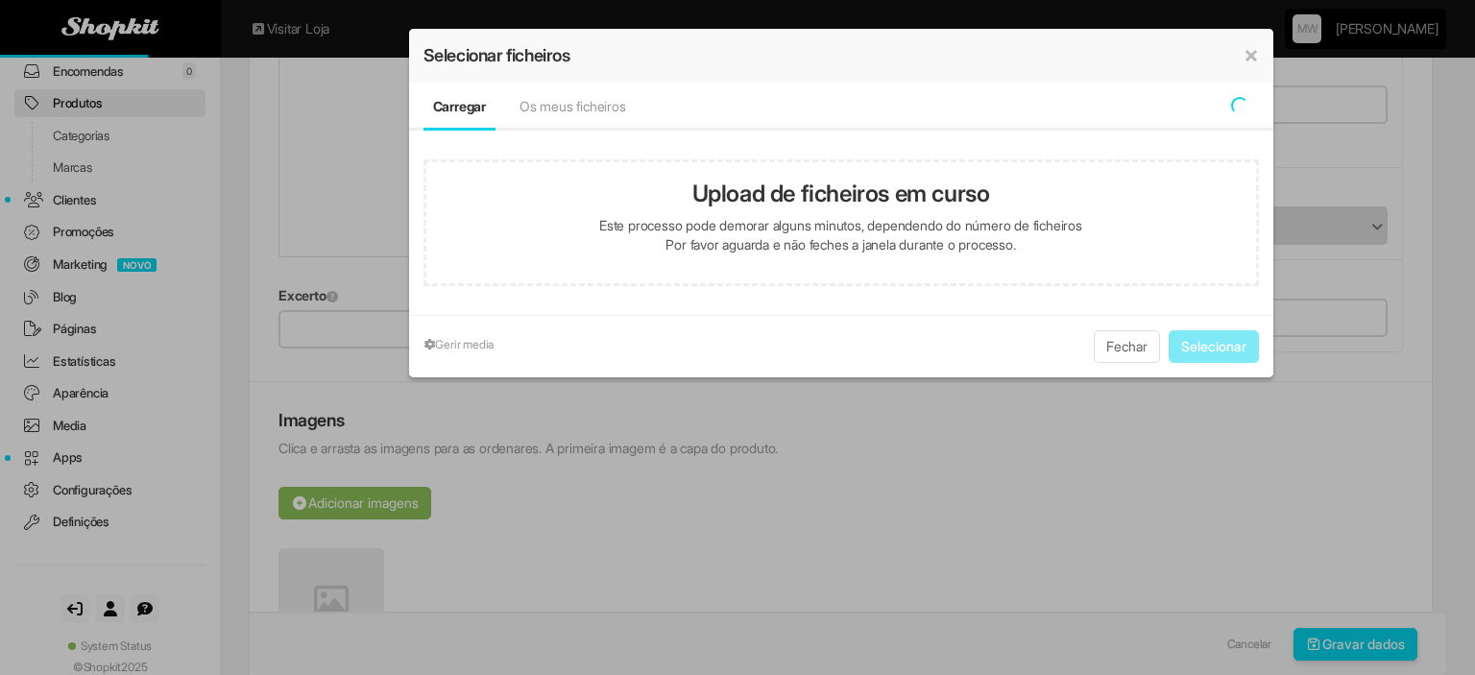
type input "**********"
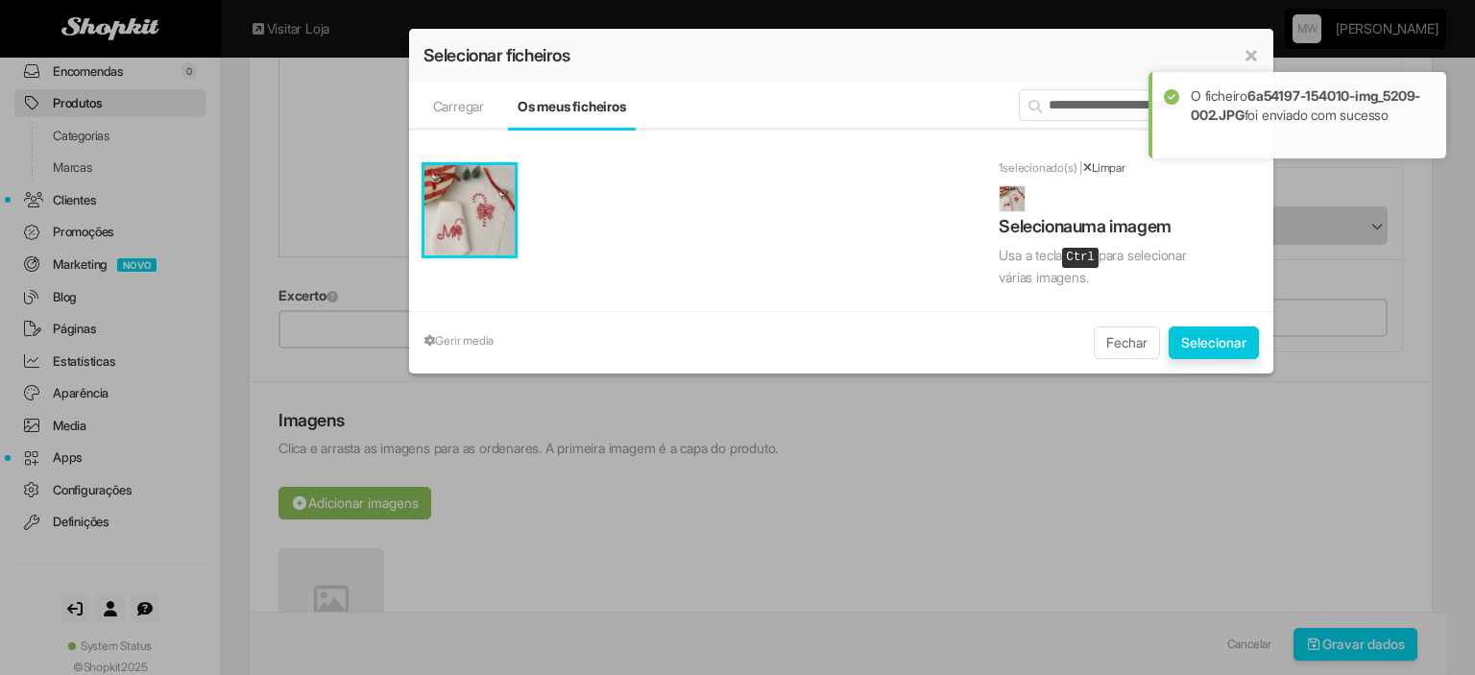
click at [1180, 341] on button "Selecionar" at bounding box center [1214, 343] width 90 height 33
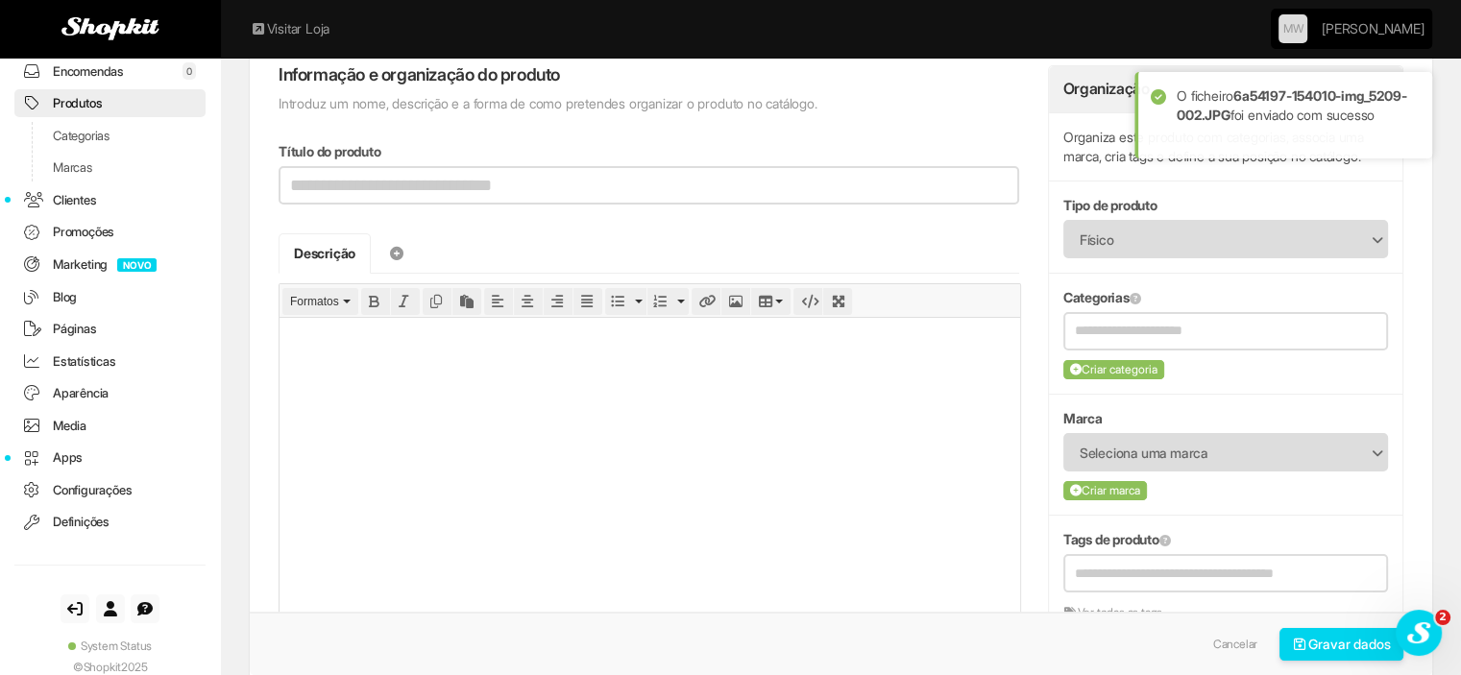
scroll to position [96, 0]
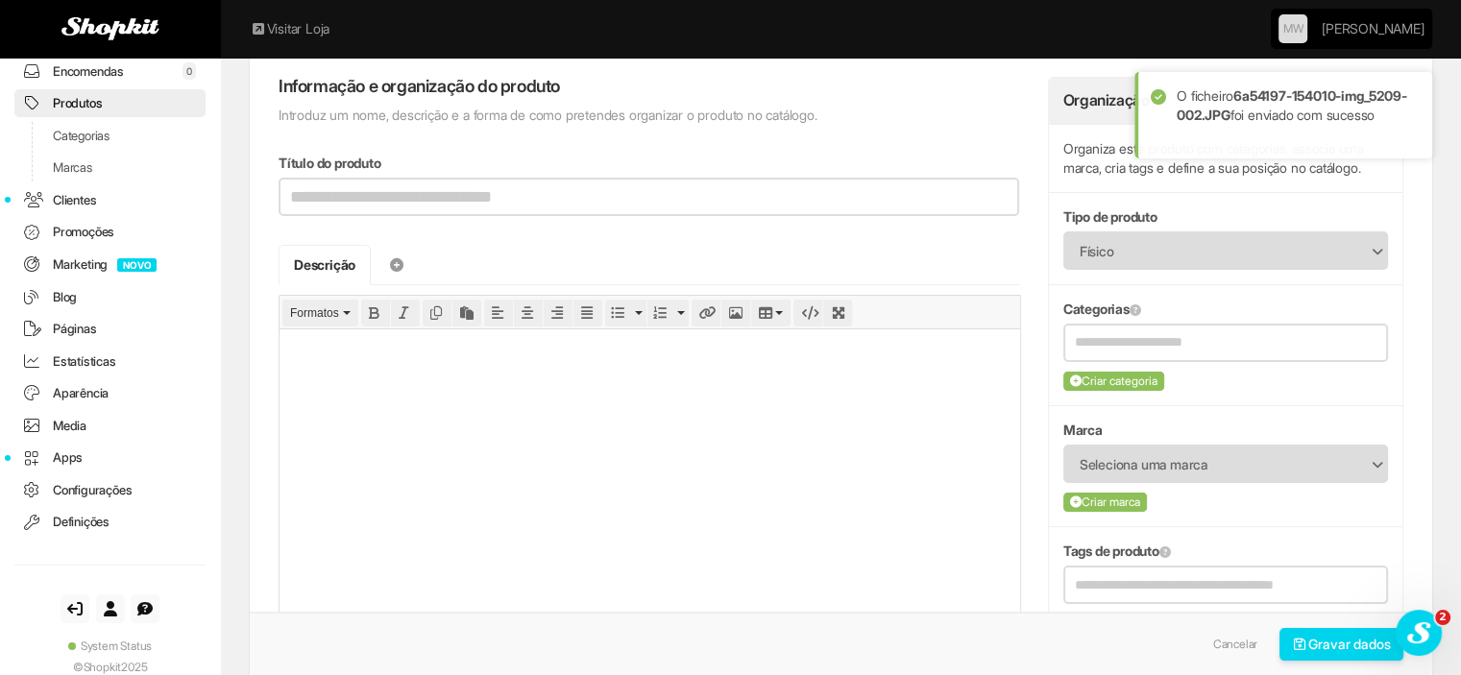
click at [471, 372] on html at bounding box center [649, 349] width 741 height 43
paste body
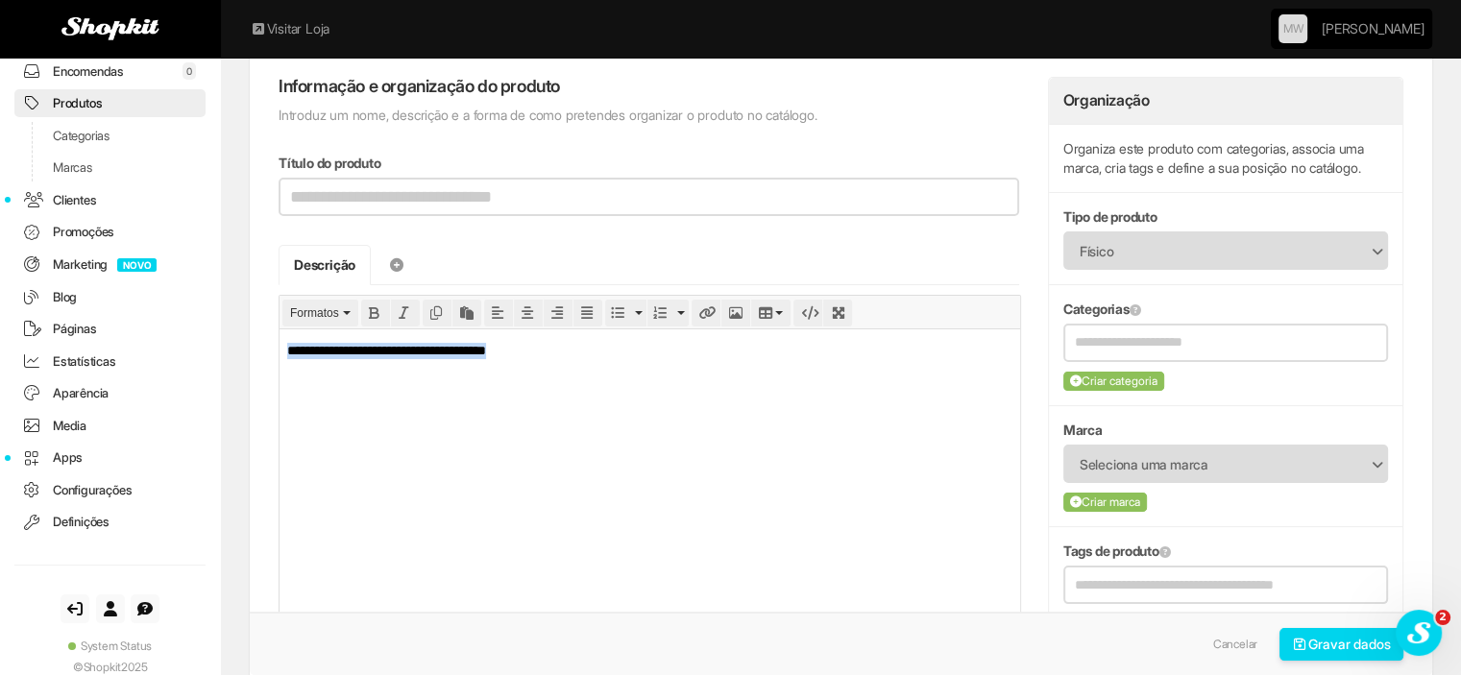
drag, startPoint x: 576, startPoint y: 346, endPoint x: 206, endPoint y: 309, distance: 371.6
click at [279, 328] on html "**********" at bounding box center [649, 349] width 741 height 43
click at [613, 372] on html at bounding box center [649, 349] width 741 height 43
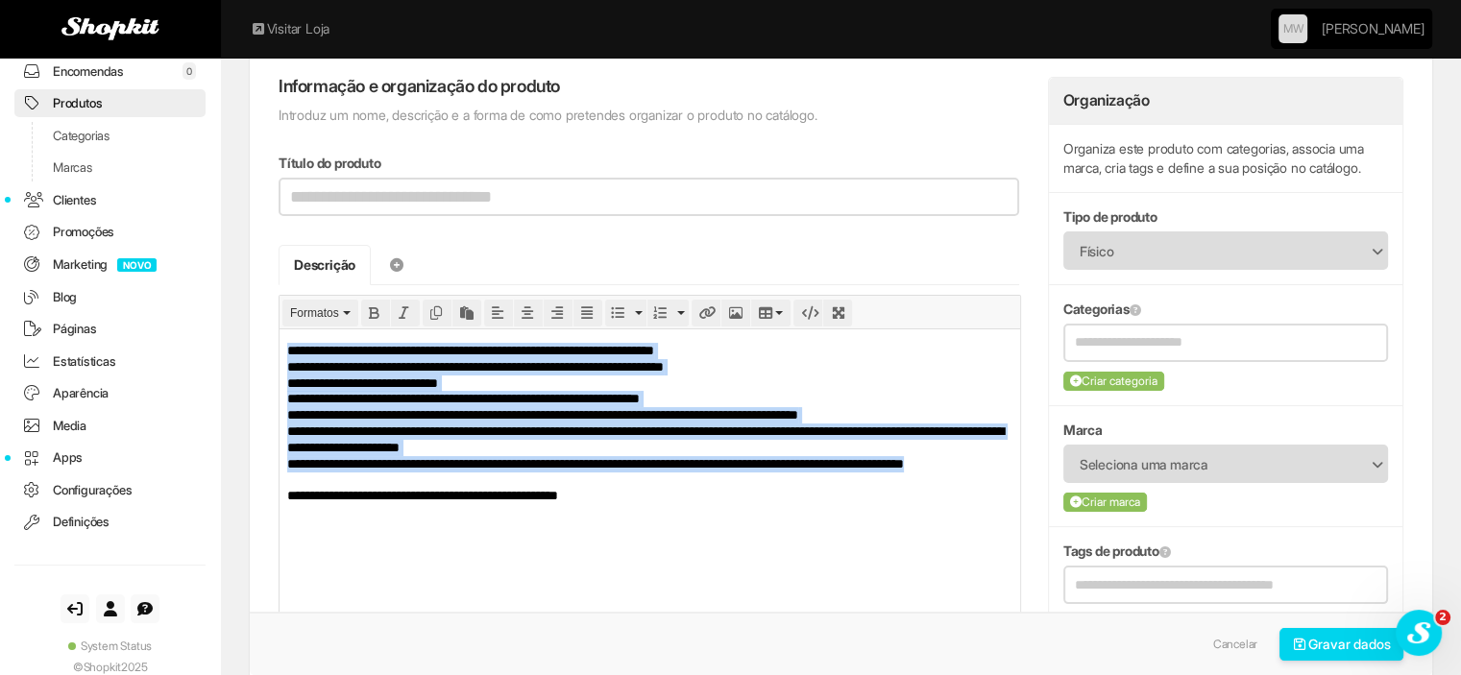
drag, startPoint x: 401, startPoint y: 476, endPoint x: 534, endPoint y: 635, distance: 206.6
click at [279, 328] on html "**********" at bounding box center [649, 430] width 741 height 205
click at [615, 306] on icon "Bullet list" at bounding box center [617, 312] width 13 height 13
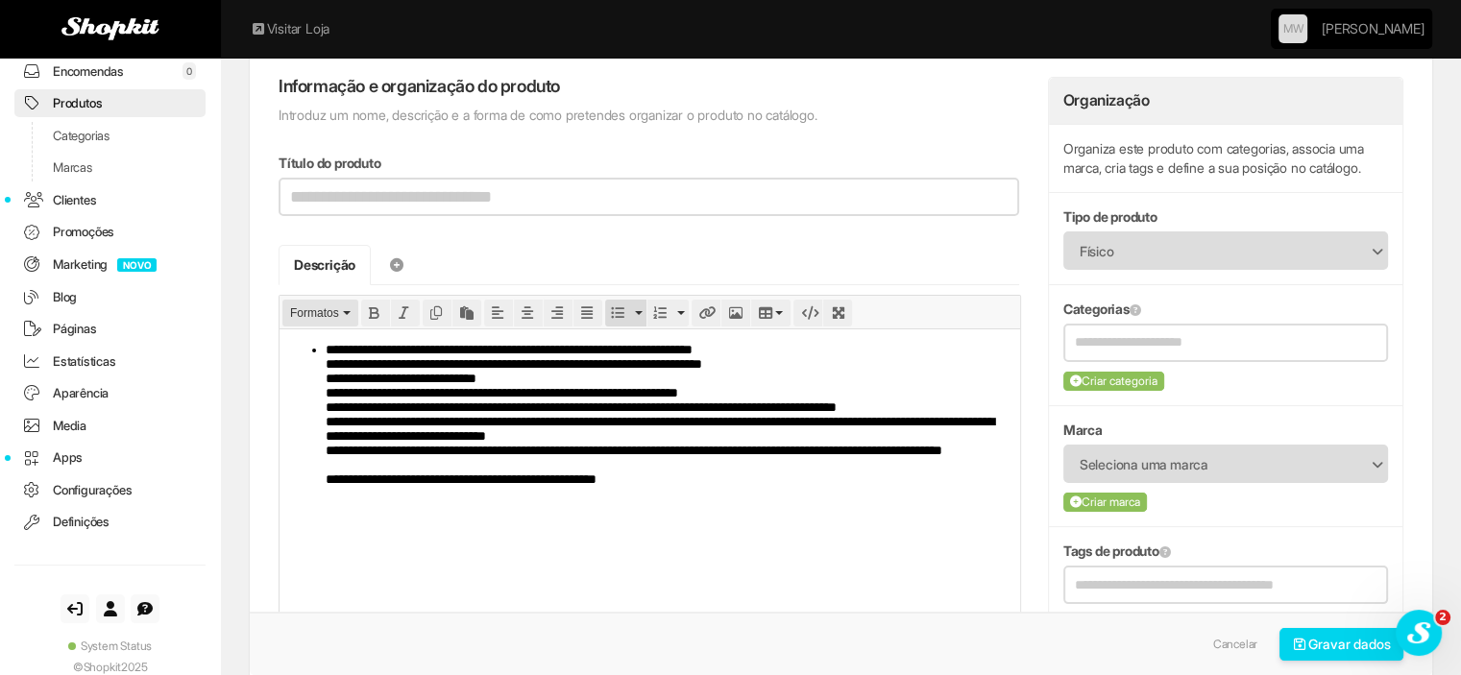
click at [350, 314] on button "Formatos" at bounding box center [320, 313] width 76 height 27
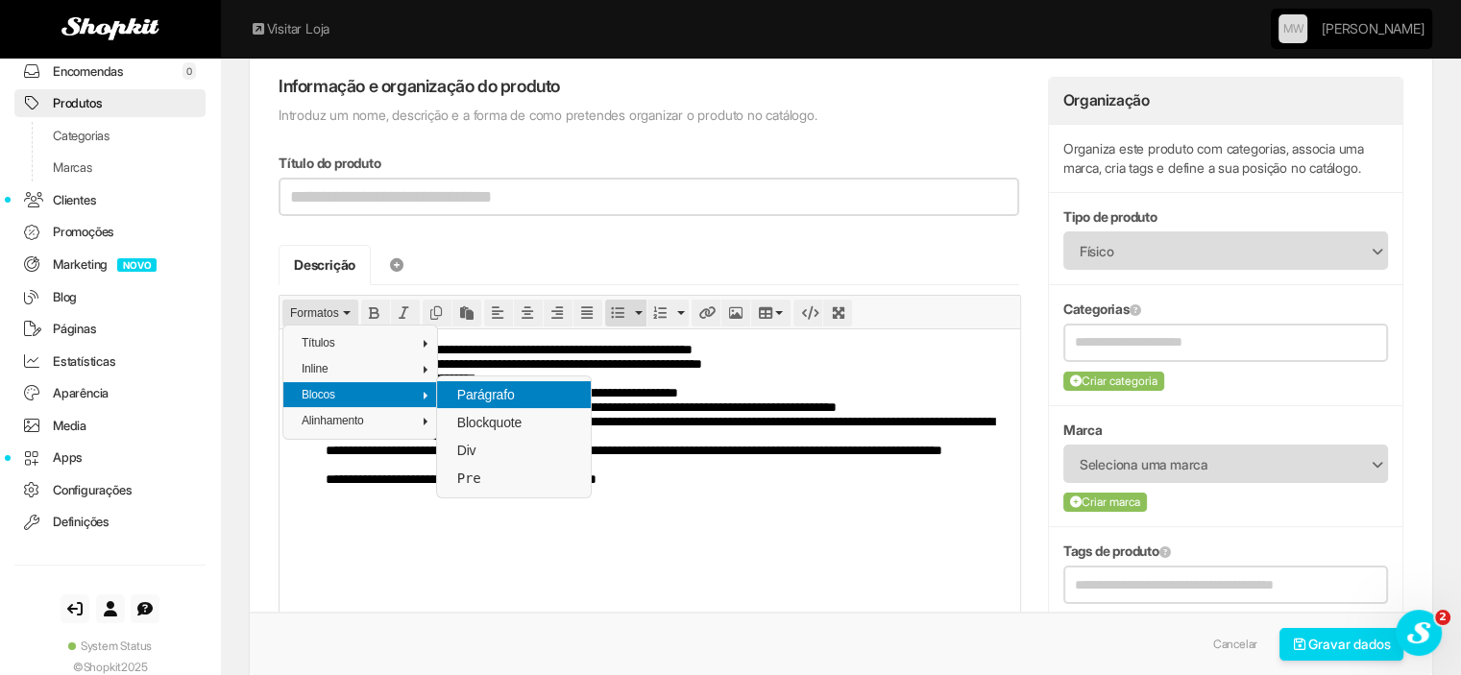
click at [461, 394] on span "Parágrafo" at bounding box center [485, 394] width 61 height 15
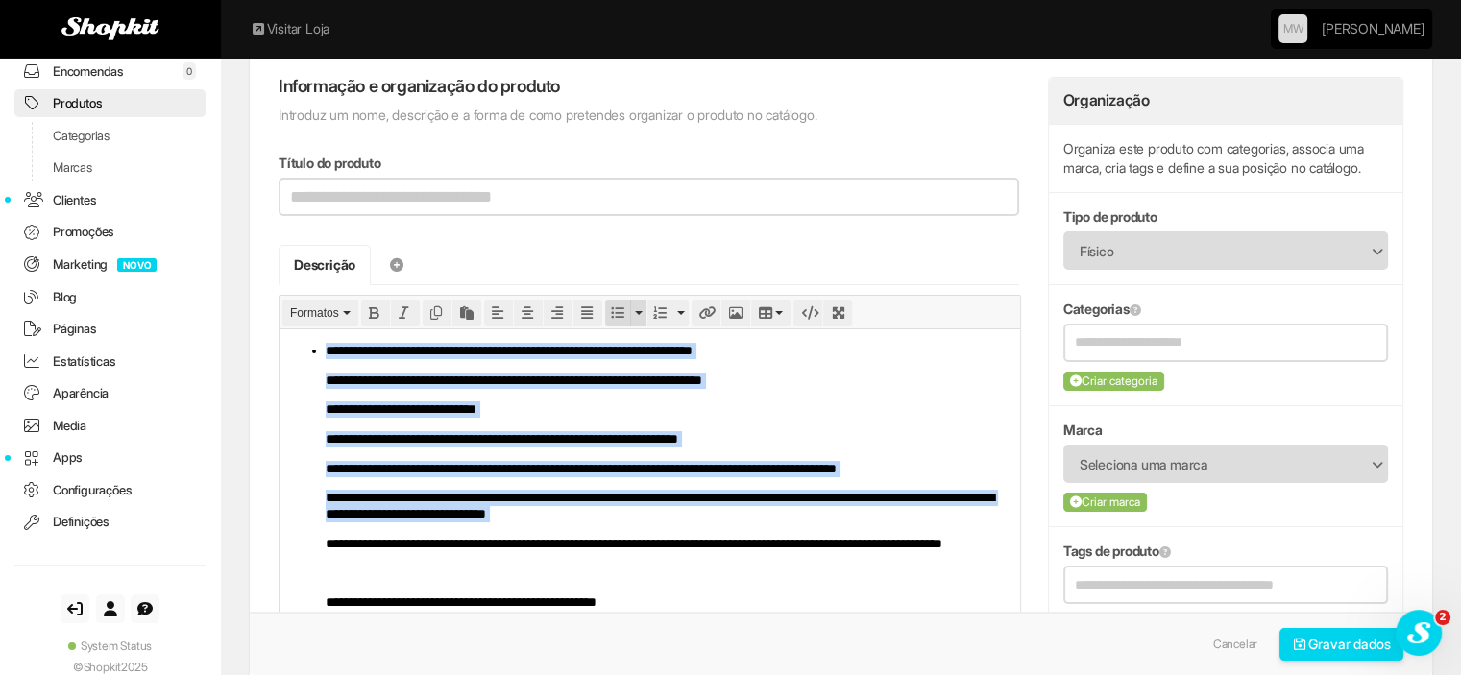
click at [619, 310] on icon "Bullet list" at bounding box center [617, 312] width 13 height 13
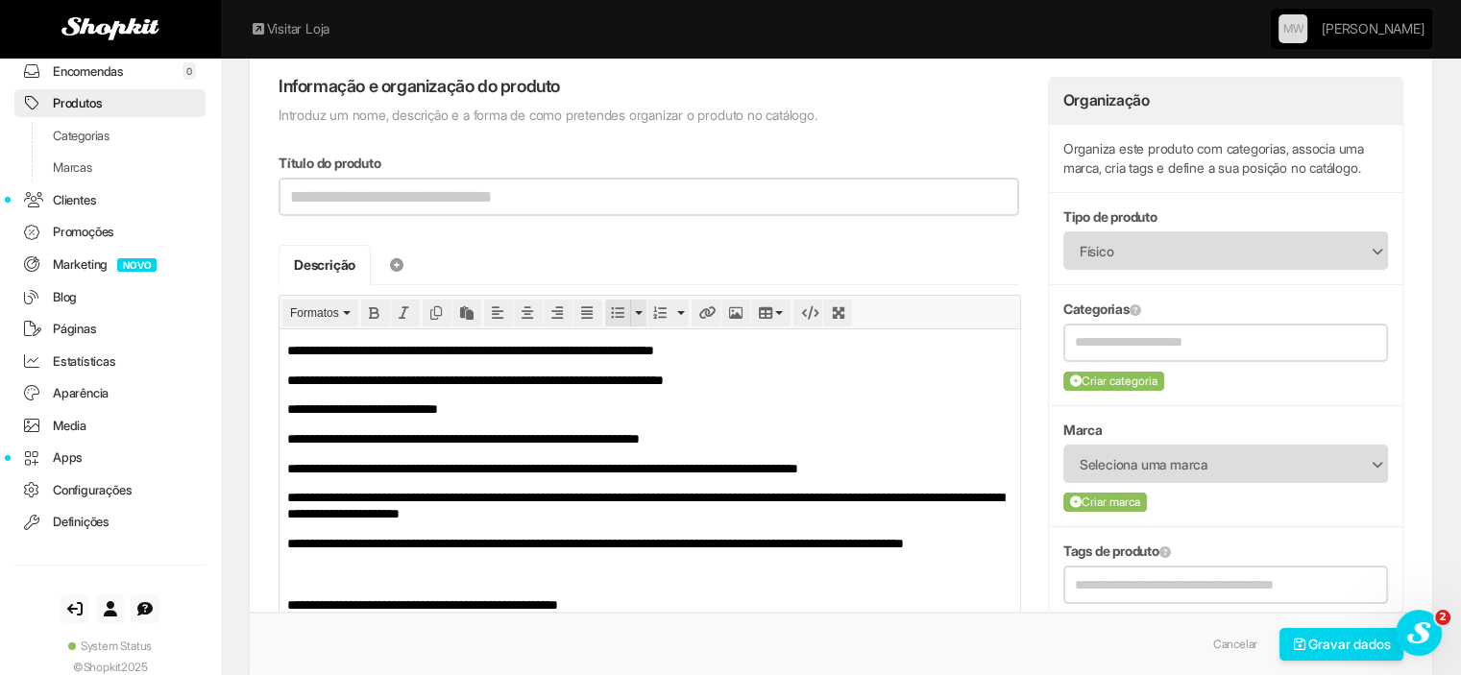
click at [608, 305] on button "Bullet list" at bounding box center [617, 313] width 25 height 27
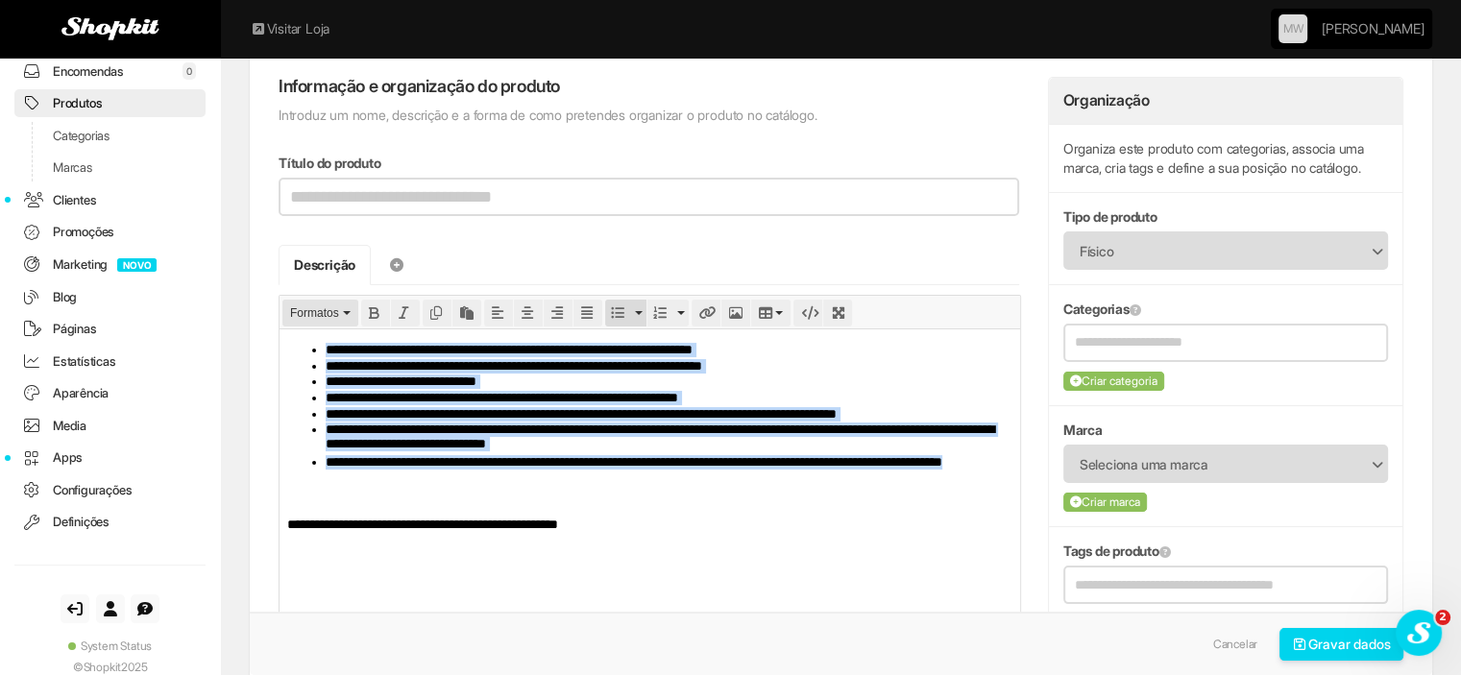
click at [314, 314] on span "Formatos" at bounding box center [314, 312] width 49 height 13
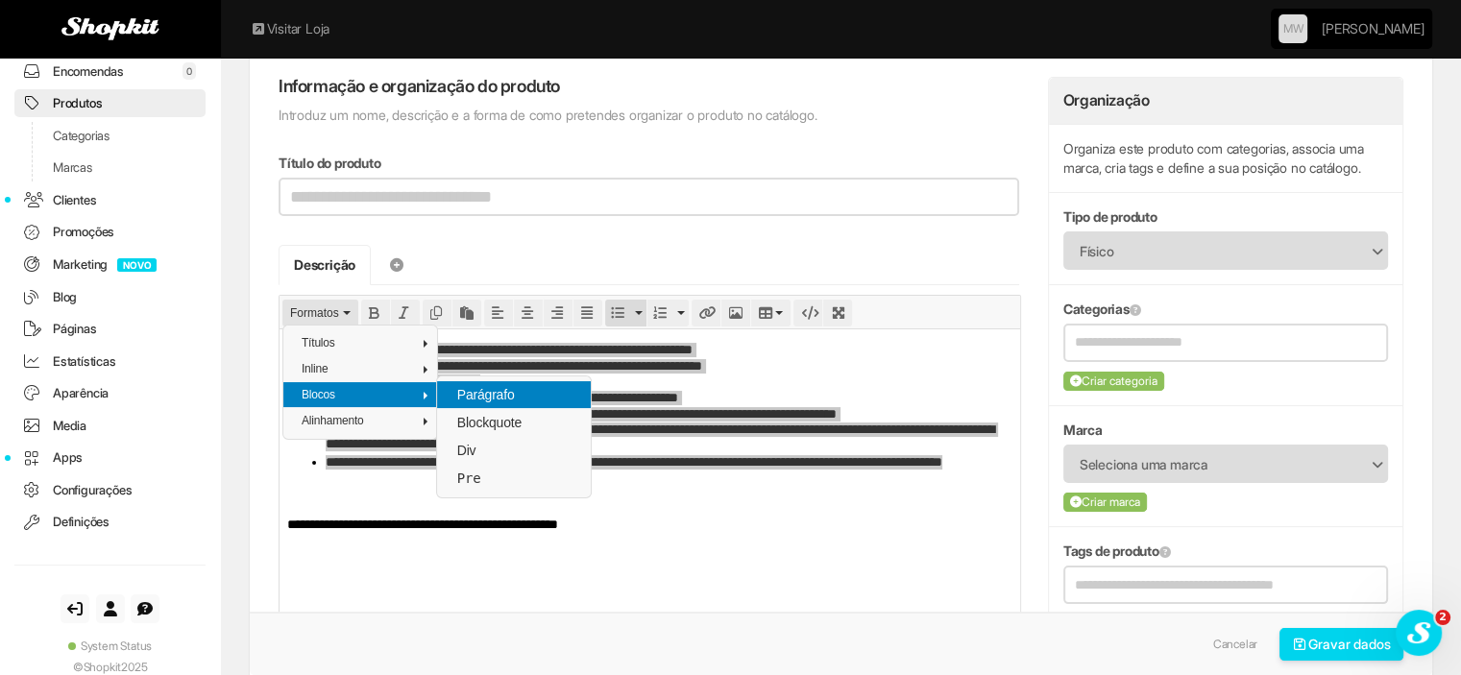
click at [474, 399] on span "Parágrafo" at bounding box center [485, 394] width 61 height 15
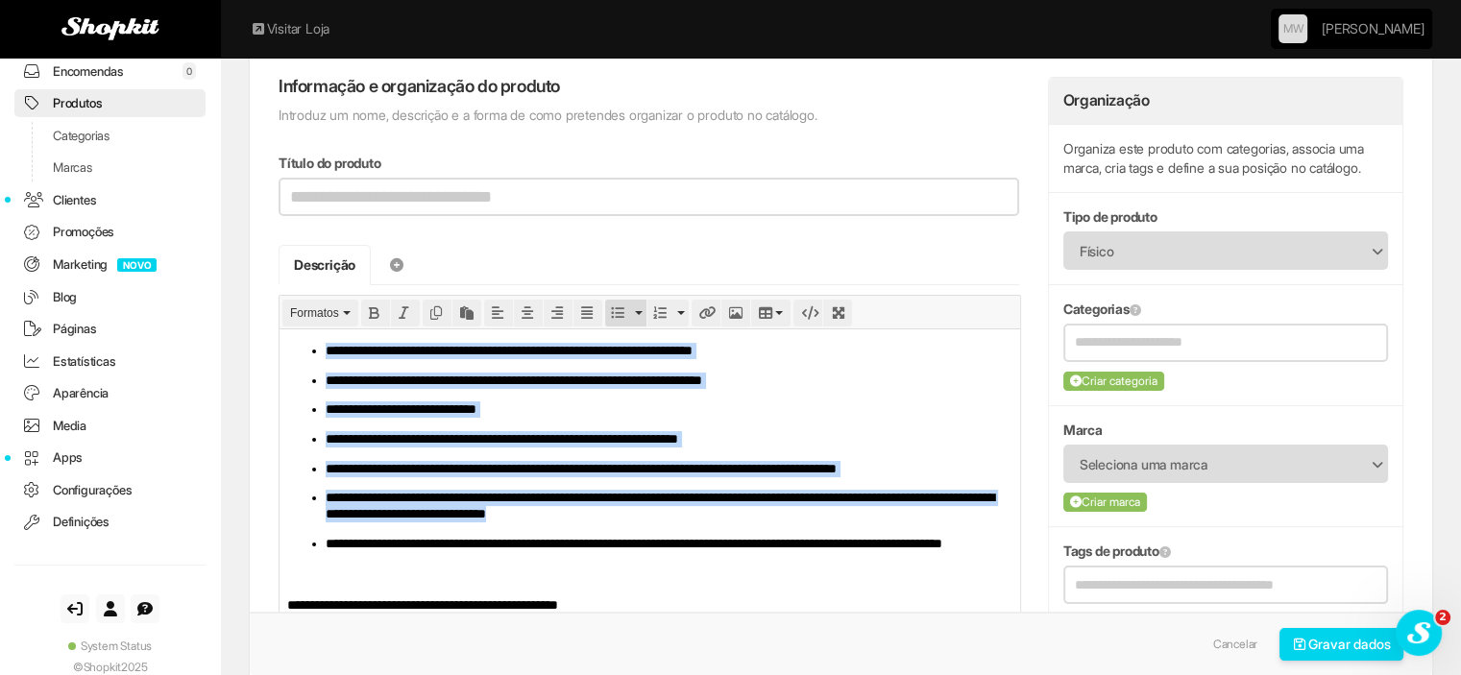
scroll to position [288, 0]
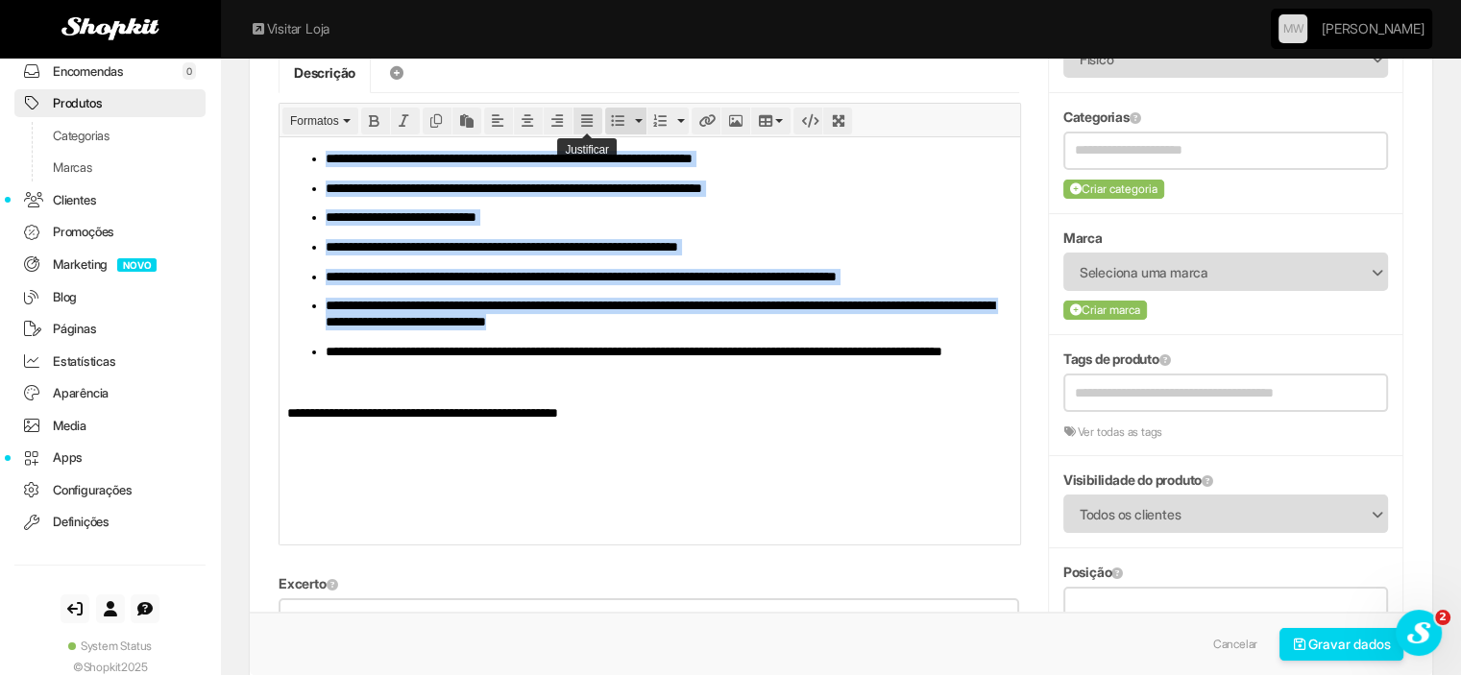
click at [577, 117] on button "Justify" at bounding box center [587, 121] width 29 height 27
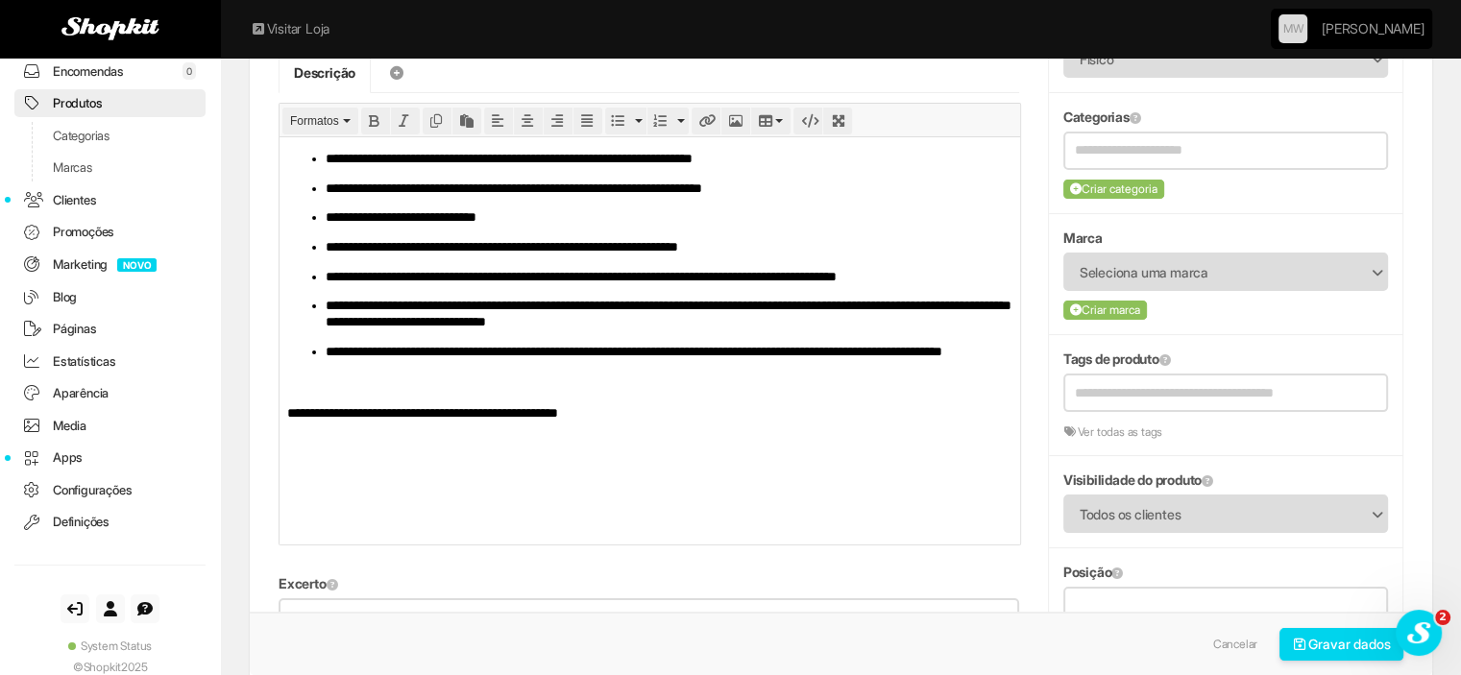
click at [558, 434] on html "**********" at bounding box center [649, 285] width 741 height 298
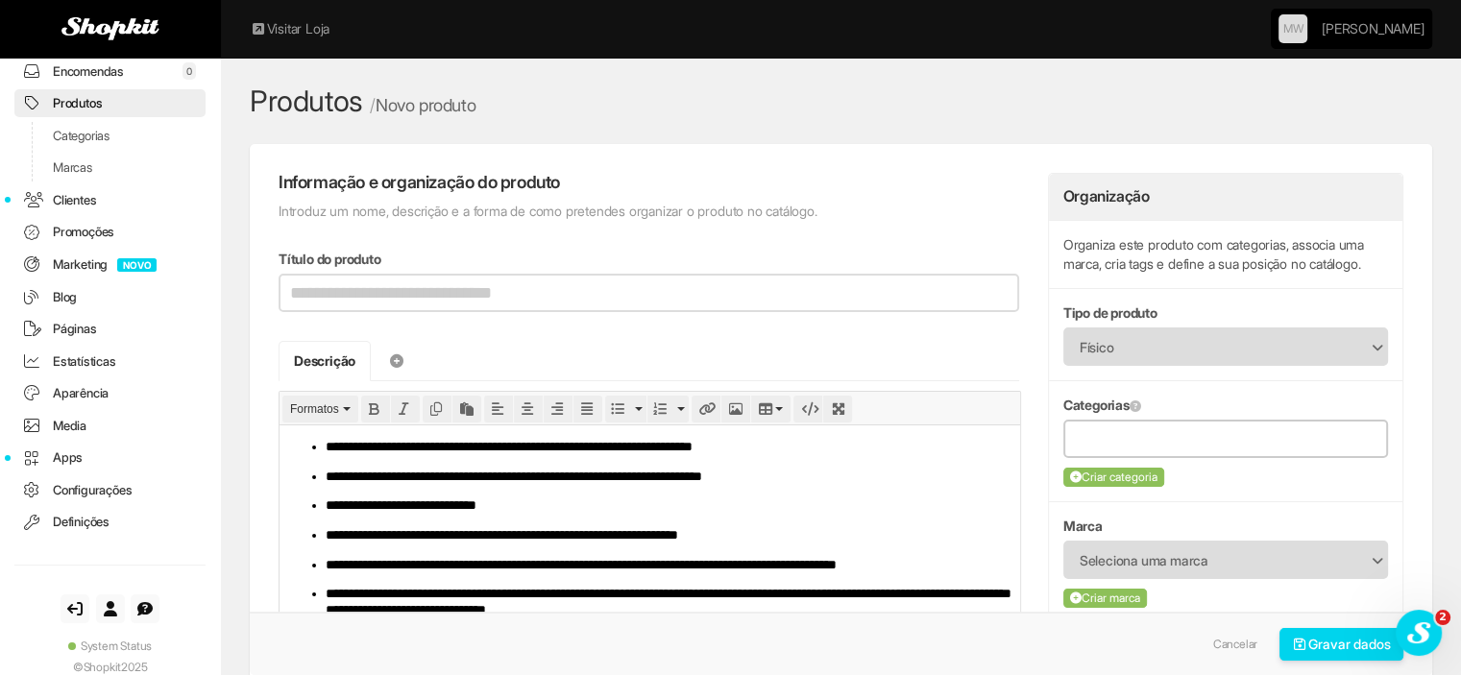
click at [1169, 442] on input "text" at bounding box center [1226, 438] width 302 height 24
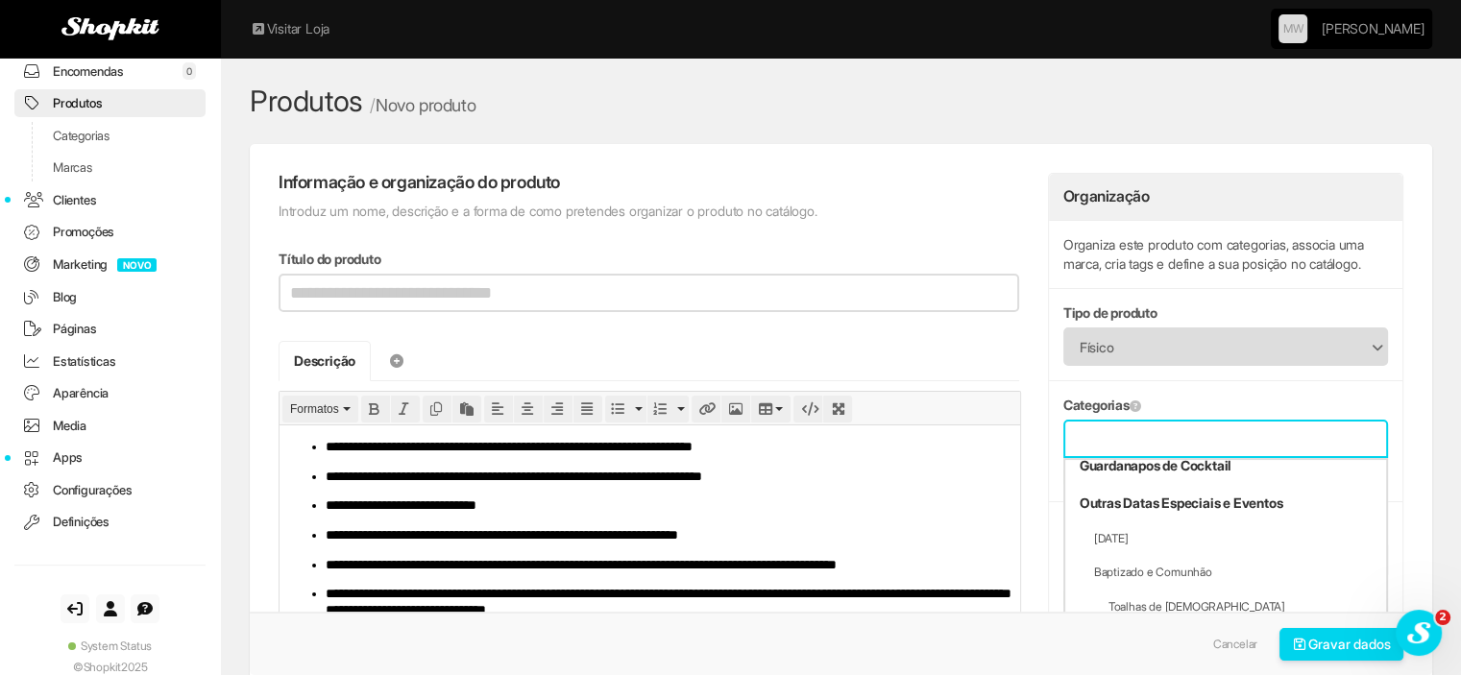
scroll to position [864, 0]
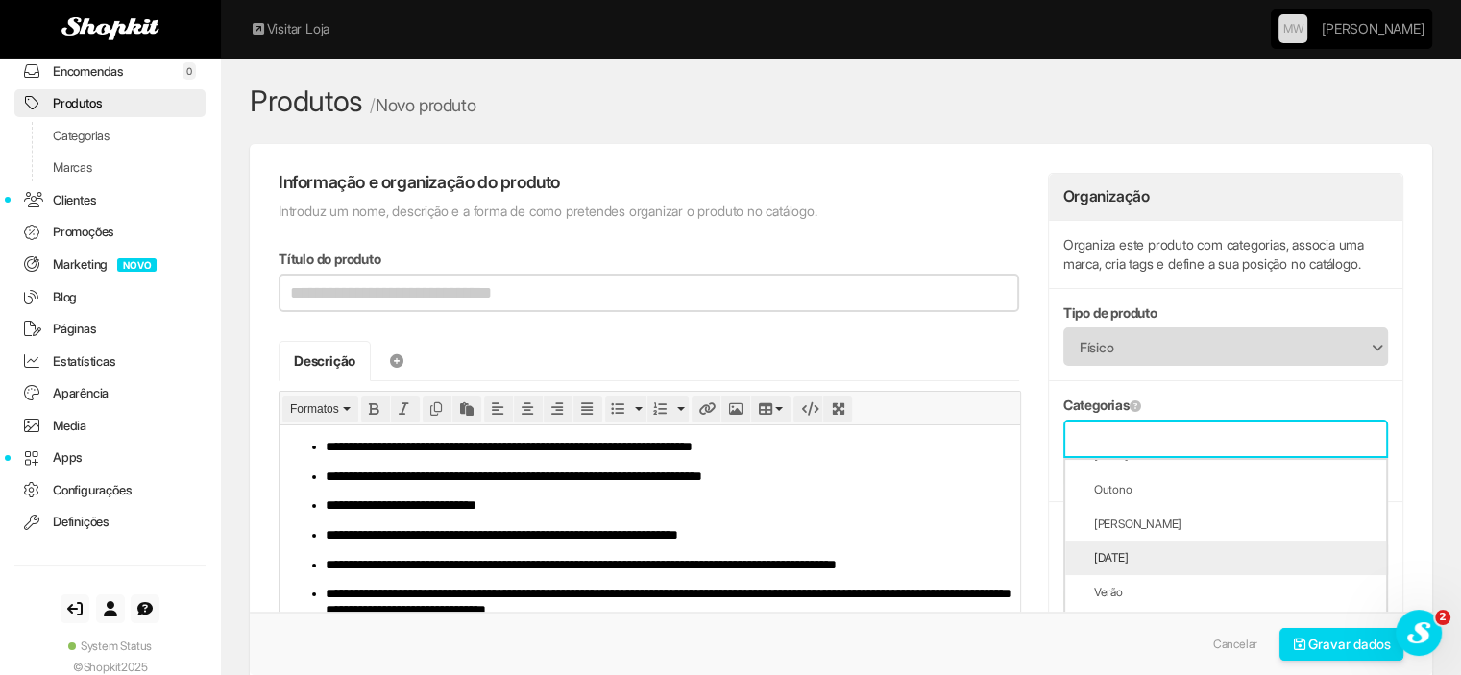
click at [1219, 554] on li "[DATE]" at bounding box center [1225, 558] width 321 height 35
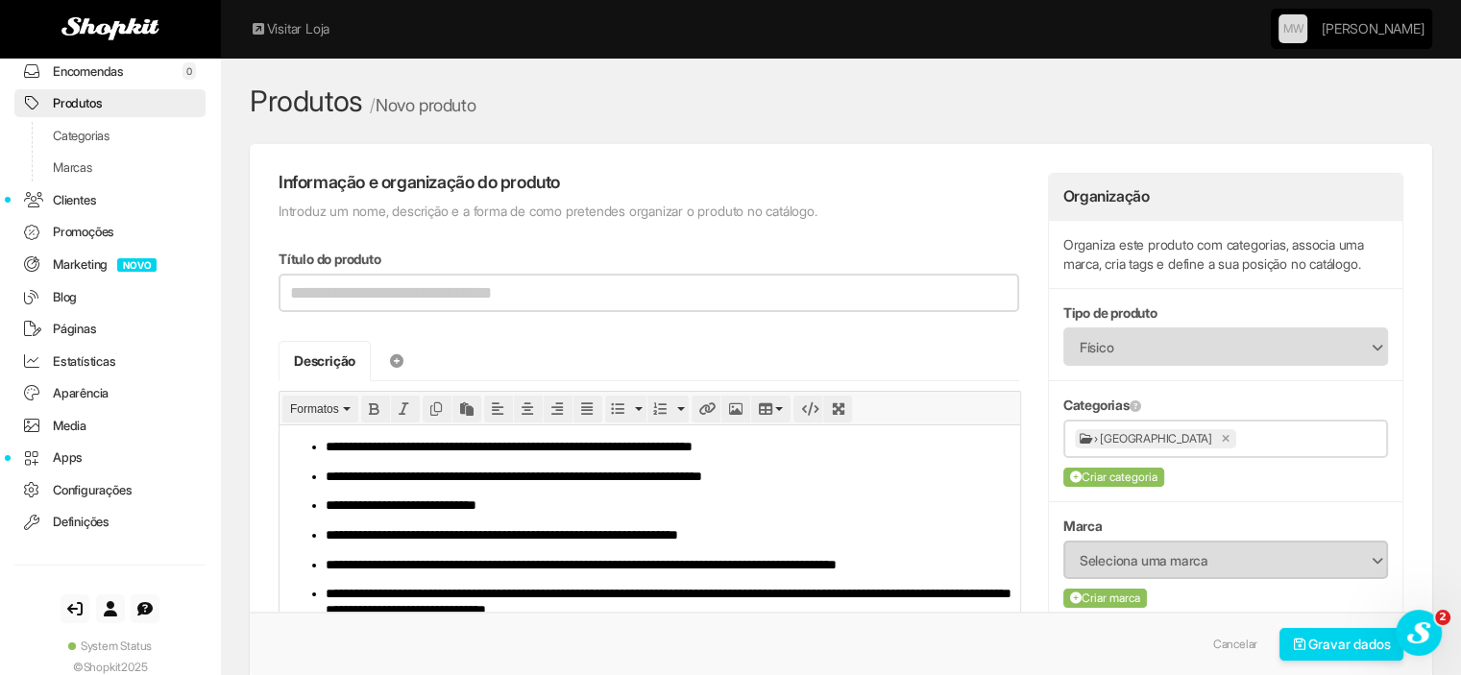
scroll to position [96, 0]
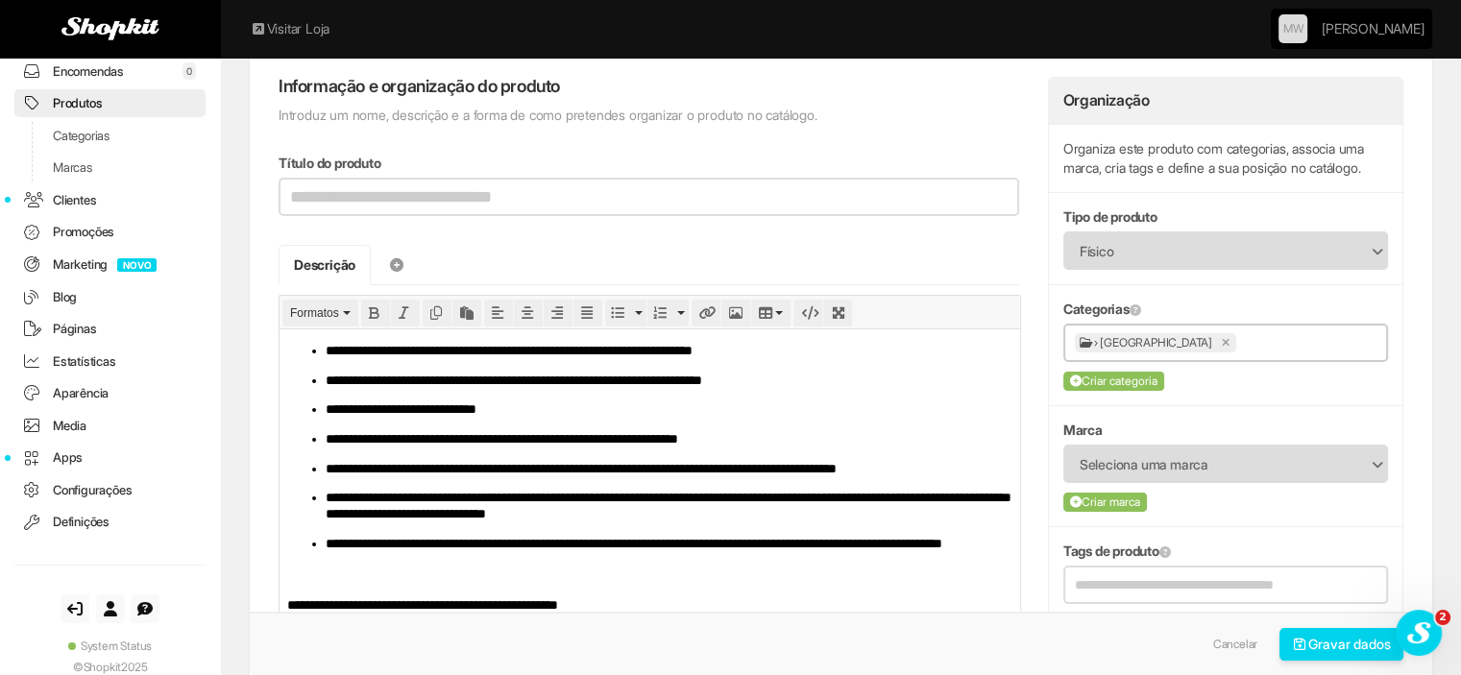
click at [1241, 337] on input "text" at bounding box center [1308, 342] width 135 height 24
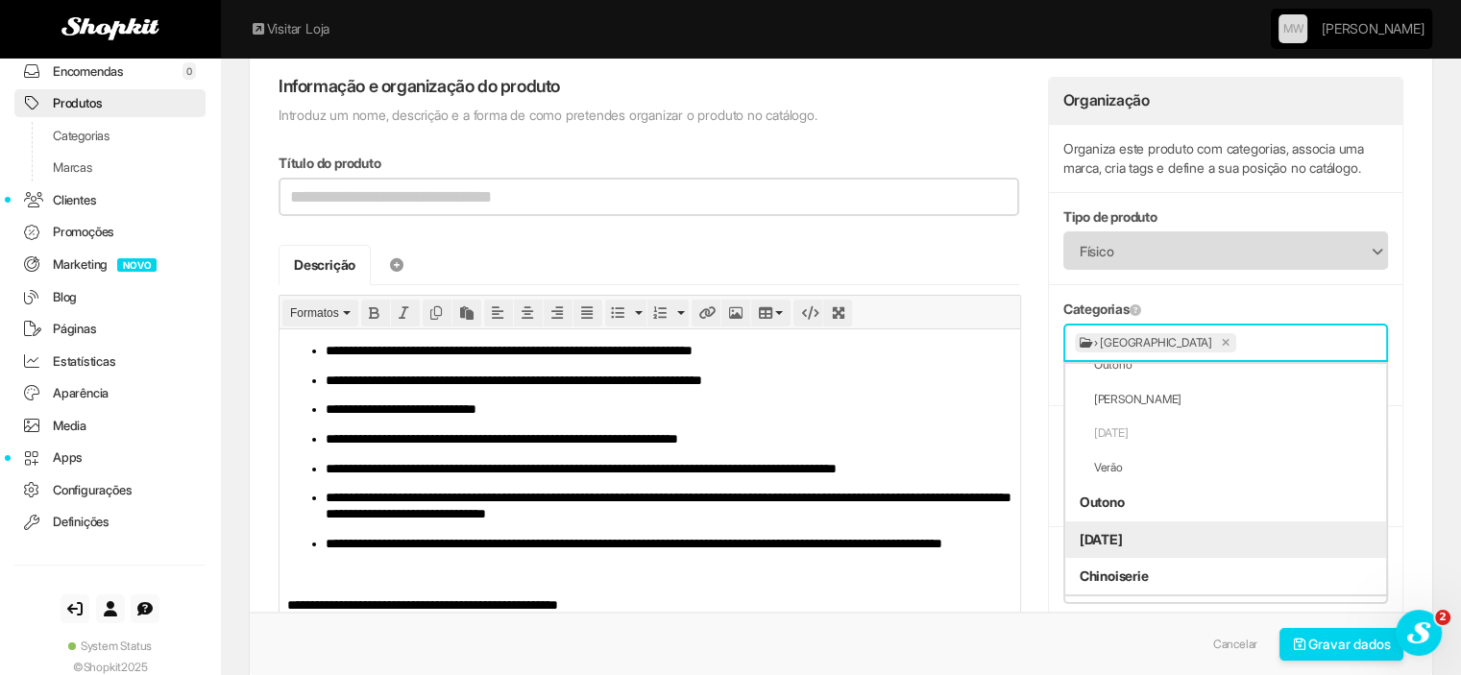
scroll to position [989, 0]
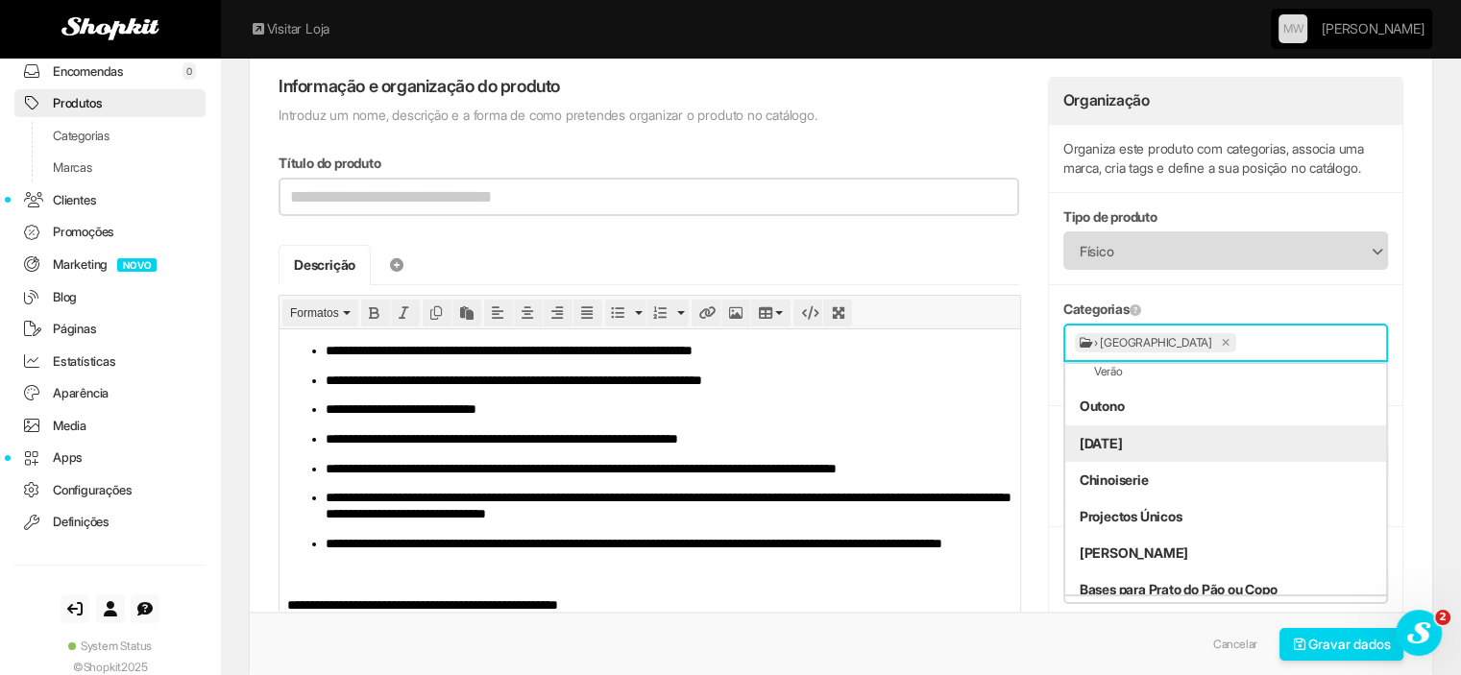
click at [1114, 433] on li "[DATE]" at bounding box center [1225, 443] width 321 height 36
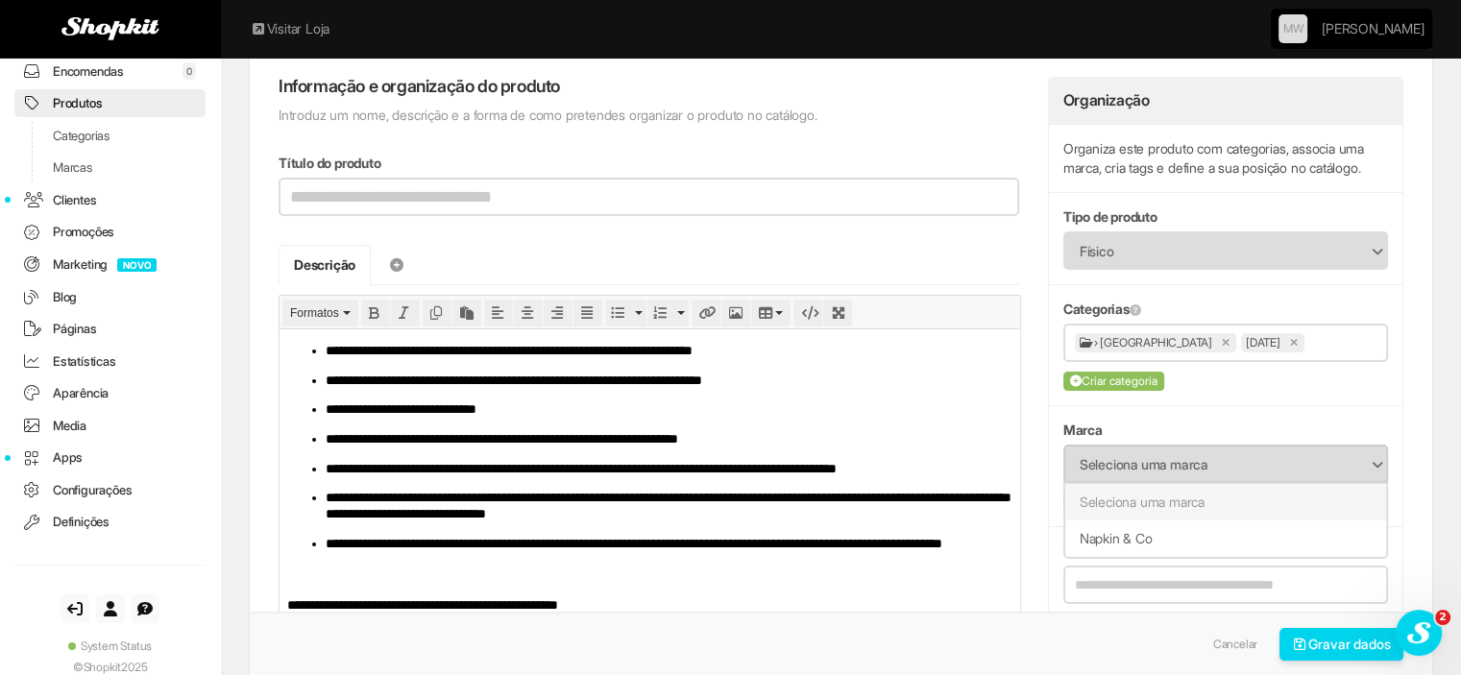
click at [1218, 468] on span "Seleciona uma marca" at bounding box center [1213, 465] width 267 height 36
click at [1126, 545] on li "Napkin & Co" at bounding box center [1225, 539] width 321 height 36
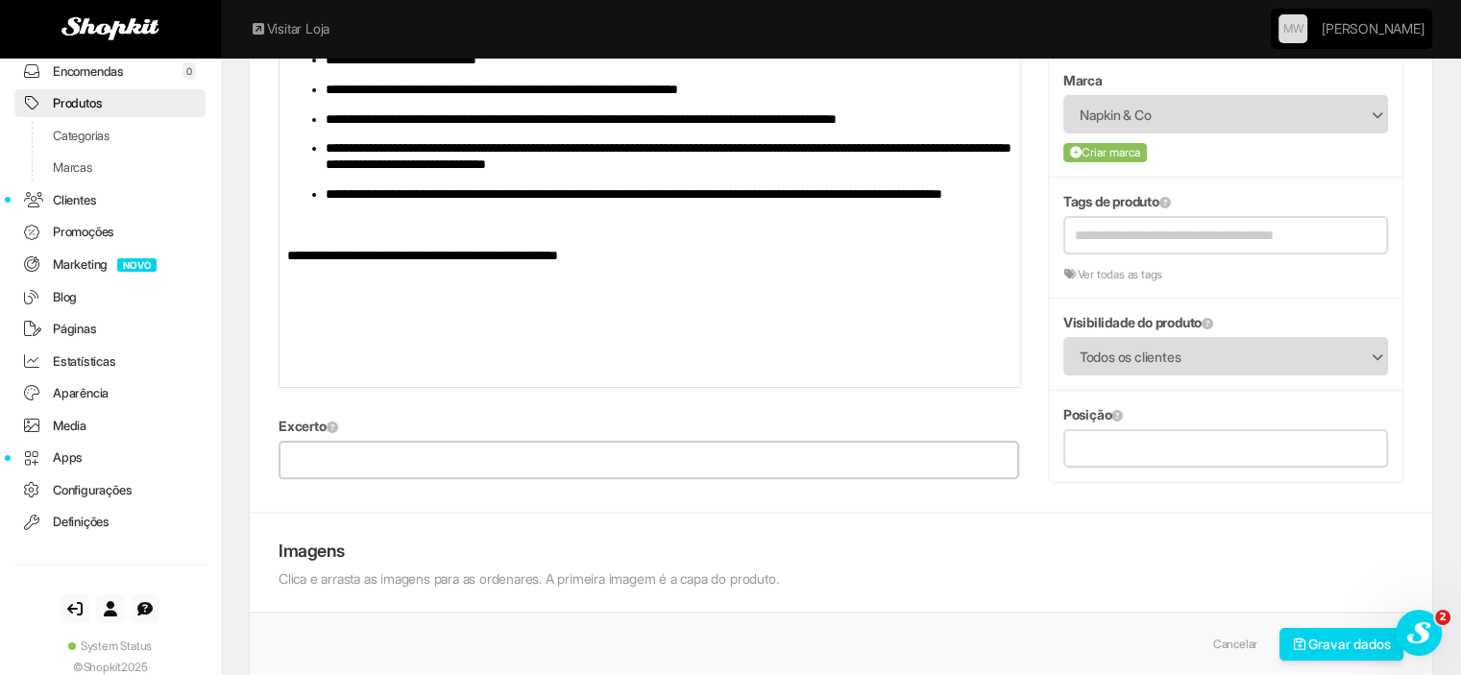
scroll to position [480, 0]
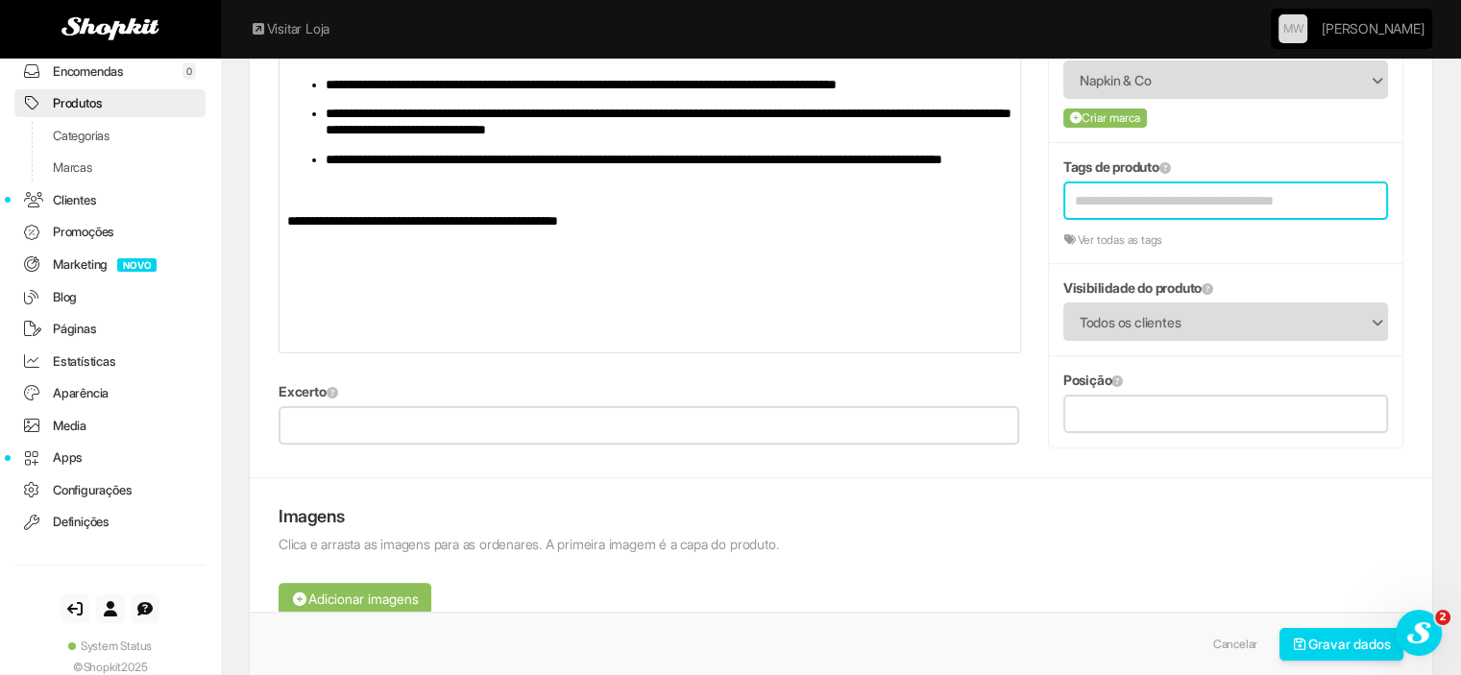
click at [1178, 191] on input "text" at bounding box center [1213, 200] width 276 height 35
click at [1084, 197] on input "**" at bounding box center [1213, 200] width 276 height 35
type input "**"
click at [1103, 240] on link "Na tal" at bounding box center [1225, 243] width 319 height 29
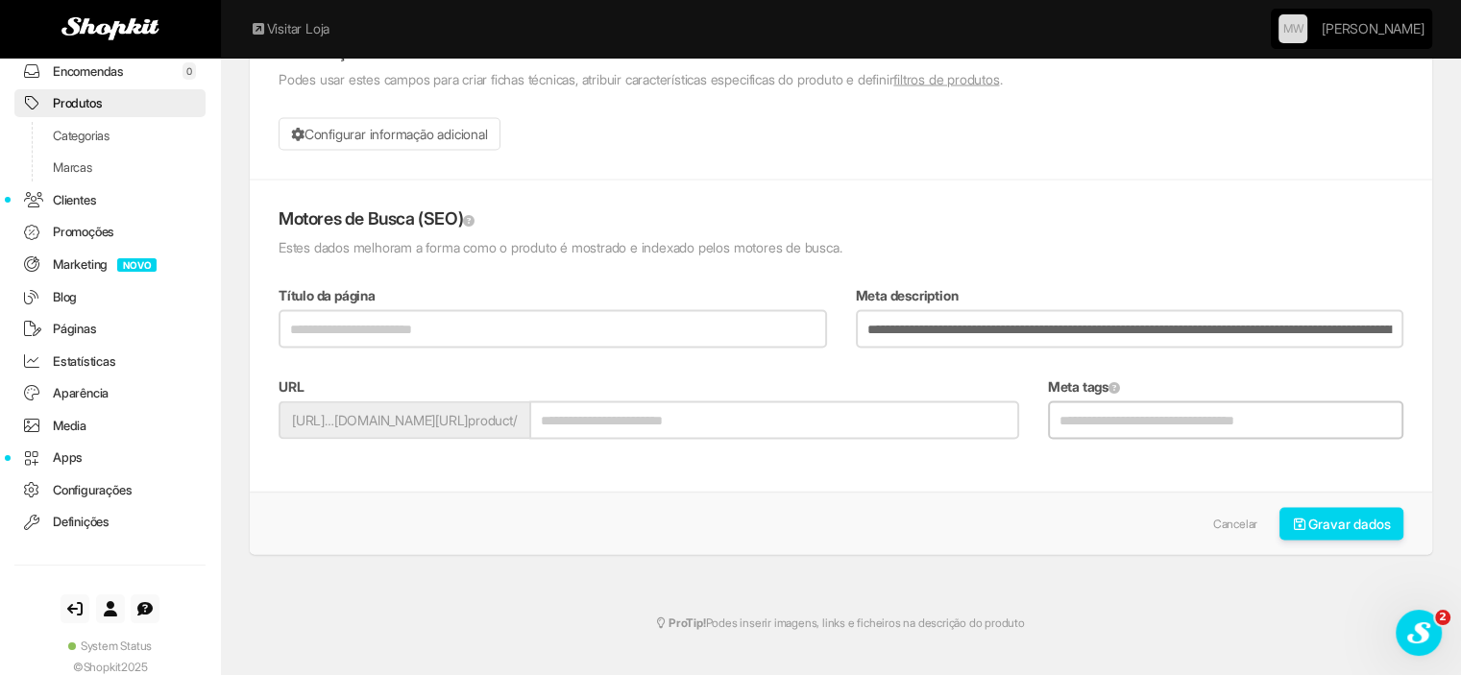
scroll to position [3654, 0]
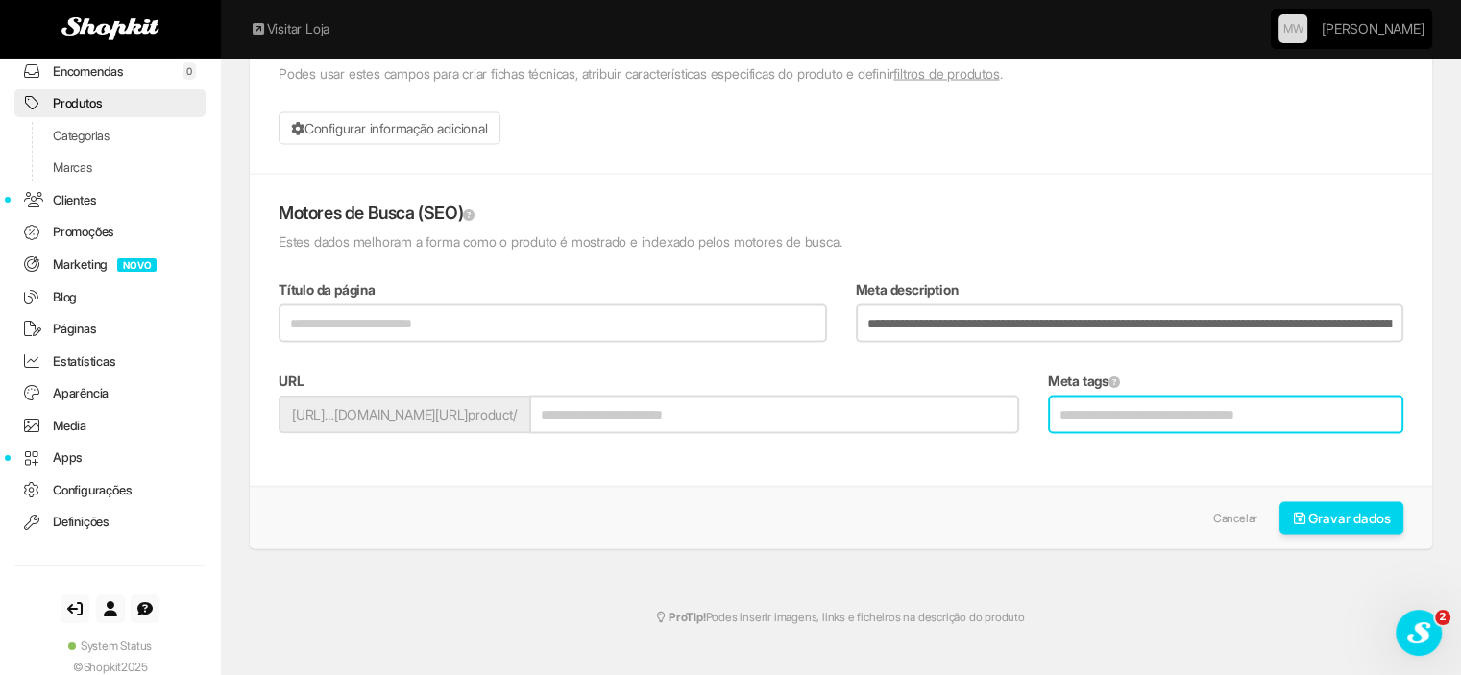
click at [1151, 402] on input "Meta tags" at bounding box center [1225, 415] width 355 height 38
type input "**********"
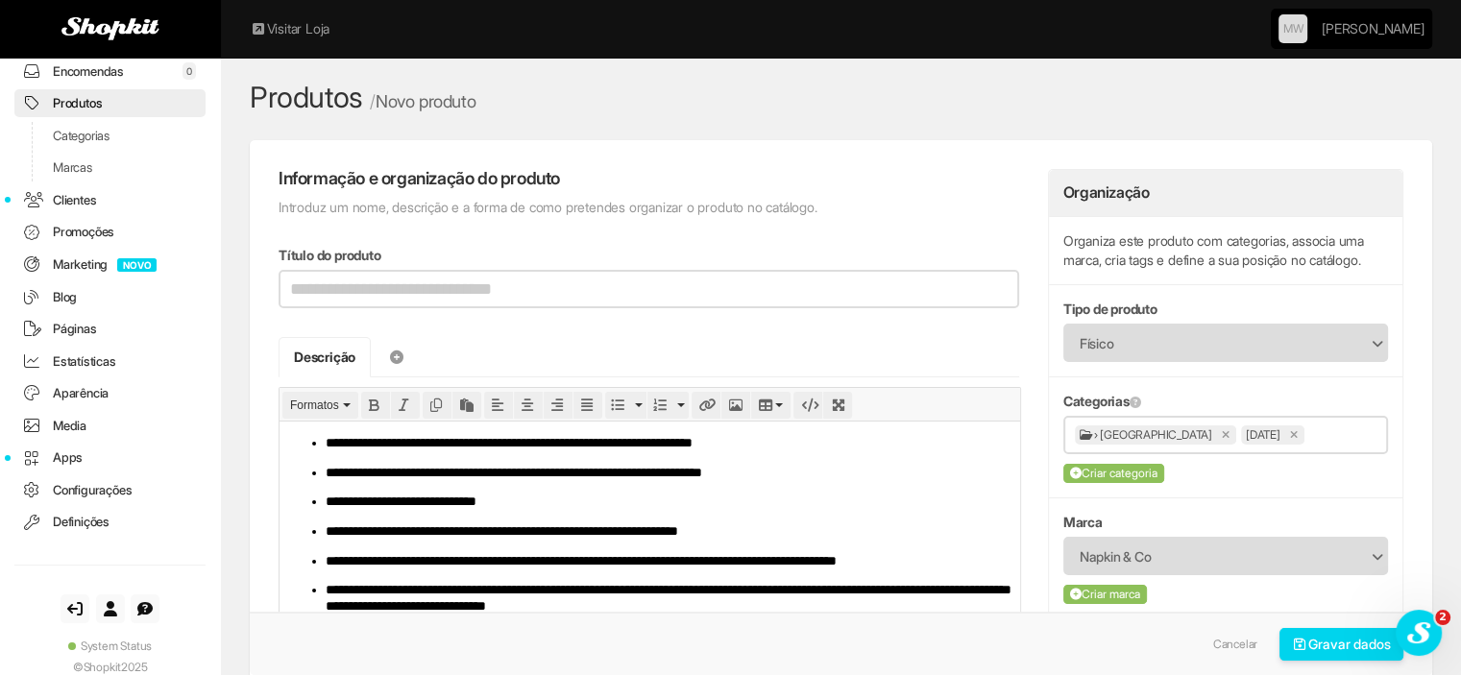
scroll to position [0, 0]
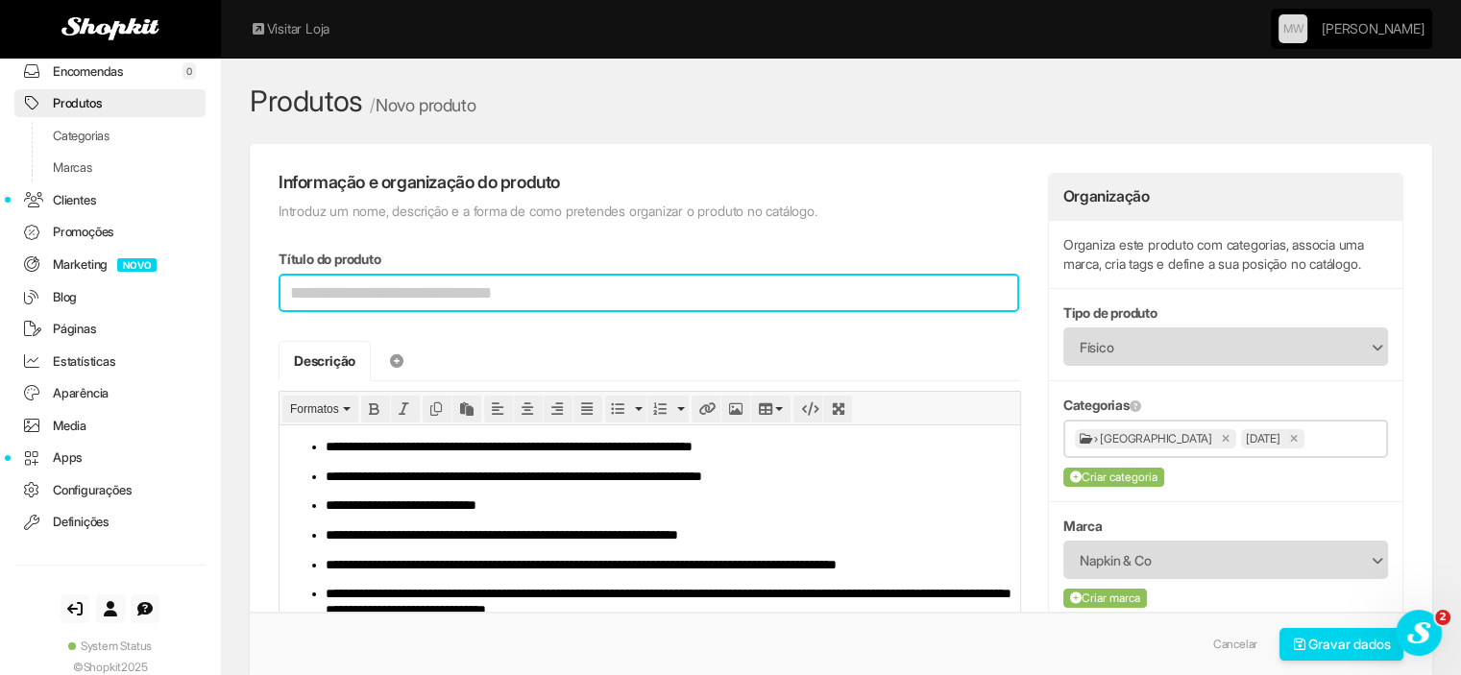
click at [600, 290] on input "Título do produto" at bounding box center [649, 293] width 741 height 38
type input "**********"
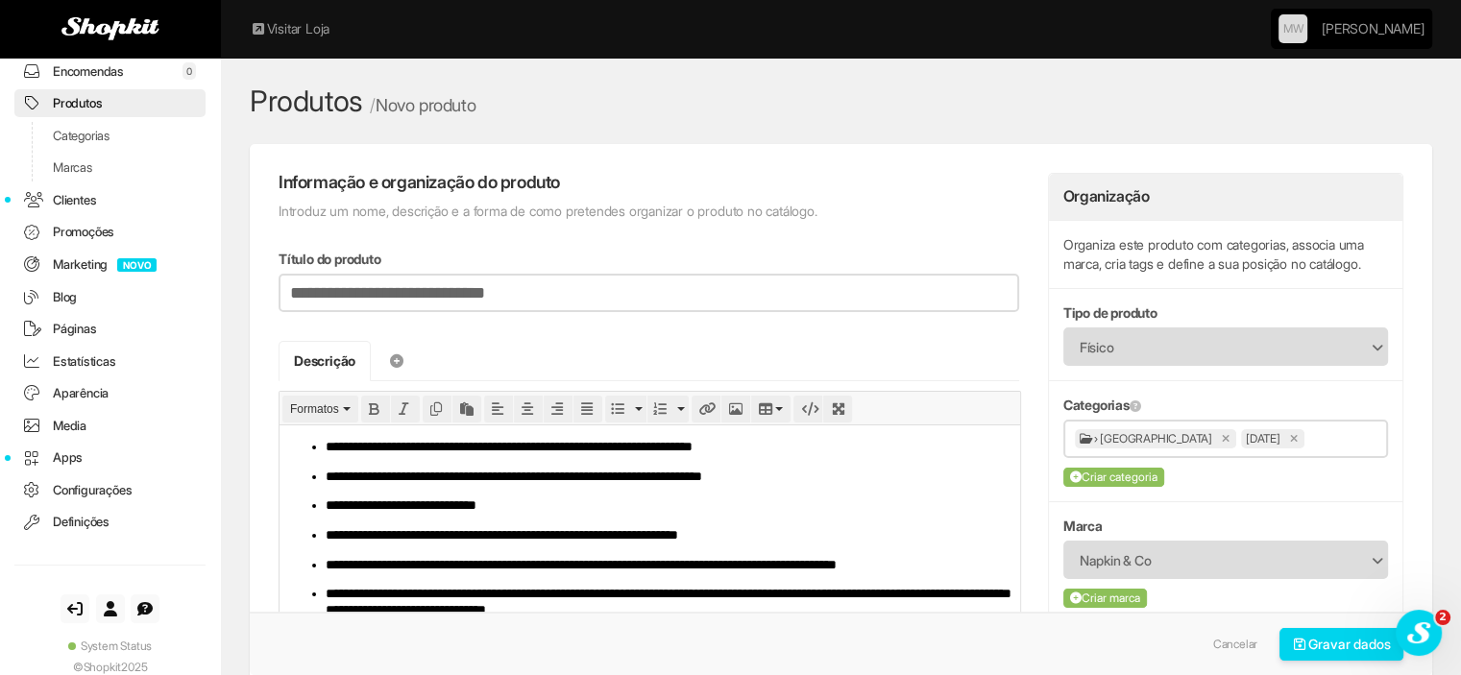
type input "**********"
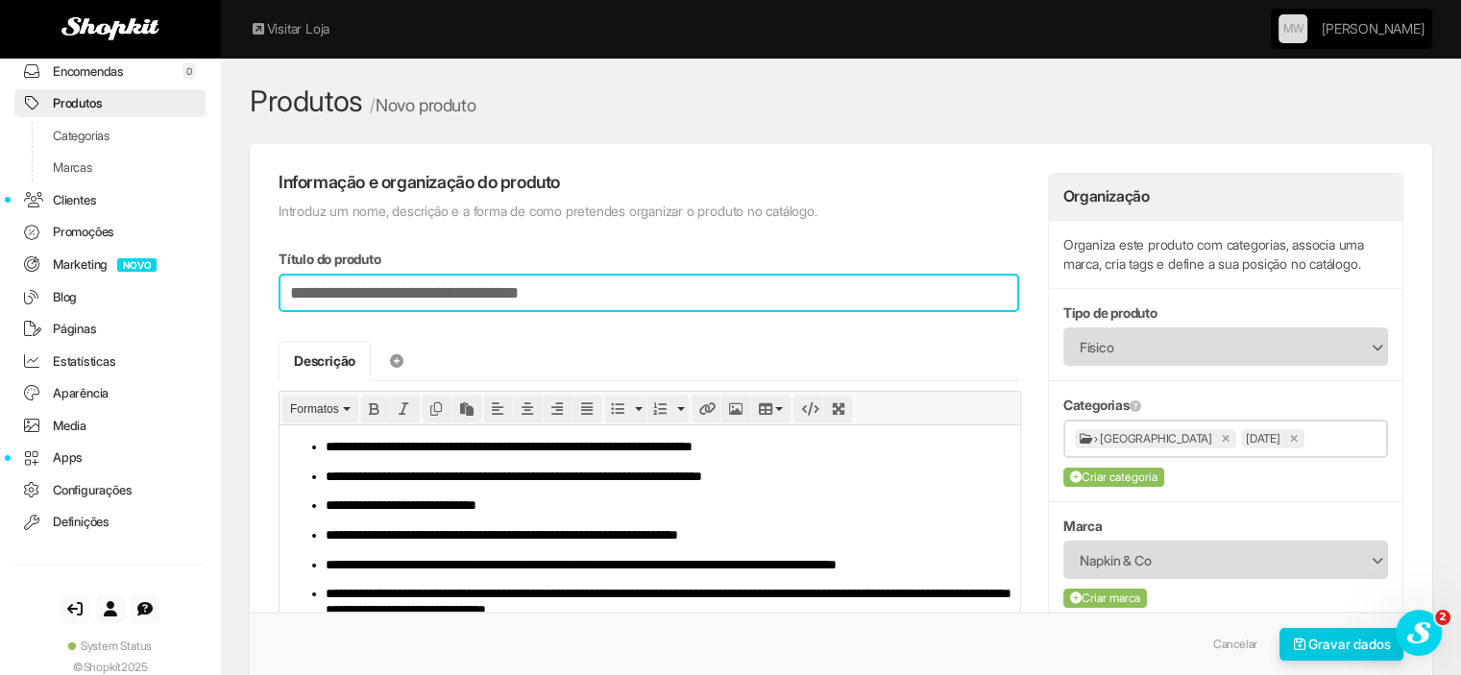
type input "**********"
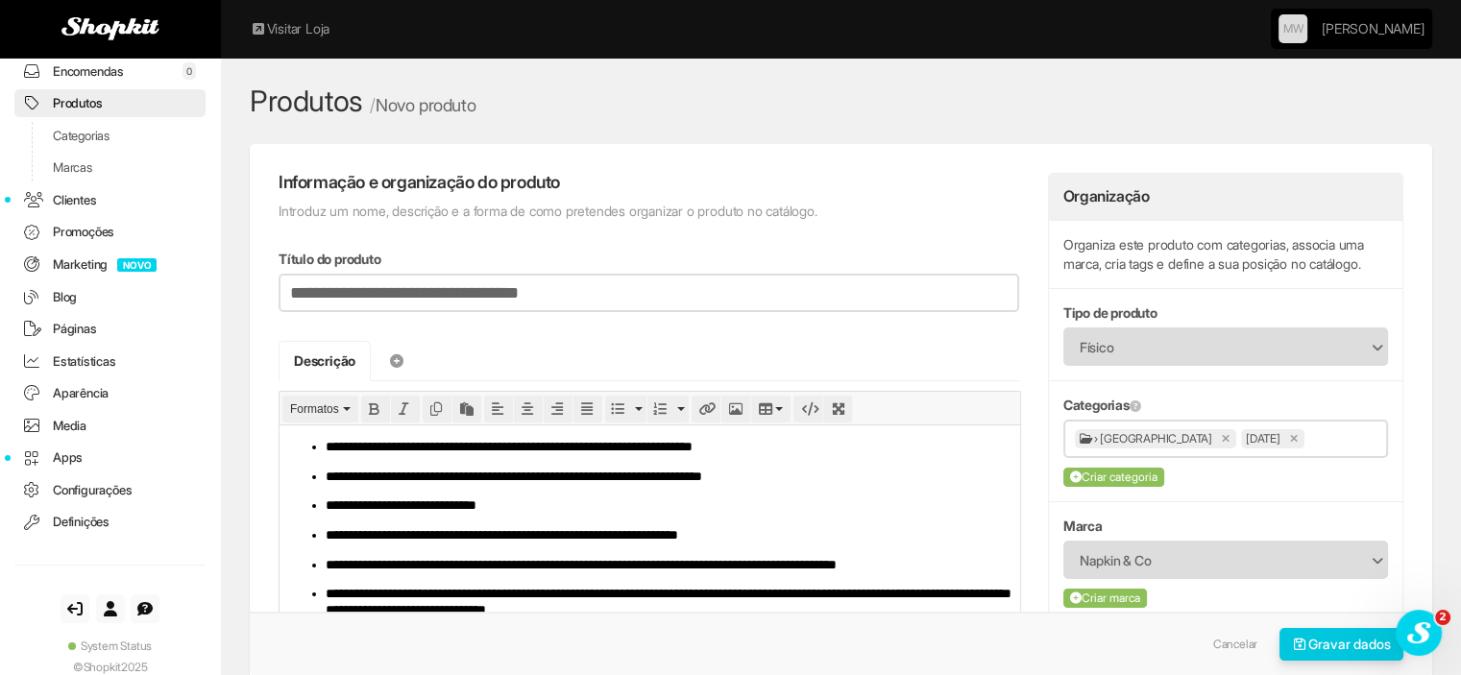
type input "**********"
click at [1292, 654] on button "Gravar dados" at bounding box center [1341, 644] width 125 height 33
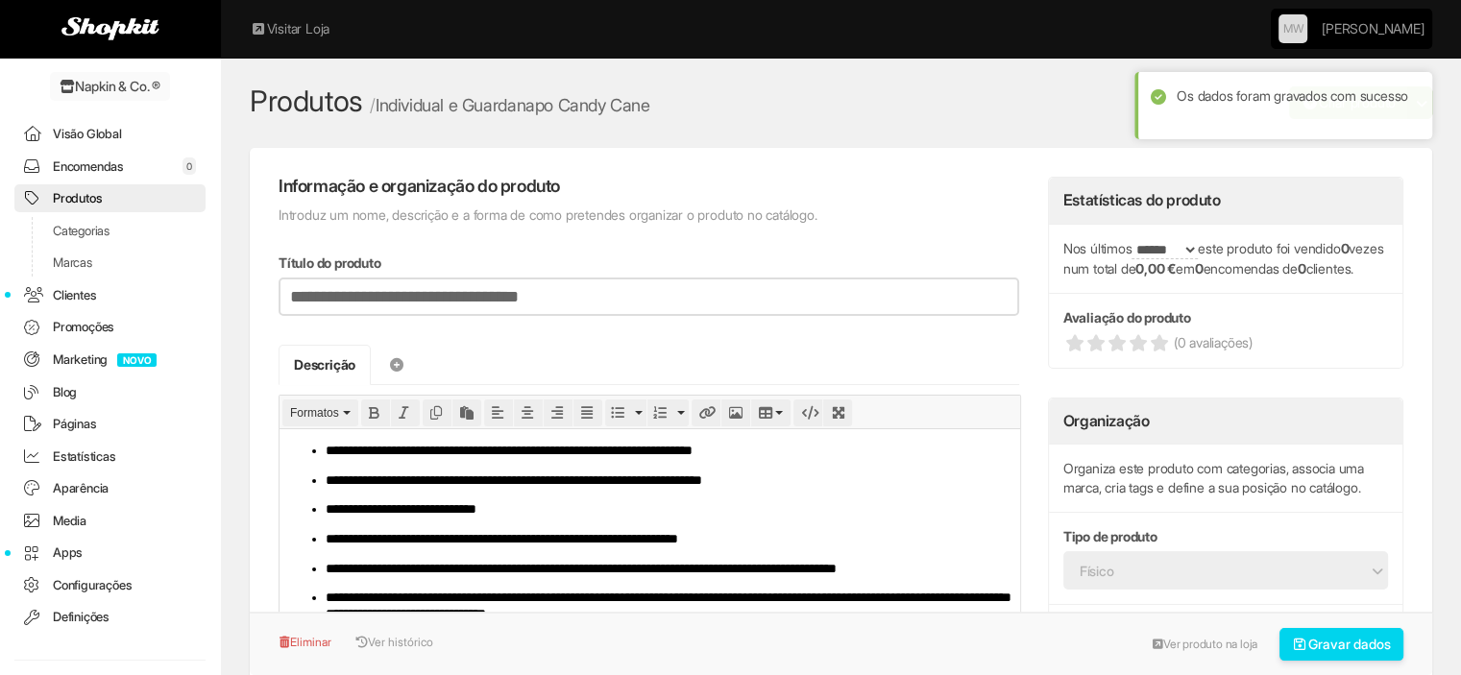
scroll to position [95, 0]
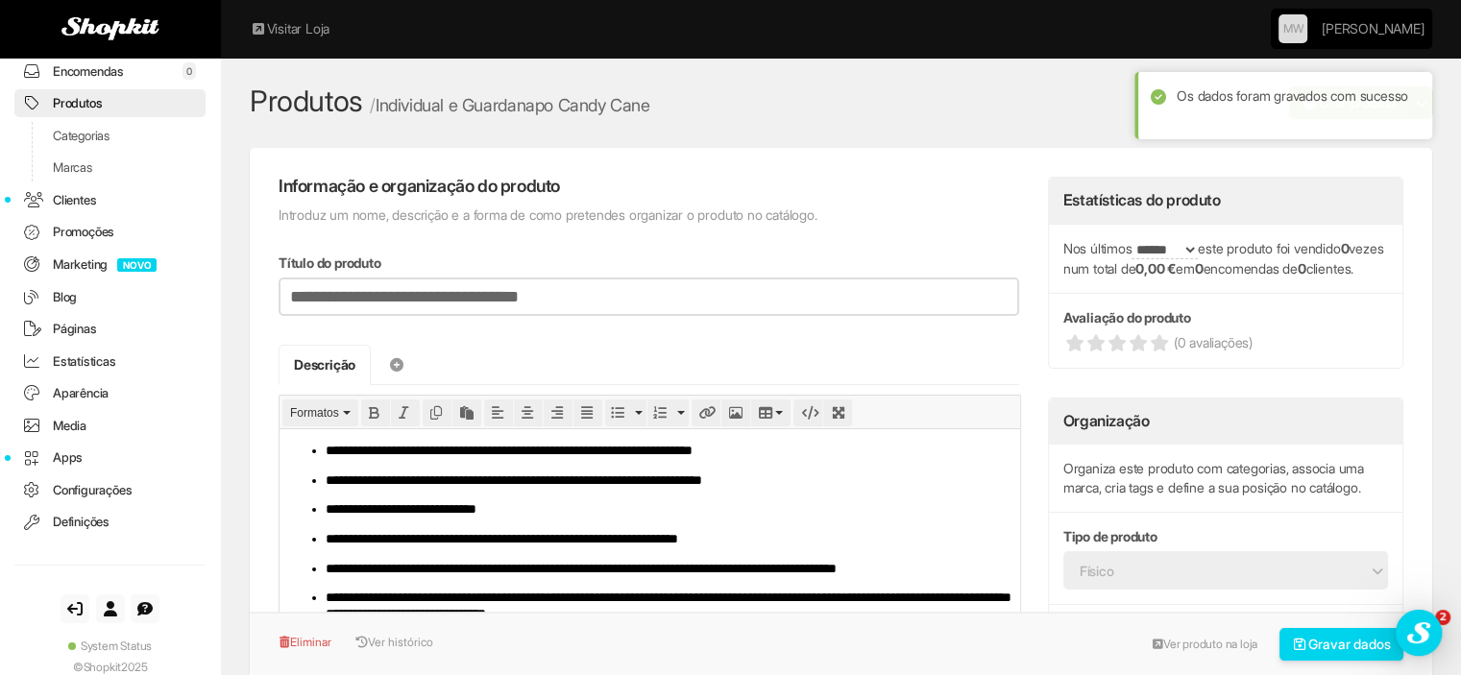
click at [118, 87] on ul "Visão Global Encomendas 0 Carrinhos abandonados Expedições Recolhas Produtos Ca…" at bounding box center [110, 280] width 220 height 511
click at [115, 103] on link "Produtos" at bounding box center [109, 103] width 191 height 28
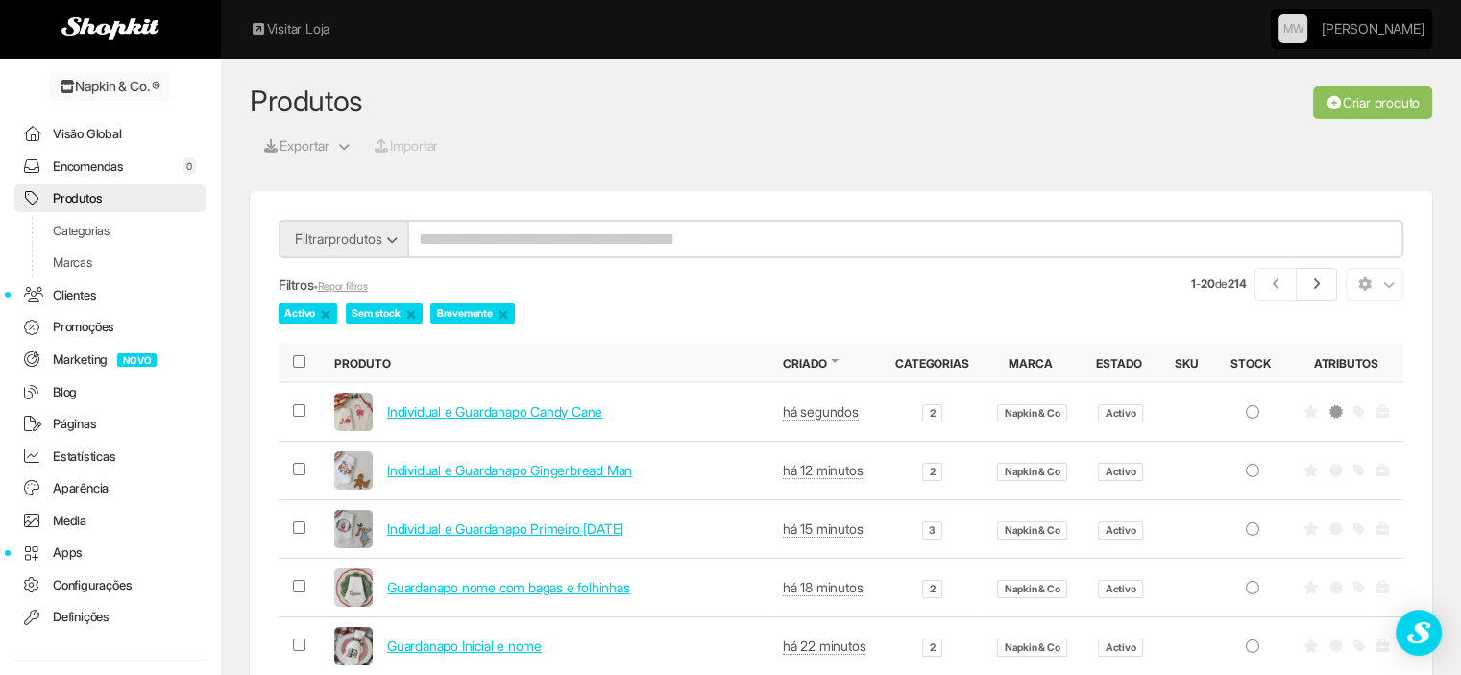
scroll to position [95, 0]
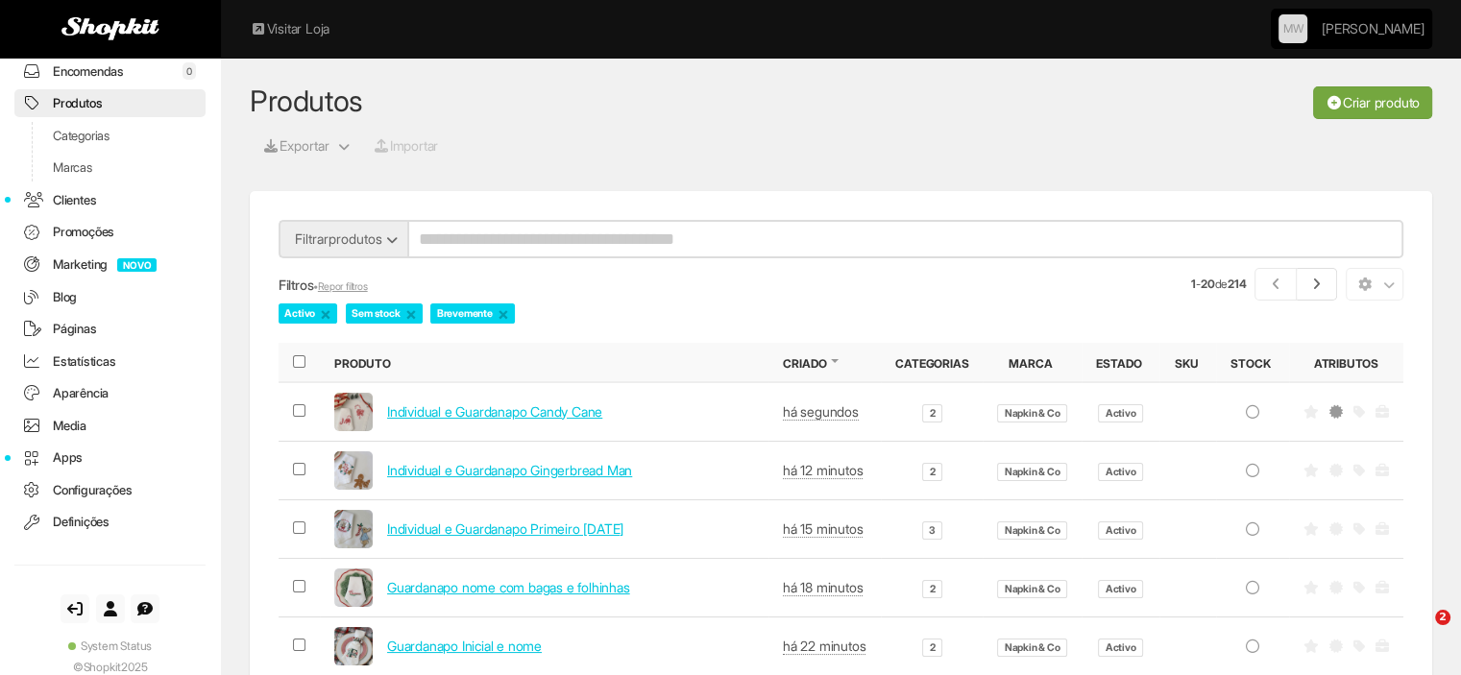
click at [1354, 106] on link "Criar produto" at bounding box center [1372, 102] width 119 height 33
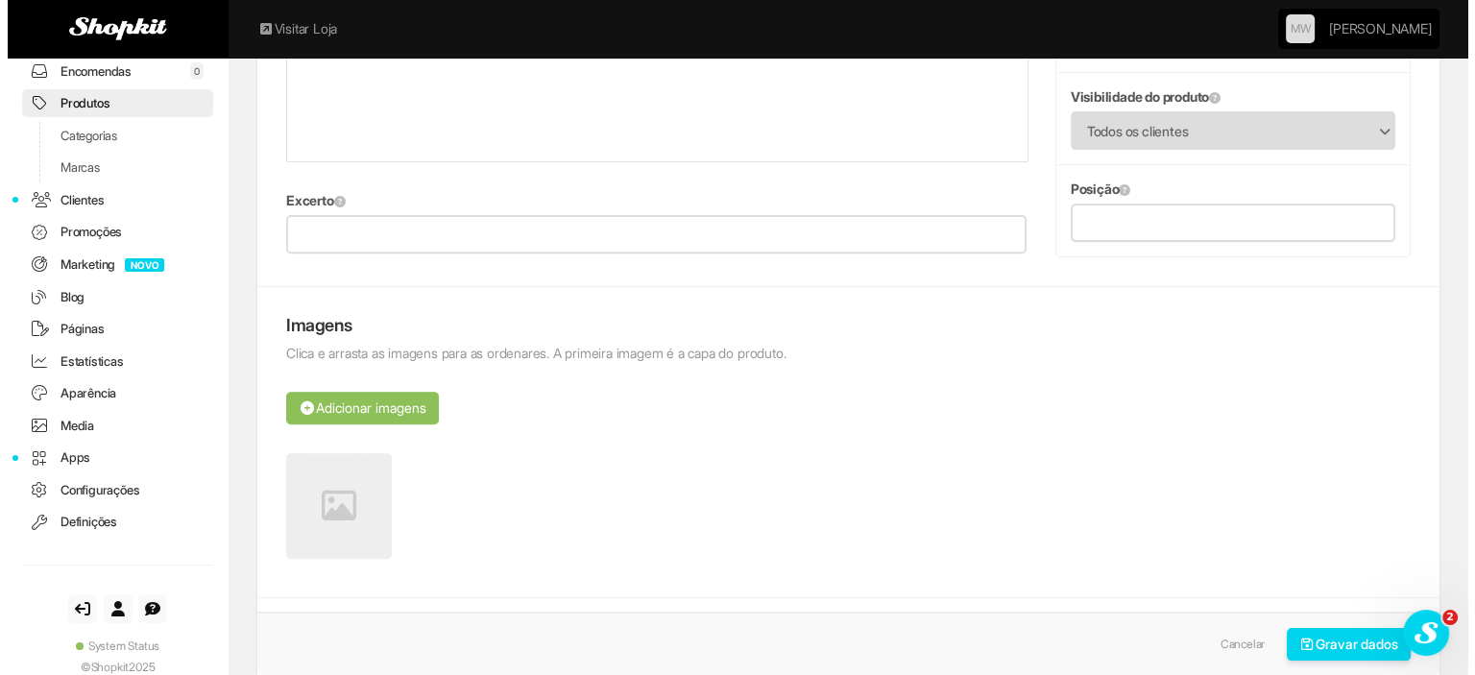
scroll to position [672, 0]
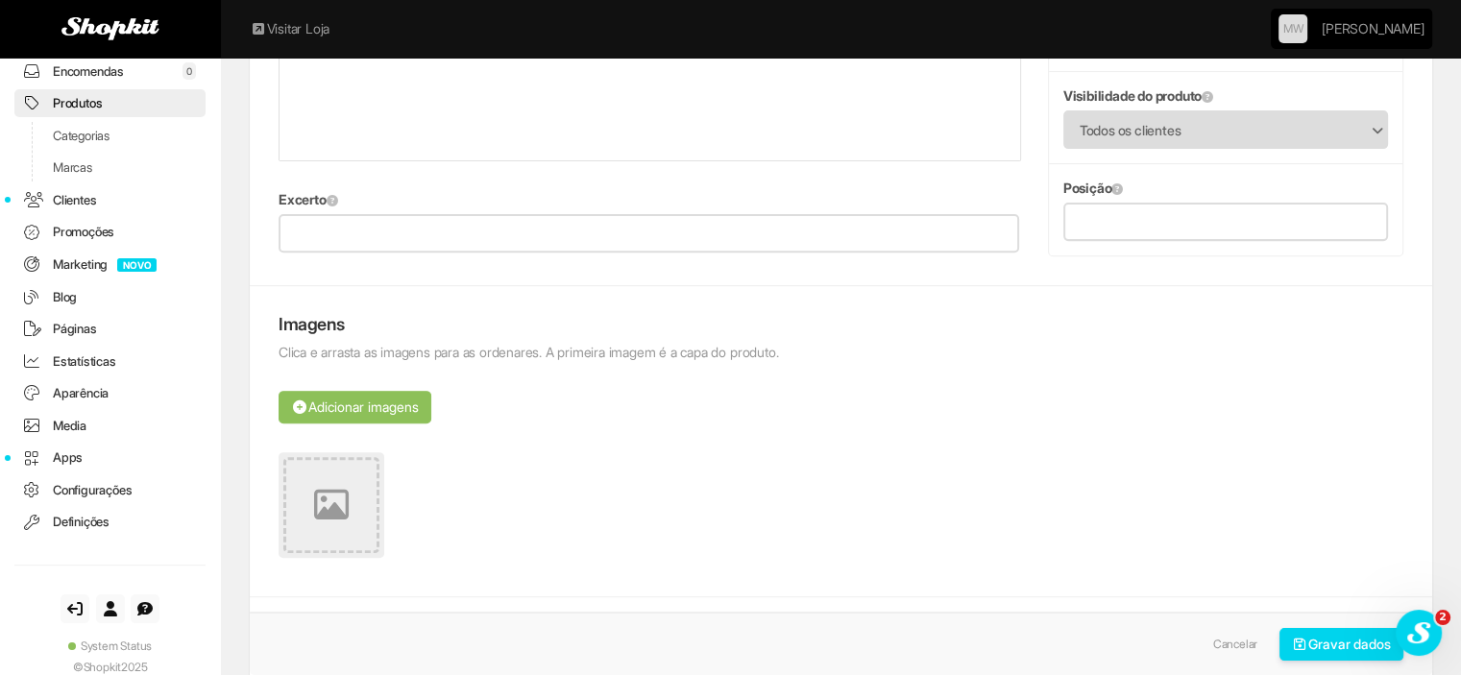
click at [362, 528] on link at bounding box center [332, 505] width 106 height 106
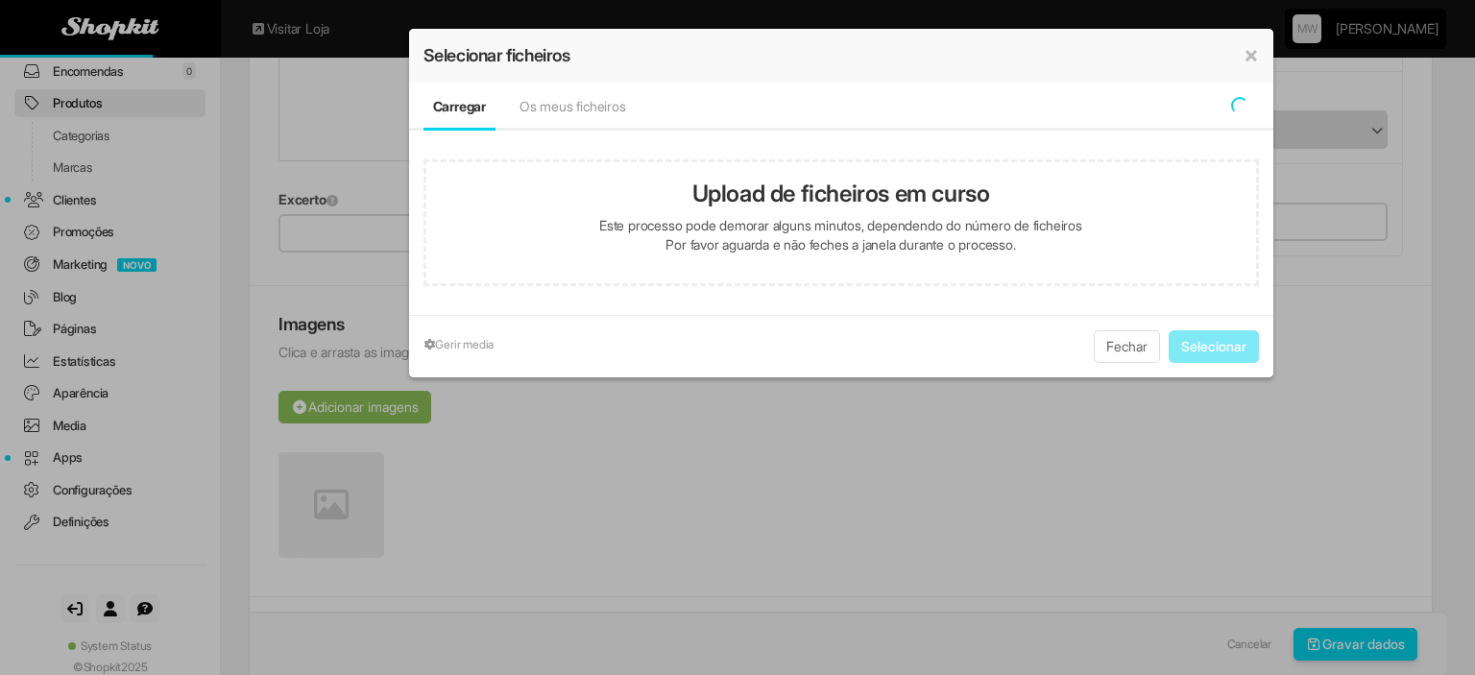
type input "**********"
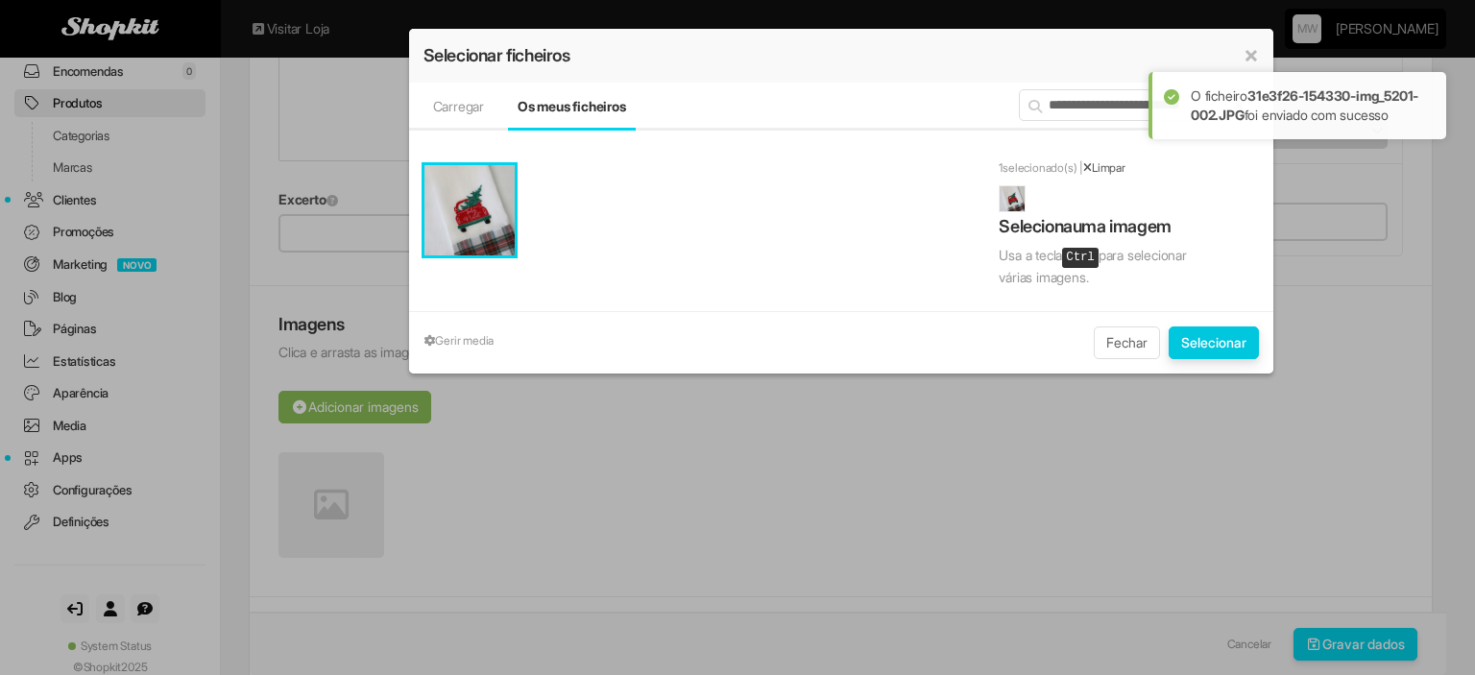
click at [1191, 339] on button "Selecionar" at bounding box center [1214, 343] width 90 height 33
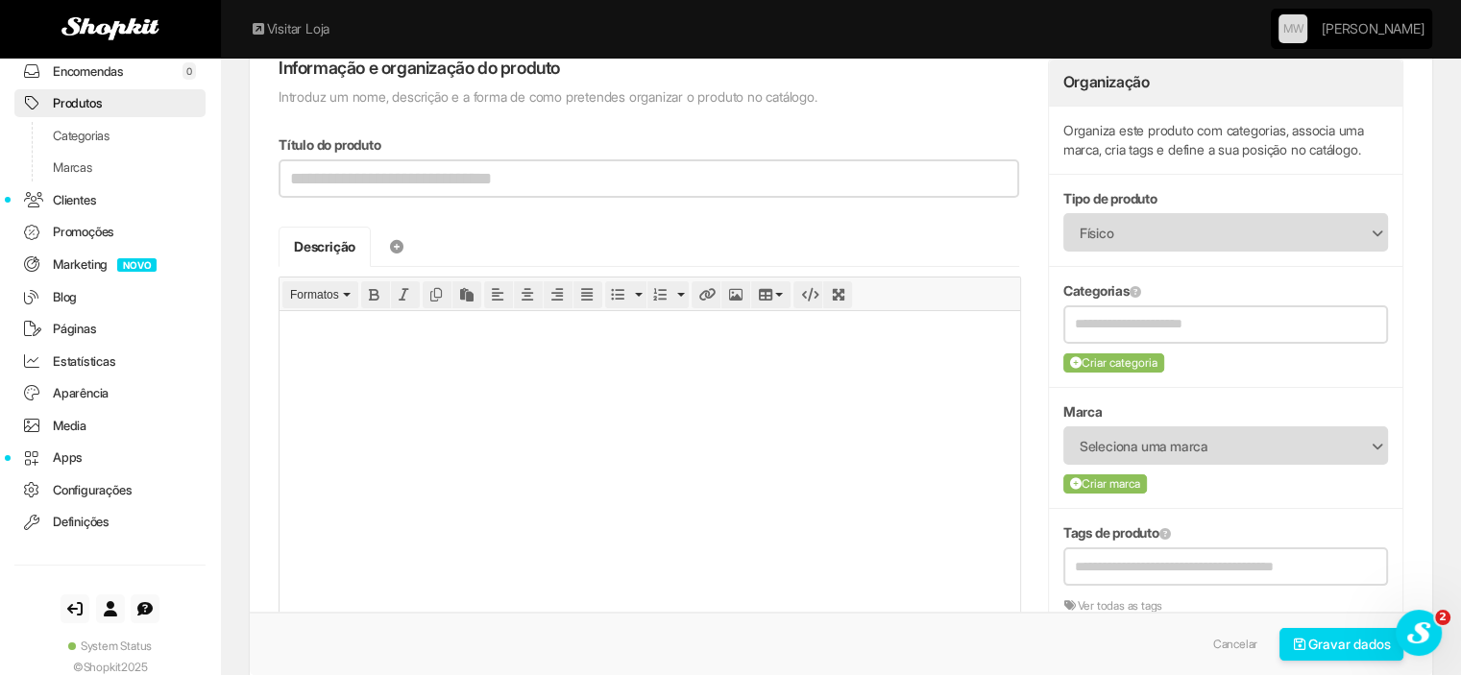
scroll to position [288, 0]
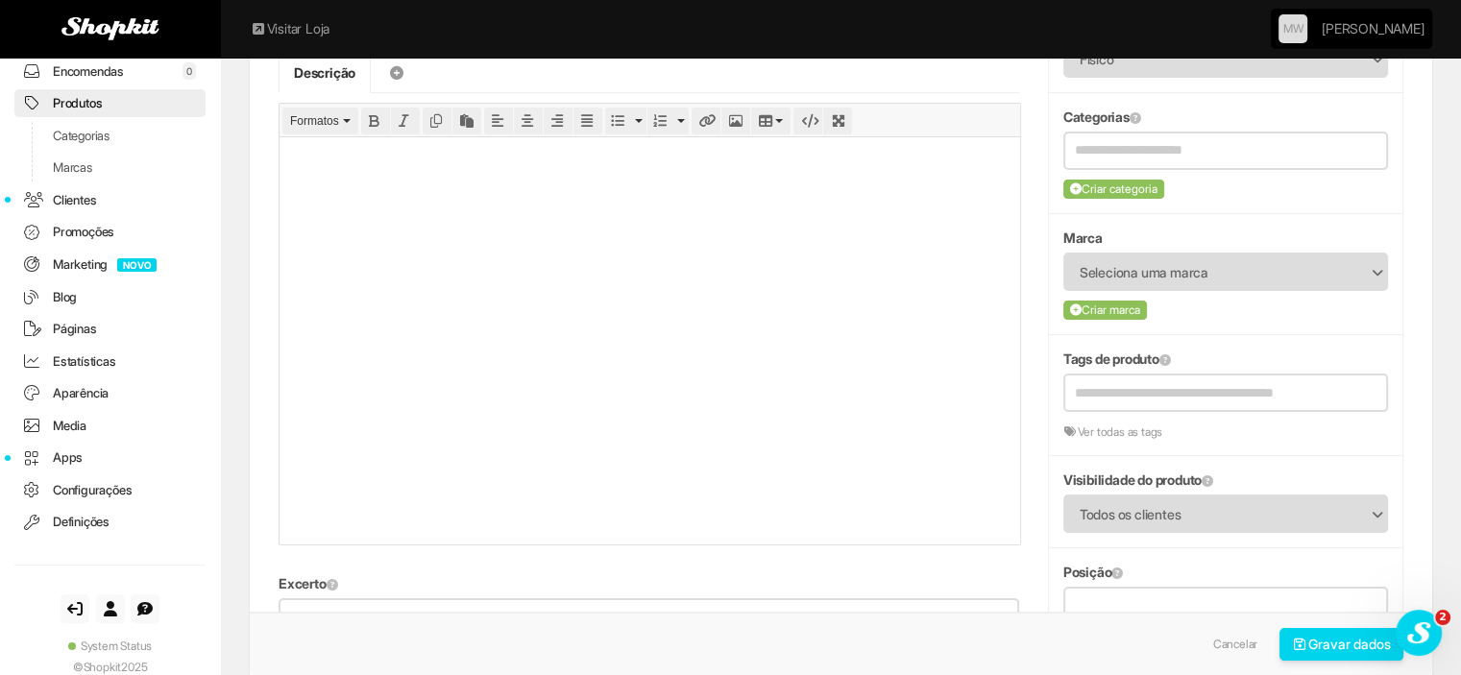
click at [554, 180] on html at bounding box center [649, 157] width 741 height 43
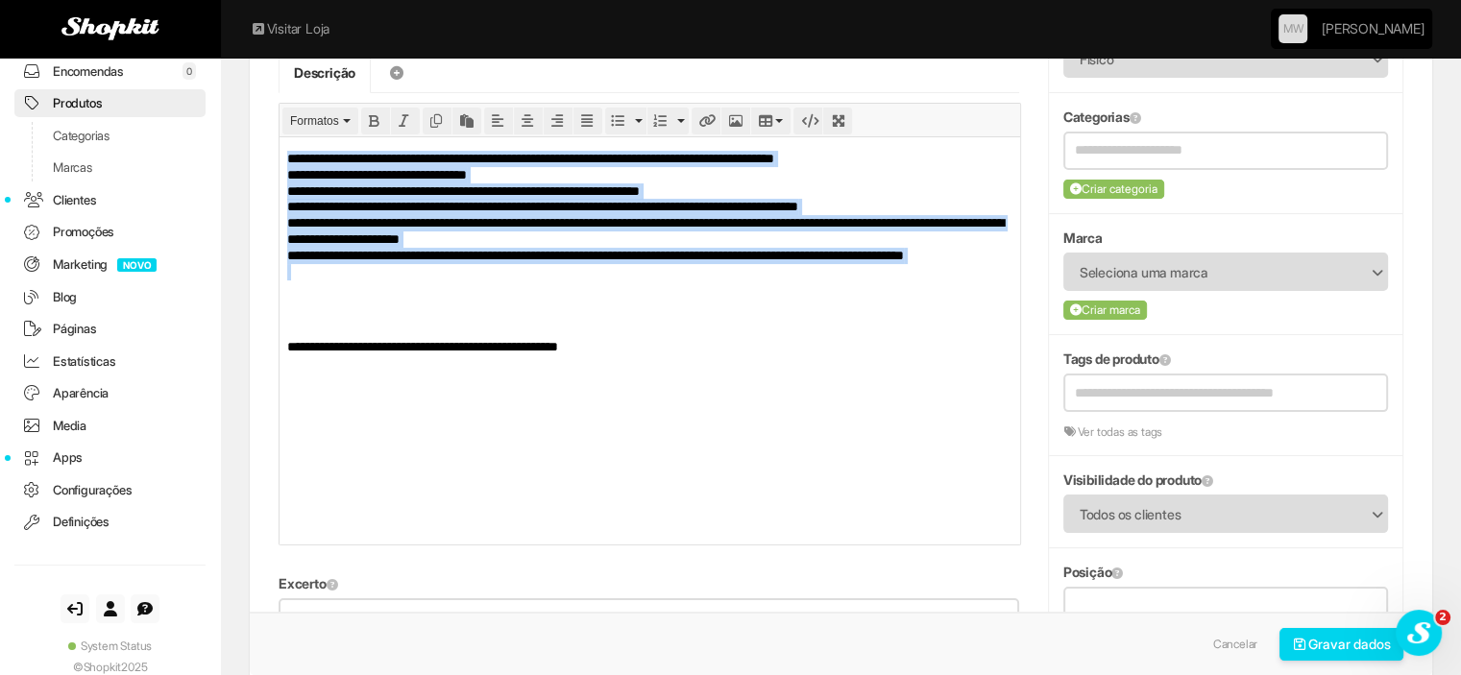
drag, startPoint x: 379, startPoint y: 280, endPoint x: 222, endPoint y: 111, distance: 231.1
click at [279, 136] on html "**********" at bounding box center [649, 251] width 741 height 231
click at [616, 118] on icon "Bullet list" at bounding box center [617, 120] width 13 height 13
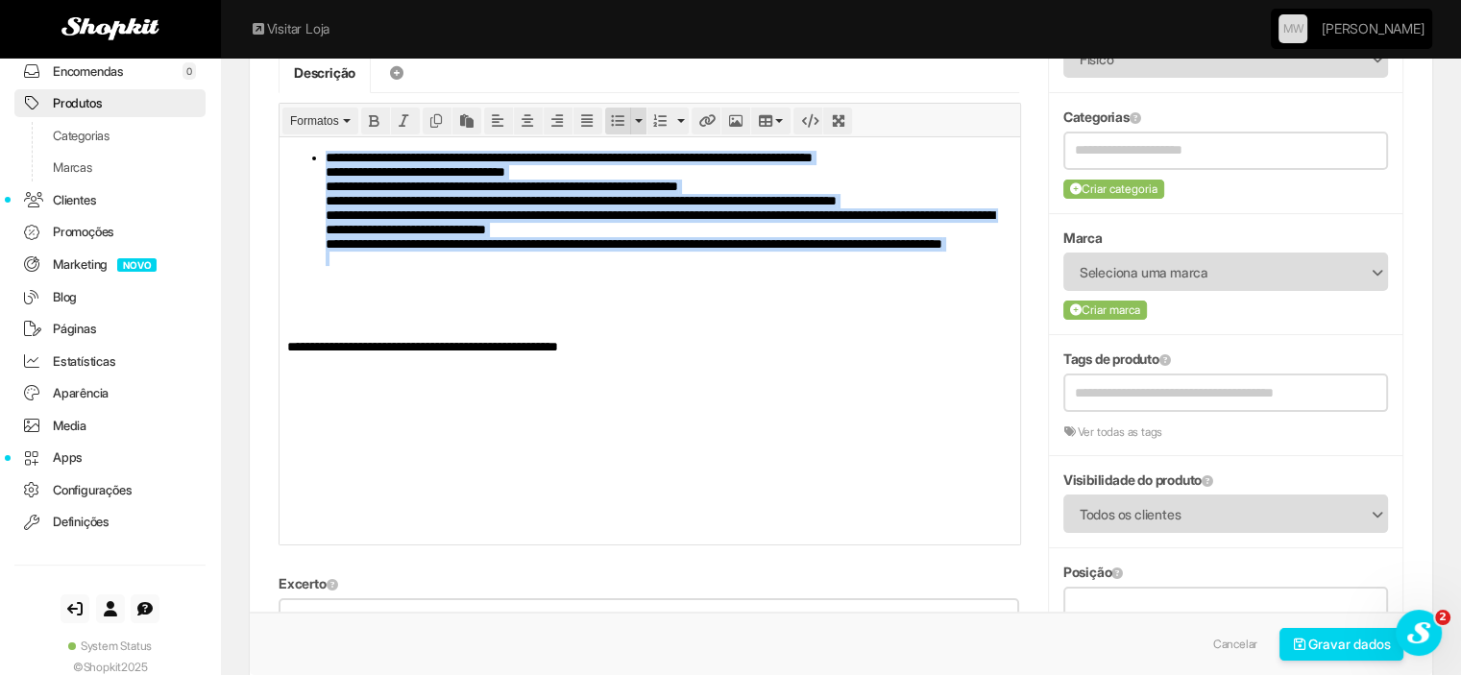
click at [616, 118] on icon "Bullet list" at bounding box center [617, 120] width 13 height 13
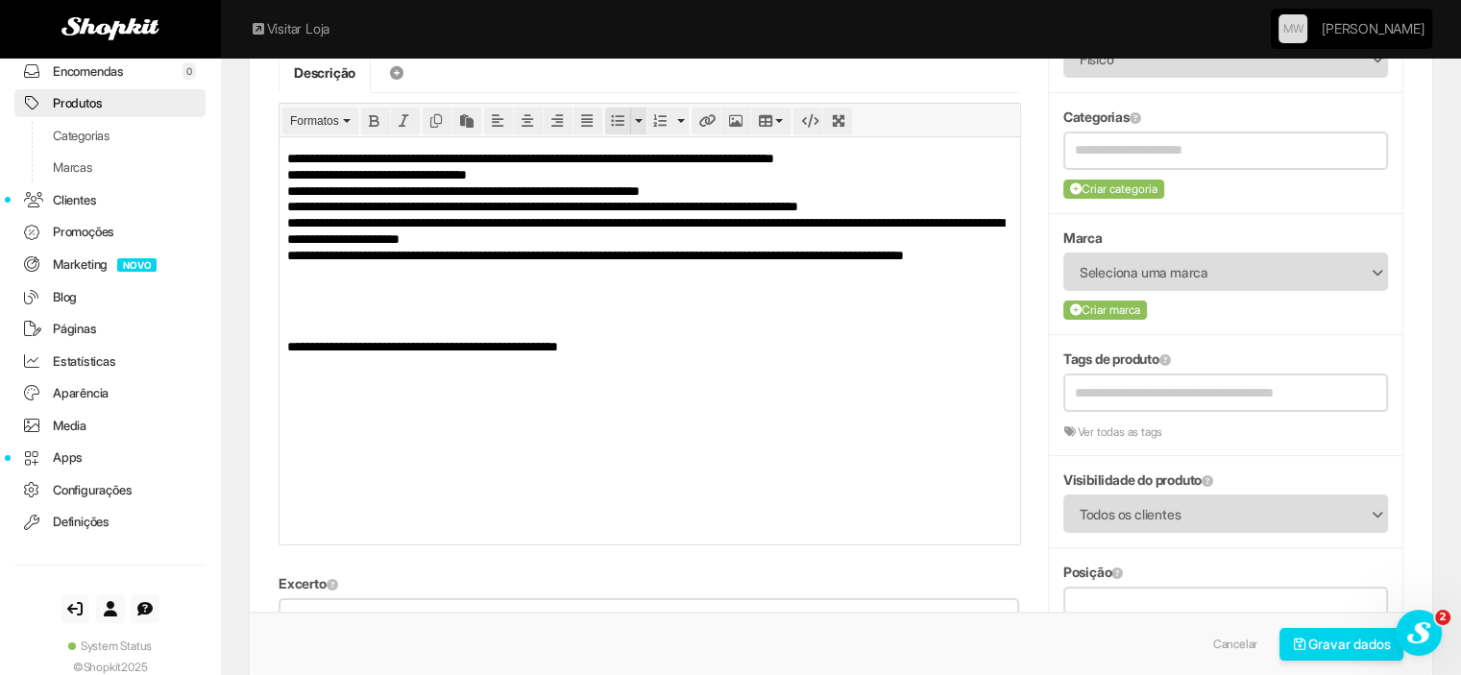
click at [616, 118] on icon "Bullet list" at bounding box center [617, 120] width 13 height 13
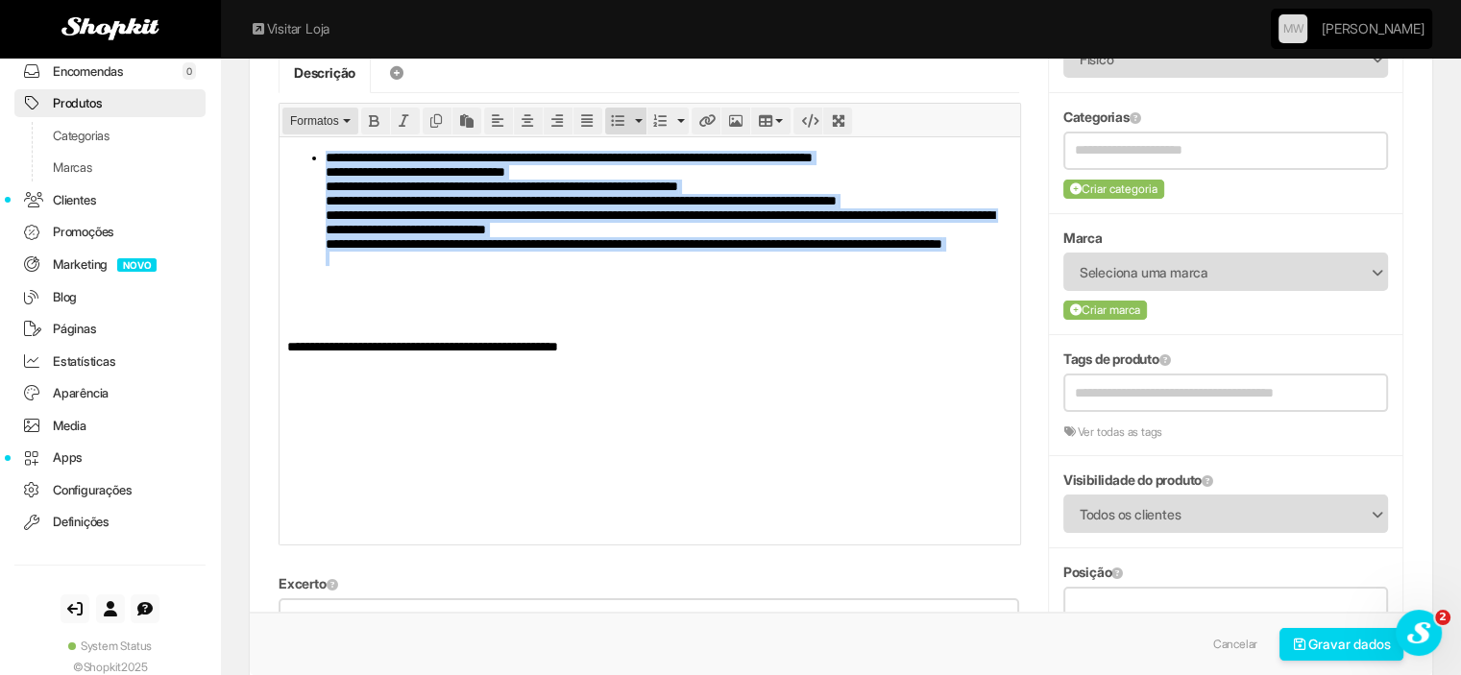
click at [319, 126] on span "Formatos" at bounding box center [314, 120] width 49 height 13
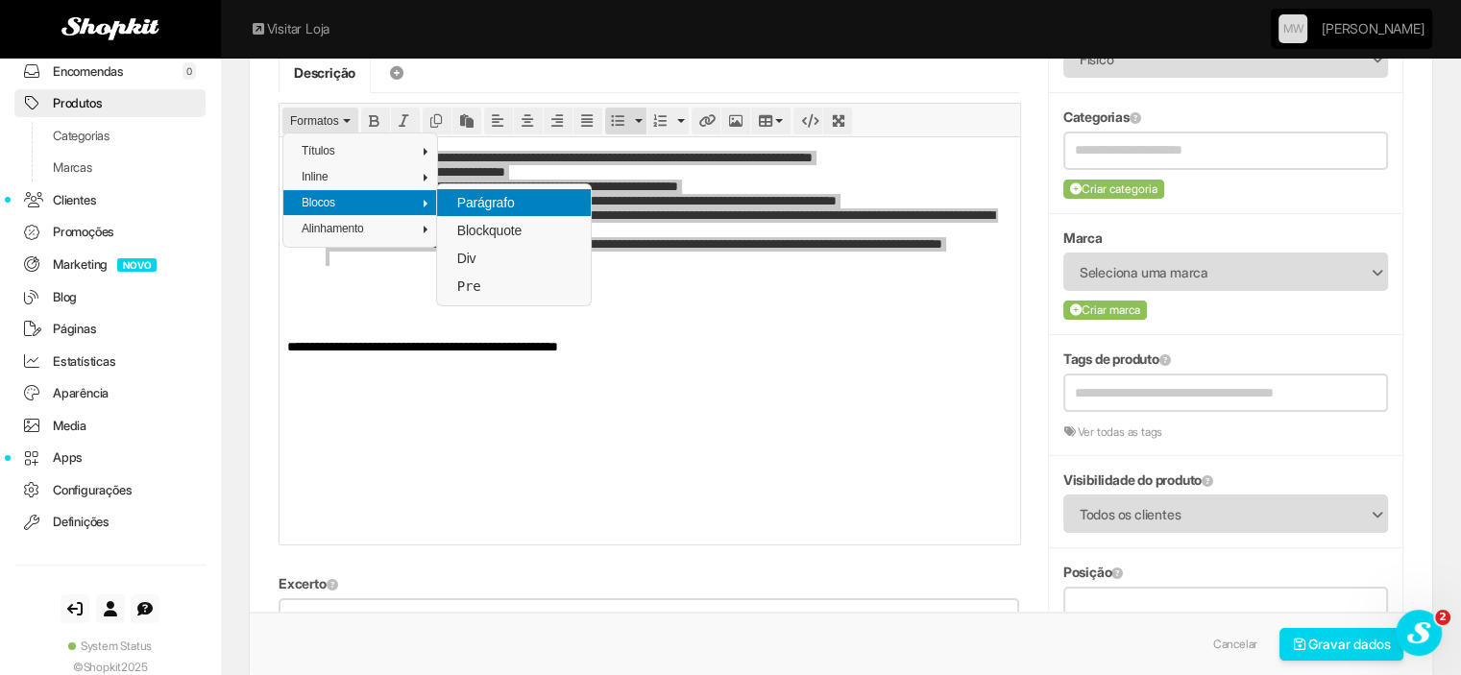
click at [498, 206] on span "Parágrafo" at bounding box center [485, 202] width 61 height 15
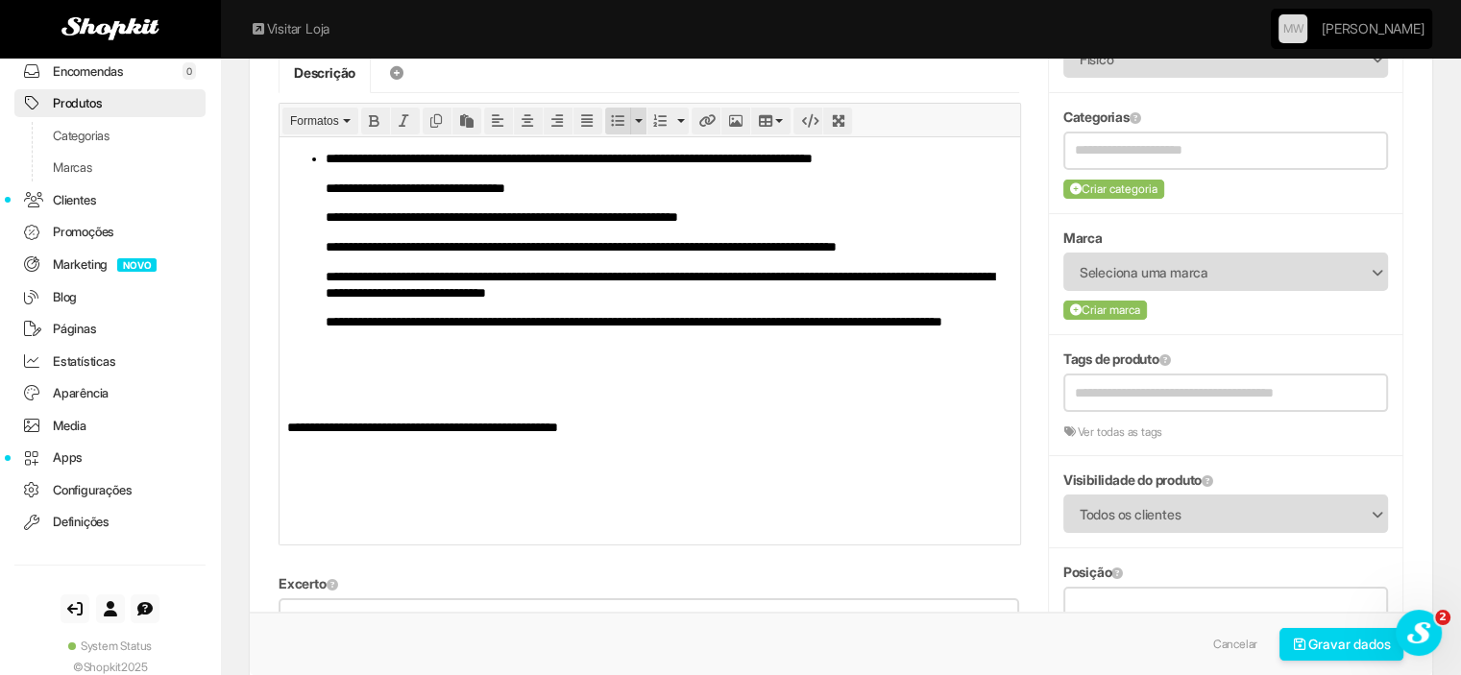
click at [619, 118] on icon "Bullet list" at bounding box center [617, 120] width 13 height 13
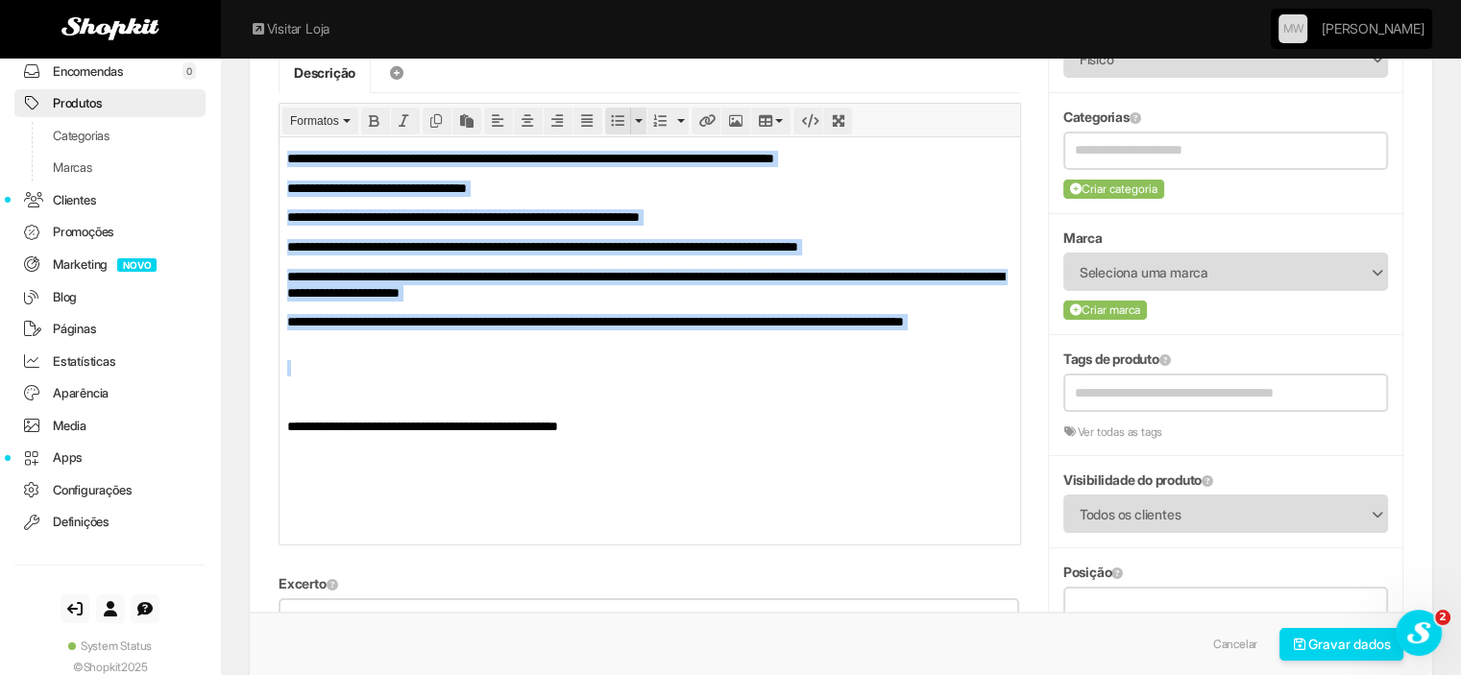
click at [619, 118] on icon "Bullet list" at bounding box center [617, 120] width 13 height 13
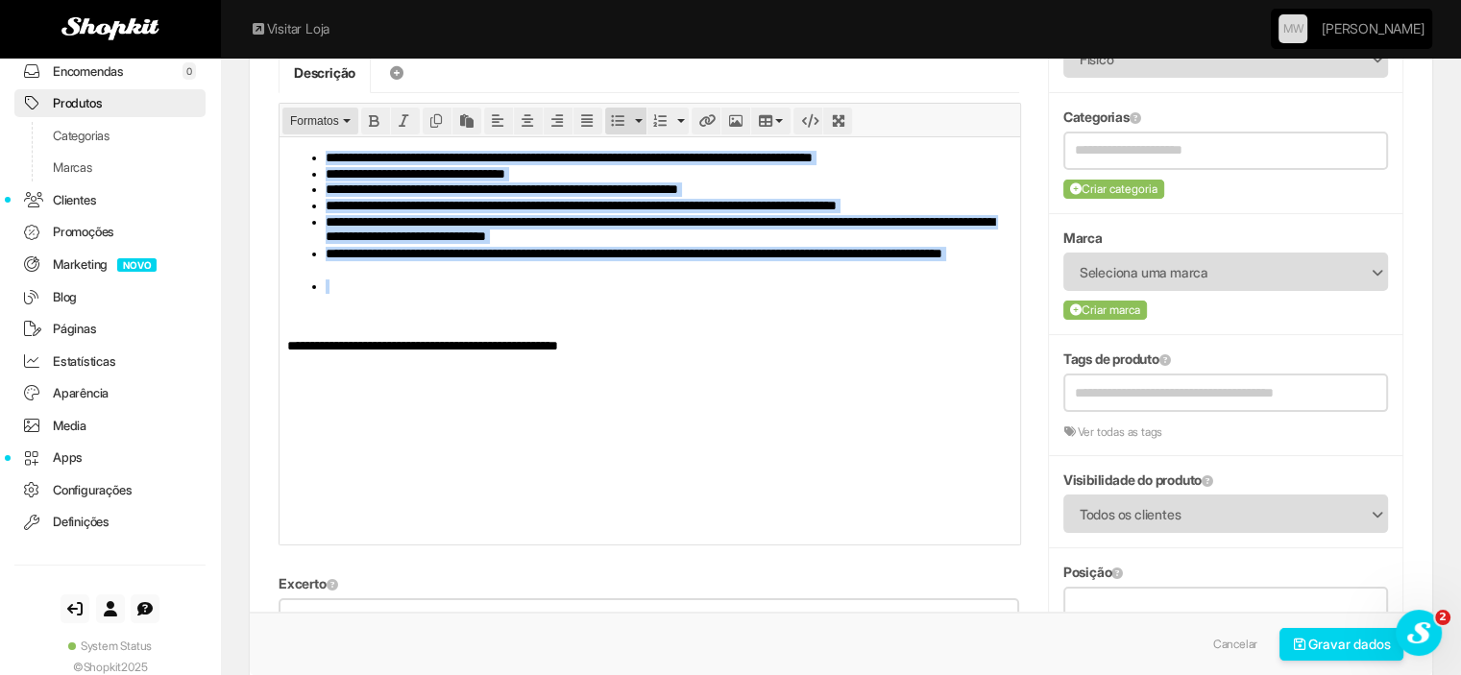
click at [323, 122] on span "Formatos" at bounding box center [314, 120] width 49 height 13
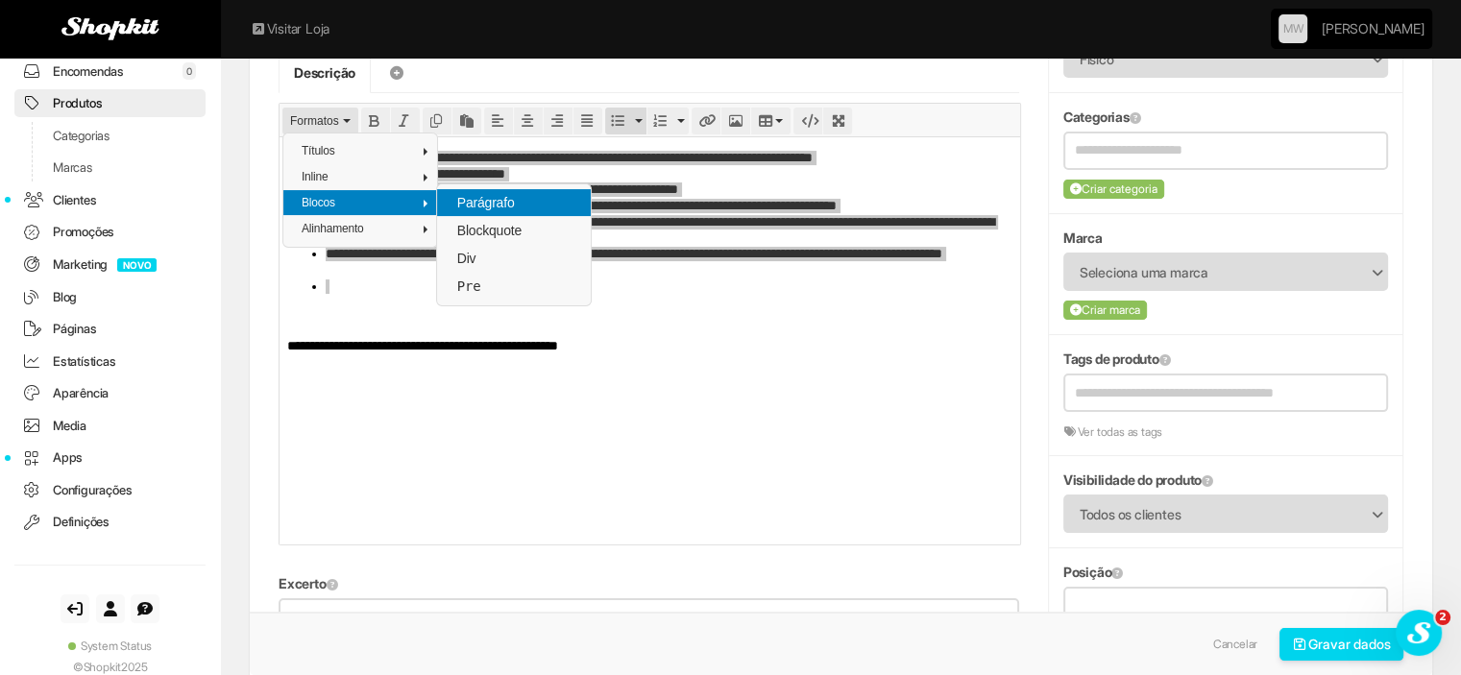
click at [471, 189] on div "Parágrafo" at bounding box center [514, 202] width 154 height 27
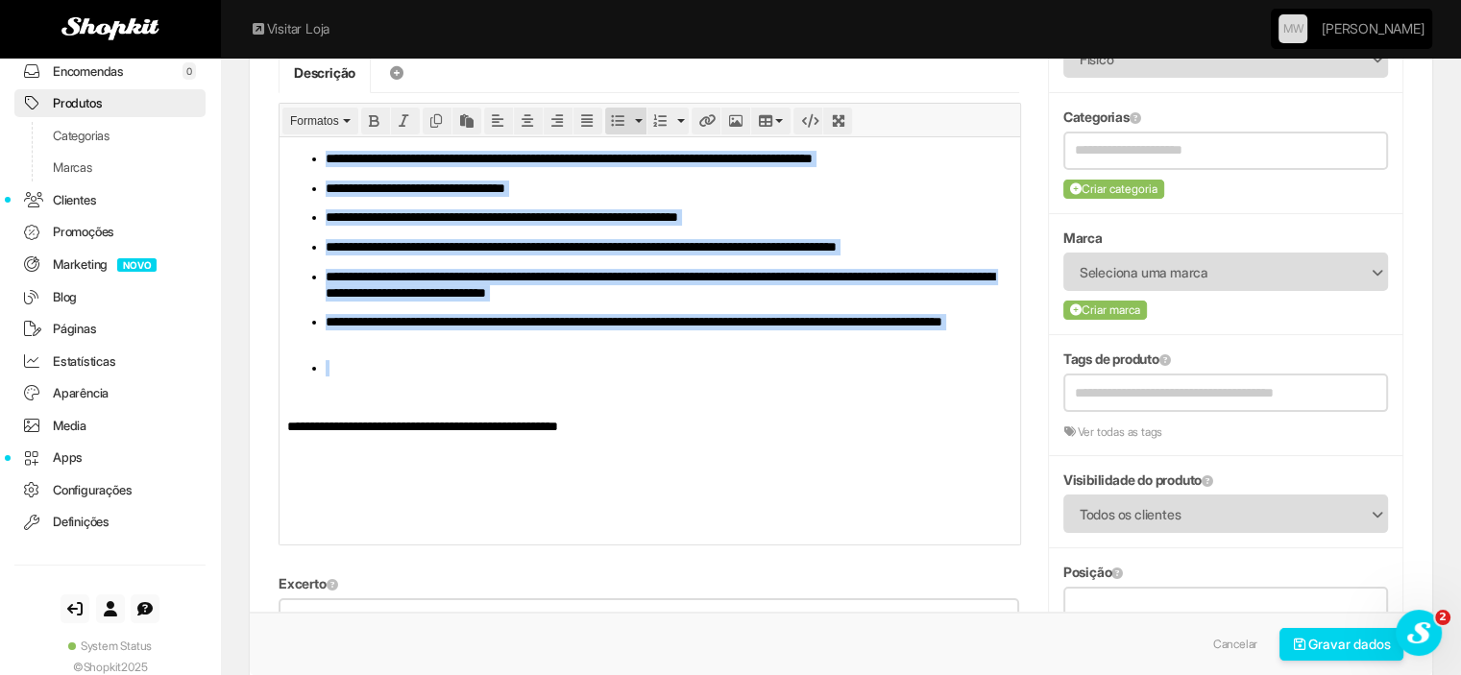
click at [348, 371] on p at bounding box center [669, 367] width 686 height 16
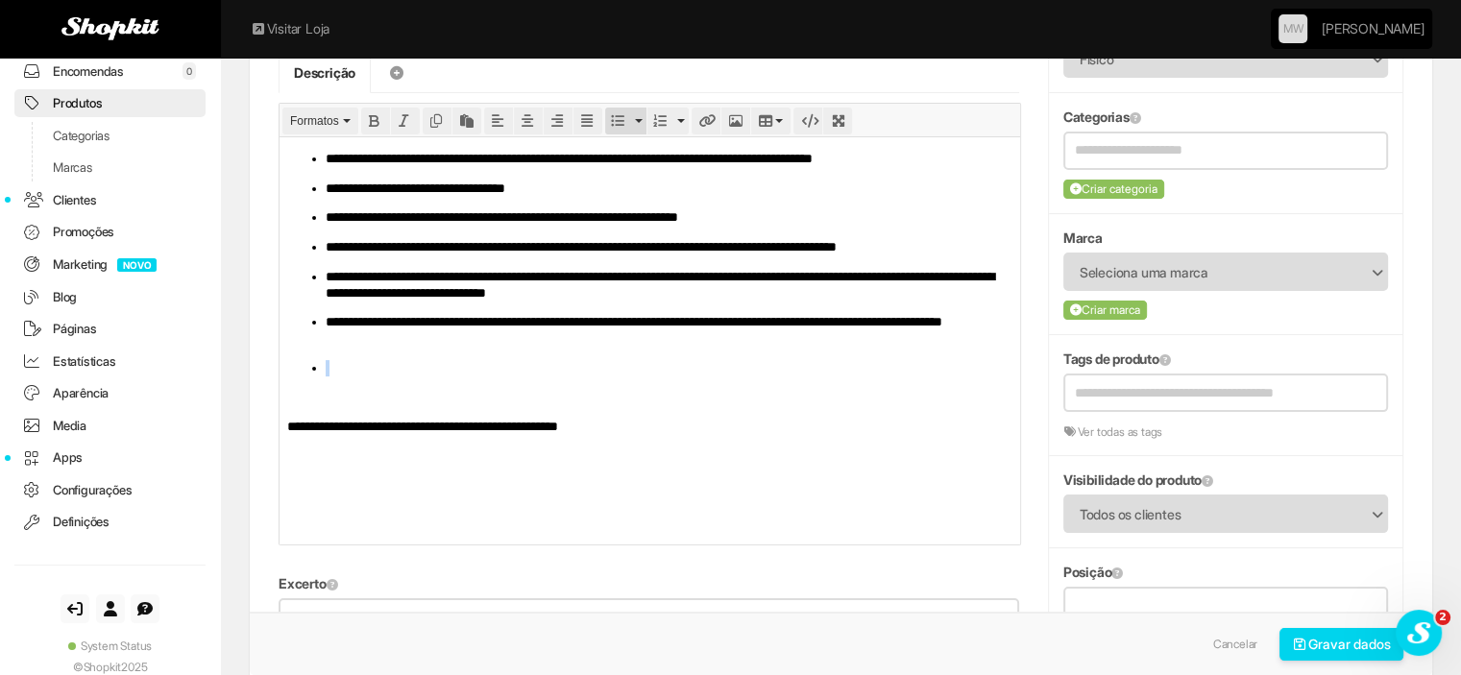
drag, startPoint x: 336, startPoint y: 364, endPoint x: 558, endPoint y: 505, distance: 263.0
click at [279, 371] on html "**********" at bounding box center [649, 291] width 741 height 311
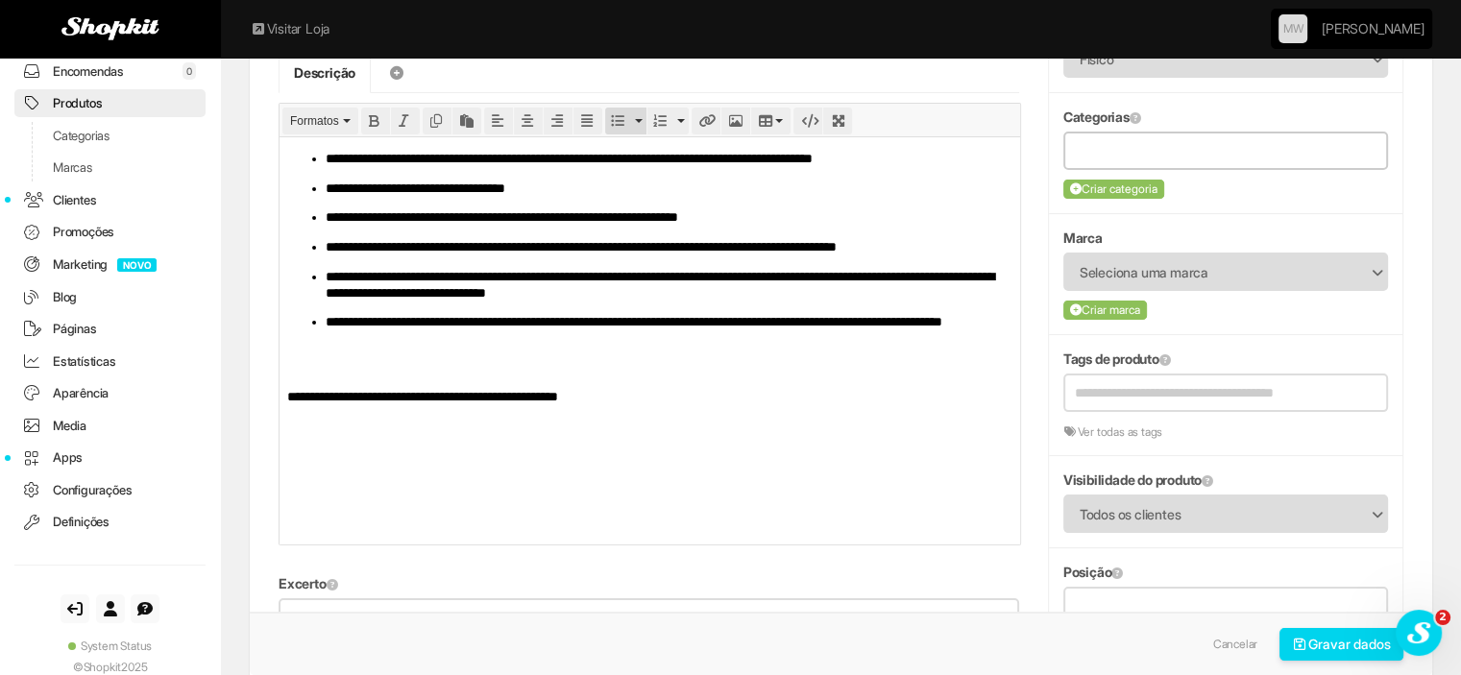
click at [1179, 151] on input "text" at bounding box center [1226, 150] width 302 height 24
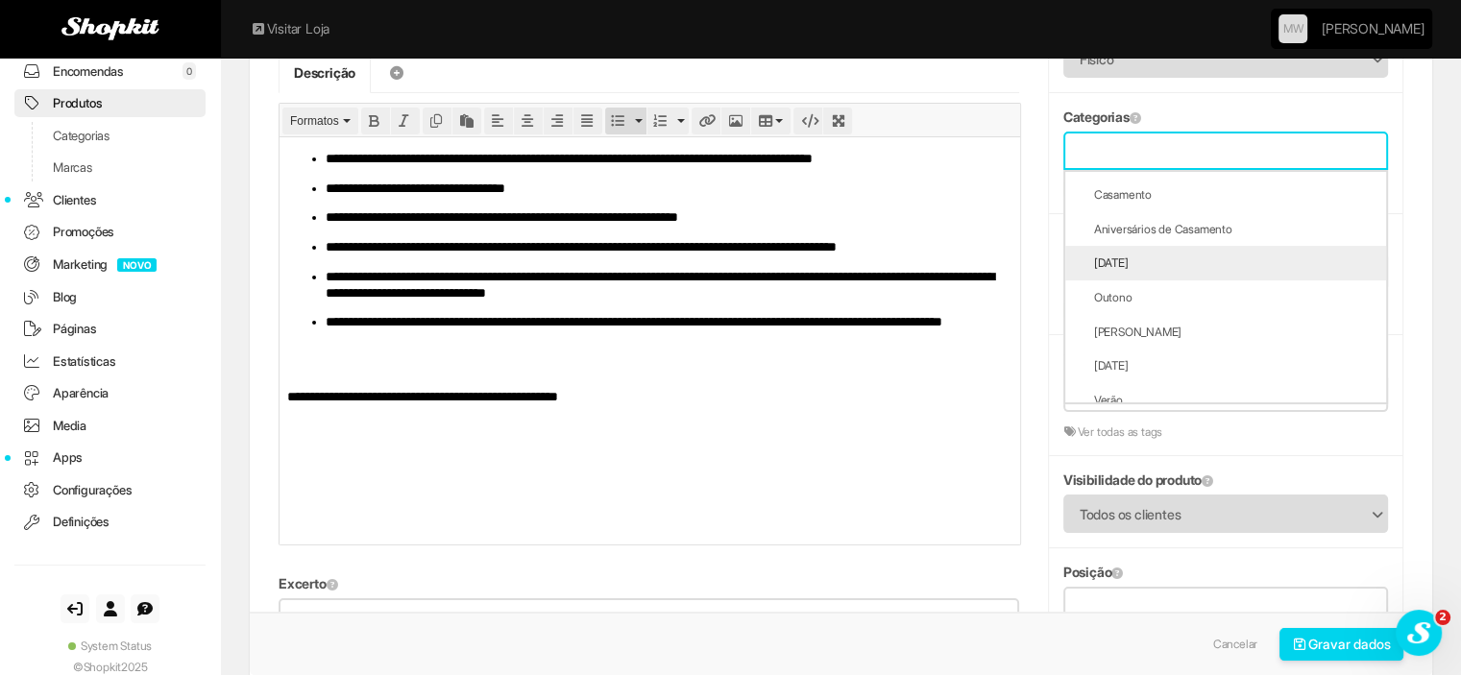
scroll to position [960, 0]
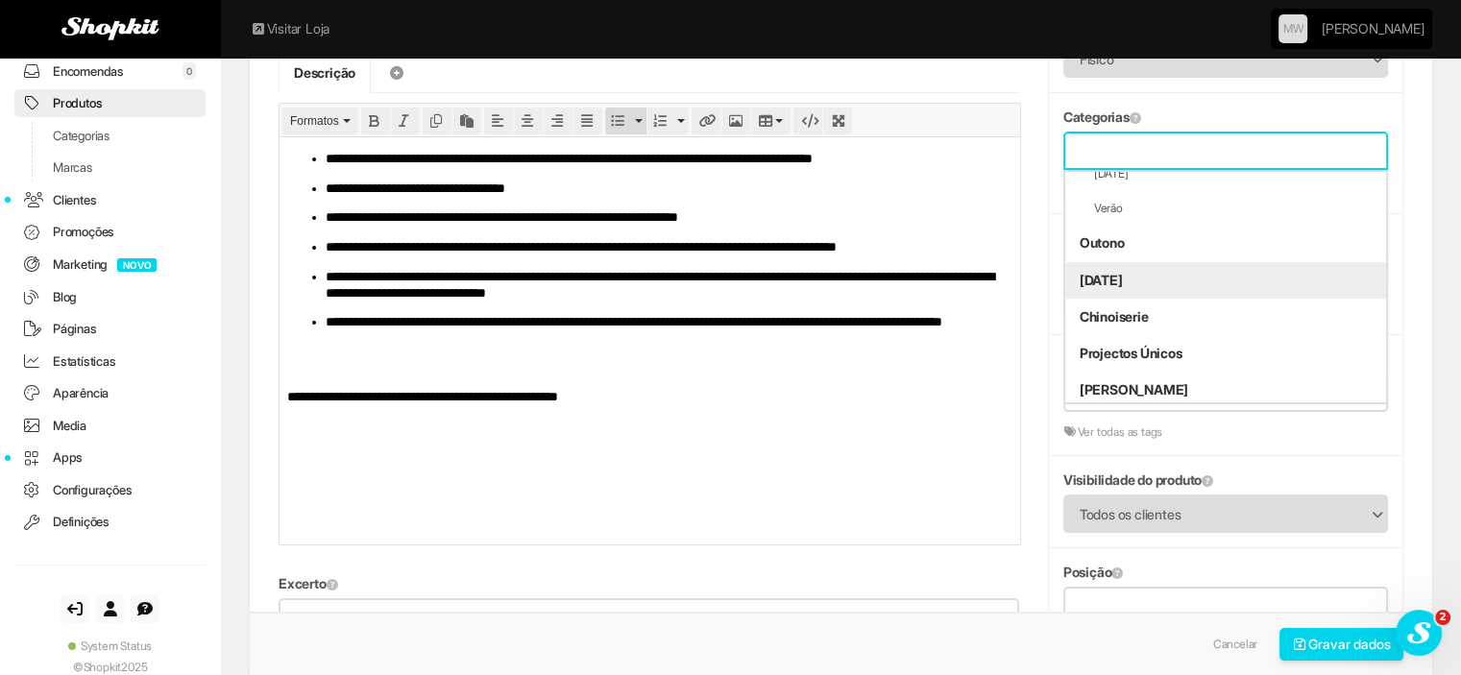
click at [1156, 282] on li "[DATE]" at bounding box center [1225, 280] width 321 height 36
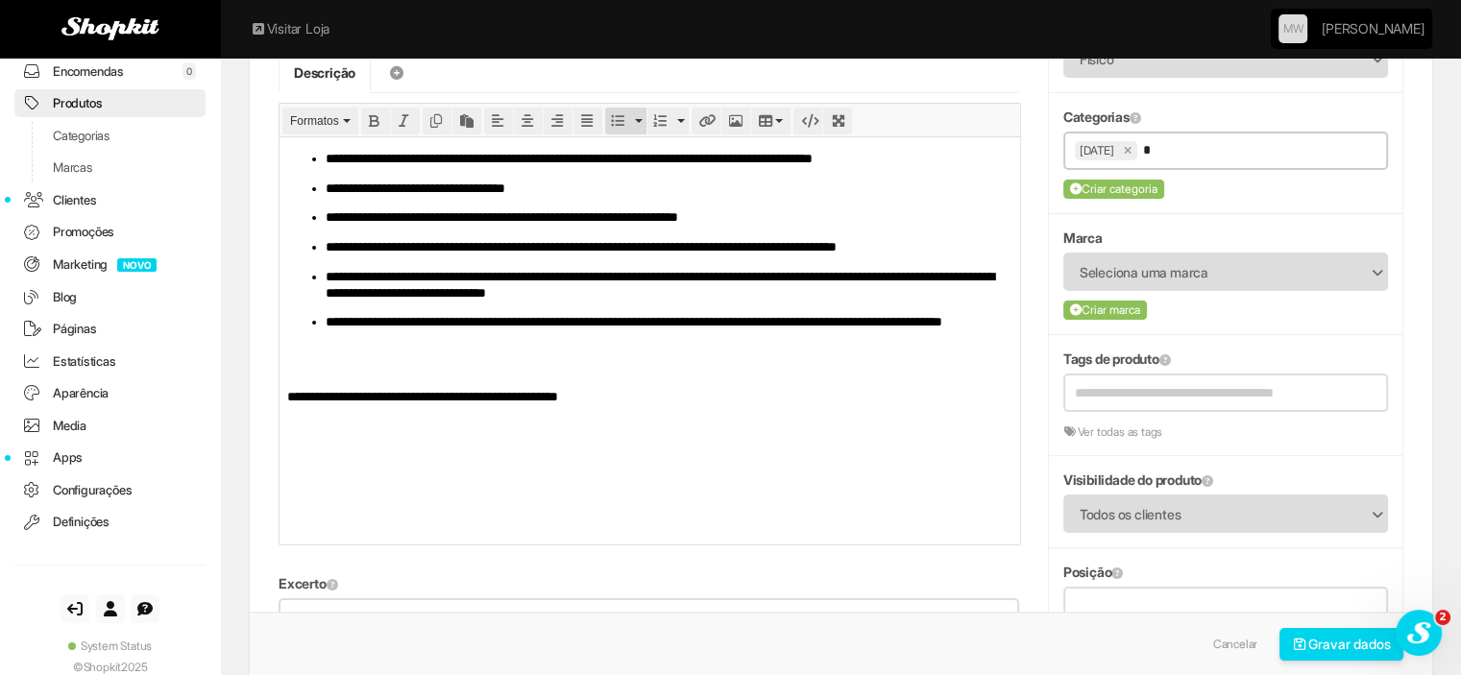
scroll to position [0, 0]
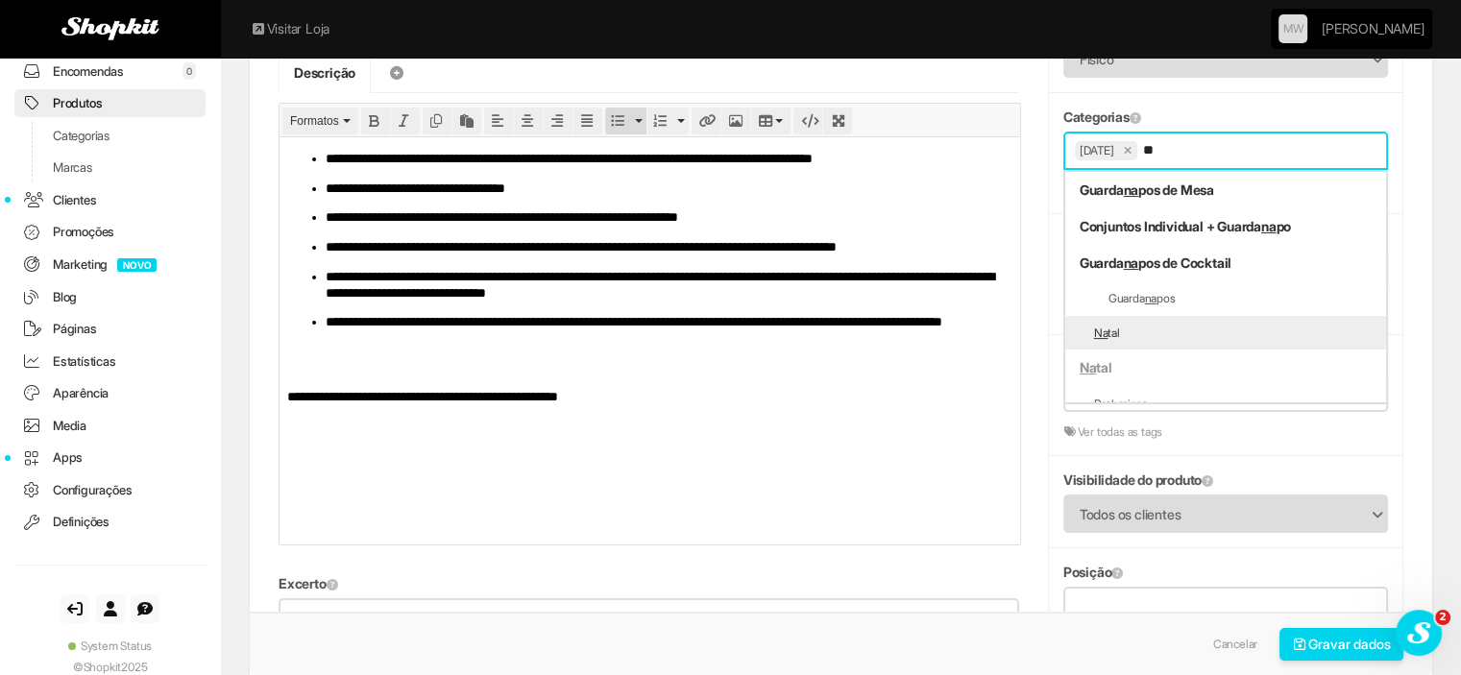
type input "**"
click at [1121, 329] on li "Na tal" at bounding box center [1225, 333] width 321 height 35
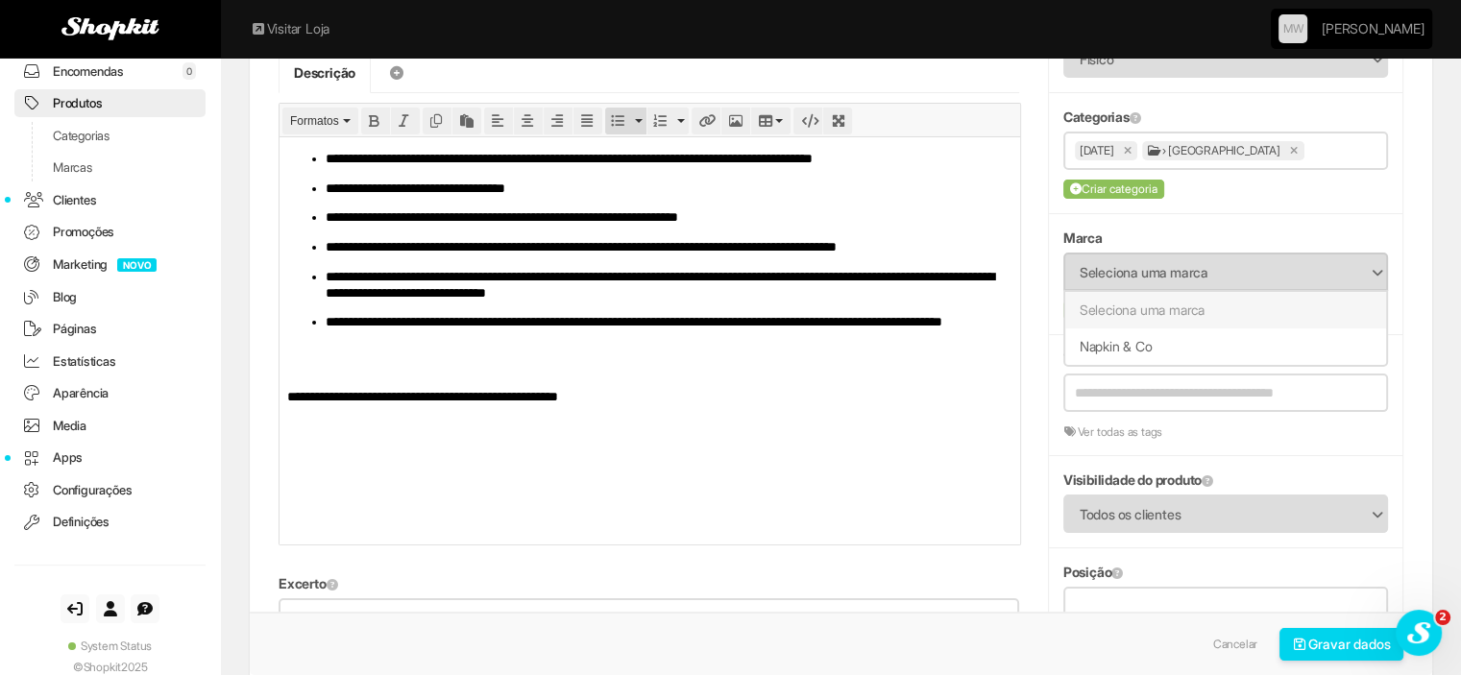
click at [1132, 279] on span "Seleciona uma marca" at bounding box center [1213, 273] width 267 height 36
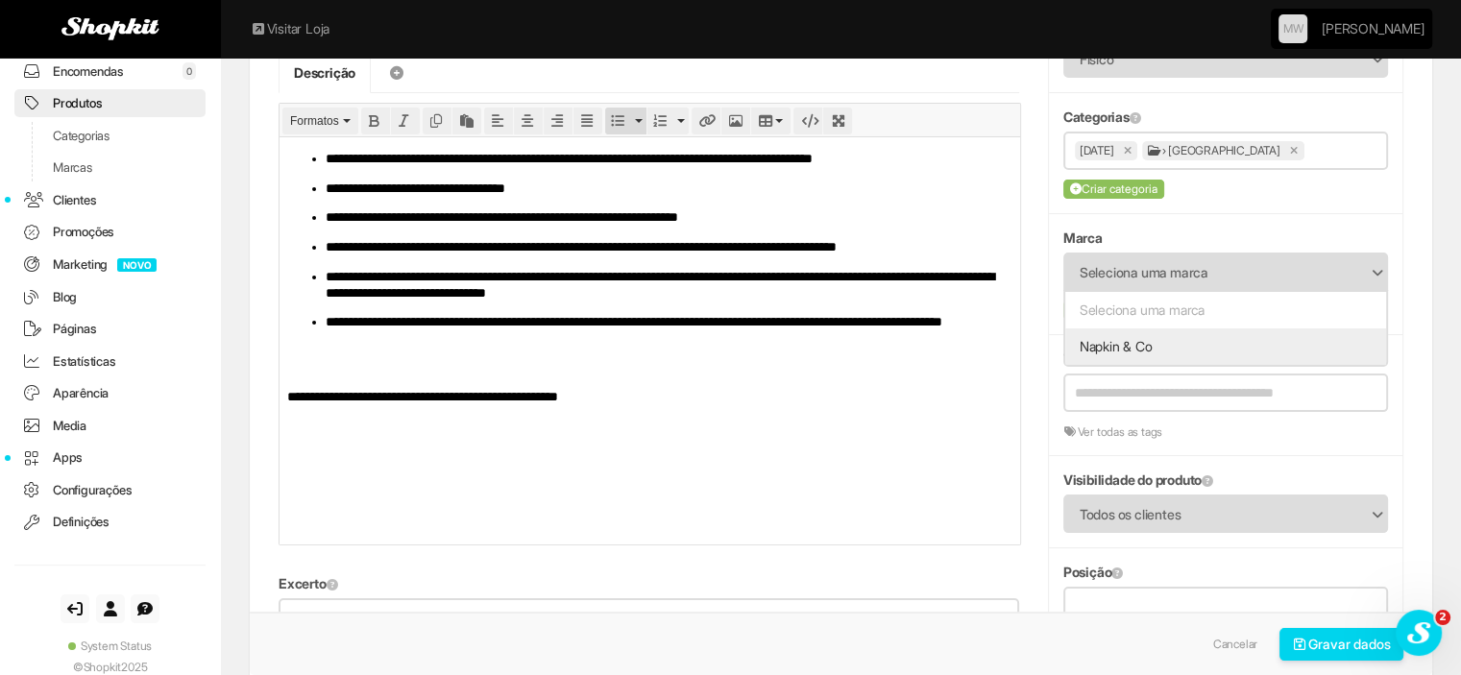
click at [1132, 345] on li "Napkin & Co" at bounding box center [1225, 346] width 321 height 36
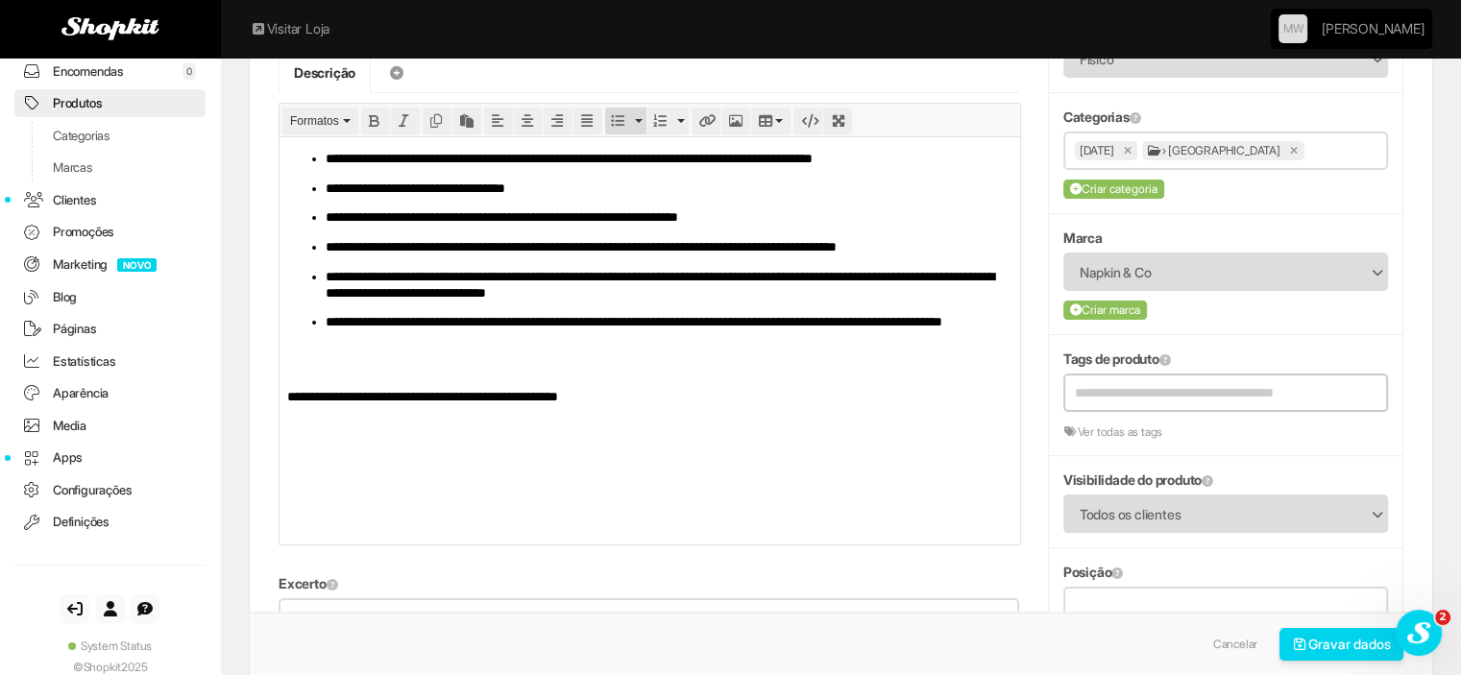
click at [1130, 390] on input "text" at bounding box center [1213, 393] width 276 height 35
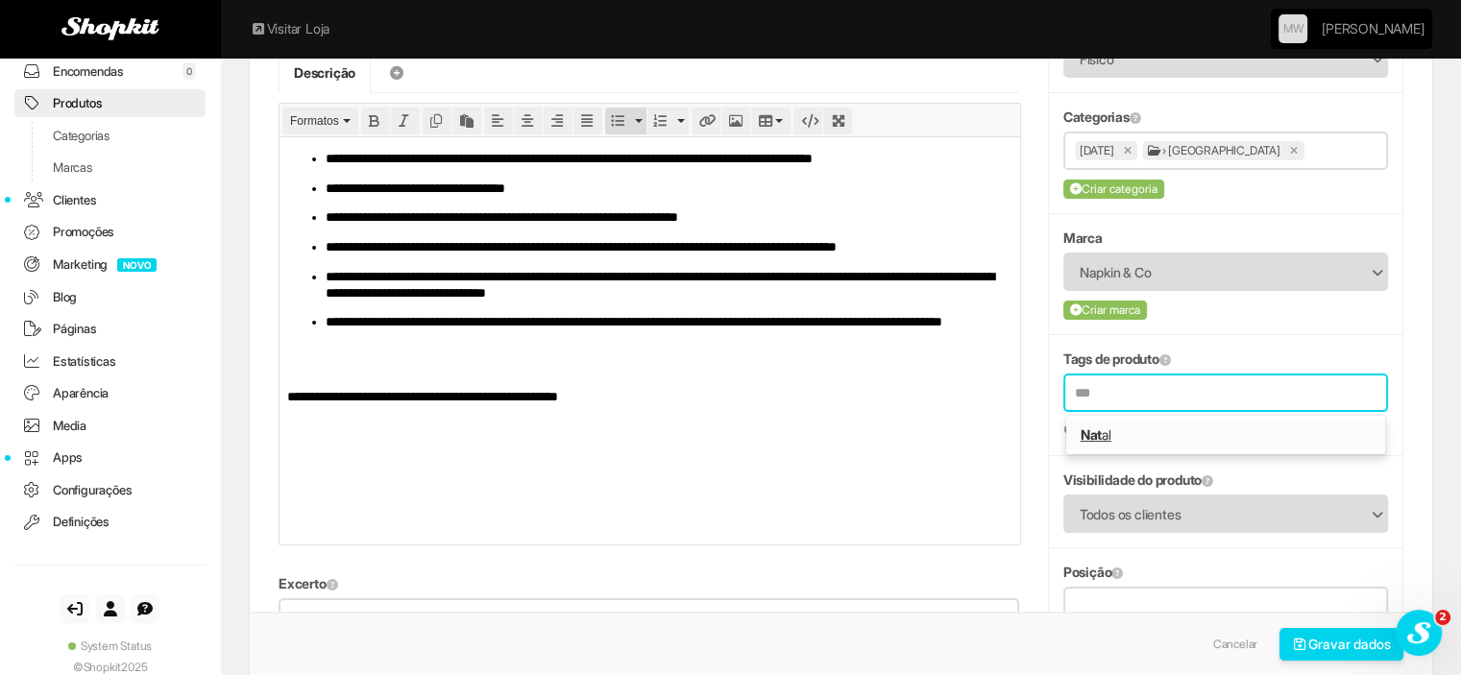
type input "***"
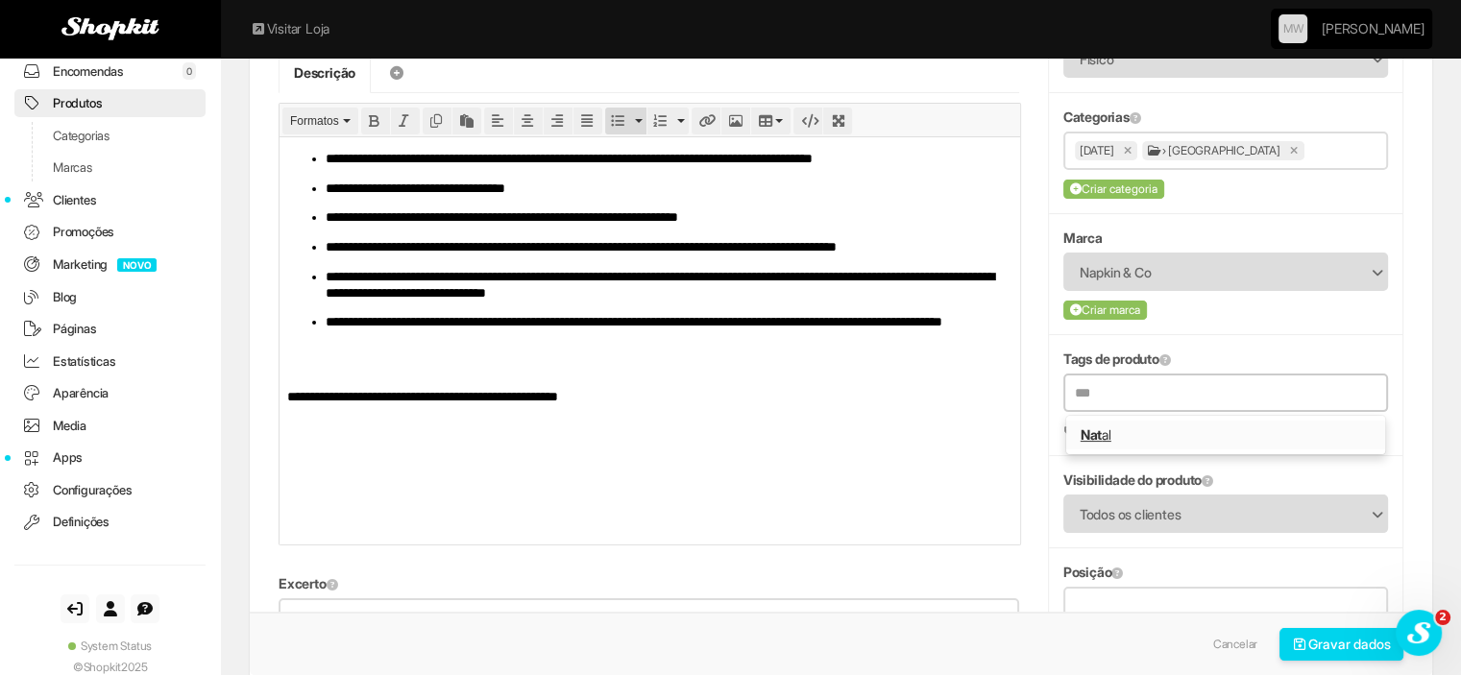
click at [1088, 426] on strong "Nat" at bounding box center [1091, 434] width 21 height 16
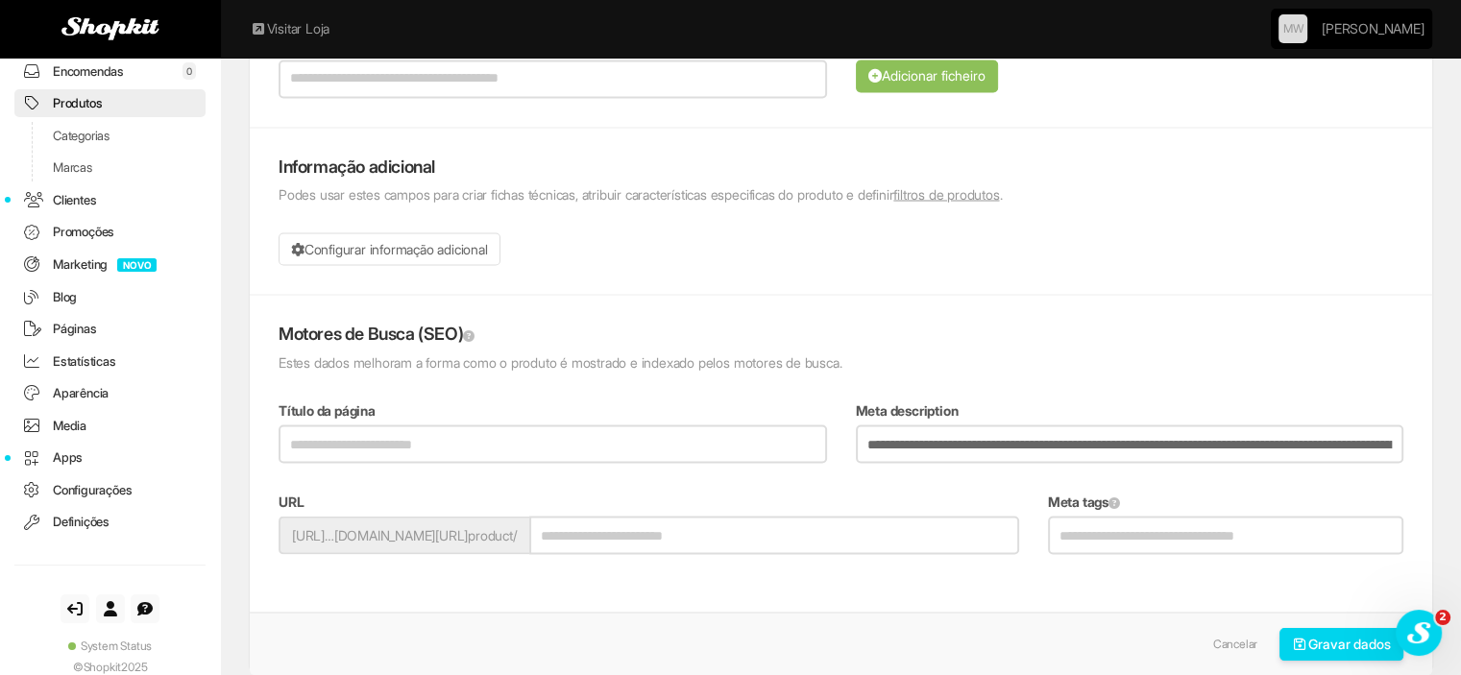
scroll to position [3654, 0]
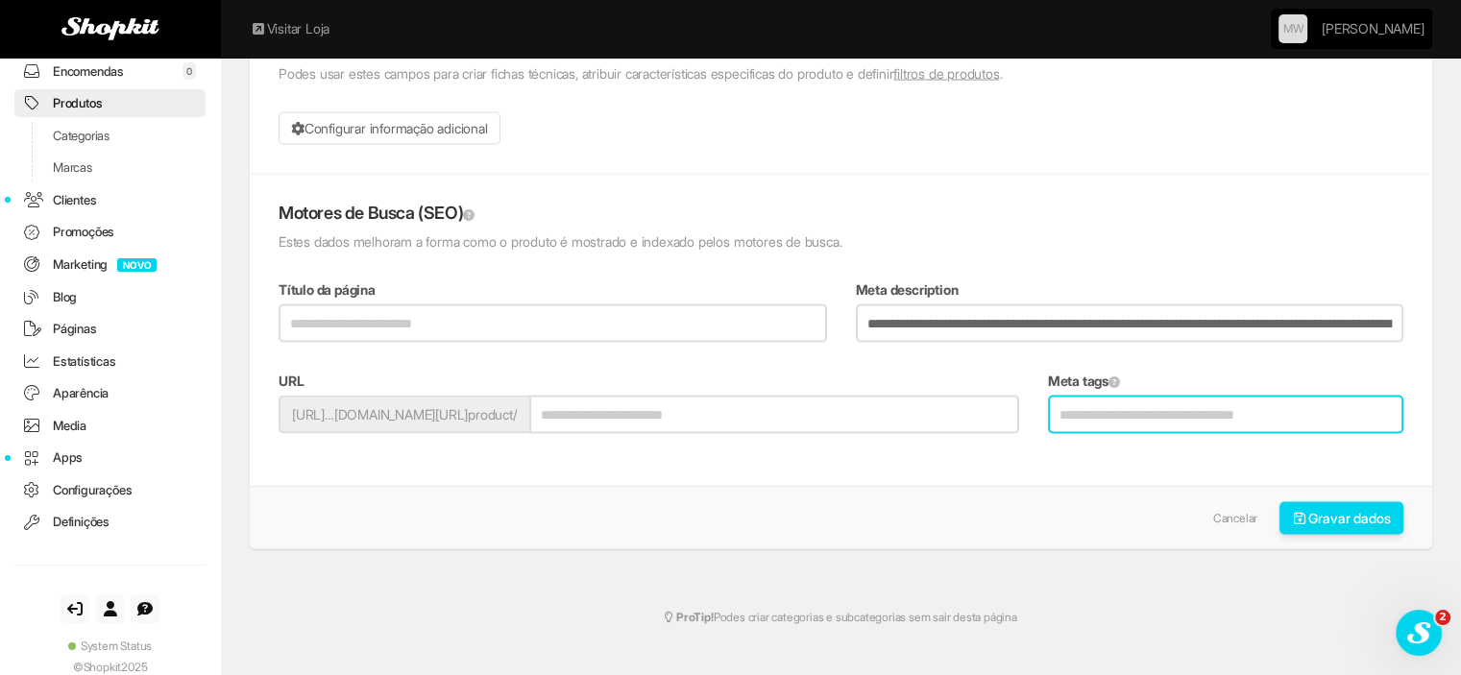
click at [1106, 399] on input "Meta tags" at bounding box center [1225, 415] width 355 height 38
type input "**********"
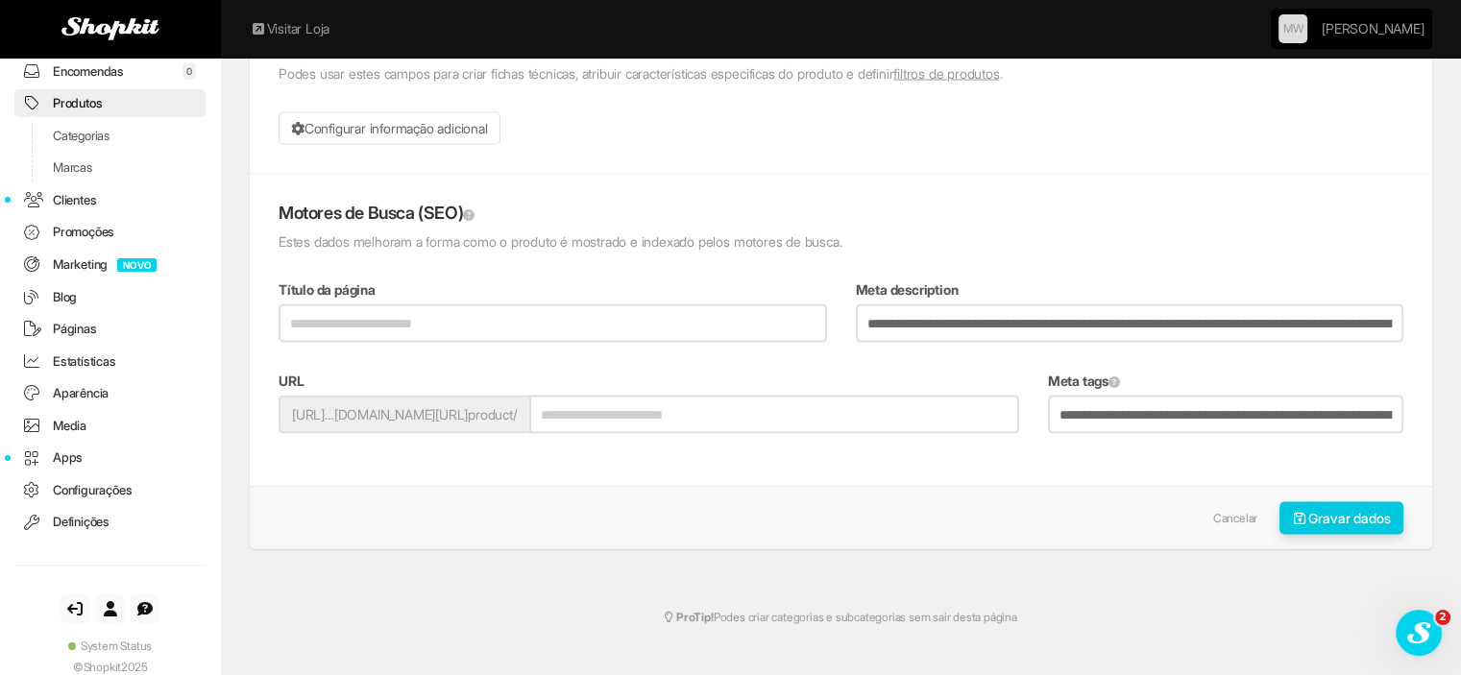
click at [1364, 510] on button "Gravar dados" at bounding box center [1341, 518] width 125 height 33
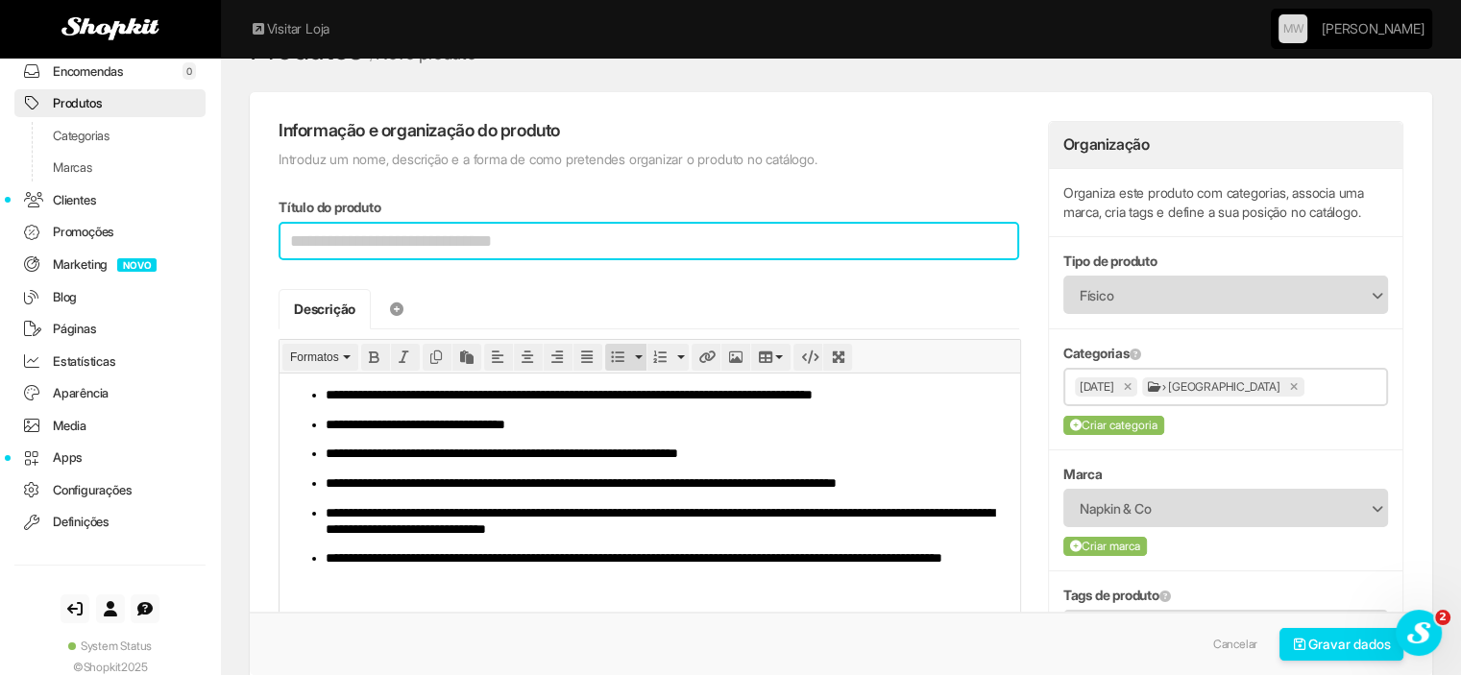
scroll to position [0, 0]
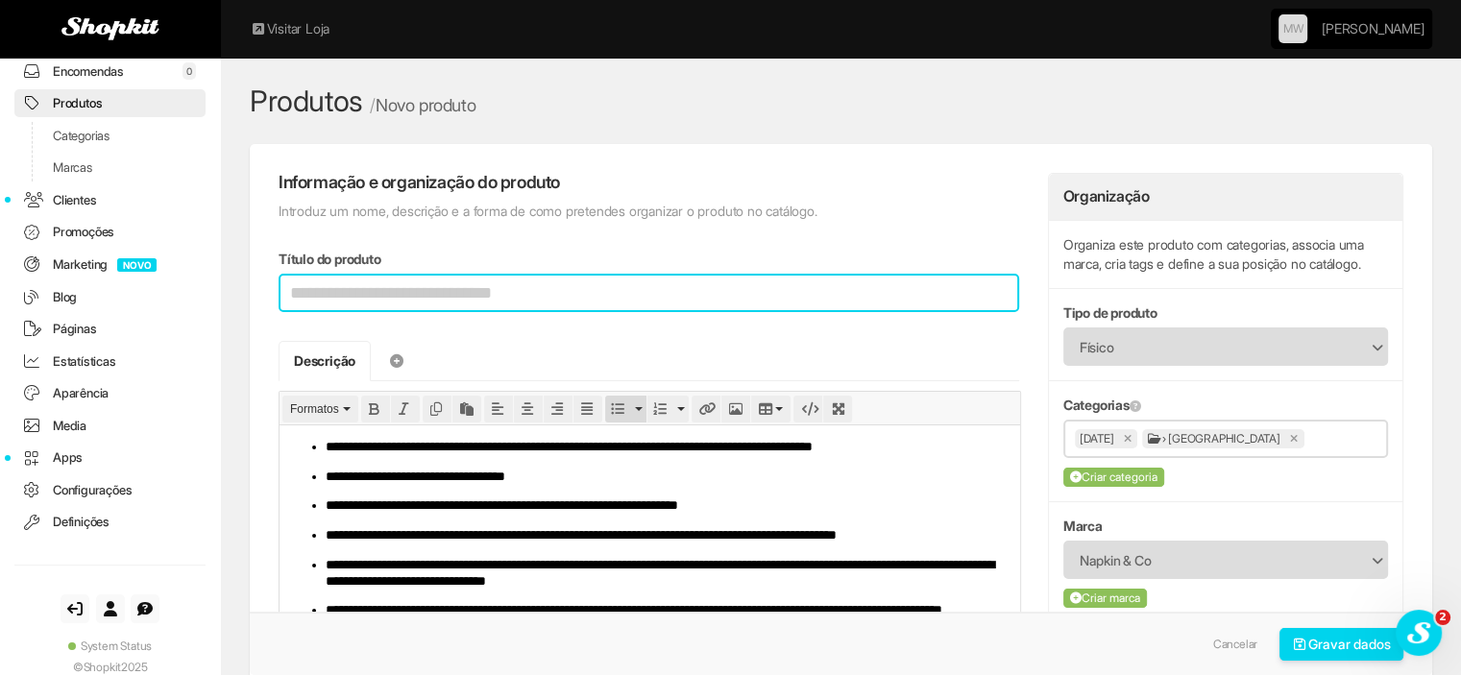
click at [591, 303] on input "Título do produto" at bounding box center [649, 293] width 741 height 38
type input "**********"
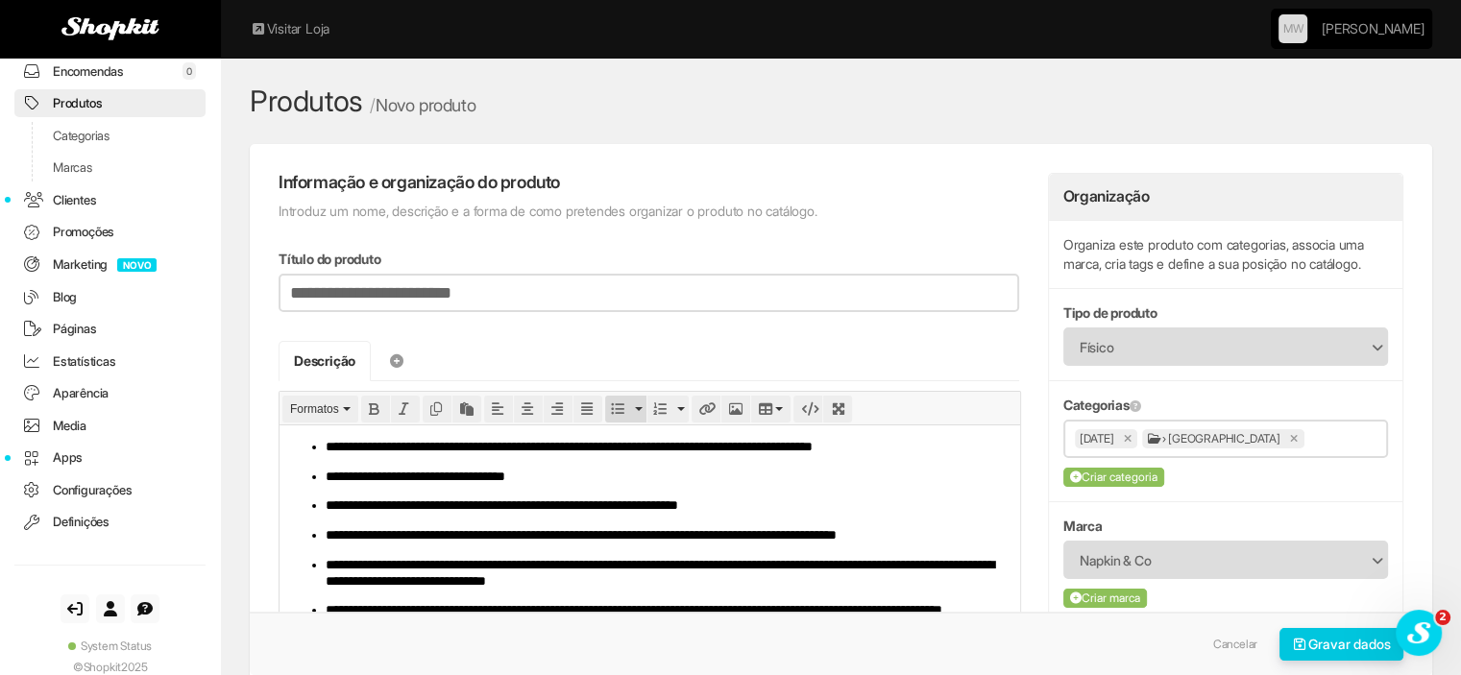
type input "**********"
click at [1316, 644] on button "Gravar dados" at bounding box center [1341, 644] width 125 height 33
